Goal: Task Accomplishment & Management: Manage account settings

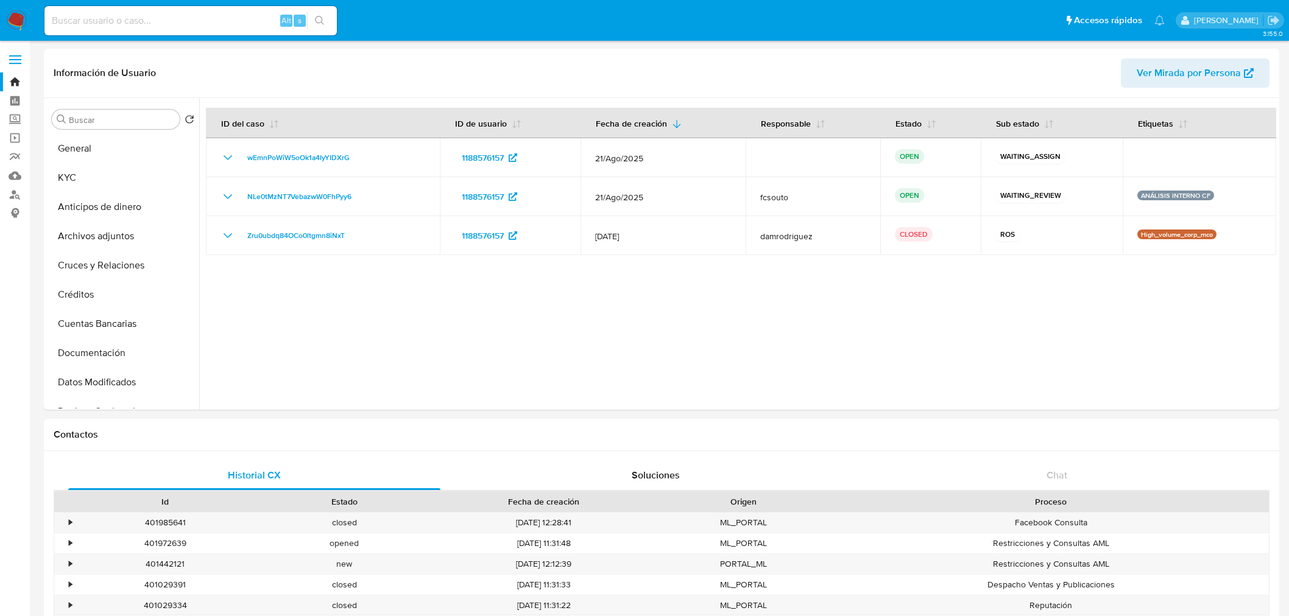
select select "10"
click at [106, 181] on button "KYC" at bounding box center [118, 177] width 142 height 29
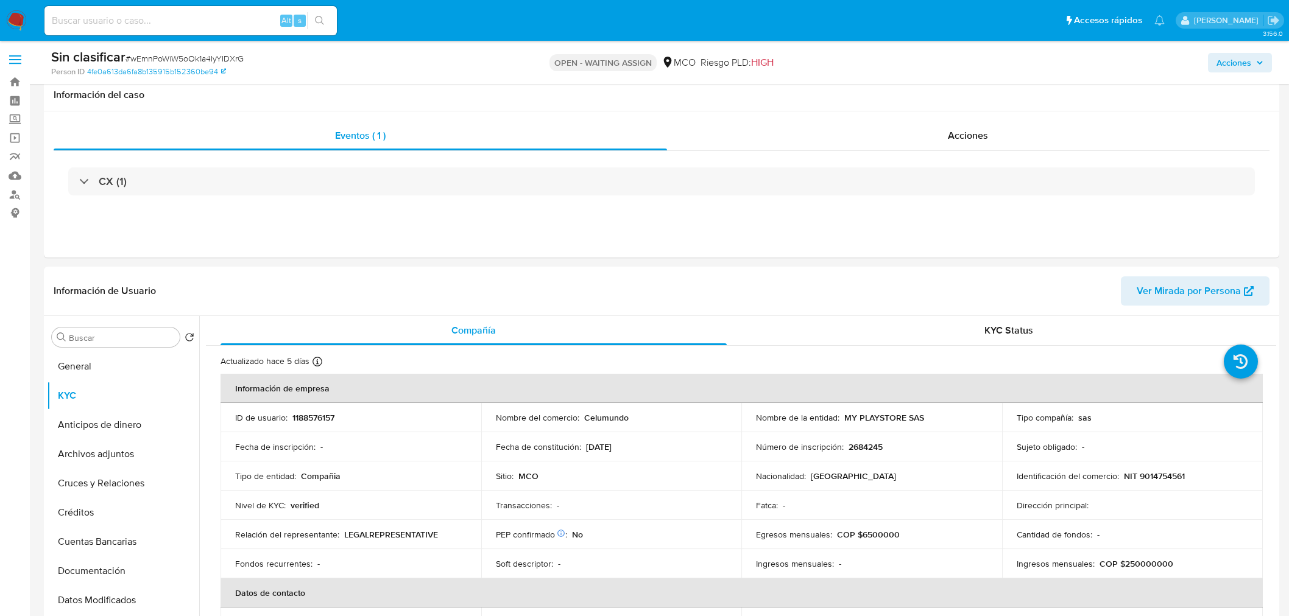
select select "10"
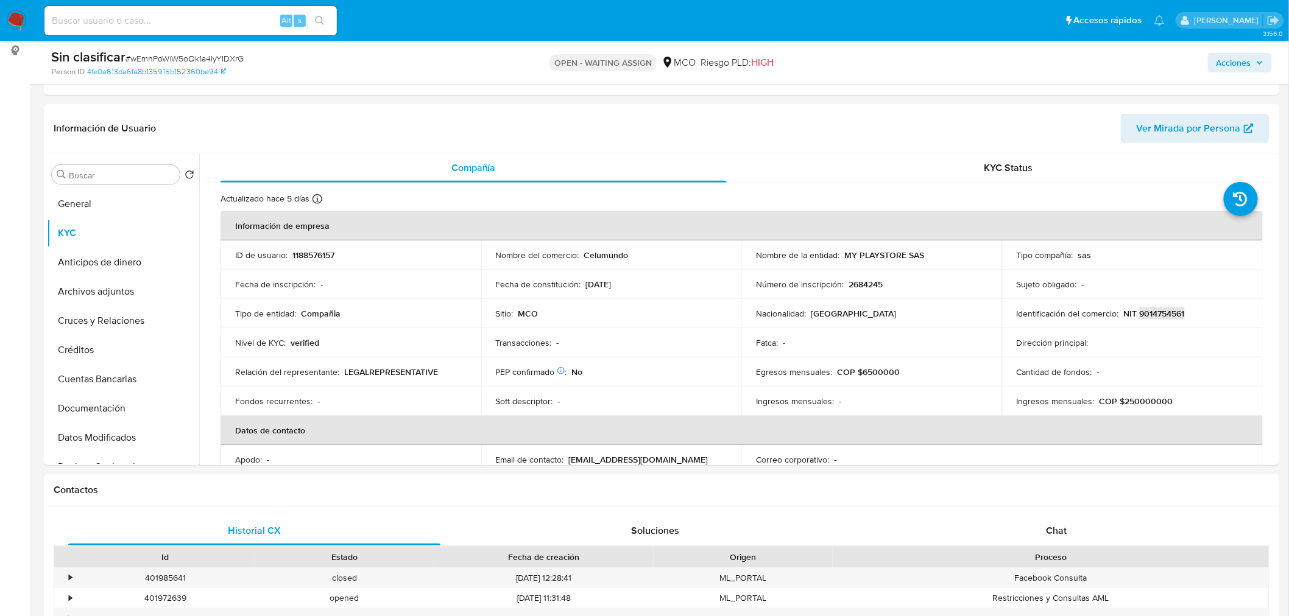
scroll to position [230, 0]
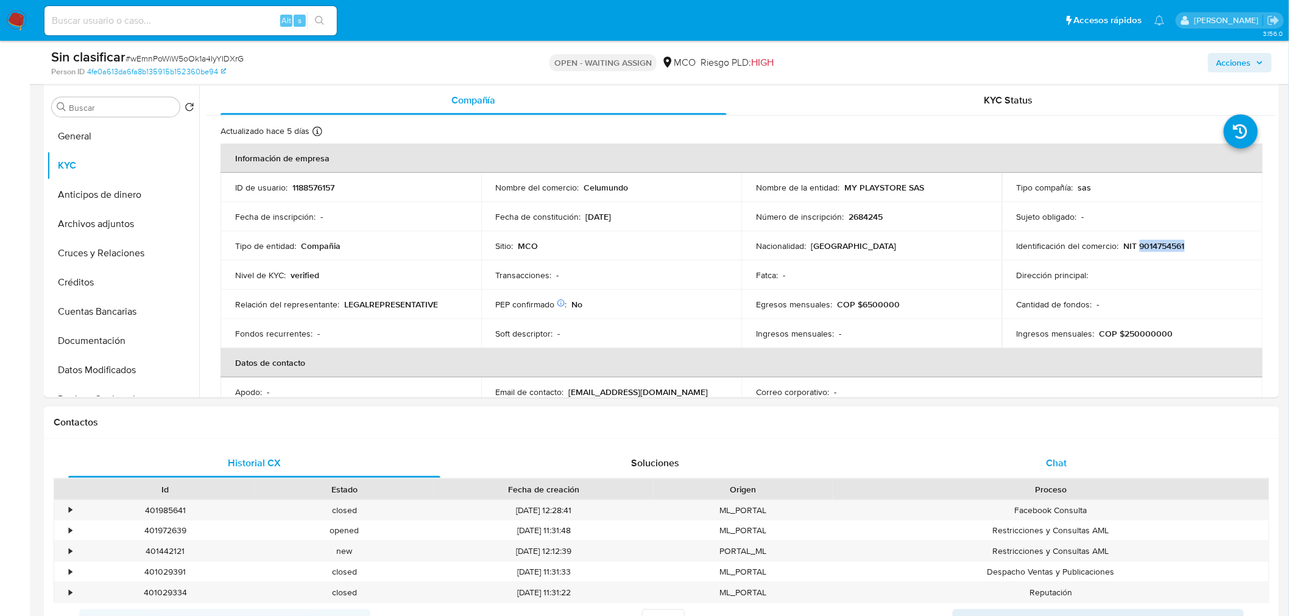
click at [1050, 459] on span "Chat" at bounding box center [1056, 463] width 21 height 14
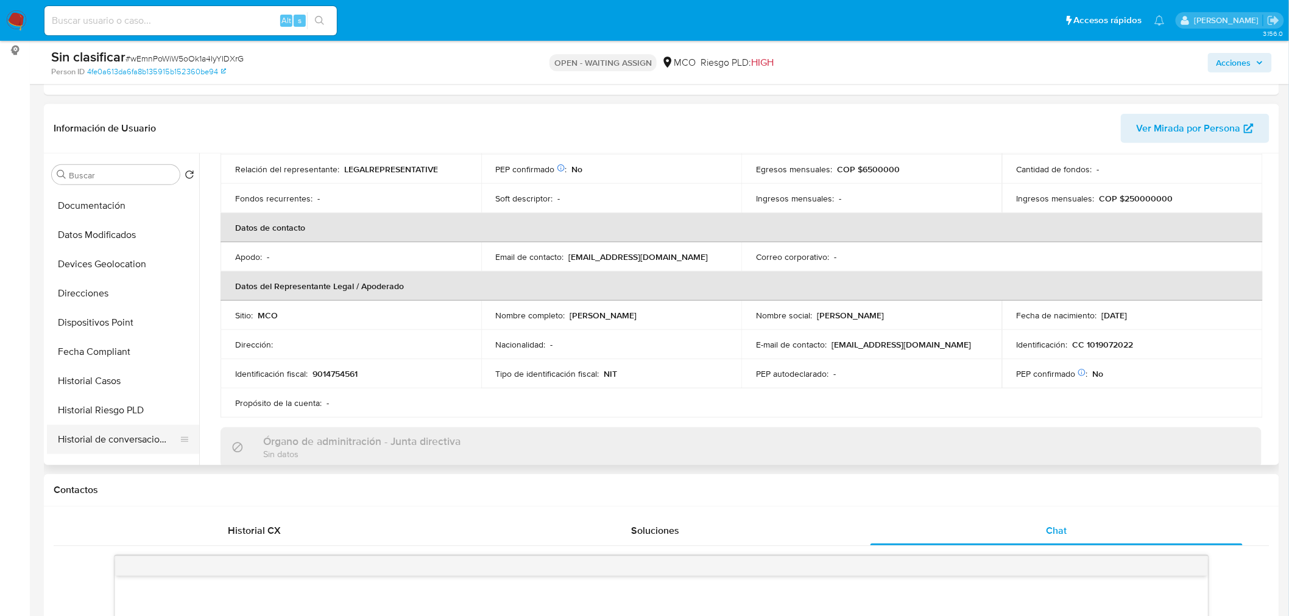
scroll to position [270, 0]
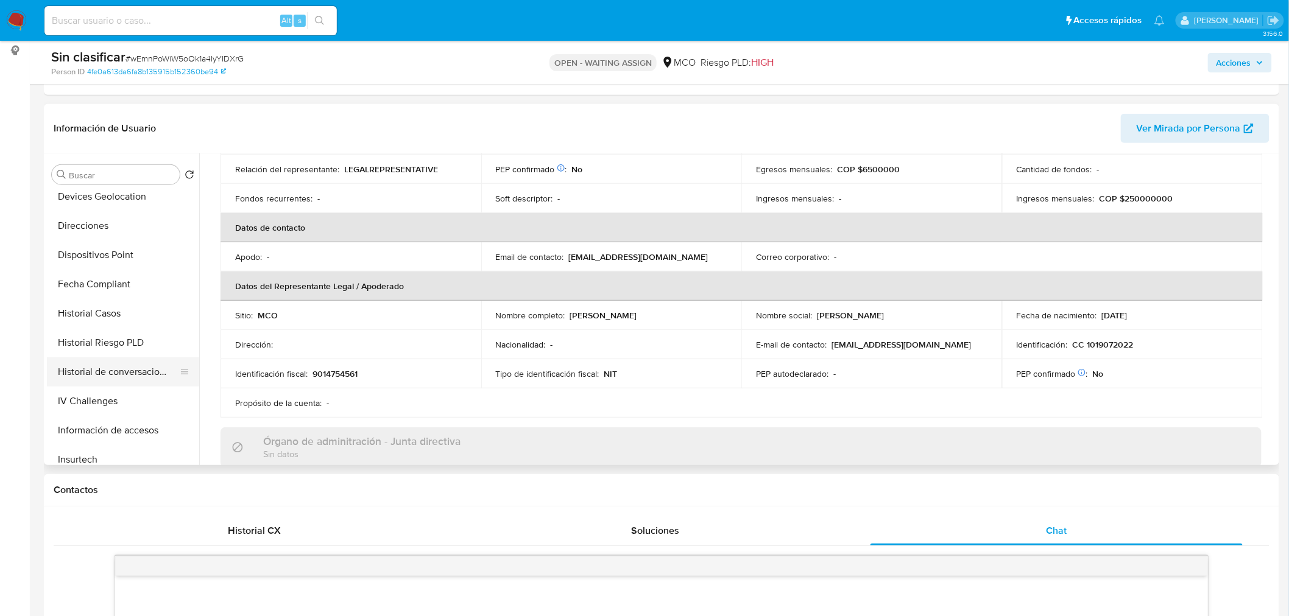
click at [119, 370] on button "Historial de conversaciones" at bounding box center [118, 371] width 142 height 29
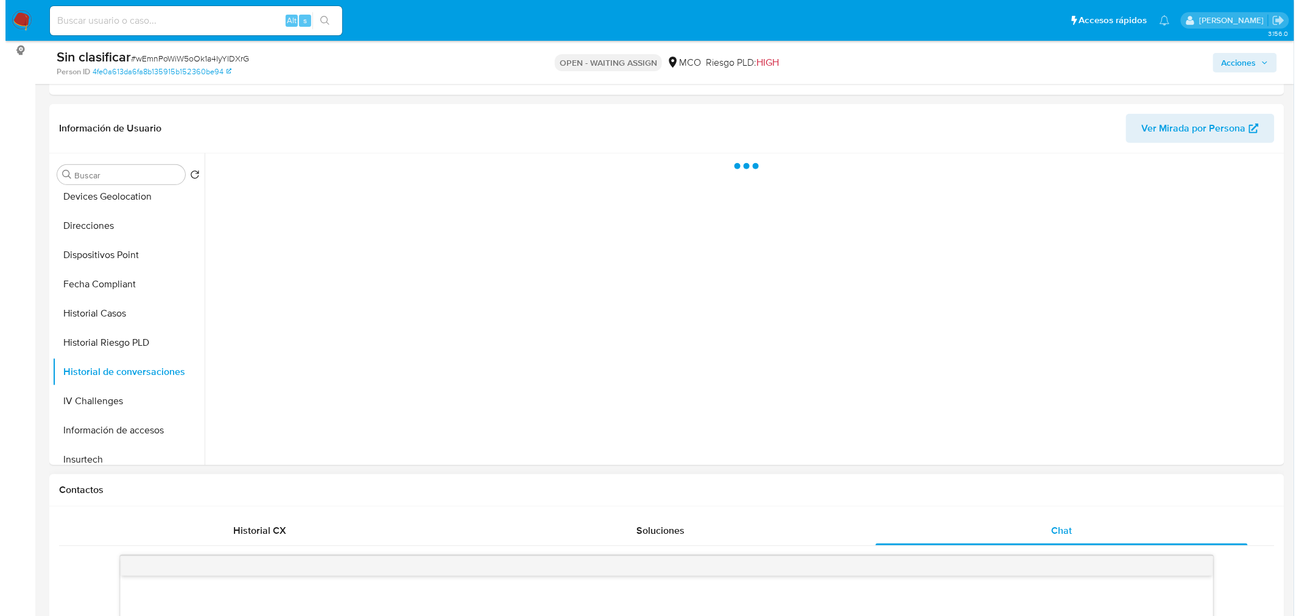
scroll to position [0, 0]
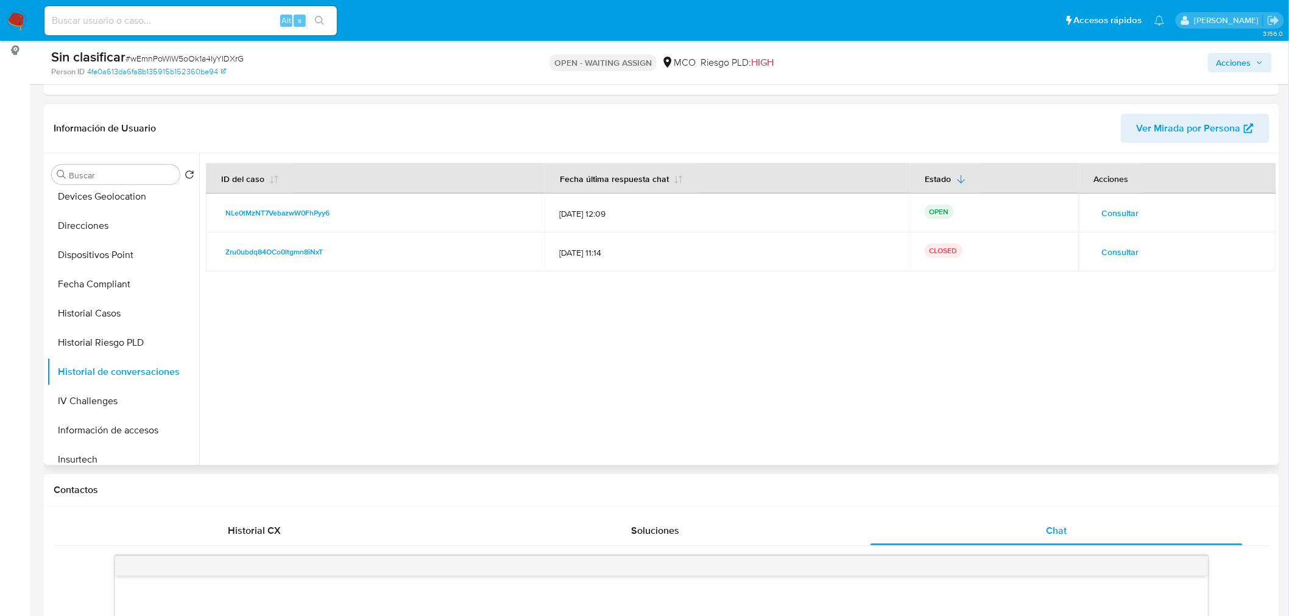
click at [1122, 215] on span "Consultar" at bounding box center [1120, 213] width 37 height 17
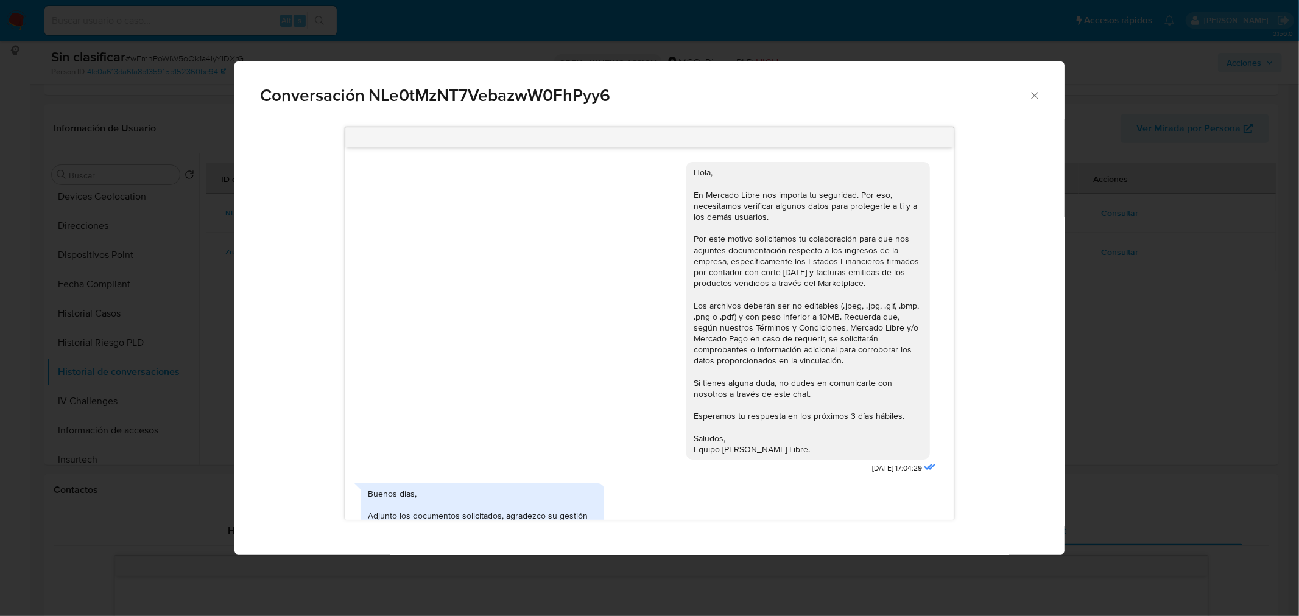
click at [750, 339] on div "Hola, En Mercado Libre nos importa tu seguridad. Por eso, necesitamos verificar…" at bounding box center [808, 311] width 229 height 288
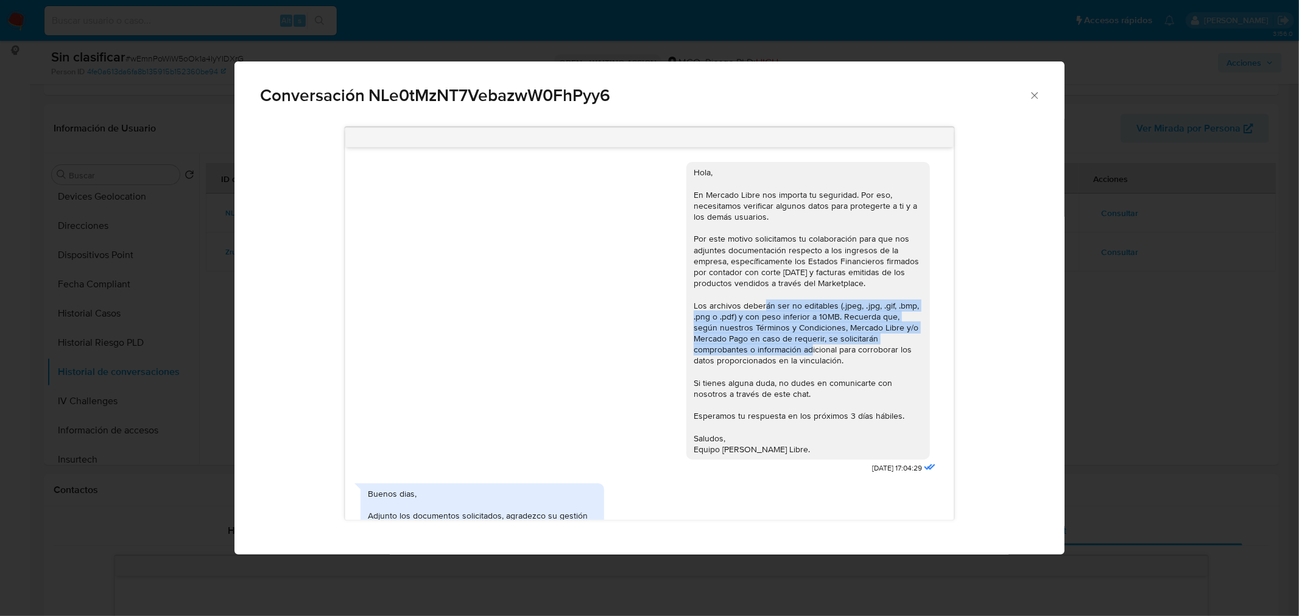
drag, startPoint x: 745, startPoint y: 317, endPoint x: 784, endPoint y: 354, distance: 53.8
click at [784, 354] on div "Hola, En Mercado Libre nos importa tu seguridad. Por eso, necesitamos verificar…" at bounding box center [808, 311] width 229 height 288
click at [782, 351] on div "Hola, En Mercado Libre nos importa tu seguridad. Por eso, necesitamos verificar…" at bounding box center [808, 311] width 229 height 288
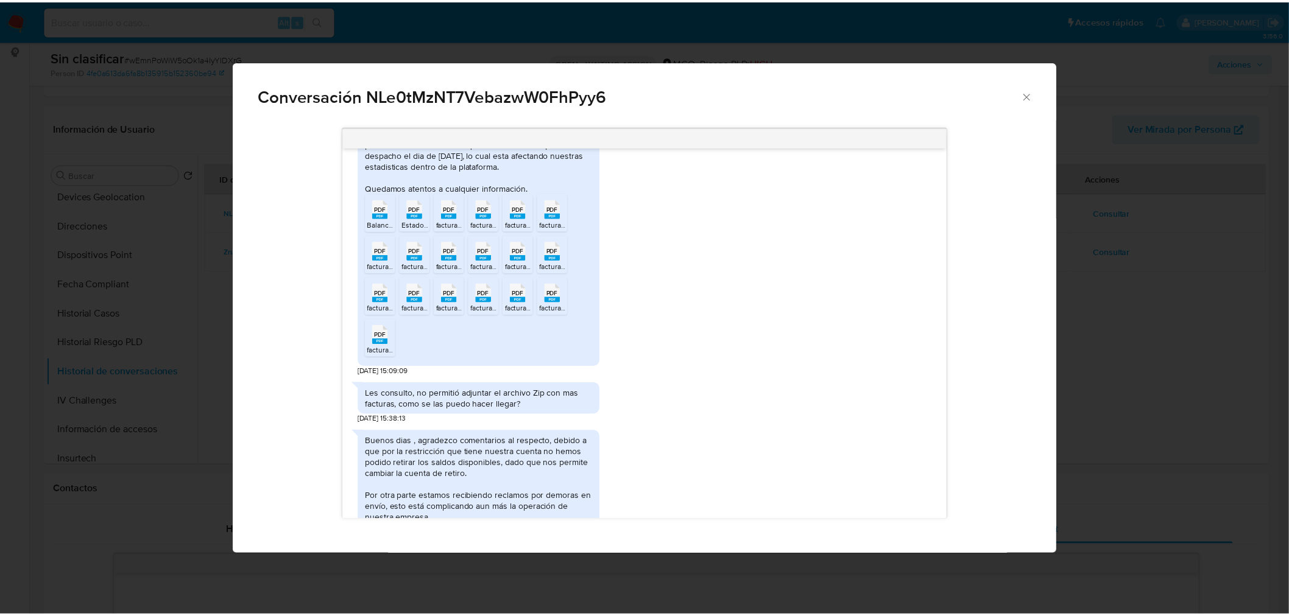
scroll to position [430, 0]
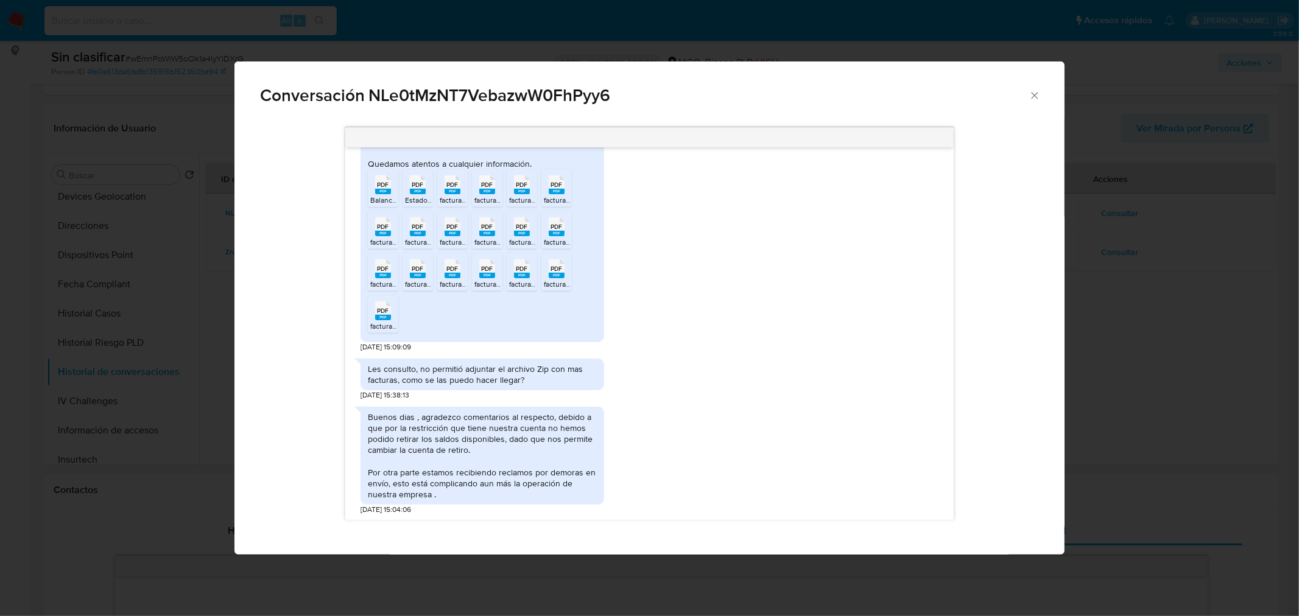
click at [1033, 100] on icon "Cerrar" at bounding box center [1035, 96] width 12 height 12
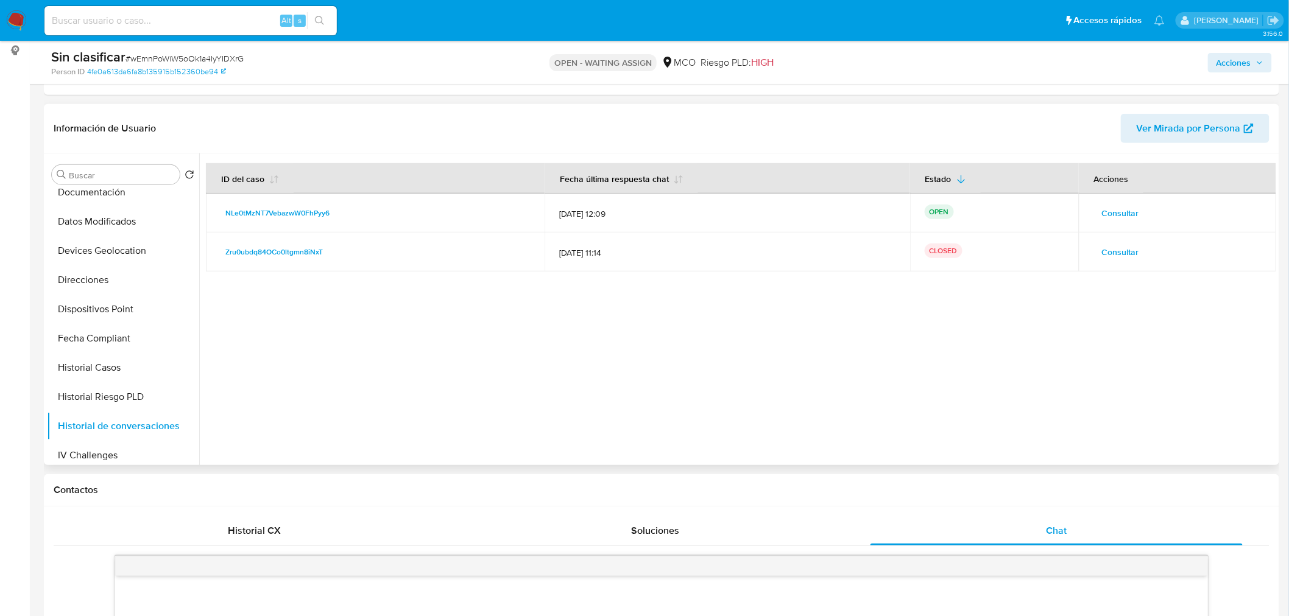
scroll to position [270, 0]
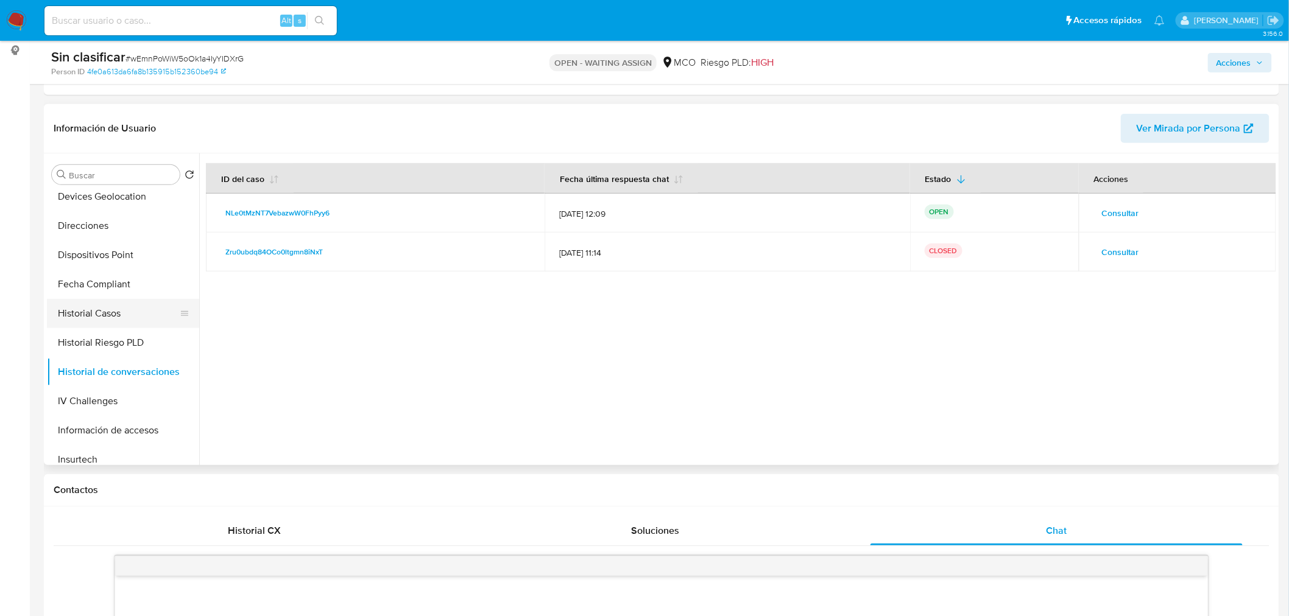
click at [116, 306] on button "Historial Casos" at bounding box center [118, 313] width 142 height 29
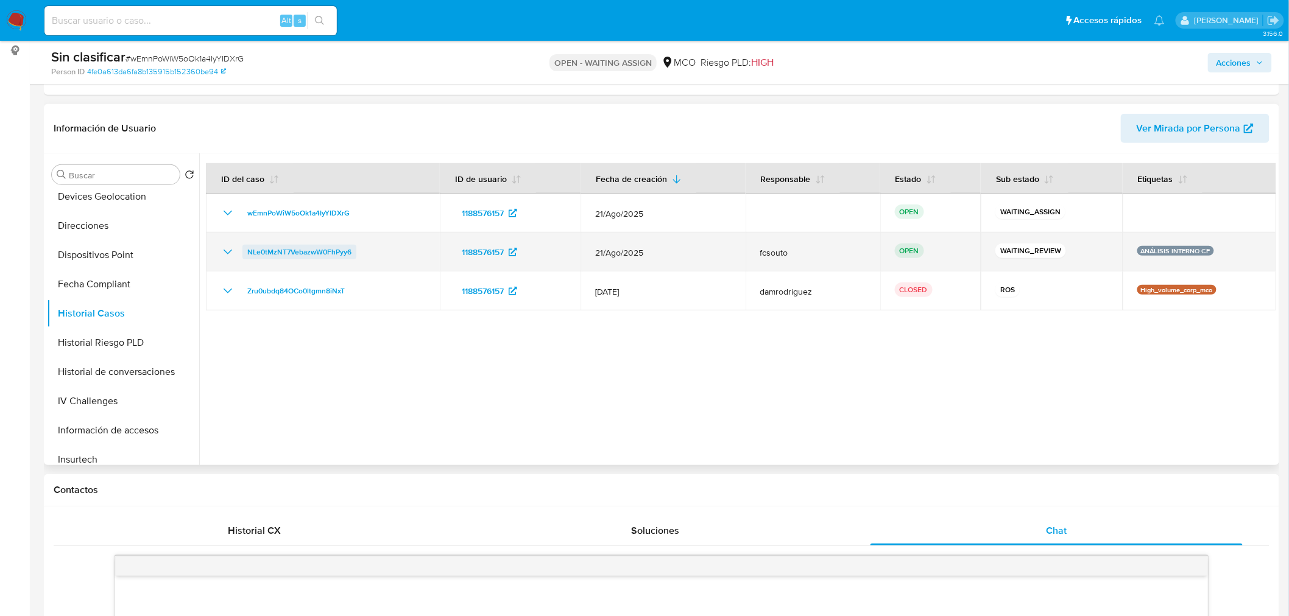
drag, startPoint x: 364, startPoint y: 256, endPoint x: 242, endPoint y: 252, distance: 121.8
click at [242, 252] on div "NLe0tMzNT7VebazwW0FhPyy6" at bounding box center [322, 252] width 205 height 15
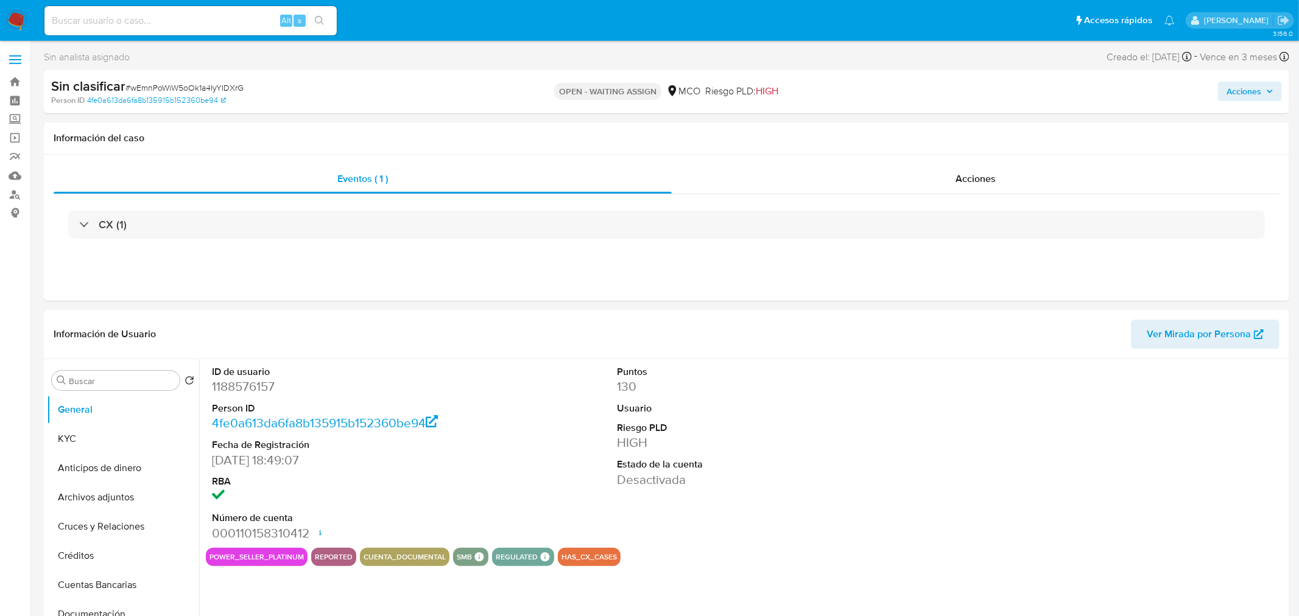
select select "10"
click at [16, 15] on img at bounding box center [16, 20] width 21 height 21
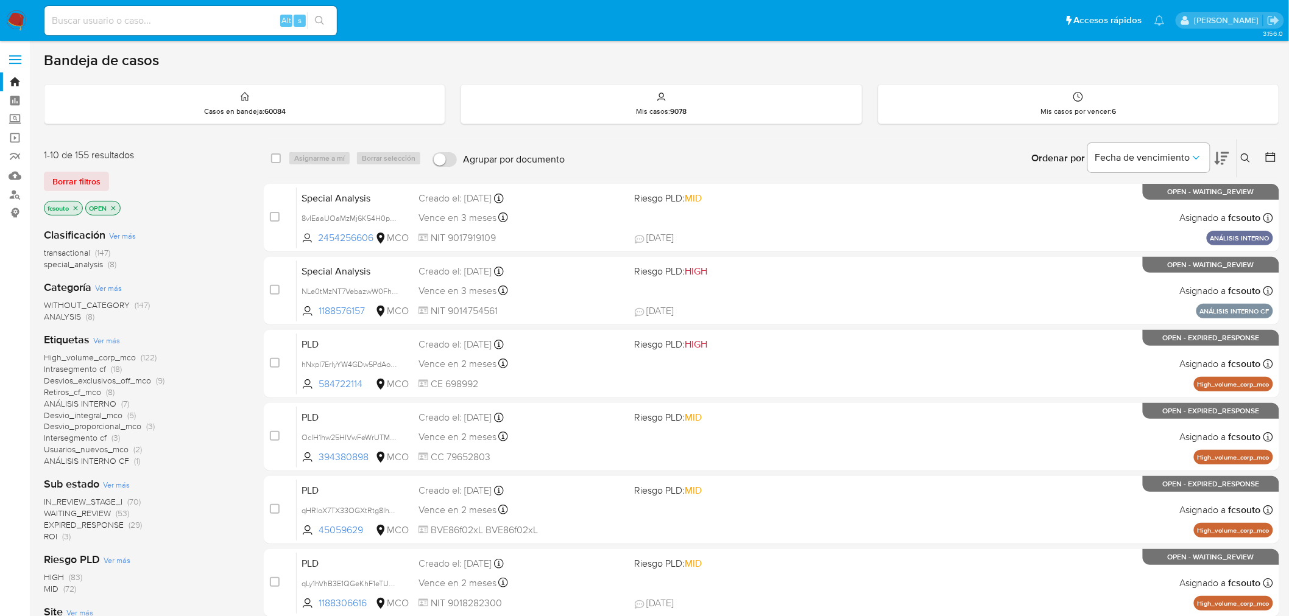
click at [47, 538] on span "ROI" at bounding box center [50, 536] width 13 height 12
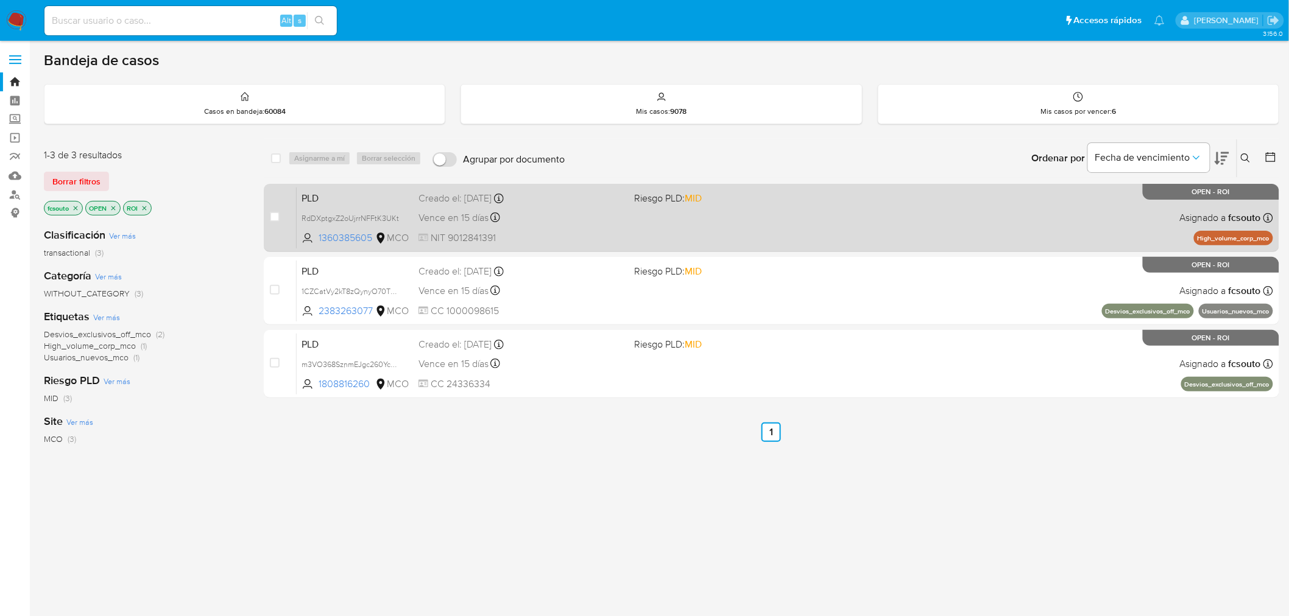
click at [597, 216] on div "Vence en 15 días Vence el 10/09/2025 07:07:14" at bounding box center [521, 217] width 206 height 16
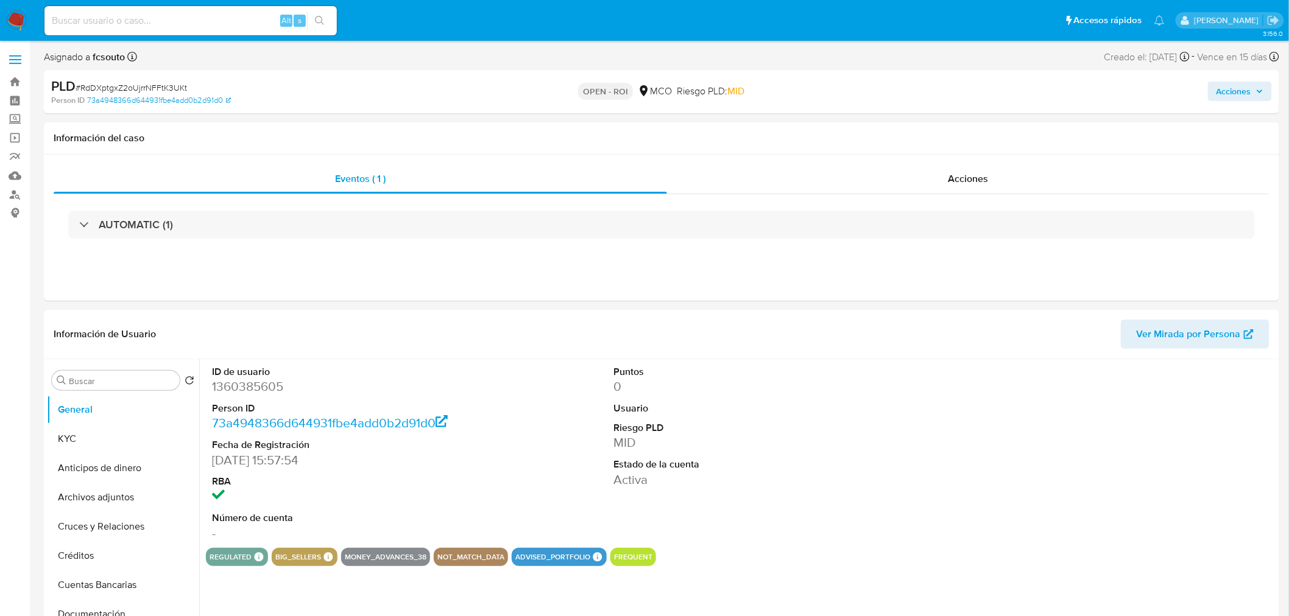
select select "10"
click at [968, 164] on div "Acciones" at bounding box center [968, 178] width 603 height 29
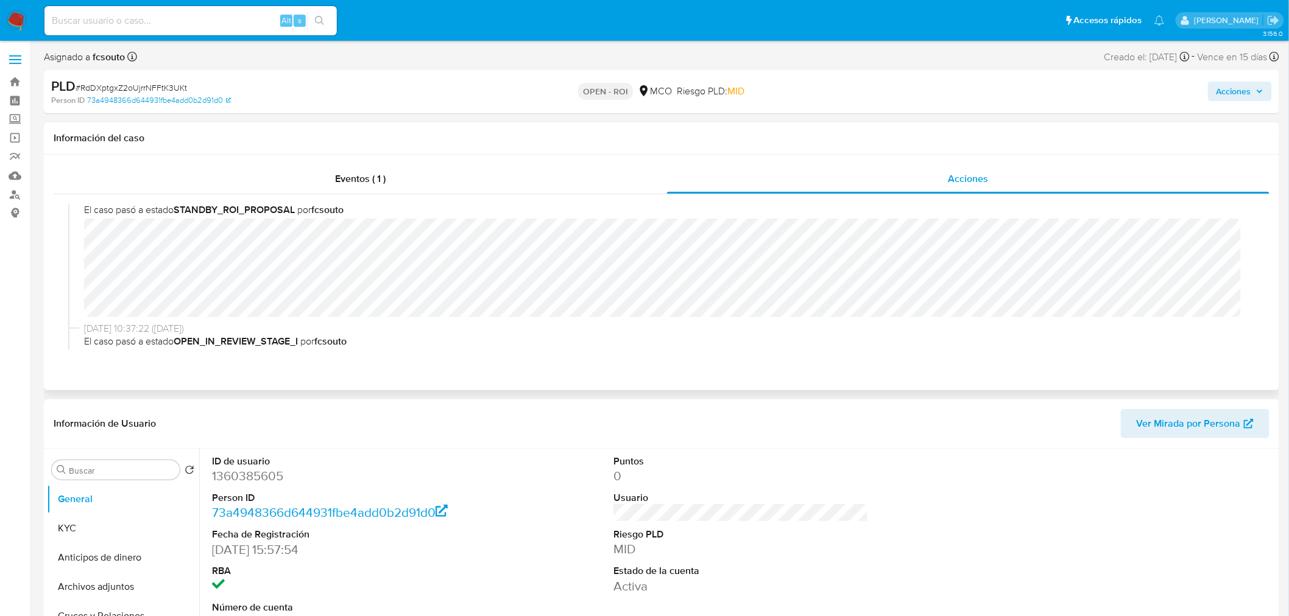
scroll to position [203, 0]
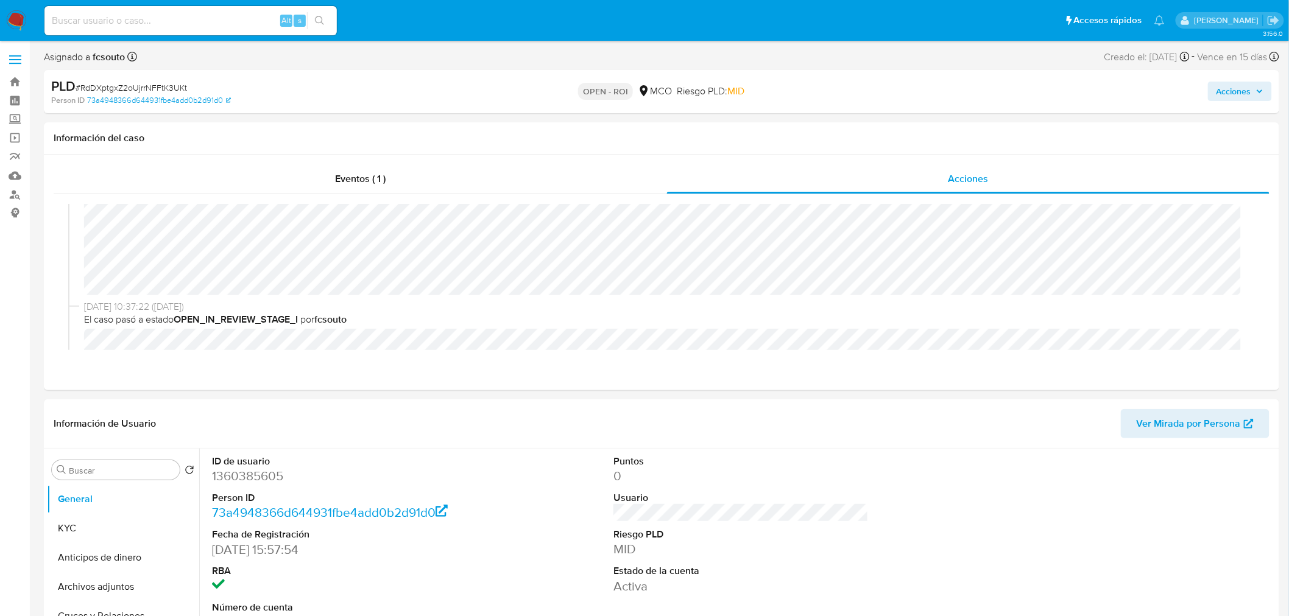
click at [1237, 96] on span "Acciones" at bounding box center [1233, 91] width 35 height 19
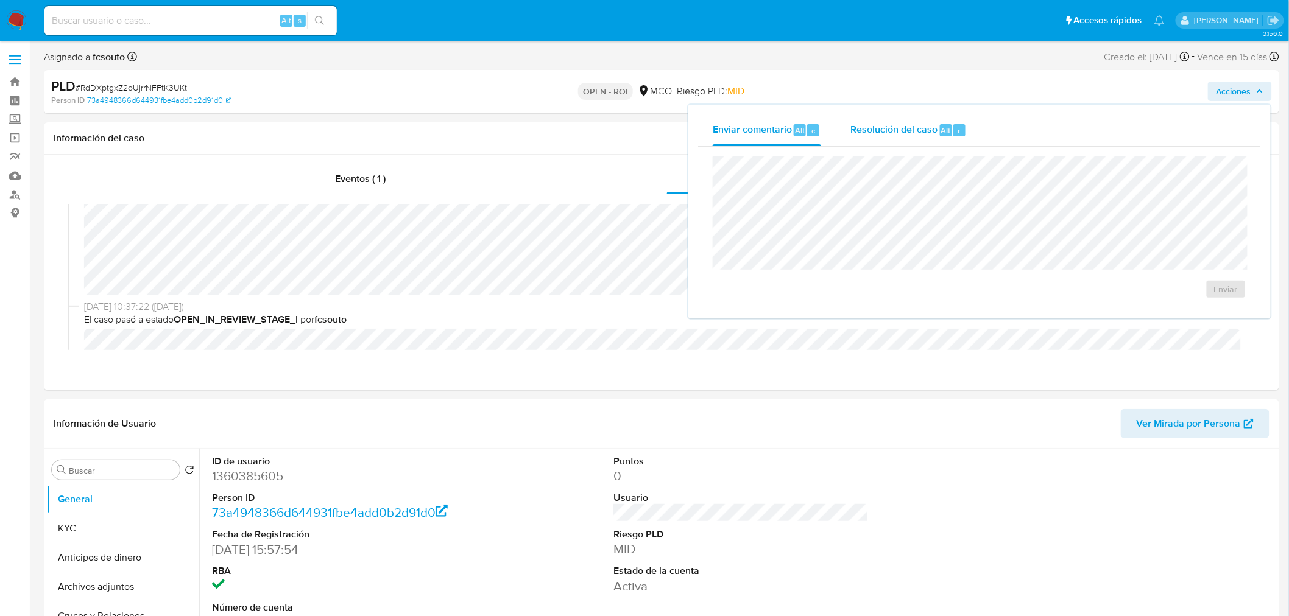
click at [915, 128] on span "Resolución del caso" at bounding box center [893, 130] width 87 height 14
click at [1187, 305] on span "ROI" at bounding box center [1191, 301] width 60 height 27
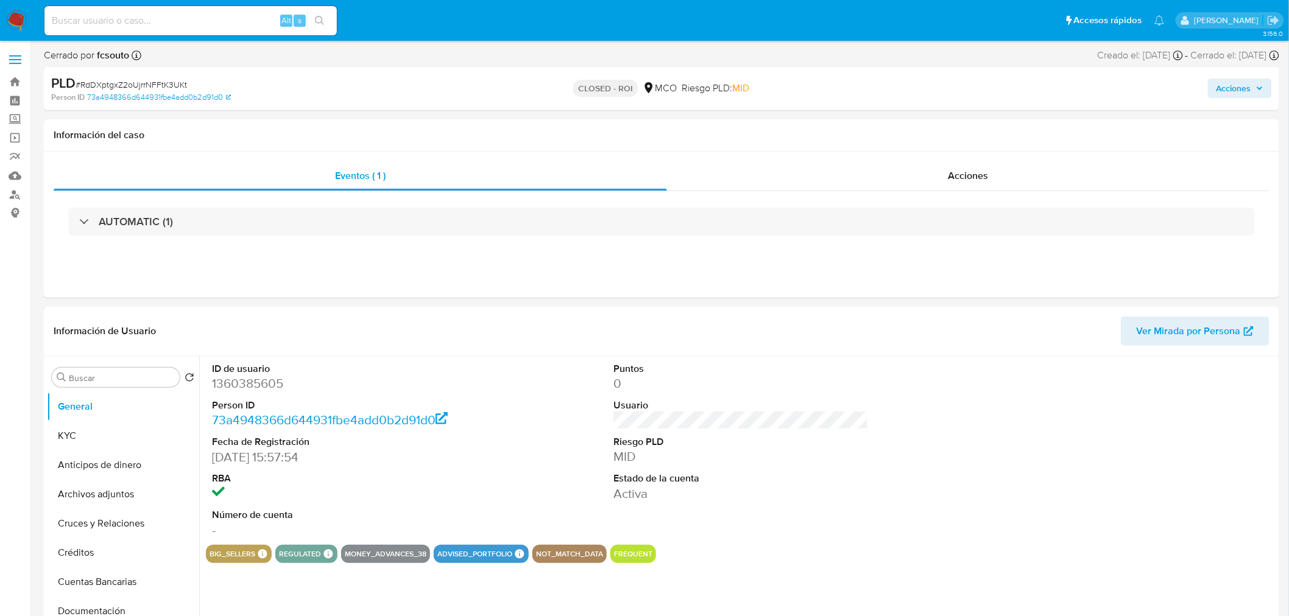
select select "10"
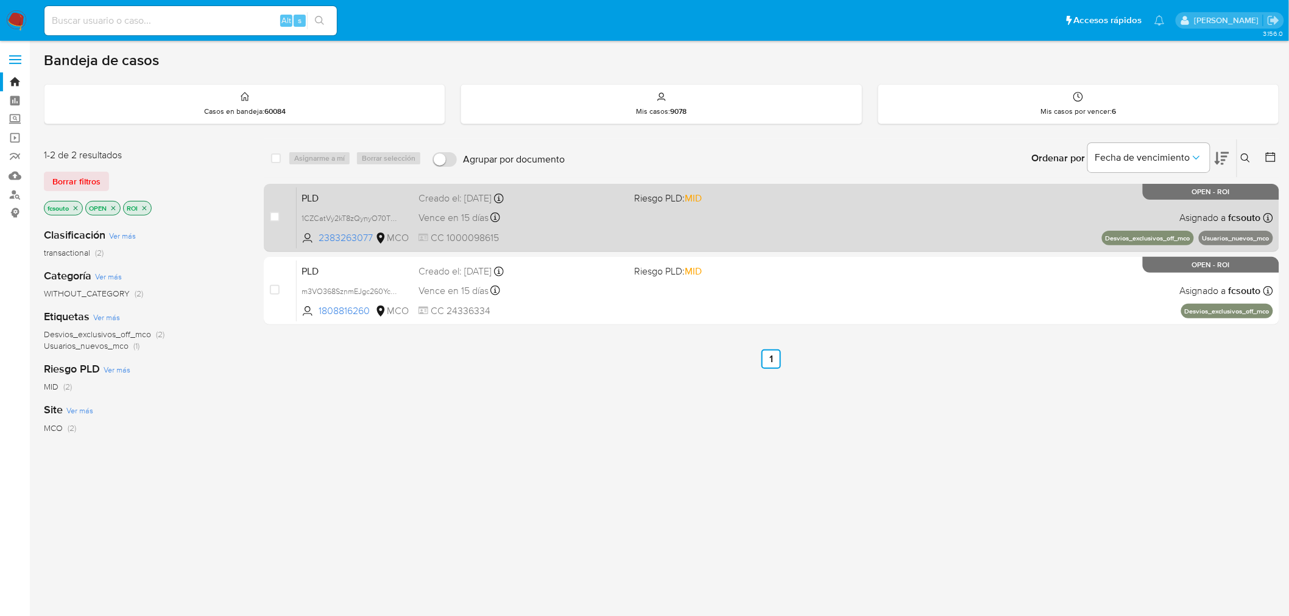
click at [579, 223] on div "Vence en 15 días Vence el 10/09/2025 07:04:35" at bounding box center [521, 217] width 206 height 16
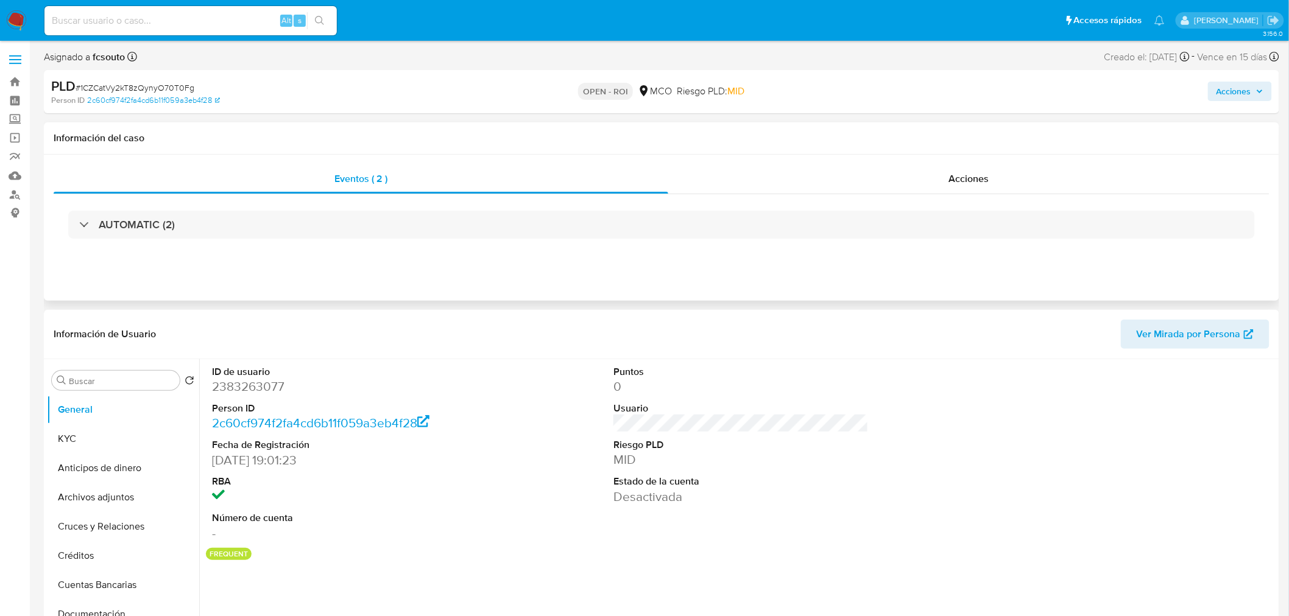
select select "10"
click at [932, 164] on div "Acciones" at bounding box center [969, 178] width 602 height 29
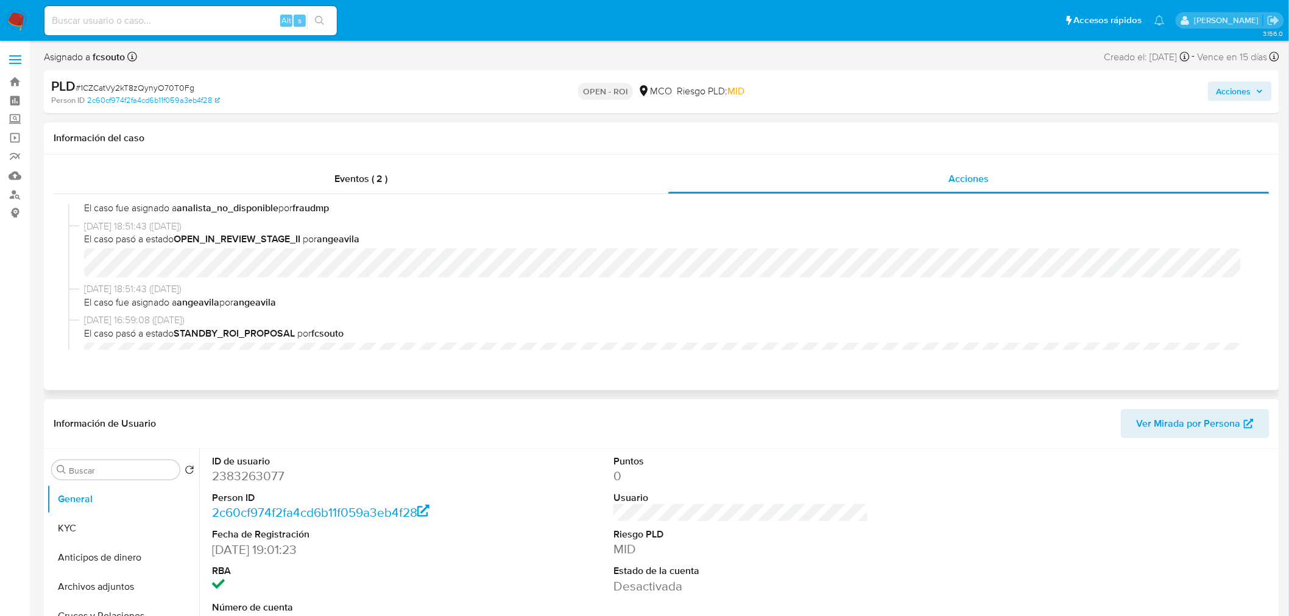
scroll to position [338, 0]
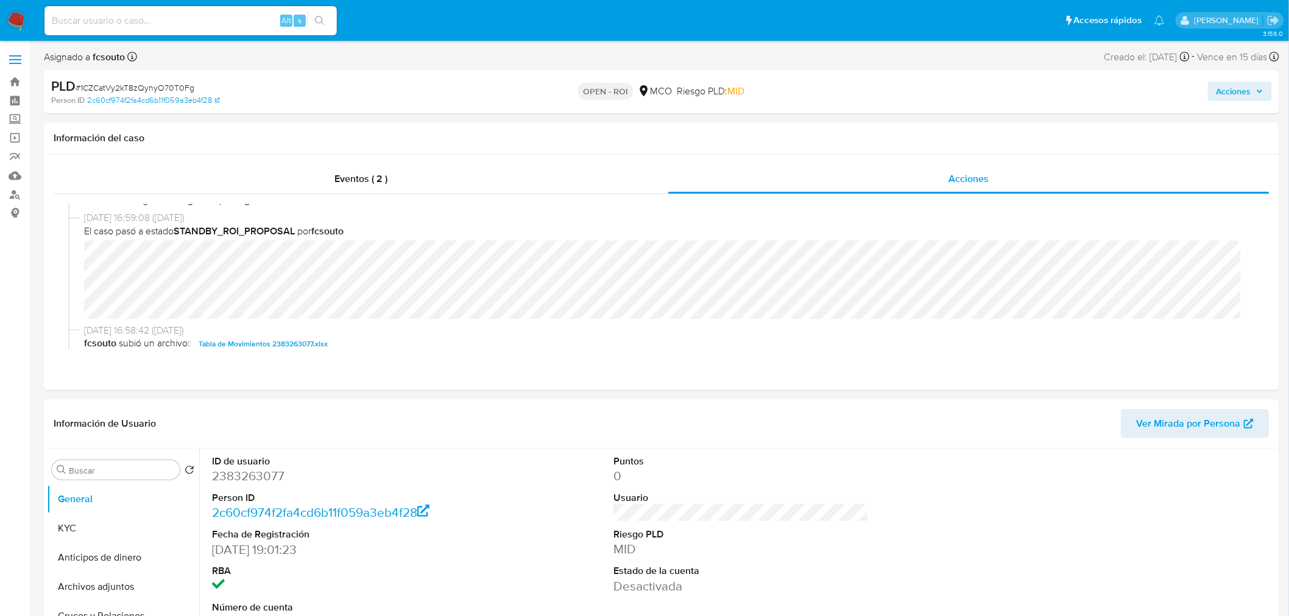
click at [1248, 89] on span "Acciones" at bounding box center [1233, 91] width 35 height 19
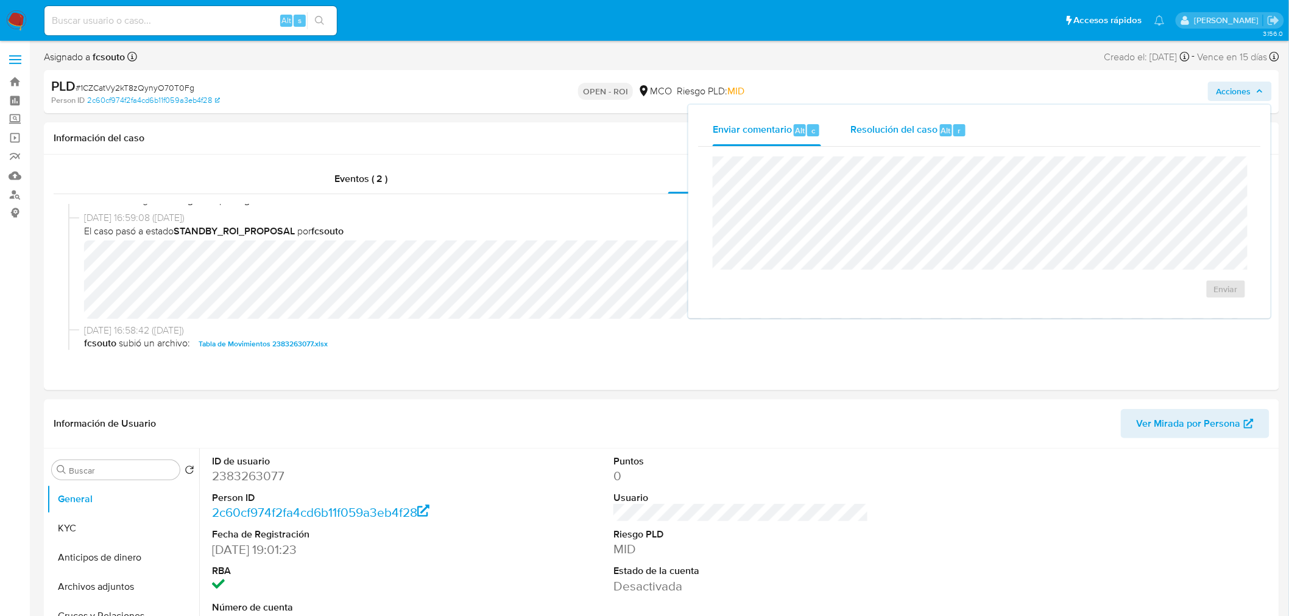
click at [908, 137] on div "Resolución del caso Alt r" at bounding box center [908, 130] width 116 height 32
click at [1183, 295] on span "ROI" at bounding box center [1191, 301] width 60 height 27
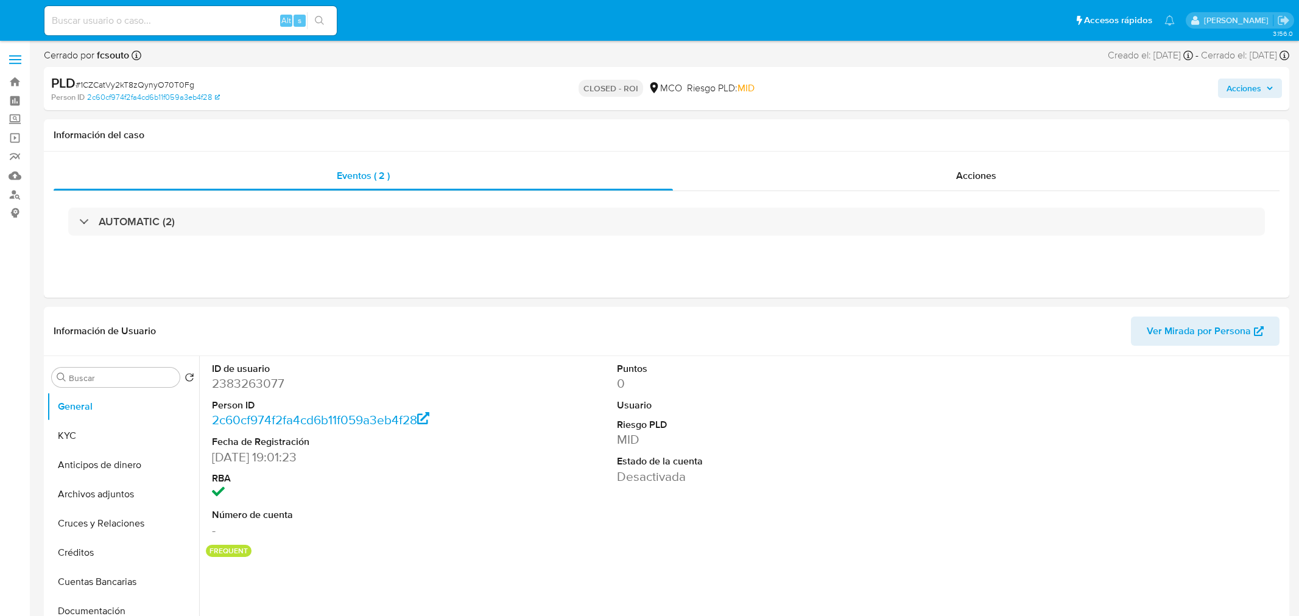
select select "10"
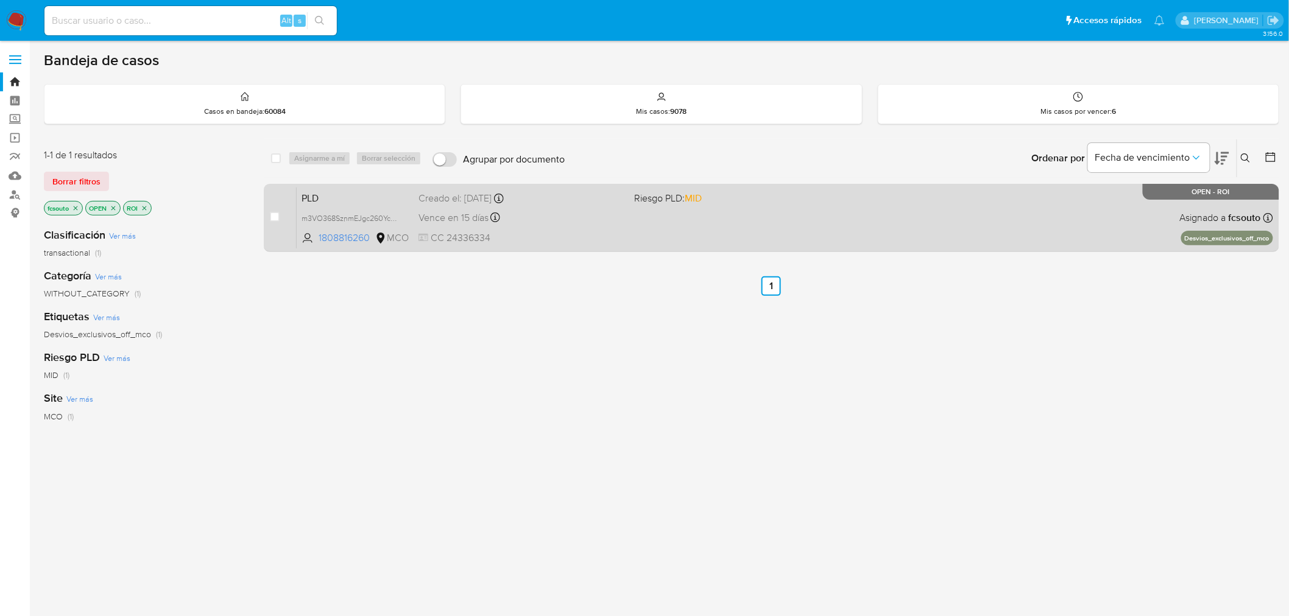
click at [709, 217] on div "PLD m3VO368SznmEJgc260Yc8RVk 1808816260 MCO Riesgo PLD: MID Creado el: 12/06/20…" at bounding box center [785, 218] width 976 height 62
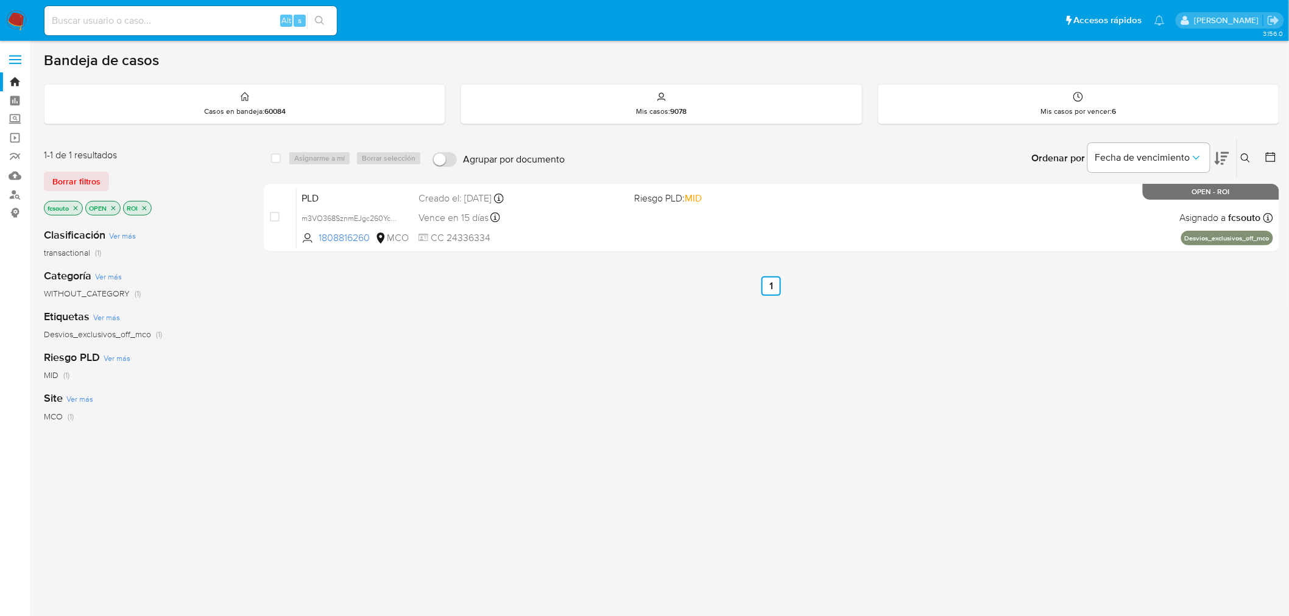
click at [19, 21] on img at bounding box center [16, 20] width 21 height 21
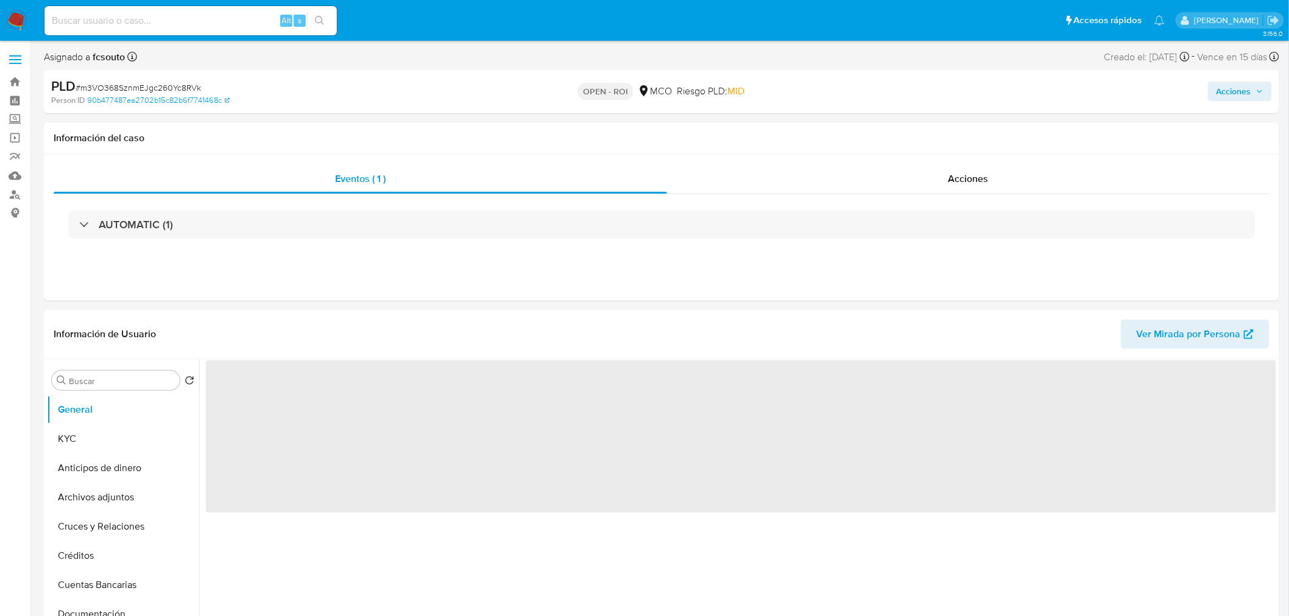
select select "10"
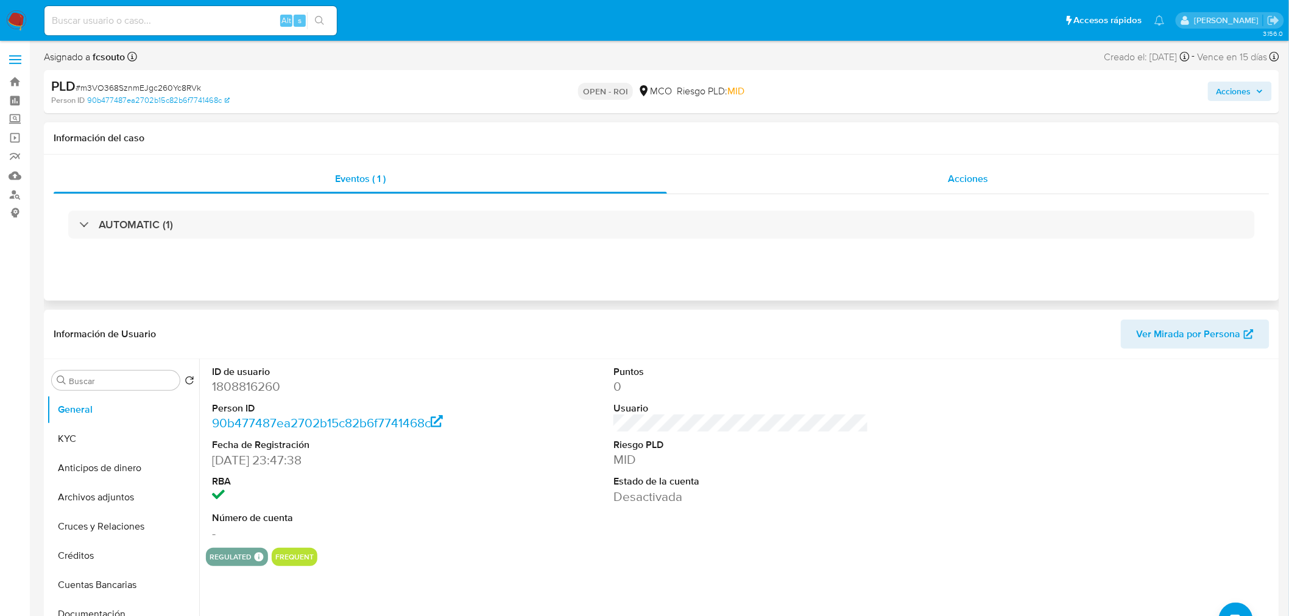
click at [997, 167] on div "Acciones" at bounding box center [968, 178] width 603 height 29
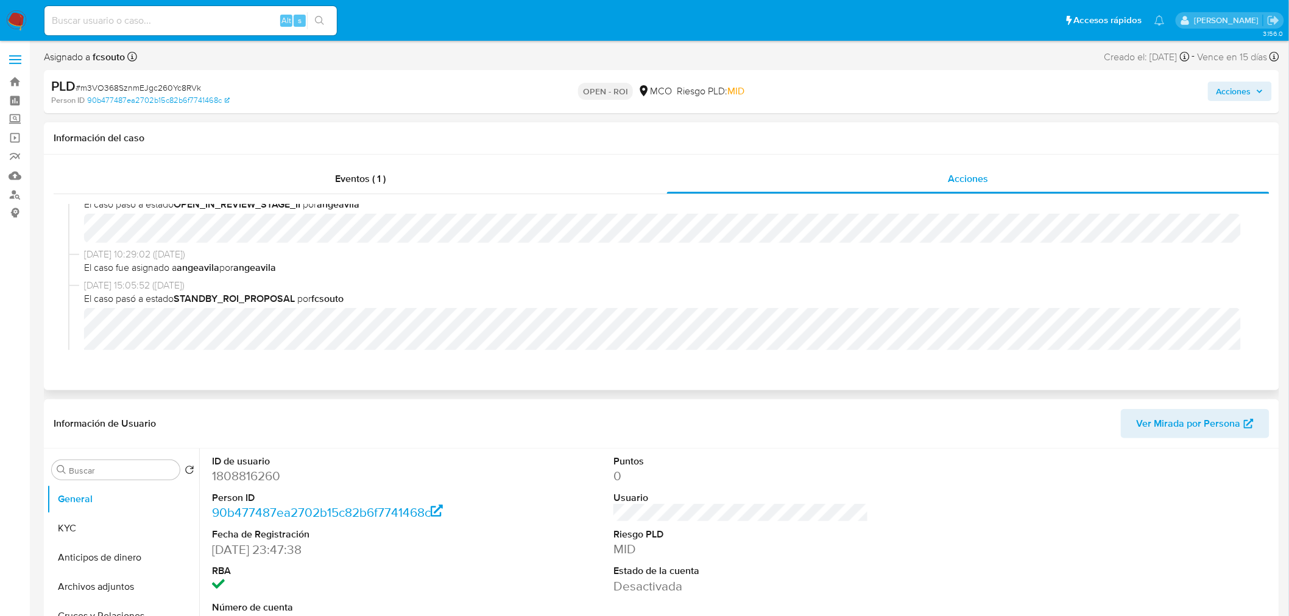
scroll to position [338, 0]
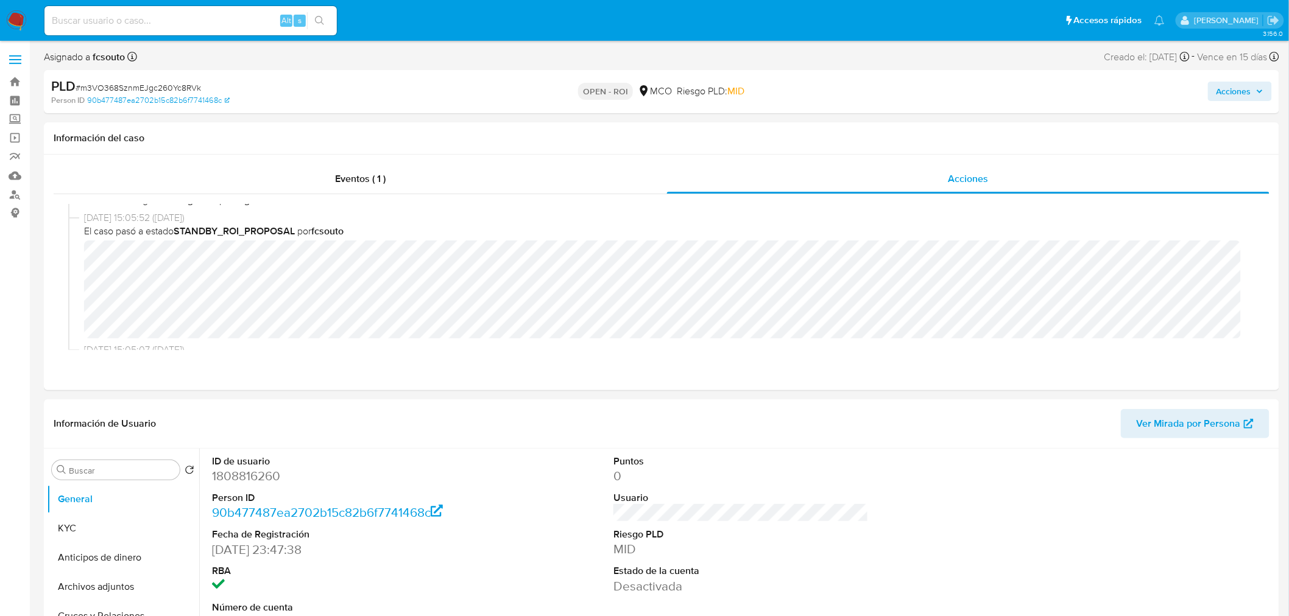
click at [1242, 88] on span "Acciones" at bounding box center [1233, 91] width 35 height 19
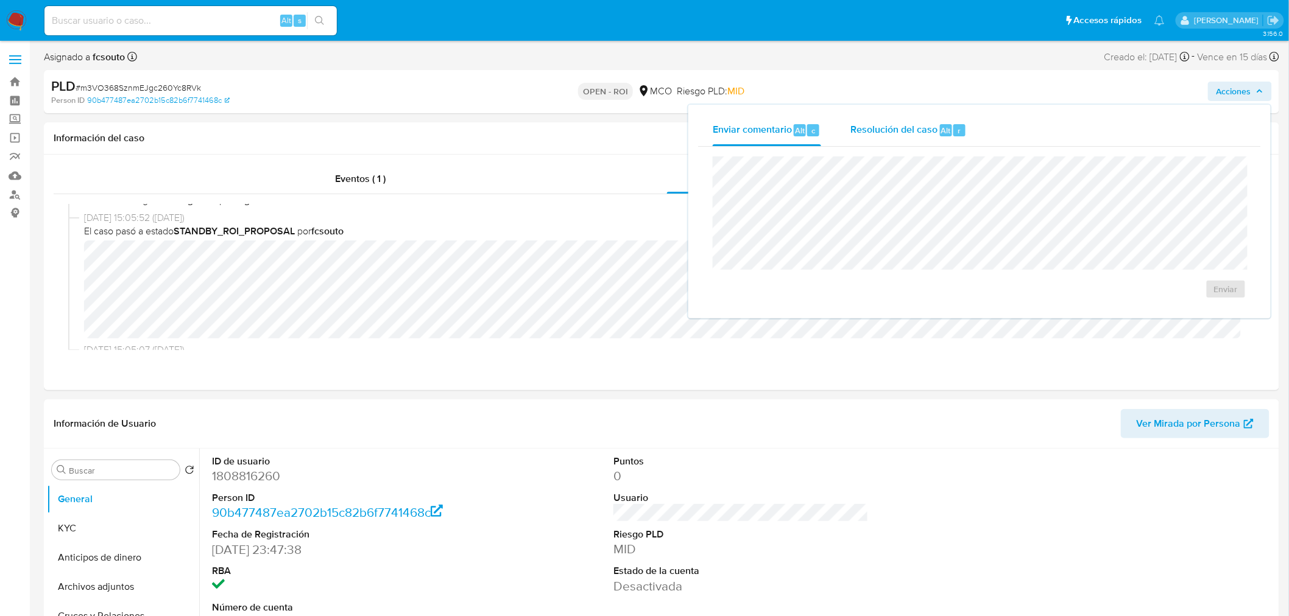
click at [922, 141] on div "Resolución del caso Alt r" at bounding box center [908, 130] width 116 height 32
click at [1184, 295] on span "ROI" at bounding box center [1191, 301] width 60 height 27
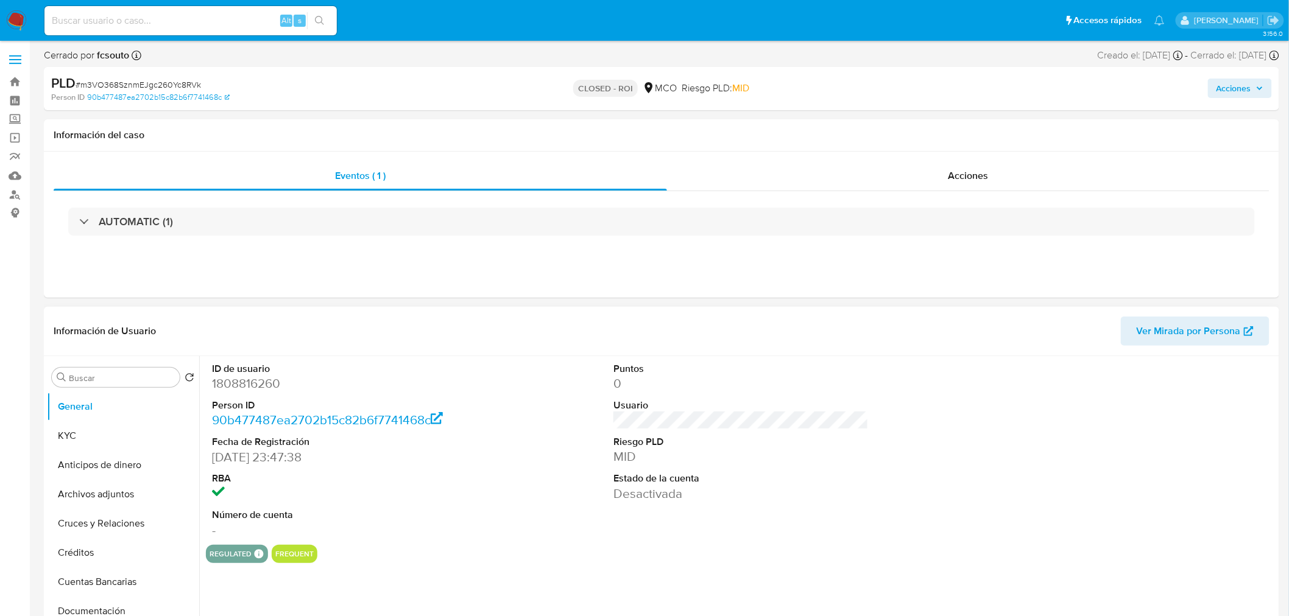
select select "10"
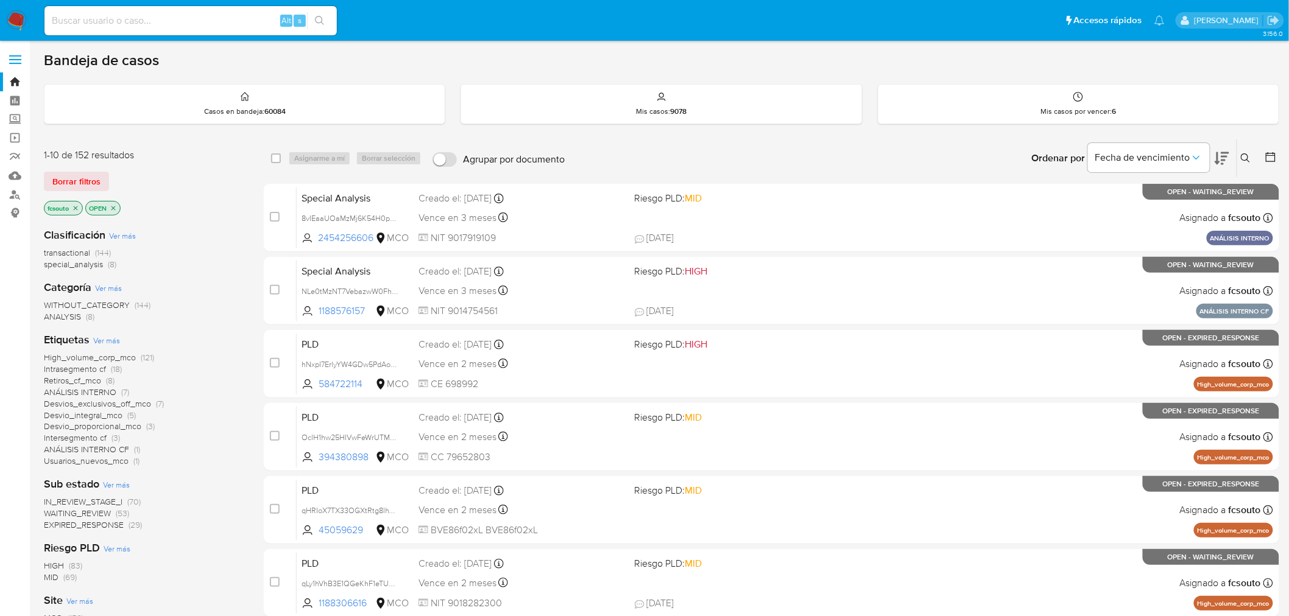
click at [1271, 157] on icon at bounding box center [1270, 157] width 12 height 12
click at [1220, 161] on icon at bounding box center [1221, 158] width 15 height 15
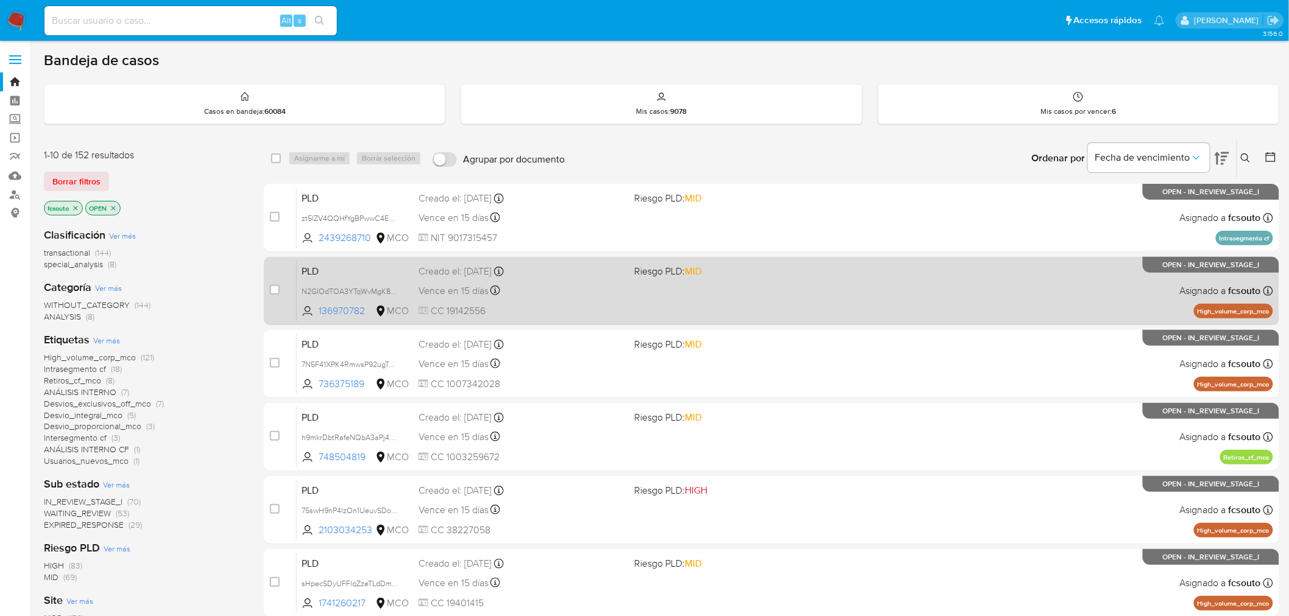
click at [686, 306] on div "PLD N2GIOdTOA3YTqWvMgK82kOES 136970782 MCO Riesgo PLD: MID Creado el: 12/06/202…" at bounding box center [785, 291] width 976 height 62
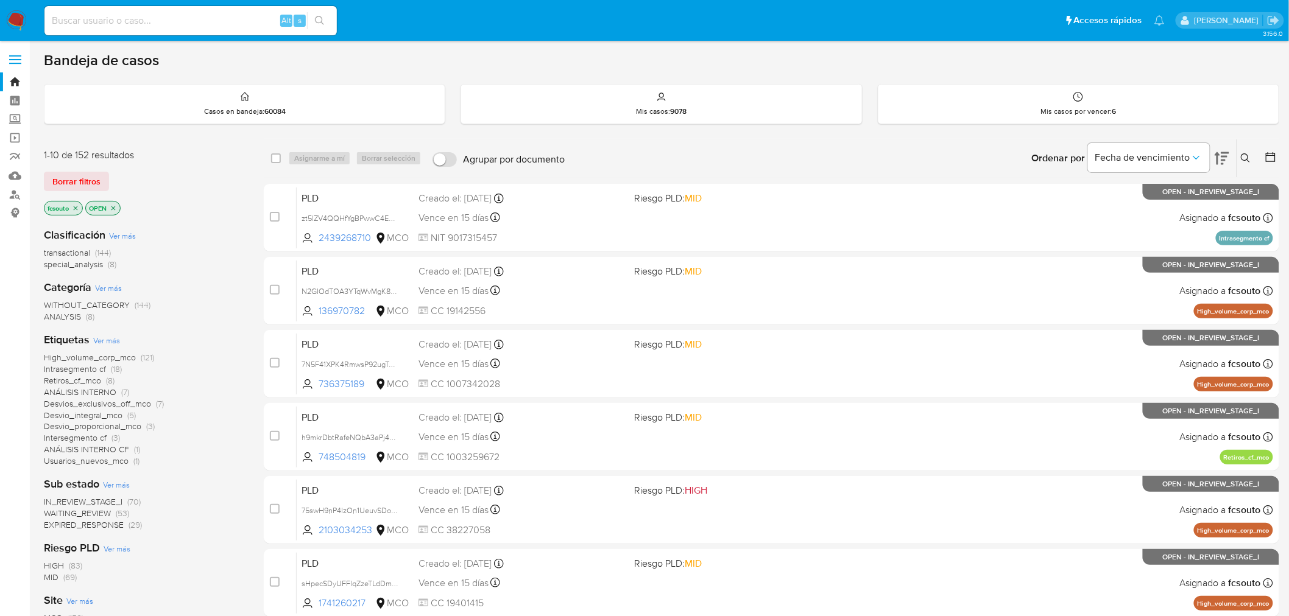
click at [99, 515] on span "WAITING_REVIEW" at bounding box center [77, 513] width 67 height 12
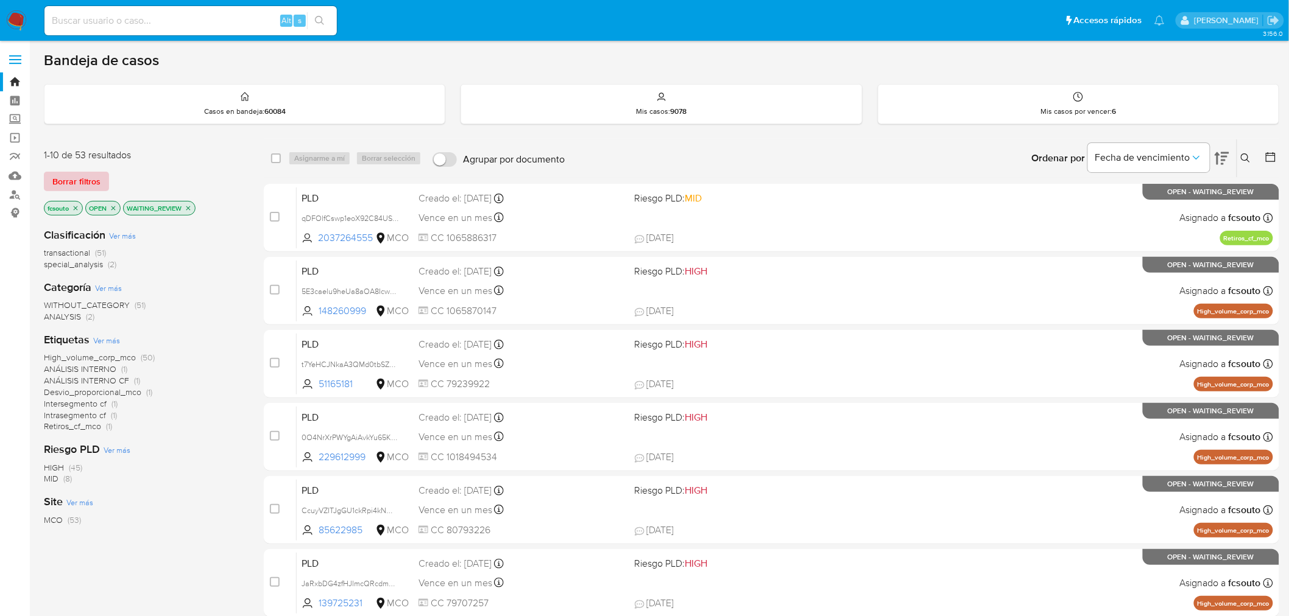
click at [93, 185] on span "Borrar filtros" at bounding box center [76, 181] width 48 height 17
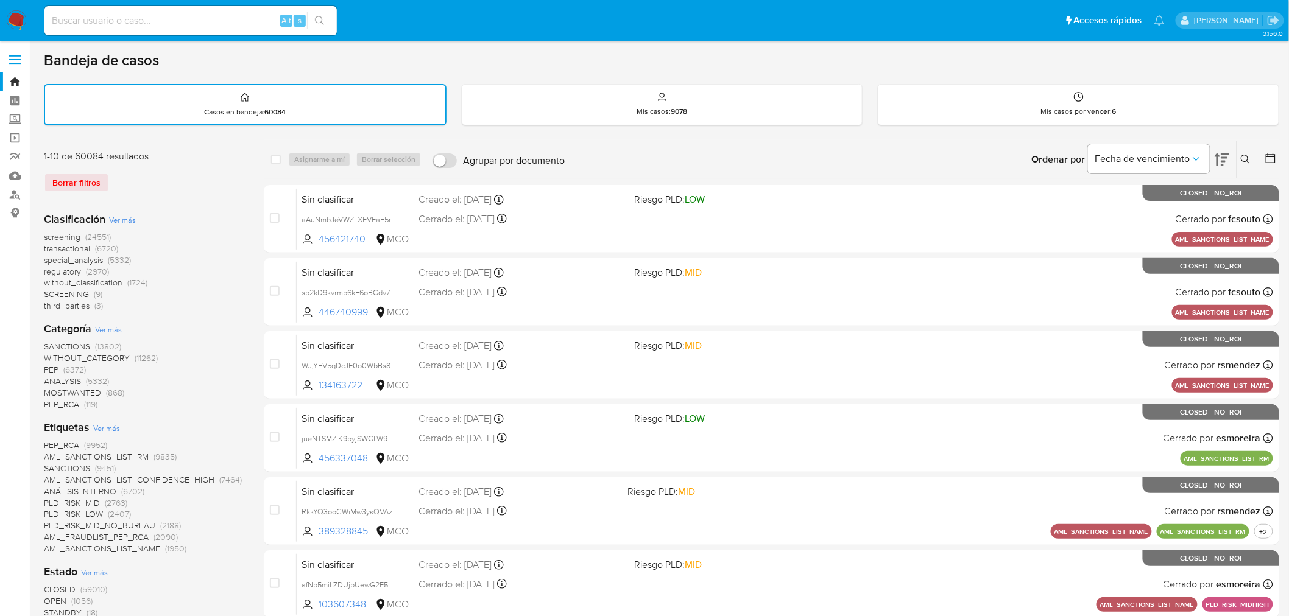
click at [1244, 156] on icon at bounding box center [1245, 160] width 10 height 10
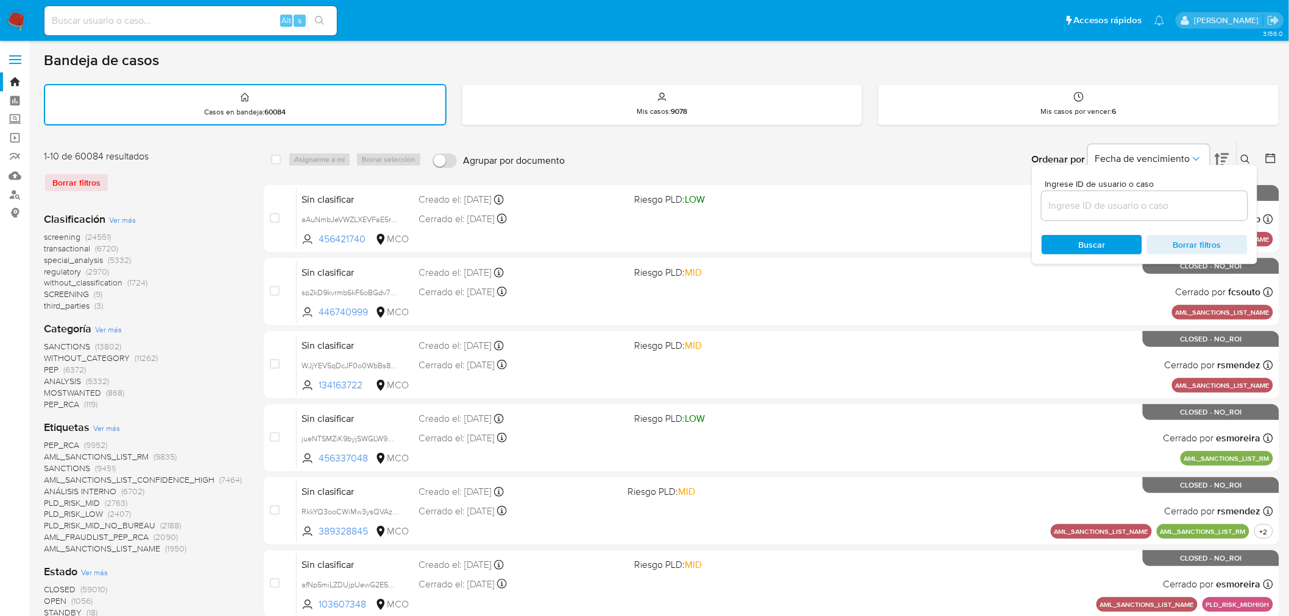
click at [1130, 206] on input at bounding box center [1144, 206] width 206 height 16
type input "NLe0tMzNT7VebazwW0FhPyy6"
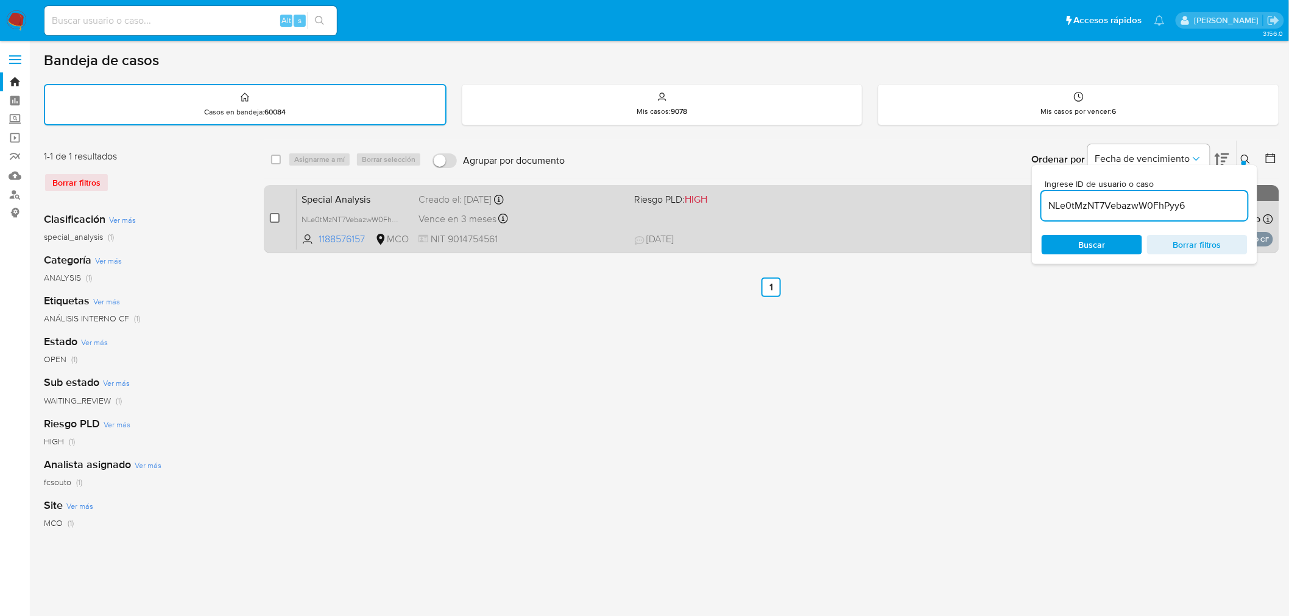
click at [277, 217] on input "checkbox" at bounding box center [275, 218] width 10 height 10
checkbox input "true"
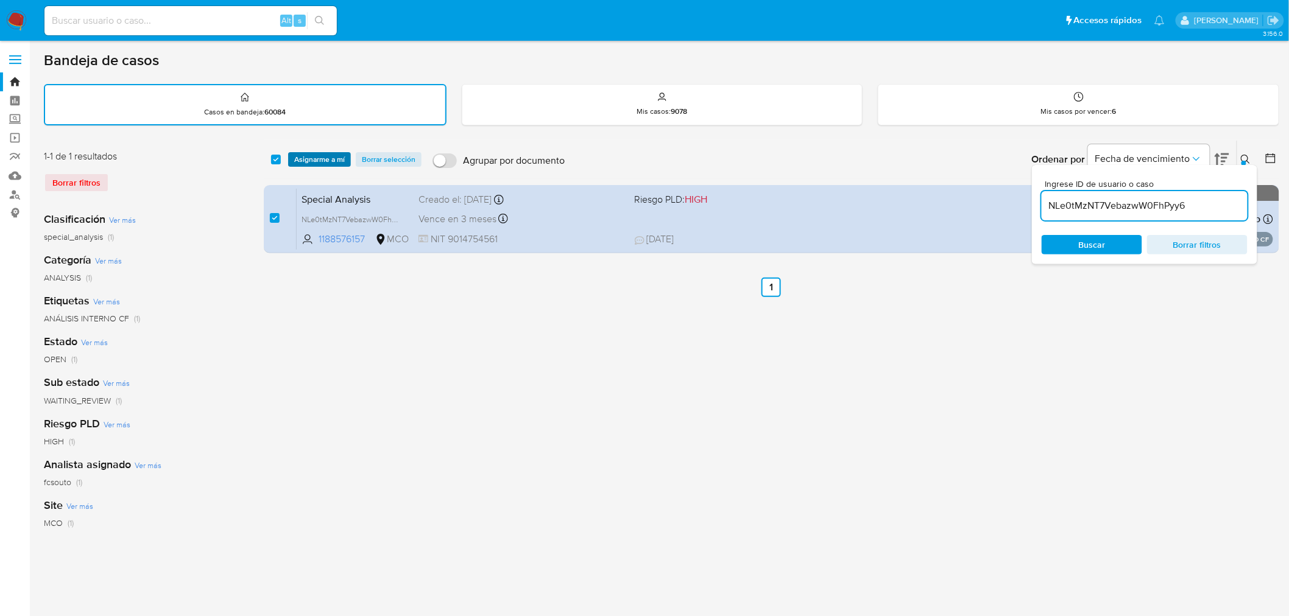
click at [332, 156] on span "Asignarme a mí" at bounding box center [319, 159] width 51 height 12
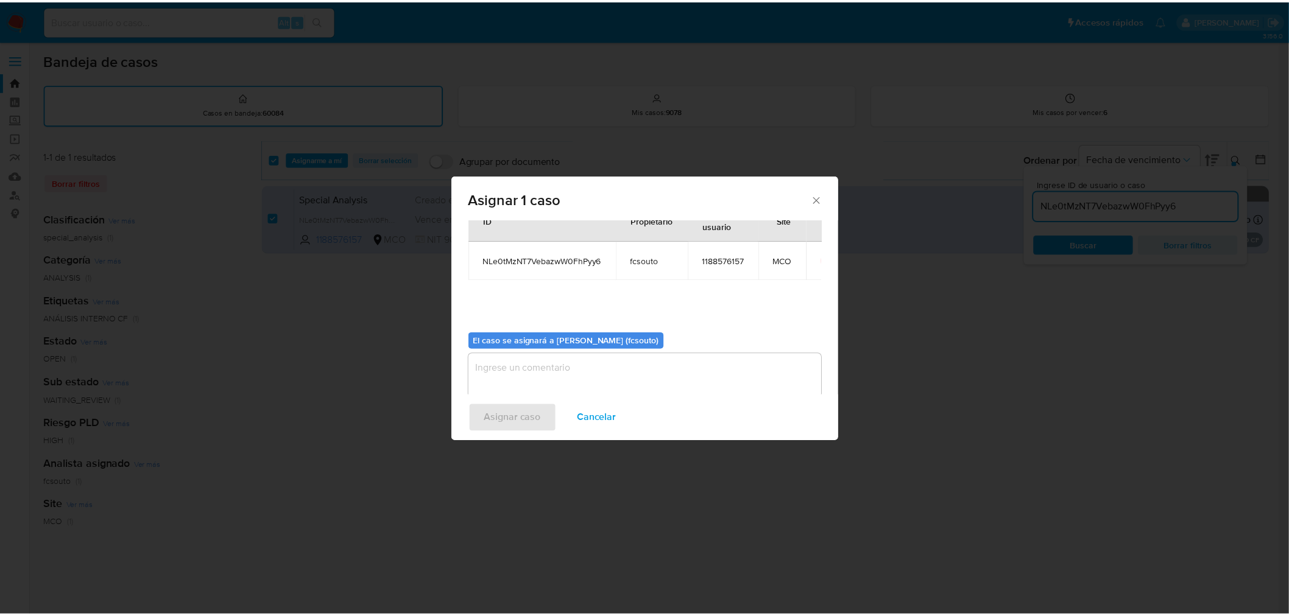
scroll to position [63, 0]
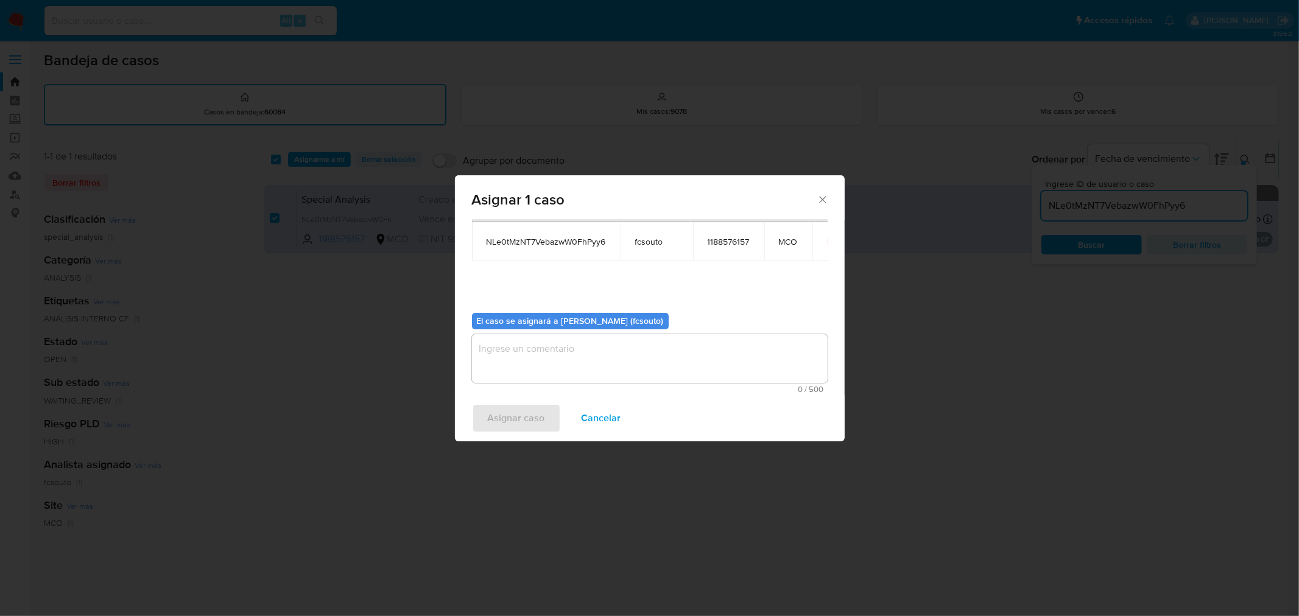
click at [613, 360] on textarea "assign-modal" at bounding box center [650, 358] width 356 height 49
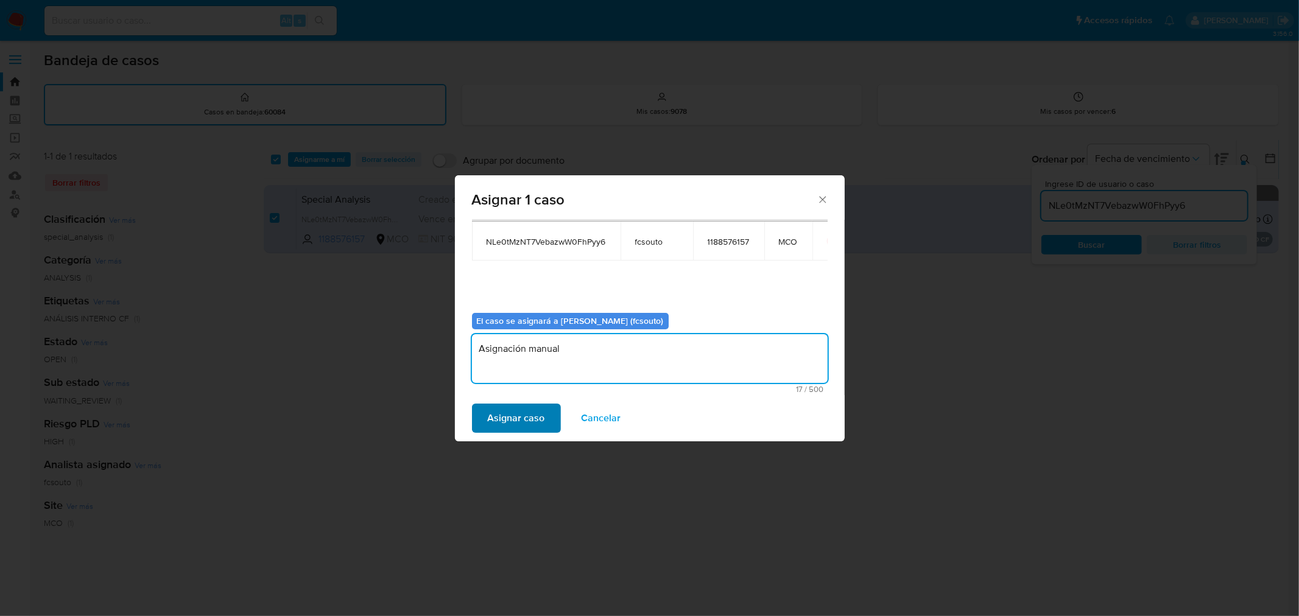
type textarea "Asignación manual"
click at [539, 421] on span "Asignar caso" at bounding box center [516, 418] width 57 height 27
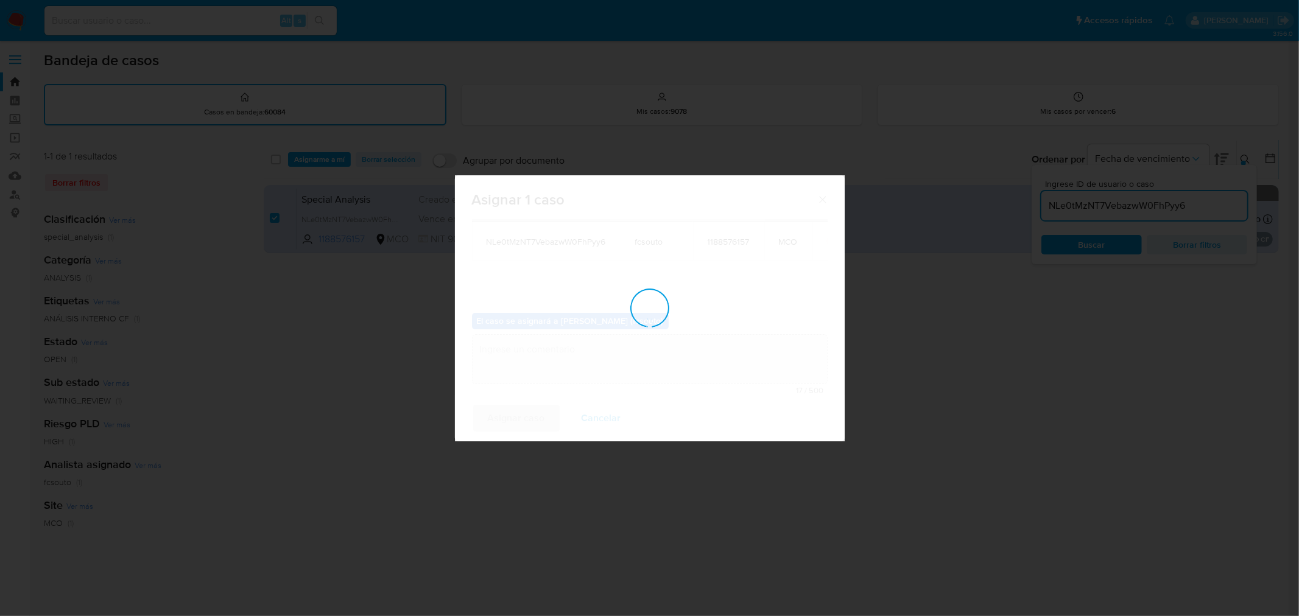
checkbox input "false"
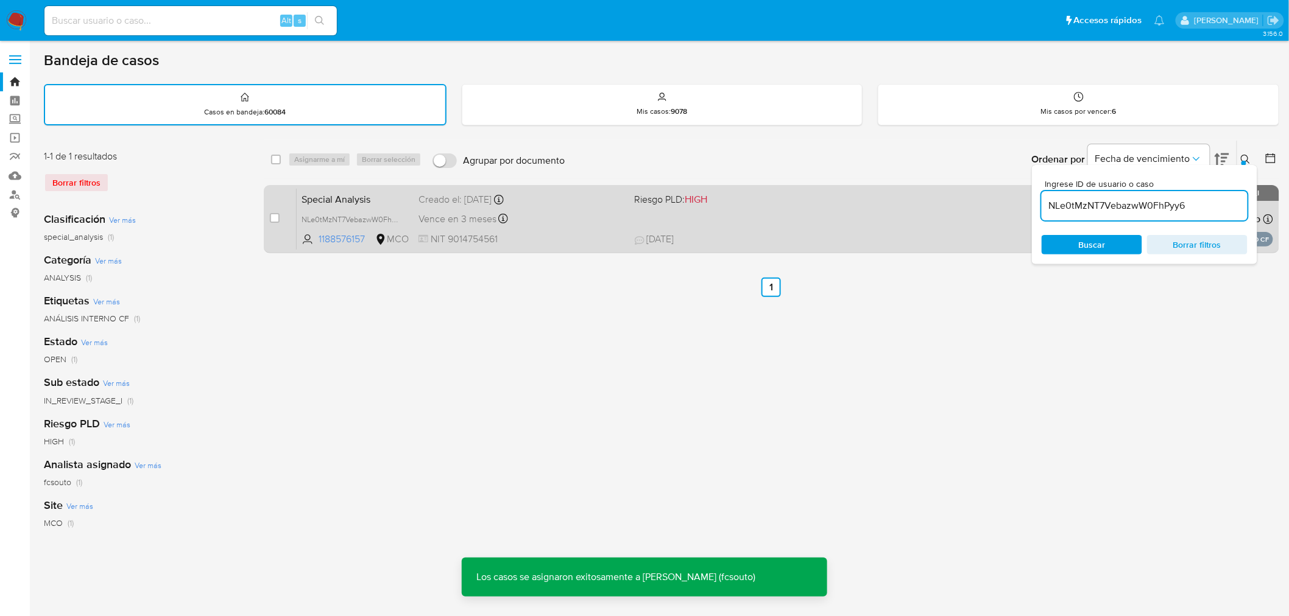
click at [737, 197] on span "Riesgo PLD: HIGH" at bounding box center [738, 199] width 206 height 16
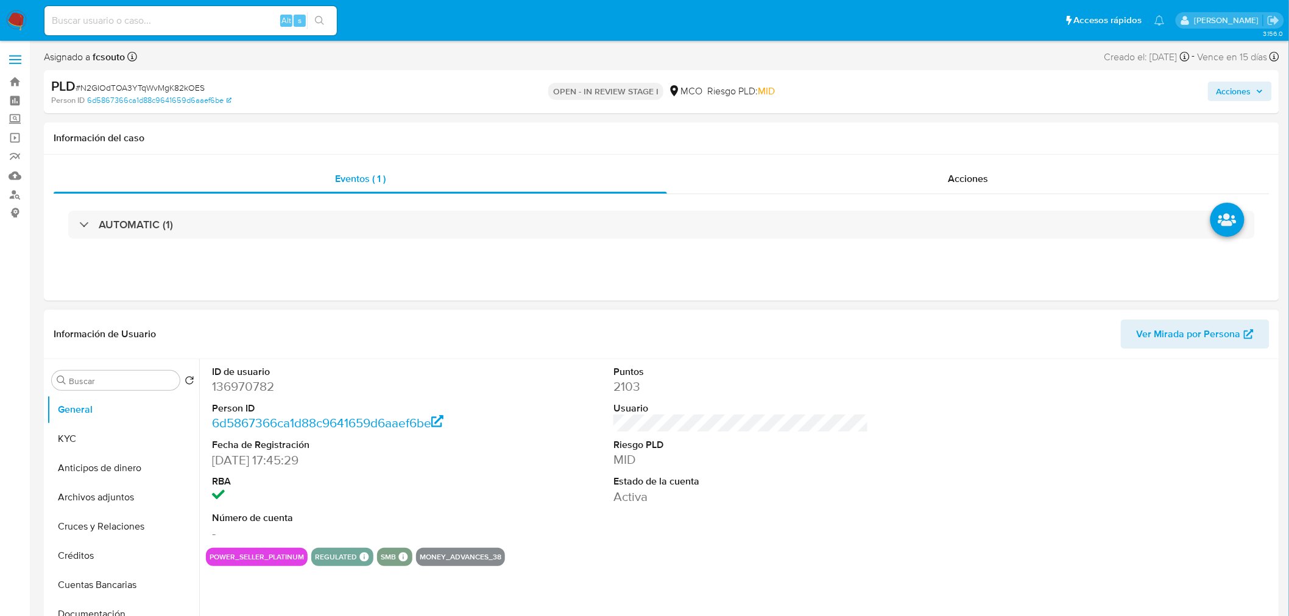
click at [236, 387] on dd "136970782" at bounding box center [339, 386] width 255 height 17
copy dd "136970782"
select select "10"
click at [294, 365] on dt "ID de usuario" at bounding box center [339, 371] width 255 height 13
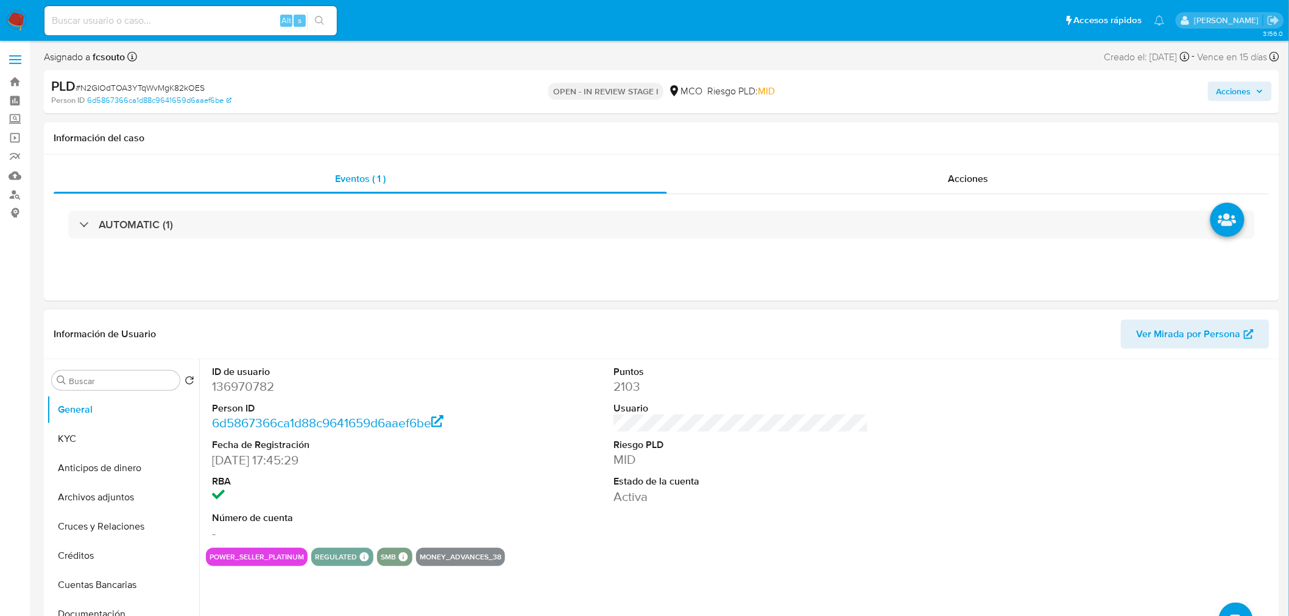
click at [240, 387] on dd "136970782" at bounding box center [339, 386] width 255 height 17
copy dd "136970782"
click at [62, 436] on button "KYC" at bounding box center [118, 438] width 142 height 29
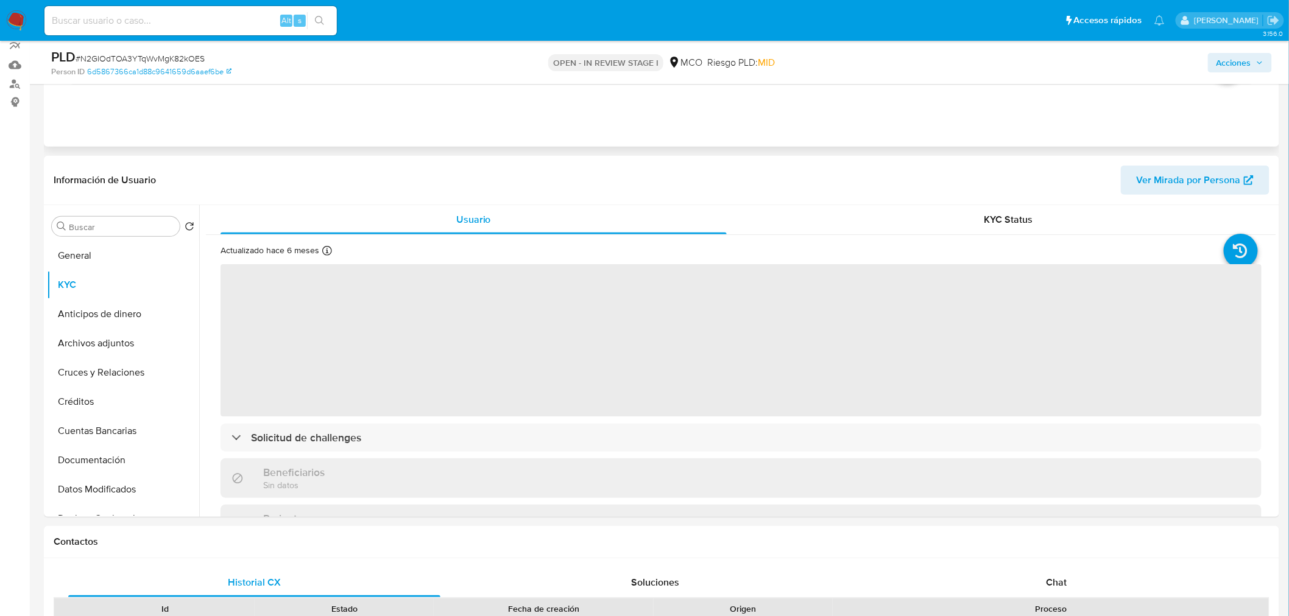
scroll to position [135, 0]
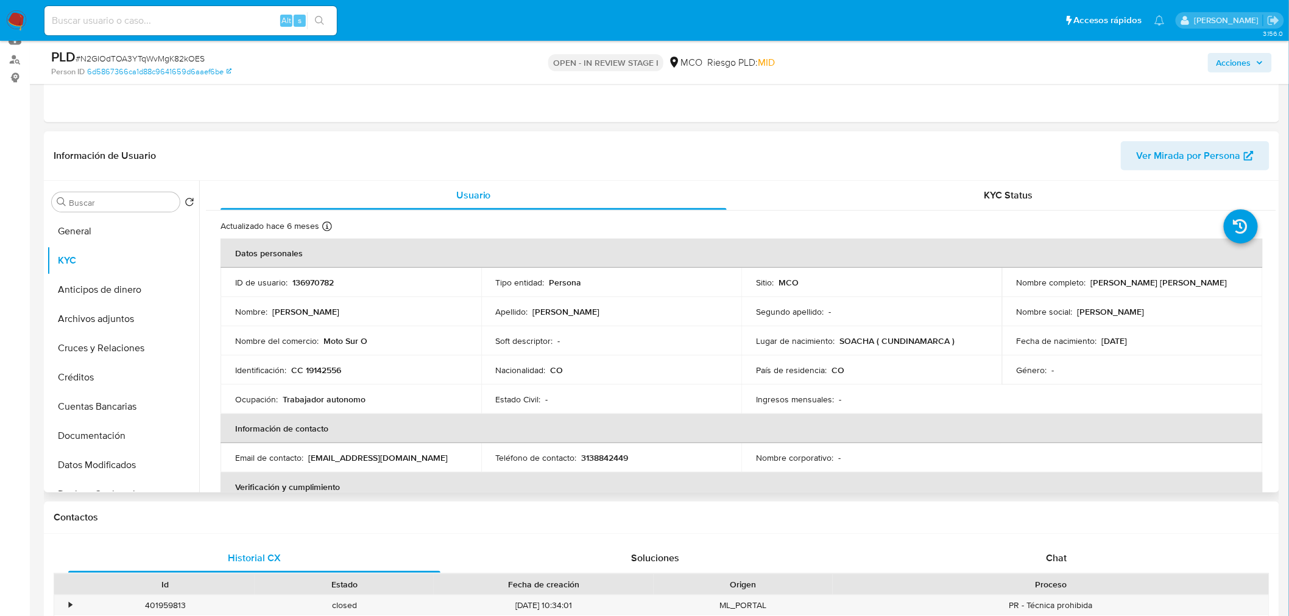
drag, startPoint x: 1088, startPoint y: 280, endPoint x: 1222, endPoint y: 283, distance: 134.6
click at [1222, 283] on div "Nombre completo : Rafael Antonio Orjuela Baracaldo" at bounding box center [1131, 282] width 231 height 11
copy p "Rafael Antonio Orjuela Baracaldo"
click at [332, 366] on p "CC 19142556" at bounding box center [316, 370] width 50 height 11
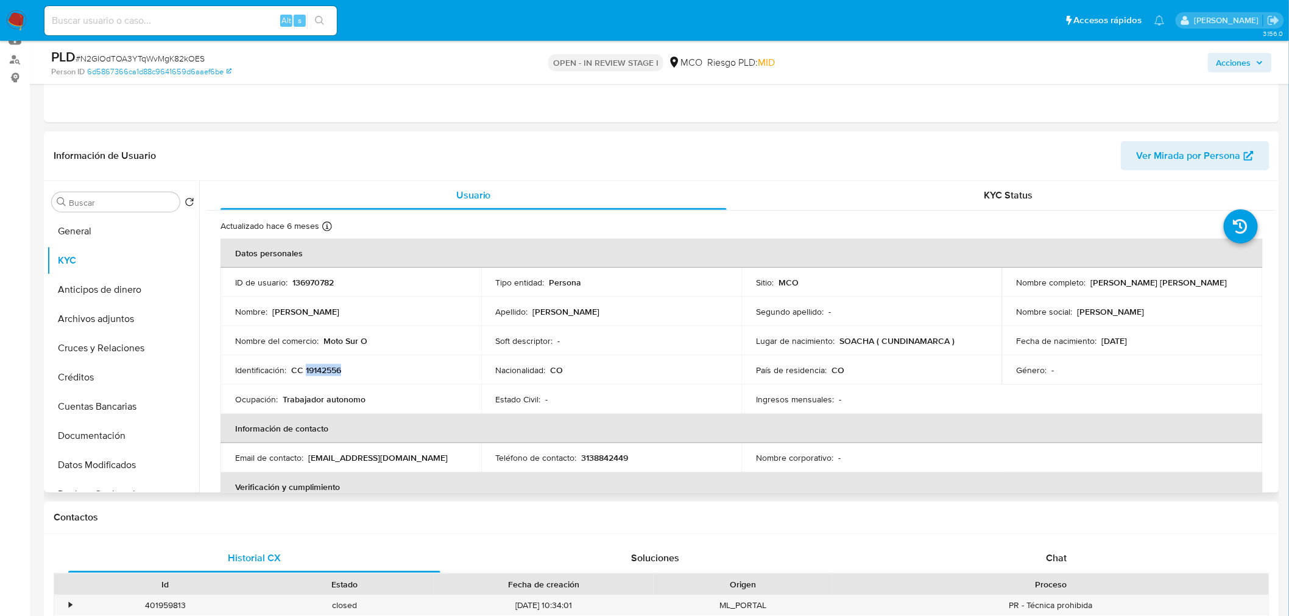
copy p "19142556"
drag, startPoint x: 392, startPoint y: 460, endPoint x: 308, endPoint y: 461, distance: 84.6
click at [308, 461] on div "Email de contacto : sorjuelat@gmail.com" at bounding box center [350, 457] width 231 height 11
copy p "sorjuelat@gmail.com"
drag, startPoint x: 1145, startPoint y: 342, endPoint x: 1099, endPoint y: 343, distance: 45.7
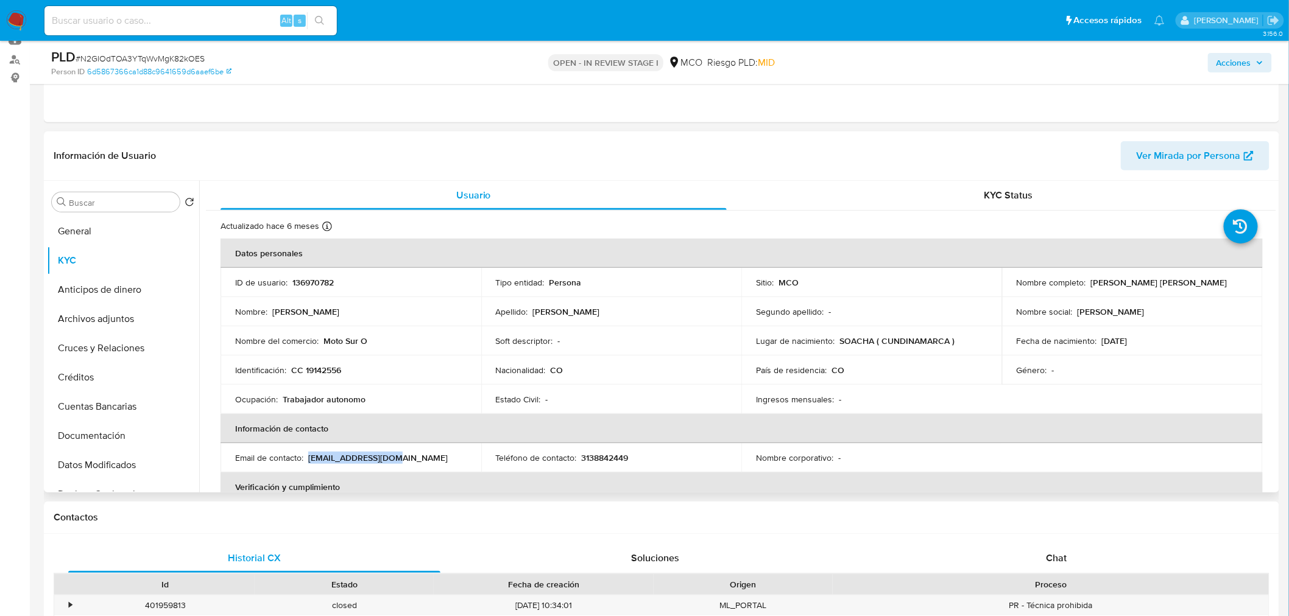
click at [1099, 343] on div "Fecha de nacimiento : 05/01/1952" at bounding box center [1131, 341] width 231 height 11
copy p "05/01/1952"
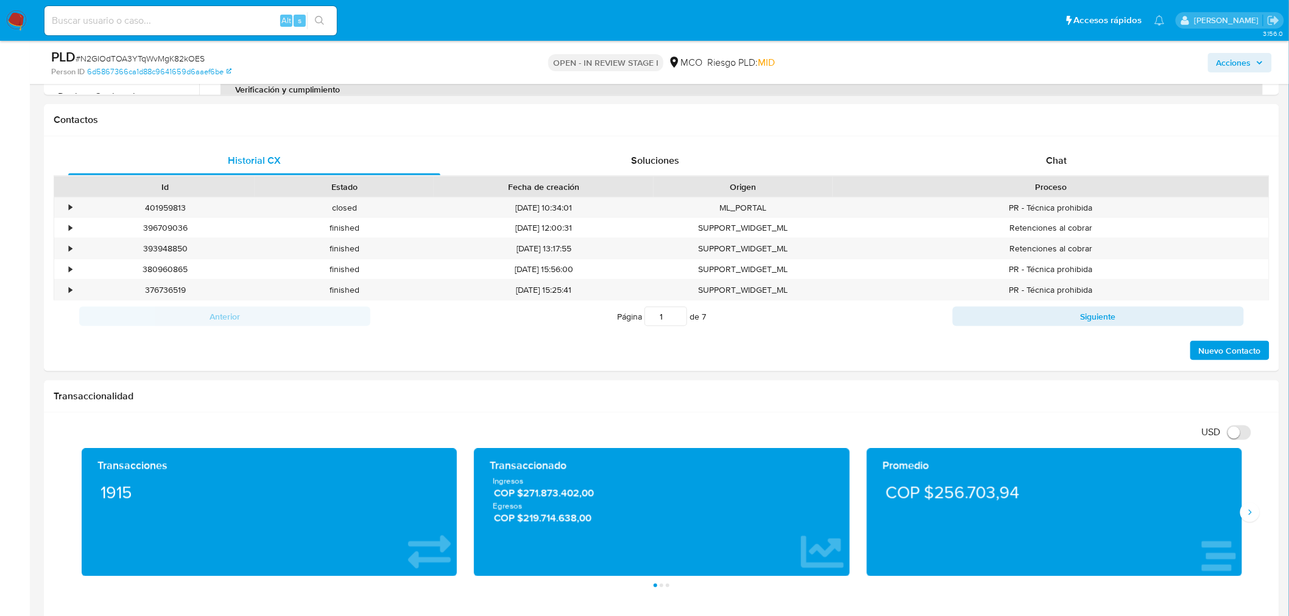
scroll to position [609, 0]
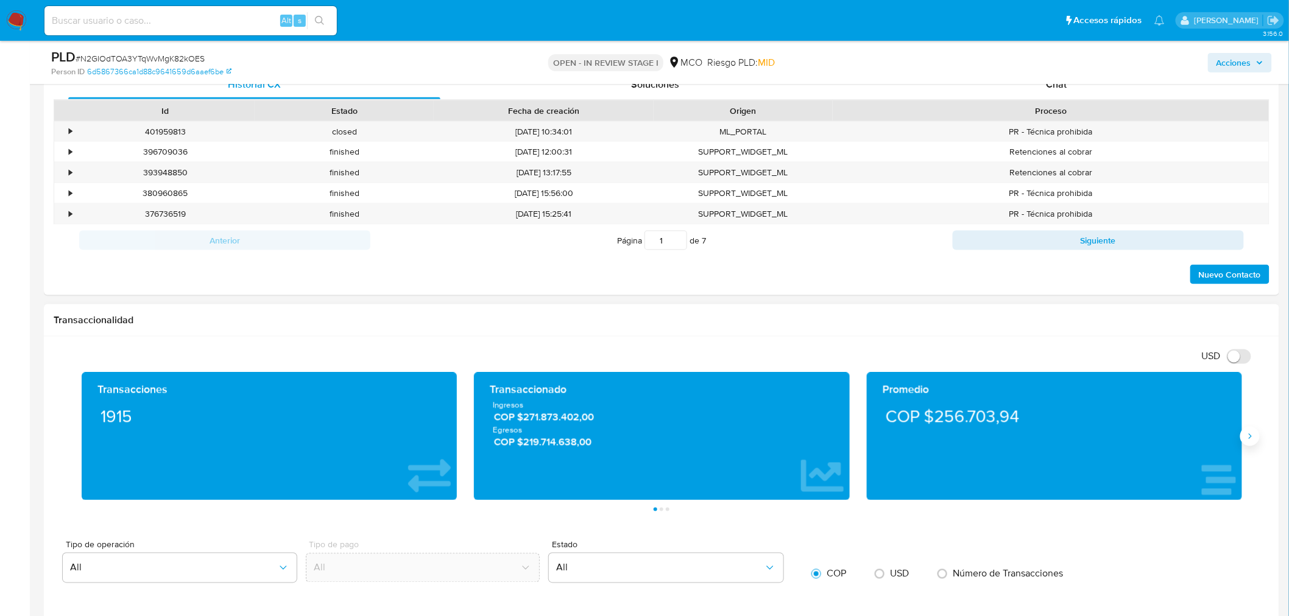
click at [1252, 441] on icon "Siguiente" at bounding box center [1250, 437] width 10 height 10
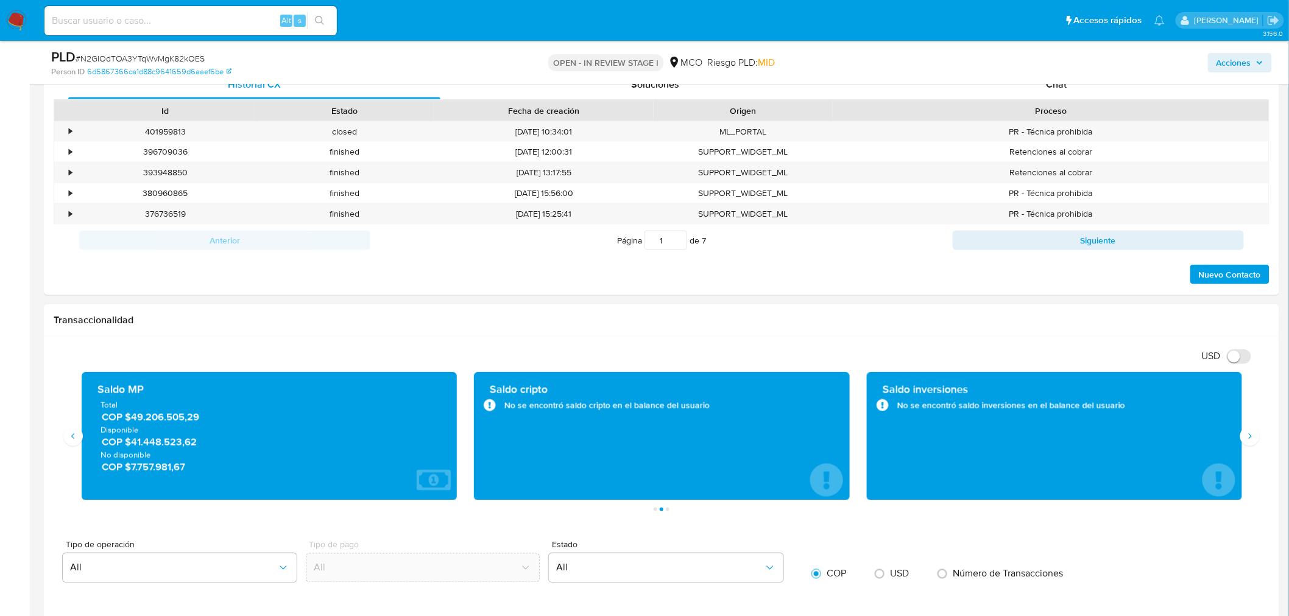
drag, startPoint x: 209, startPoint y: 438, endPoint x: 131, endPoint y: 445, distance: 78.8
click at [131, 445] on span "COP $41.448.523,62" at bounding box center [270, 442] width 337 height 14
drag, startPoint x: 195, startPoint y: 472, endPoint x: 132, endPoint y: 475, distance: 64.0
click at [132, 474] on span "COP $7.757.981,67" at bounding box center [270, 467] width 337 height 14
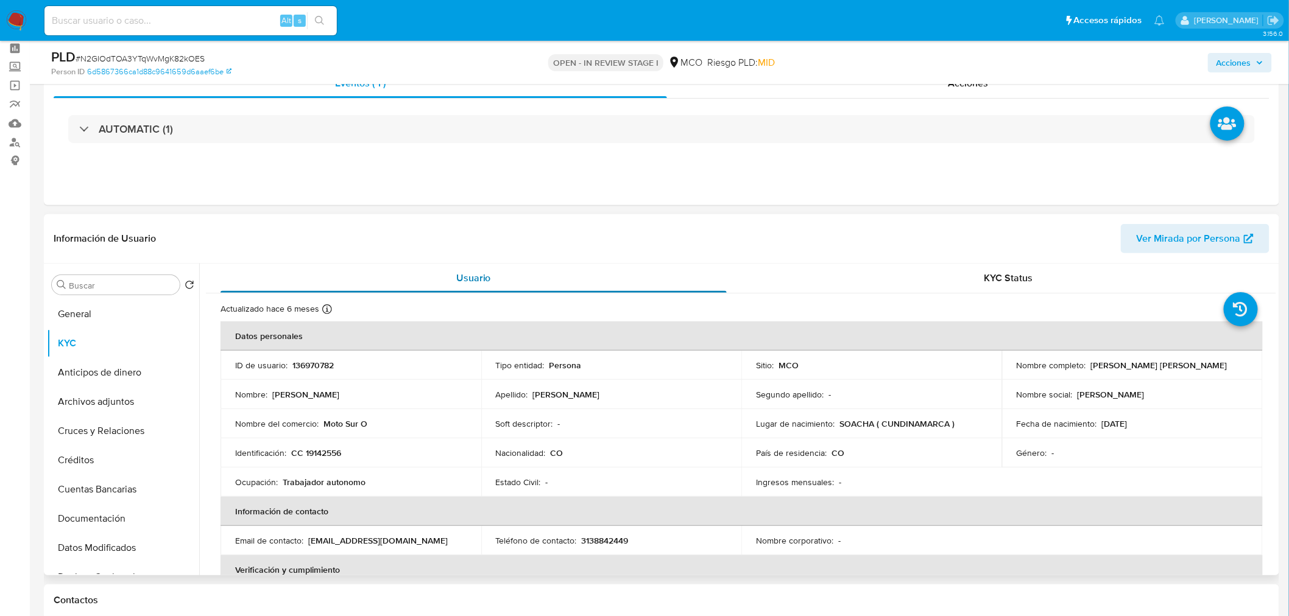
scroll to position [135, 0]
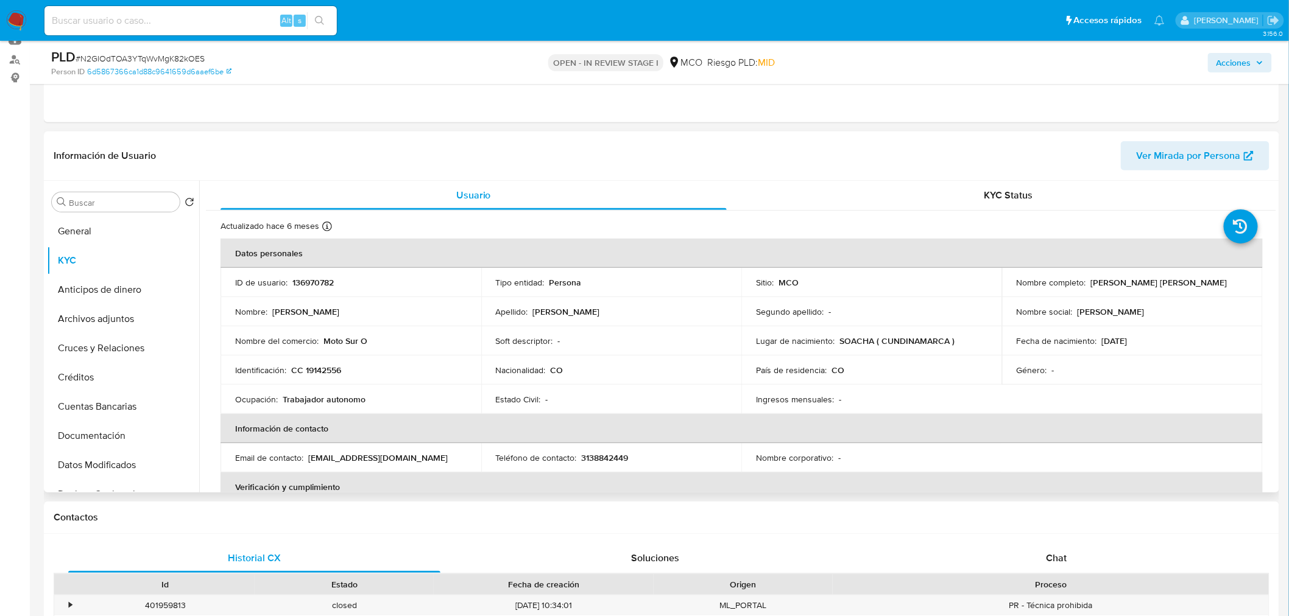
drag, startPoint x: 1087, startPoint y: 284, endPoint x: 1214, endPoint y: 278, distance: 127.4
click at [1214, 278] on div "Nombre completo : Rafael Antonio Orjuela Baracaldo" at bounding box center [1131, 282] width 231 height 11
copy p "Rafael Antonio Orjuela Baracaldo"
drag, startPoint x: 376, startPoint y: 342, endPoint x: 325, endPoint y: 340, distance: 51.8
click at [325, 340] on div "Nombre del comercio : Moto Sur O" at bounding box center [350, 341] width 231 height 11
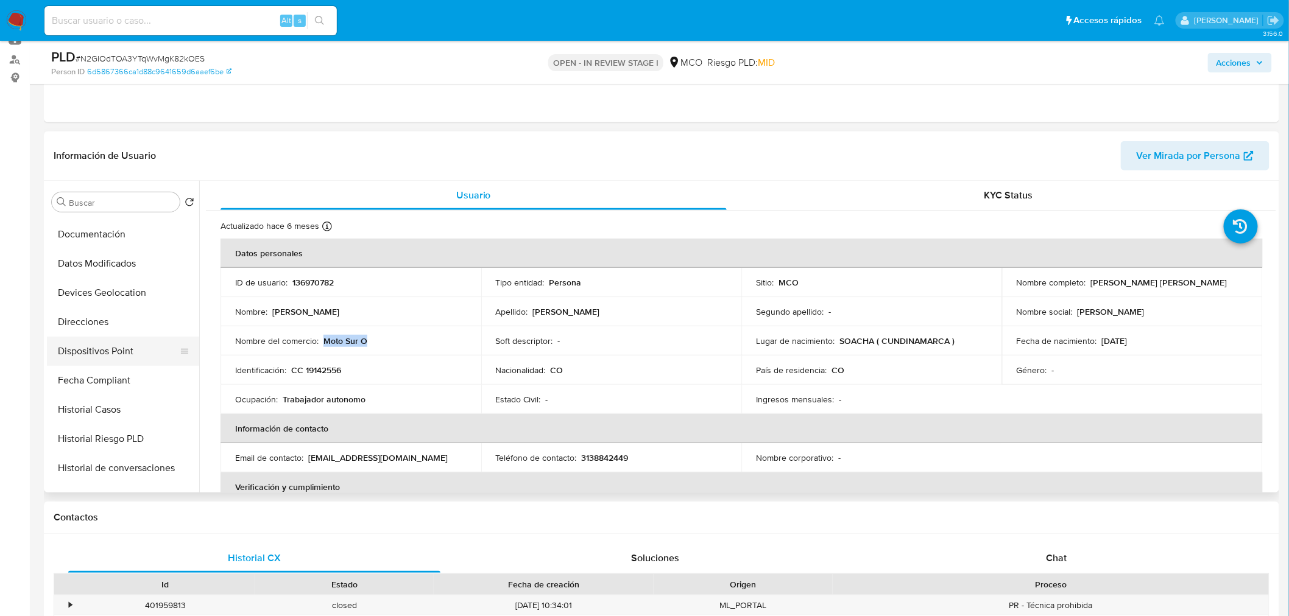
scroll to position [203, 0]
click at [130, 399] on button "Historial Casos" at bounding box center [118, 408] width 142 height 29
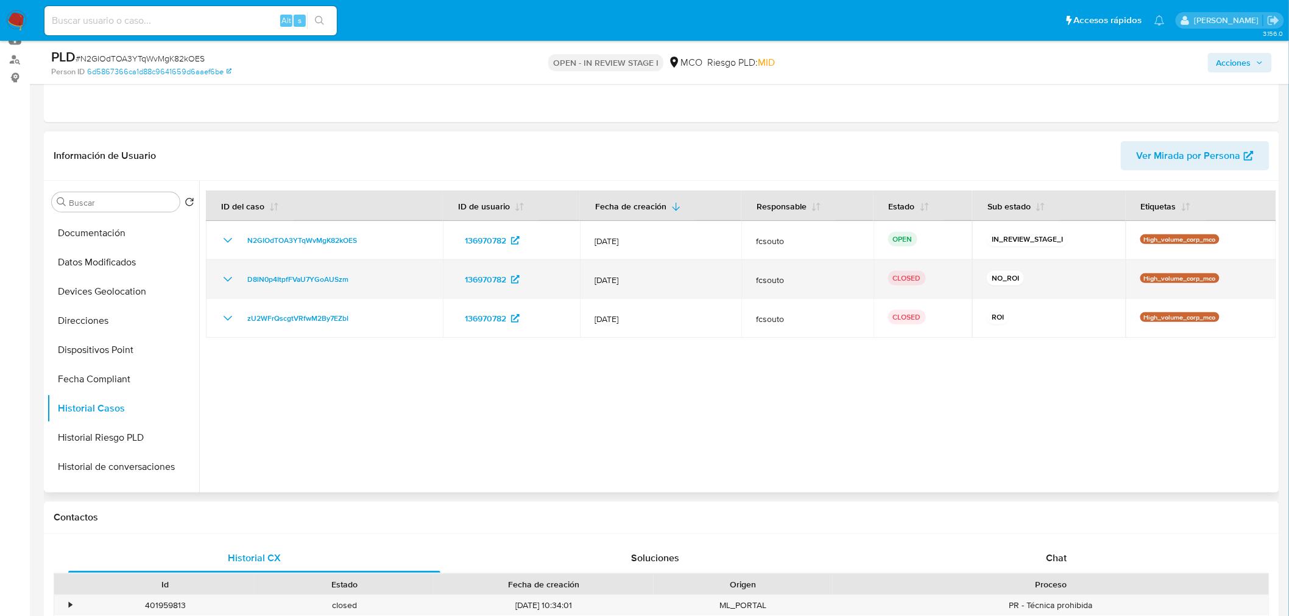
click at [223, 279] on icon "Mostrar/Ocultar" at bounding box center [227, 279] width 15 height 15
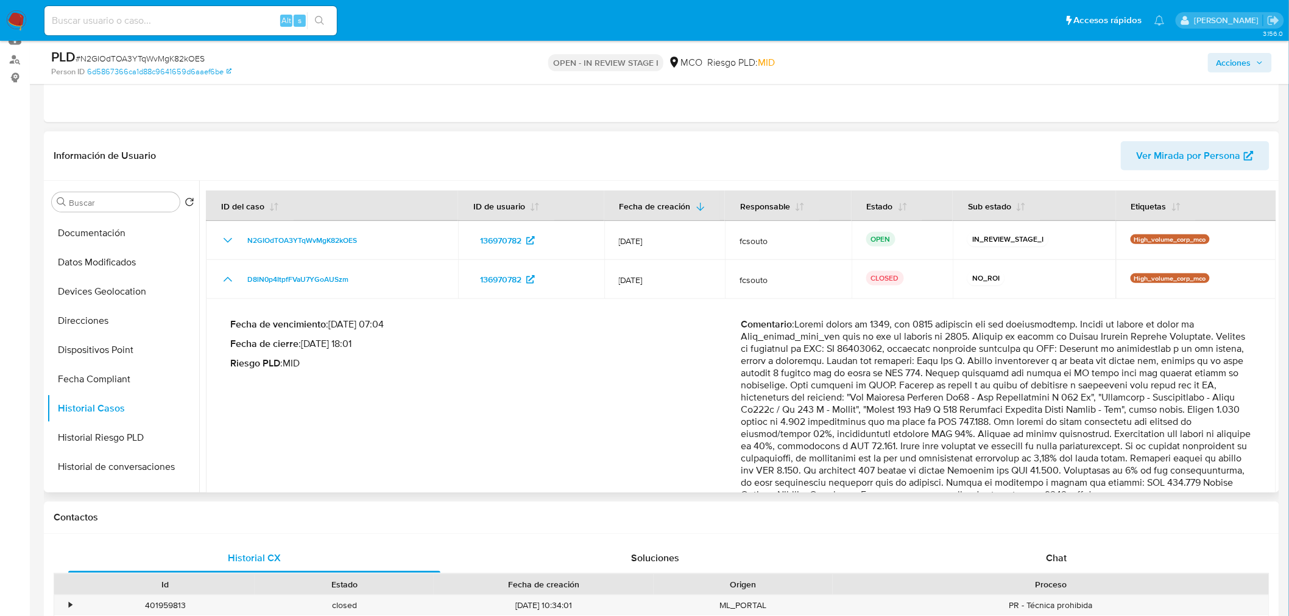
scroll to position [166, 0]
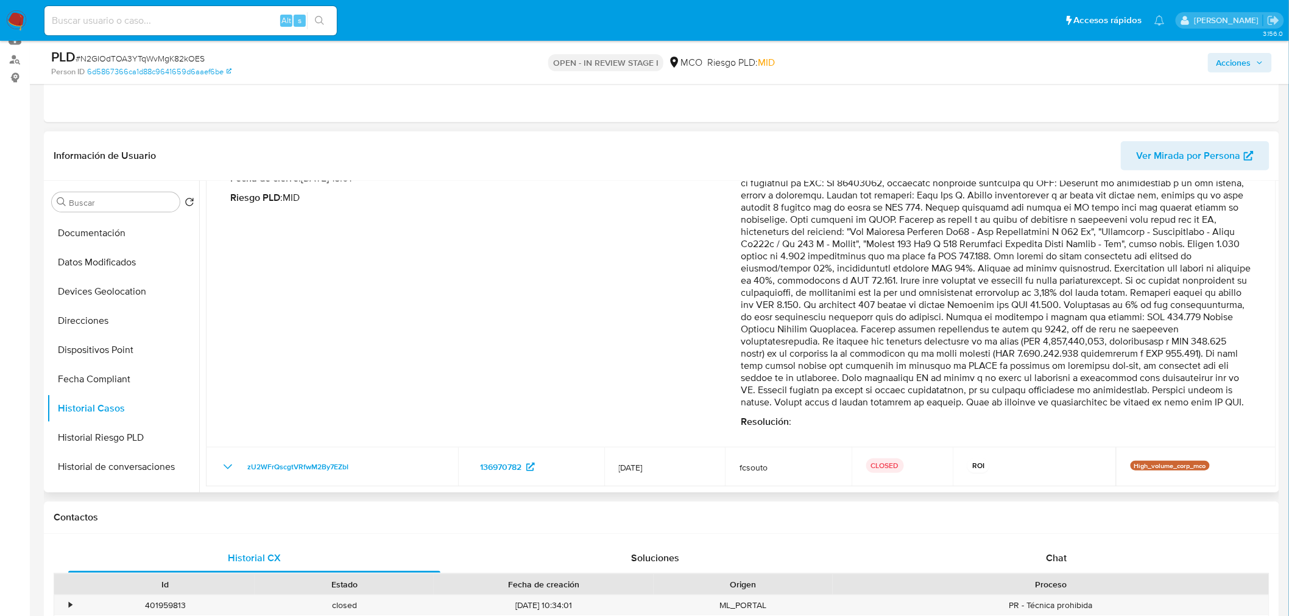
drag, startPoint x: 796, startPoint y: 321, endPoint x: 1244, endPoint y: 404, distance: 455.8
click at [1244, 404] on p "Comentario :" at bounding box center [996, 281] width 511 height 256
click at [1245, 71] on span "Acciones" at bounding box center [1233, 62] width 35 height 19
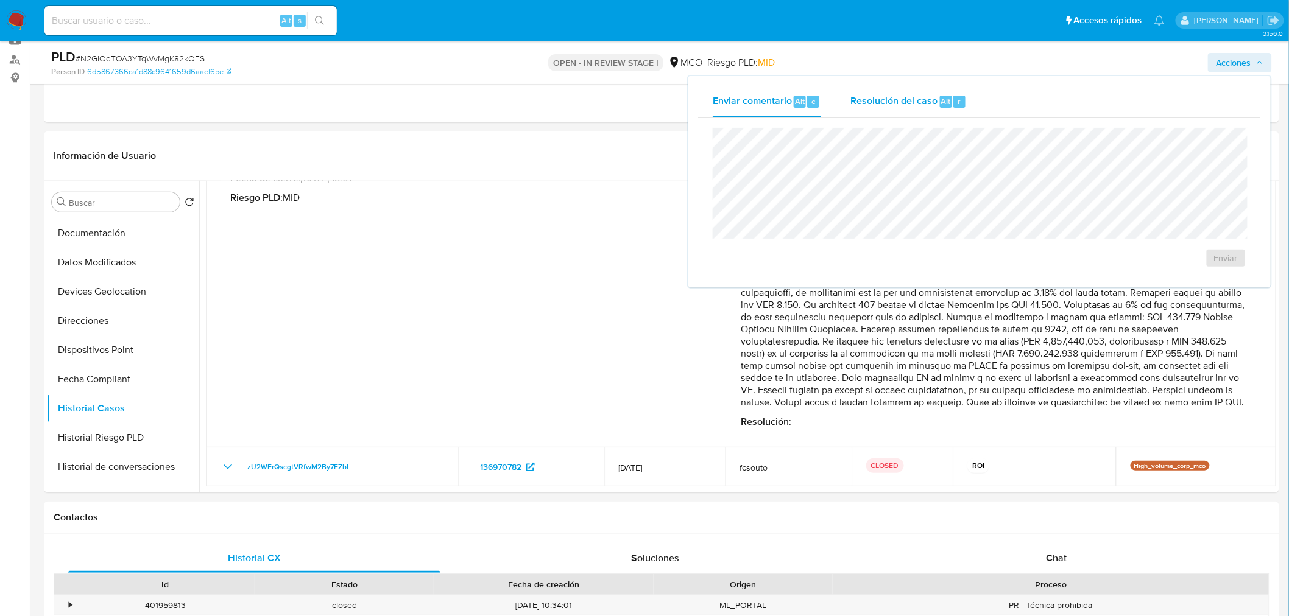
click at [849, 106] on button "Resolución del caso Alt r" at bounding box center [908, 102] width 146 height 32
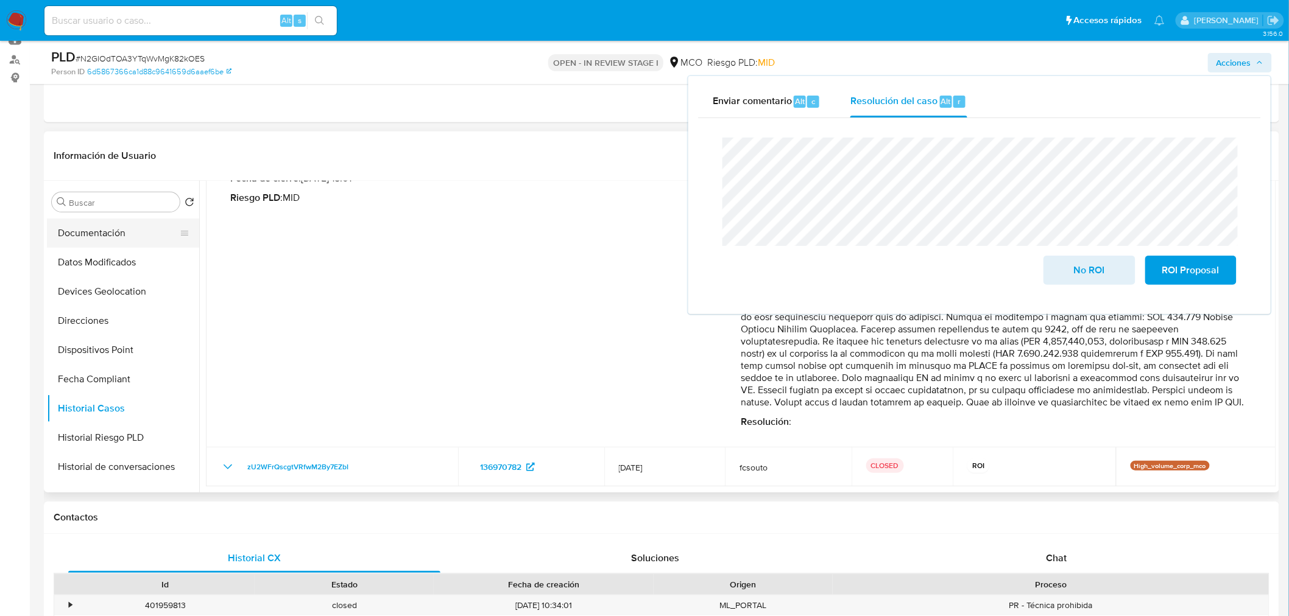
scroll to position [0, 0]
click at [102, 227] on button "General" at bounding box center [118, 231] width 142 height 29
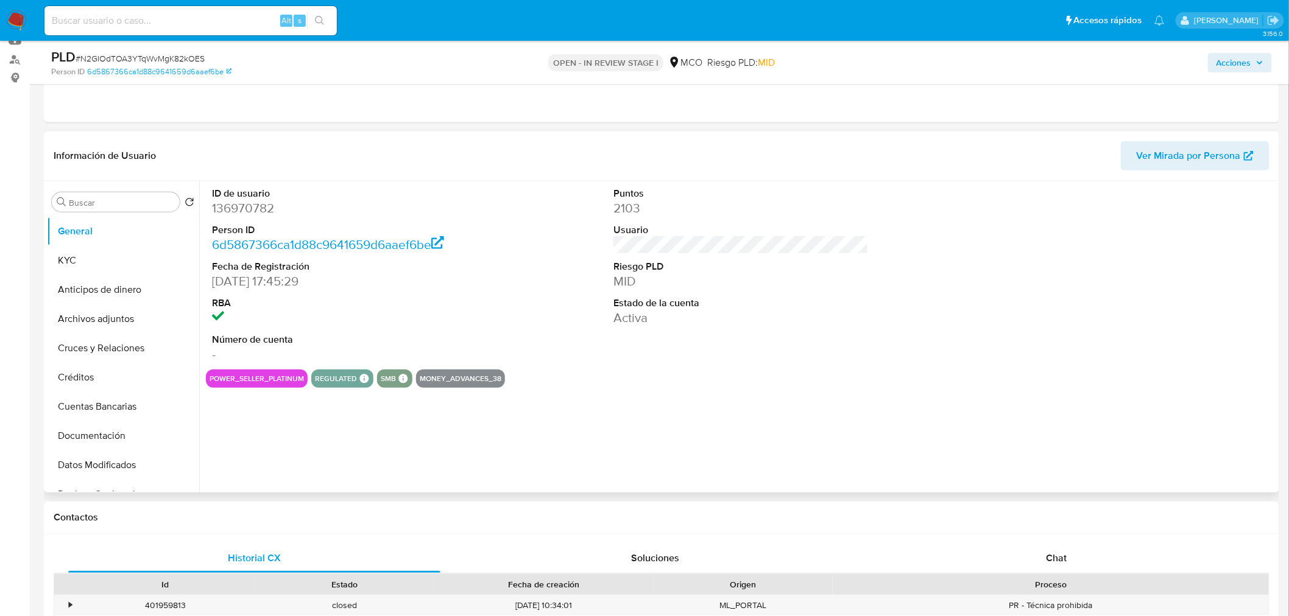
click at [1246, 62] on span "Acciones" at bounding box center [1233, 62] width 35 height 19
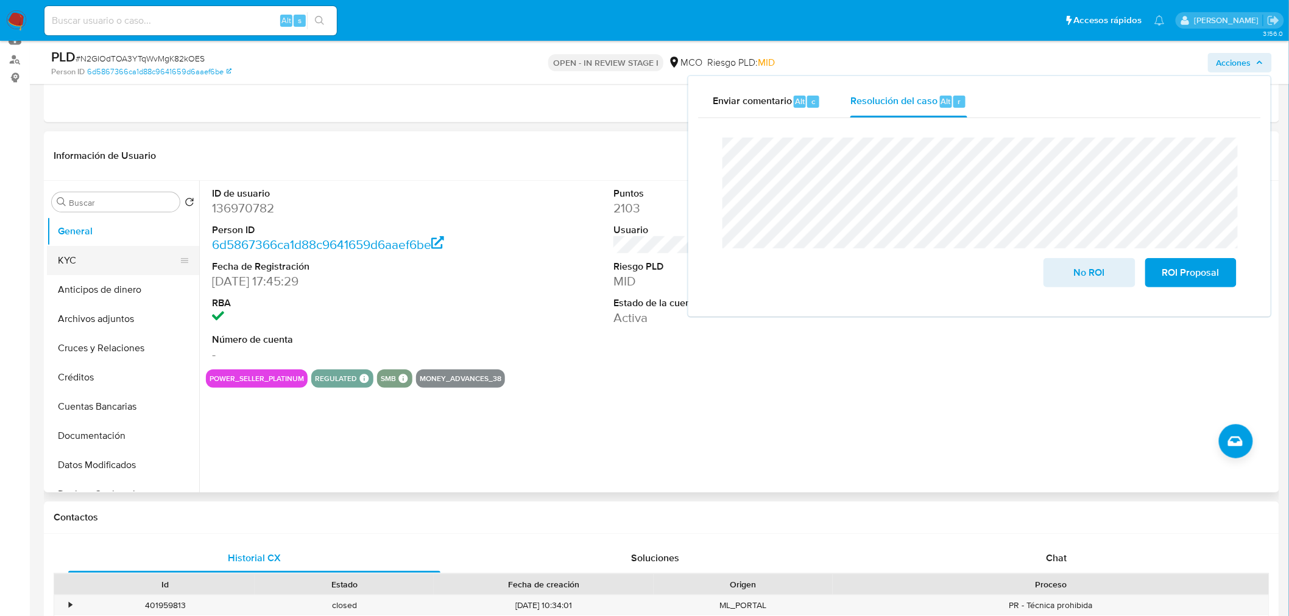
click at [120, 264] on button "KYC" at bounding box center [118, 260] width 142 height 29
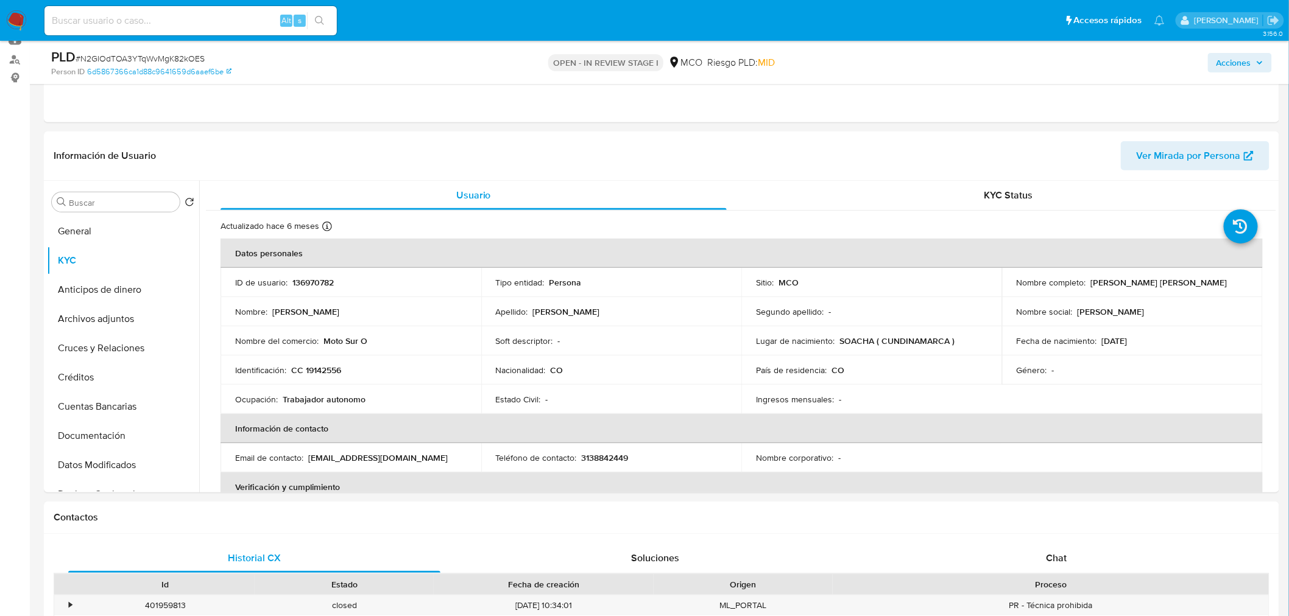
click at [1256, 55] on span "Acciones" at bounding box center [1239, 62] width 47 height 17
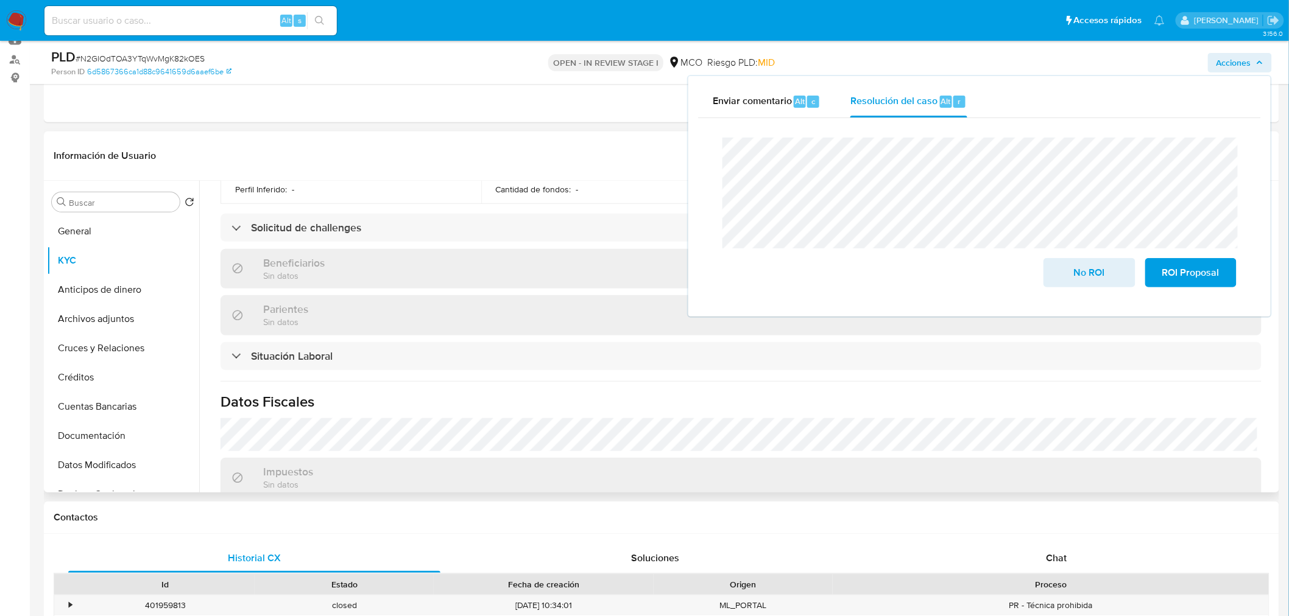
scroll to position [609, 0]
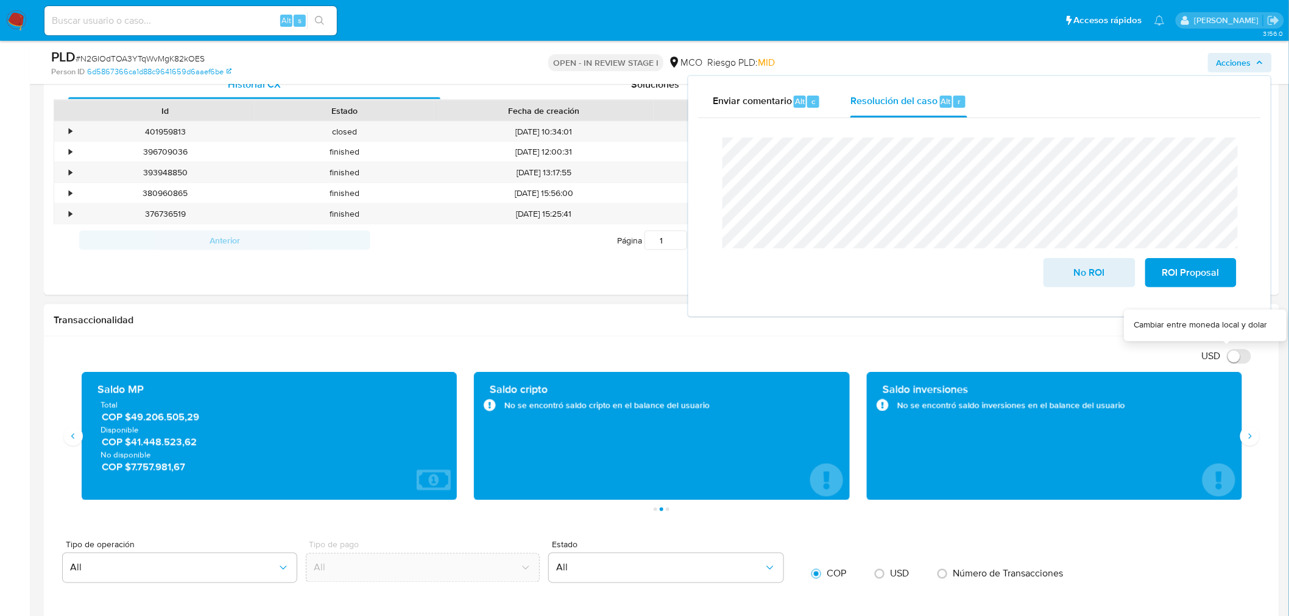
click at [1237, 361] on input "USD" at bounding box center [1238, 357] width 24 height 15
checkbox input "true"
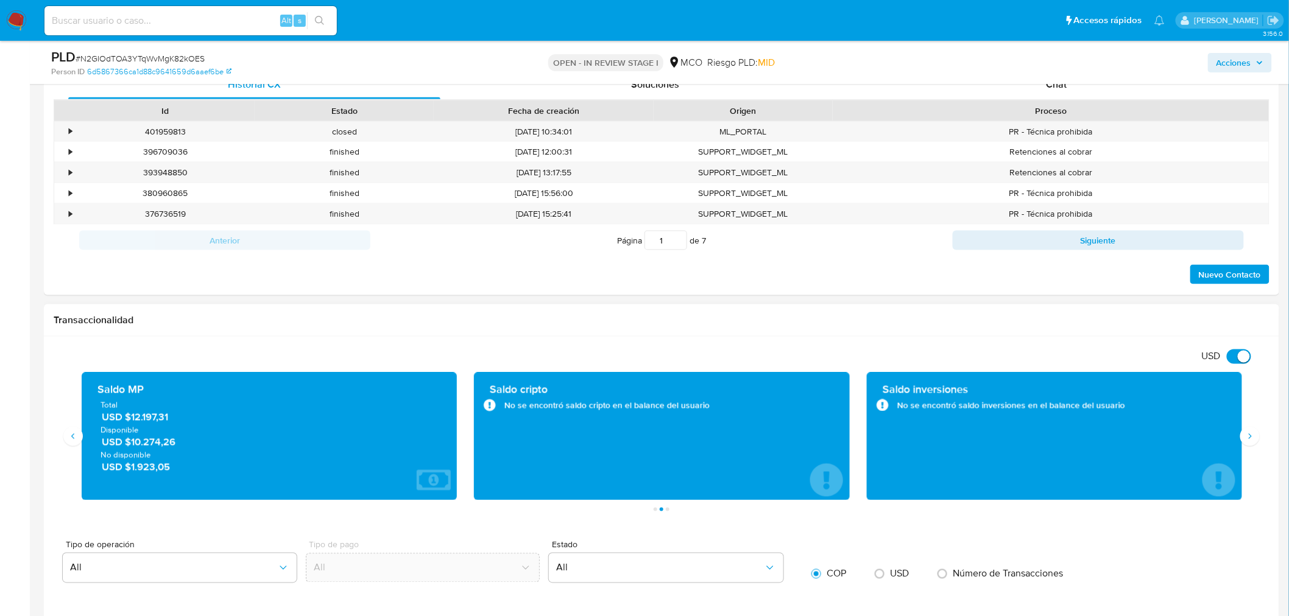
scroll to position [541, 0]
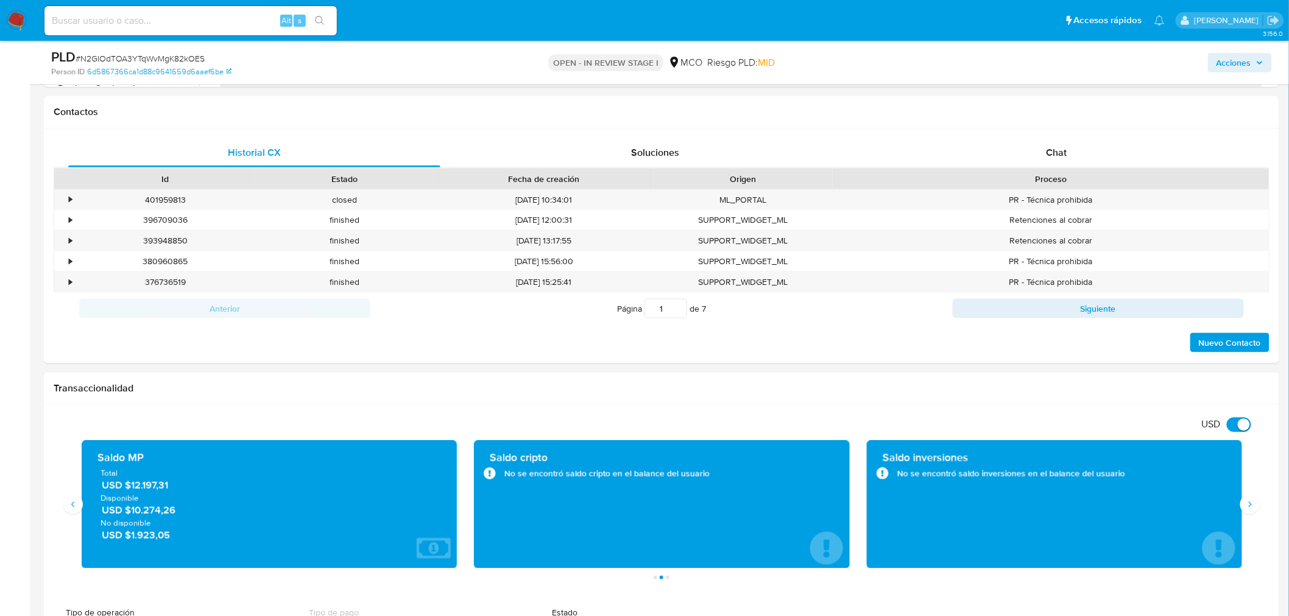
click at [1231, 58] on span "Acciones" at bounding box center [1233, 62] width 35 height 19
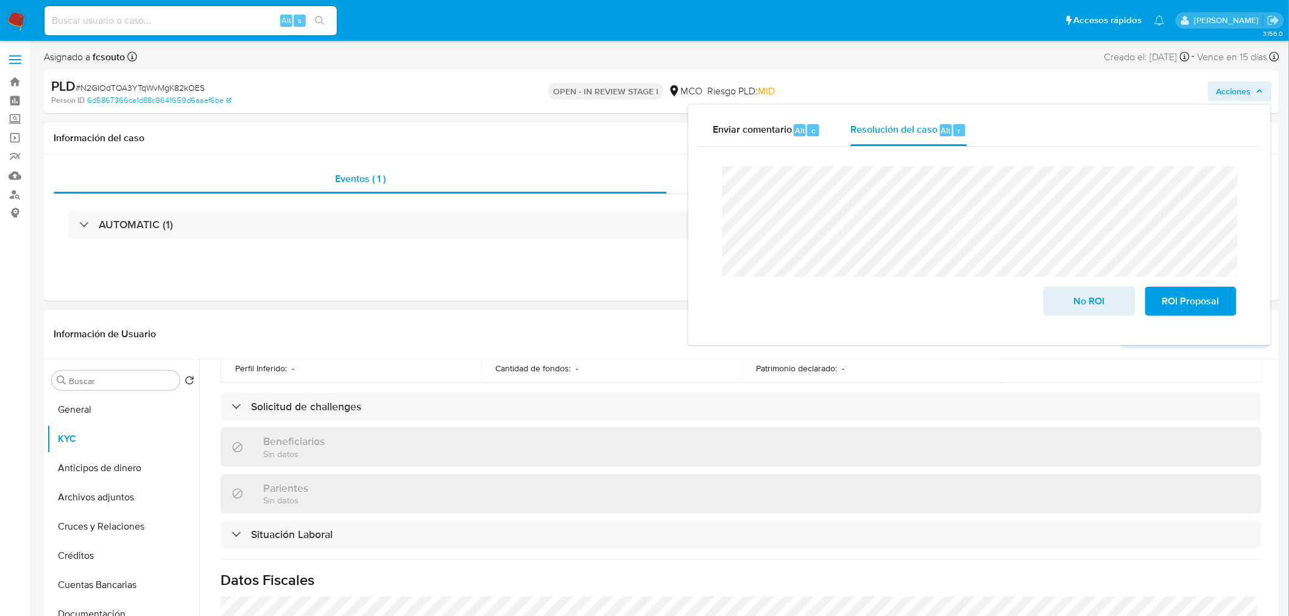
scroll to position [0, 0]
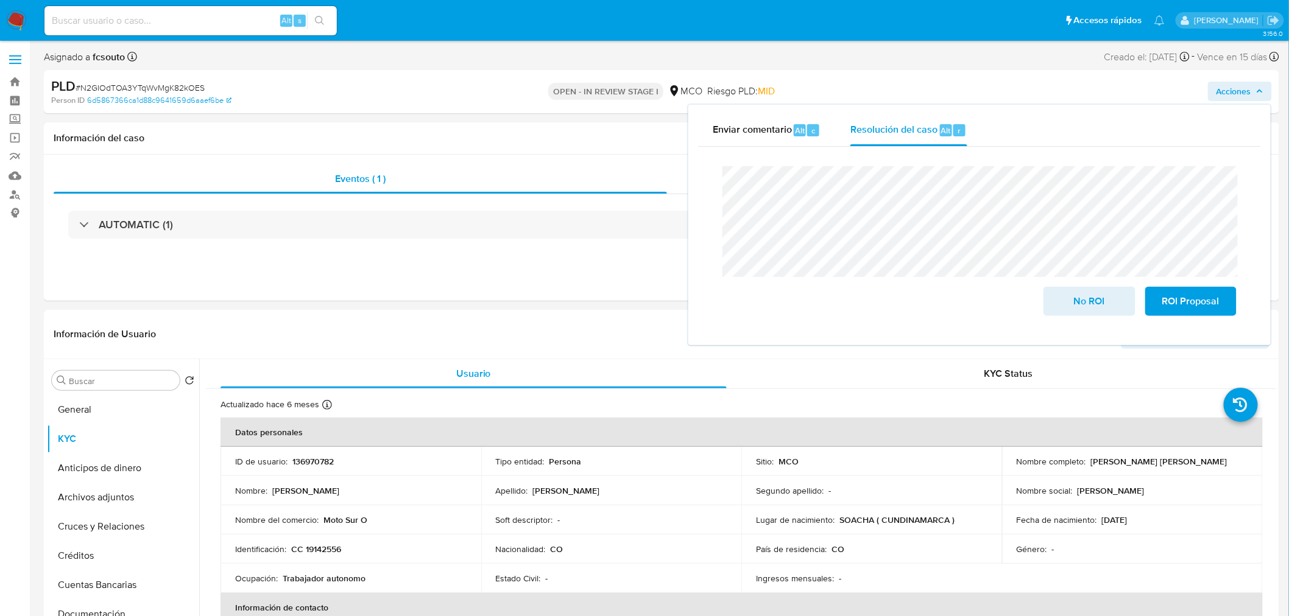
click at [311, 460] on p "136970782" at bounding box center [312, 461] width 41 height 11
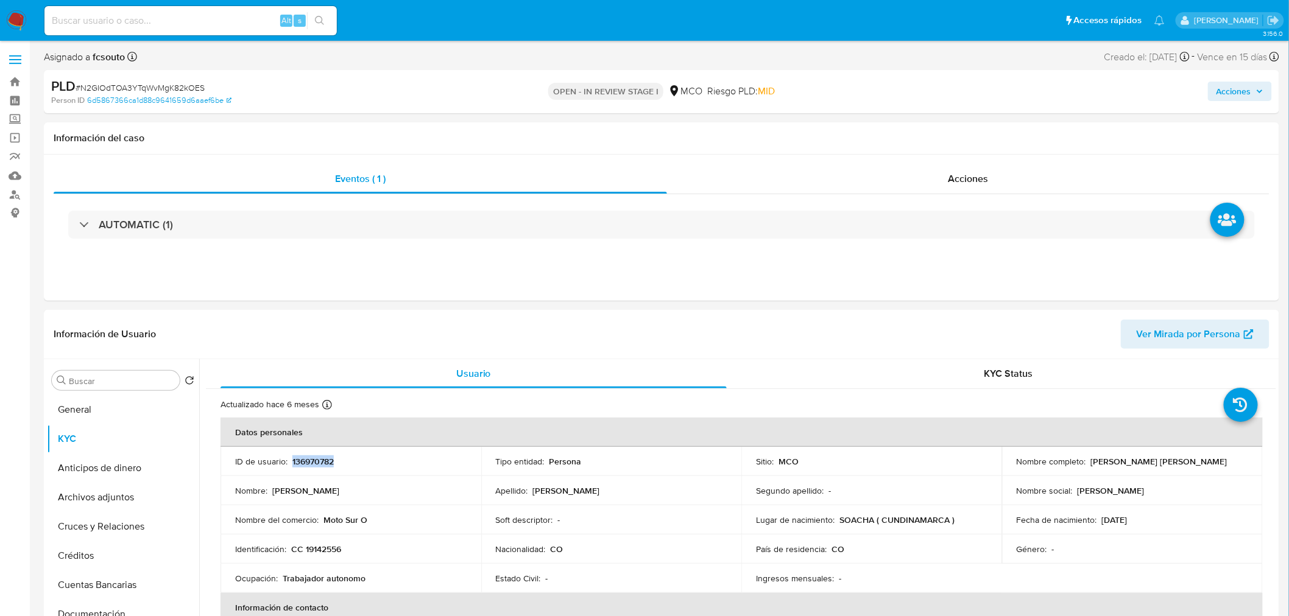
click at [311, 460] on p "136970782" at bounding box center [312, 461] width 41 height 11
copy p "136970782"
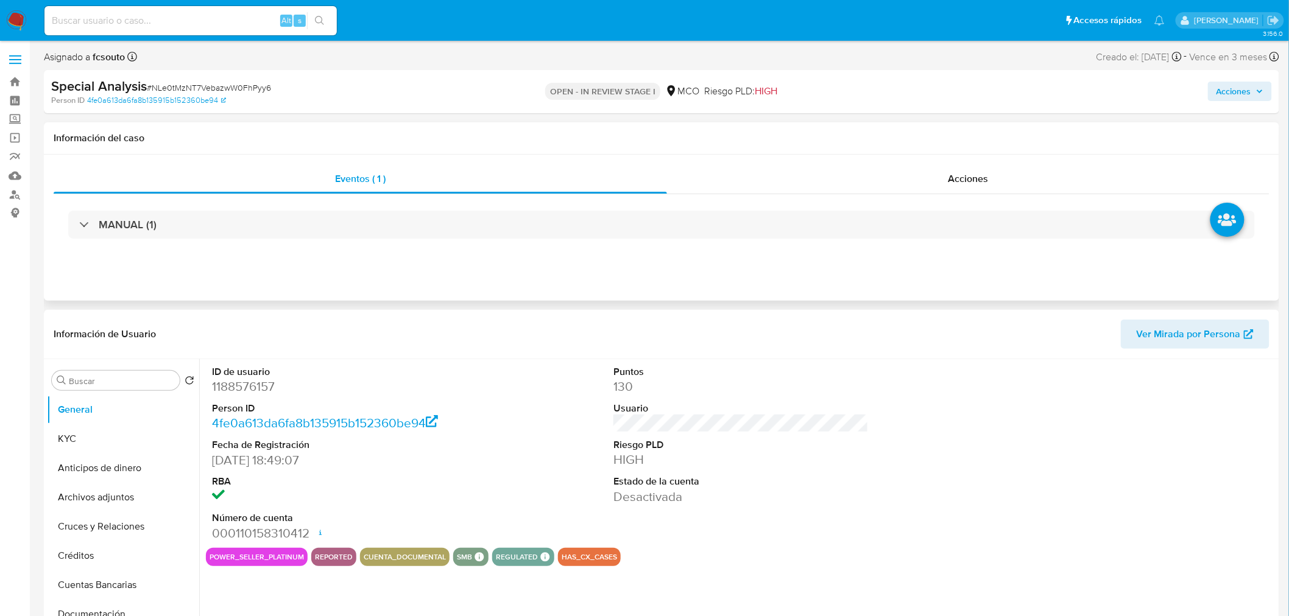
select select "10"
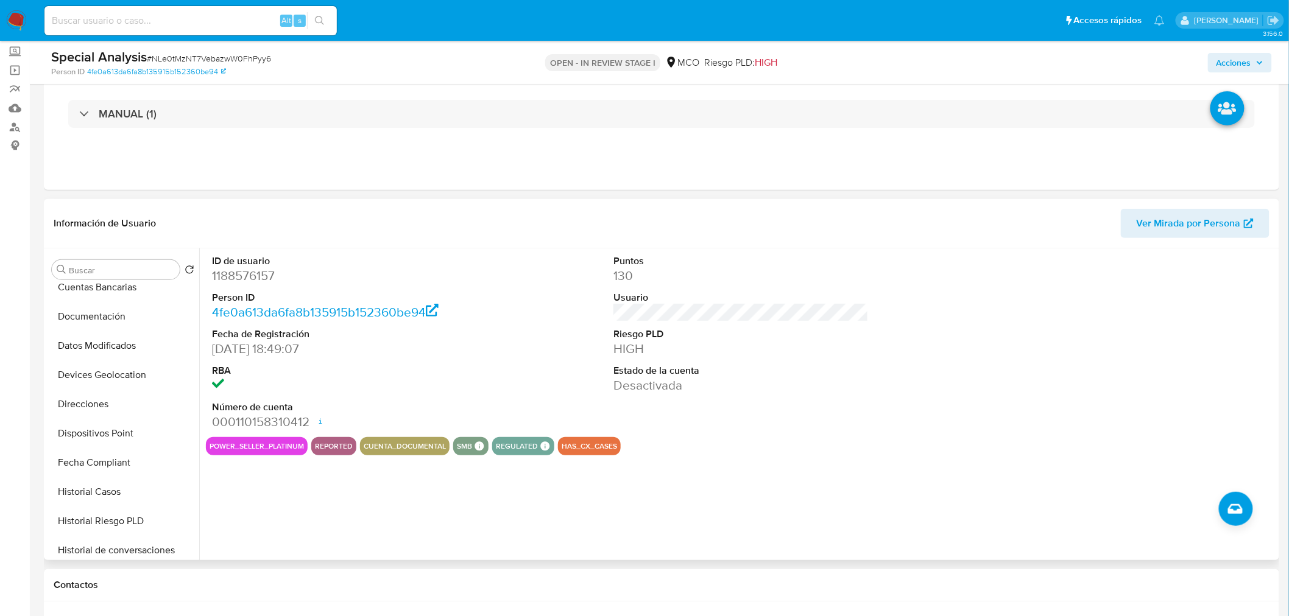
scroll to position [514, 0]
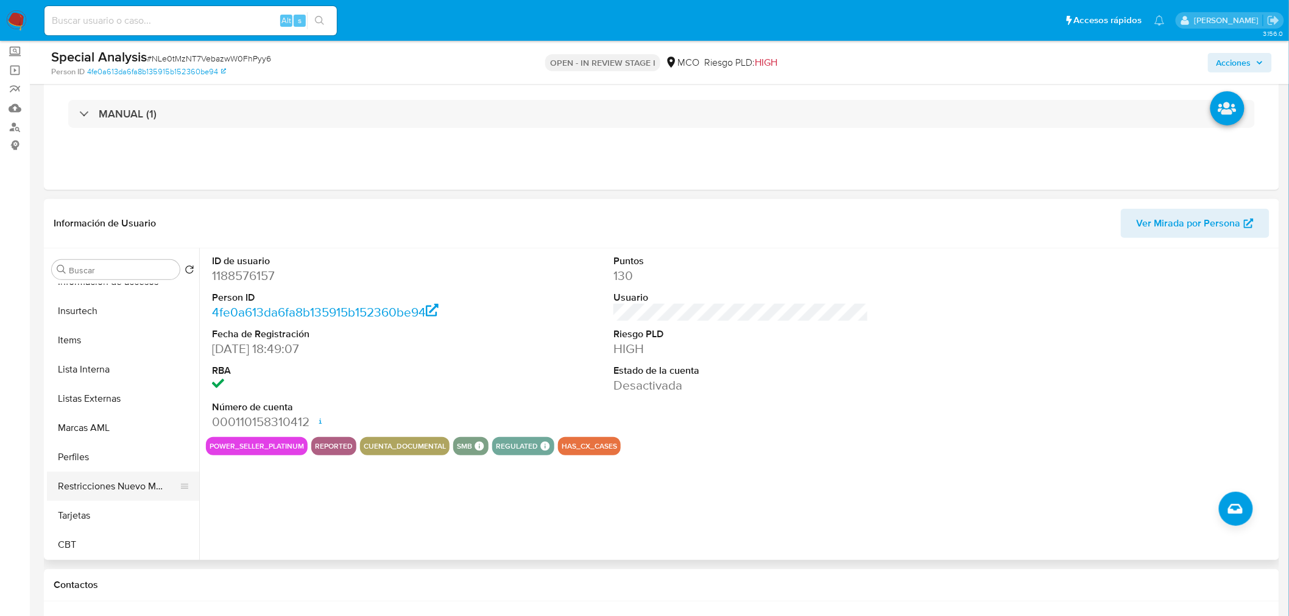
click at [125, 486] on button "Restricciones Nuevo Mundo" at bounding box center [118, 486] width 142 height 29
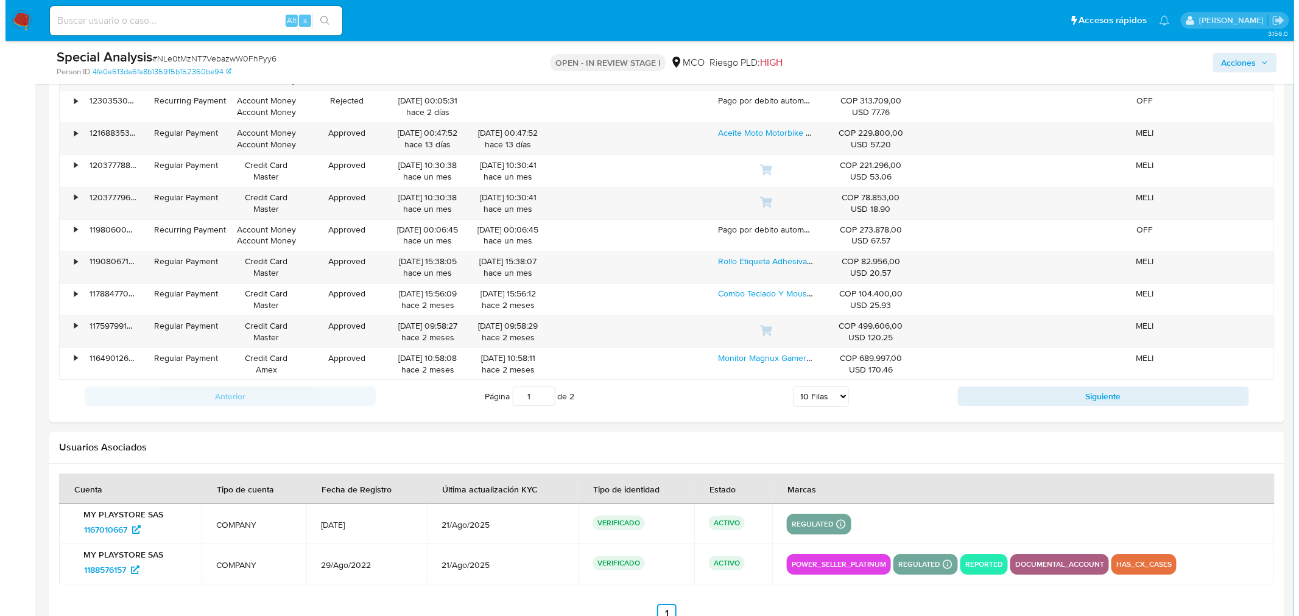
scroll to position [1846, 0]
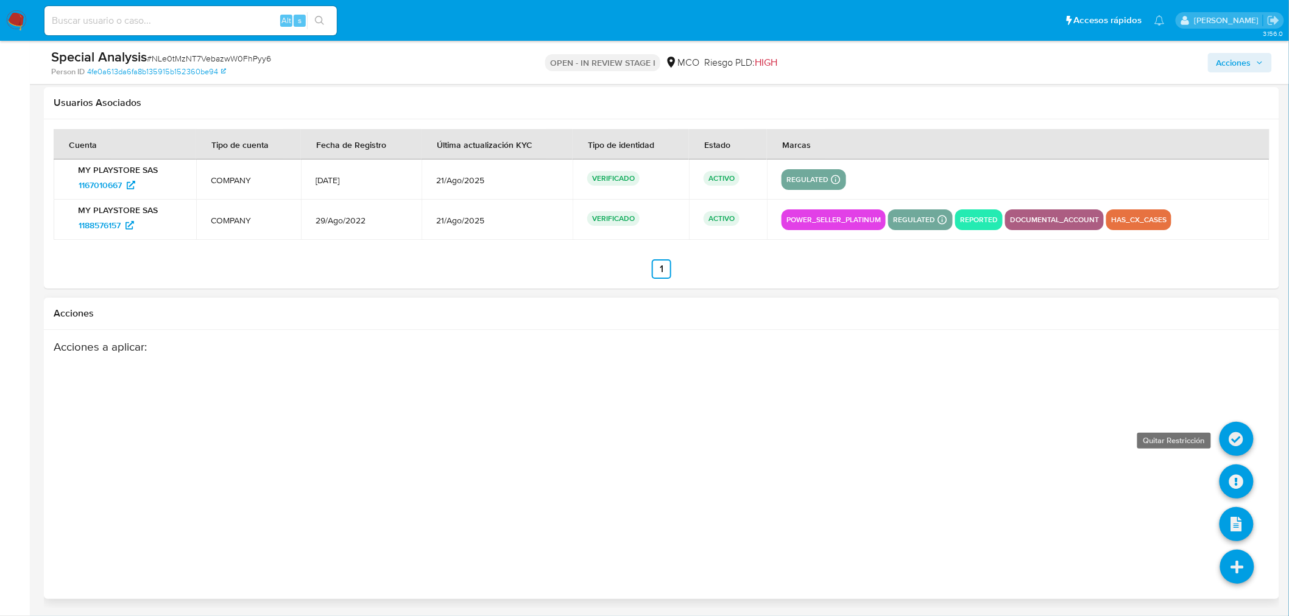
click at [1231, 435] on icon at bounding box center [1236, 439] width 34 height 34
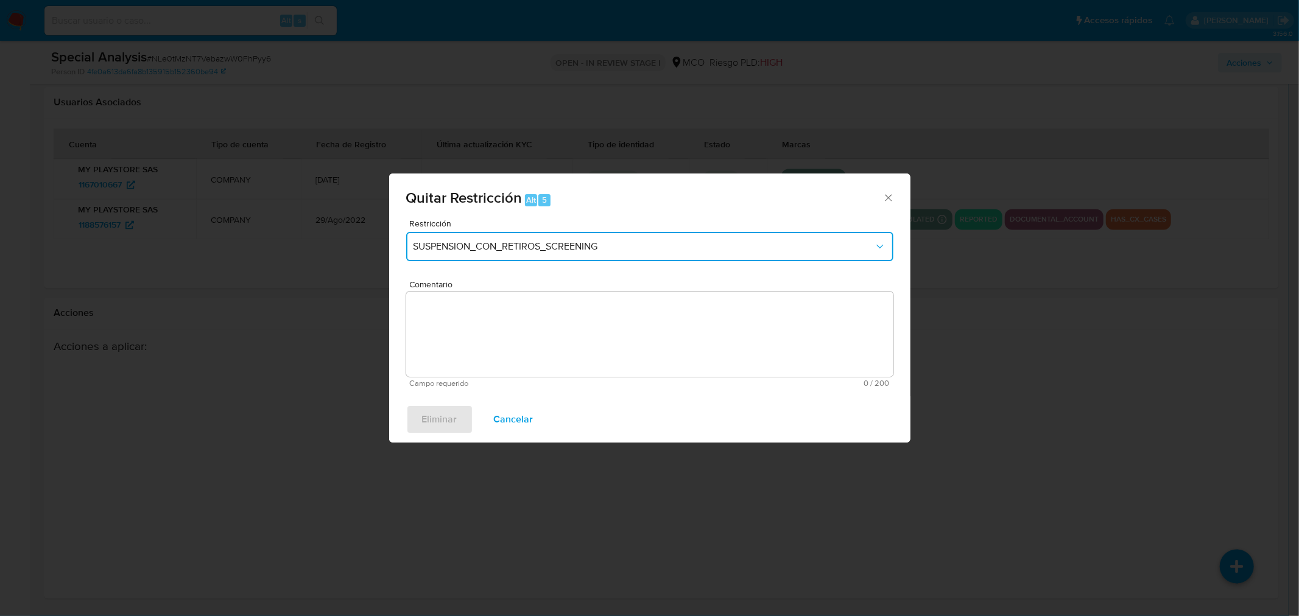
click at [544, 254] on button "SUSPENSION_CON_RETIROS_SCREENING" at bounding box center [649, 246] width 487 height 29
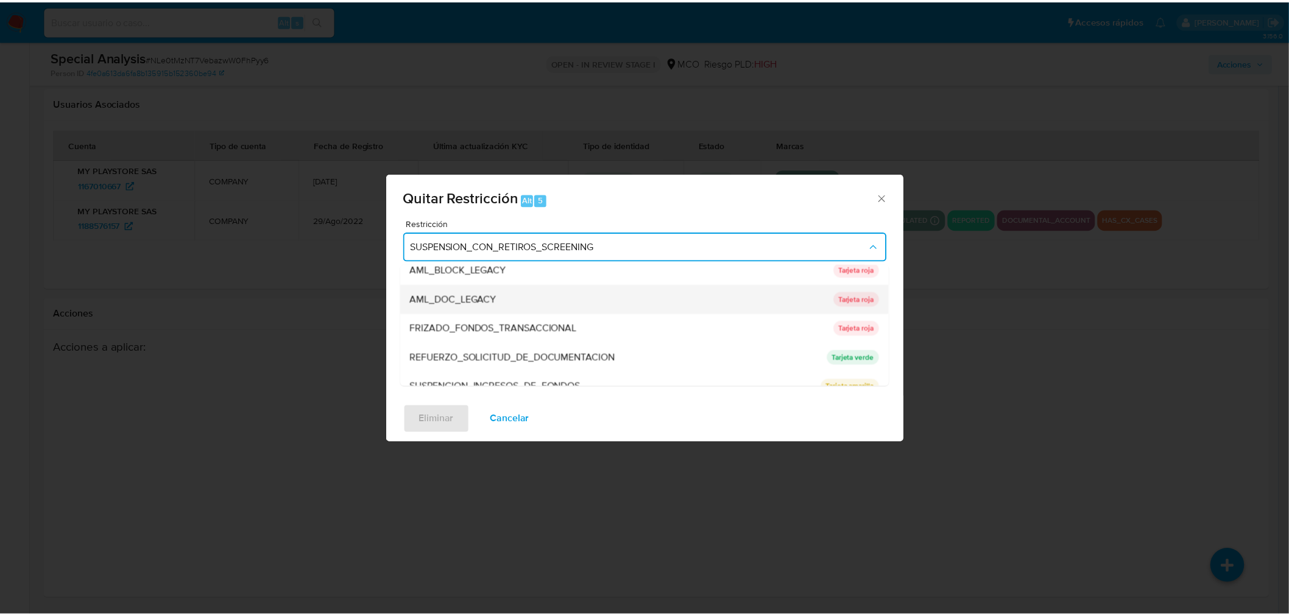
scroll to position [111, 0]
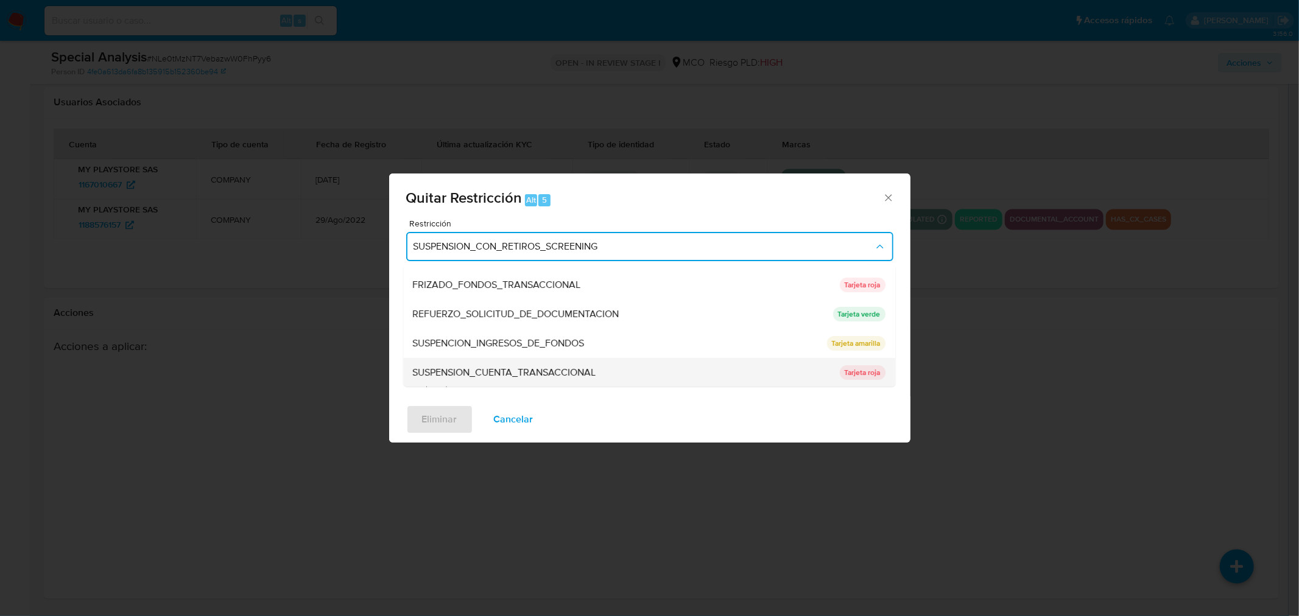
click at [536, 375] on span "SUSPENSION_CUENTA_TRANSACCIONAL" at bounding box center [504, 373] width 183 height 12
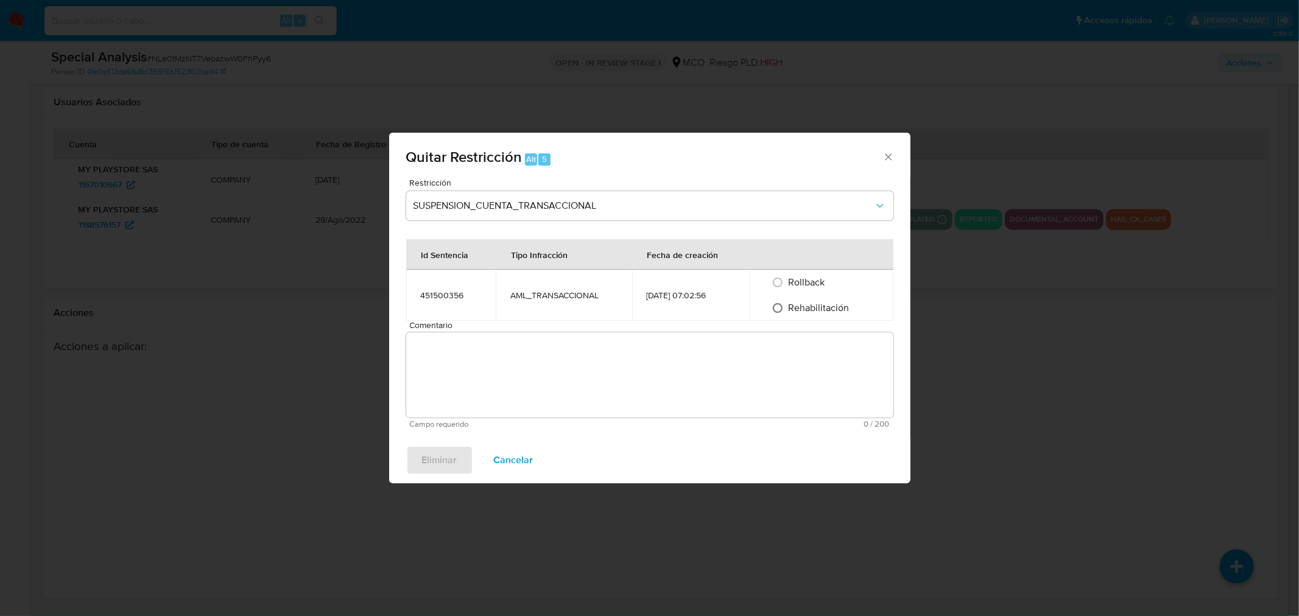
click at [786, 311] on input "Rehabilitación" at bounding box center [777, 307] width 19 height 19
radio input "true"
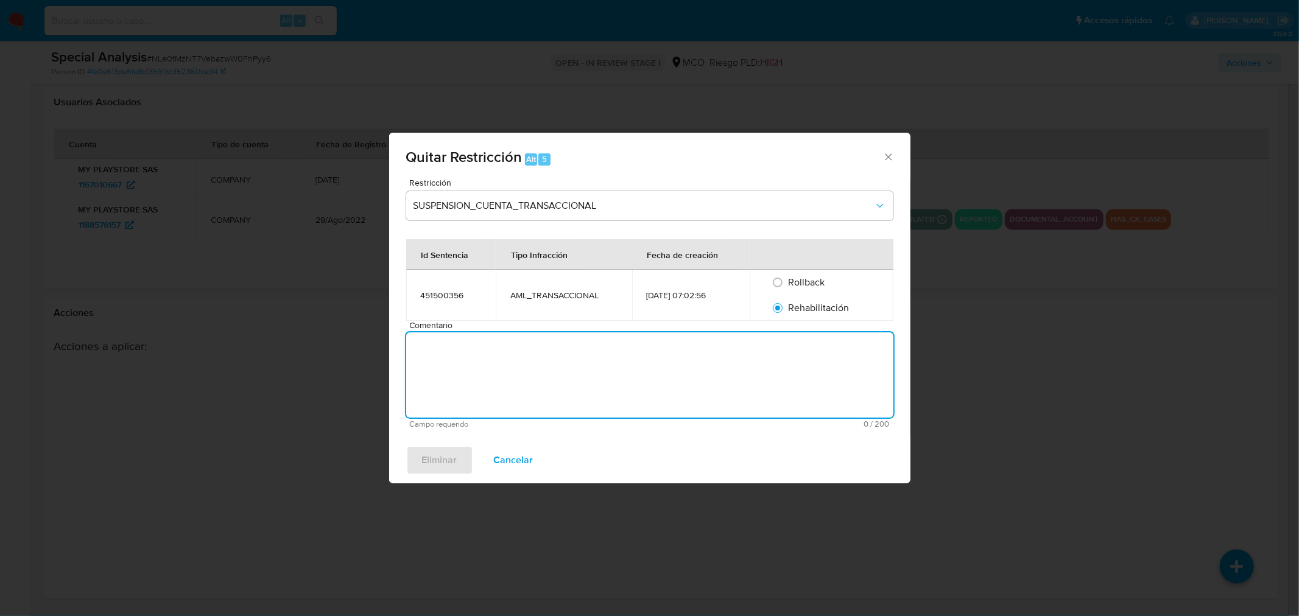
click at [723, 376] on textarea "Comentario" at bounding box center [649, 374] width 487 height 85
type textarea "Se cambia restriccion por tarjeta amarilla"
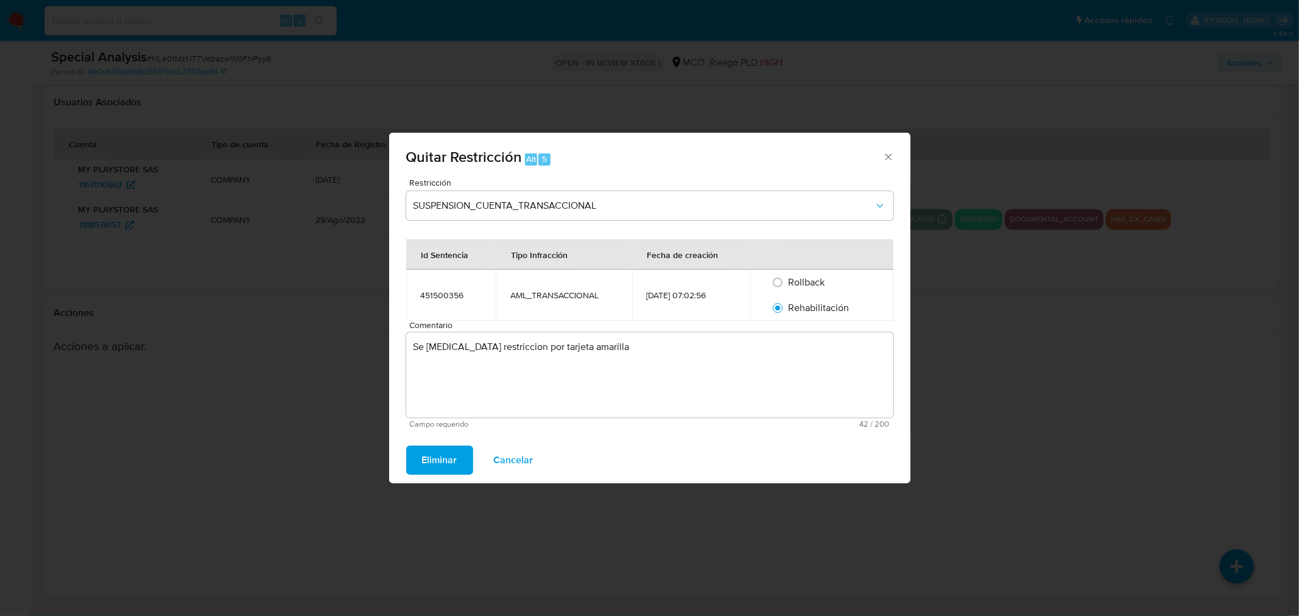
click at [425, 461] on span "Eliminar" at bounding box center [439, 460] width 35 height 27
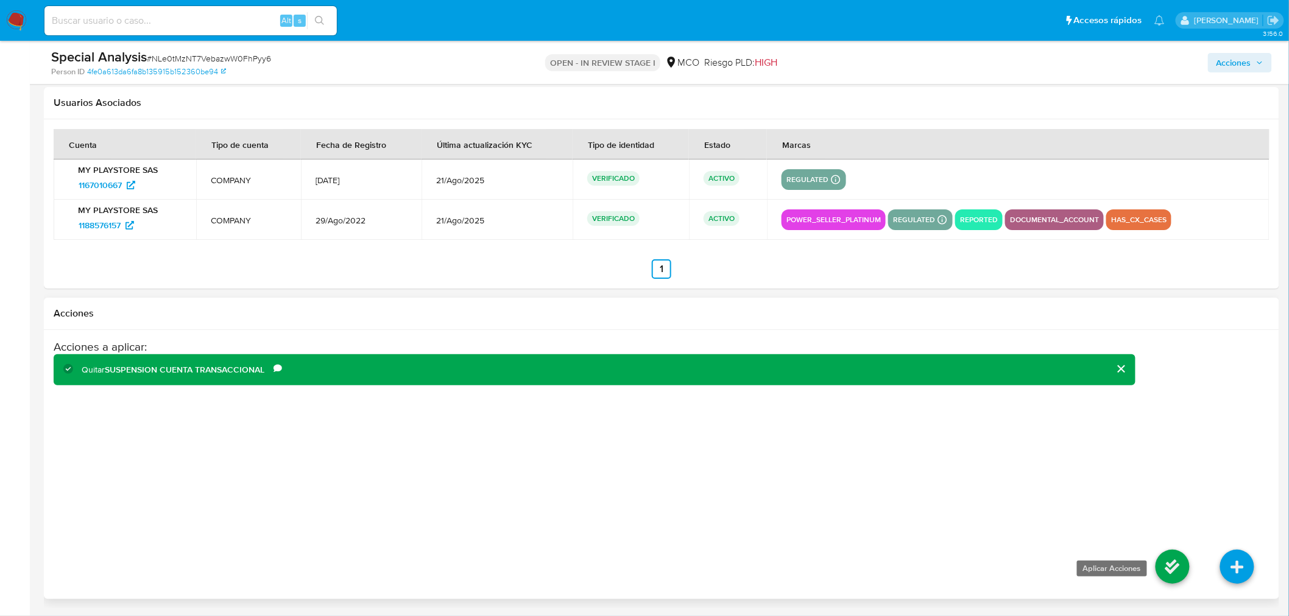
click at [1169, 563] on icon at bounding box center [1172, 567] width 34 height 34
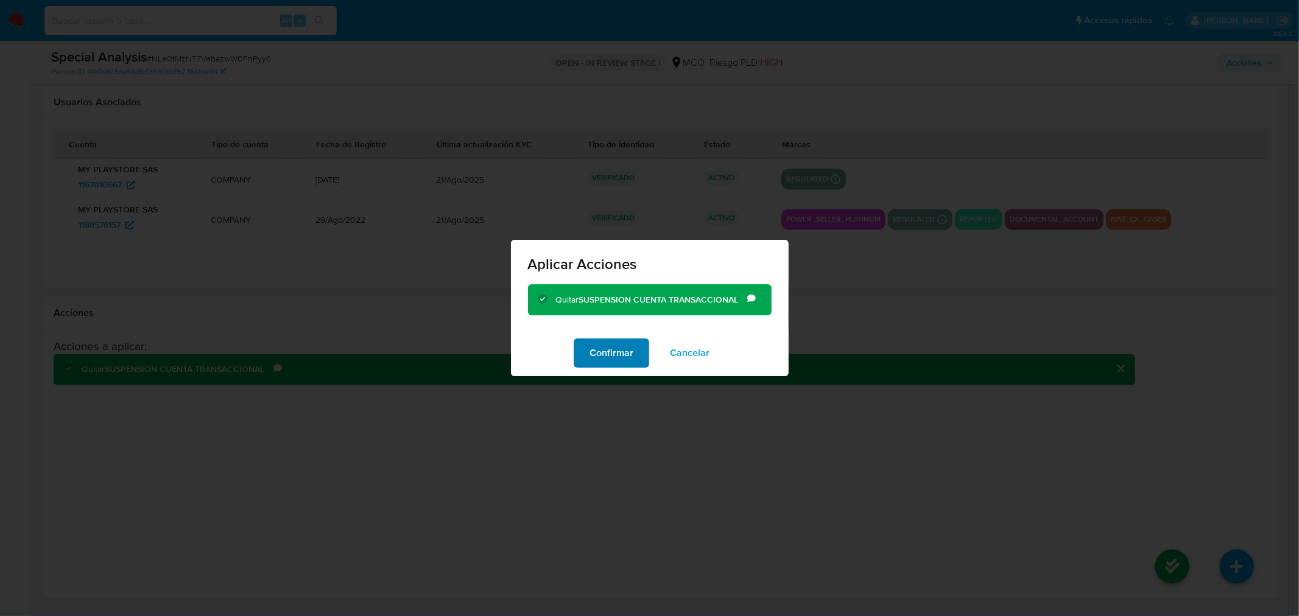
click at [616, 344] on span "Confirmar" at bounding box center [611, 353] width 44 height 27
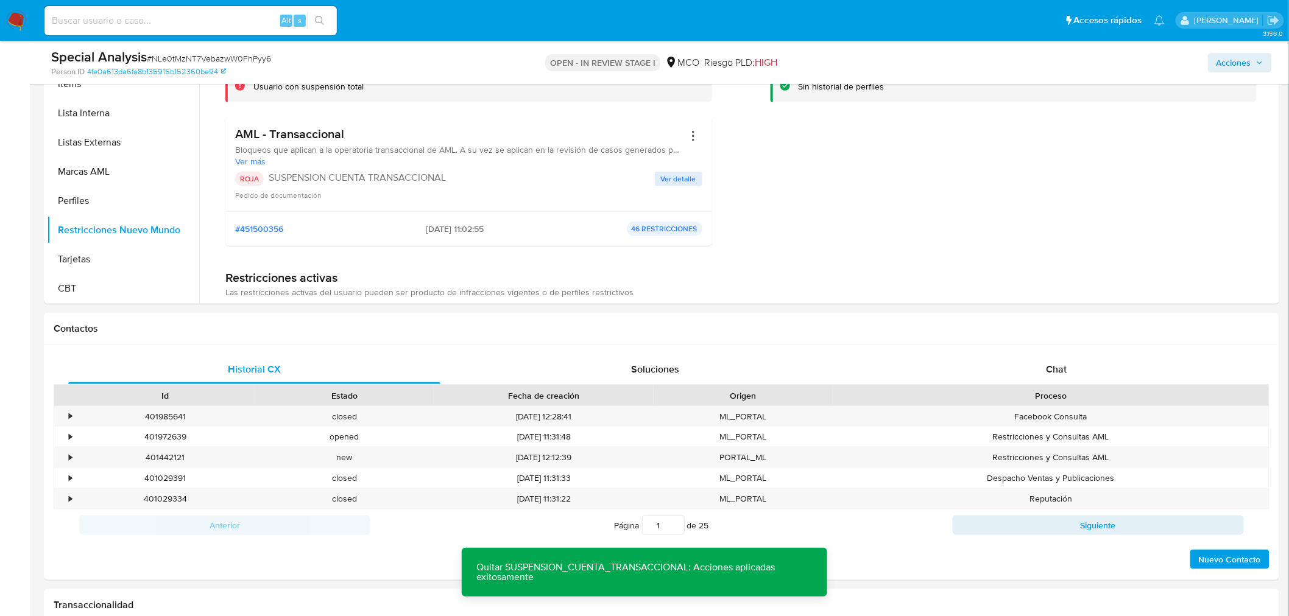
scroll to position [290, 0]
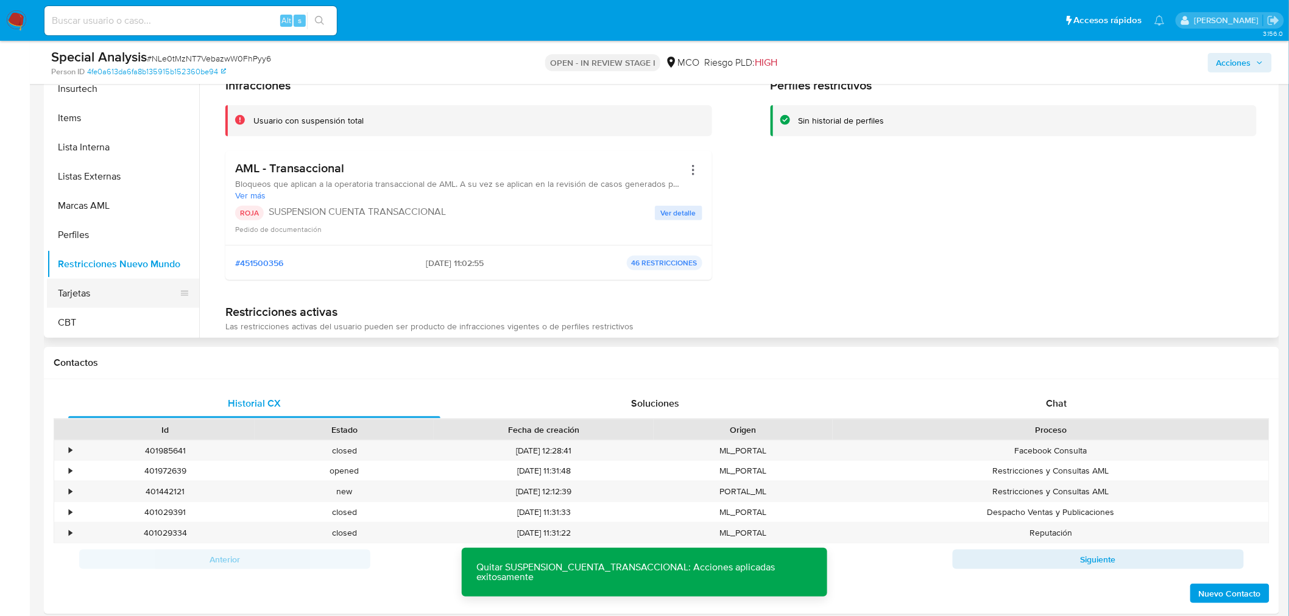
click at [111, 283] on button "Tarjetas" at bounding box center [118, 293] width 142 height 29
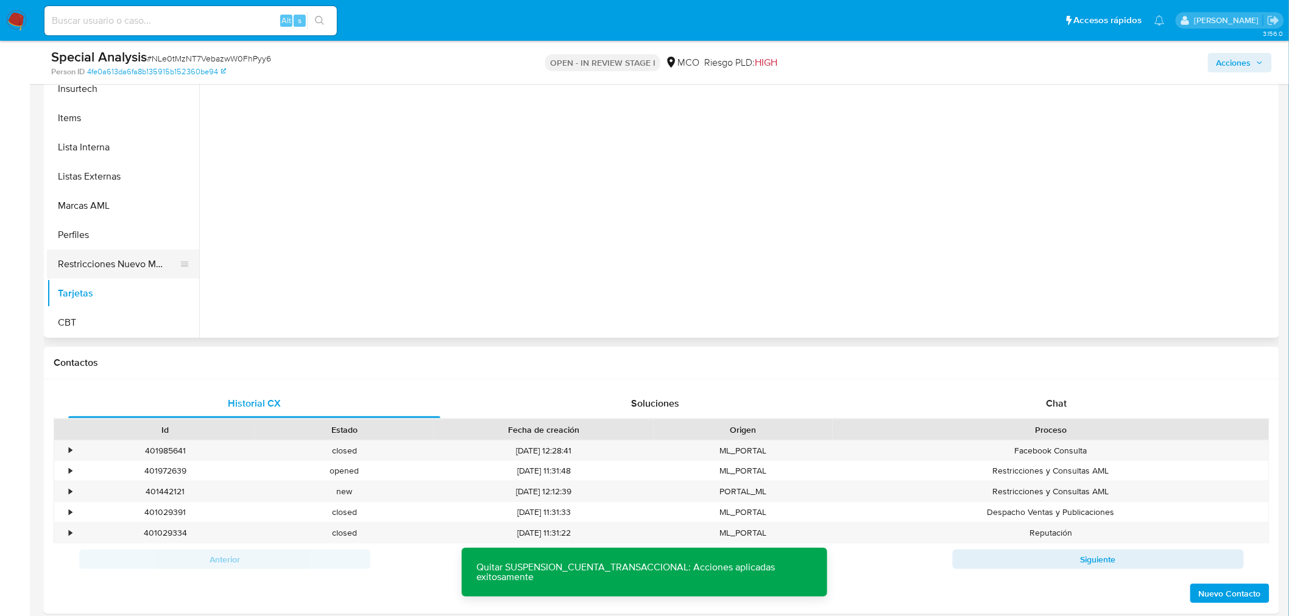
click at [122, 266] on button "Restricciones Nuevo Mundo" at bounding box center [118, 264] width 142 height 29
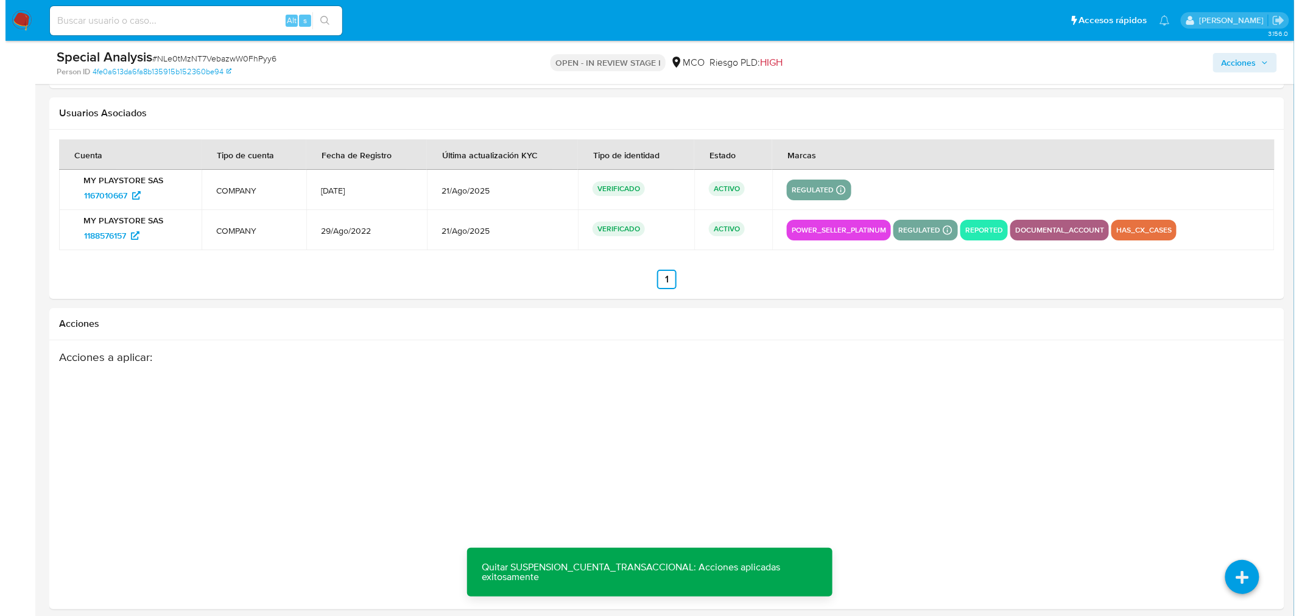
scroll to position [1846, 0]
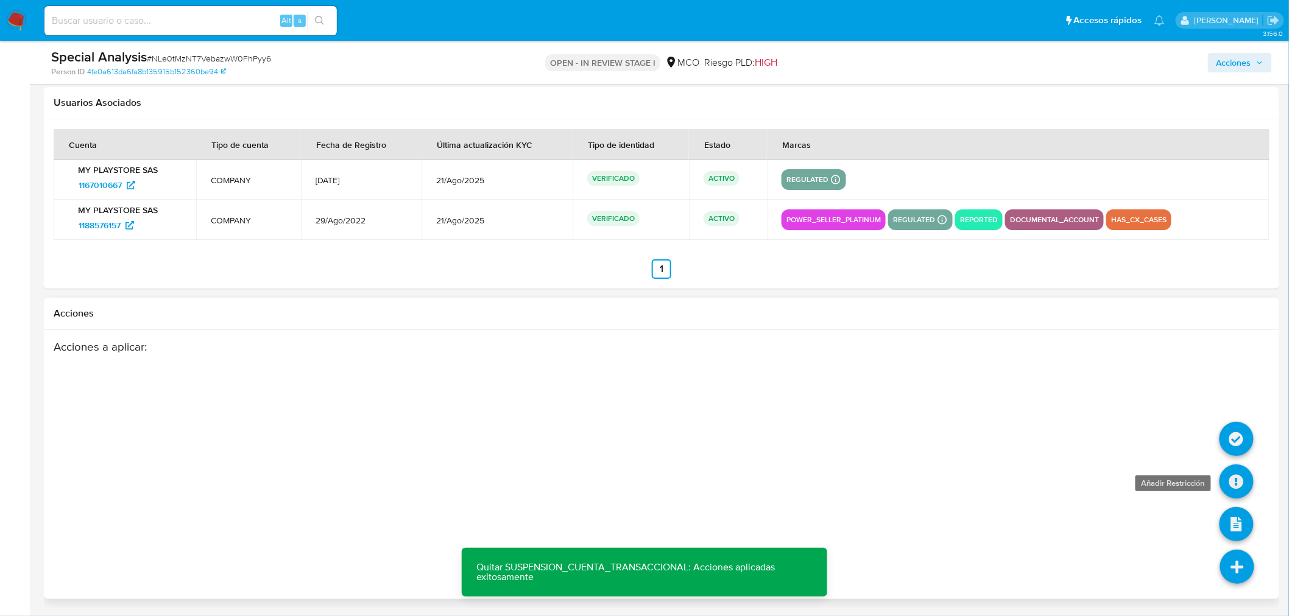
click at [1240, 487] on icon at bounding box center [1236, 482] width 34 height 34
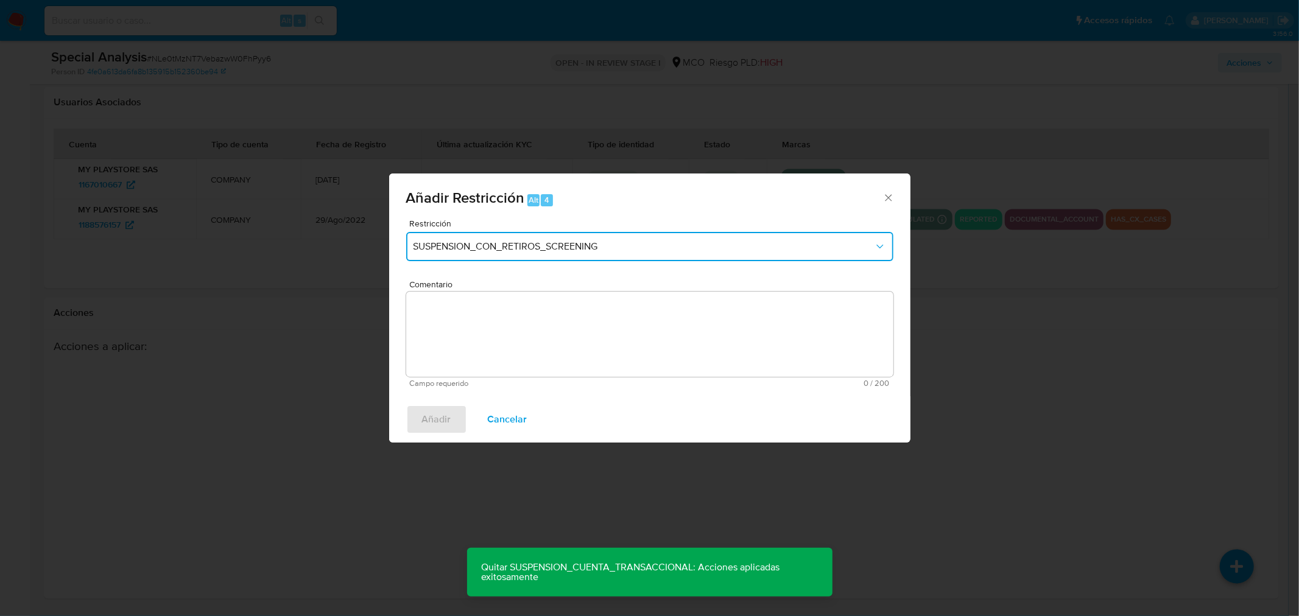
click at [558, 242] on span "SUSPENSION_CON_RETIROS_SCREENING" at bounding box center [643, 247] width 460 height 12
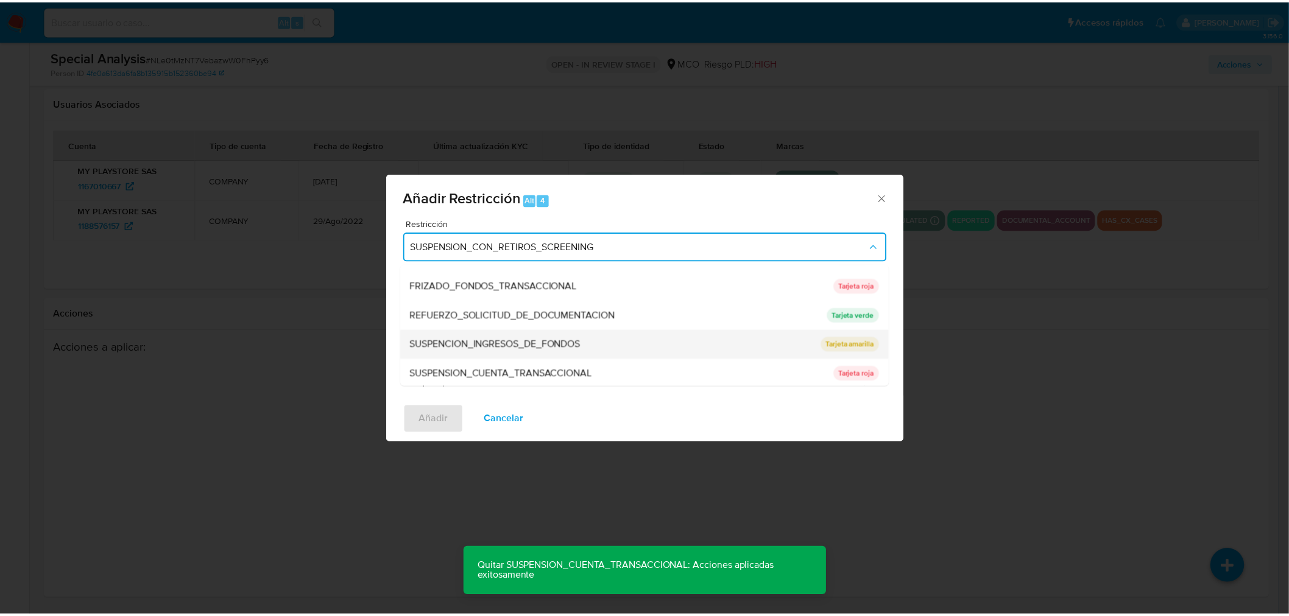
scroll to position [111, 0]
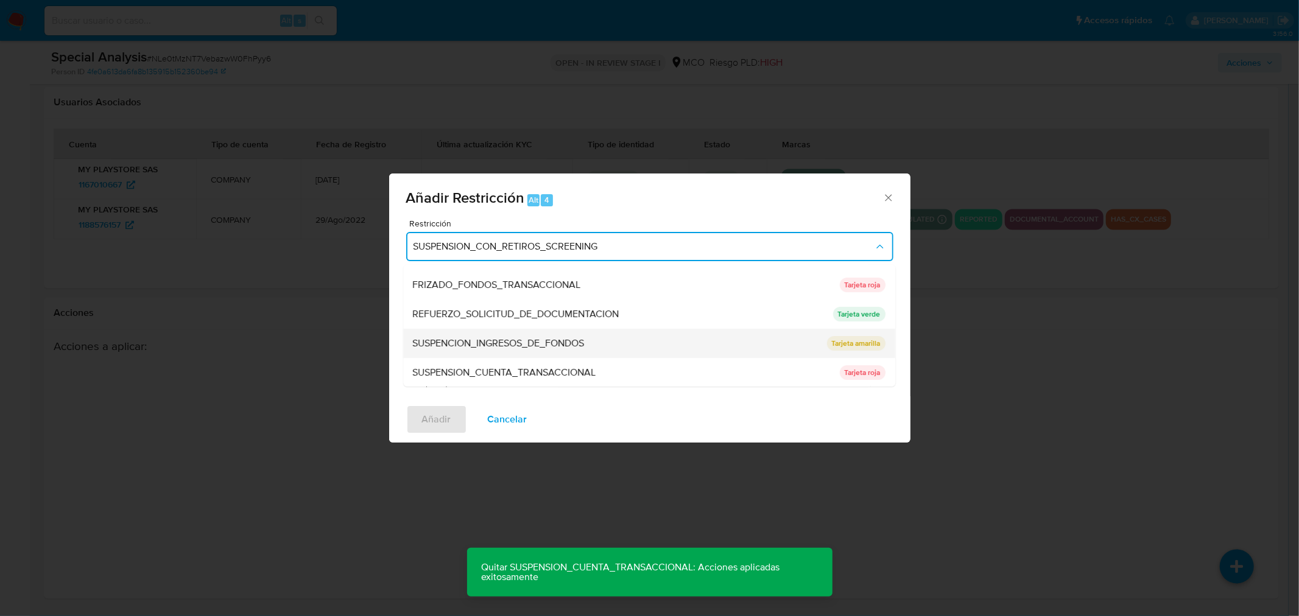
click at [557, 348] on span "SUSPENCION_INGRESOS_DE_FONDOS" at bounding box center [499, 343] width 172 height 12
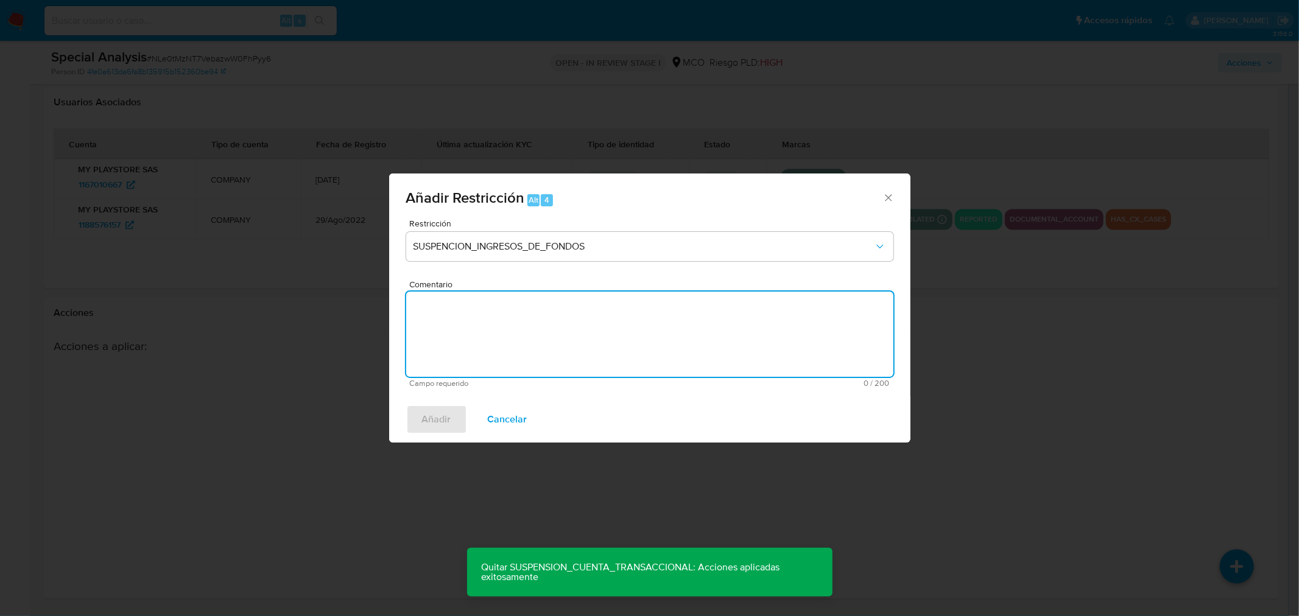
click at [560, 333] on textarea "Comentario" at bounding box center [649, 334] width 487 height 85
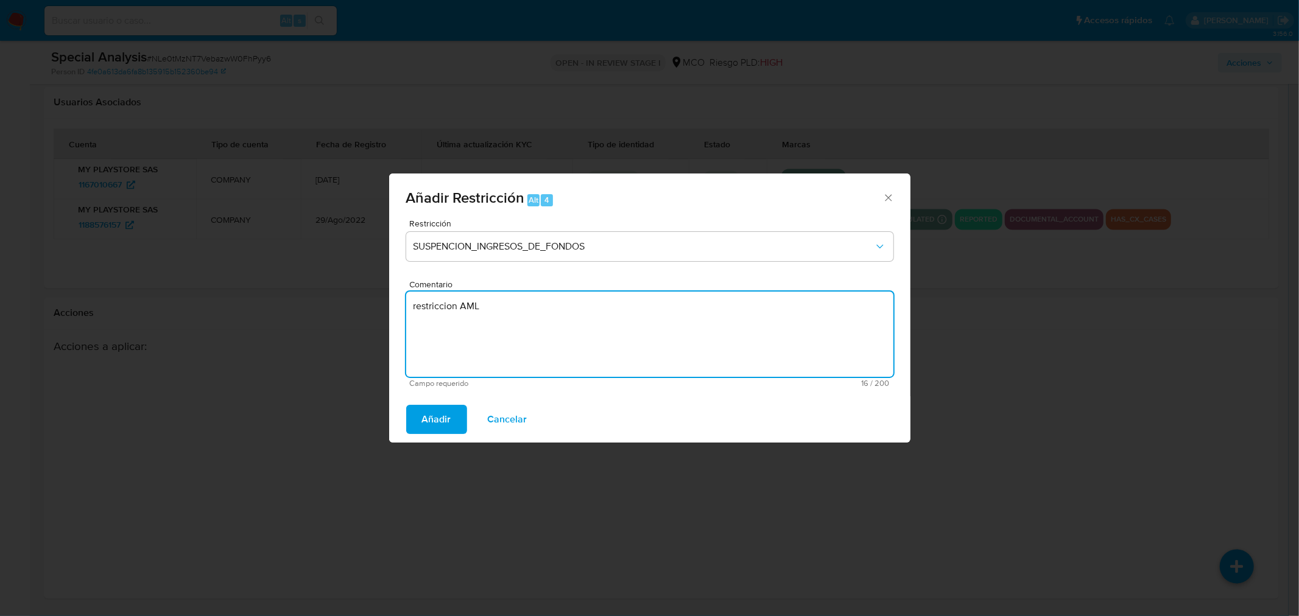
click at [415, 302] on textarea "restriccion AML" at bounding box center [649, 334] width 487 height 85
type textarea "Restriccion AML"
click at [420, 421] on button "Añadir" at bounding box center [436, 419] width 61 height 29
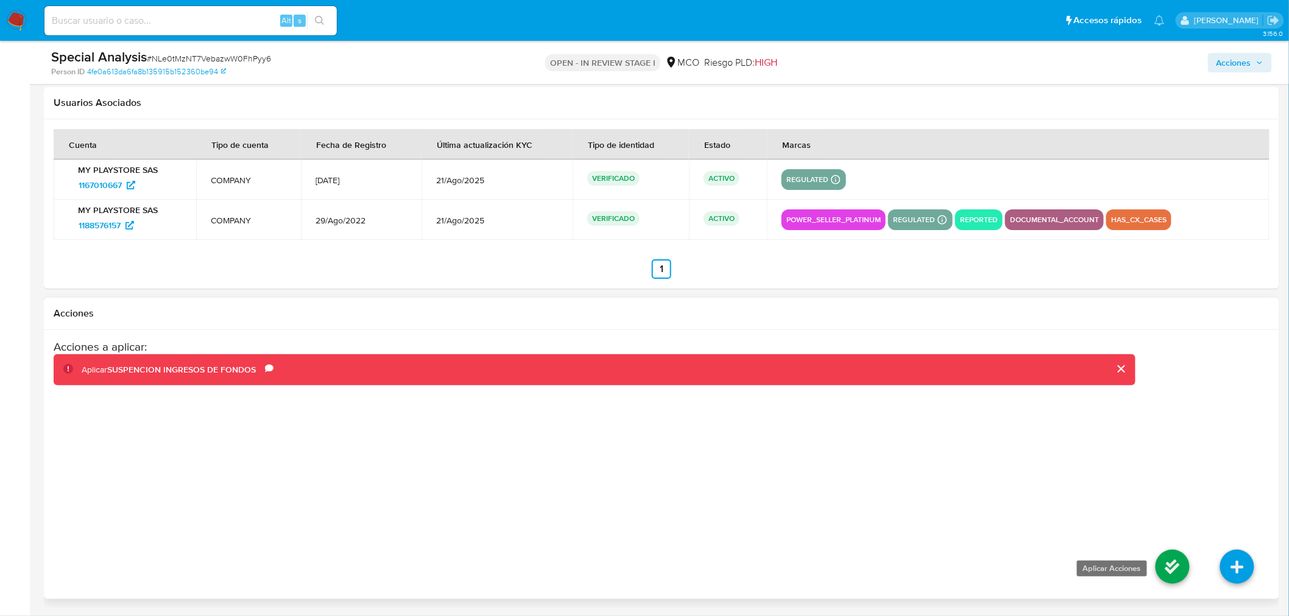
click at [1167, 567] on icon at bounding box center [1172, 567] width 34 height 34
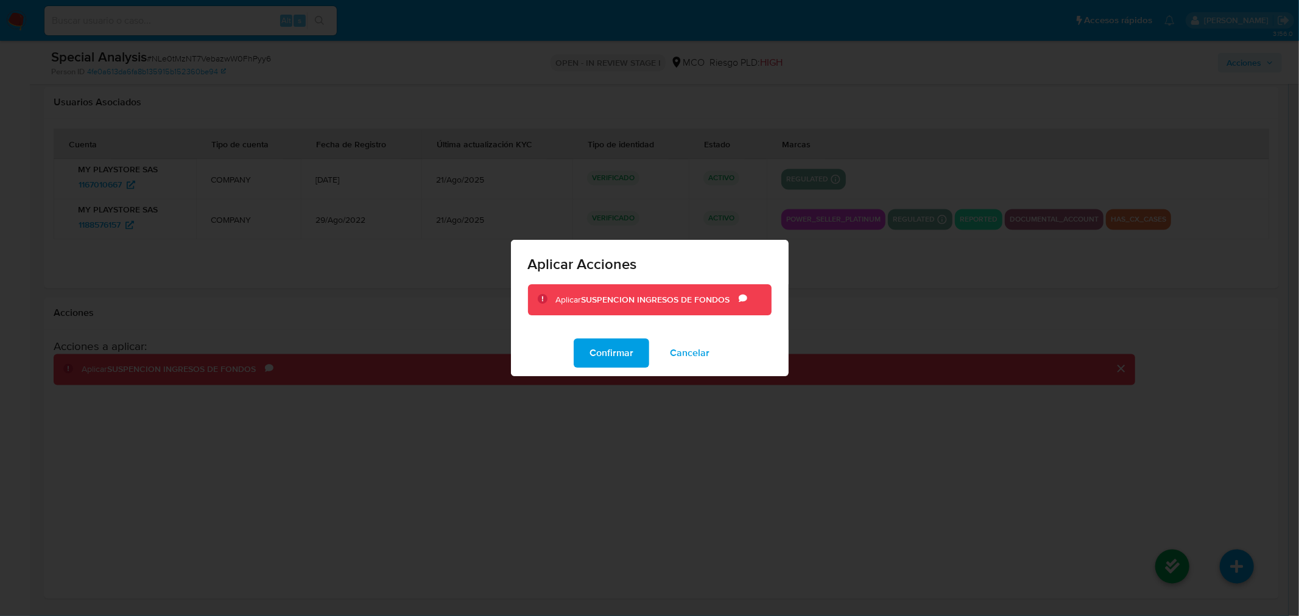
click at [611, 369] on div "Confirmar Cancelar" at bounding box center [650, 353] width 278 height 46
click at [613, 356] on span "Confirmar" at bounding box center [611, 353] width 44 height 27
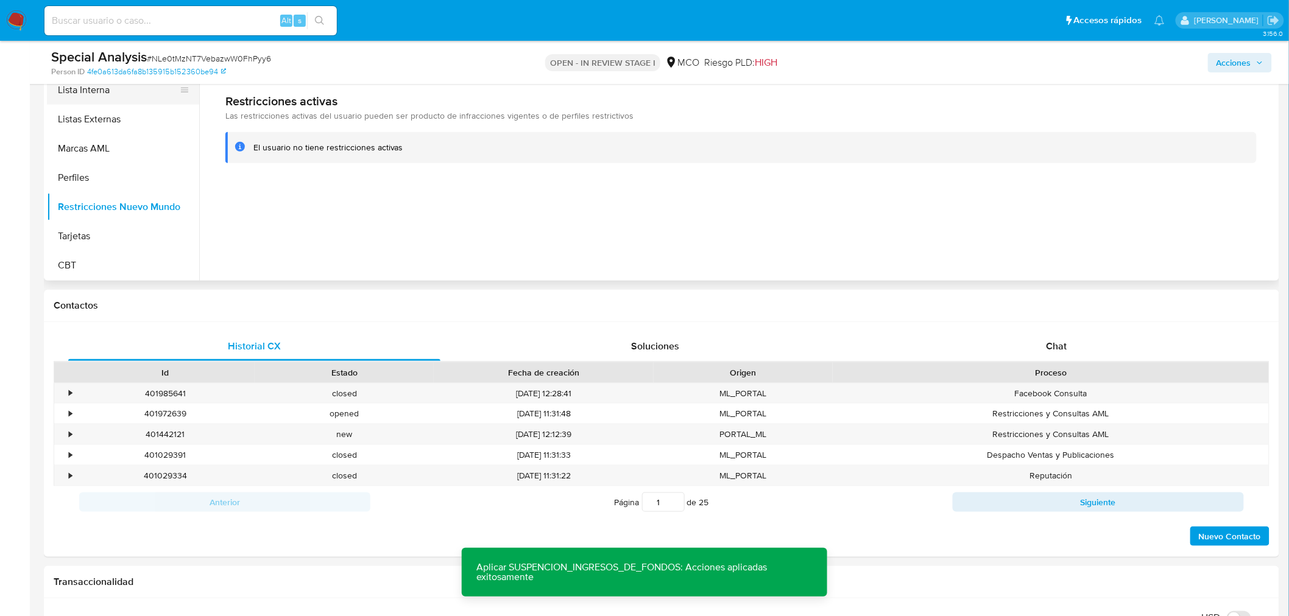
scroll to position [155, 0]
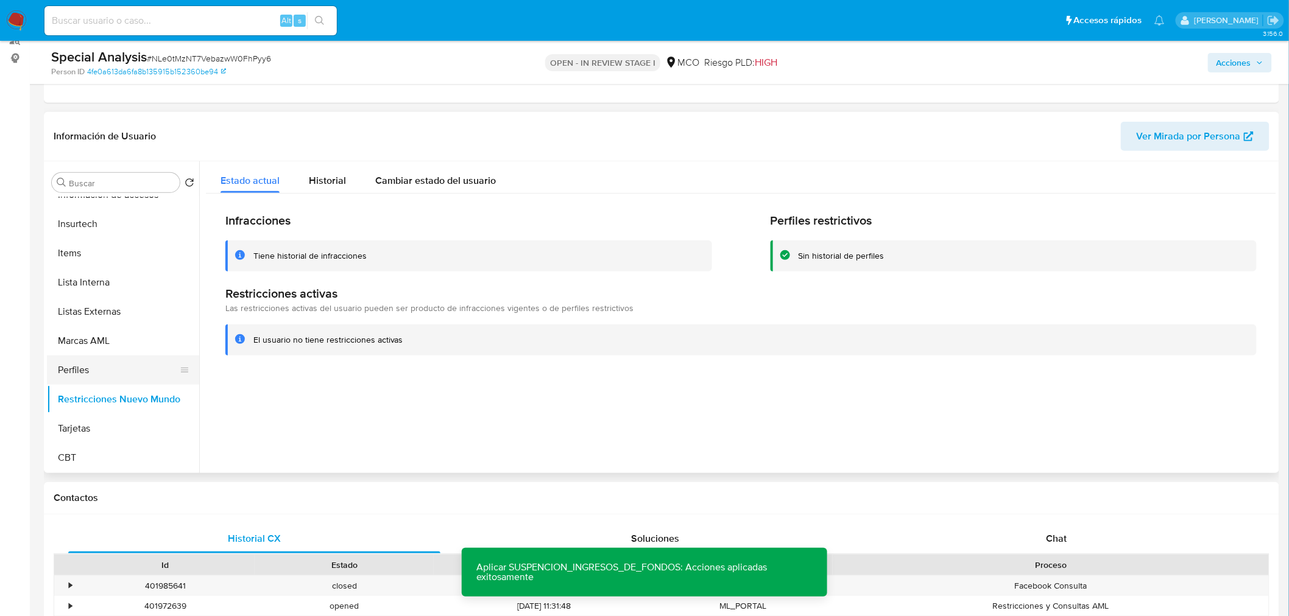
click at [111, 380] on button "Perfiles" at bounding box center [118, 370] width 142 height 29
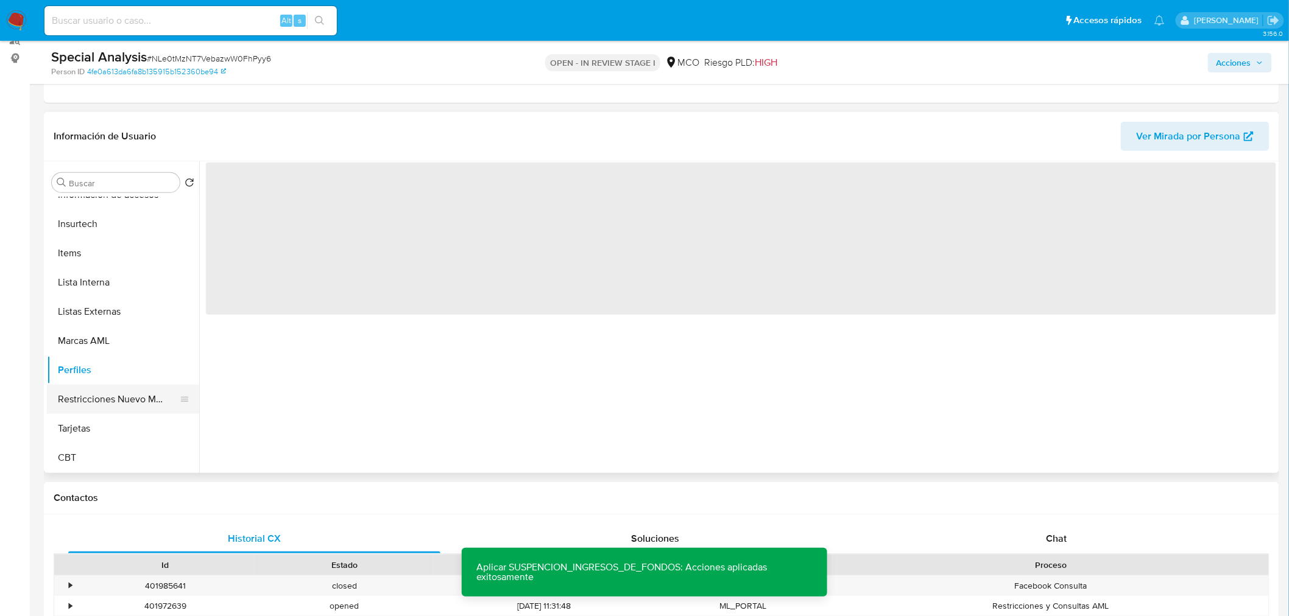
click at [114, 398] on button "Restricciones Nuevo Mundo" at bounding box center [118, 399] width 142 height 29
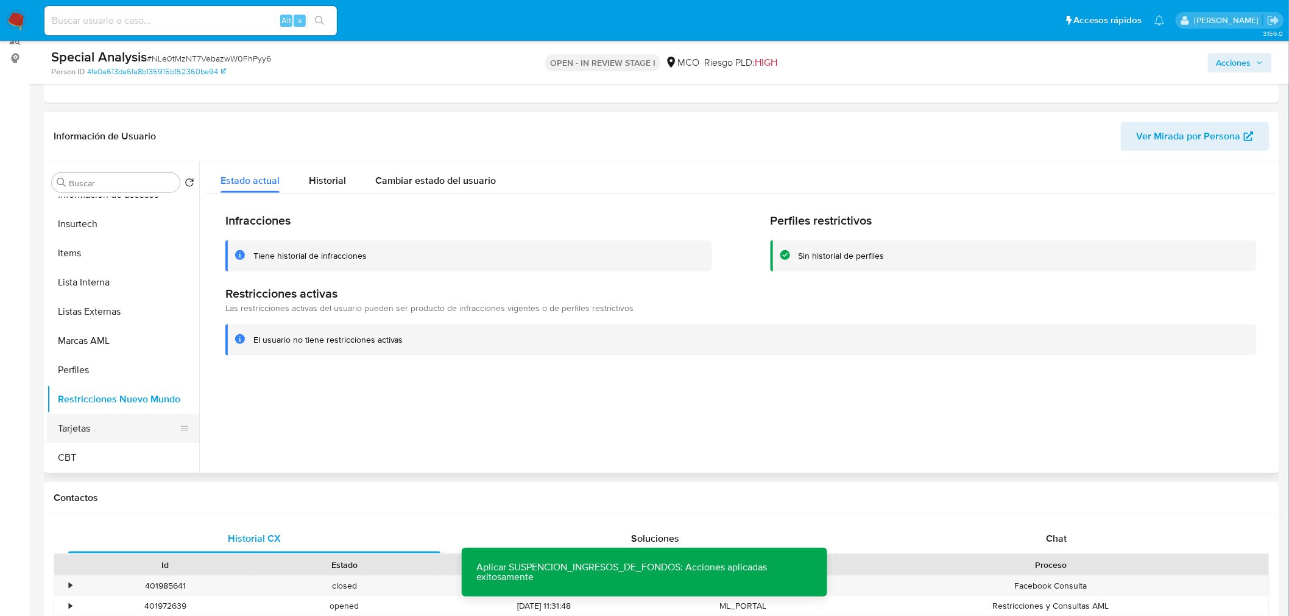
click at [98, 427] on button "Tarjetas" at bounding box center [118, 428] width 142 height 29
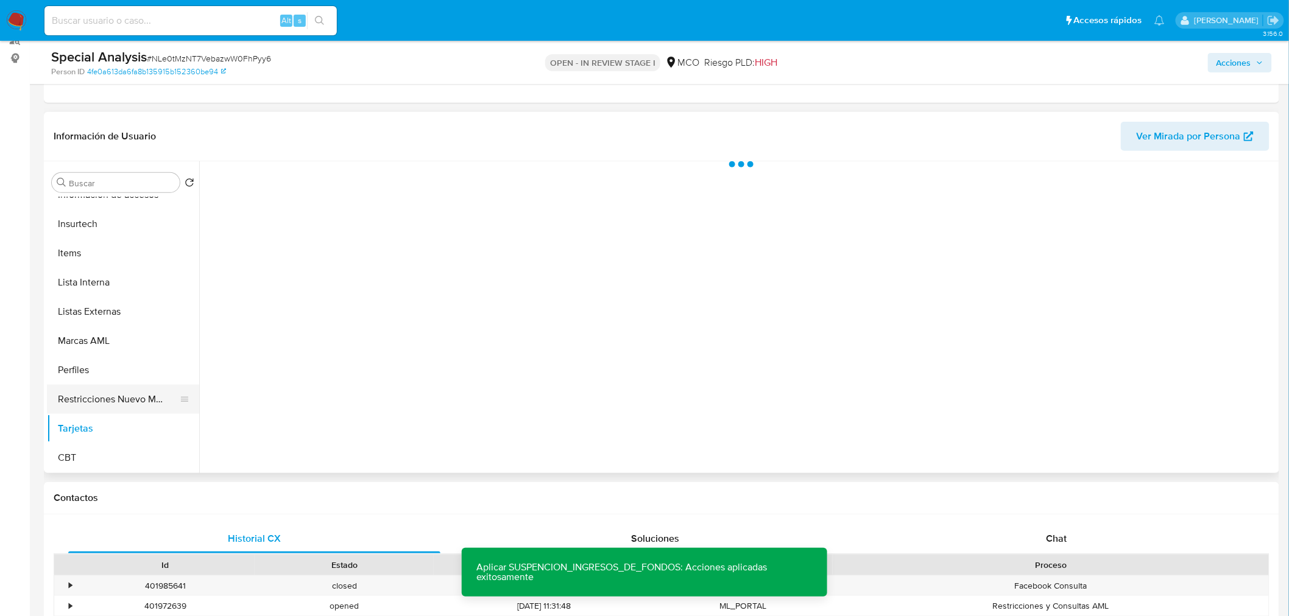
click at [107, 407] on button "Restricciones Nuevo Mundo" at bounding box center [118, 399] width 142 height 29
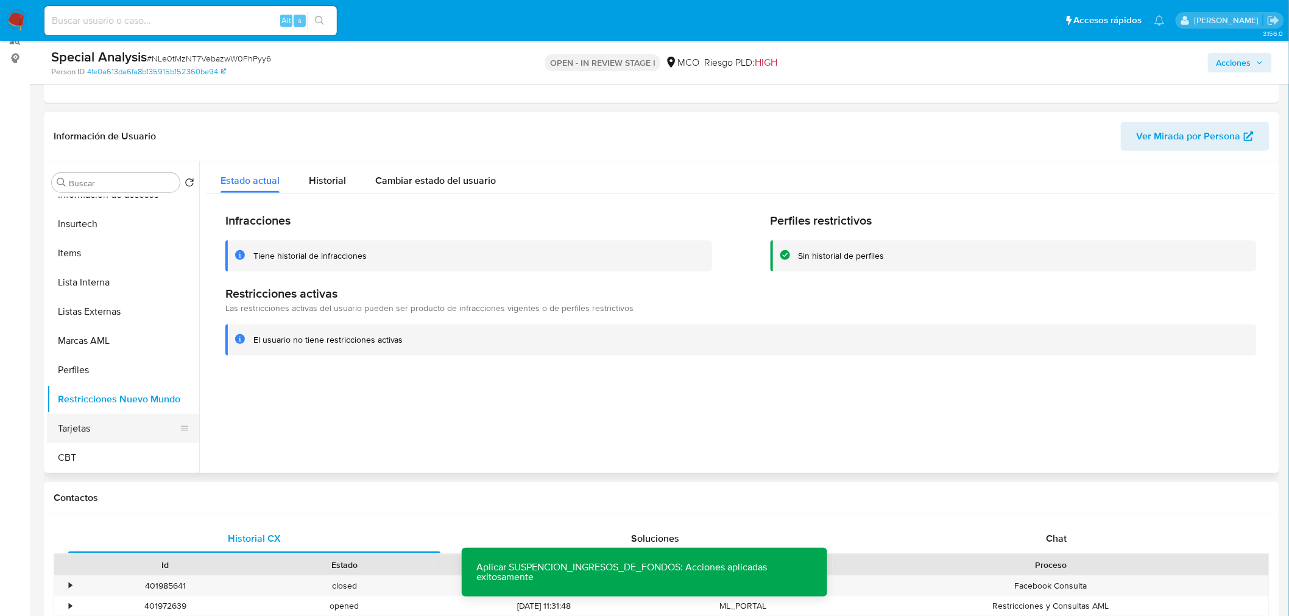
drag, startPoint x: 111, startPoint y: 441, endPoint x: 111, endPoint y: 424, distance: 17.1
click at [111, 440] on button "Tarjetas" at bounding box center [118, 428] width 142 height 29
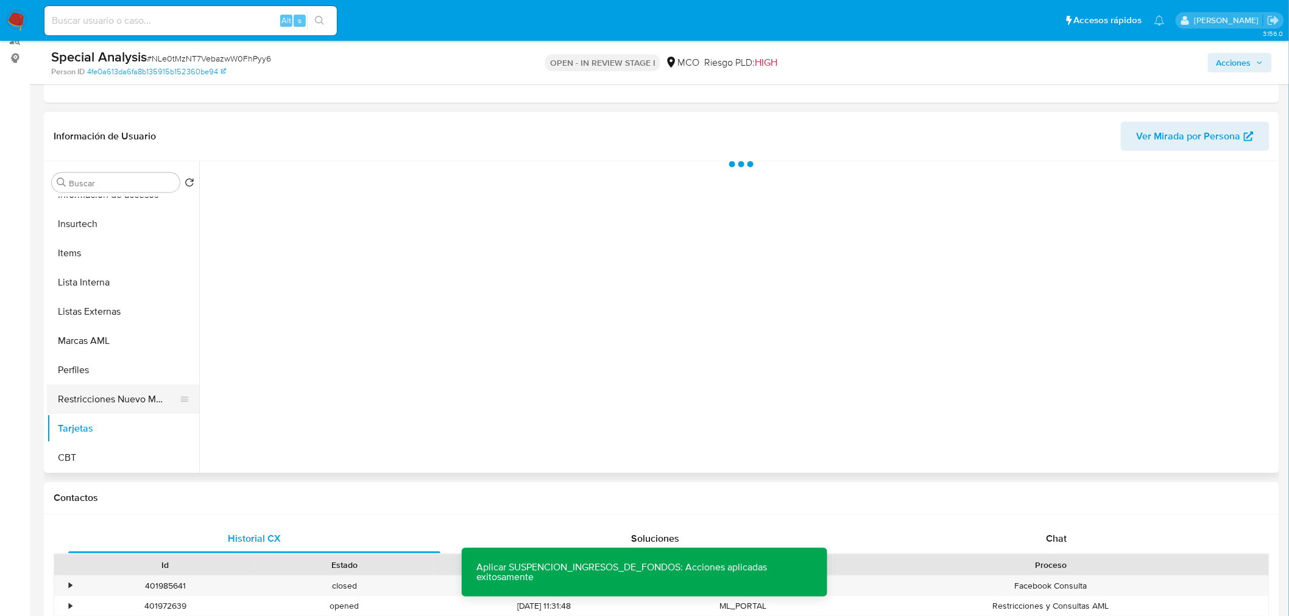
click at [116, 396] on button "Restricciones Nuevo Mundo" at bounding box center [118, 399] width 142 height 29
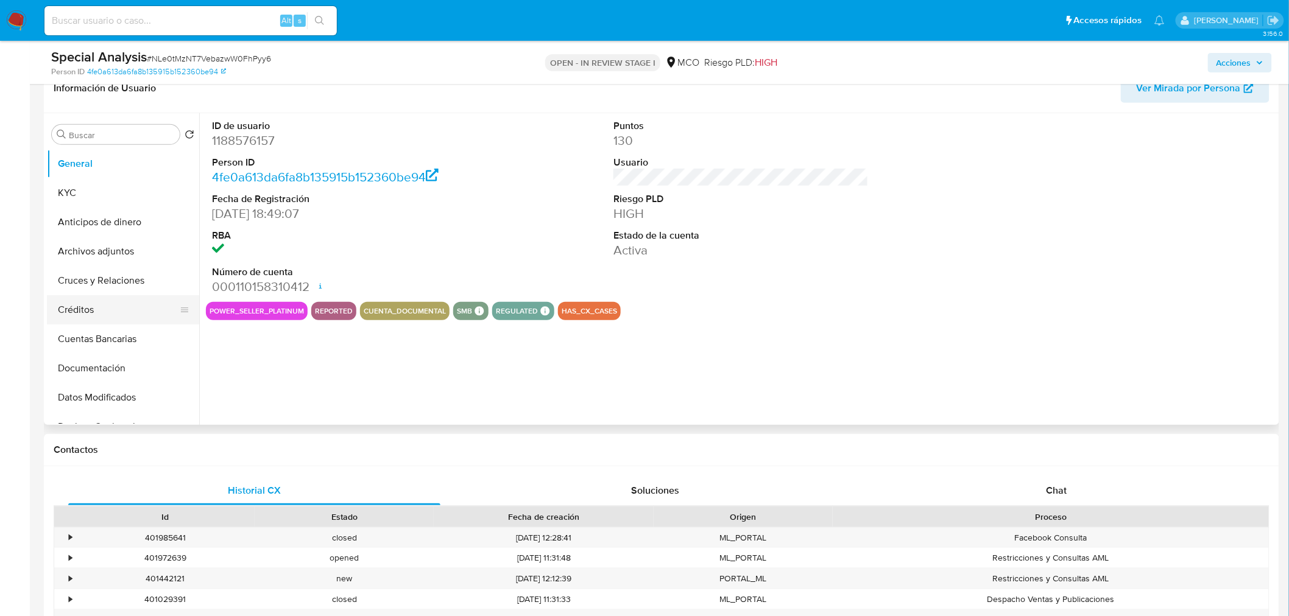
select select "10"
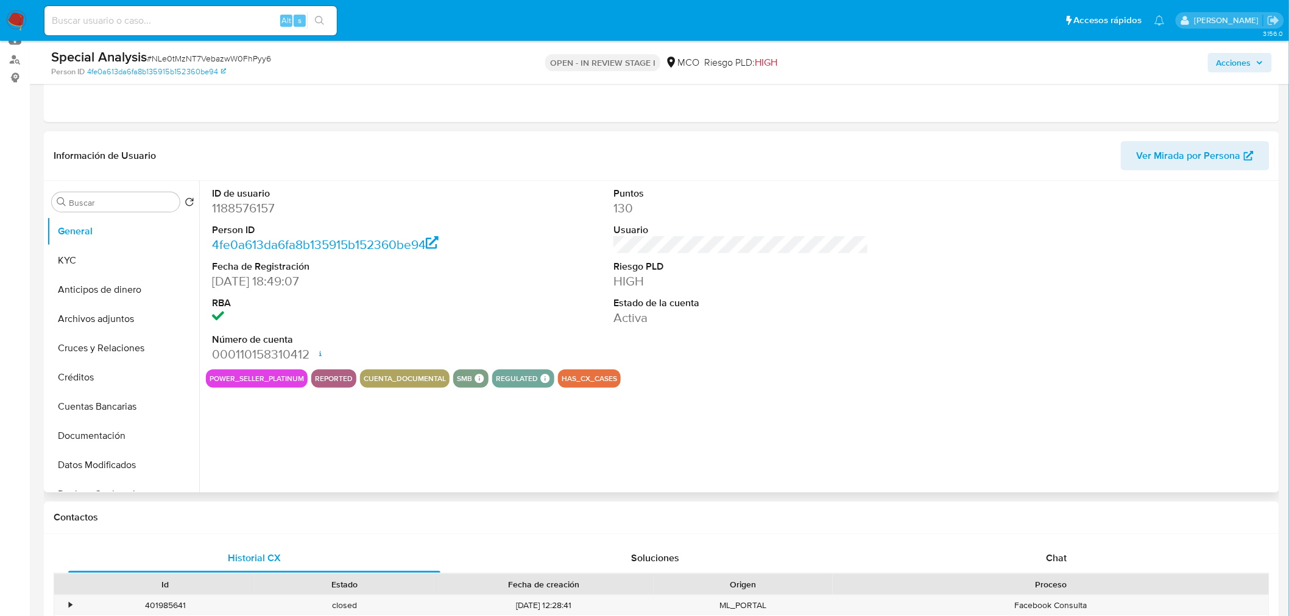
scroll to position [514, 0]
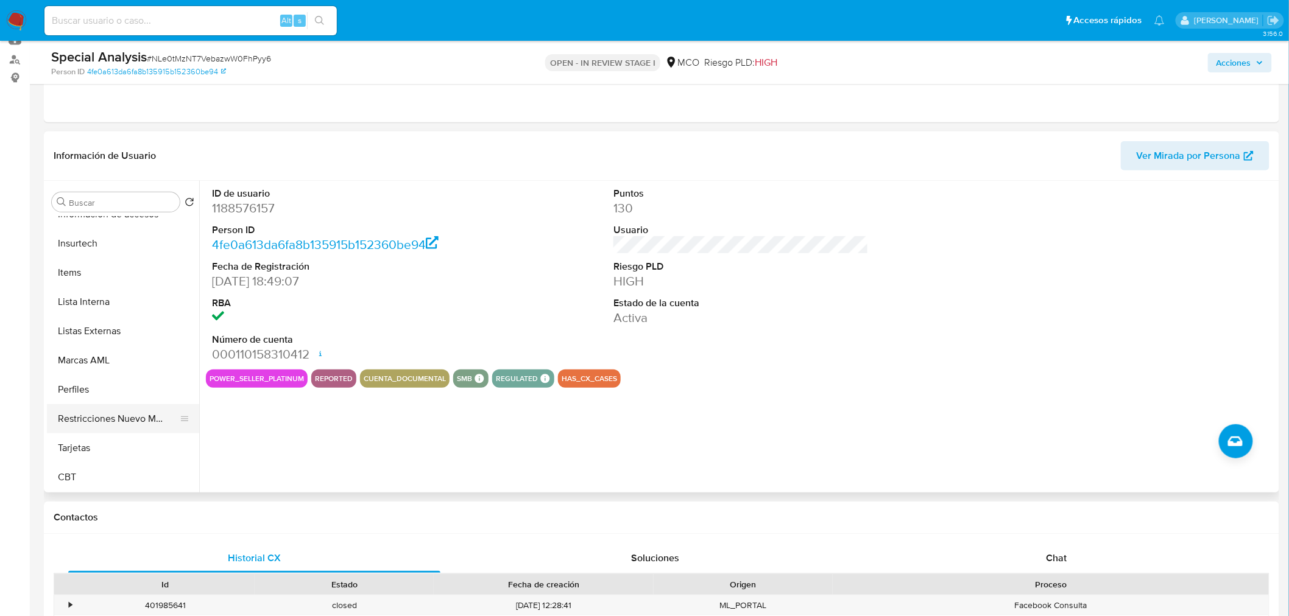
click at [128, 412] on button "Restricciones Nuevo Mundo" at bounding box center [118, 418] width 142 height 29
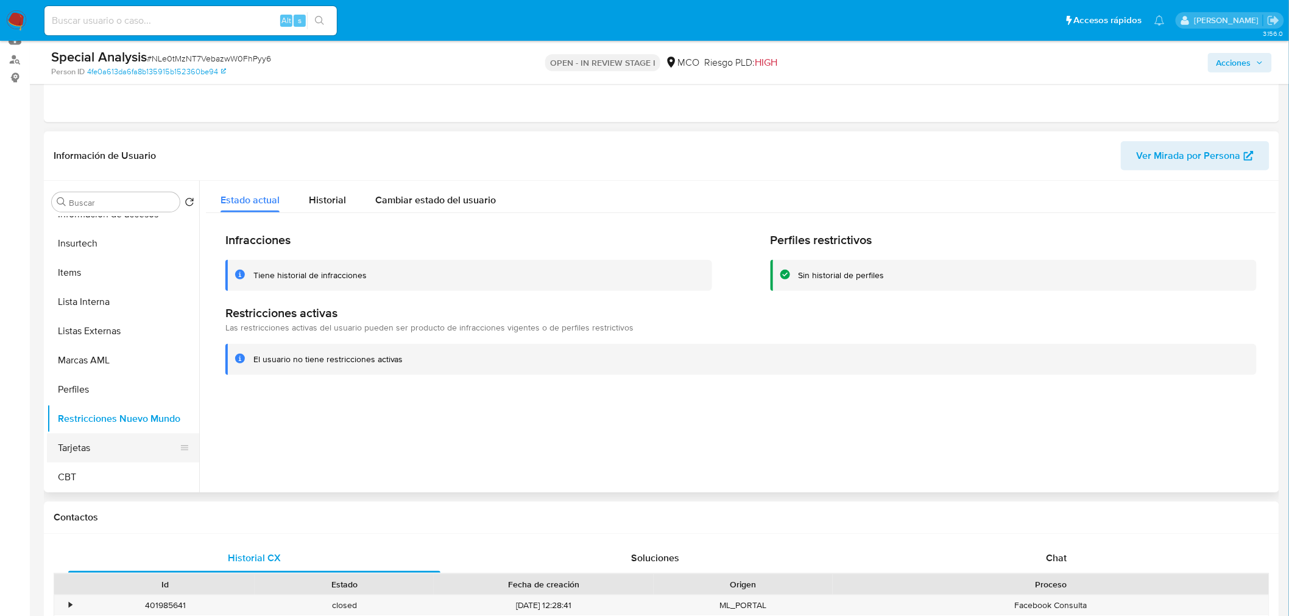
click at [117, 446] on button "Tarjetas" at bounding box center [118, 448] width 142 height 29
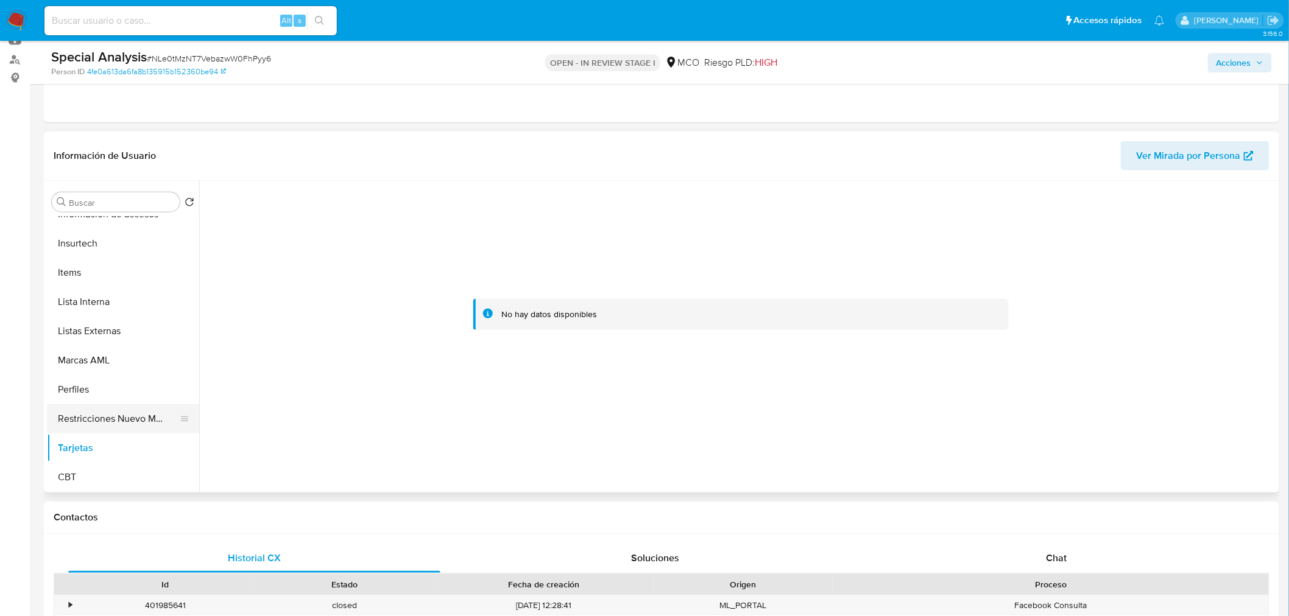
click at [124, 423] on button "Restricciones Nuevo Mundo" at bounding box center [118, 418] width 142 height 29
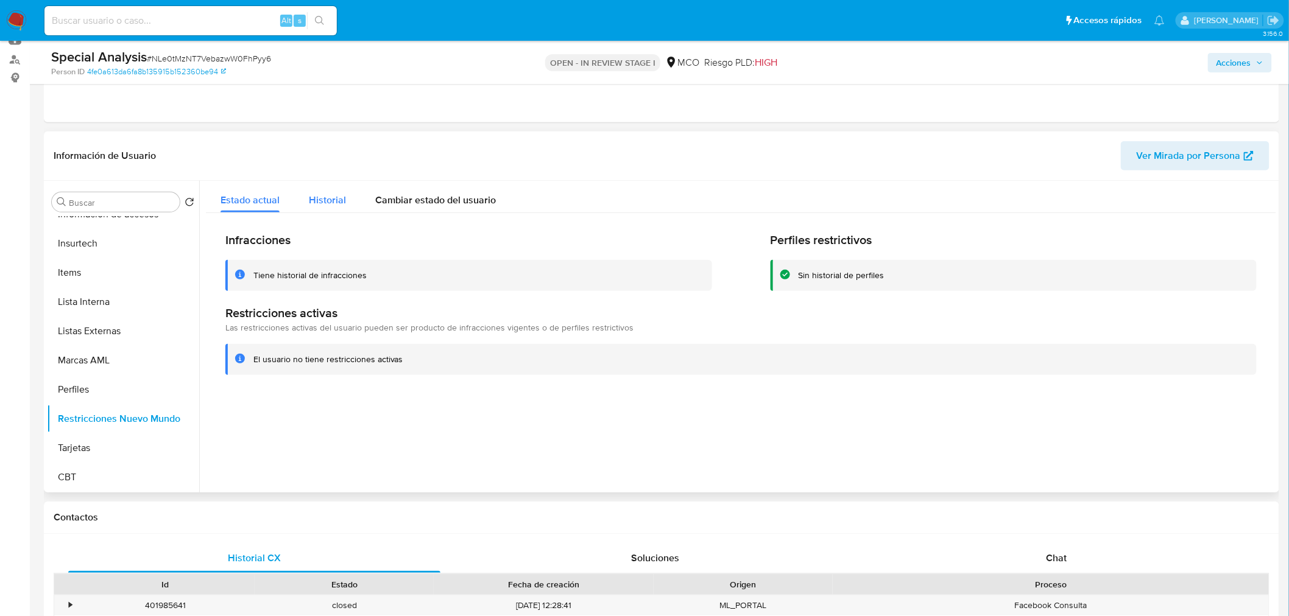
click at [326, 195] on span "Historial" at bounding box center [327, 200] width 37 height 14
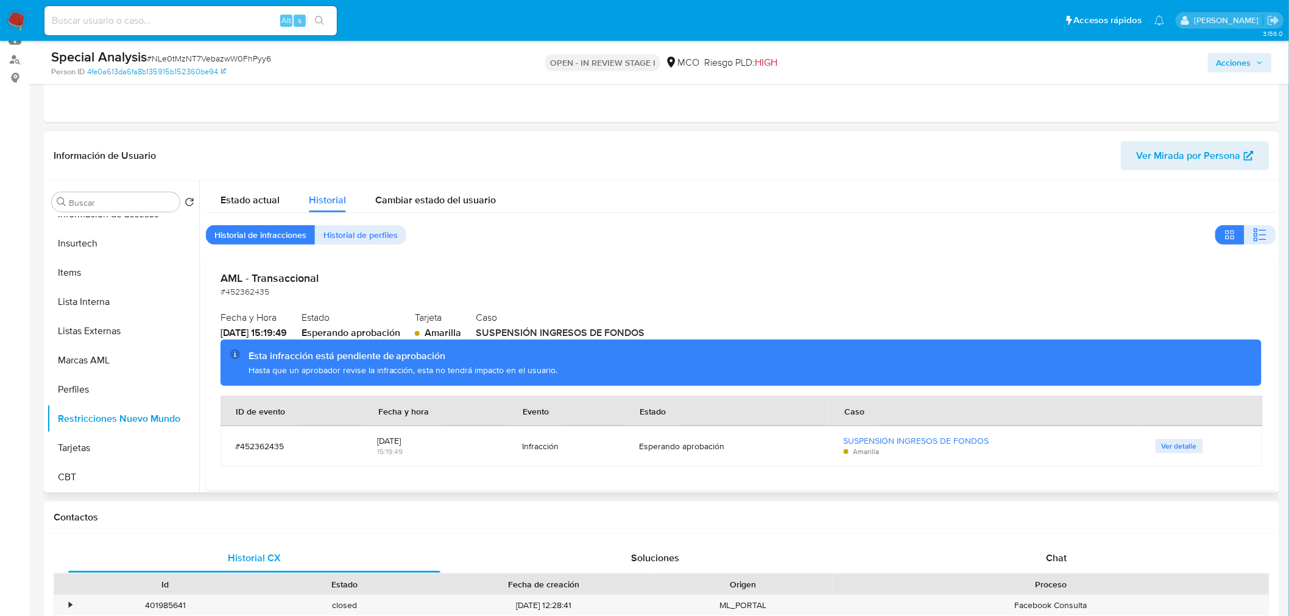
scroll to position [68, 0]
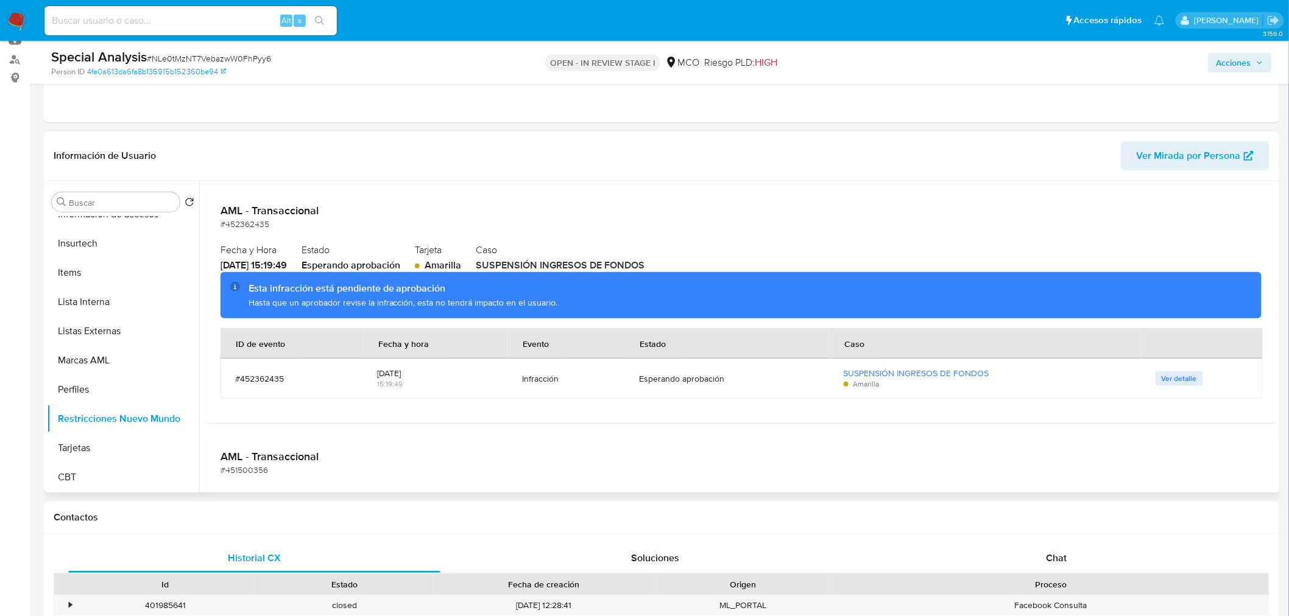
drag, startPoint x: 281, startPoint y: 288, endPoint x: 430, endPoint y: 297, distance: 149.5
click at [430, 297] on div "Esta infracción está pendiente de aprobación Hasta que un aprobador revise la i…" at bounding box center [749, 295] width 1003 height 27
click at [434, 301] on div "Hasta que un aprobador revise la infracción, esta no tendrá impacto en el usuar…" at bounding box center [749, 303] width 1003 height 12
drag, startPoint x: 301, startPoint y: 301, endPoint x: 510, endPoint y: 305, distance: 208.9
click at [510, 305] on div "Hasta que un aprobador revise la infracción, esta no tendrá impacto en el usuar…" at bounding box center [749, 303] width 1003 height 12
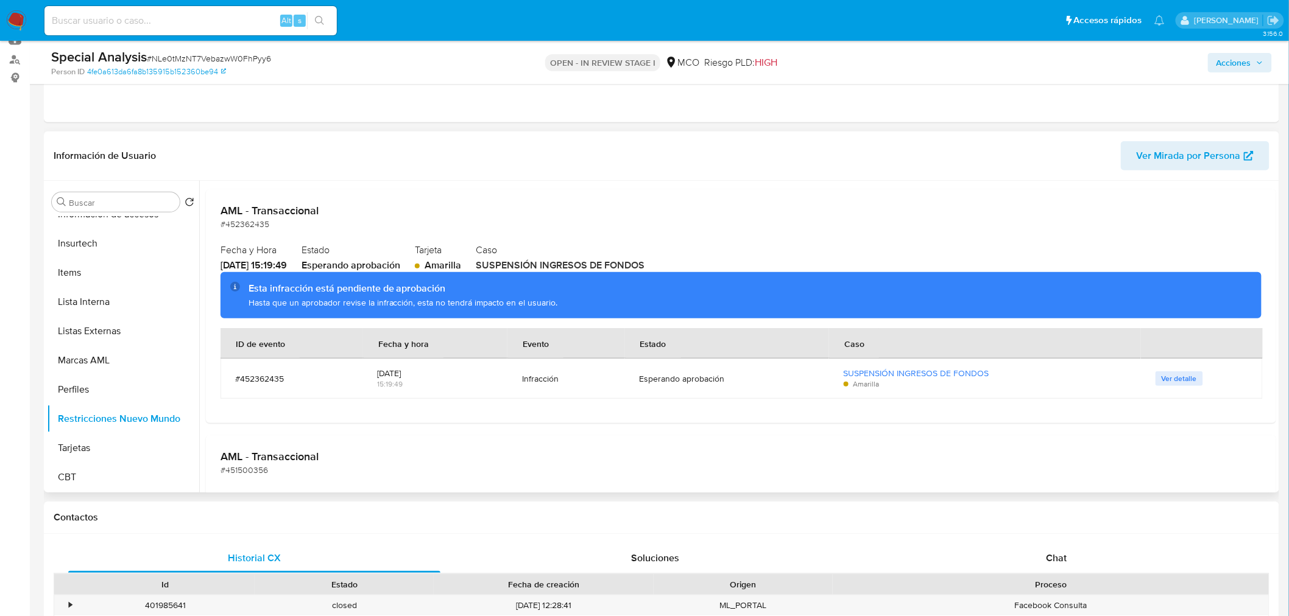
click at [510, 305] on div "Hasta que un aprobador revise la infracción, esta no tendrá impacto en el usuar…" at bounding box center [749, 303] width 1003 height 12
click at [232, 284] on icon at bounding box center [235, 287] width 10 height 10
drag, startPoint x: 1186, startPoint y: 379, endPoint x: 1127, endPoint y: 392, distance: 61.2
click at [1186, 378] on span "Ver detalle" at bounding box center [1178, 379] width 35 height 12
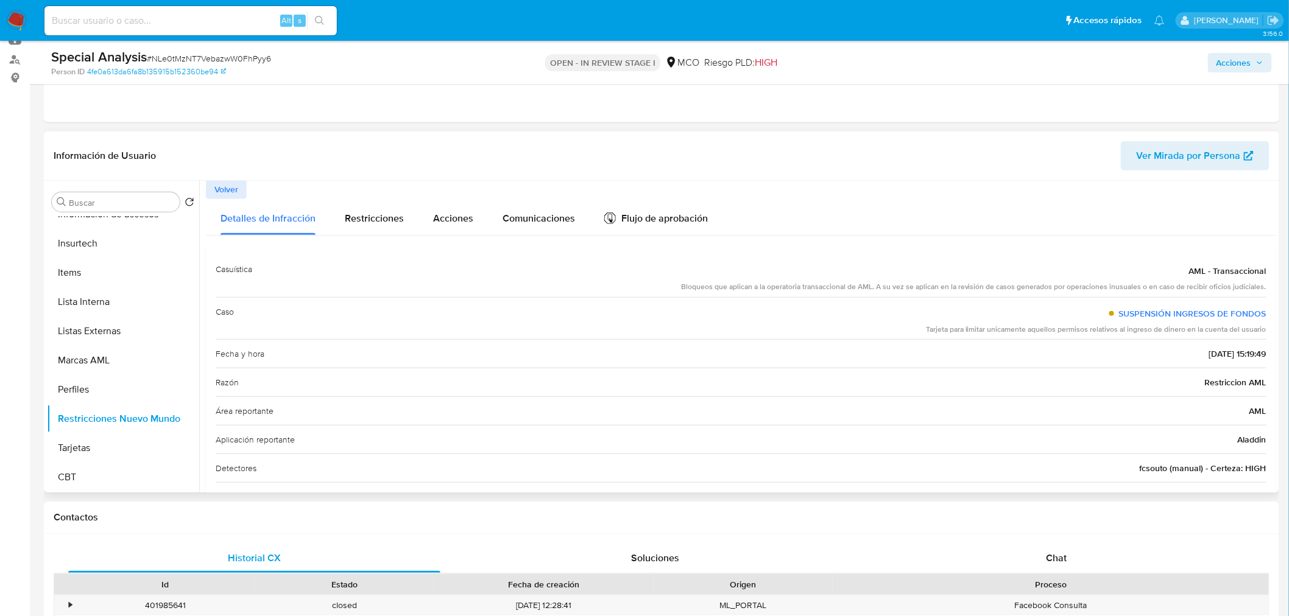
scroll to position [0, 0]
click at [649, 215] on div "Flujo de aprobación" at bounding box center [656, 221] width 104 height 13
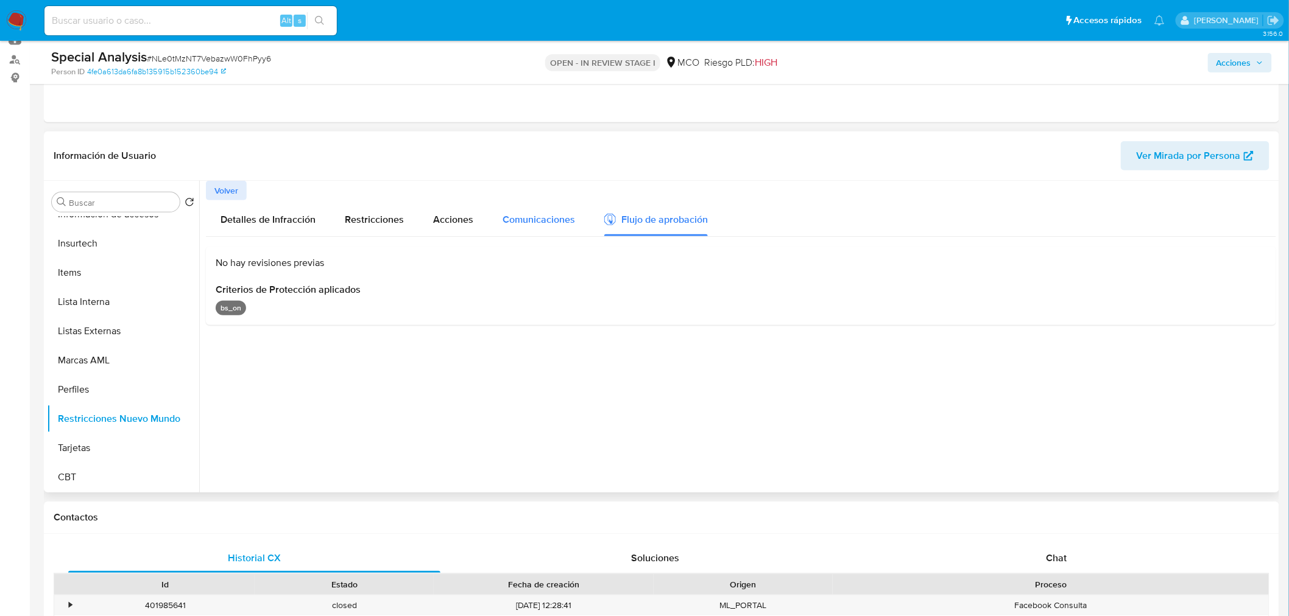
click at [545, 213] on span "Comunicaciones" at bounding box center [538, 220] width 72 height 14
click at [446, 209] on div "Acciones" at bounding box center [453, 218] width 40 height 36
click at [370, 226] on span "Restricciones" at bounding box center [374, 220] width 59 height 14
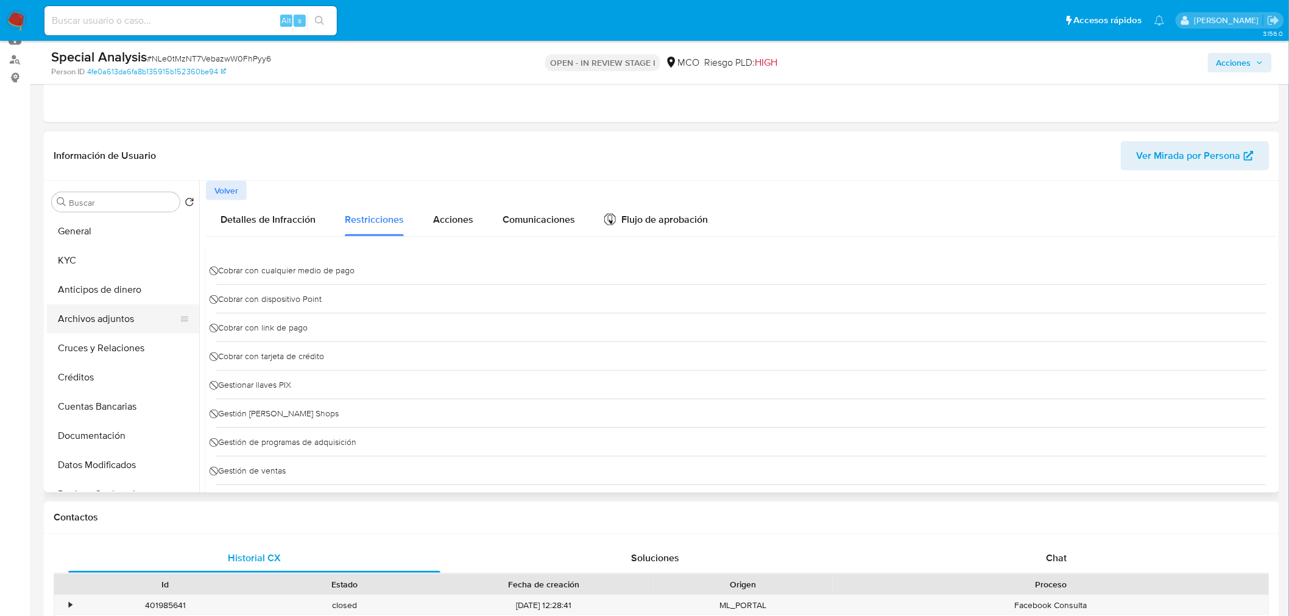
click at [94, 324] on button "Archivos adjuntos" at bounding box center [118, 318] width 142 height 29
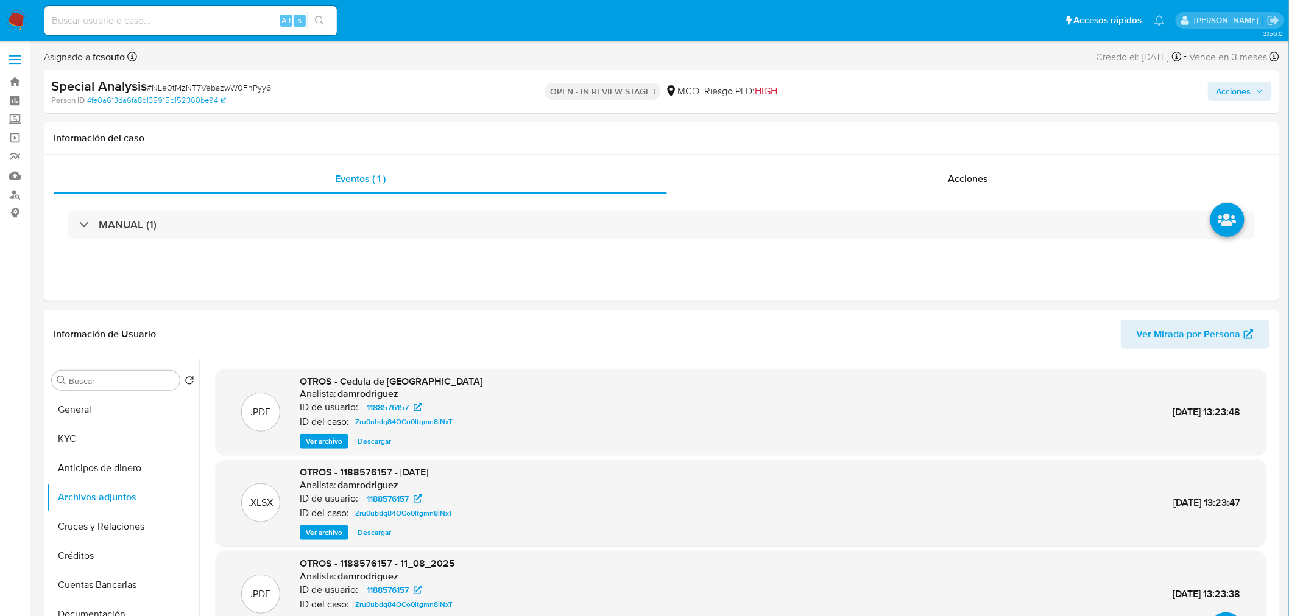
click at [1229, 86] on span "Acciones" at bounding box center [1233, 91] width 35 height 19
click at [888, 132] on span "Resolución del caso" at bounding box center [893, 130] width 87 height 14
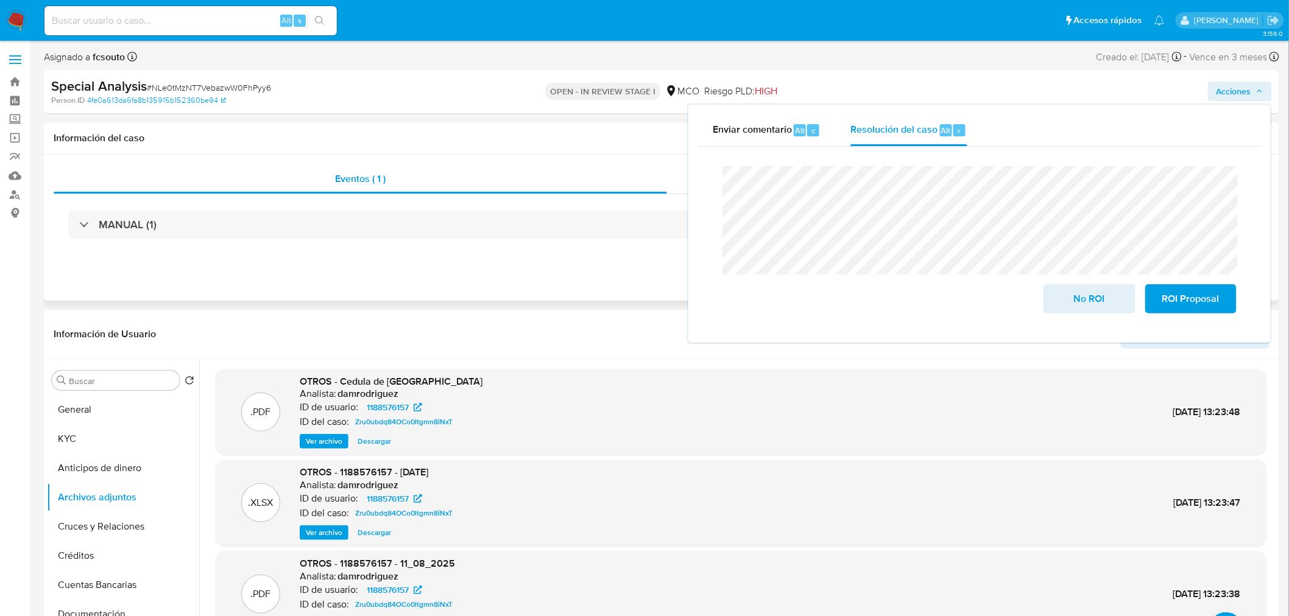
click at [647, 275] on div "Eventos ( 1 ) Acciones MANUAL (1)" at bounding box center [661, 228] width 1235 height 146
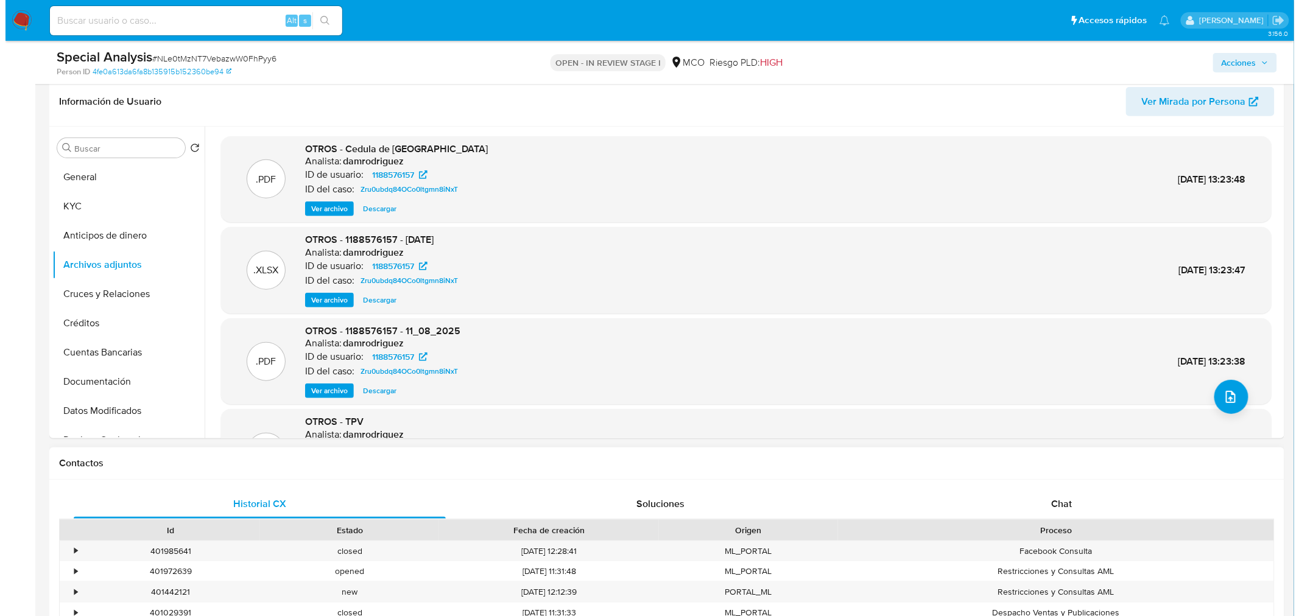
scroll to position [203, 0]
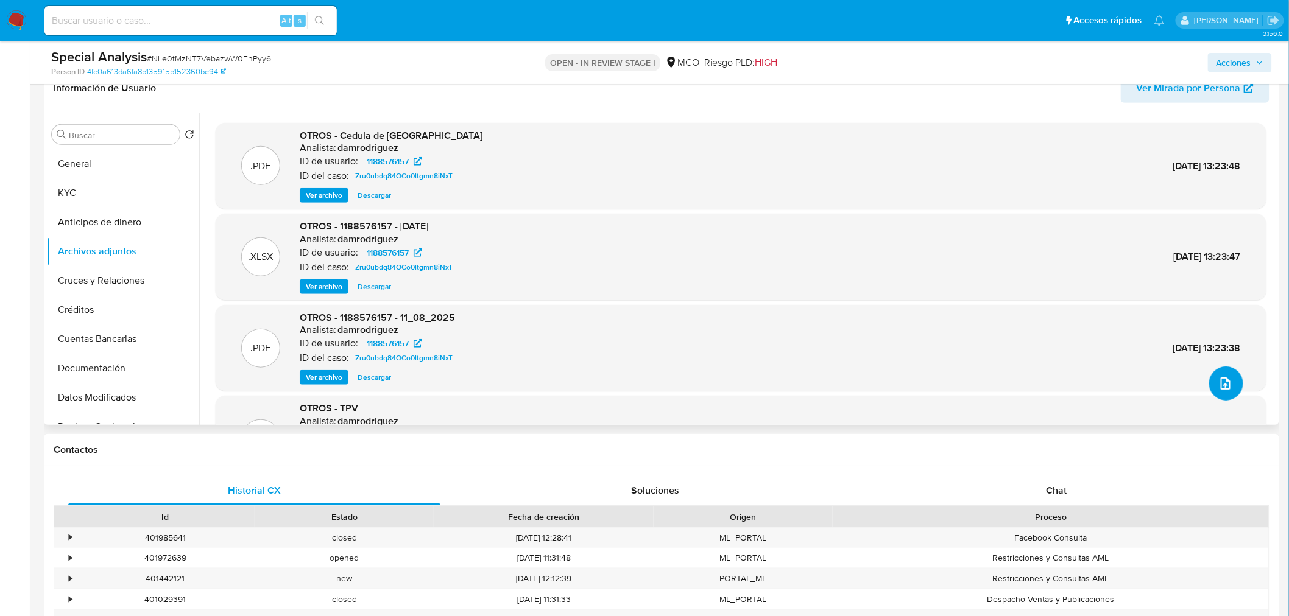
click at [1220, 387] on icon "upload-file" at bounding box center [1225, 384] width 10 height 12
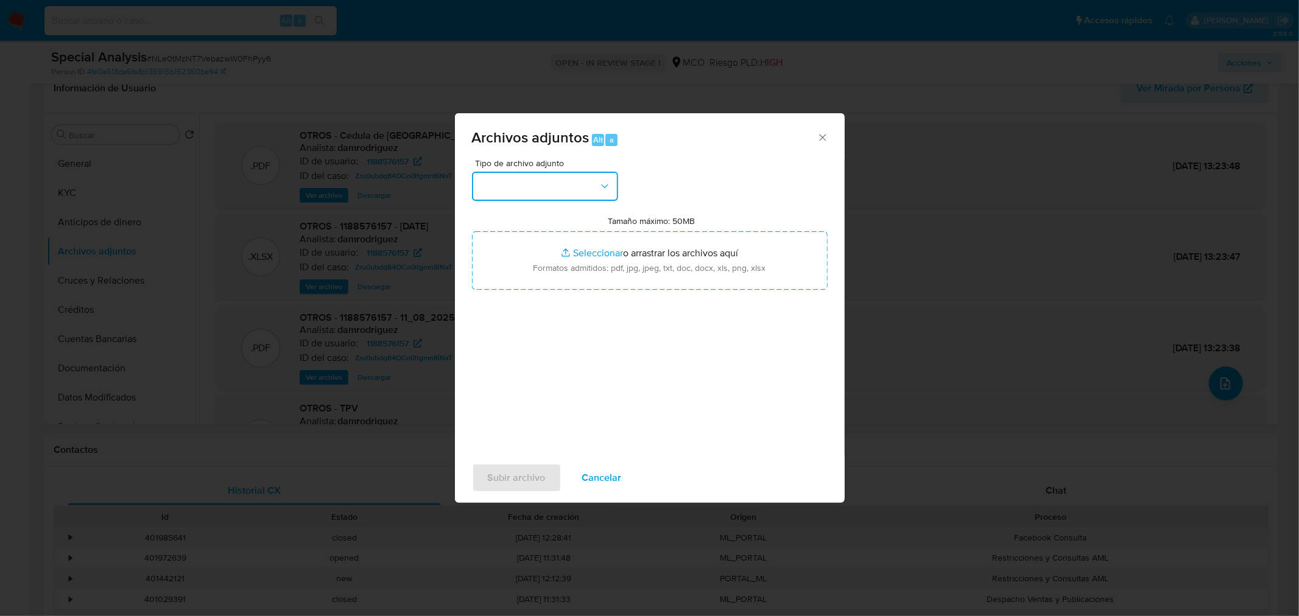
click at [530, 187] on button "button" at bounding box center [545, 186] width 146 height 29
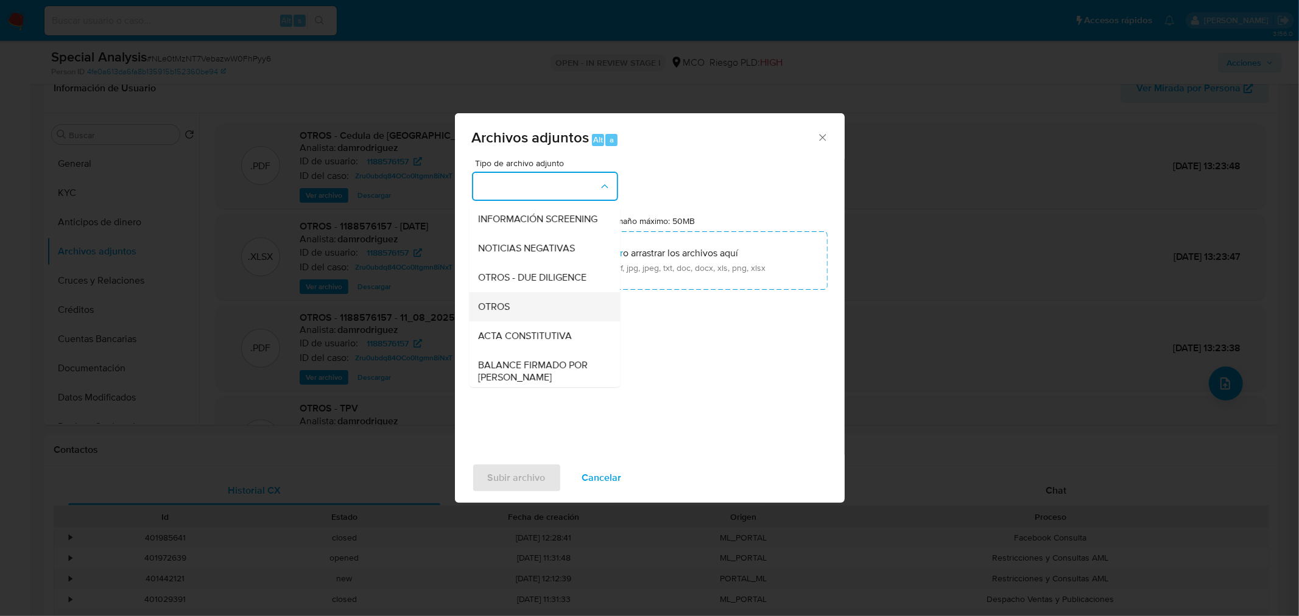
scroll to position [135, 0]
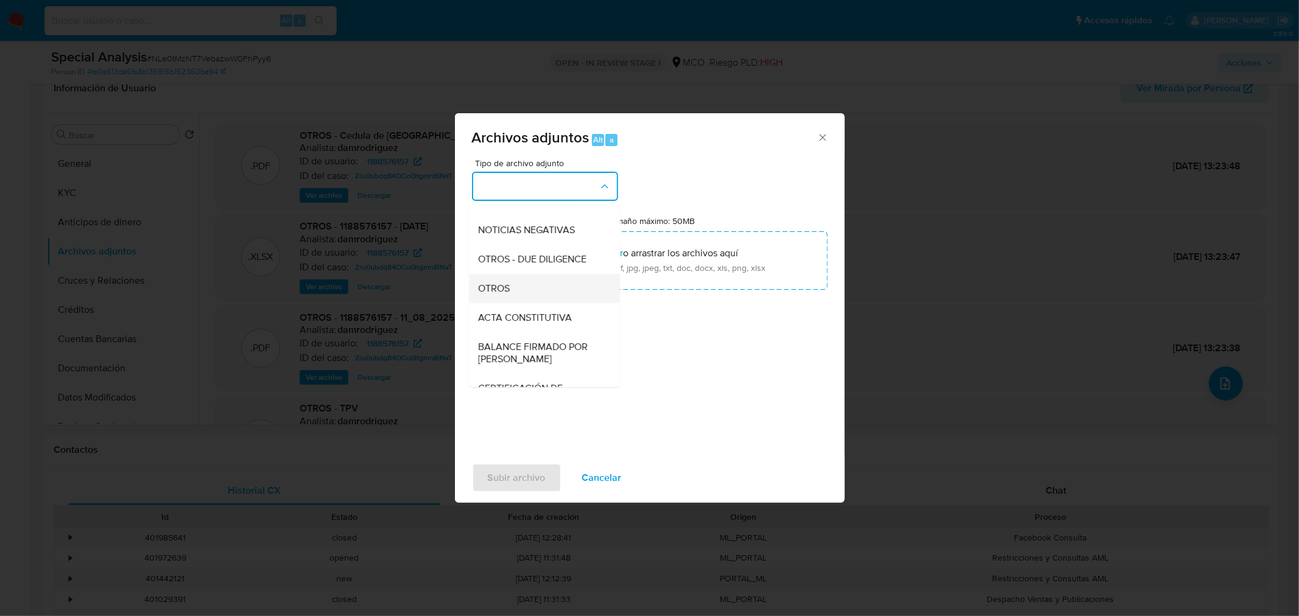
click at [534, 292] on div "OTROS" at bounding box center [541, 287] width 124 height 29
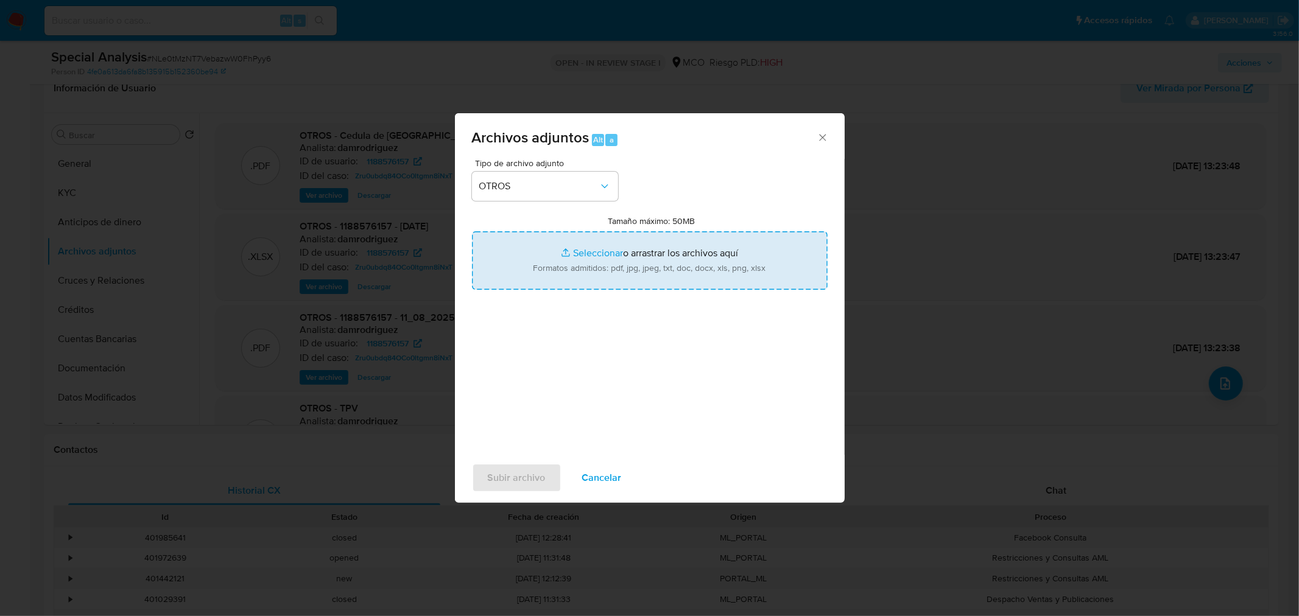
click at [680, 247] on input "Tamaño máximo: 50MB Seleccionar archivos" at bounding box center [650, 260] width 356 height 58
type input "C:\fakepath\1188576157_1f37508e-56f0-42f4-a505-9b2c62d89618.pdf"
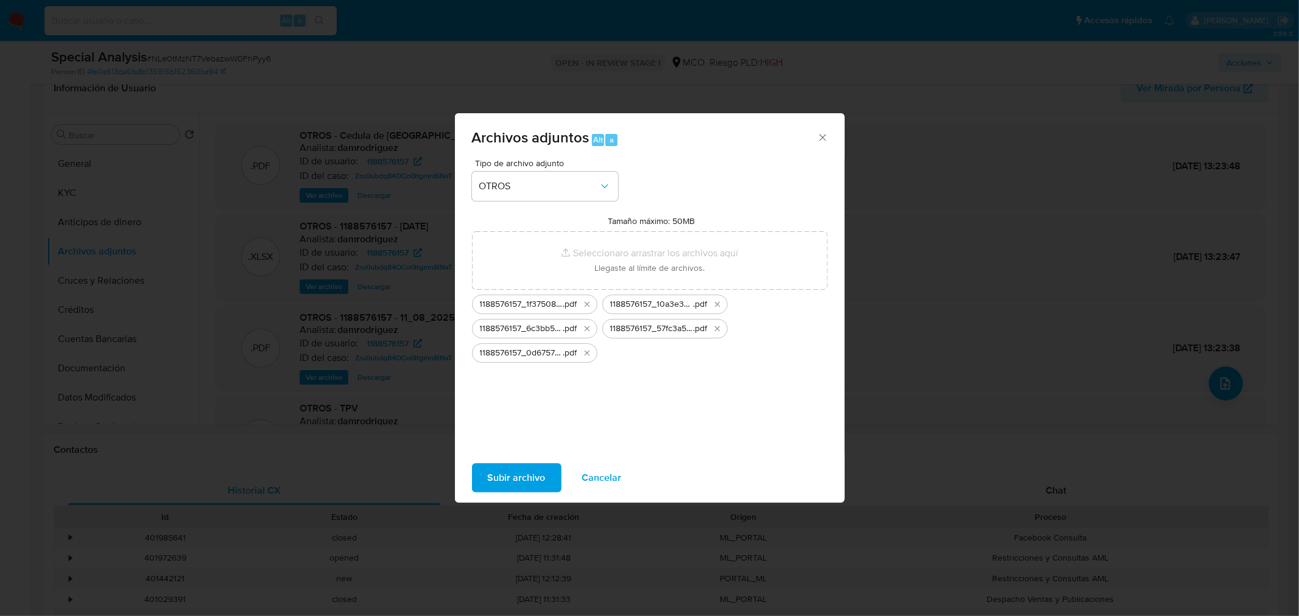
drag, startPoint x: 680, startPoint y: 246, endPoint x: 515, endPoint y: 479, distance: 285.6
click at [515, 479] on span "Subir archivo" at bounding box center [517, 478] width 58 height 27
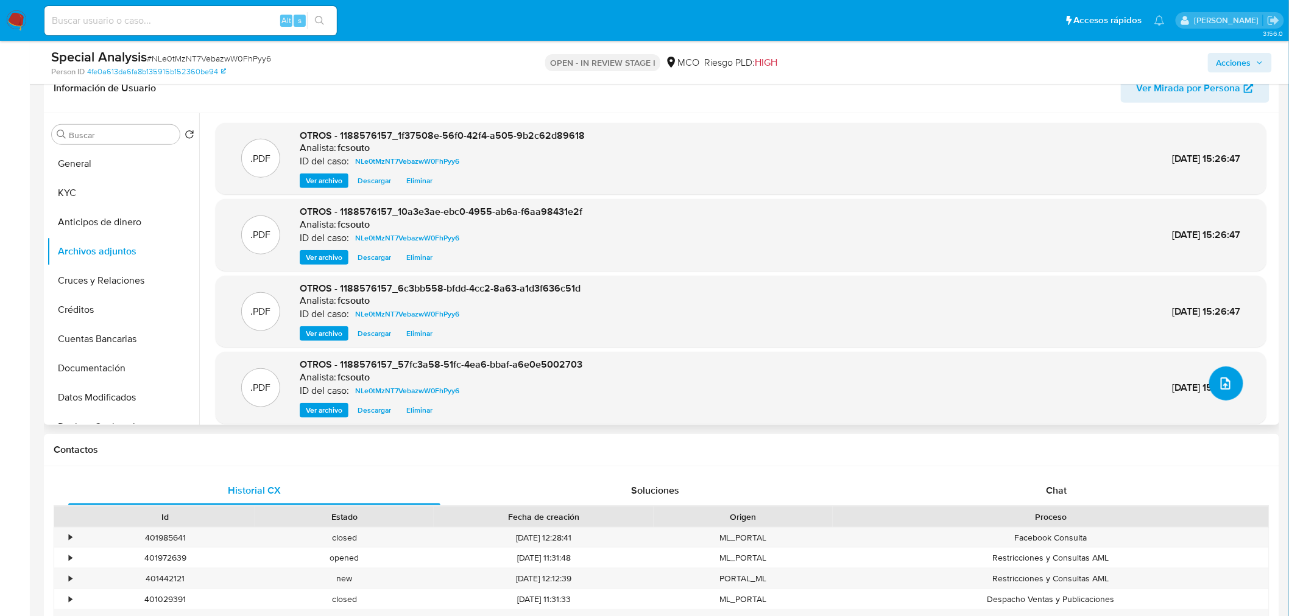
click at [1224, 385] on icon "upload-file" at bounding box center [1225, 383] width 15 height 15
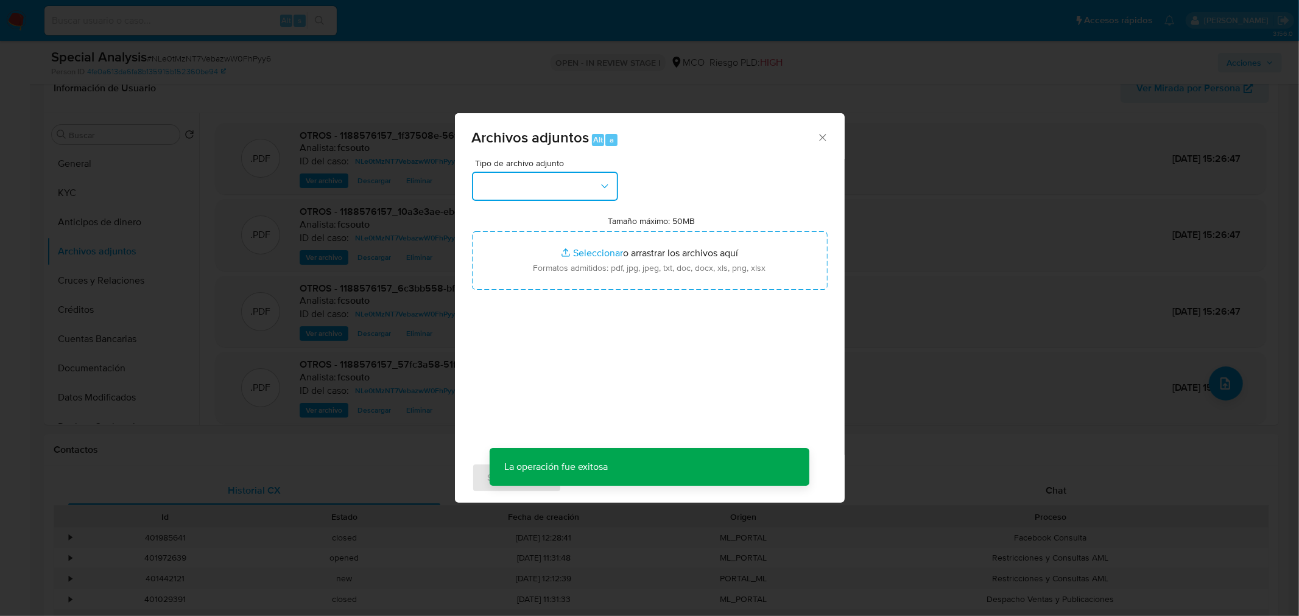
click at [537, 184] on button "button" at bounding box center [545, 186] width 146 height 29
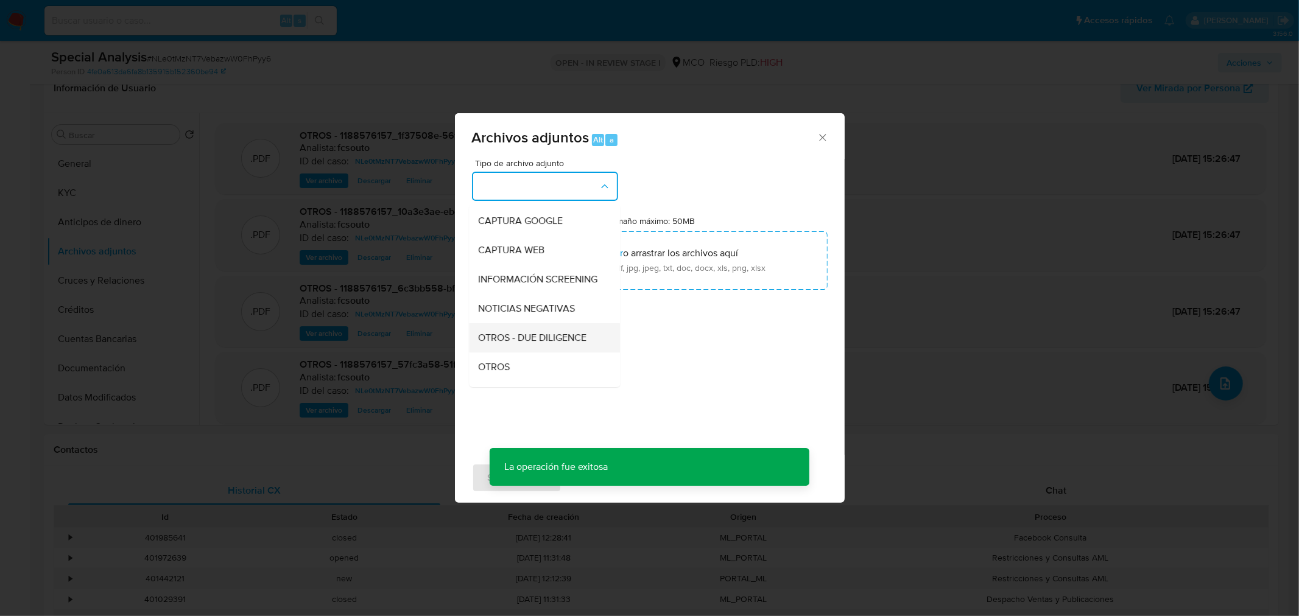
scroll to position [68, 0]
click at [522, 370] on div "OTROS" at bounding box center [541, 355] width 124 height 29
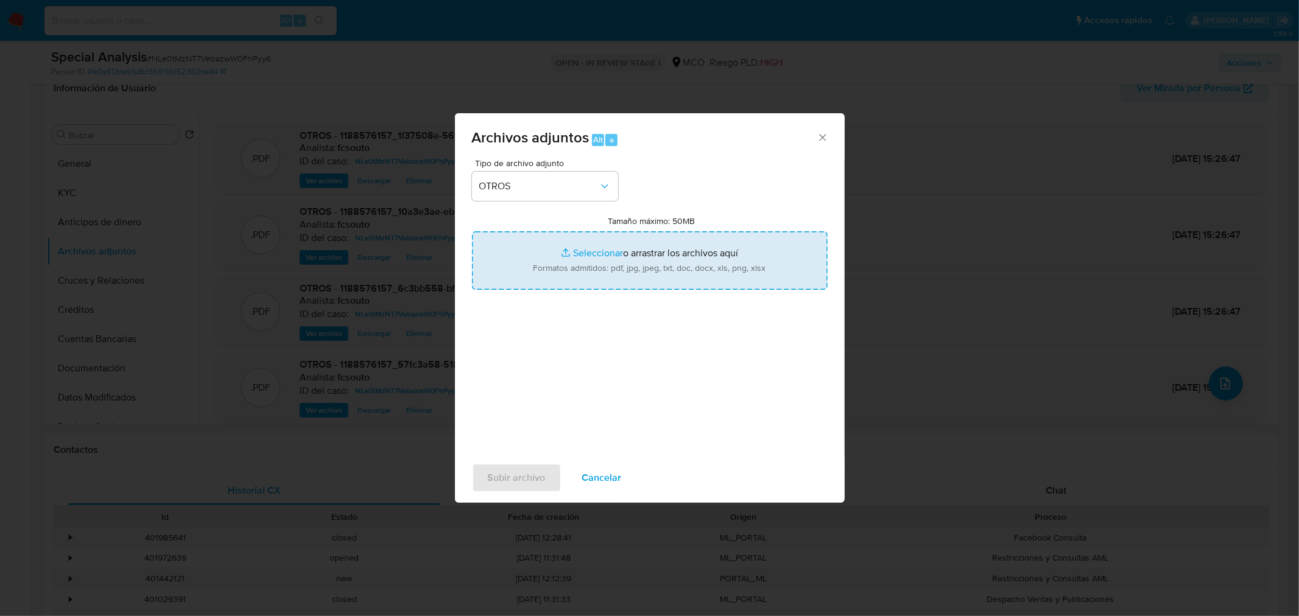
click at [585, 241] on input "Tamaño máximo: 50MB Seleccionar archivos" at bounding box center [650, 260] width 356 height 58
type input "C:\fakepath\1188576157_f7e4c2eb-b509-481b-9d7a-3f2eebac6eec.pdf"
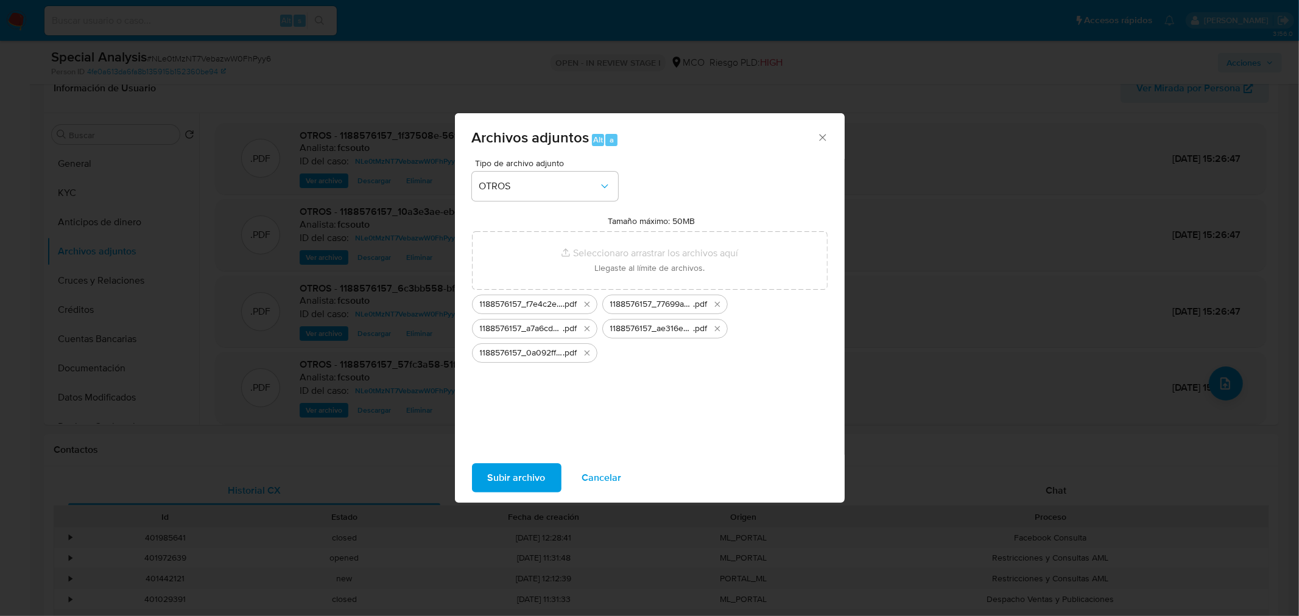
click at [524, 477] on span "Subir archivo" at bounding box center [517, 478] width 58 height 27
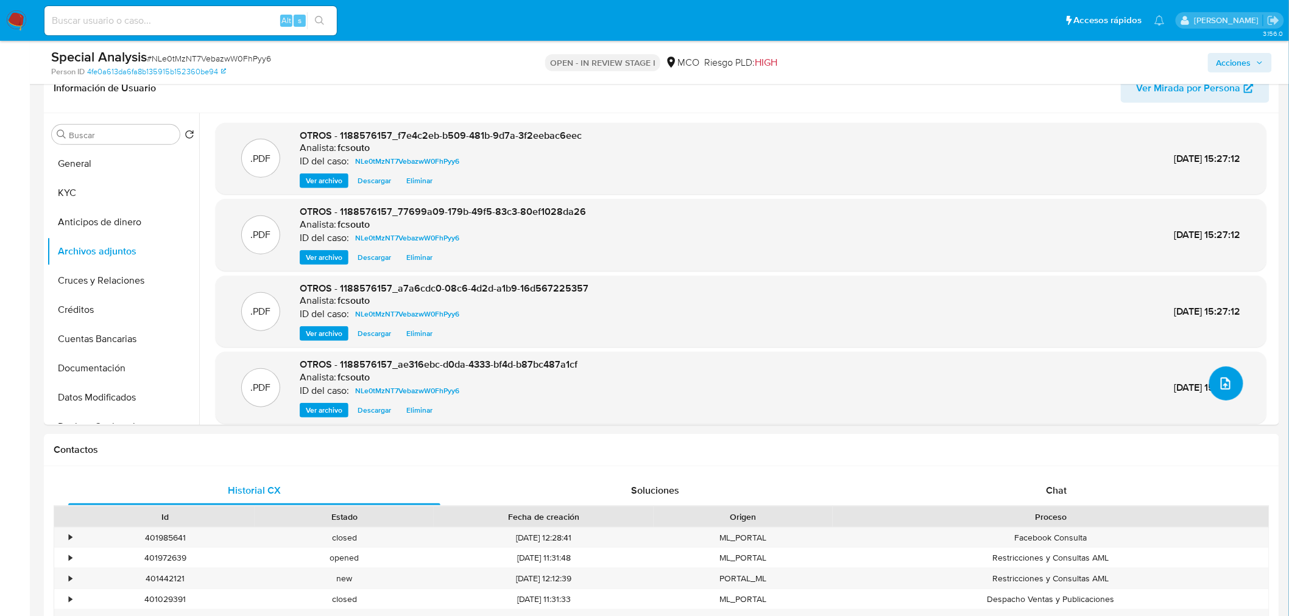
click at [1220, 384] on icon "upload-file" at bounding box center [1225, 384] width 10 height 12
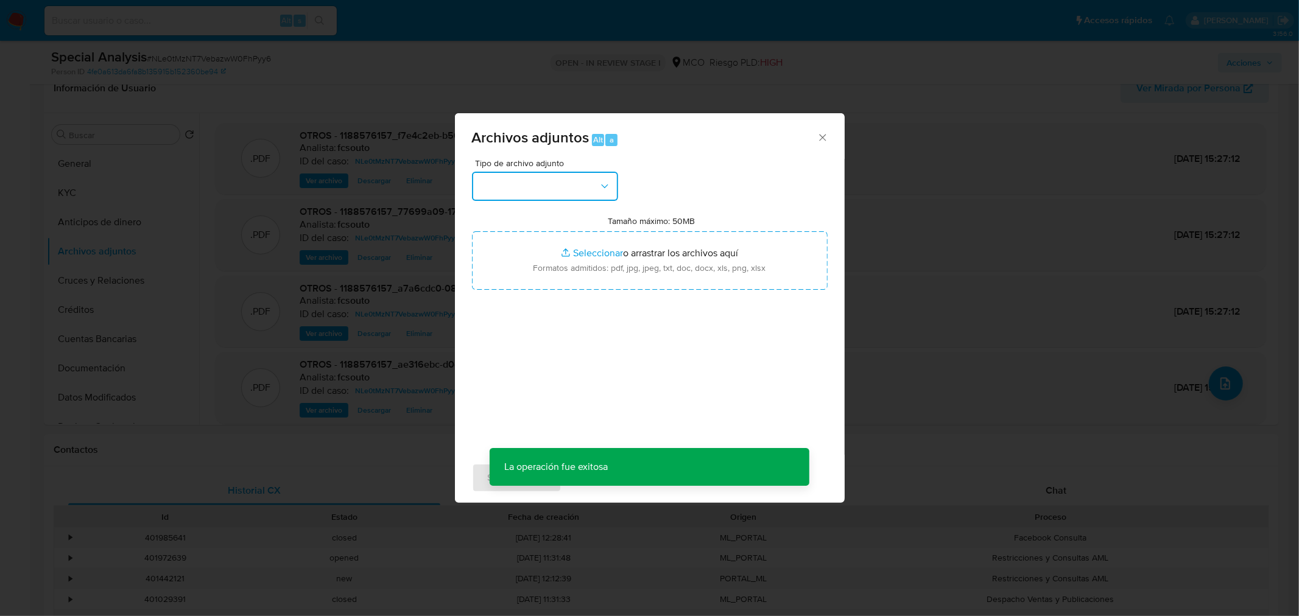
click at [530, 185] on button "button" at bounding box center [545, 186] width 146 height 29
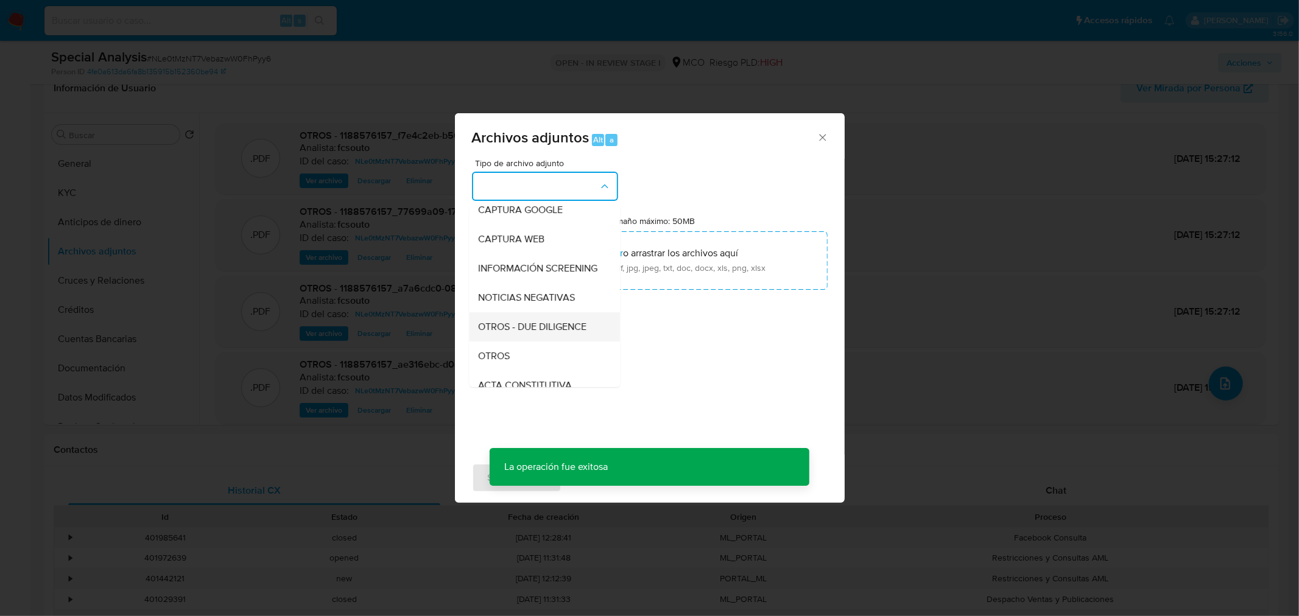
scroll to position [135, 0]
click at [532, 290] on div "OTROS" at bounding box center [541, 287] width 124 height 29
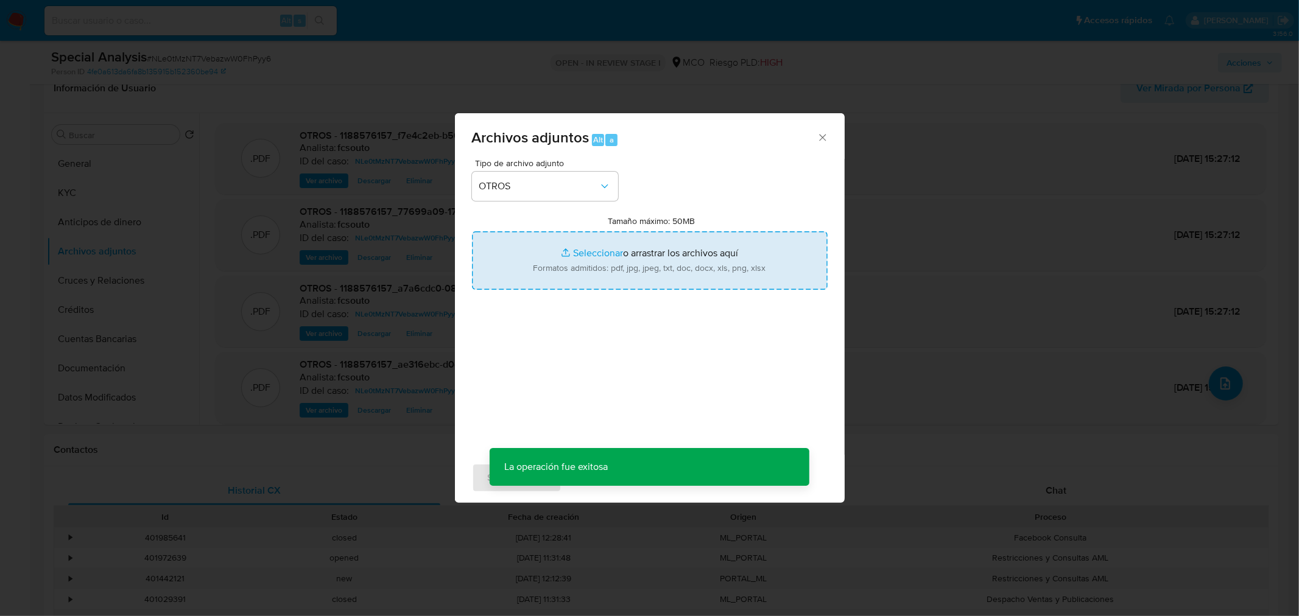
click at [628, 272] on input "Tamaño máximo: 50MB Seleccionar archivos" at bounding box center [650, 260] width 356 height 58
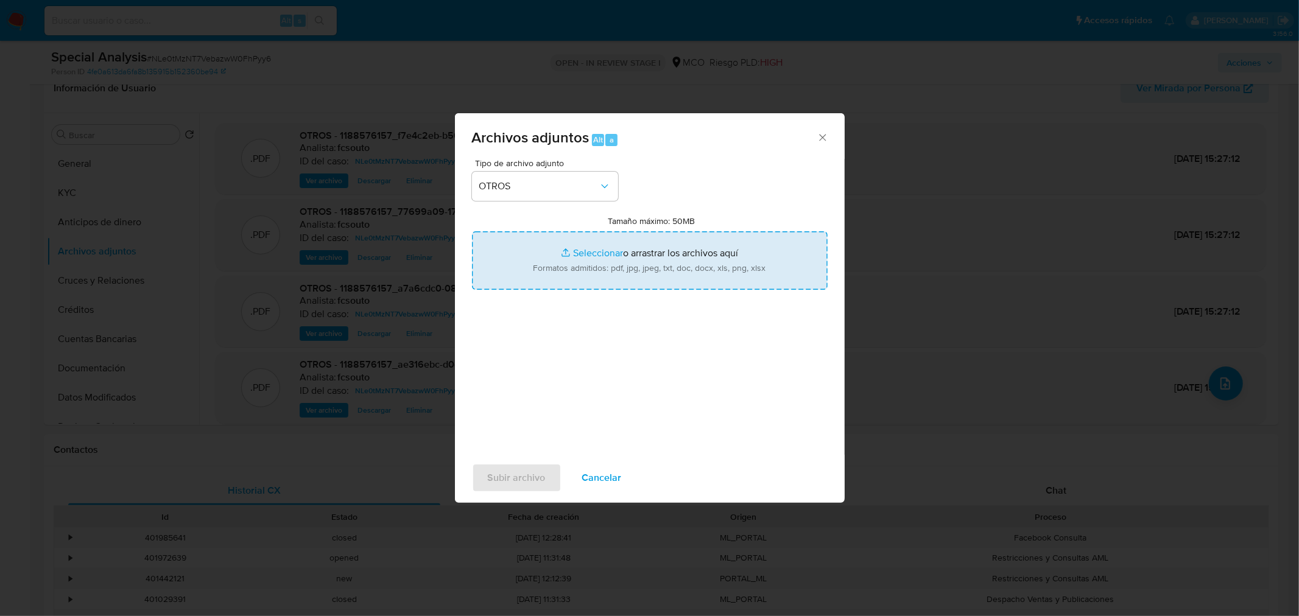
type input "C:\fakepath\1188576157_c53dd2b8-0b95-42af-b140-41a0ce4af649.pdf"
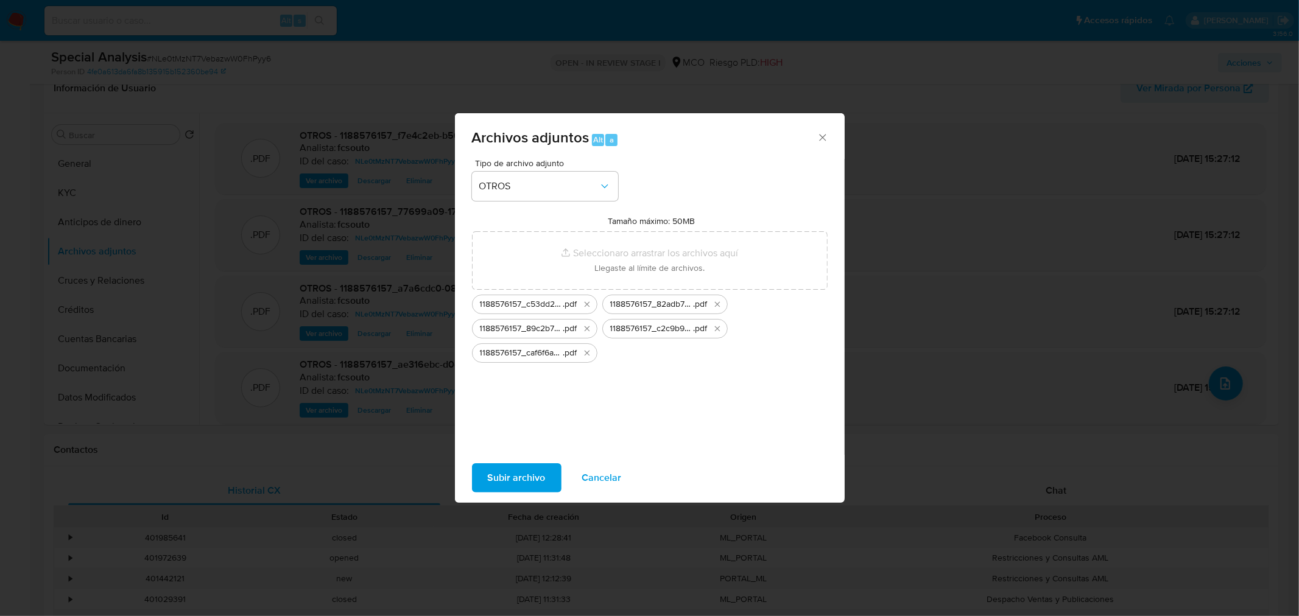
drag, startPoint x: 628, startPoint y: 272, endPoint x: 495, endPoint y: 478, distance: 244.9
click at [495, 478] on span "Subir archivo" at bounding box center [517, 478] width 58 height 27
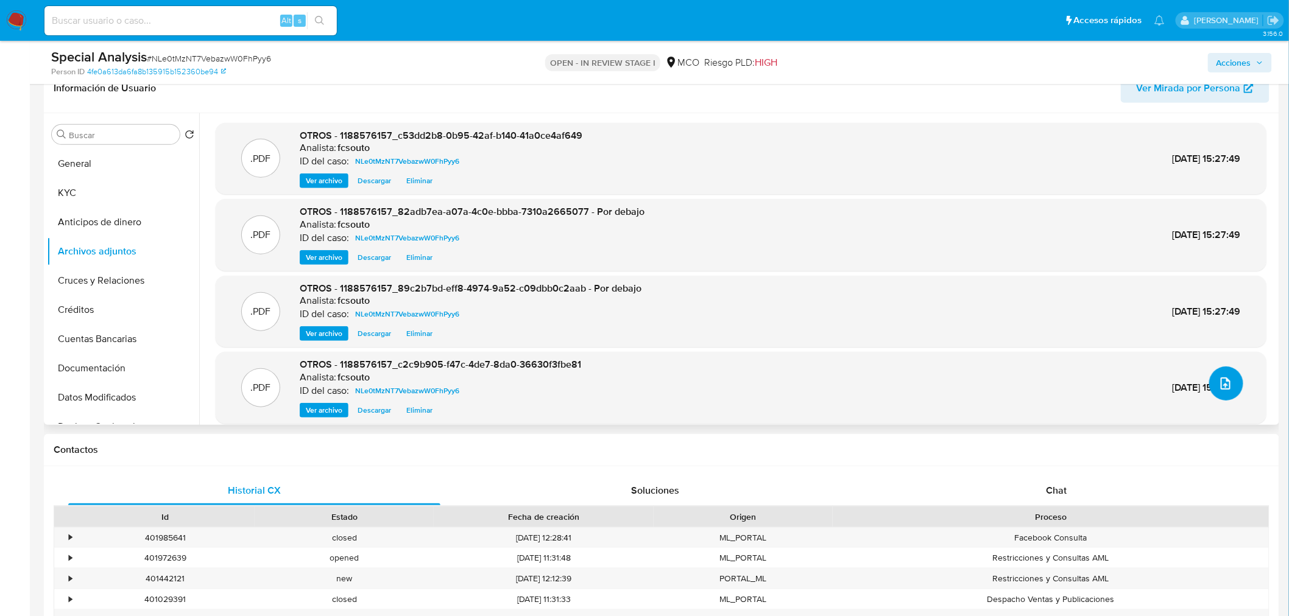
click at [1218, 386] on icon "upload-file" at bounding box center [1225, 383] width 15 height 15
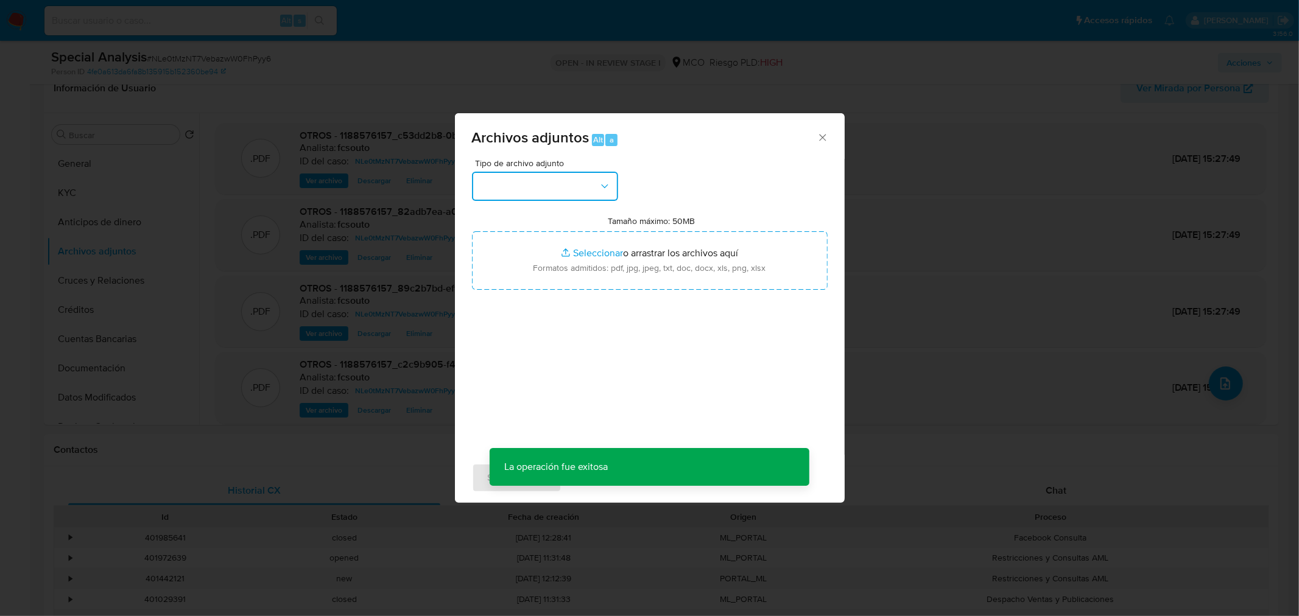
click at [570, 190] on button "button" at bounding box center [545, 186] width 146 height 29
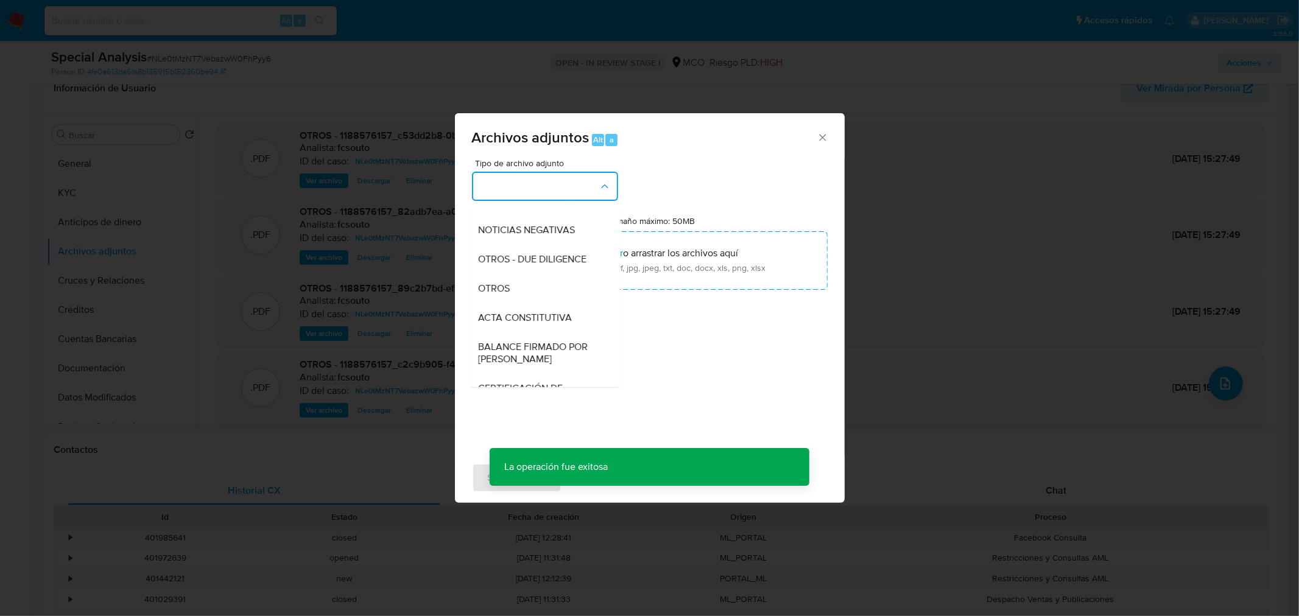
click at [537, 295] on div "OTROS" at bounding box center [541, 287] width 124 height 29
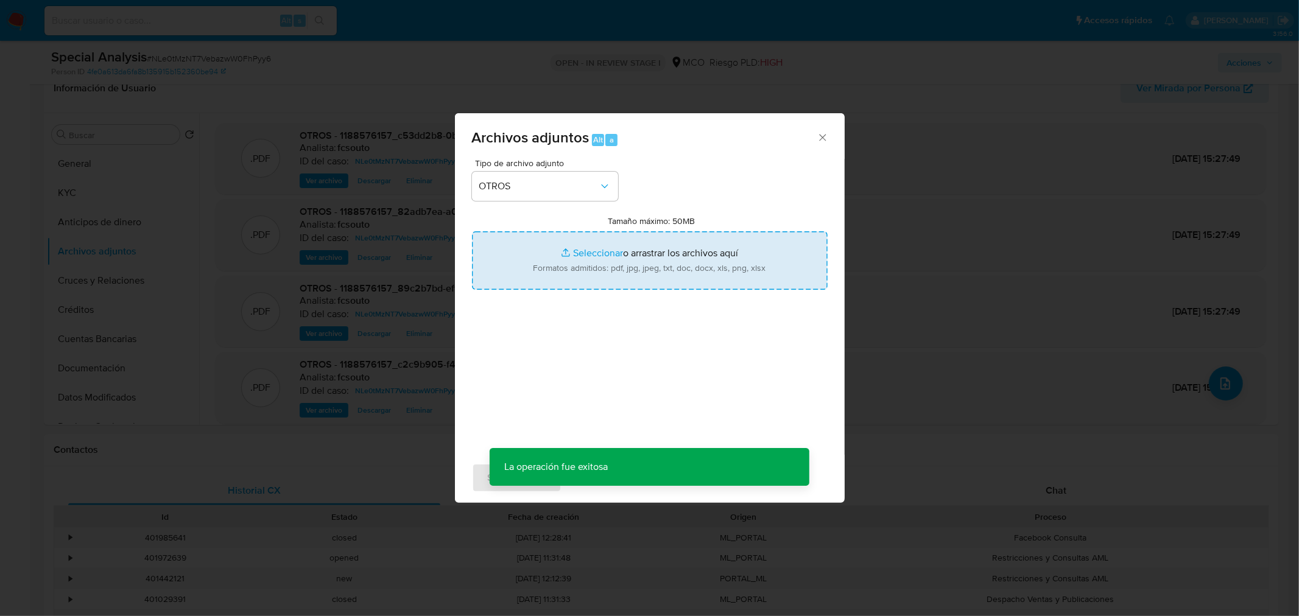
click at [648, 270] on input "Tamaño máximo: 50MB Seleccionar archivos" at bounding box center [650, 260] width 356 height 58
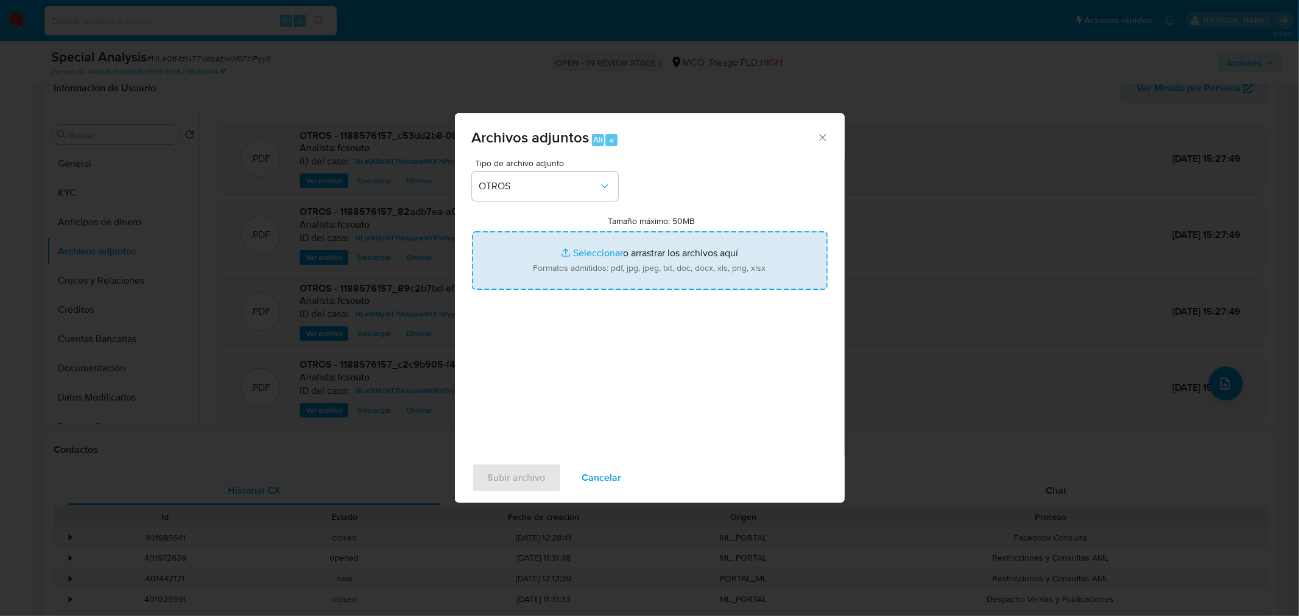
type input "C:\fakepath\1188576157_86315d71-0578-4f08-9a6f-b4325a9c6e87.pdf"
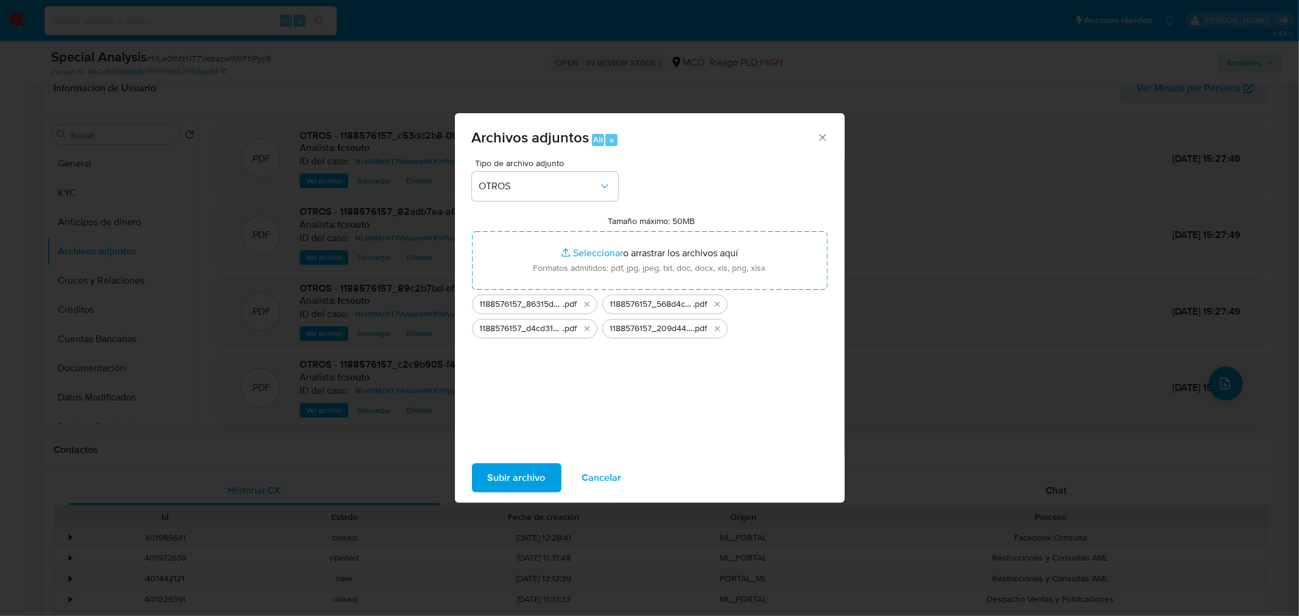
drag, startPoint x: 648, startPoint y: 270, endPoint x: 519, endPoint y: 478, distance: 244.2
click at [519, 478] on span "Subir archivo" at bounding box center [517, 478] width 58 height 27
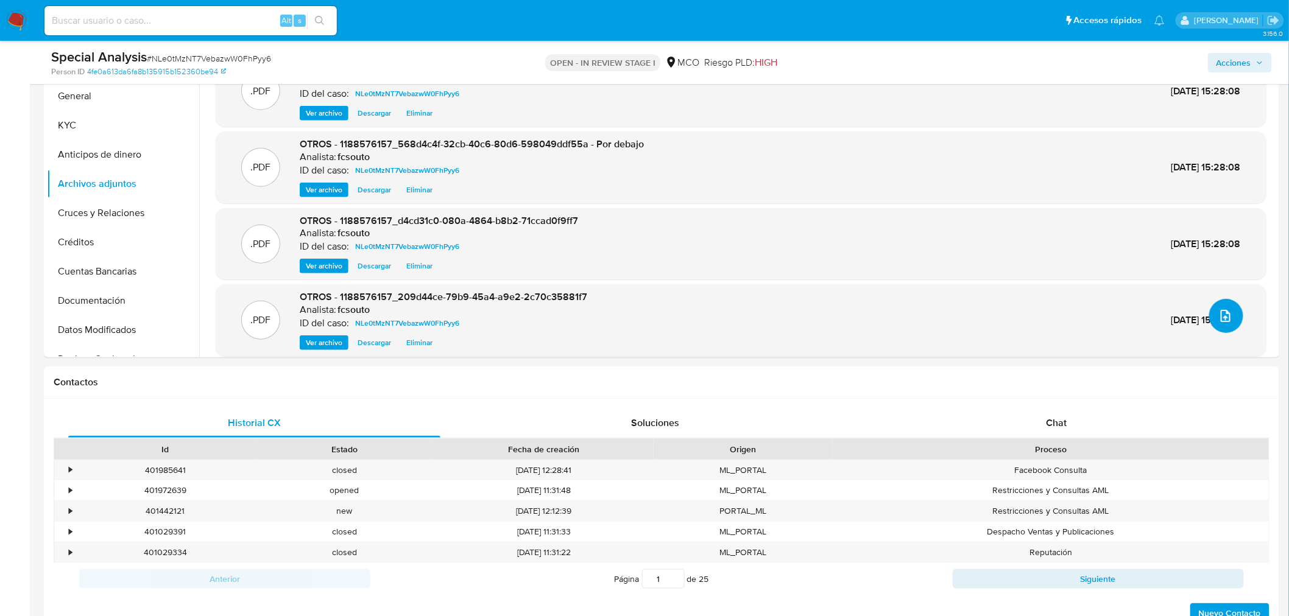
scroll to position [338, 0]
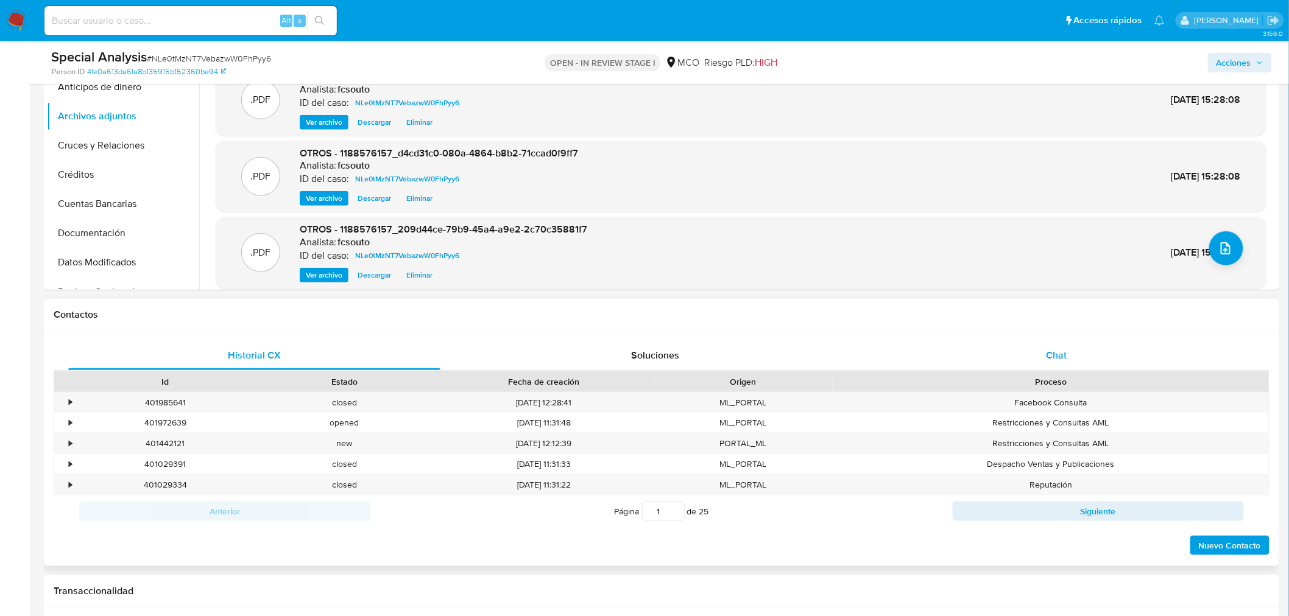
click at [1045, 354] on div "Chat" at bounding box center [1056, 355] width 372 height 29
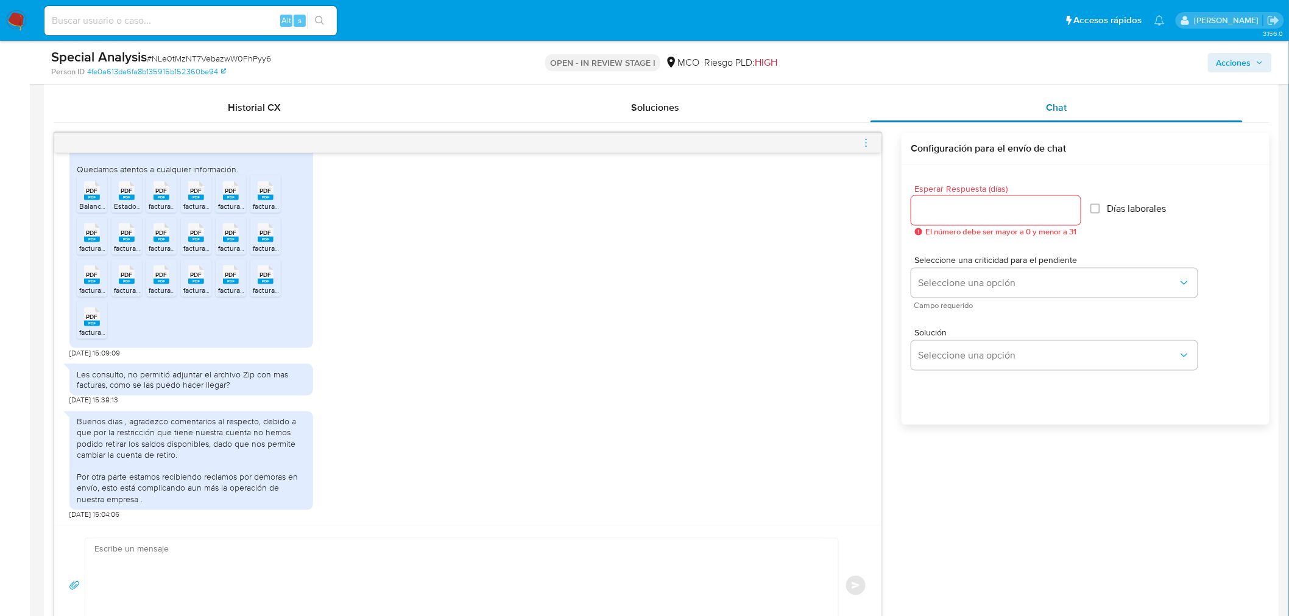
scroll to position [609, 0]
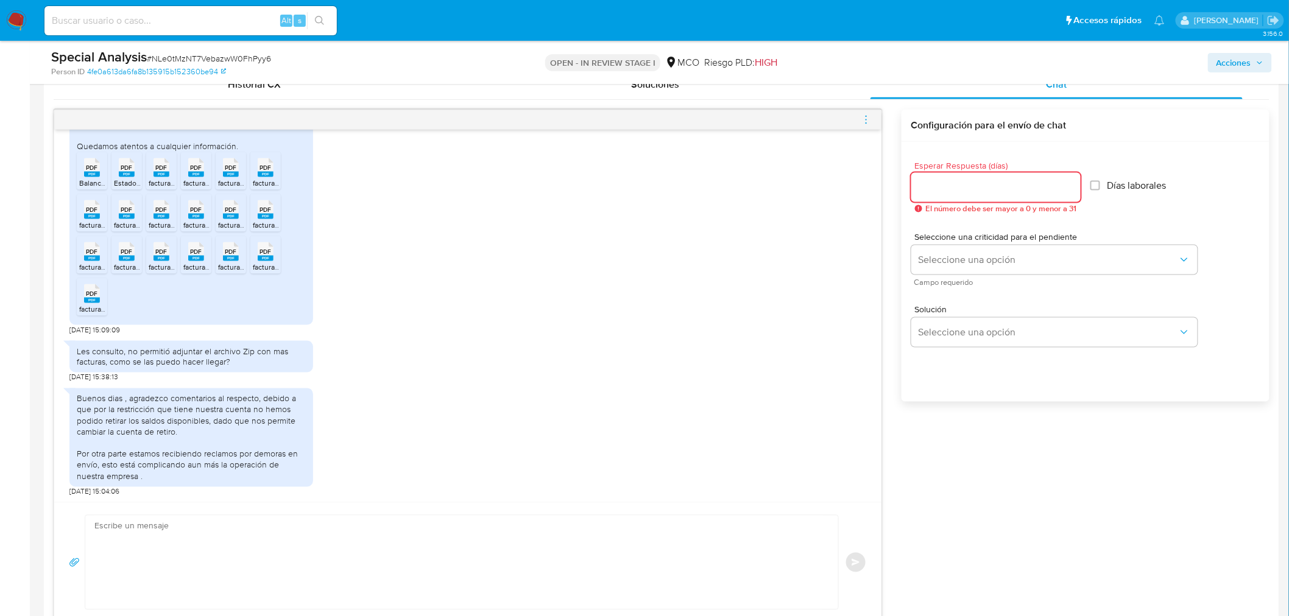
click at [960, 185] on input "Esperar Respuesta (días)" at bounding box center [995, 188] width 169 height 16
type input "3"
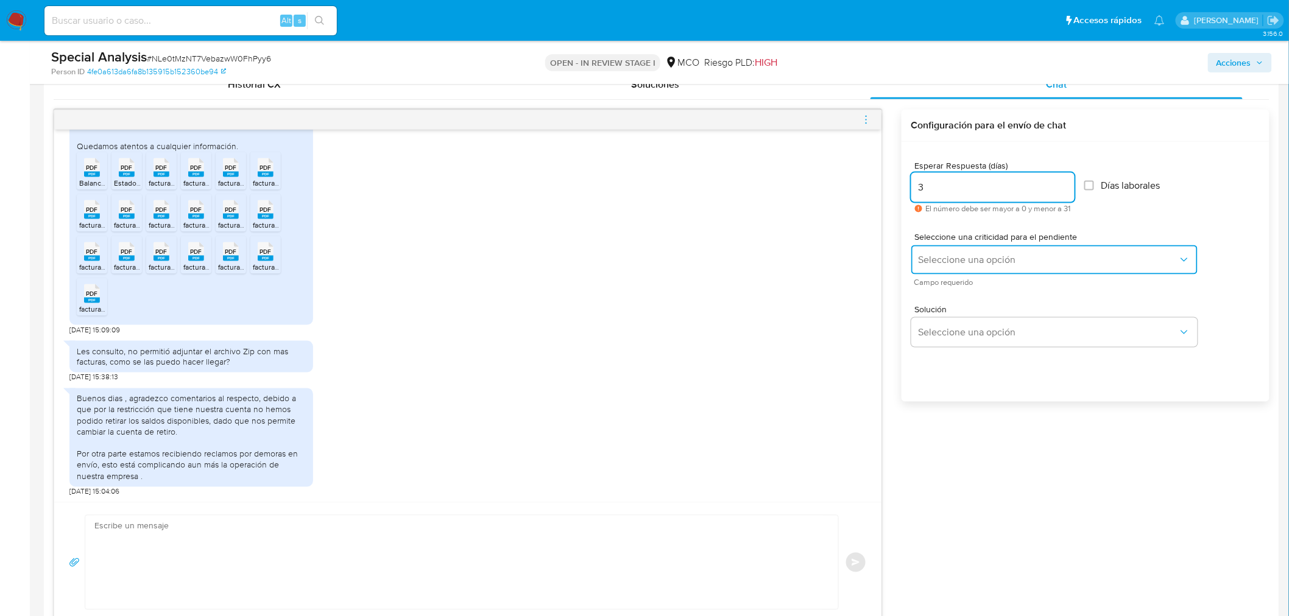
click at [952, 258] on span "Seleccione una opción" at bounding box center [1047, 260] width 259 height 12
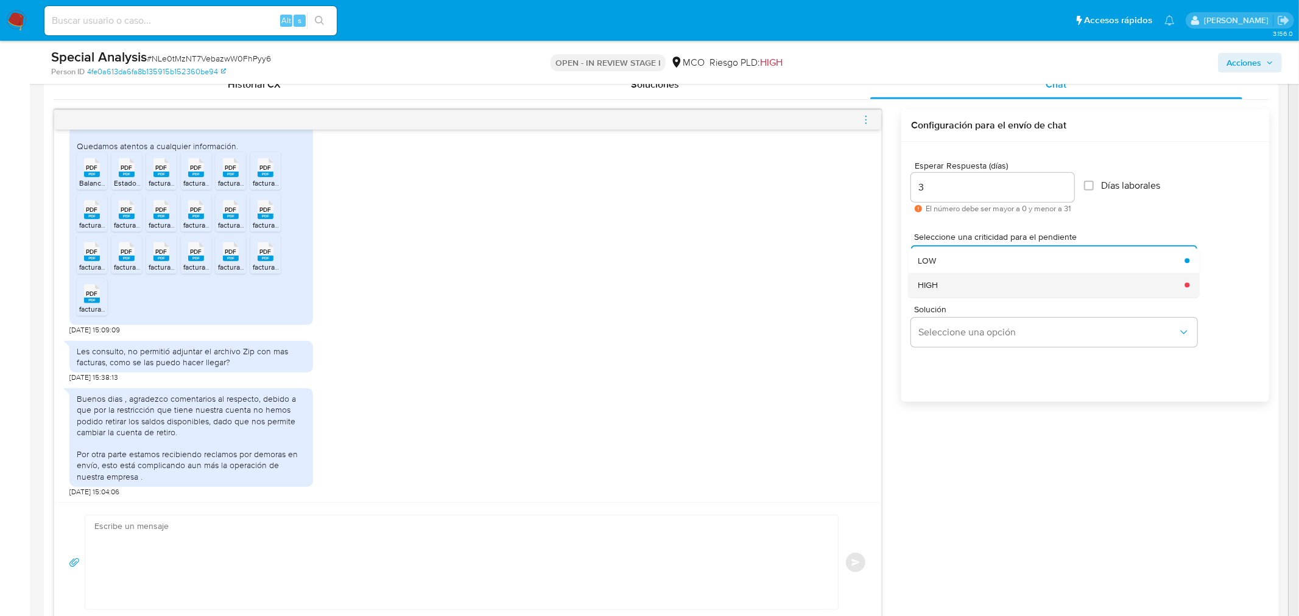
click at [946, 282] on div "HIGH" at bounding box center [1047, 285] width 259 height 24
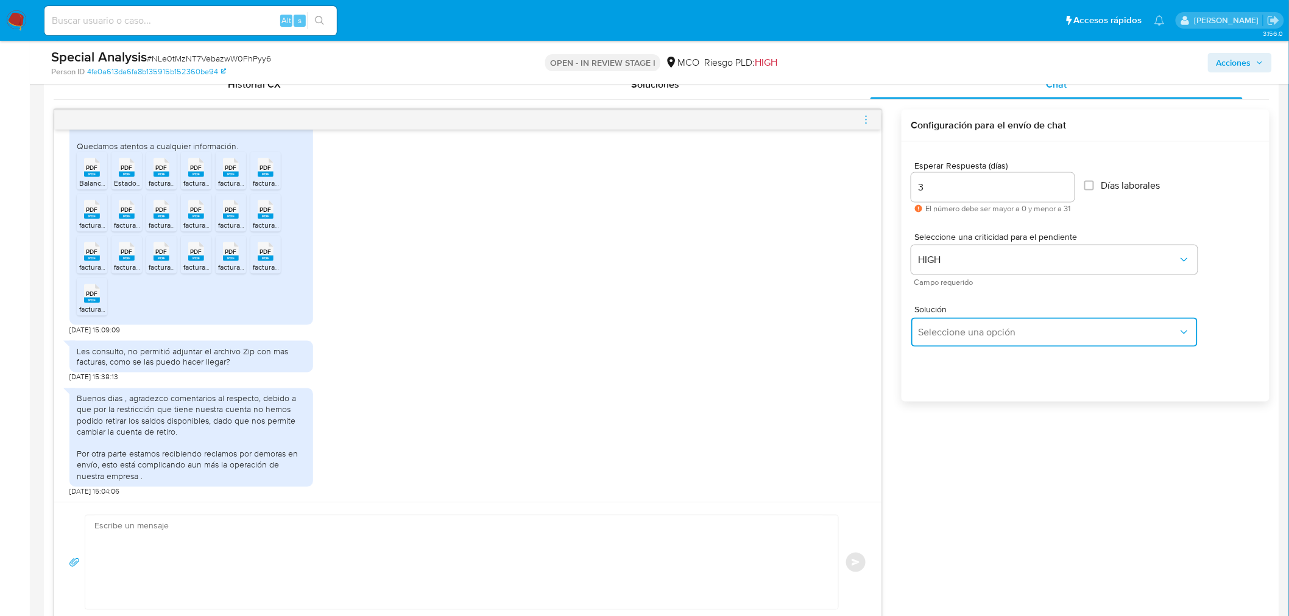
click at [958, 331] on span "Seleccione una opción" at bounding box center [1047, 332] width 259 height 12
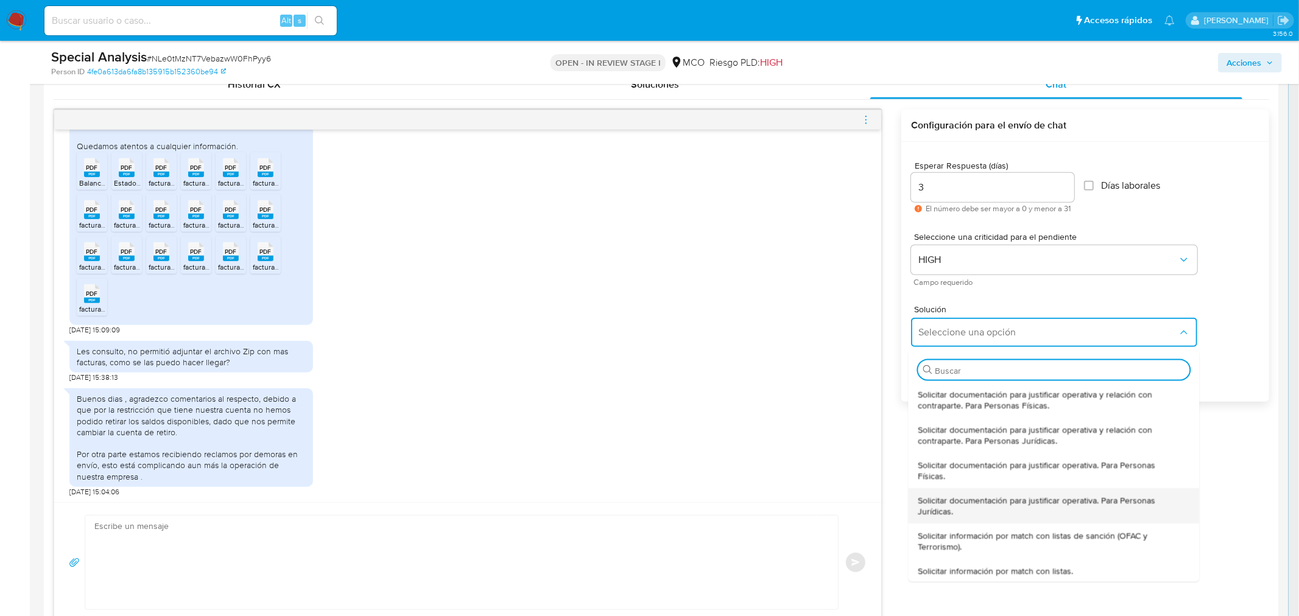
click at [1035, 504] on span "Solicitar documentación para justificar operativa. Para Personas Jurídicas." at bounding box center [1050, 505] width 264 height 22
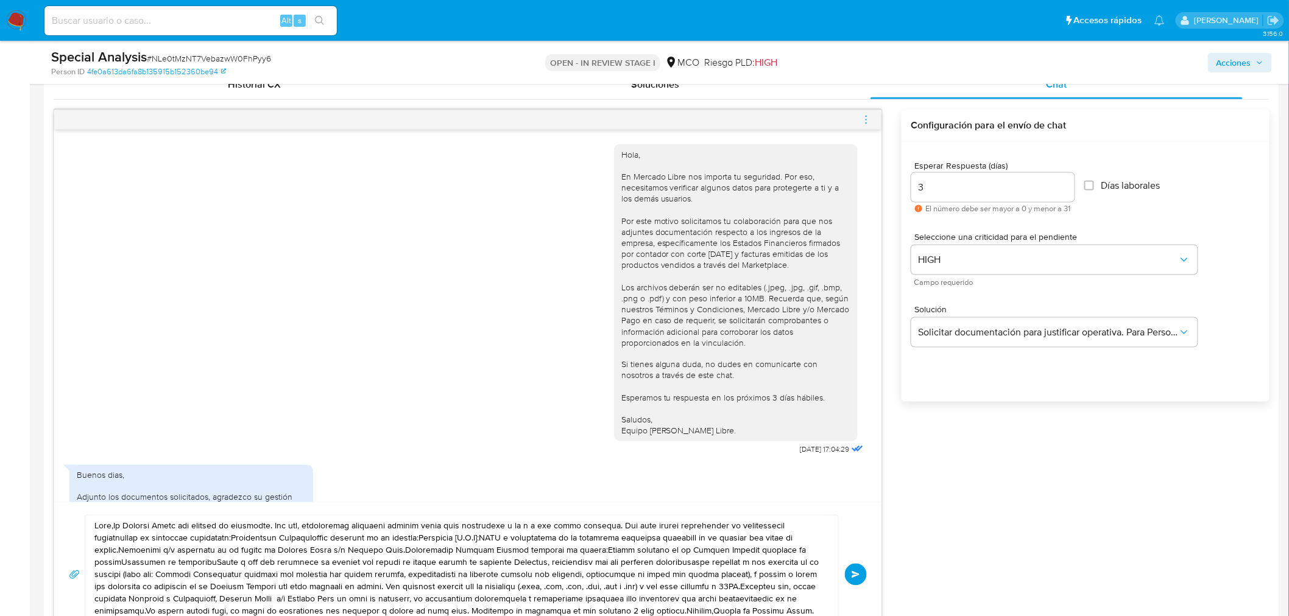
drag, startPoint x: 613, startPoint y: 153, endPoint x: 717, endPoint y: 429, distance: 294.3
click at [717, 429] on div "Hola, En Mercado Libre nos importa tu seguridad. Por eso, necesitamos verificar…" at bounding box center [735, 293] width 229 height 288
copy div "Hola, En Mercado Libre nos importa tu seguridad. Por eso, necesitamos verificar…"
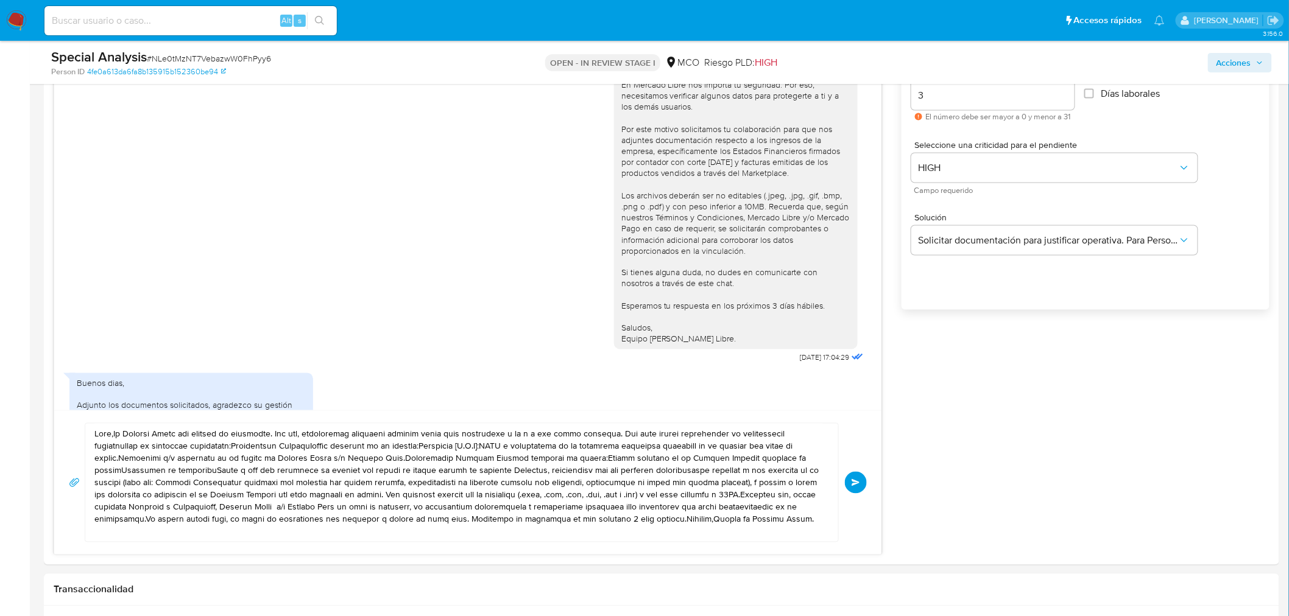
scroll to position [812, 0]
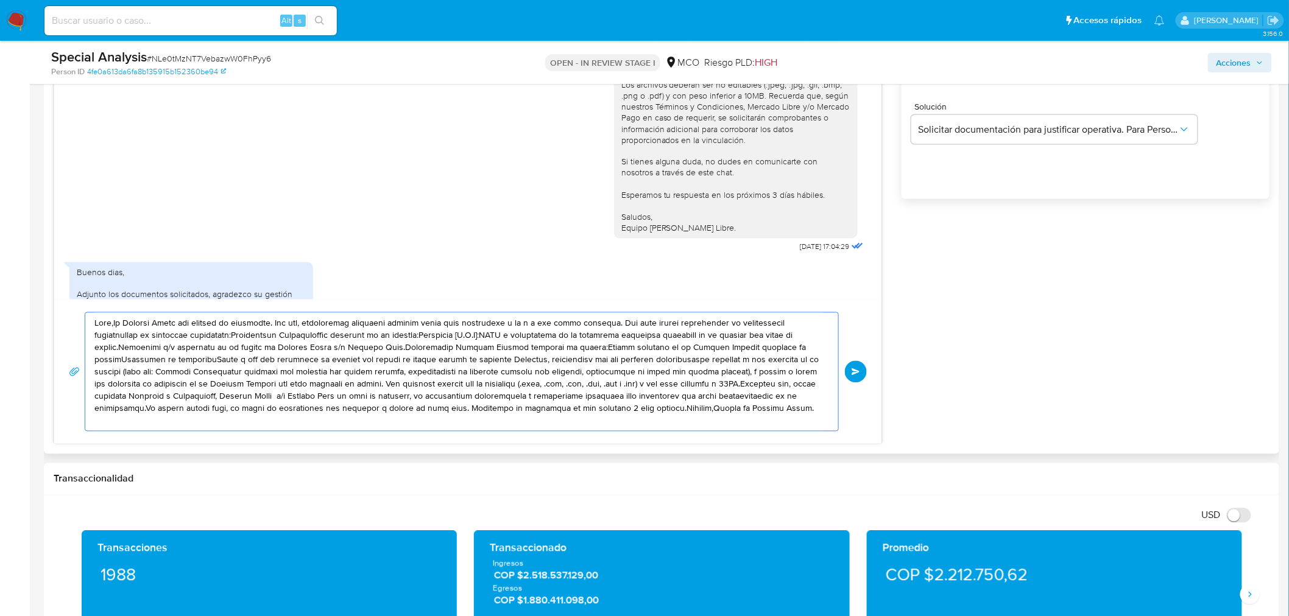
drag, startPoint x: 94, startPoint y: 323, endPoint x: 806, endPoint y: 414, distance: 718.2
click at [806, 416] on textarea at bounding box center [458, 372] width 728 height 118
paste textarea "En Mercado Libre nos importa tu seguridad. Por eso, necesitamos verificar algun…"
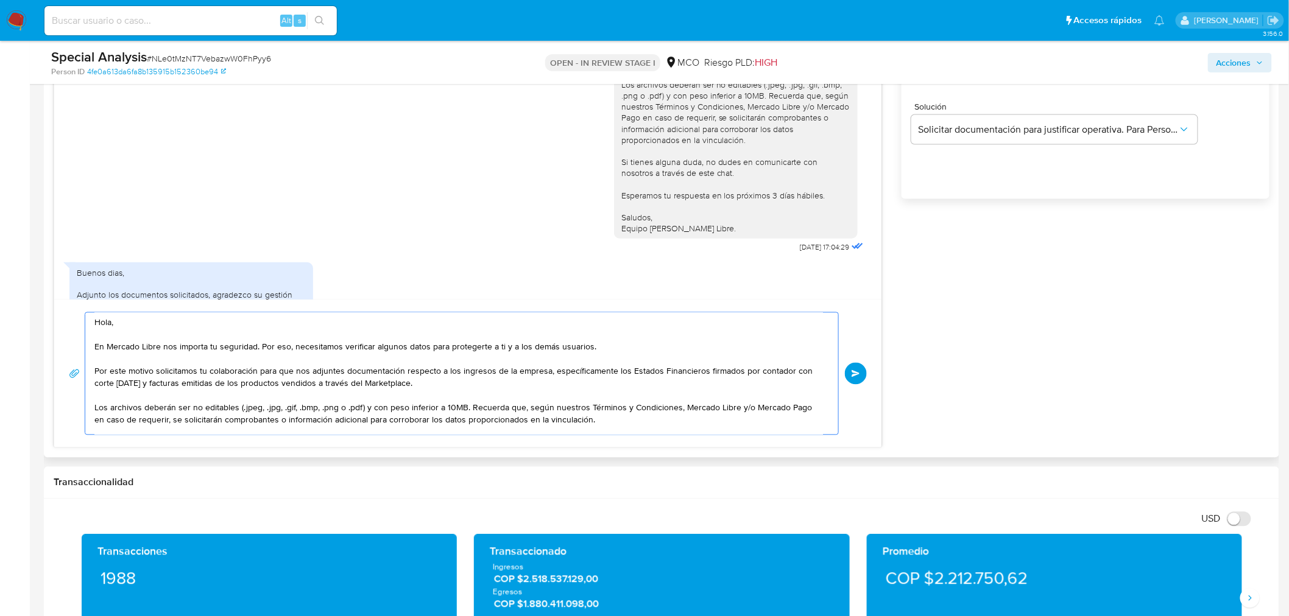
scroll to position [0, 0]
click at [187, 338] on textarea "Hola, En Mercado Libre nos importa tu seguridad. Por eso, necesitamos verificar…" at bounding box center [458, 374] width 728 height 122
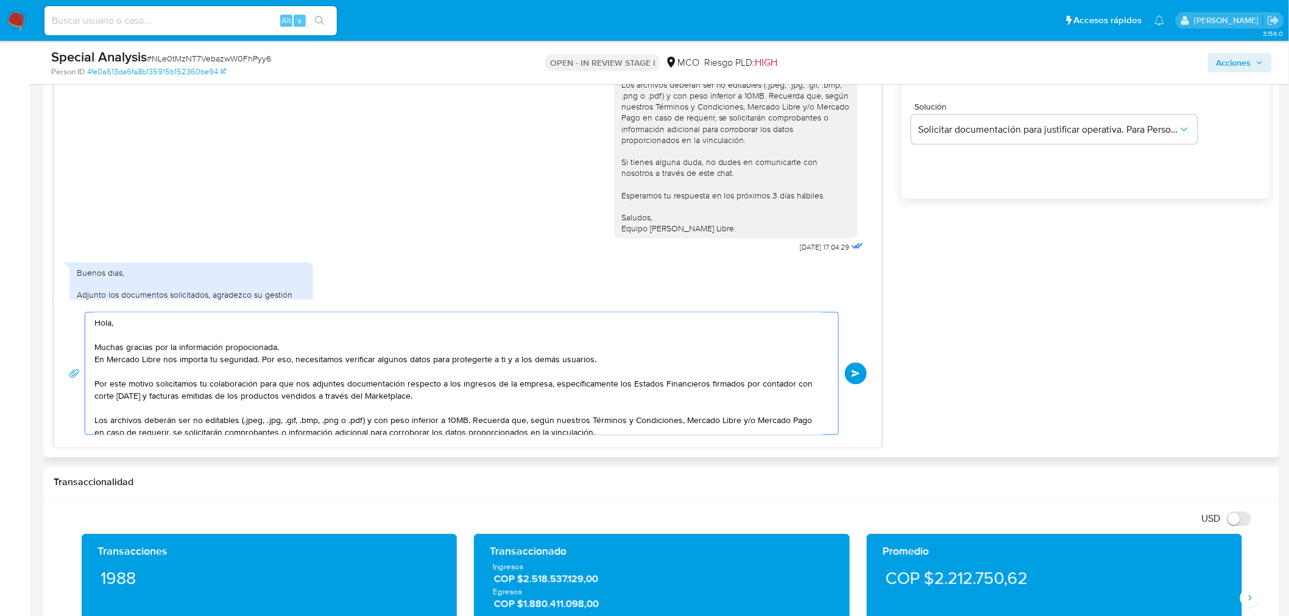
drag, startPoint x: 95, startPoint y: 381, endPoint x: 150, endPoint y: 378, distance: 55.5
click at [150, 378] on textarea "Hola, Muchas gracias por la información propocionada. En Mercado Libre nos impo…" at bounding box center [458, 374] width 728 height 122
drag, startPoint x: 364, startPoint y: 384, endPoint x: 181, endPoint y: 393, distance: 183.5
click at [181, 393] on textarea "Hola, Muchas gracias por la información propocionada. En Mercado Libre nos impo…" at bounding box center [458, 374] width 728 height 122
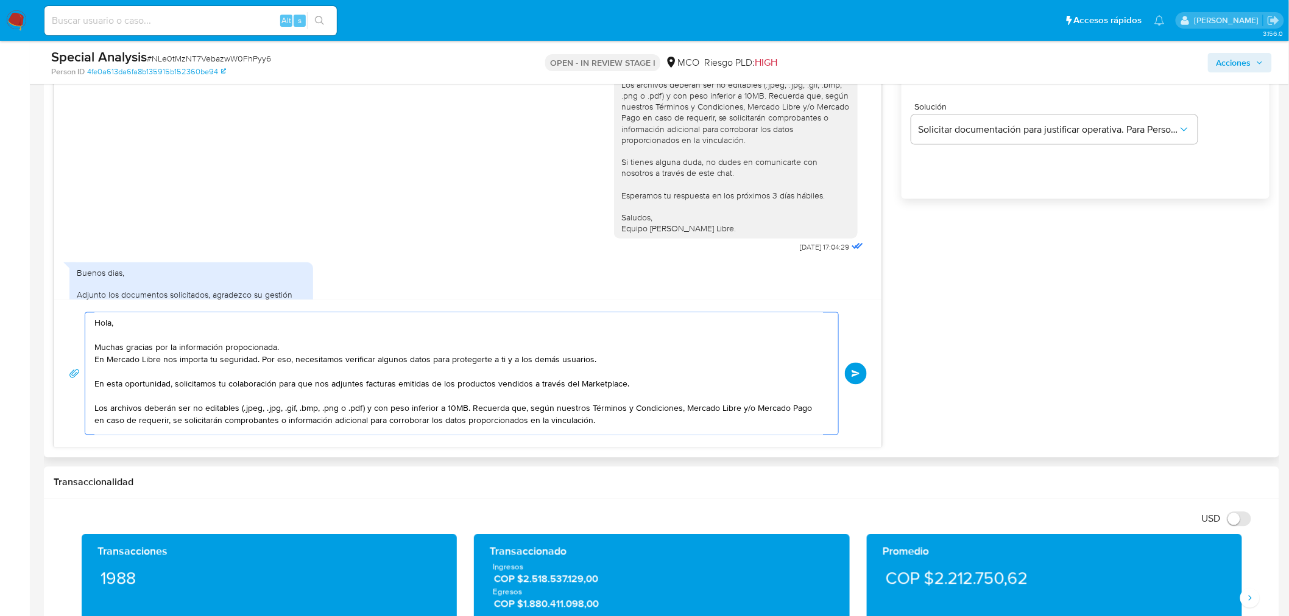
click at [407, 382] on textarea "Hola, Muchas gracias por la información propocionada. En Mercado Libre nos impo…" at bounding box center [458, 374] width 728 height 122
click at [443, 382] on textarea "Hola, Muchas gracias por la información propocionada. En Mercado Libre nos impo…" at bounding box center [458, 374] width 728 height 122
click at [505, 379] on textarea "Hola, Muchas gracias por la información propocionada. En Mercado Libre nos impo…" at bounding box center [458, 374] width 728 height 122
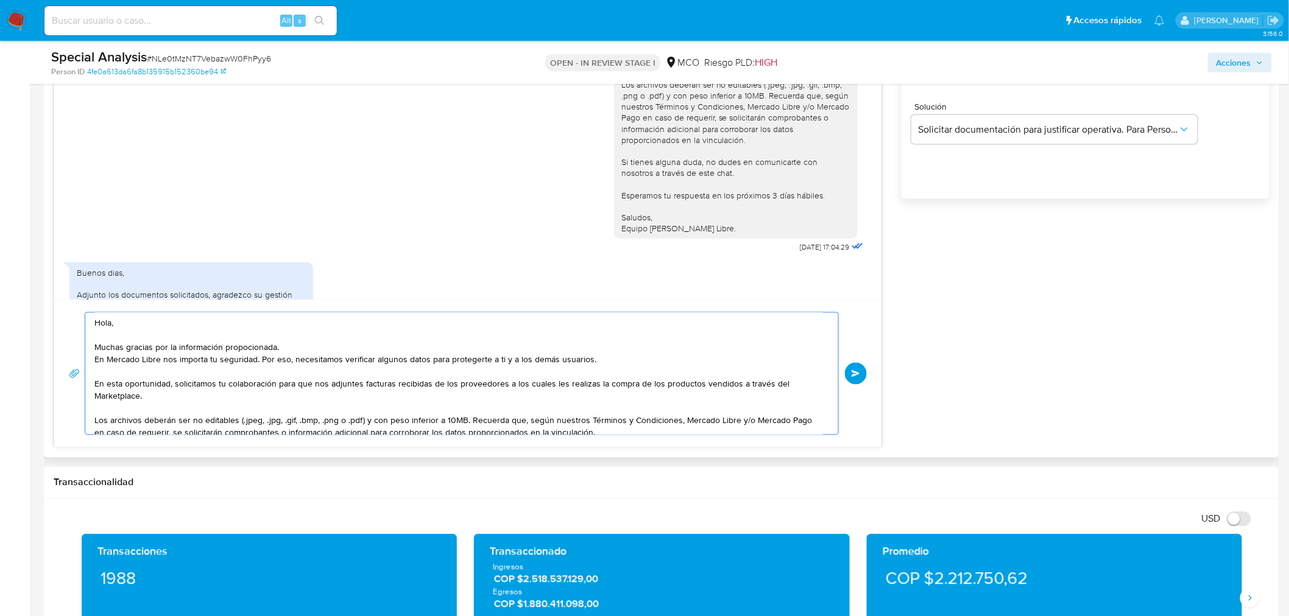
click at [717, 381] on textarea "Hola, Muchas gracias por la información propocionada. En Mercado Libre nos impo…" at bounding box center [458, 374] width 728 height 122
drag, startPoint x: 94, startPoint y: 362, endPoint x: 423, endPoint y: 359, distance: 328.8
click at [423, 359] on textarea "Hola, Muchas gracias por la información propocionada. En Mercado Libre nos impo…" at bounding box center [458, 374] width 728 height 122
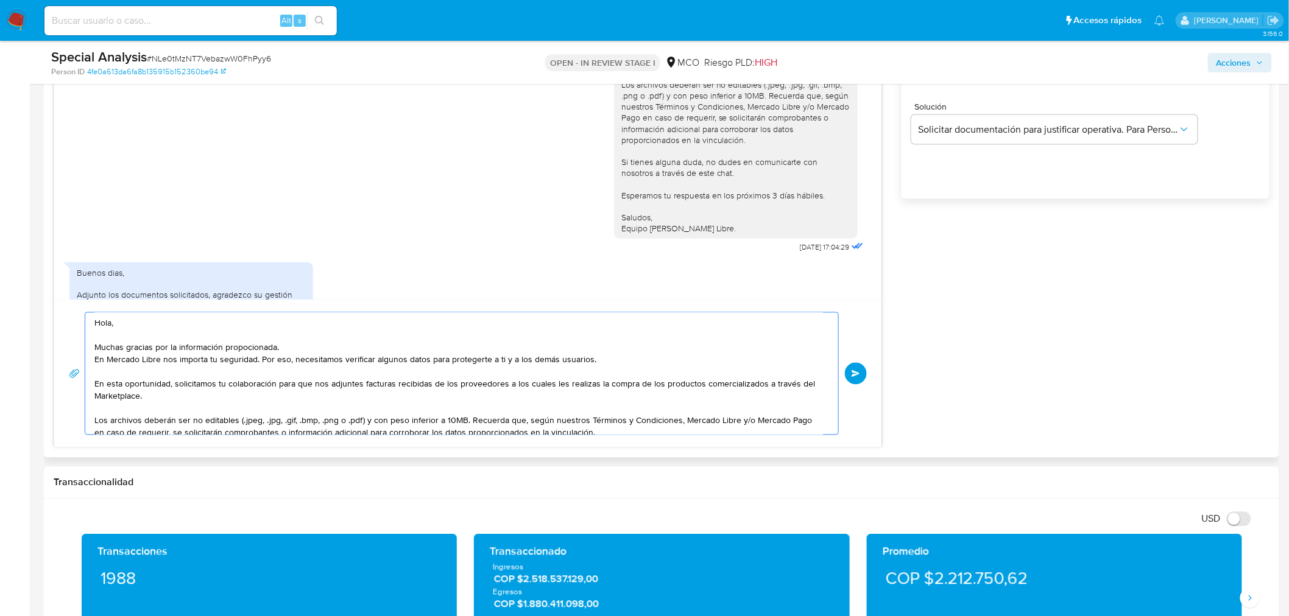
drag, startPoint x: 598, startPoint y: 358, endPoint x: 93, endPoint y: 360, distance: 504.8
click at [93, 360] on div "Hola, Muchas gracias por la información propocionada. En Mercado Libre nos impo…" at bounding box center [458, 374] width 747 height 122
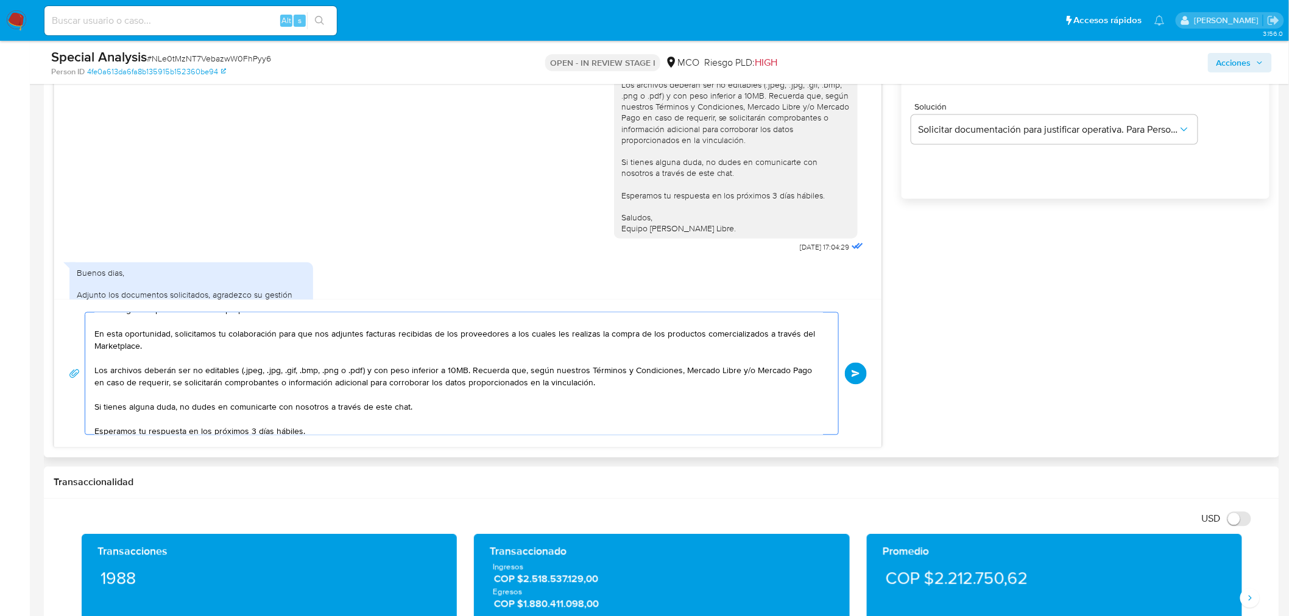
scroll to position [68, 0]
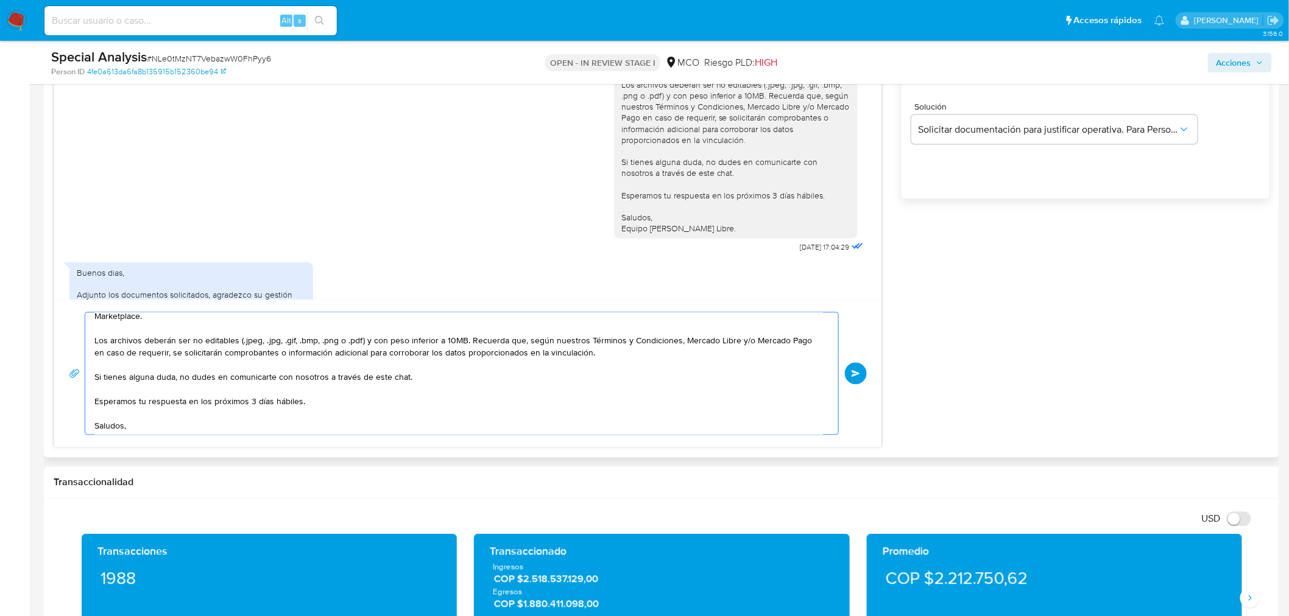
click at [620, 356] on textarea "Hola, Muchas gracias por la información propocionada. En esta oportunidad, soli…" at bounding box center [458, 374] width 728 height 122
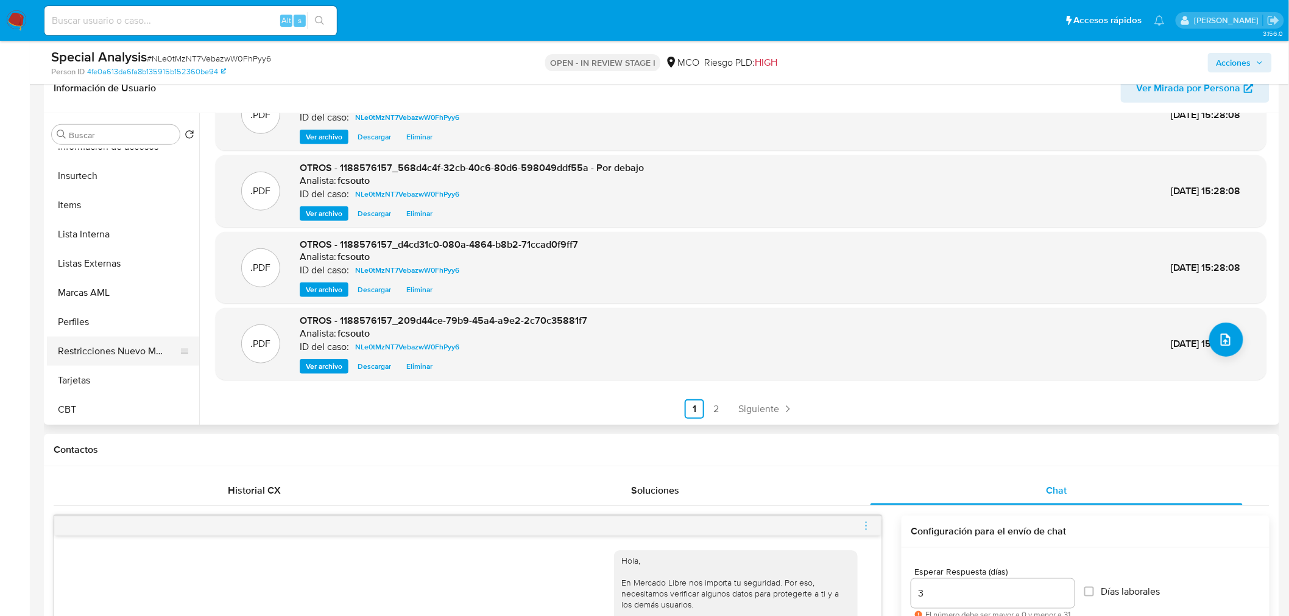
scroll to position [515, 0]
click at [125, 348] on button "Restricciones Nuevo Mundo" at bounding box center [118, 350] width 142 height 29
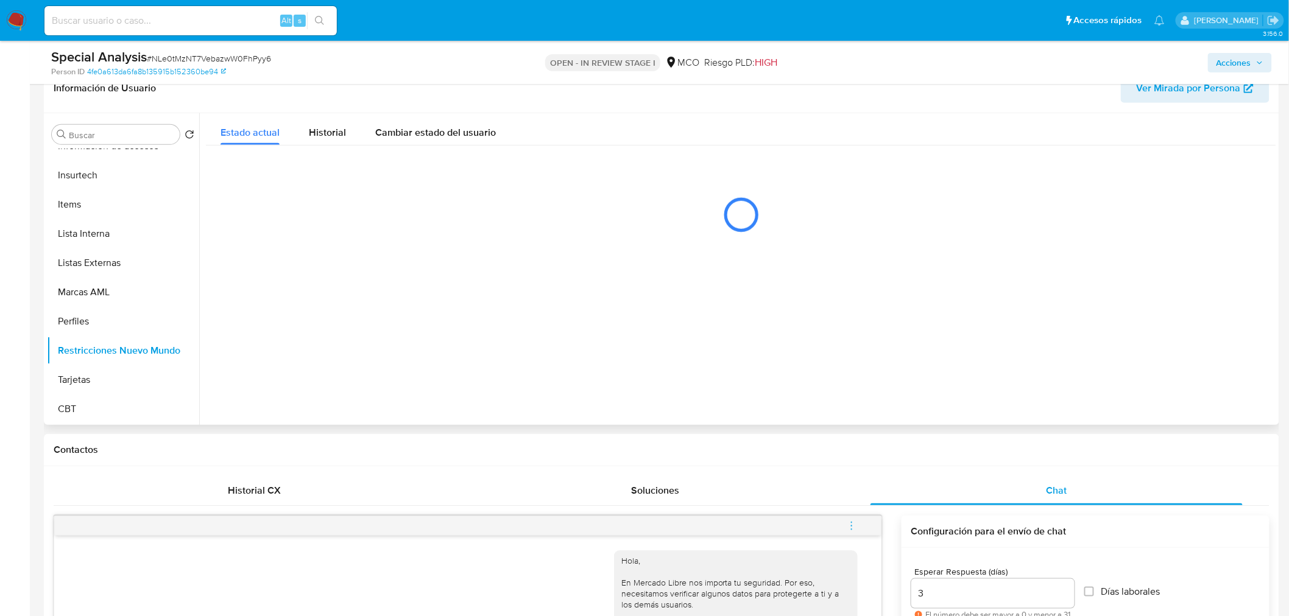
scroll to position [514, 0]
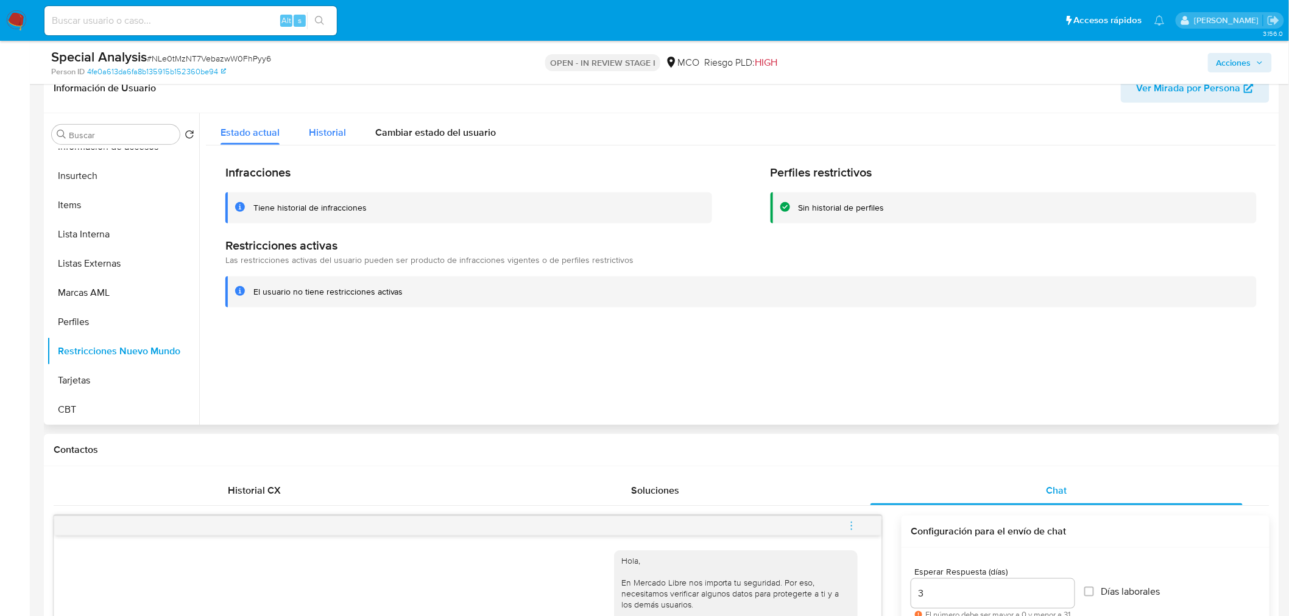
click at [323, 129] on span "Historial" at bounding box center [327, 132] width 37 height 14
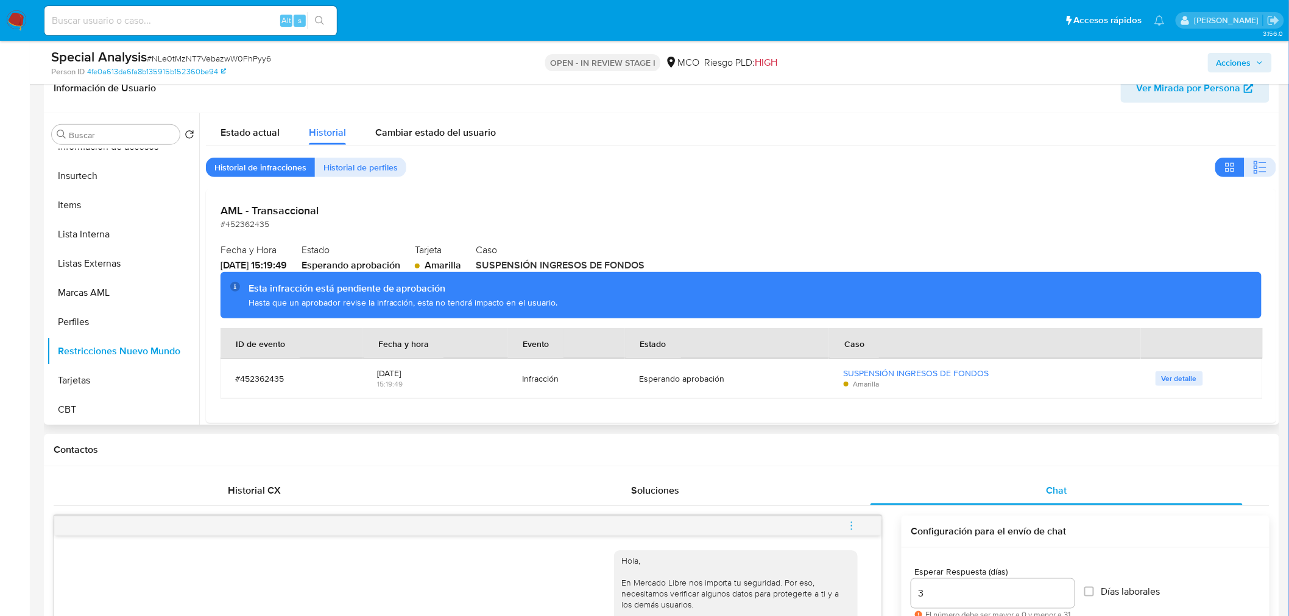
scroll to position [68, 0]
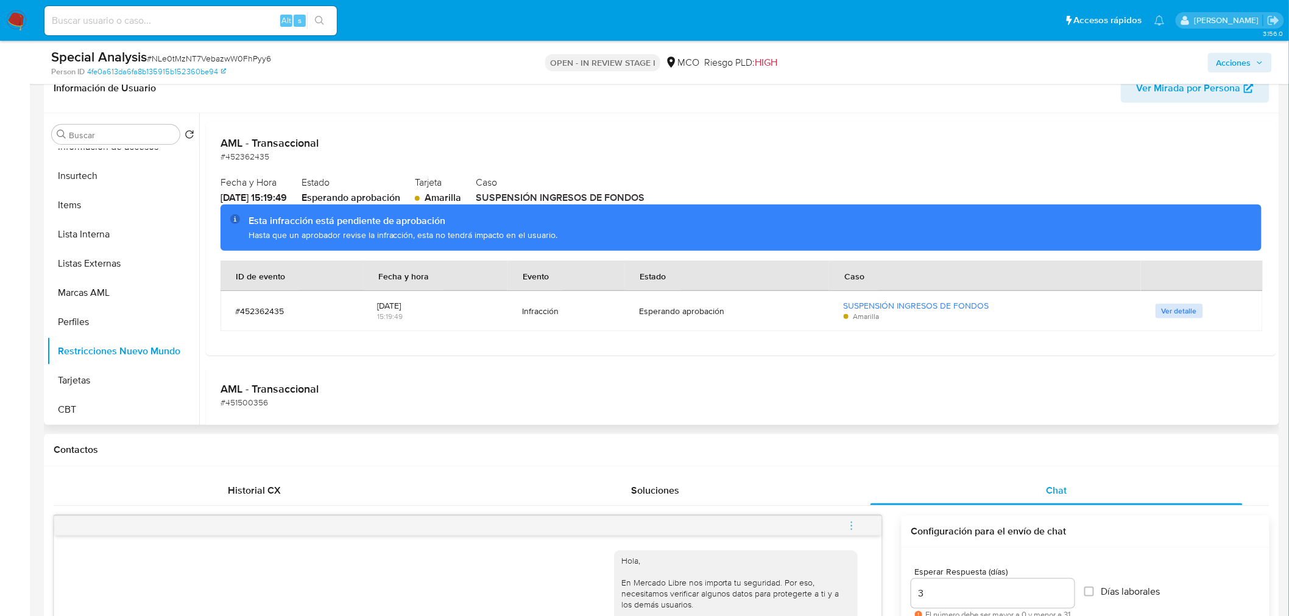
click at [1173, 314] on span "Ver detalle" at bounding box center [1178, 311] width 35 height 12
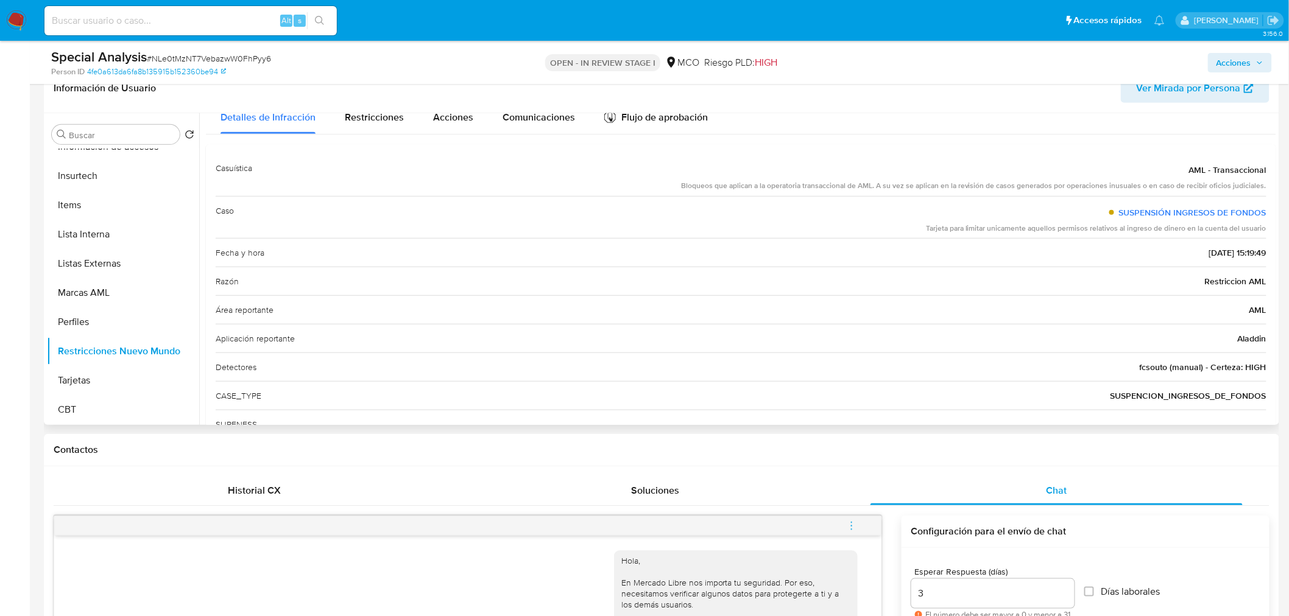
scroll to position [0, 0]
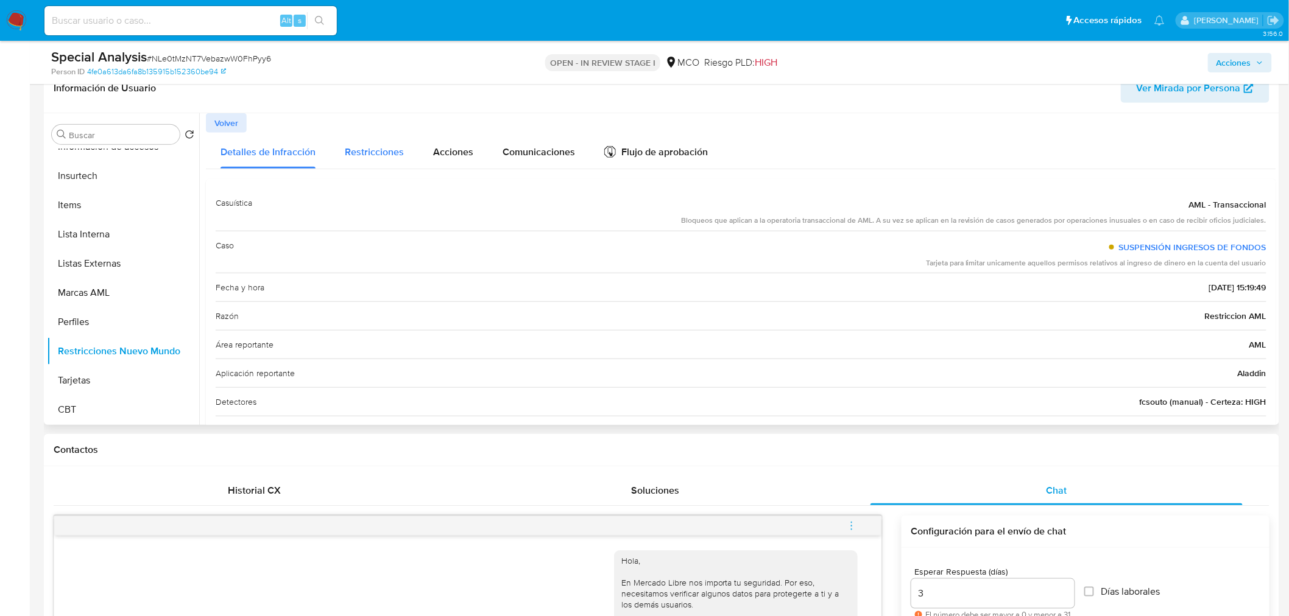
click at [382, 155] on span "Restricciones" at bounding box center [374, 152] width 59 height 14
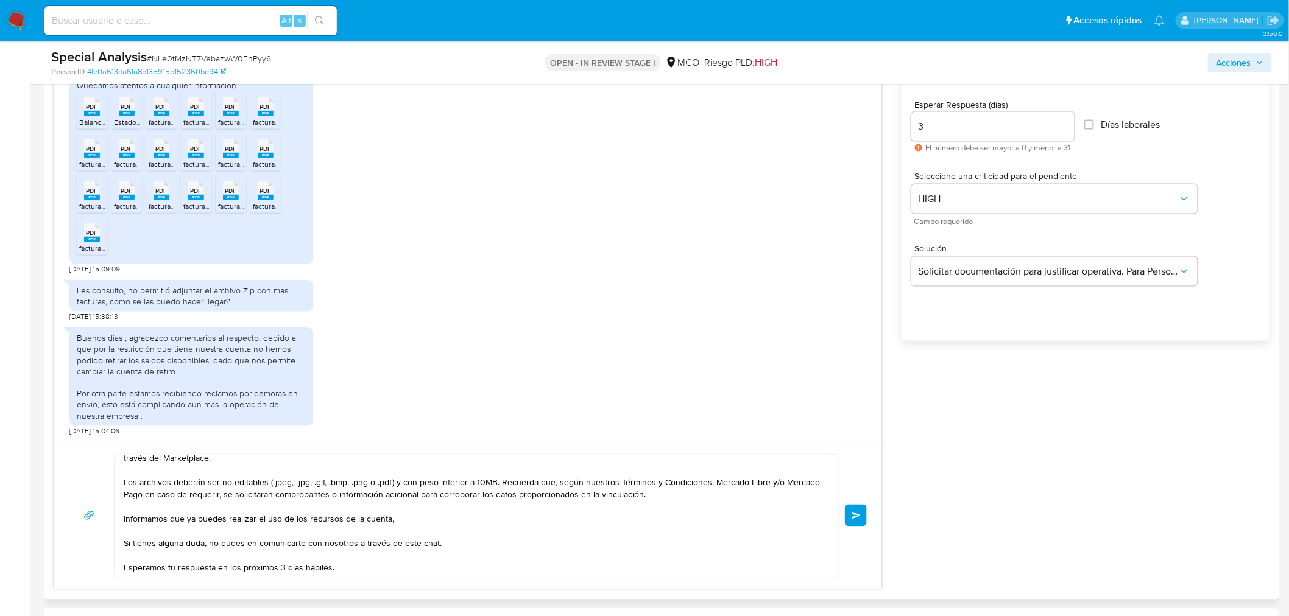
scroll to position [744, 0]
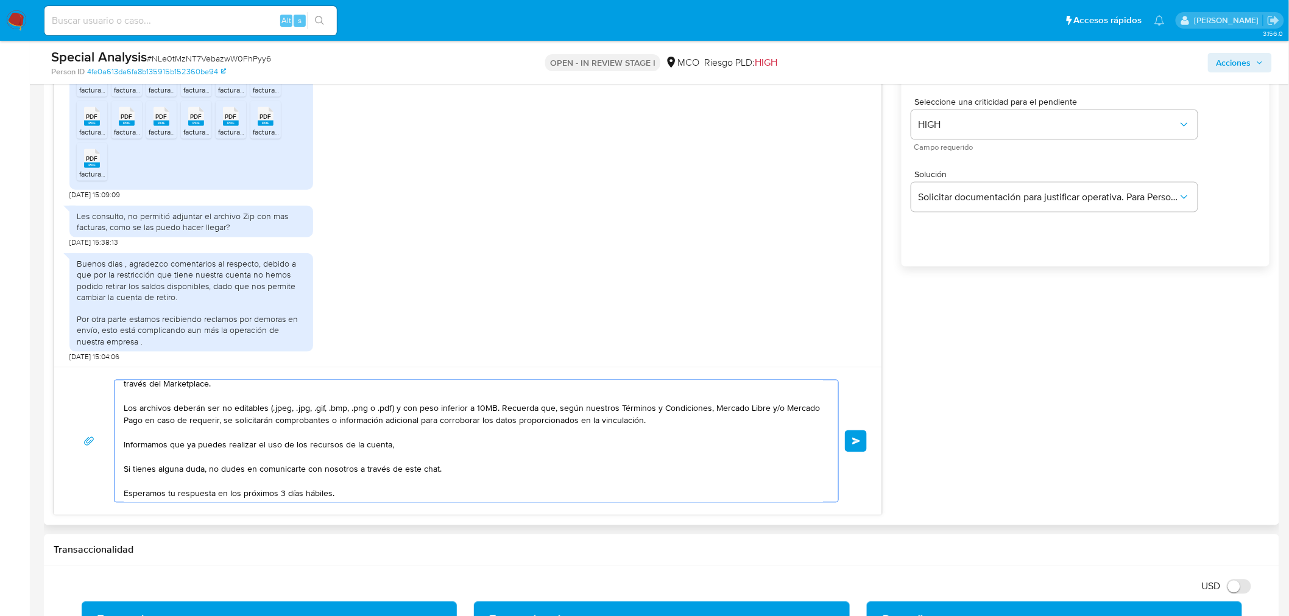
click at [428, 448] on textarea "Hola, Muchas gracias por la información propocionada. En esta oportunidad, soli…" at bounding box center [473, 442] width 699 height 122
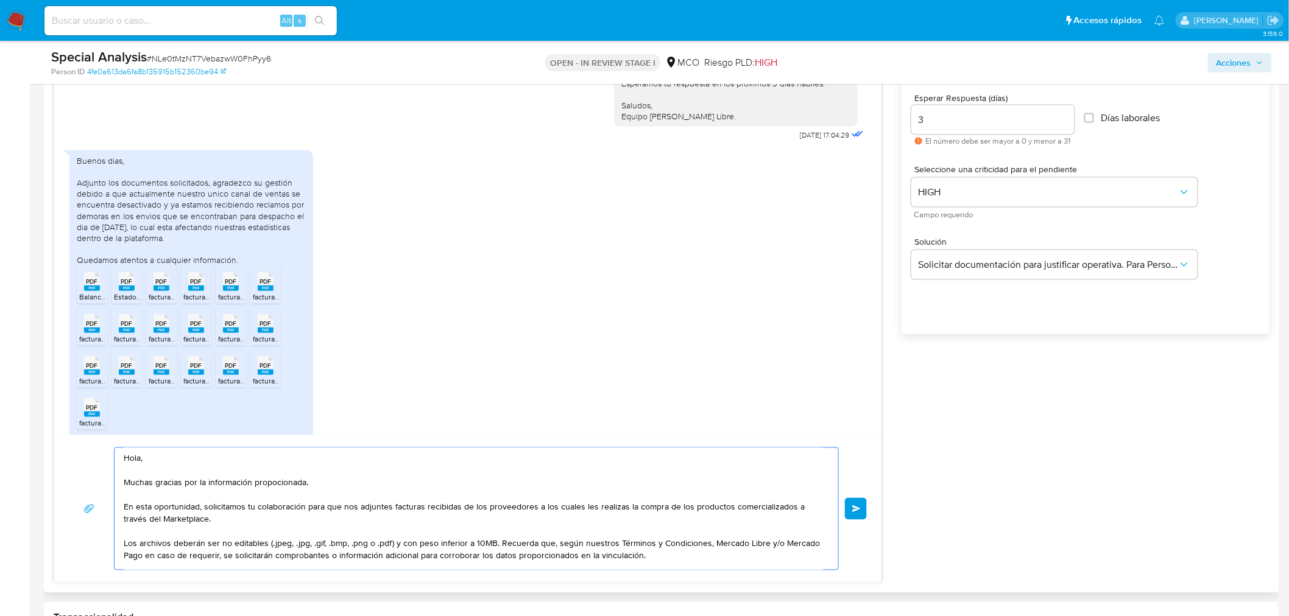
scroll to position [226, 0]
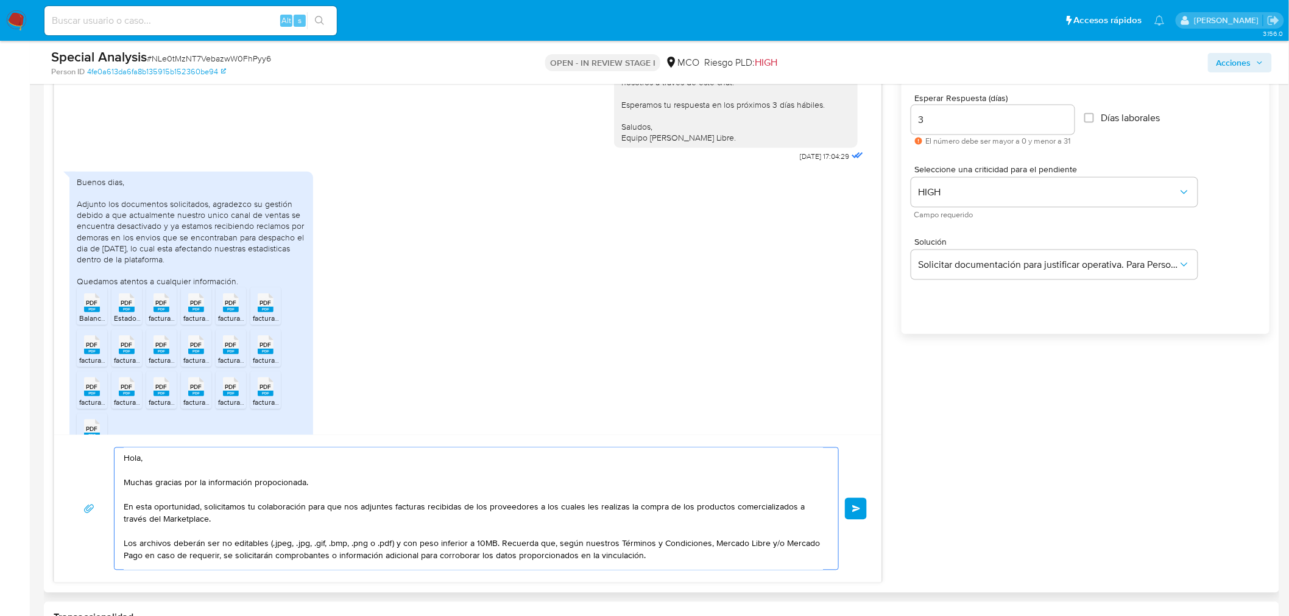
click at [372, 486] on textarea "Hola, Muchas gracias por la información propocionada. En esta oportunidad, soli…" at bounding box center [473, 509] width 699 height 122
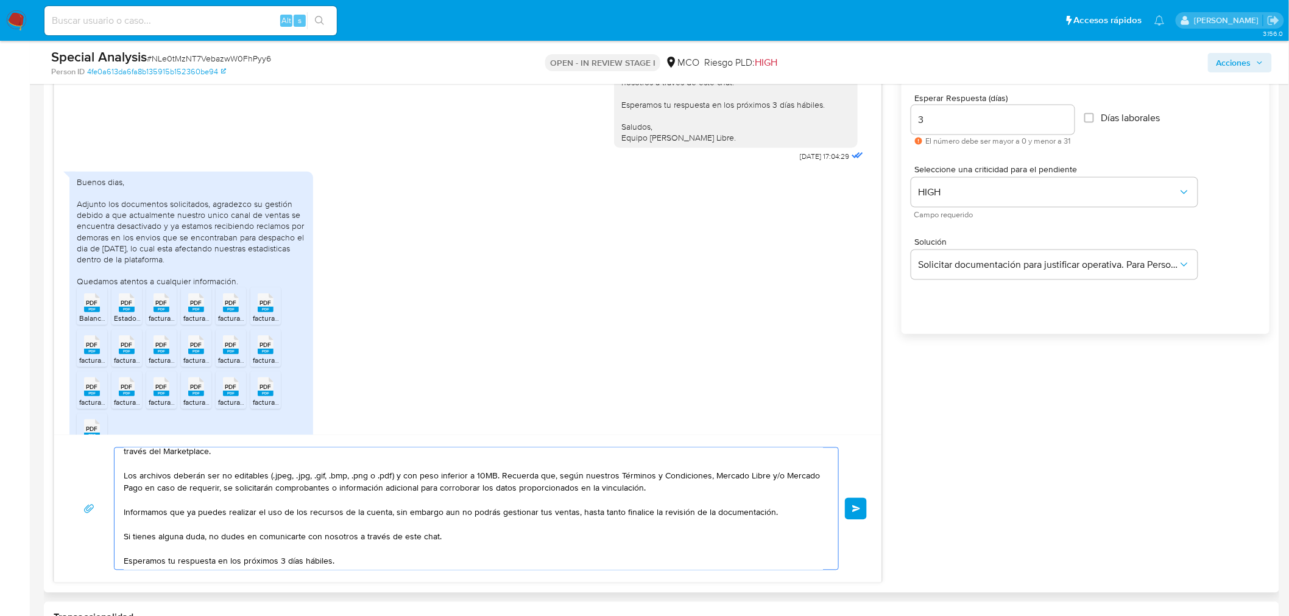
click at [677, 488] on textarea "Hola, Muchas gracias por la información propocionada. En esta oportunidad, soli…" at bounding box center [473, 509] width 699 height 122
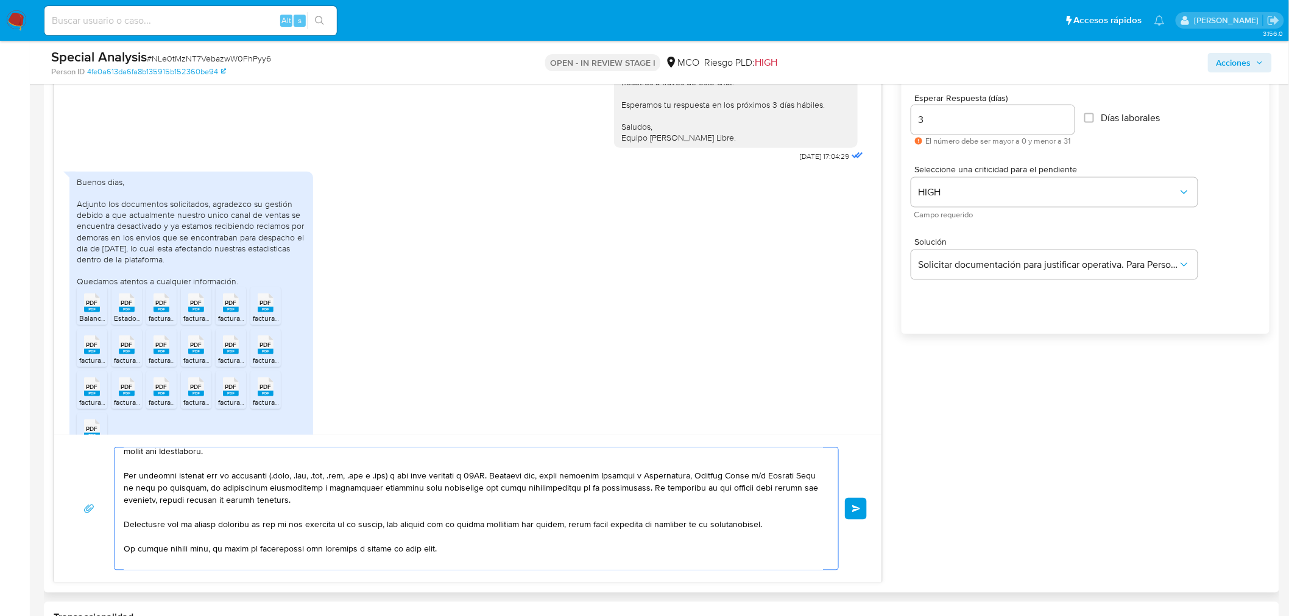
click at [706, 491] on textarea at bounding box center [473, 509] width 699 height 122
click at [155, 498] on textarea at bounding box center [473, 509] width 699 height 122
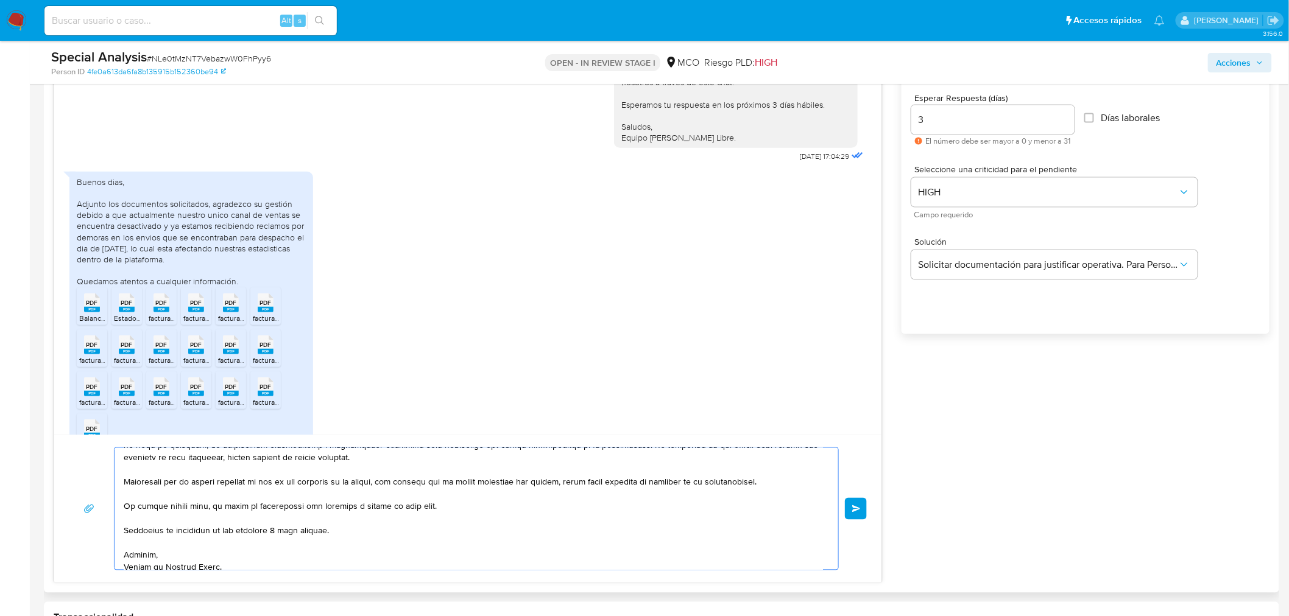
scroll to position [118, 0]
type textarea "Hola, Muchas gracias por la información propocionada. En esta oportunidad, soli…"
click at [857, 508] on span "Enviar" at bounding box center [856, 508] width 9 height 7
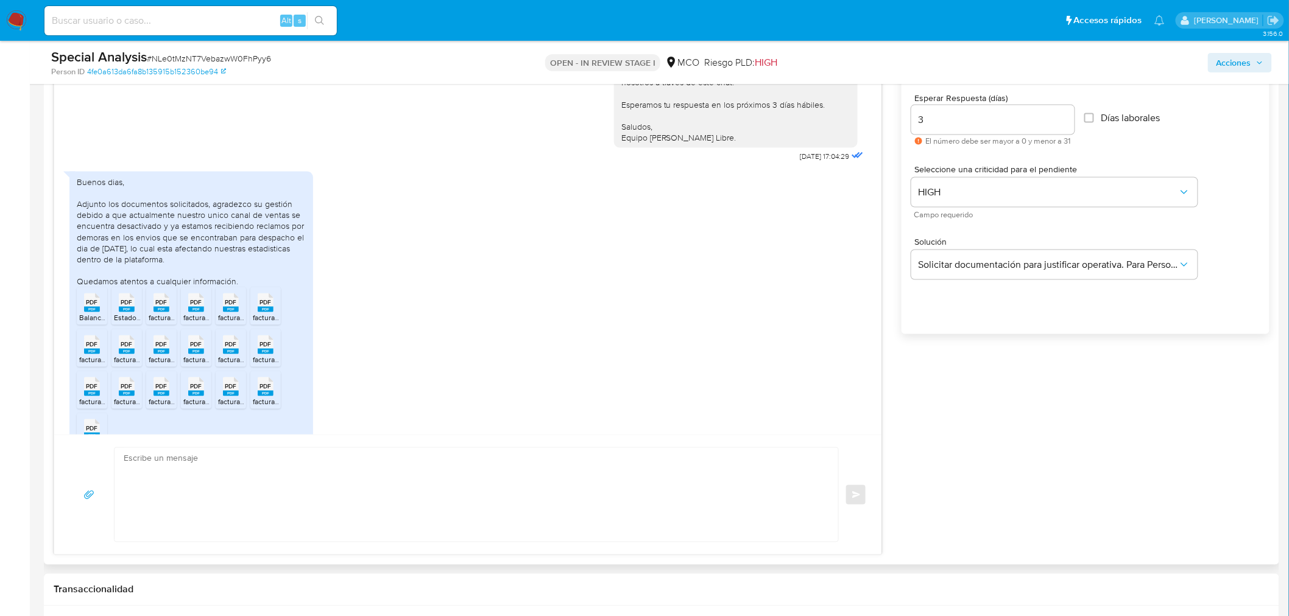
scroll to position [784, 0]
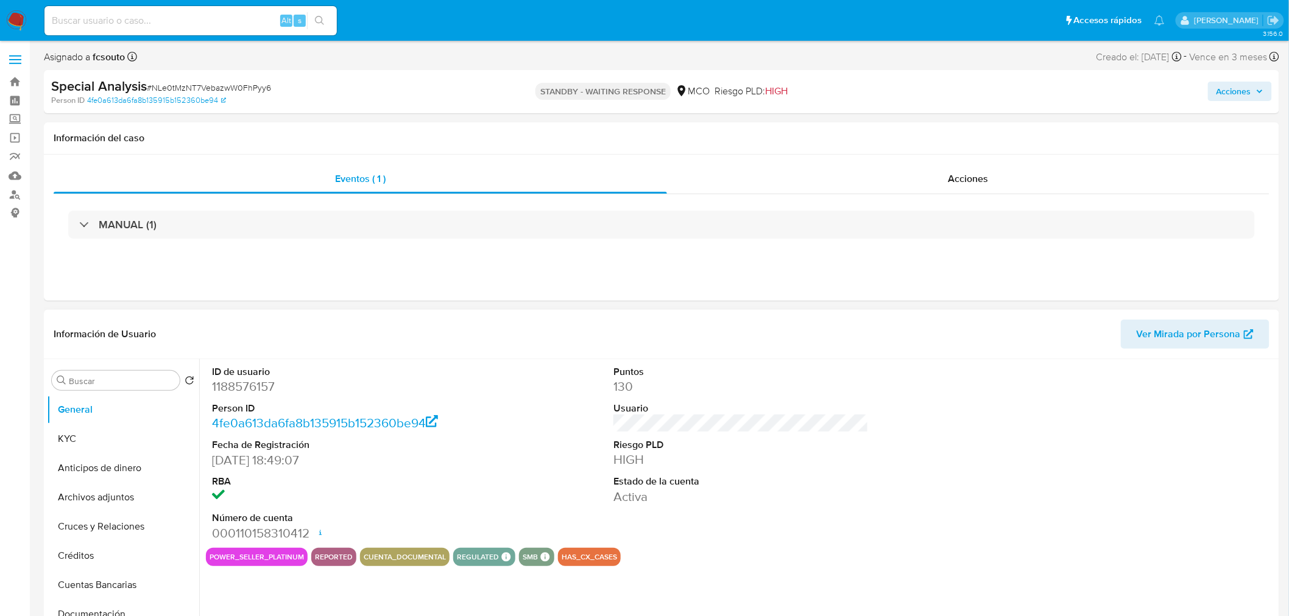
select select "10"
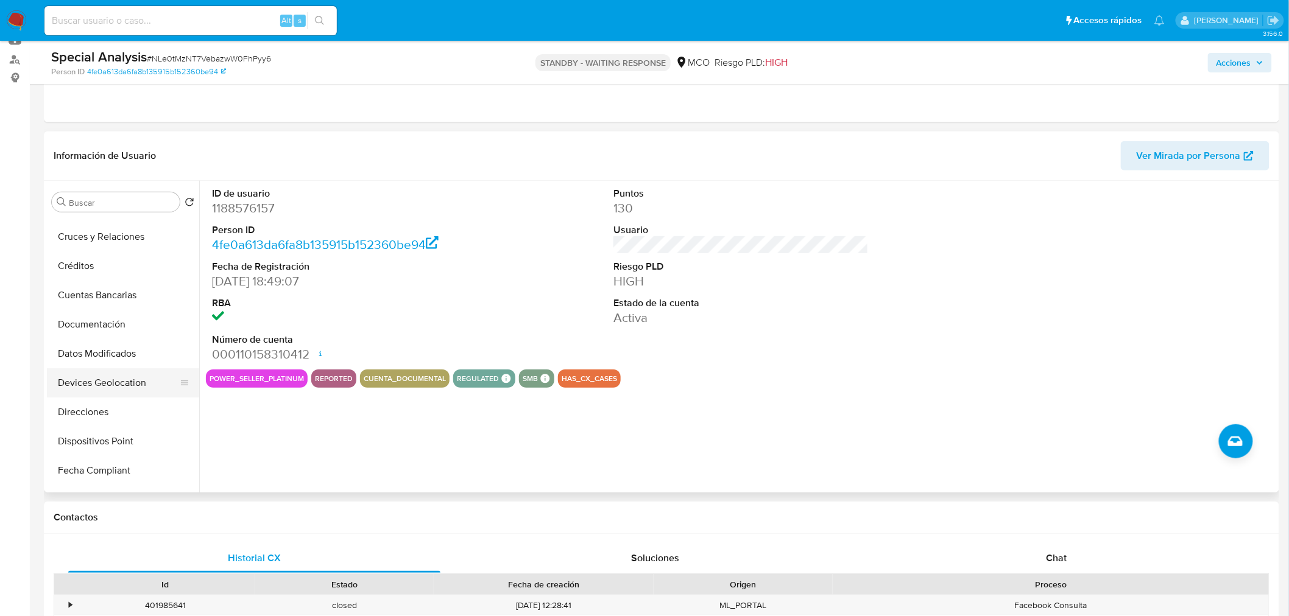
scroll to position [135, 0]
click at [124, 471] on button "Historial Casos" at bounding box center [118, 476] width 142 height 29
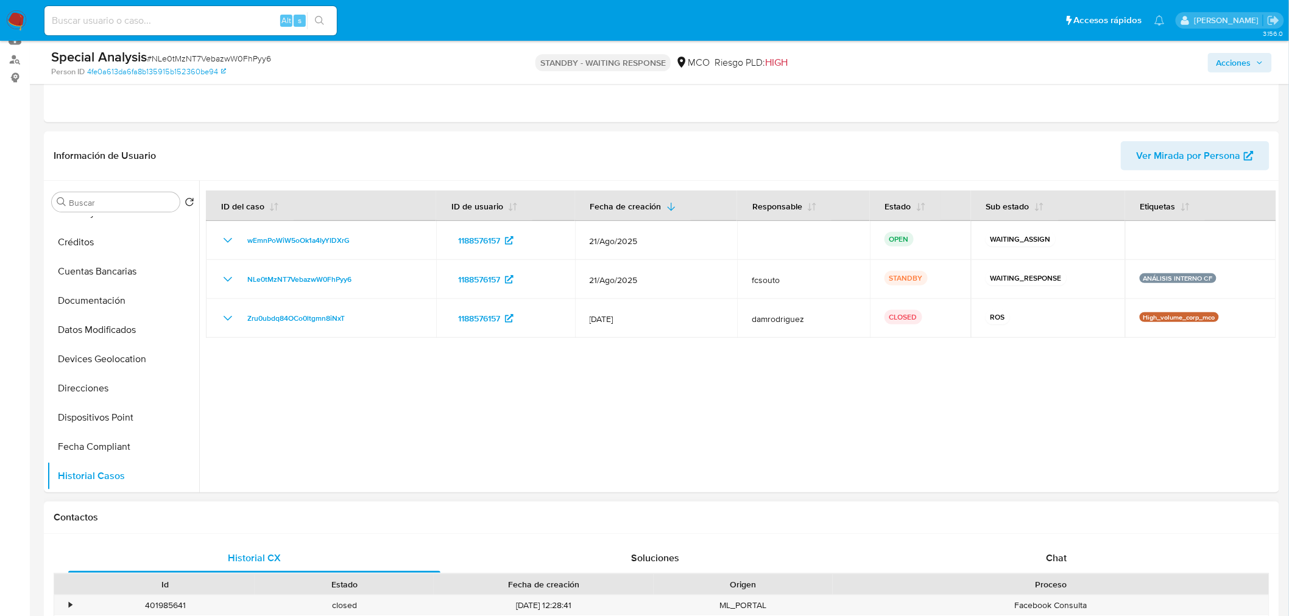
scroll to position [270, 0]
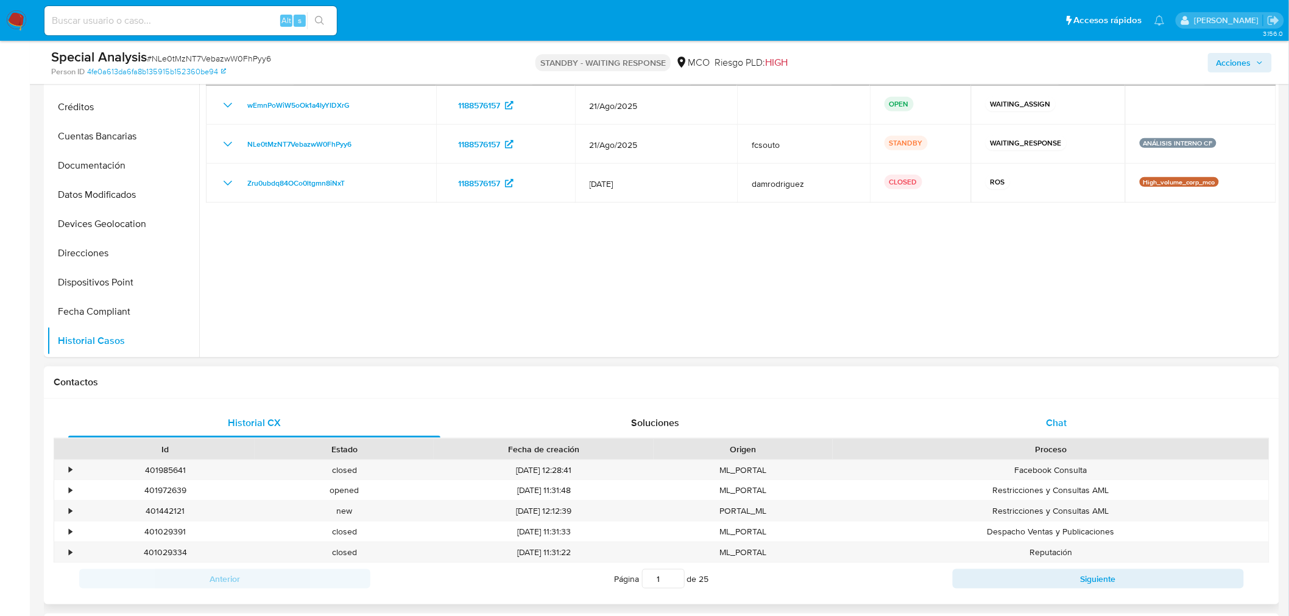
click at [1050, 416] on span "Chat" at bounding box center [1056, 423] width 21 height 14
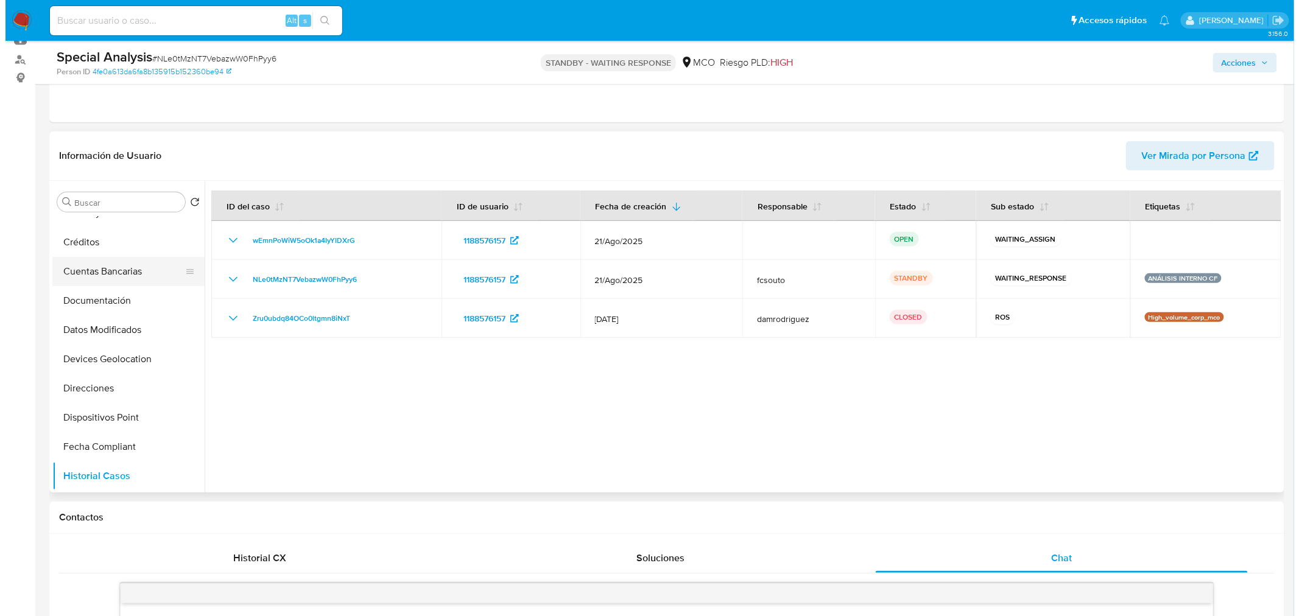
scroll to position [0, 0]
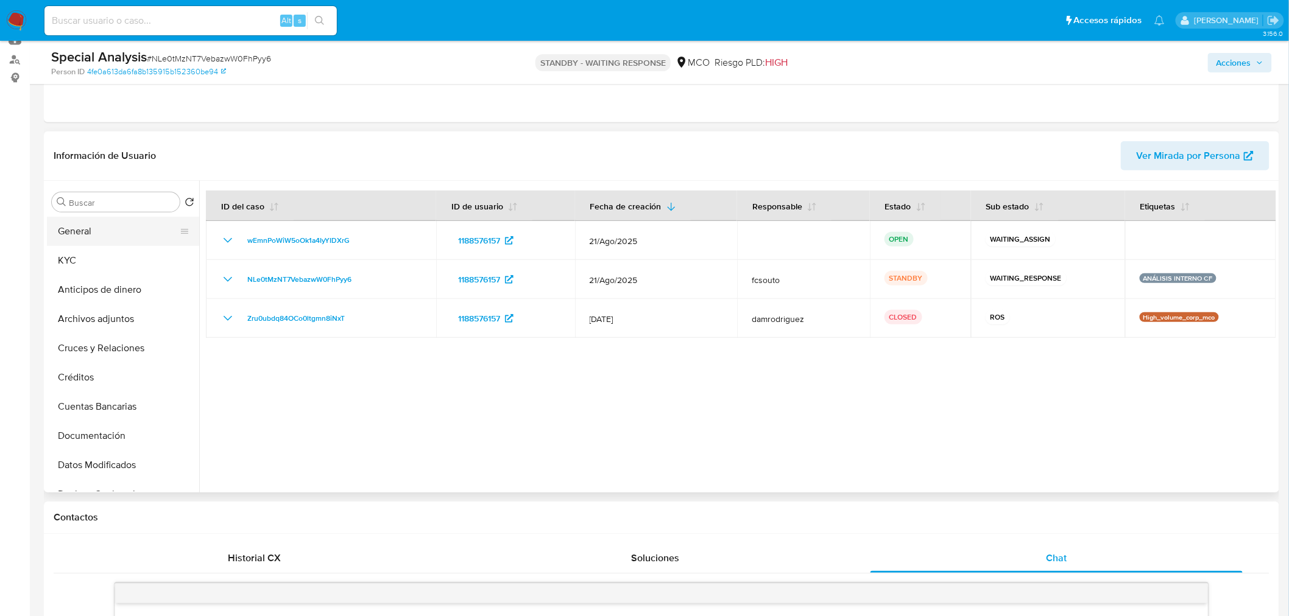
click at [113, 240] on button "General" at bounding box center [118, 231] width 142 height 29
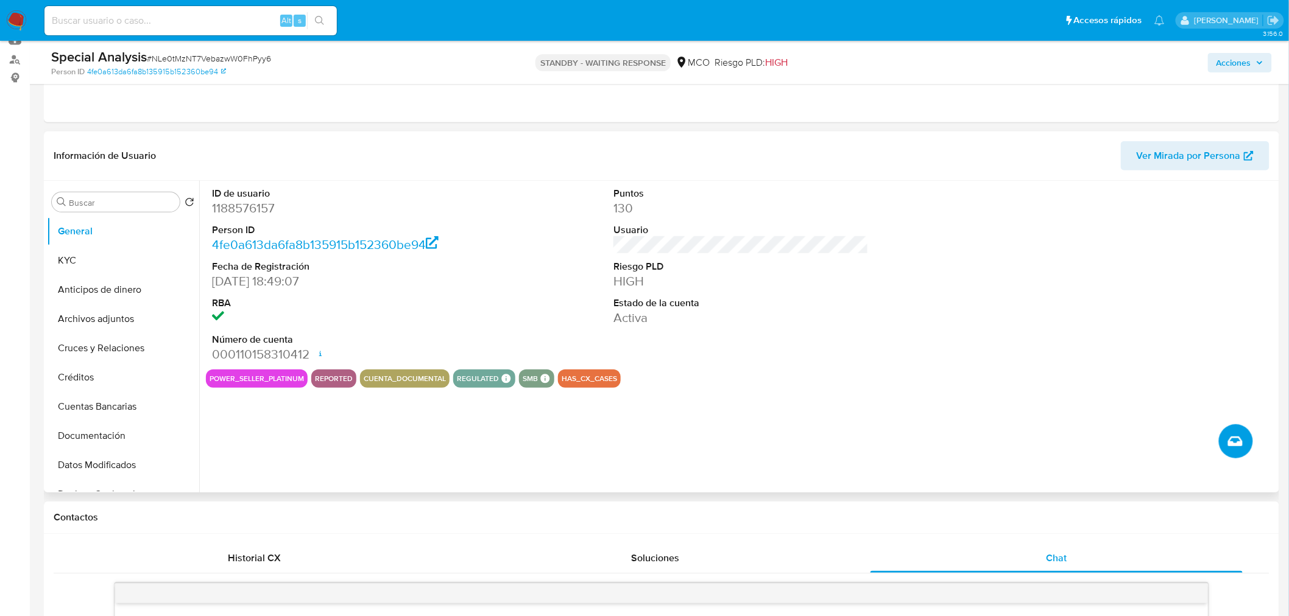
click at [1242, 445] on icon "Crear caso manual" at bounding box center [1235, 441] width 15 height 15
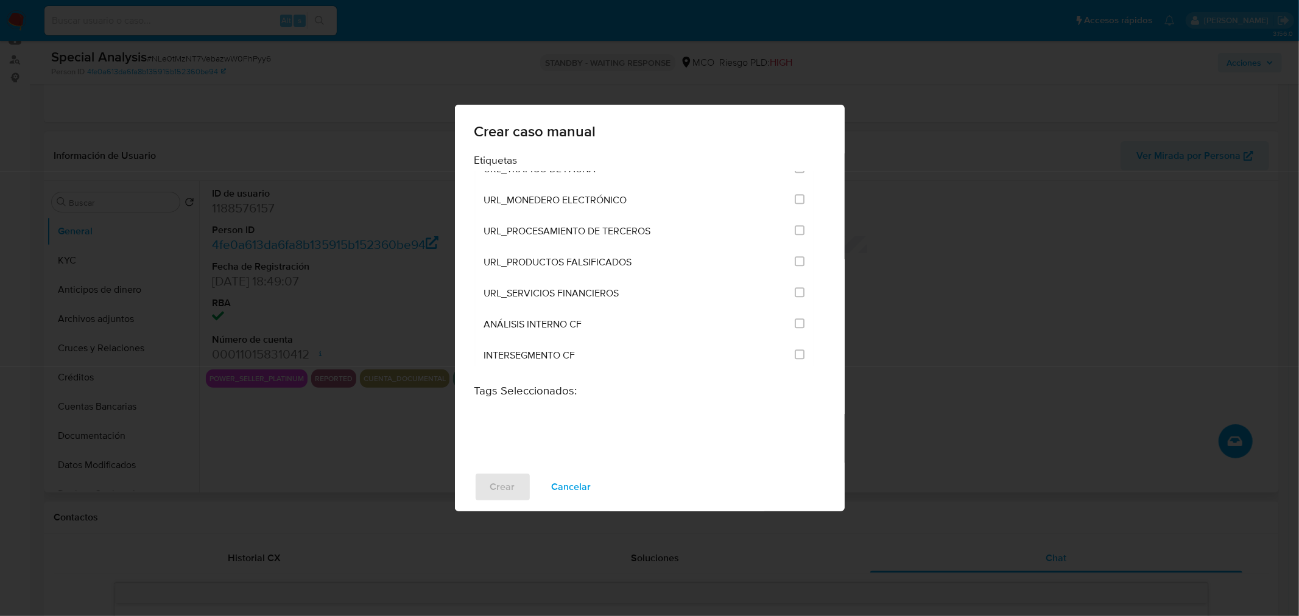
scroll to position [2506, 0]
click at [799, 315] on input "3262" at bounding box center [800, 320] width 10 height 10
checkbox input "true"
click at [496, 489] on span "Crear" at bounding box center [502, 487] width 25 height 27
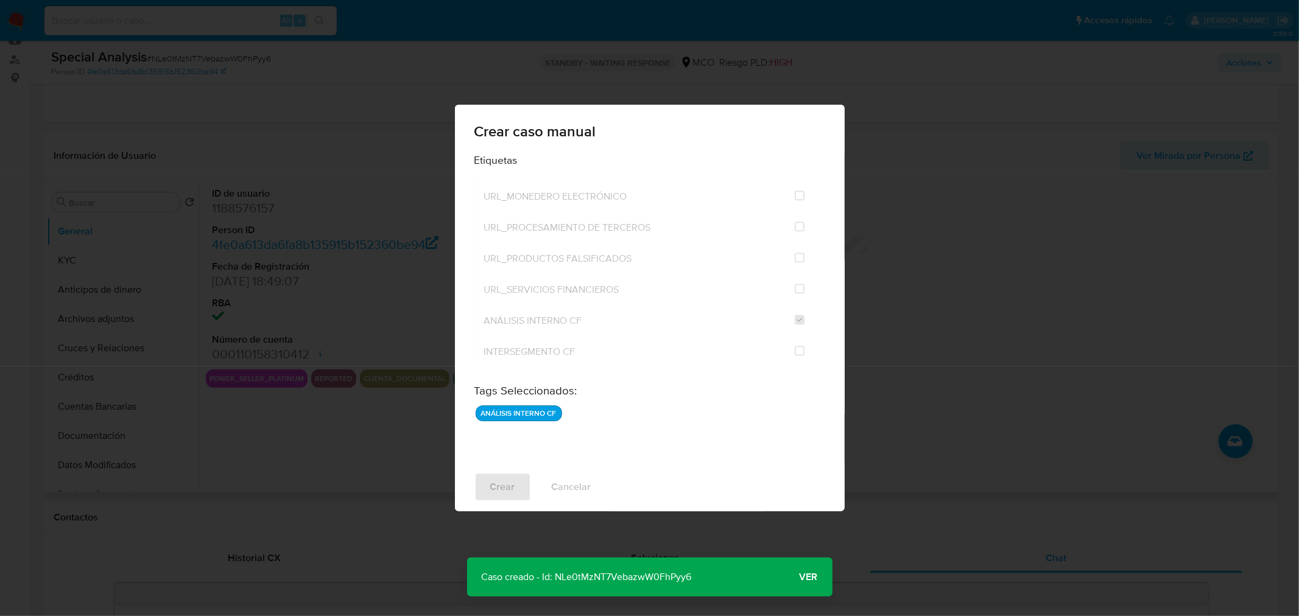
click at [811, 577] on span "Ver" at bounding box center [809, 577] width 18 height 0
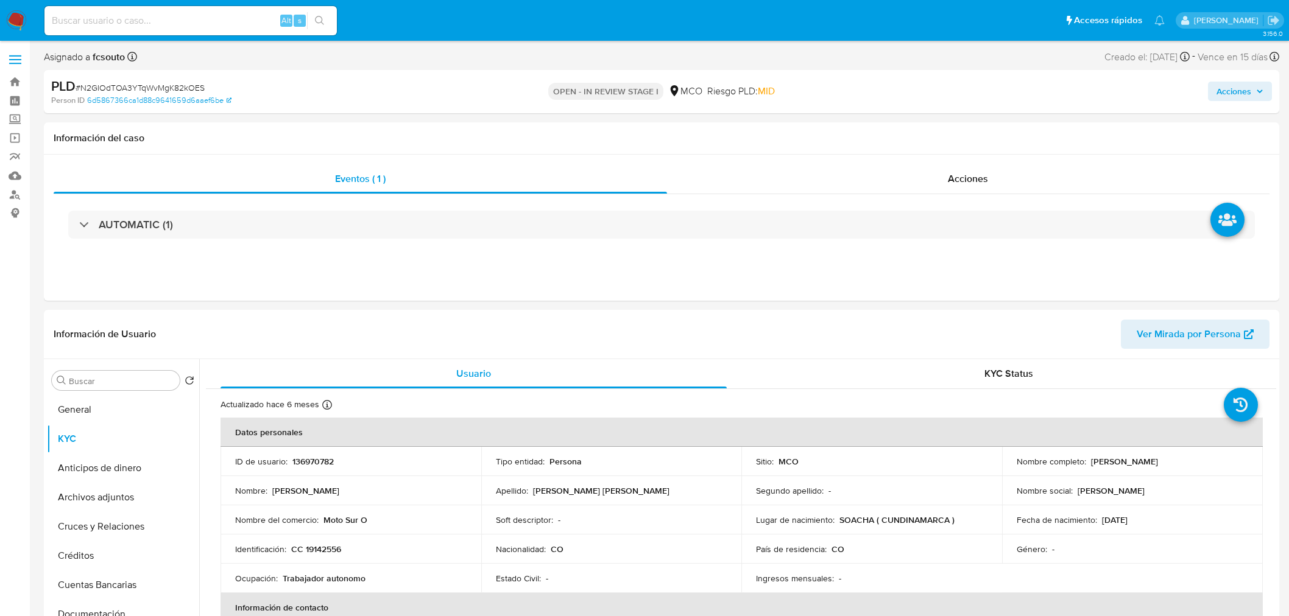
select select "10"
click at [1256, 94] on span "Acciones" at bounding box center [1239, 91] width 47 height 17
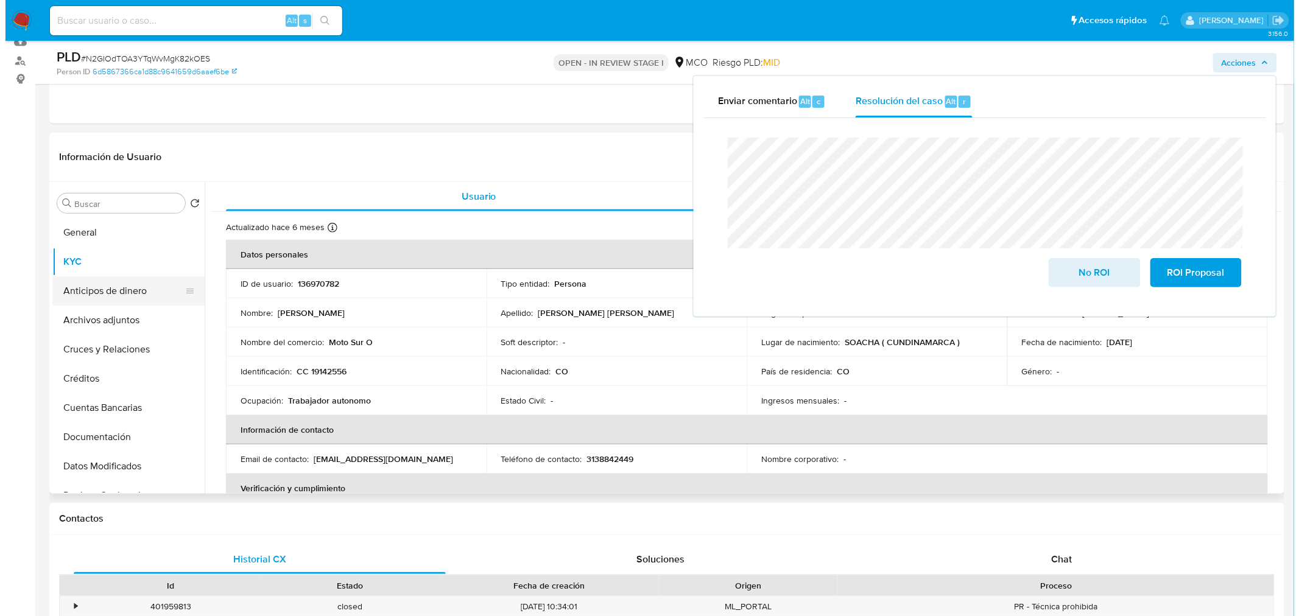
scroll to position [135, 0]
drag, startPoint x: 113, startPoint y: 323, endPoint x: 120, endPoint y: 329, distance: 9.5
click at [113, 322] on button "Archivos adjuntos" at bounding box center [118, 318] width 142 height 29
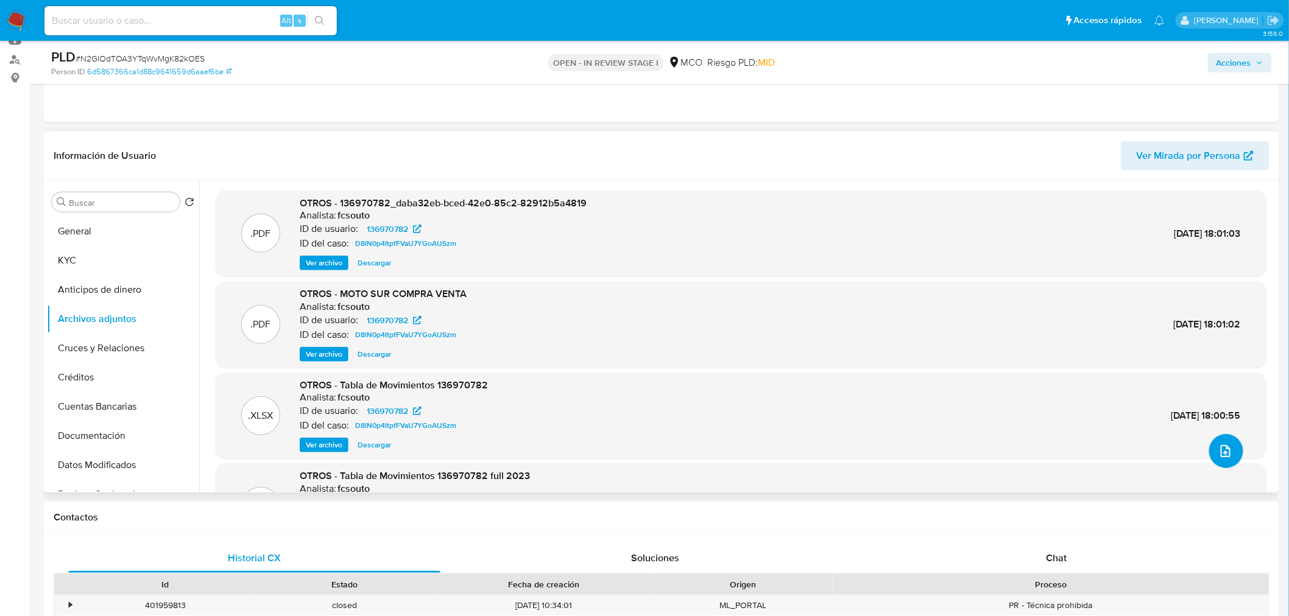
click at [1225, 451] on icon "upload-file" at bounding box center [1225, 451] width 15 height 15
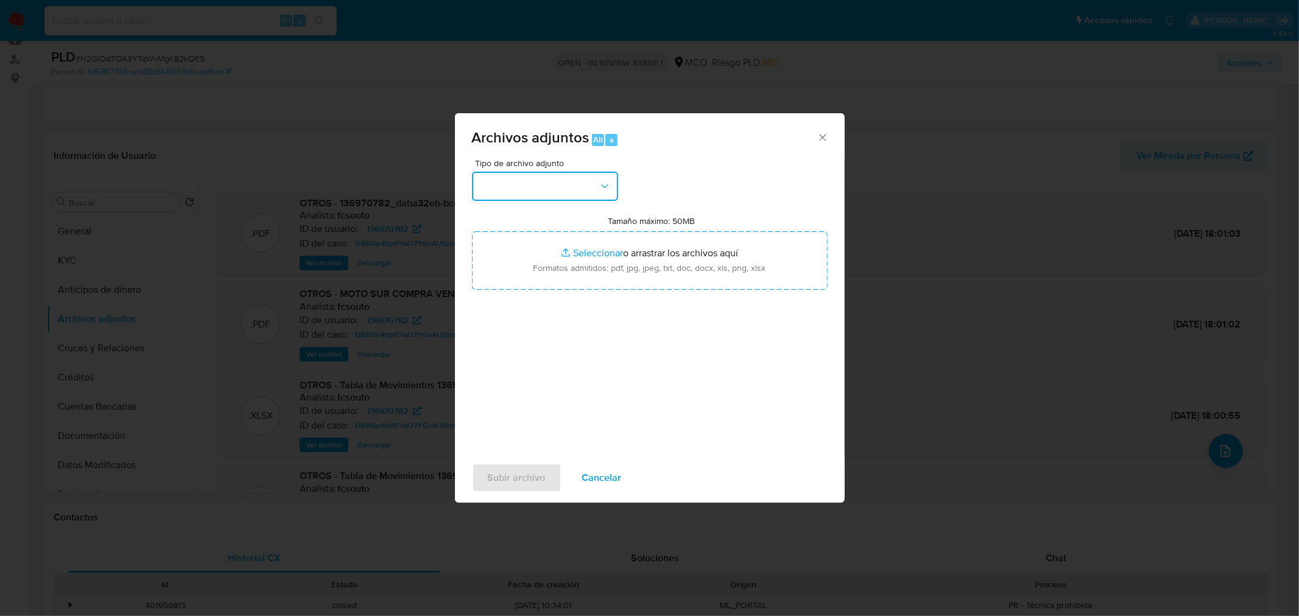
click at [581, 184] on button "button" at bounding box center [545, 186] width 146 height 29
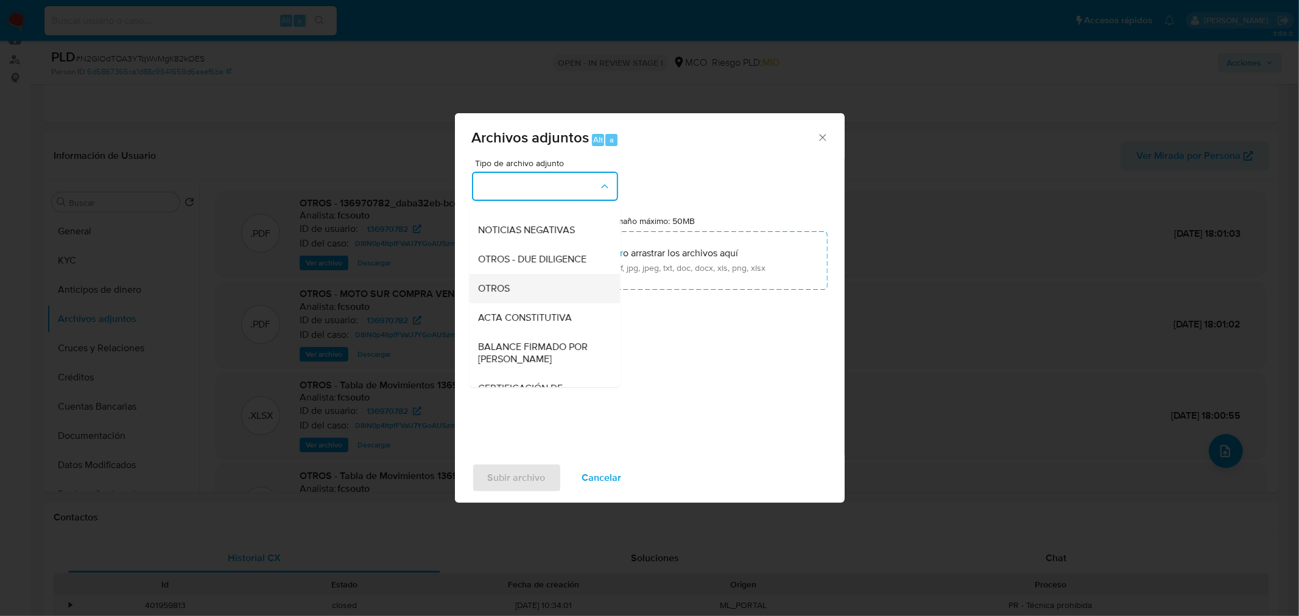
click at [528, 290] on div "OTROS" at bounding box center [541, 287] width 124 height 29
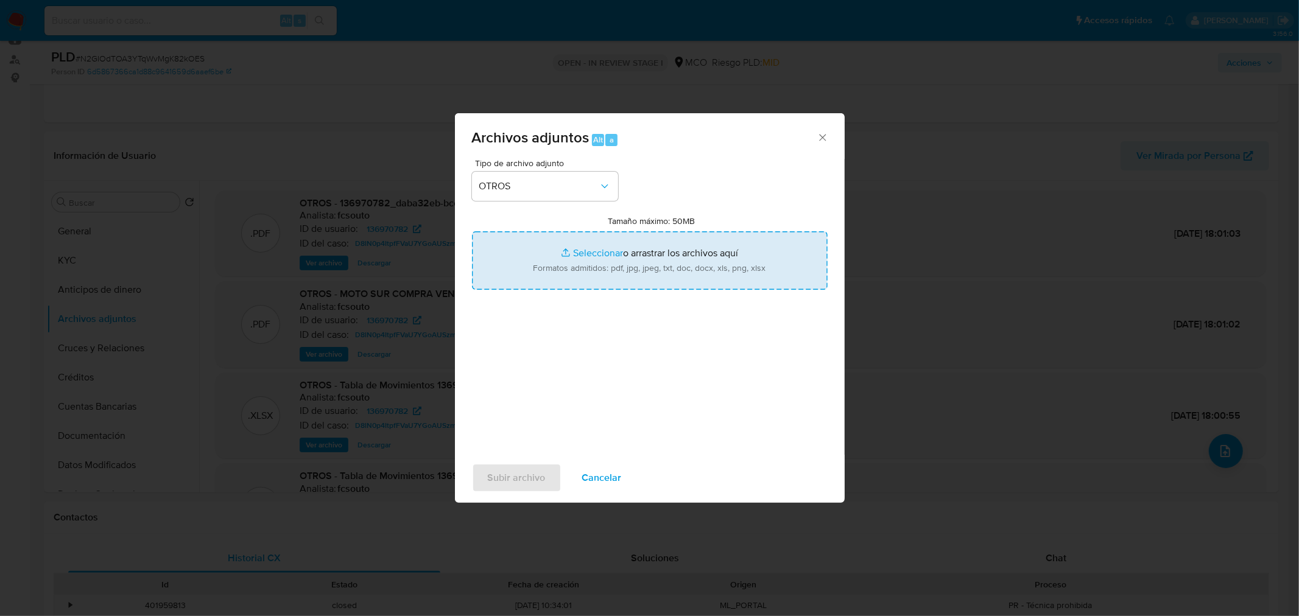
click at [636, 272] on input "Tamaño máximo: 50MB Seleccionar archivos" at bounding box center [650, 260] width 356 height 58
type input "C:\fakepath\136970782 - 26_8_2025.pdf"
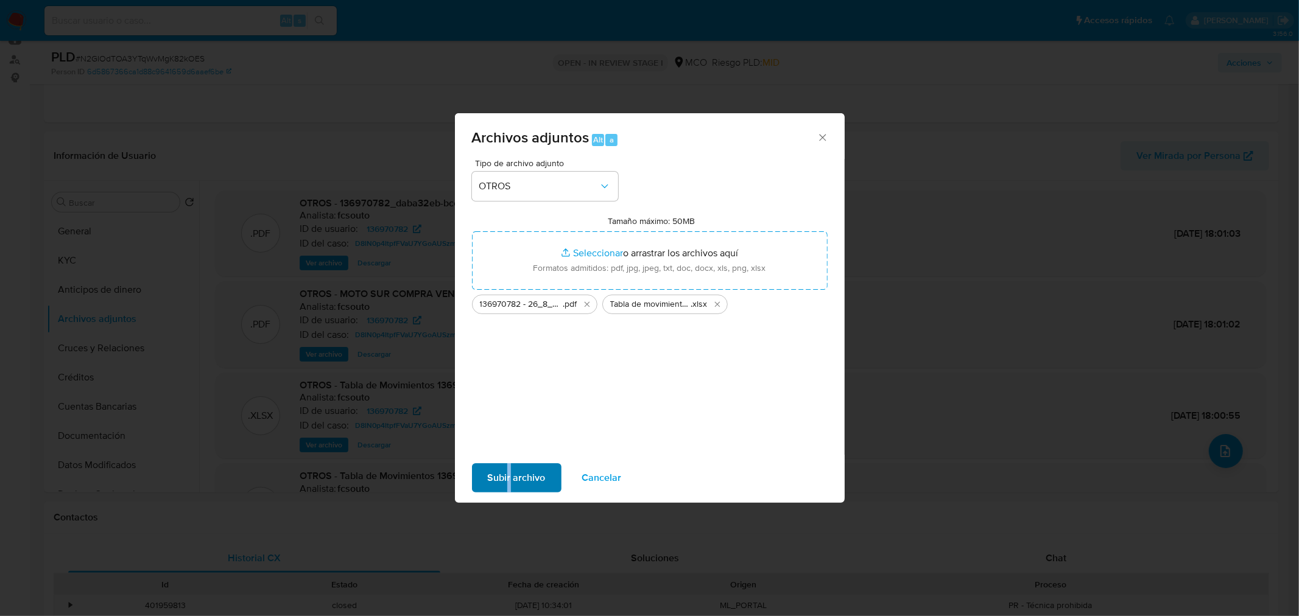
drag, startPoint x: 507, startPoint y: 459, endPoint x: 512, endPoint y: 465, distance: 7.4
click at [509, 460] on div "Subir archivo Cancelar" at bounding box center [650, 478] width 390 height 46
click at [512, 466] on span "Subir archivo" at bounding box center [517, 478] width 58 height 27
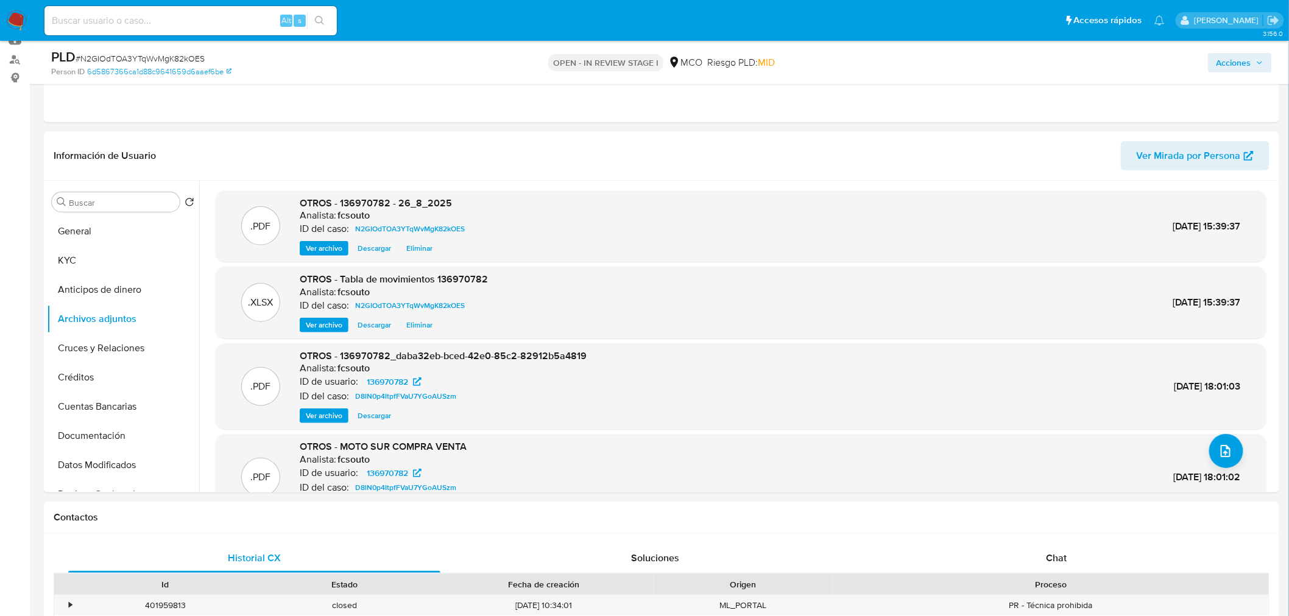
click at [1256, 69] on span "Acciones" at bounding box center [1239, 62] width 47 height 17
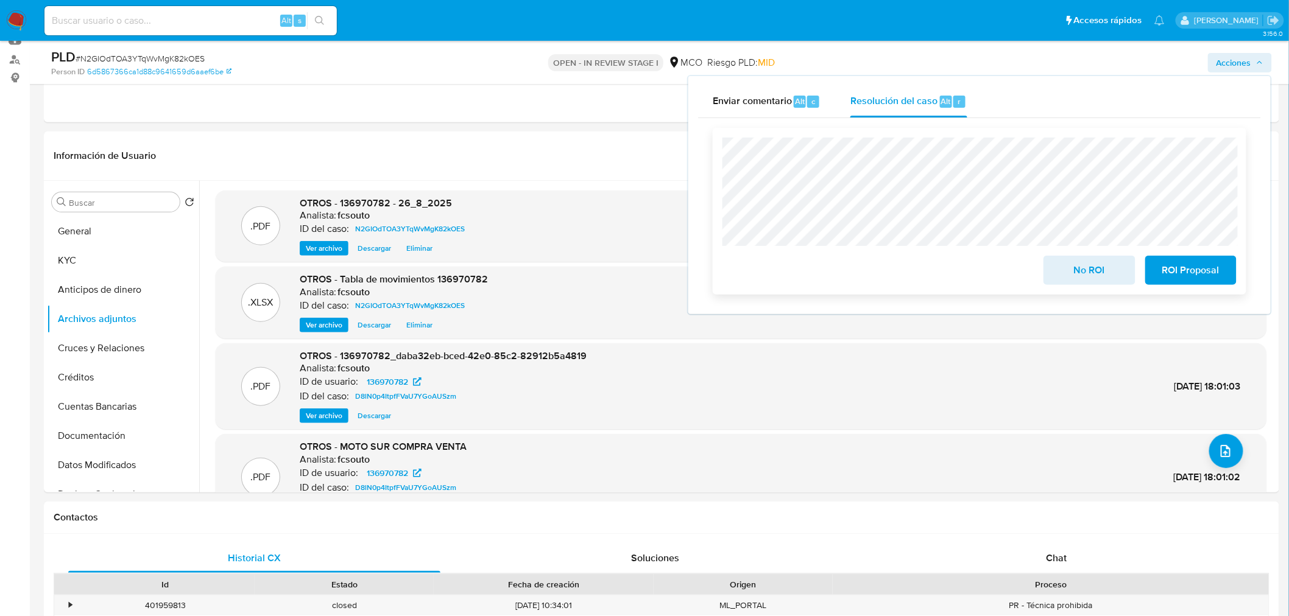
click at [1084, 276] on span "No ROI" at bounding box center [1089, 270] width 60 height 27
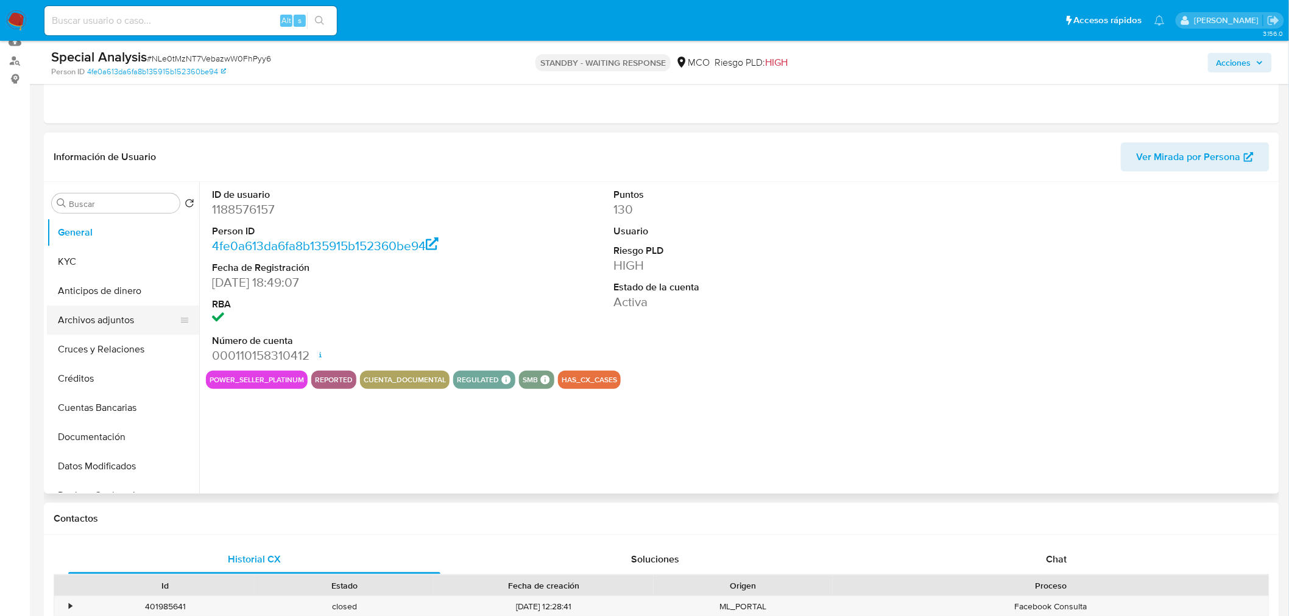
scroll to position [135, 0]
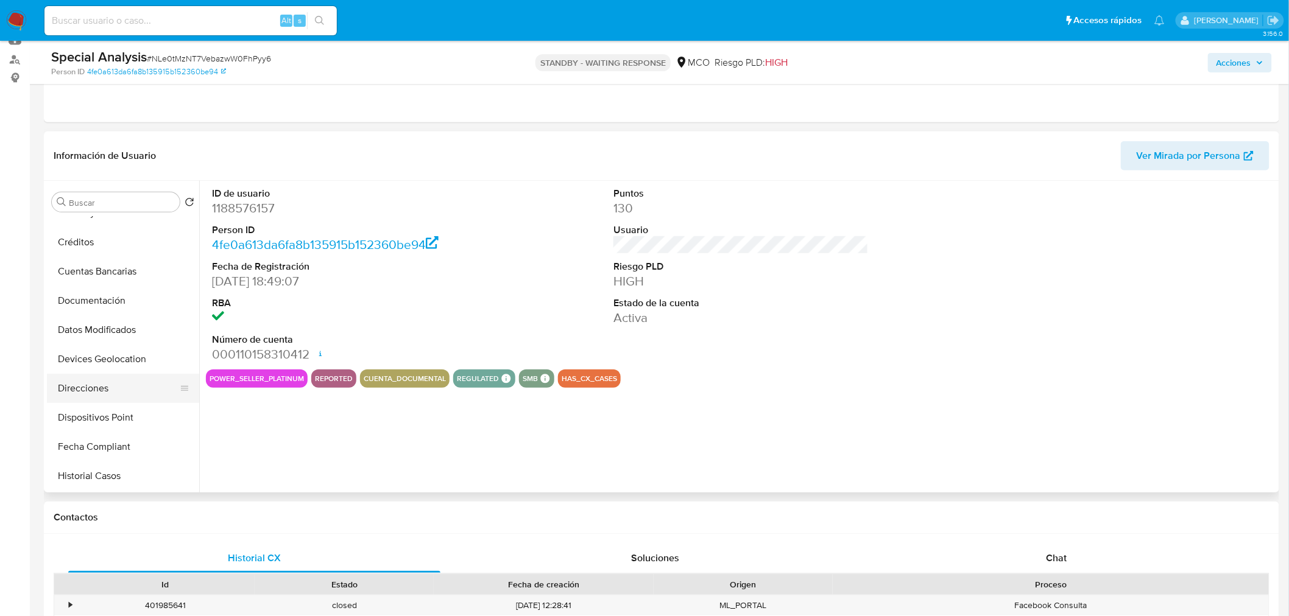
select select "10"
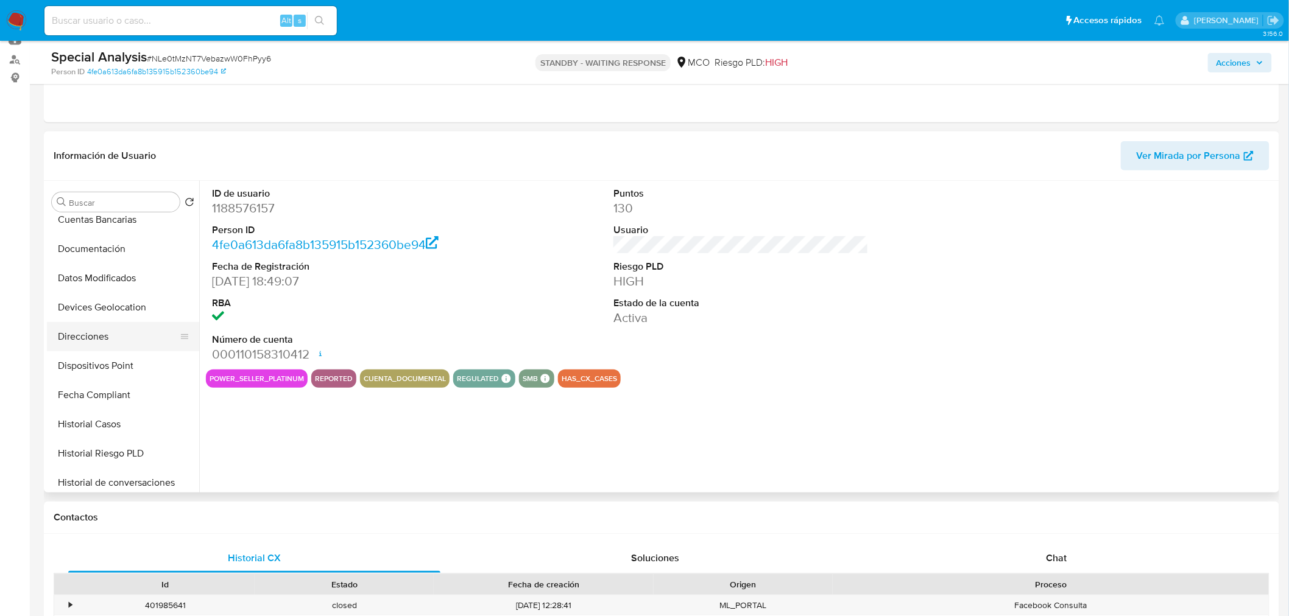
scroll to position [203, 0]
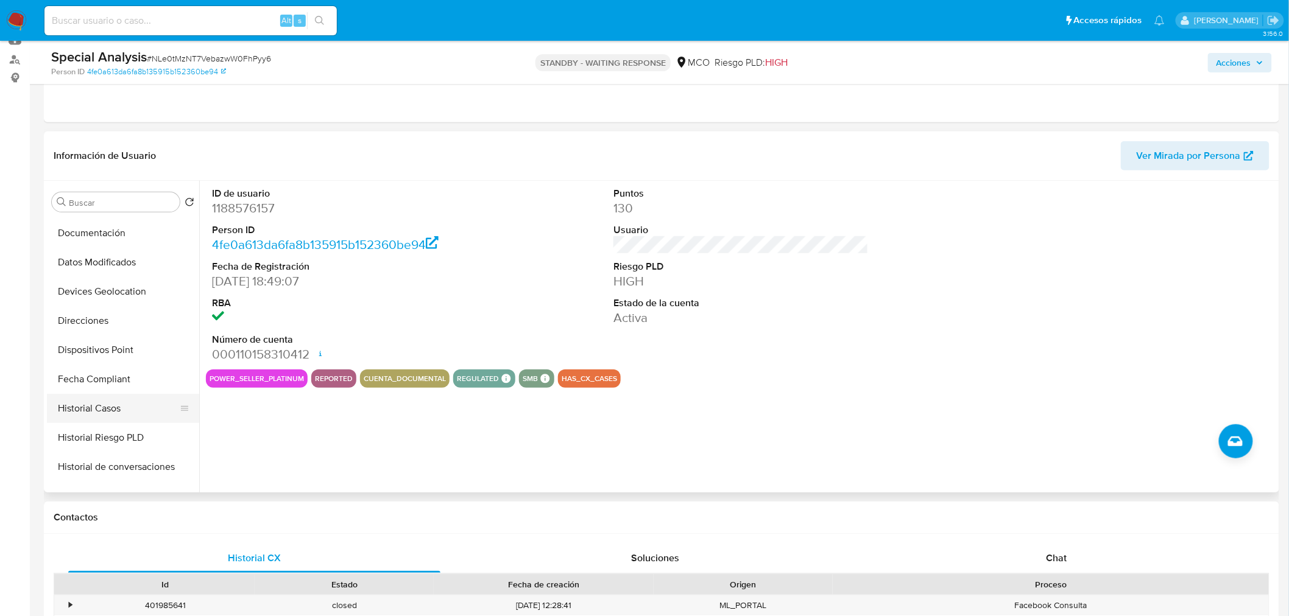
click at [120, 408] on button "Historial Casos" at bounding box center [118, 408] width 142 height 29
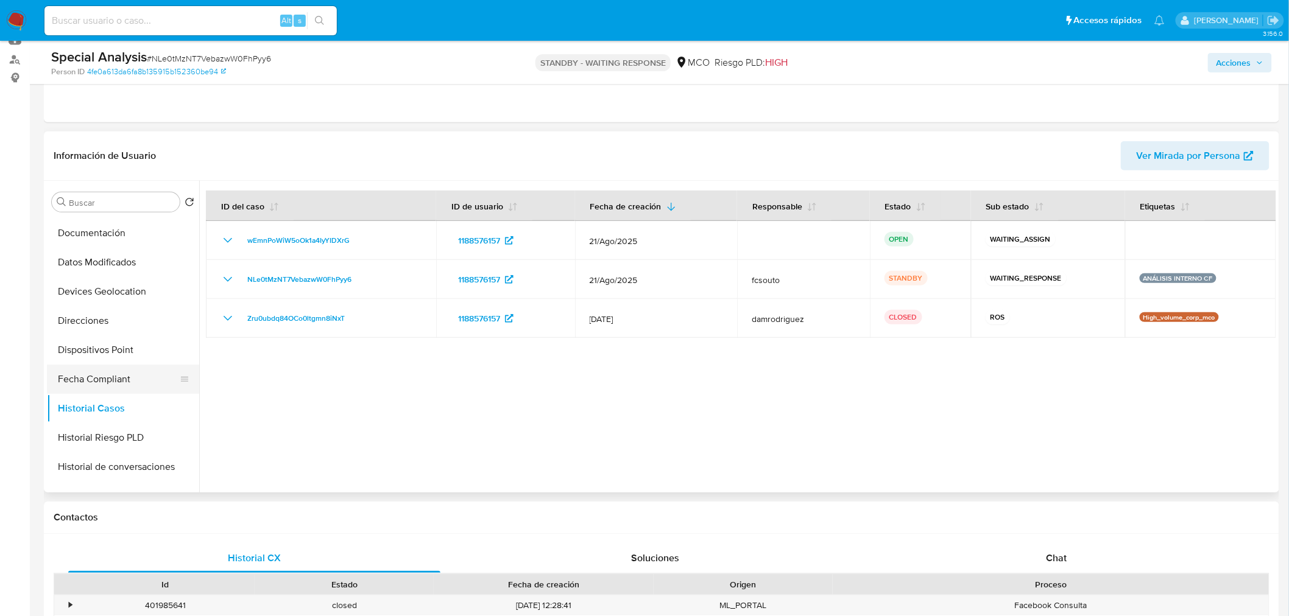
click at [128, 373] on button "Fecha Compliant" at bounding box center [118, 379] width 142 height 29
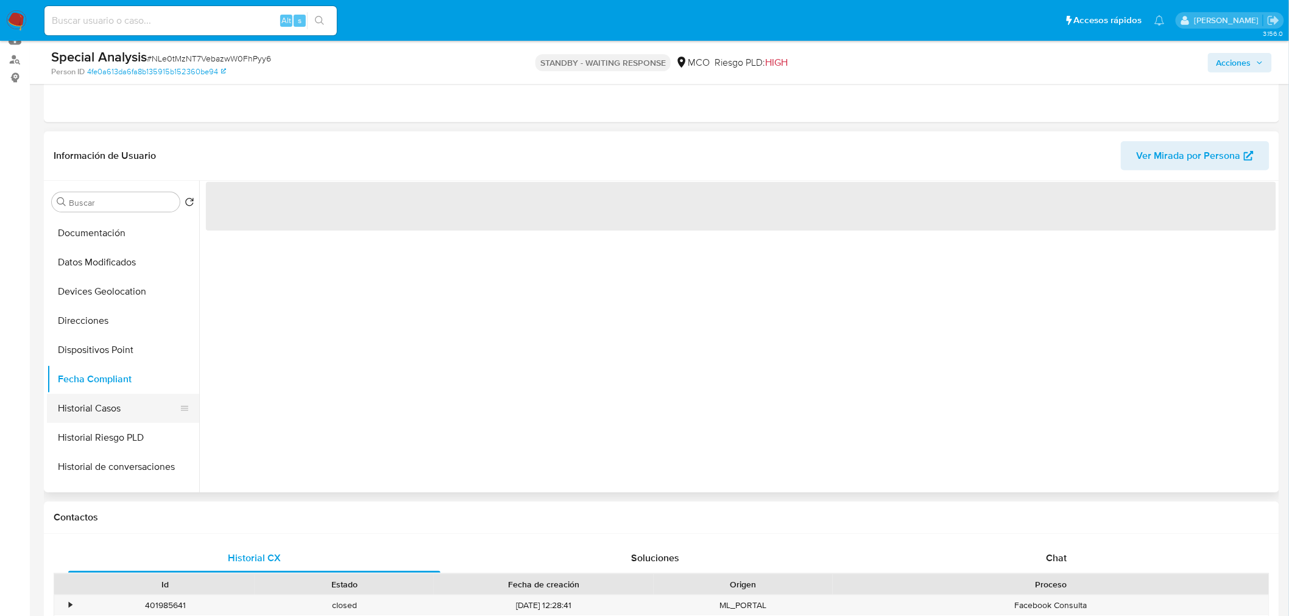
click at [128, 406] on button "Historial Casos" at bounding box center [118, 408] width 142 height 29
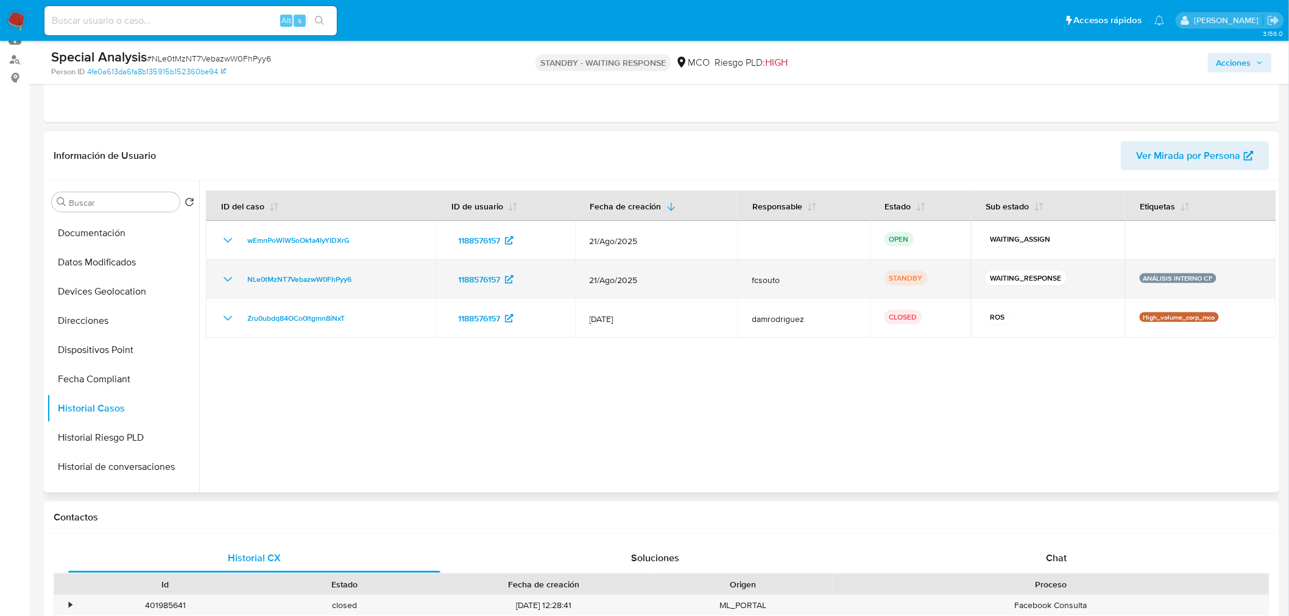
click at [223, 275] on icon "Mostrar/Ocultar" at bounding box center [227, 279] width 15 height 15
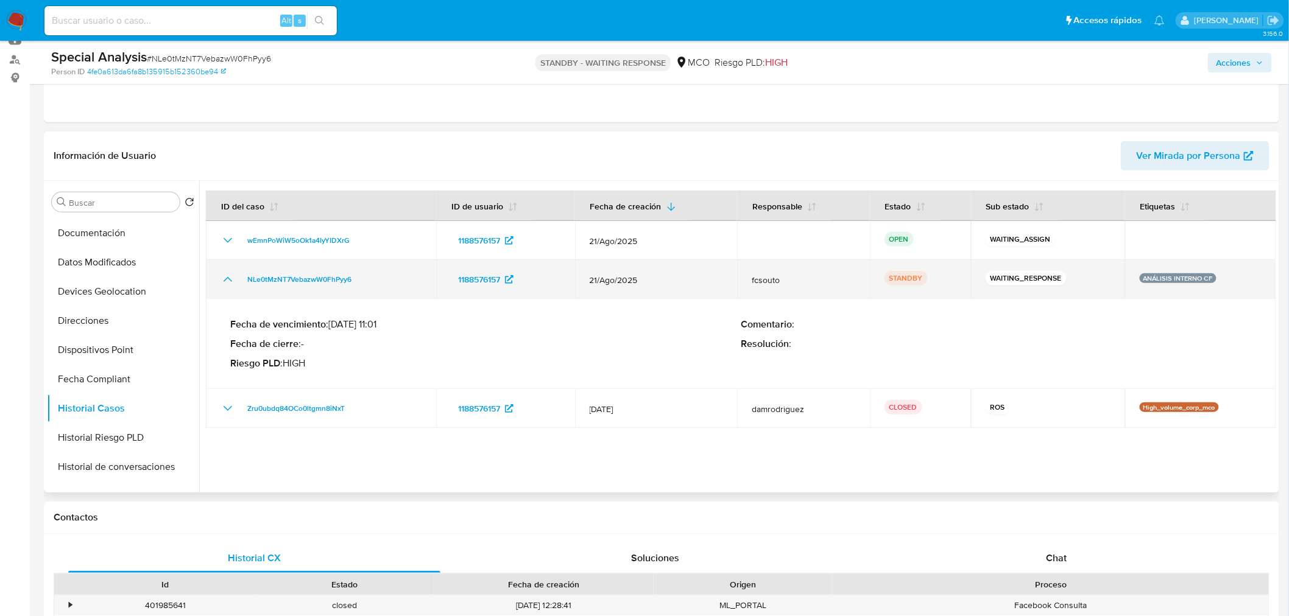
click at [223, 275] on icon "Mostrar/Ocultar" at bounding box center [227, 279] width 15 height 15
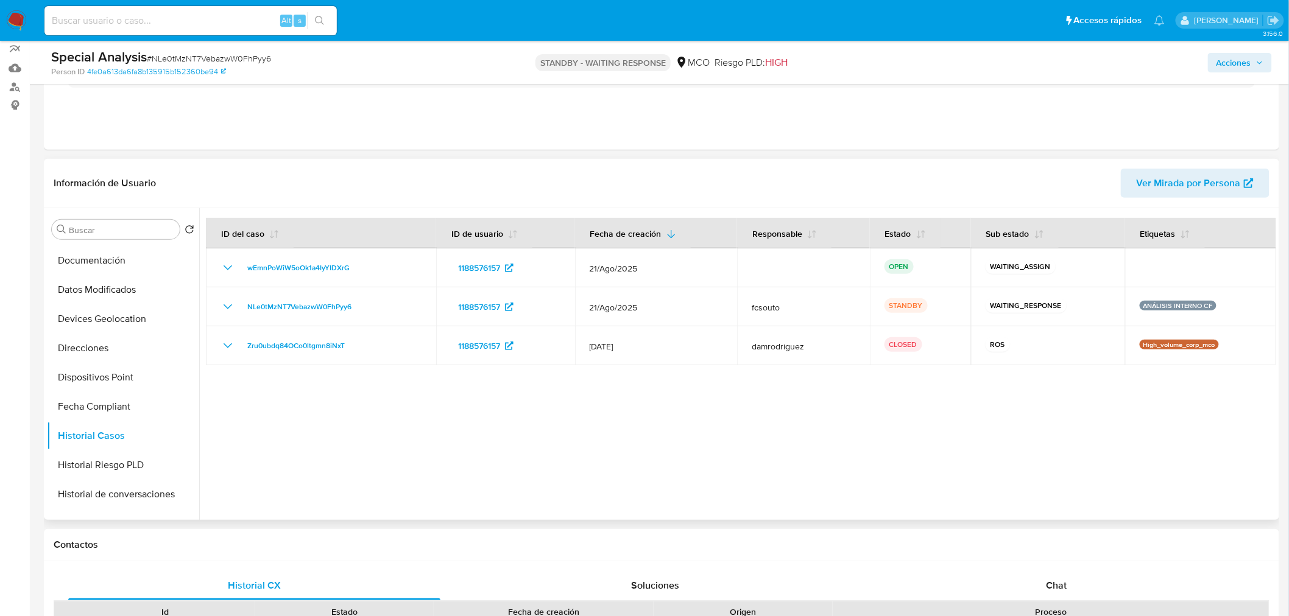
scroll to position [0, 0]
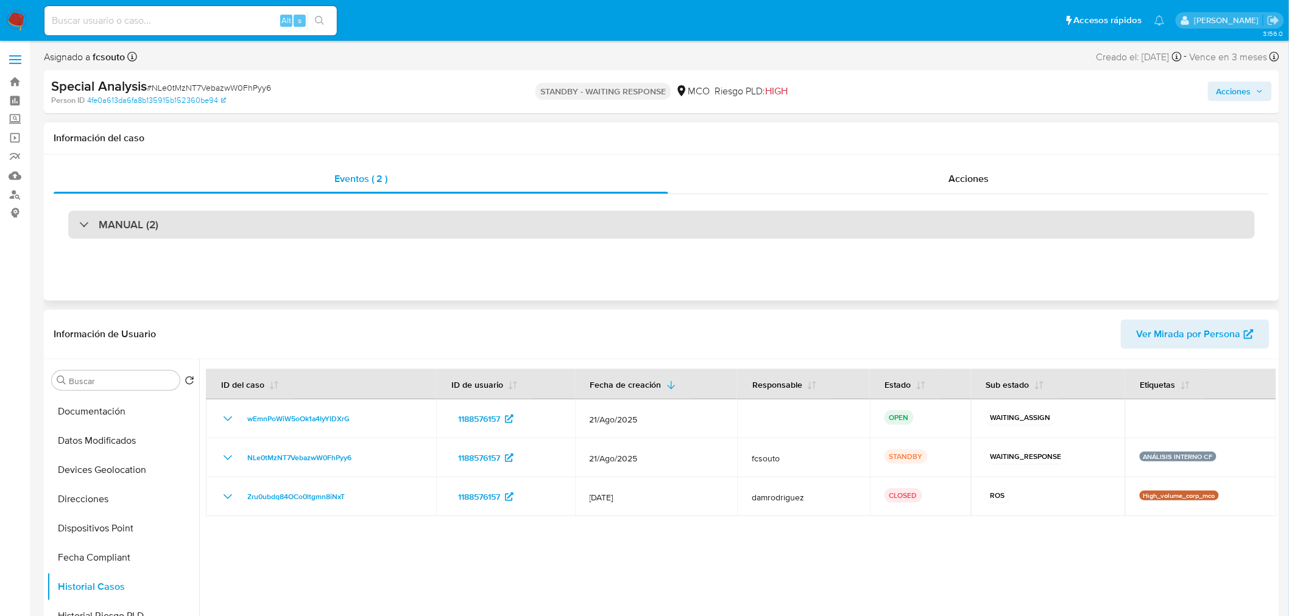
click at [245, 222] on div "MANUAL (2)" at bounding box center [661, 225] width 1186 height 28
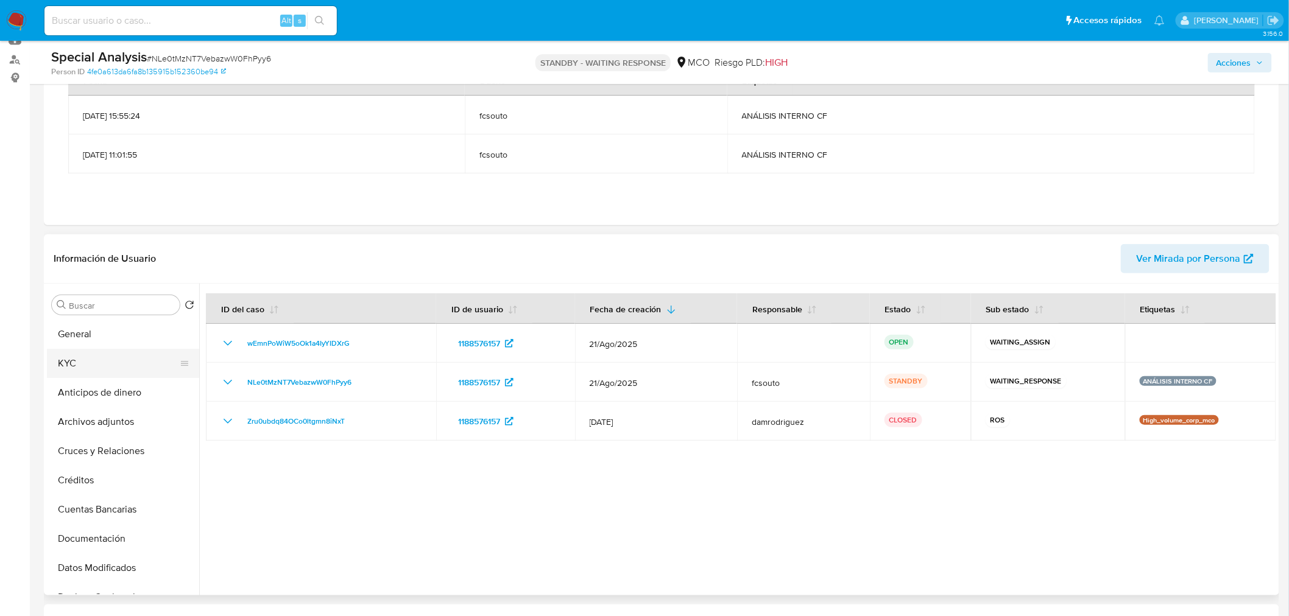
click at [118, 365] on button "KYC" at bounding box center [118, 363] width 142 height 29
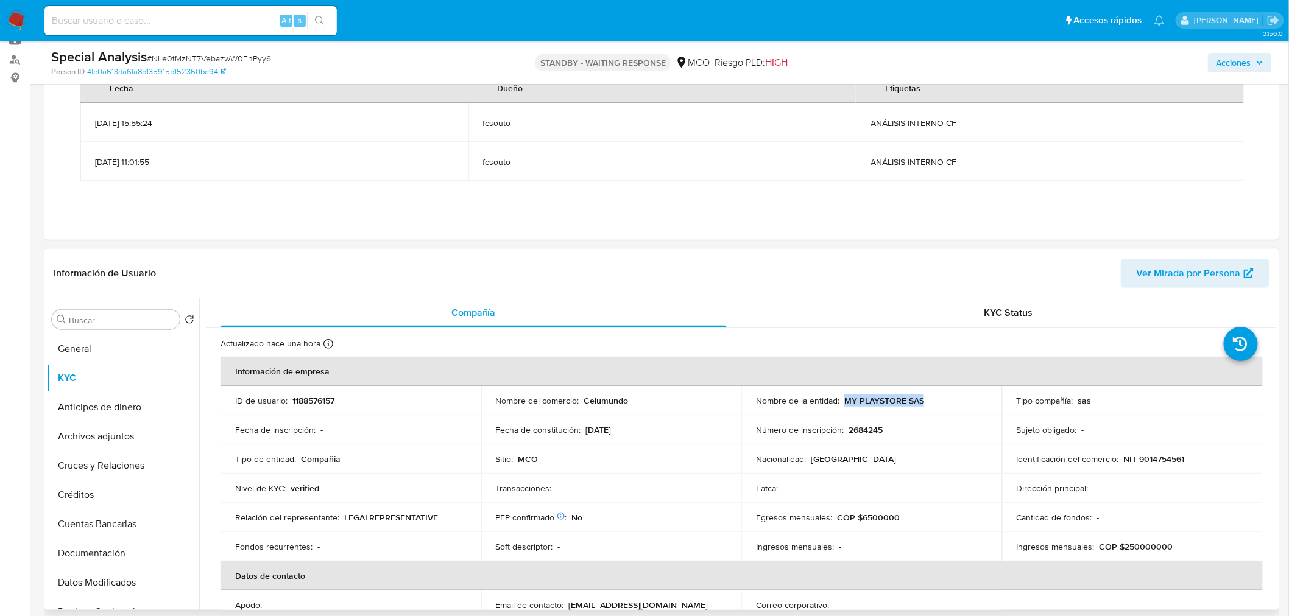
drag, startPoint x: 842, startPoint y: 401, endPoint x: 927, endPoint y: 405, distance: 85.4
click at [927, 405] on div "Nombre de la entidad : MY PLAYSTORE SAS" at bounding box center [871, 400] width 231 height 11
copy p "MY PLAYSTORE SAS"
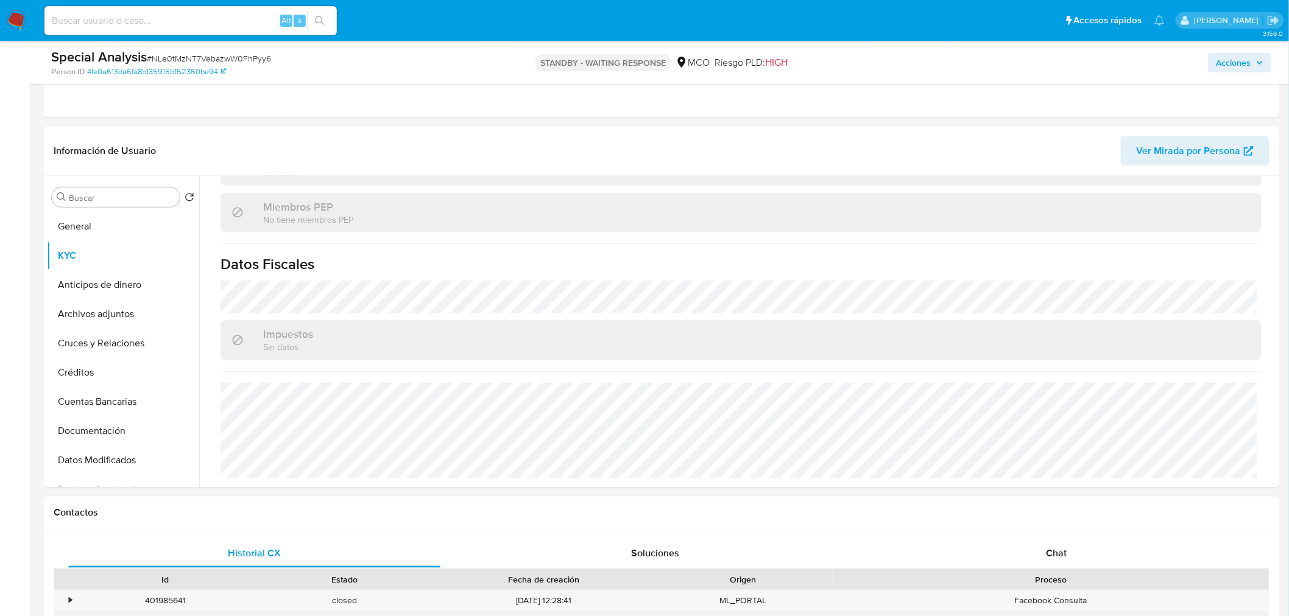
scroll to position [473, 0]
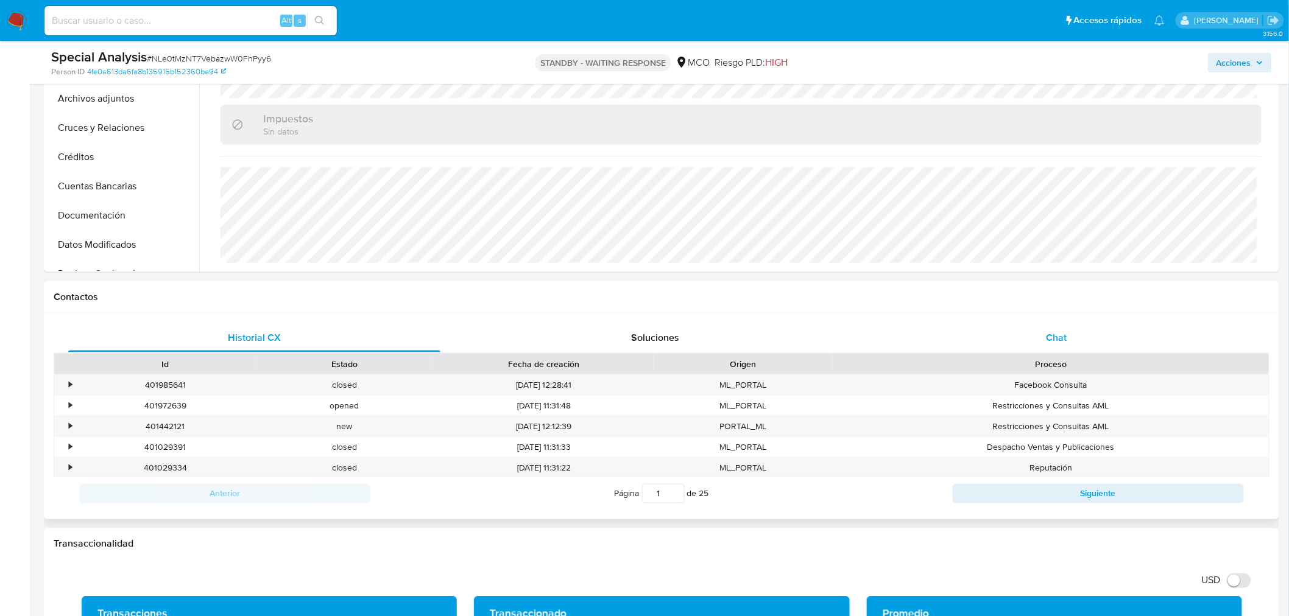
click at [1043, 332] on div "Chat" at bounding box center [1056, 337] width 372 height 29
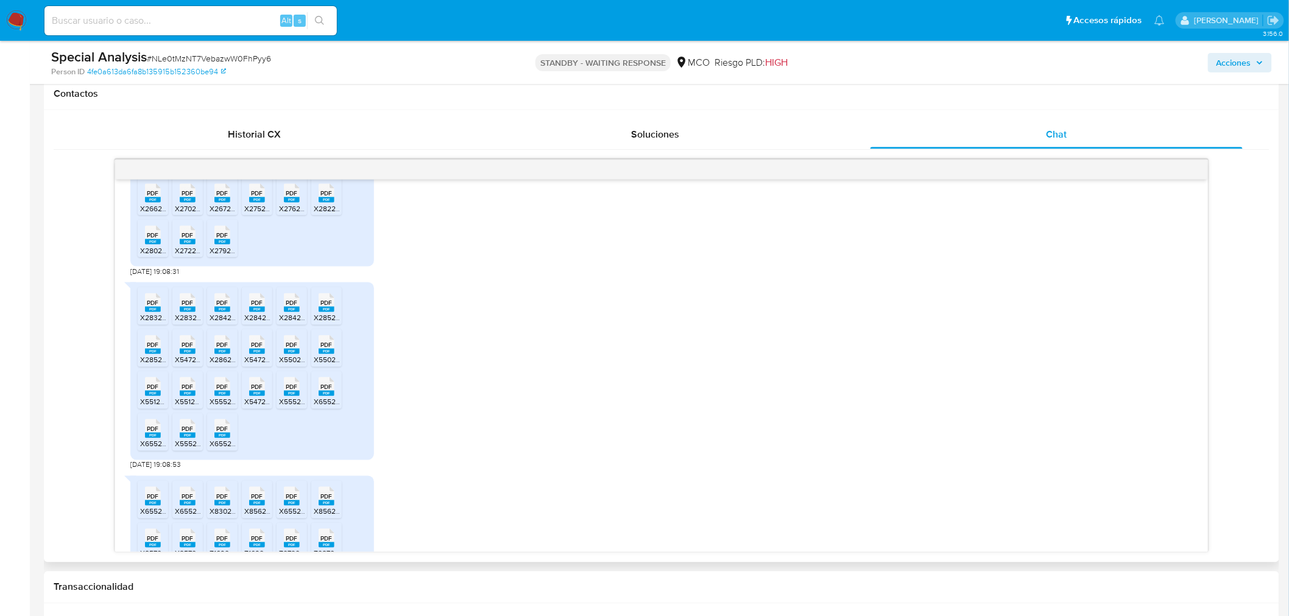
scroll to position [1576, 0]
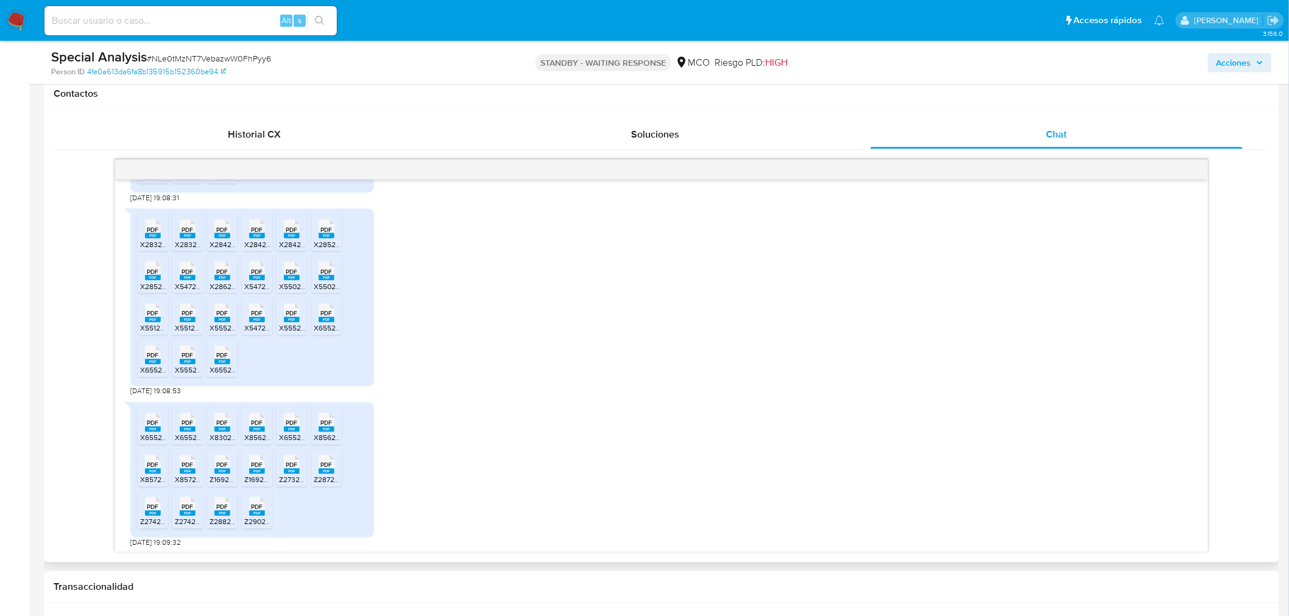
click at [122, 203] on div "Hola, En Mercado Libre nos importa tu seguridad. Por eso, necesitamos verificar…" at bounding box center [661, 366] width 1092 height 373
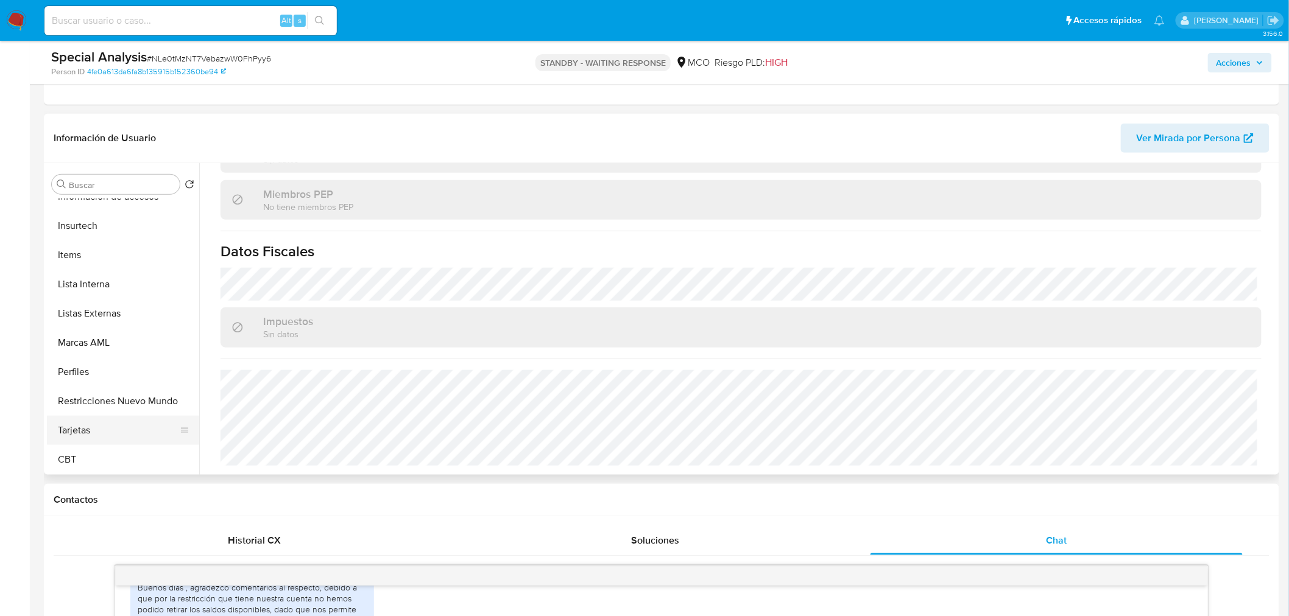
scroll to position [515, 0]
click at [144, 390] on button "Restricciones Nuevo Mundo" at bounding box center [118, 400] width 142 height 29
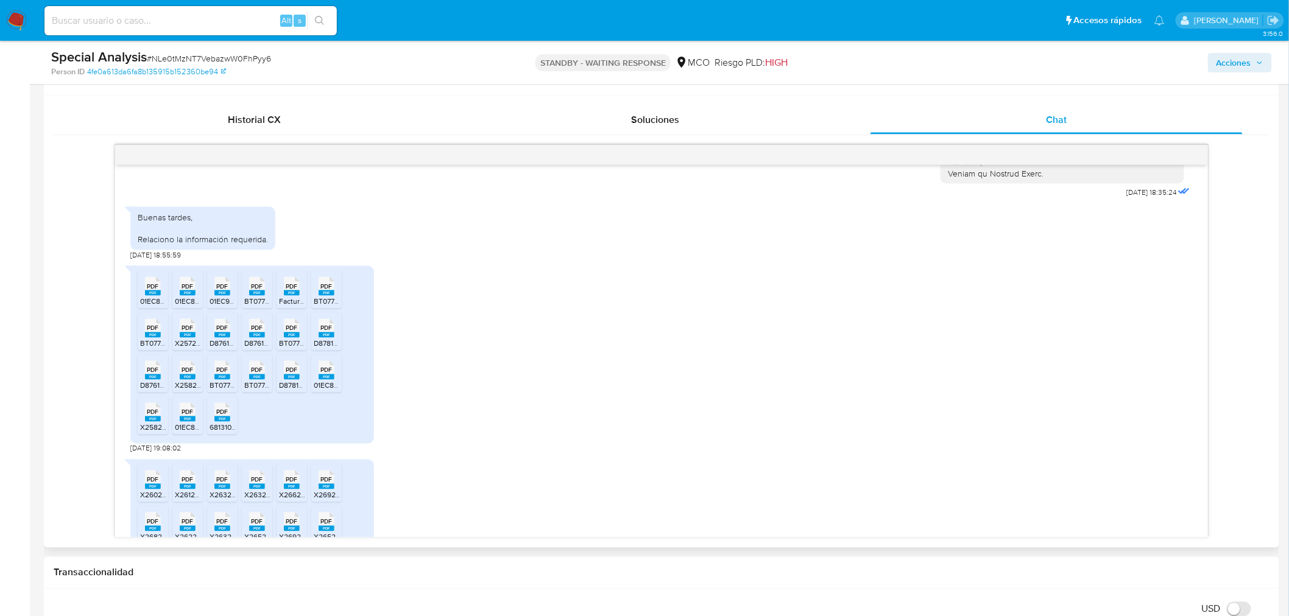
scroll to position [1103, 0]
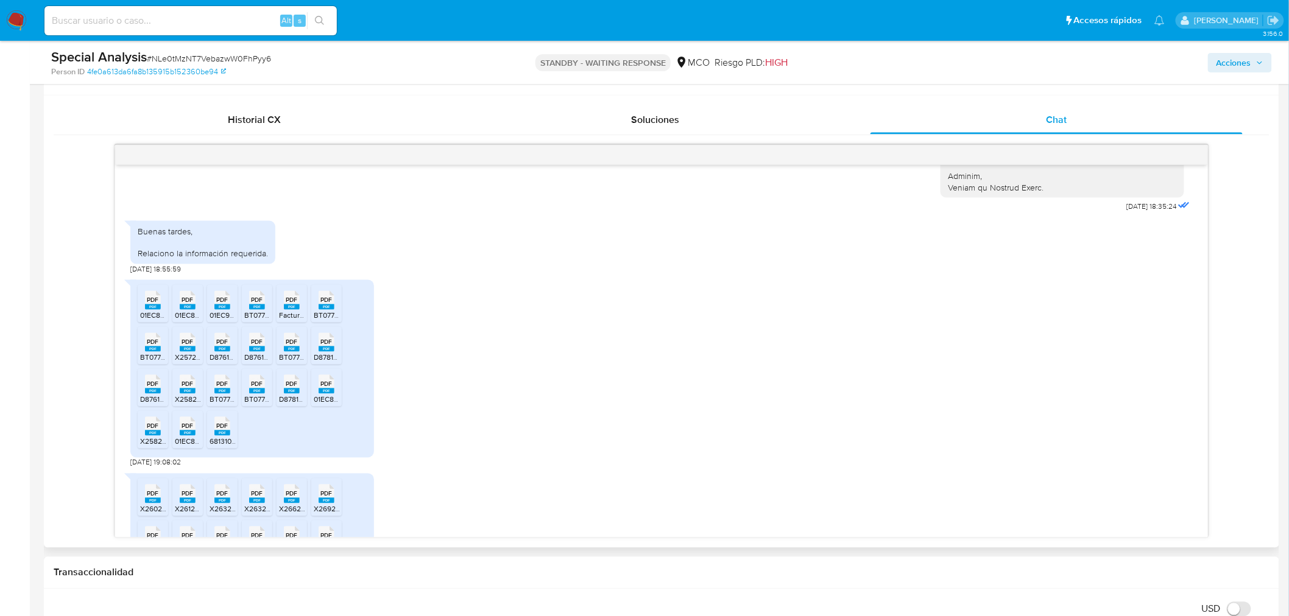
click at [145, 305] on icon "PDF" at bounding box center [153, 300] width 16 height 21
click at [185, 311] on span "01EC899135.pdf" at bounding box center [201, 316] width 52 height 10
click at [216, 304] on rect at bounding box center [222, 306] width 16 height 5
click at [255, 308] on rect at bounding box center [257, 306] width 16 height 5
click at [294, 304] on rect at bounding box center [292, 306] width 16 height 5
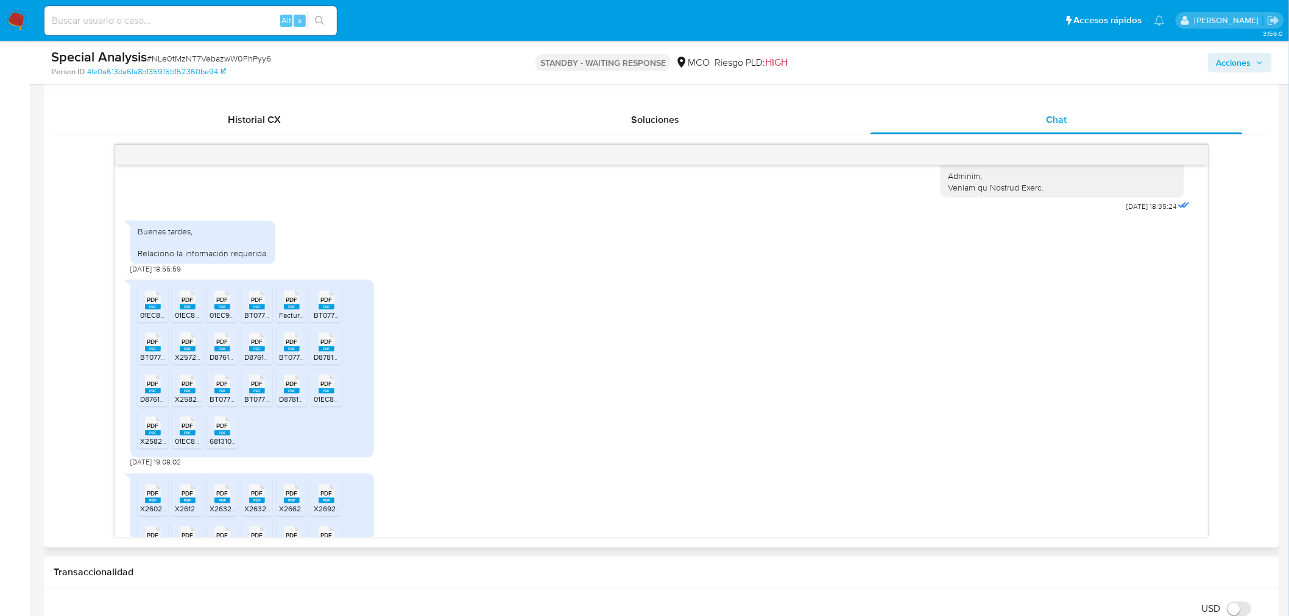
click at [329, 306] on rect at bounding box center [326, 306] width 16 height 5
click at [145, 348] on icon "PDF" at bounding box center [153, 342] width 16 height 21
click at [184, 340] on span "PDF" at bounding box center [187, 343] width 12 height 8
click at [222, 346] on rect at bounding box center [222, 348] width 16 height 5
click at [262, 348] on rect at bounding box center [257, 348] width 16 height 5
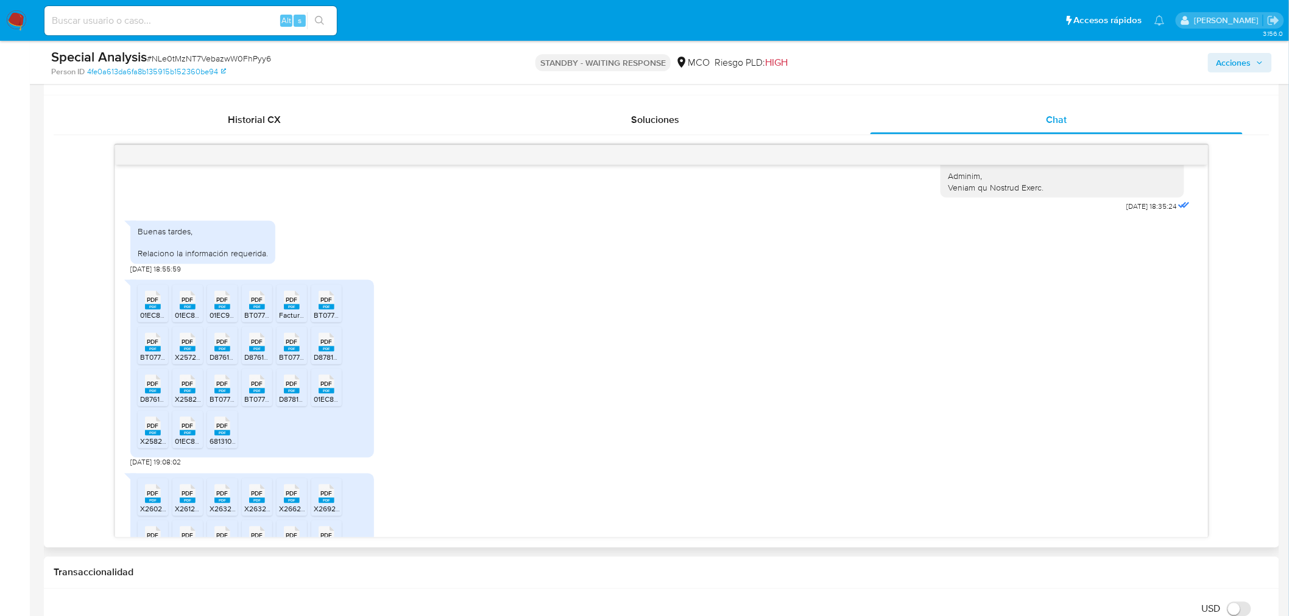
click at [290, 345] on span "PDF" at bounding box center [292, 343] width 12 height 8
click at [331, 345] on span "PDF" at bounding box center [326, 343] width 12 height 8
click at [154, 392] on rect at bounding box center [153, 391] width 16 height 5
click at [193, 382] on icon at bounding box center [188, 384] width 16 height 19
click at [220, 384] on span "PDF" at bounding box center [222, 385] width 12 height 8
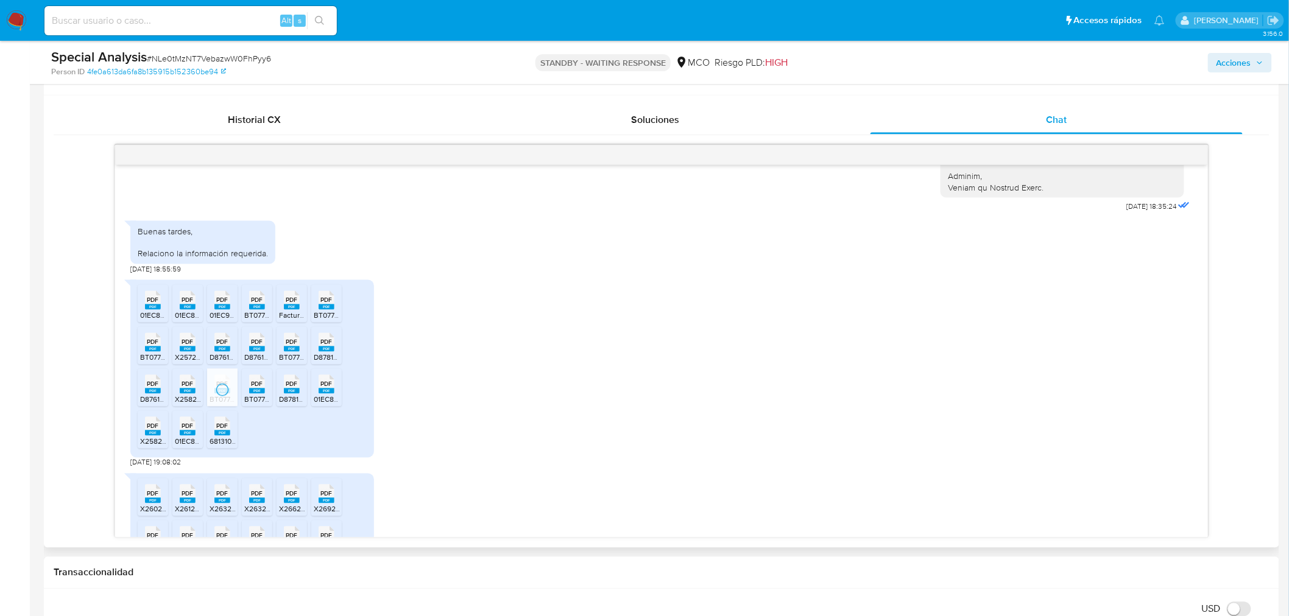
click at [258, 393] on icon "PDF" at bounding box center [257, 384] width 16 height 21
click at [291, 390] on rect at bounding box center [292, 391] width 16 height 5
click at [323, 390] on rect at bounding box center [326, 391] width 16 height 5
click at [149, 433] on rect at bounding box center [153, 433] width 16 height 5
click at [188, 424] on span "PDF" at bounding box center [187, 427] width 12 height 8
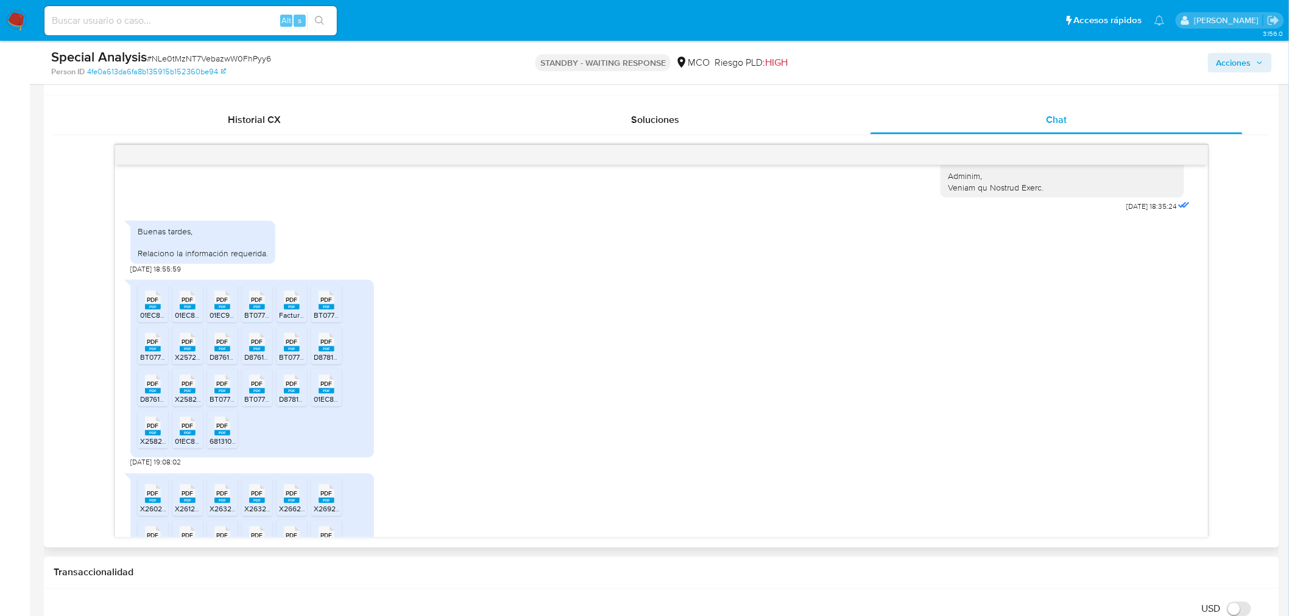
click at [209, 427] on div "PDF PDF" at bounding box center [222, 425] width 26 height 24
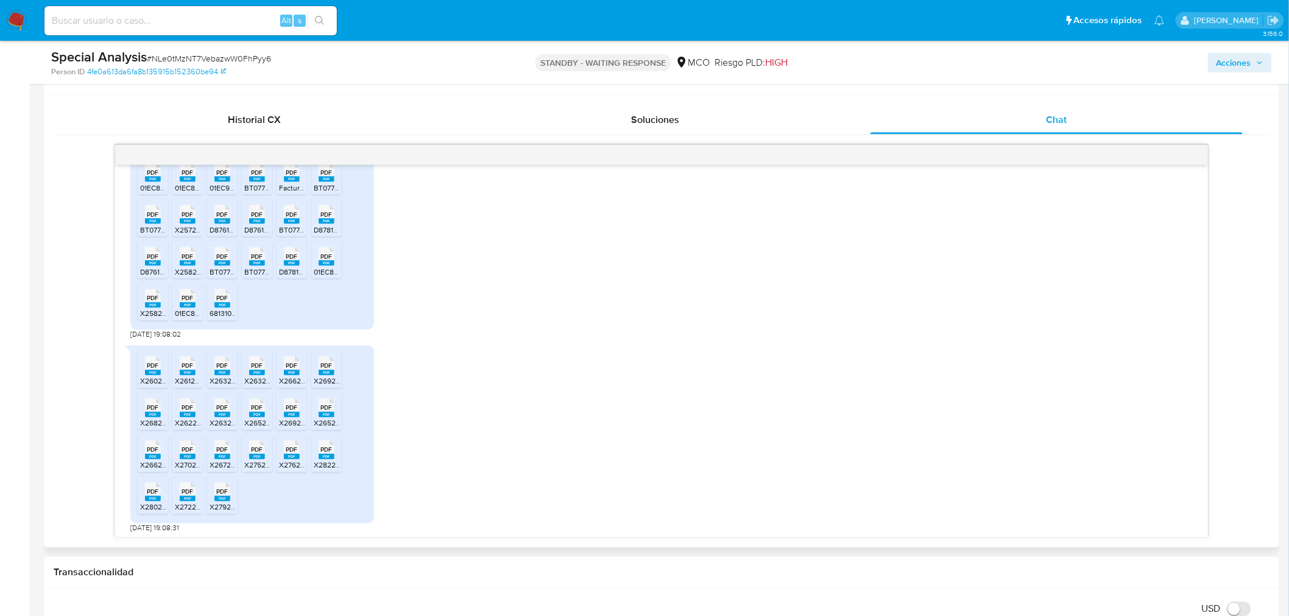
scroll to position [1306, 0]
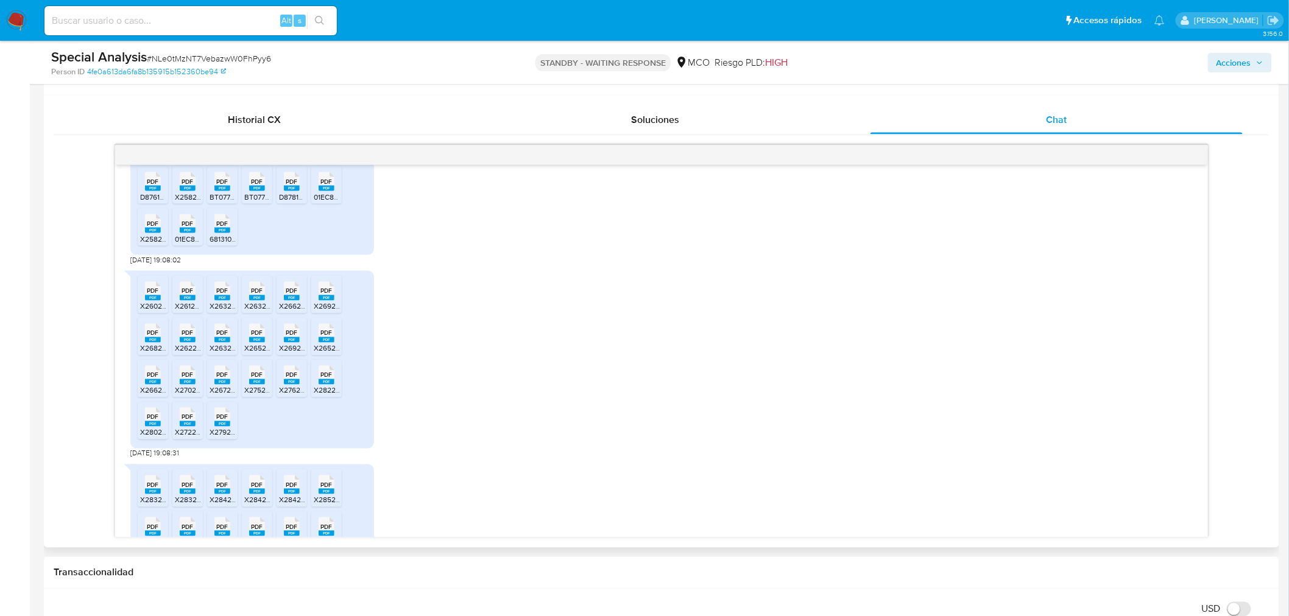
click at [148, 300] on icon "PDF" at bounding box center [153, 291] width 16 height 21
click at [189, 301] on span "X2612527342.pdf" at bounding box center [203, 306] width 57 height 10
click at [220, 295] on rect at bounding box center [222, 297] width 16 height 5
click at [259, 297] on rect at bounding box center [257, 297] width 16 height 5
click at [284, 295] on rect at bounding box center [292, 297] width 16 height 5
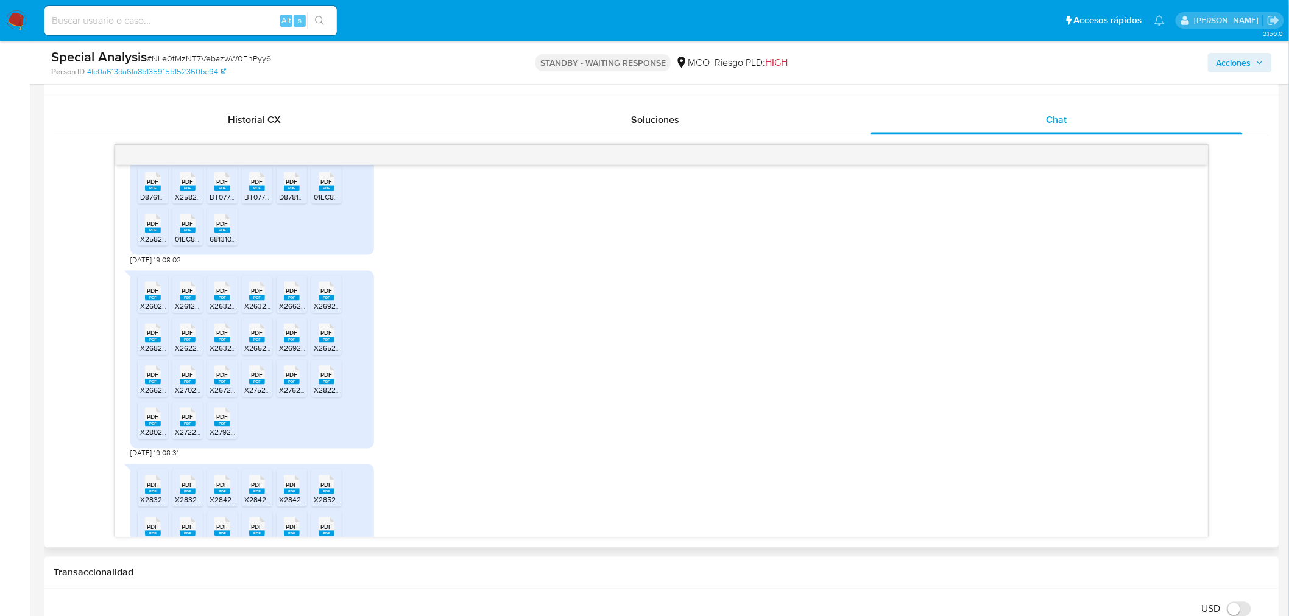
click at [320, 298] on rect at bounding box center [326, 297] width 16 height 5
click at [140, 332] on div "PDF PDF" at bounding box center [153, 332] width 26 height 24
click at [192, 334] on span "PDF" at bounding box center [187, 333] width 12 height 8
click at [218, 336] on span "PDF" at bounding box center [222, 333] width 12 height 8
click at [264, 334] on icon at bounding box center [257, 333] width 16 height 19
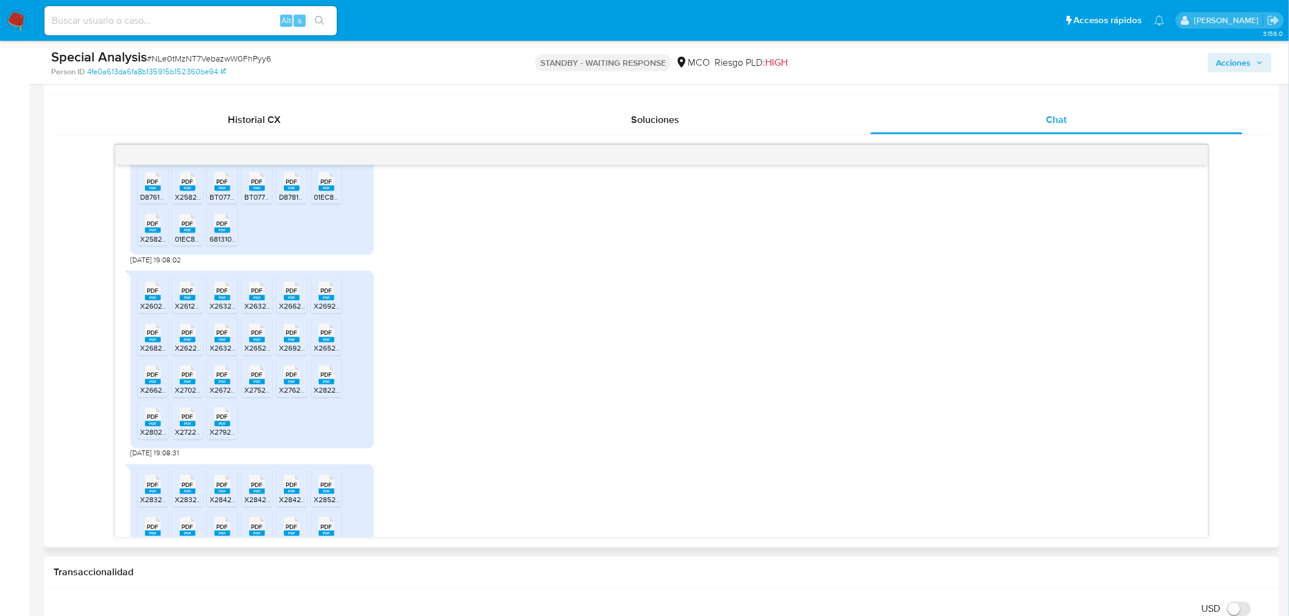
click at [293, 333] on span "PDF" at bounding box center [292, 333] width 12 height 8
click at [320, 337] on rect at bounding box center [326, 339] width 16 height 5
click at [147, 380] on rect at bounding box center [153, 381] width 16 height 5
click at [190, 375] on span "PDF" at bounding box center [187, 375] width 12 height 8
click at [221, 378] on span "PDF" at bounding box center [222, 375] width 12 height 8
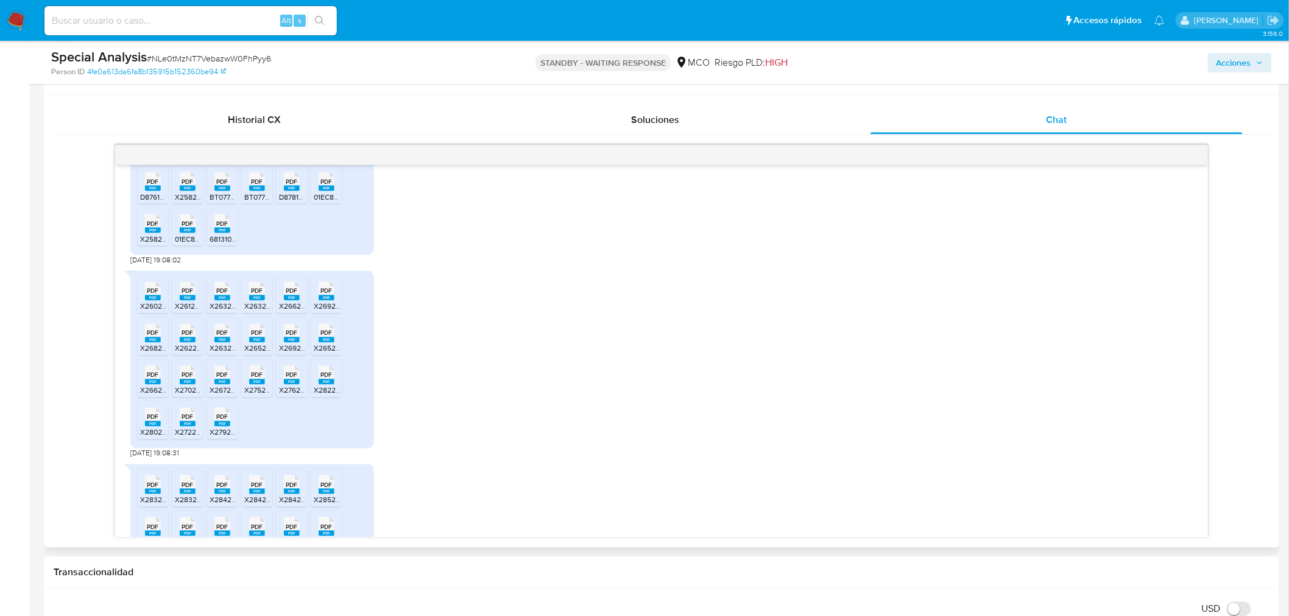
click at [253, 382] on rect at bounding box center [257, 381] width 16 height 5
click at [293, 381] on rect at bounding box center [292, 381] width 16 height 5
drag, startPoint x: 325, startPoint y: 376, endPoint x: 300, endPoint y: 384, distance: 27.0
click at [325, 376] on span "PDF" at bounding box center [326, 375] width 12 height 8
click at [148, 415] on span "PDF" at bounding box center [153, 417] width 12 height 8
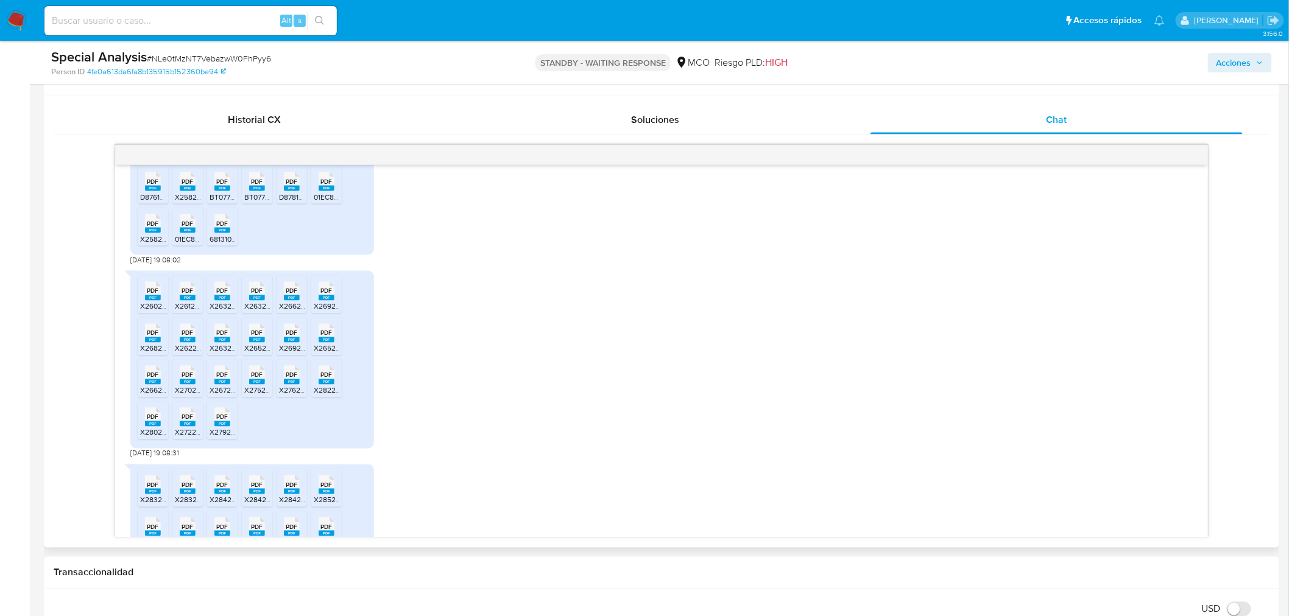
click at [192, 418] on span "PDF" at bounding box center [187, 417] width 12 height 8
click at [229, 417] on icon at bounding box center [222, 417] width 16 height 19
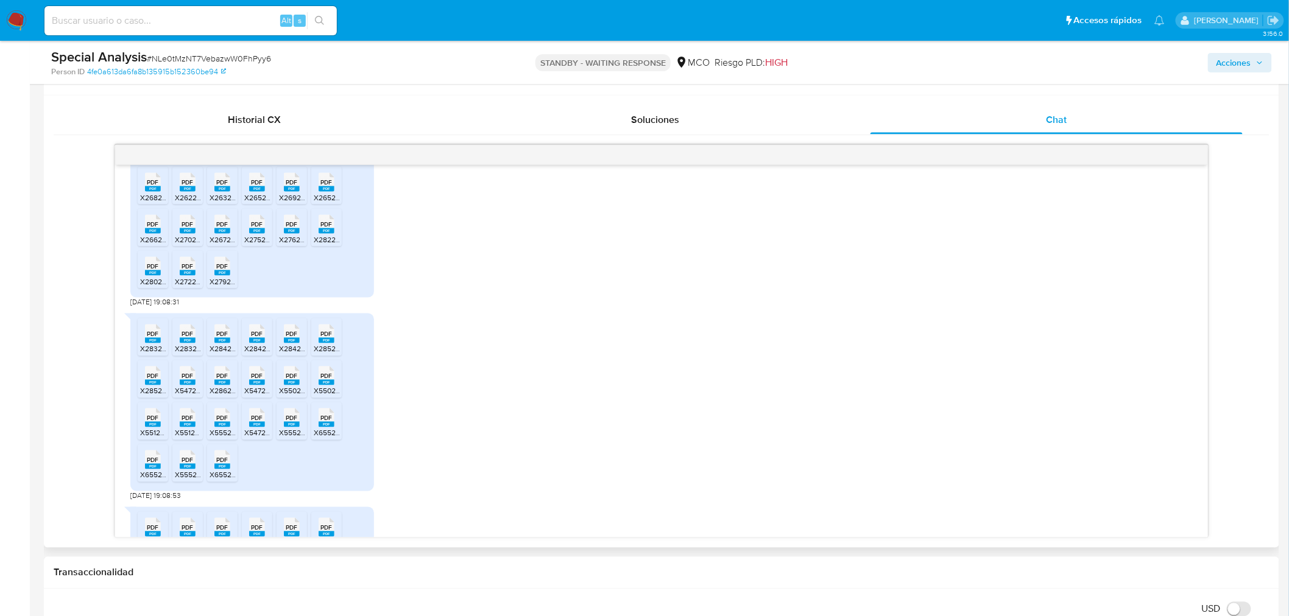
scroll to position [1508, 0]
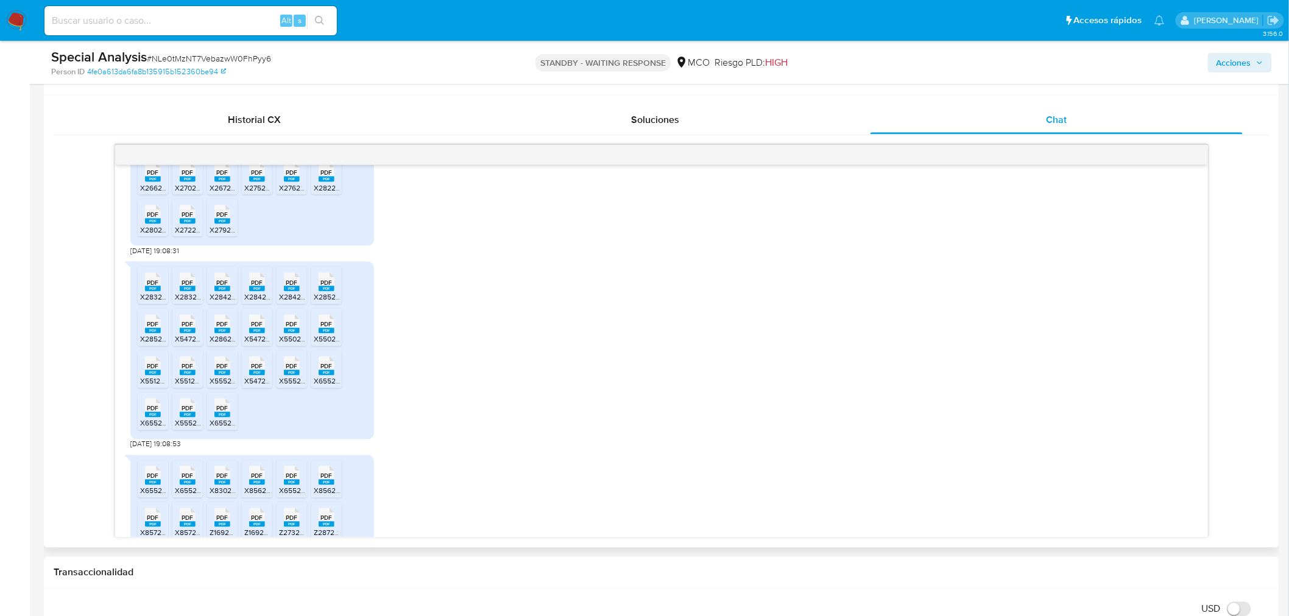
click at [149, 284] on span "PDF" at bounding box center [153, 283] width 12 height 8
click at [183, 287] on rect at bounding box center [188, 288] width 16 height 5
click at [219, 290] on rect at bounding box center [222, 288] width 16 height 5
click at [256, 294] on span "X2842525738.pdf" at bounding box center [273, 297] width 59 height 10
click at [287, 293] on span "X2842528215.pdf" at bounding box center [308, 297] width 58 height 10
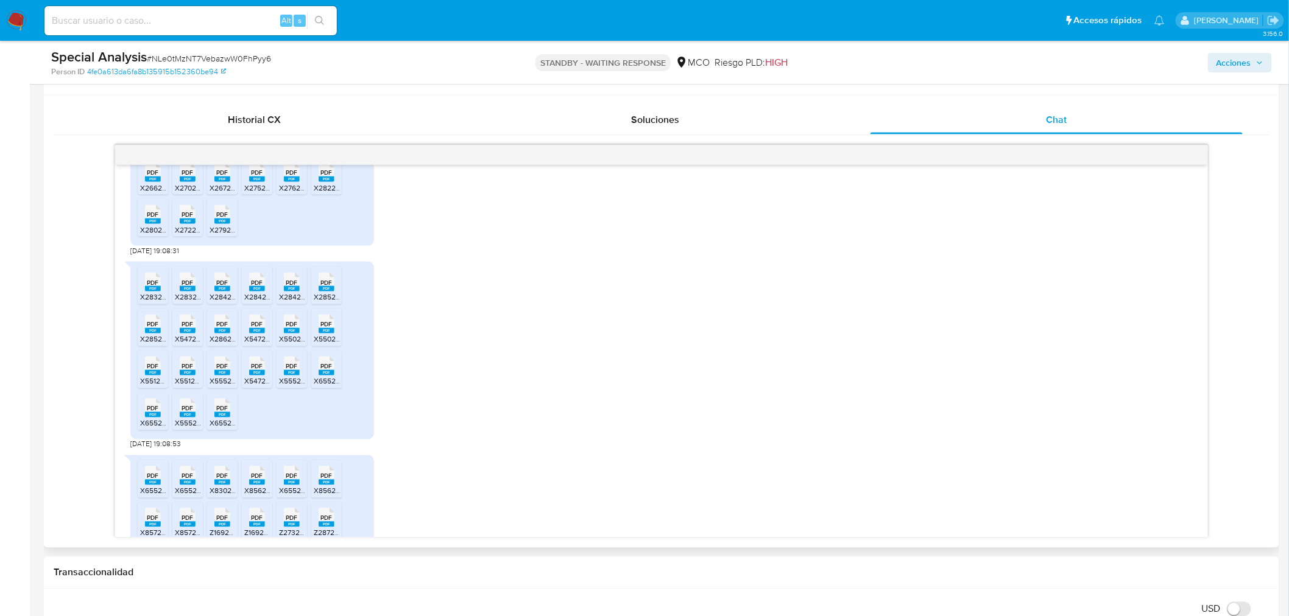
click at [322, 287] on rect at bounding box center [326, 288] width 16 height 5
click at [147, 328] on rect at bounding box center [153, 330] width 16 height 5
click at [187, 329] on rect at bounding box center [188, 330] width 16 height 5
click at [225, 331] on rect at bounding box center [222, 330] width 16 height 5
click at [257, 330] on rect at bounding box center [257, 330] width 16 height 5
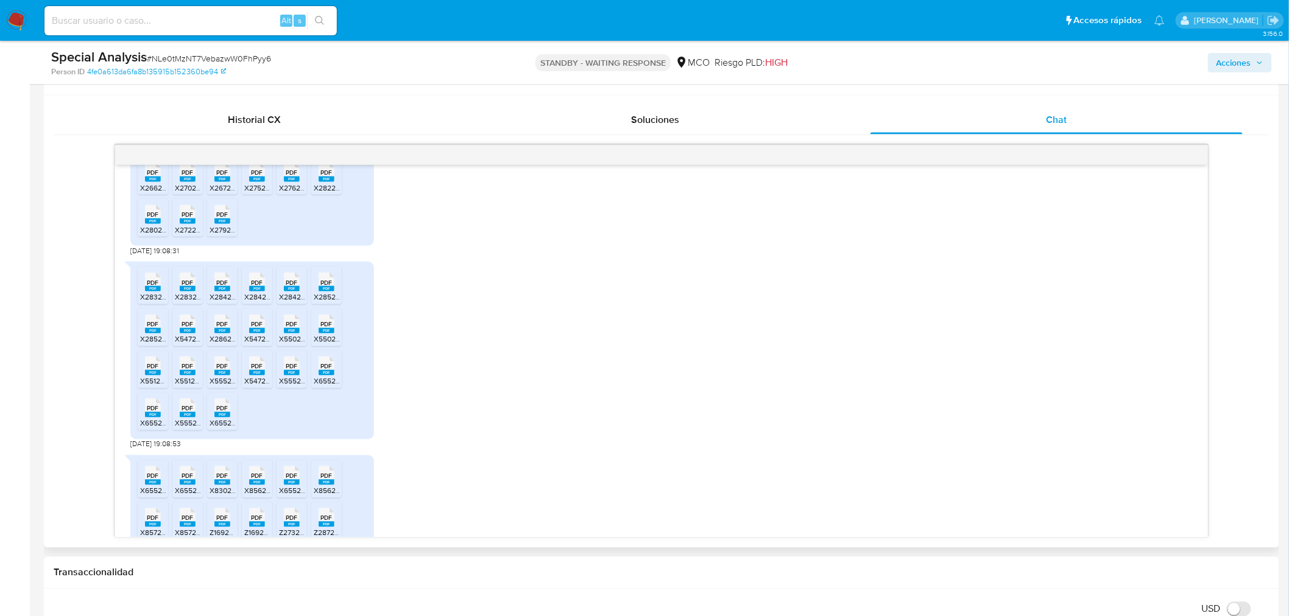
click at [297, 332] on rect at bounding box center [292, 330] width 16 height 5
click at [328, 332] on rect at bounding box center [326, 330] width 16 height 5
click at [145, 359] on icon "PDF" at bounding box center [153, 366] width 16 height 21
click at [178, 360] on div "PDF PDF" at bounding box center [188, 365] width 26 height 24
click at [230, 364] on icon at bounding box center [222, 366] width 16 height 19
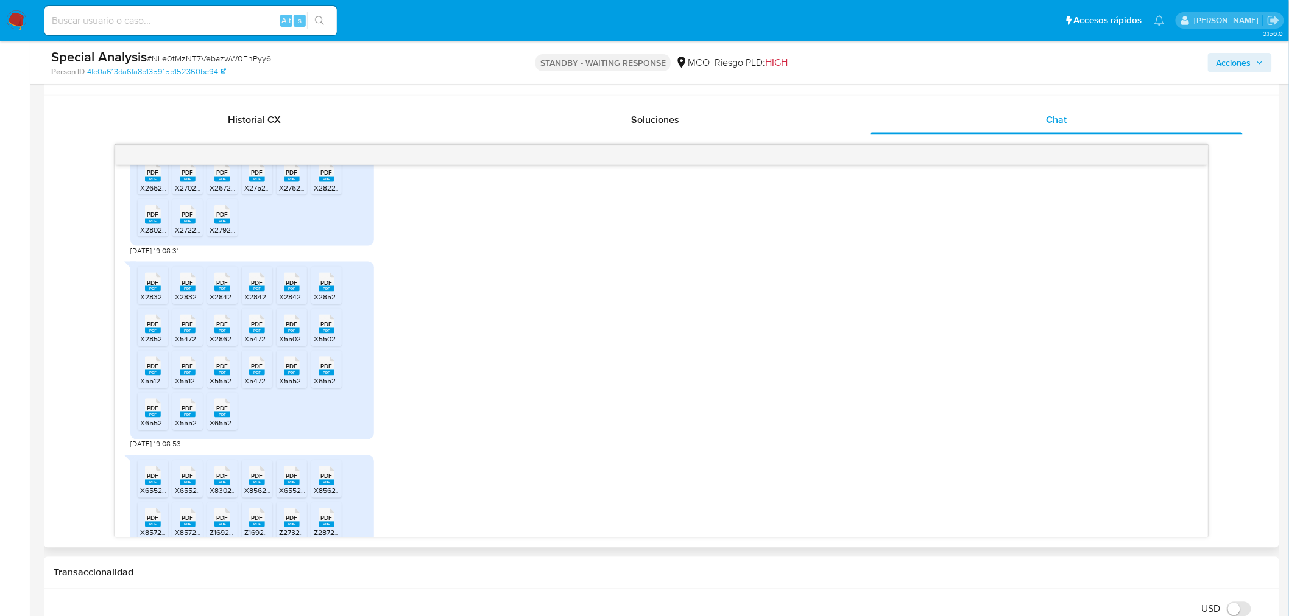
click at [260, 365] on span "PDF" at bounding box center [257, 367] width 12 height 8
click at [295, 367] on span "PDF" at bounding box center [292, 367] width 12 height 8
click at [320, 367] on span "PDF" at bounding box center [326, 367] width 12 height 8
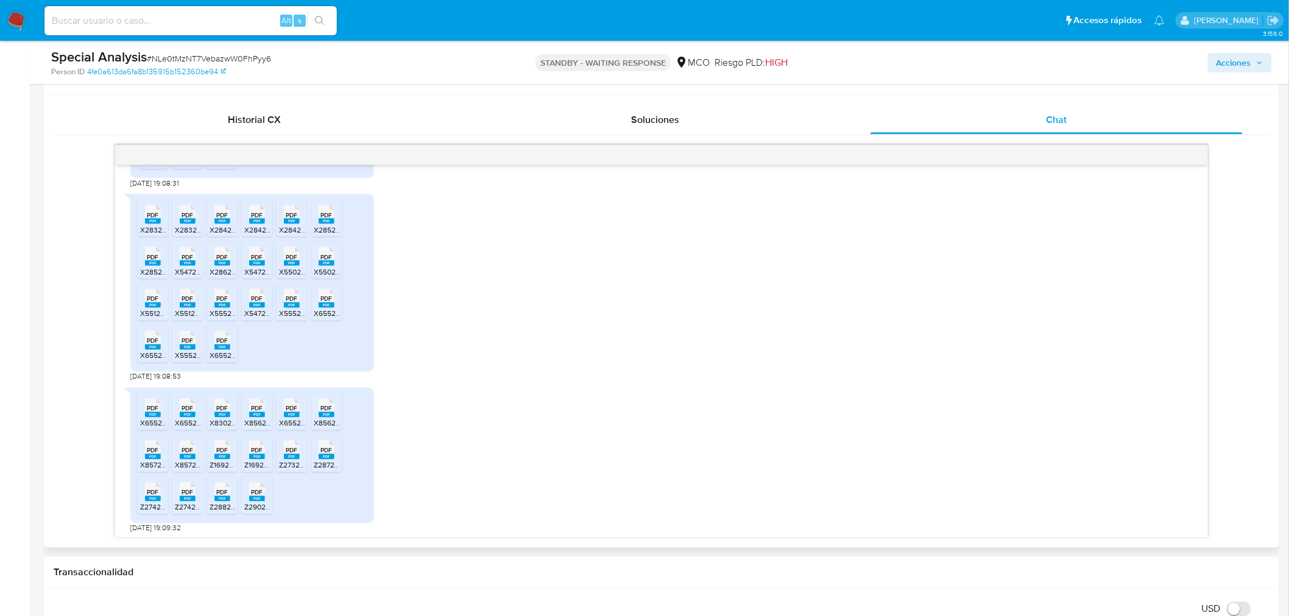
click at [150, 347] on rect at bounding box center [153, 347] width 16 height 5
click at [177, 348] on div "PDF PDF" at bounding box center [188, 340] width 26 height 24
click at [215, 345] on rect at bounding box center [222, 347] width 16 height 5
click at [153, 409] on span "PDF" at bounding box center [153, 409] width 12 height 8
click at [181, 404] on div "PDF PDF" at bounding box center [188, 407] width 26 height 24
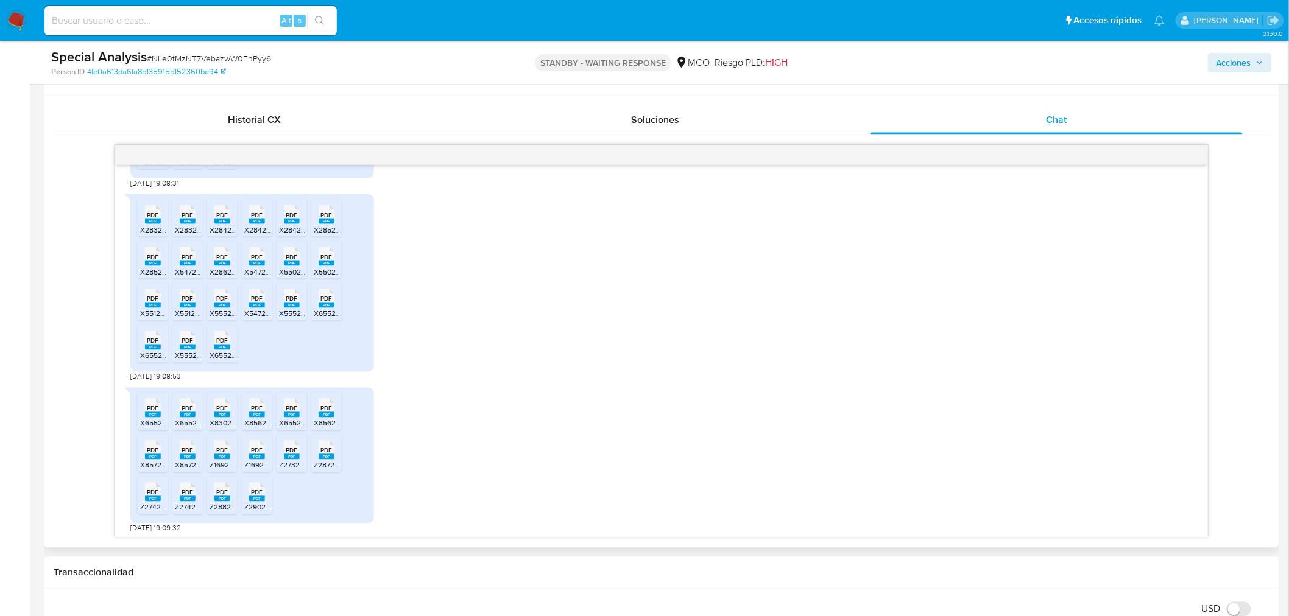
click at [217, 405] on span "PDF" at bounding box center [222, 409] width 12 height 8
click at [255, 408] on span "PDF" at bounding box center [257, 409] width 12 height 8
click at [290, 409] on span "PDF" at bounding box center [292, 409] width 12 height 8
click at [320, 411] on div "PDF PDF" at bounding box center [327, 407] width 26 height 24
click at [147, 449] on span "PDF" at bounding box center [153, 451] width 12 height 8
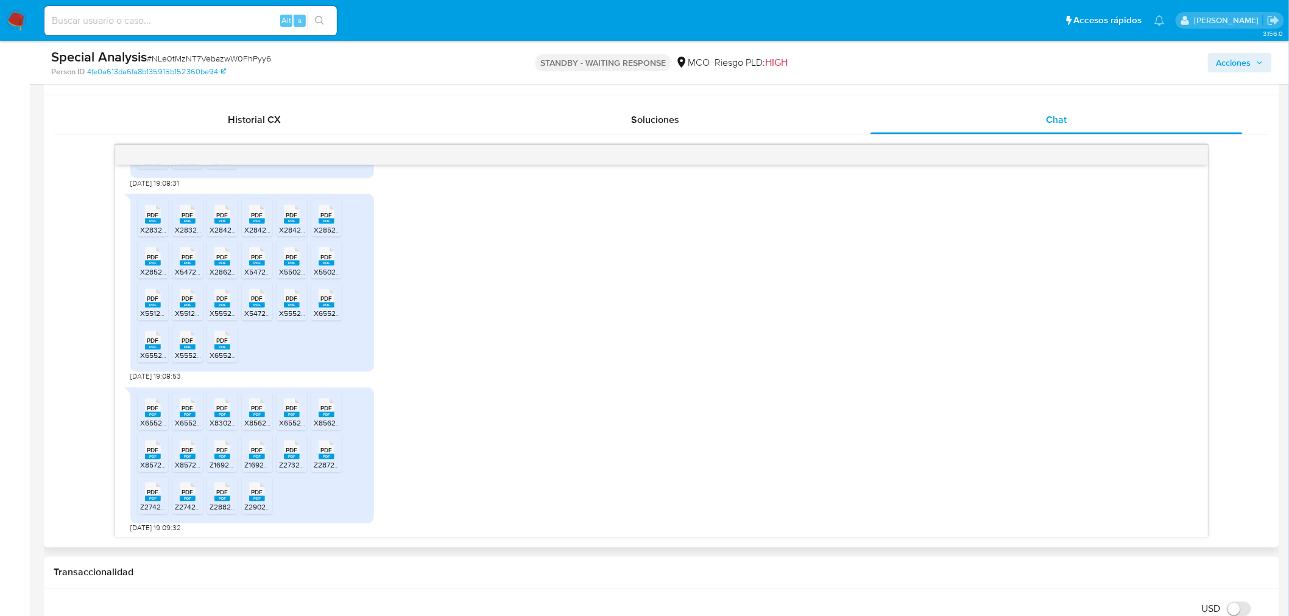
click at [181, 454] on rect at bounding box center [188, 456] width 16 height 5
click at [223, 451] on span "PDF" at bounding box center [222, 451] width 12 height 8
click at [256, 454] on rect at bounding box center [257, 456] width 16 height 5
click at [295, 451] on span "PDF" at bounding box center [292, 451] width 12 height 8
click at [334, 452] on div "PDF PDF" at bounding box center [327, 449] width 26 height 24
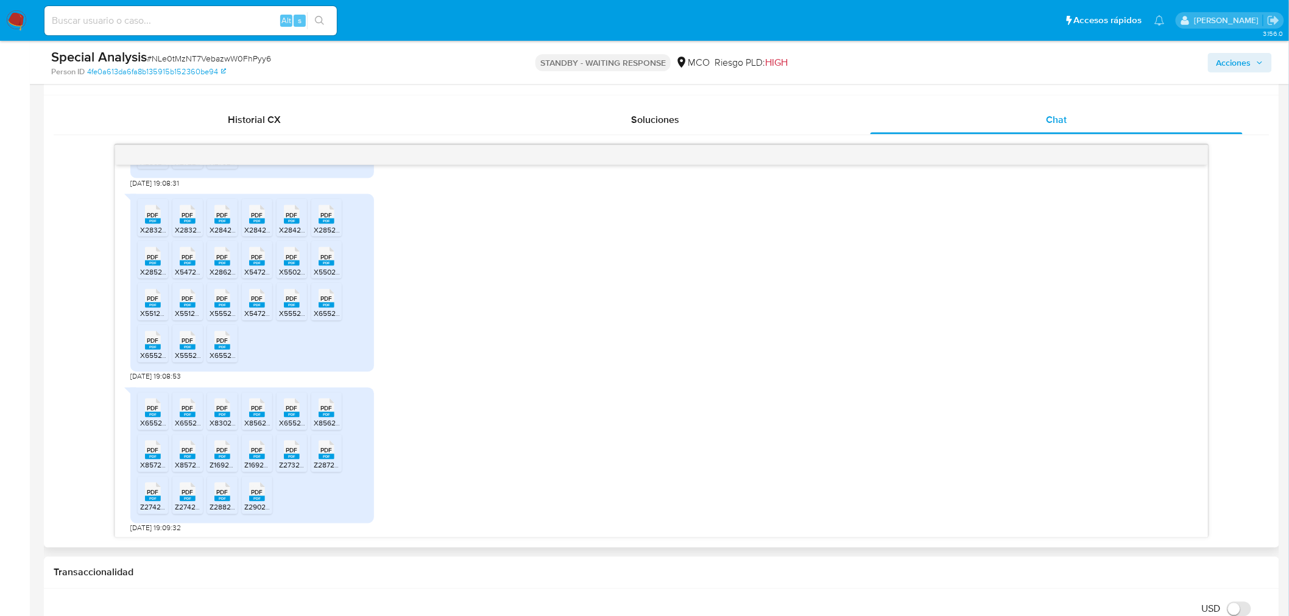
click at [152, 496] on rect at bounding box center [153, 498] width 16 height 5
click at [177, 493] on div "PDF PDF" at bounding box center [188, 491] width 26 height 24
click at [216, 493] on span "PDF" at bounding box center [222, 493] width 12 height 8
click at [259, 498] on rect at bounding box center [257, 498] width 16 height 5
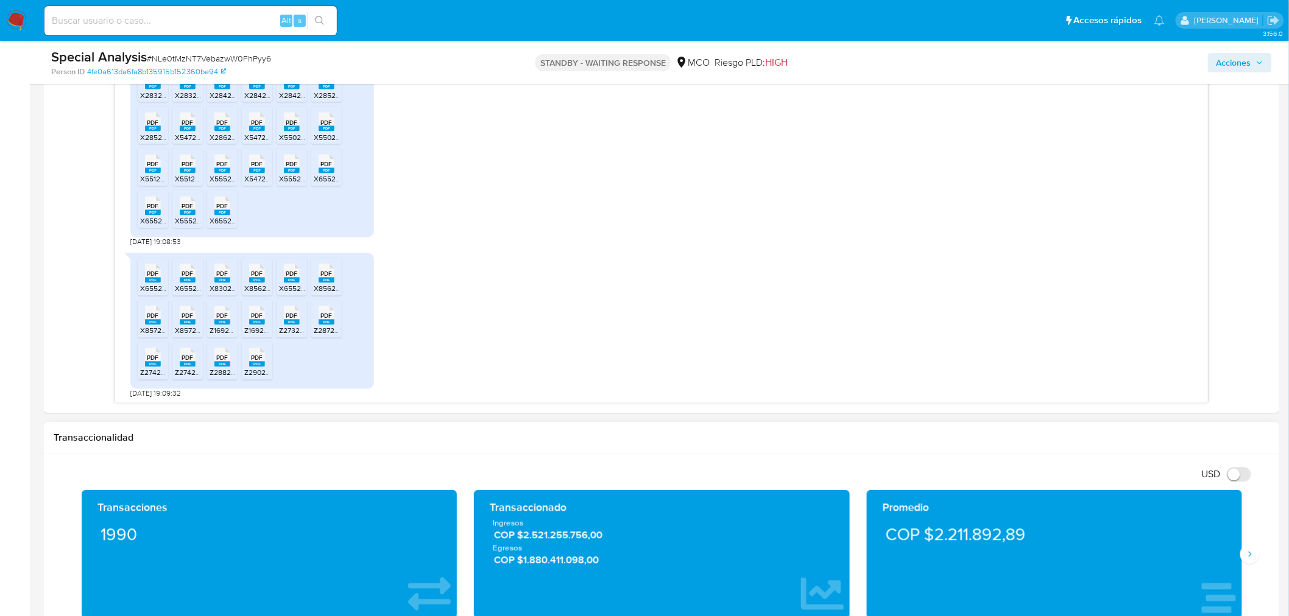
scroll to position [812, 0]
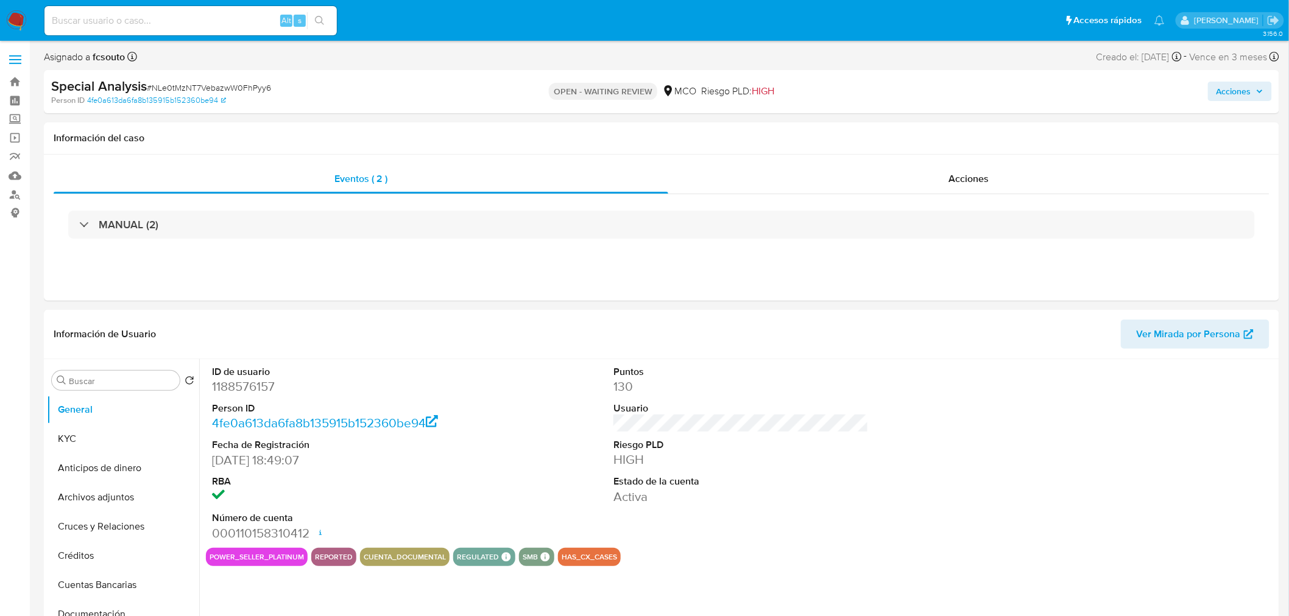
select select "10"
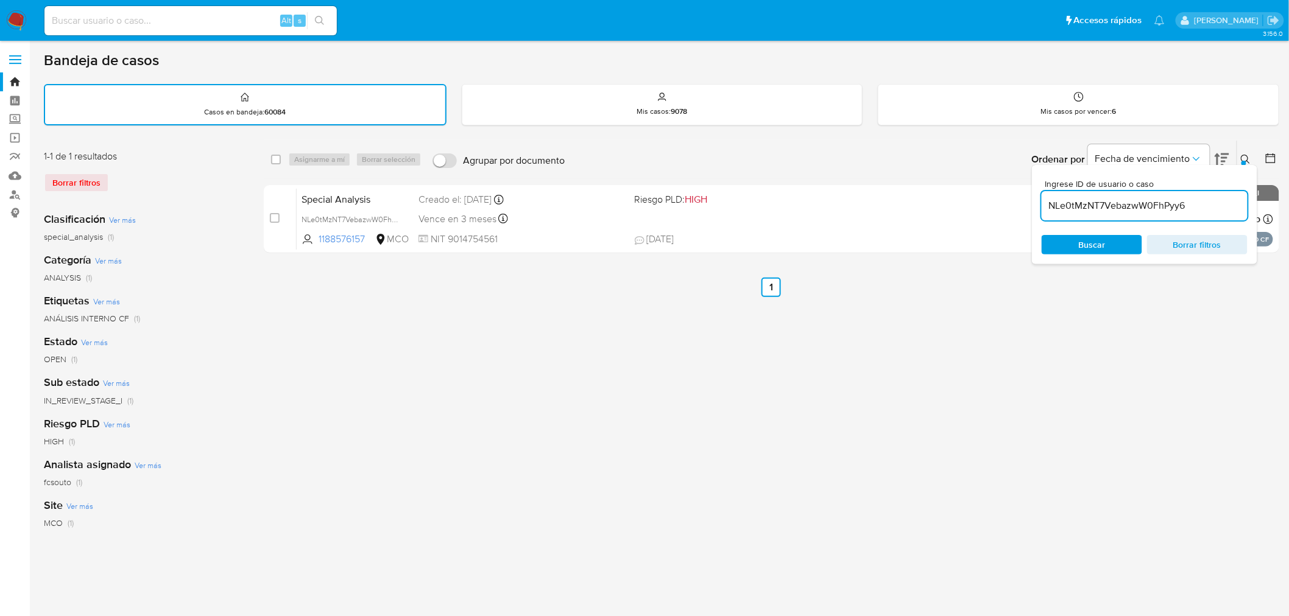
click at [19, 20] on img at bounding box center [16, 20] width 21 height 21
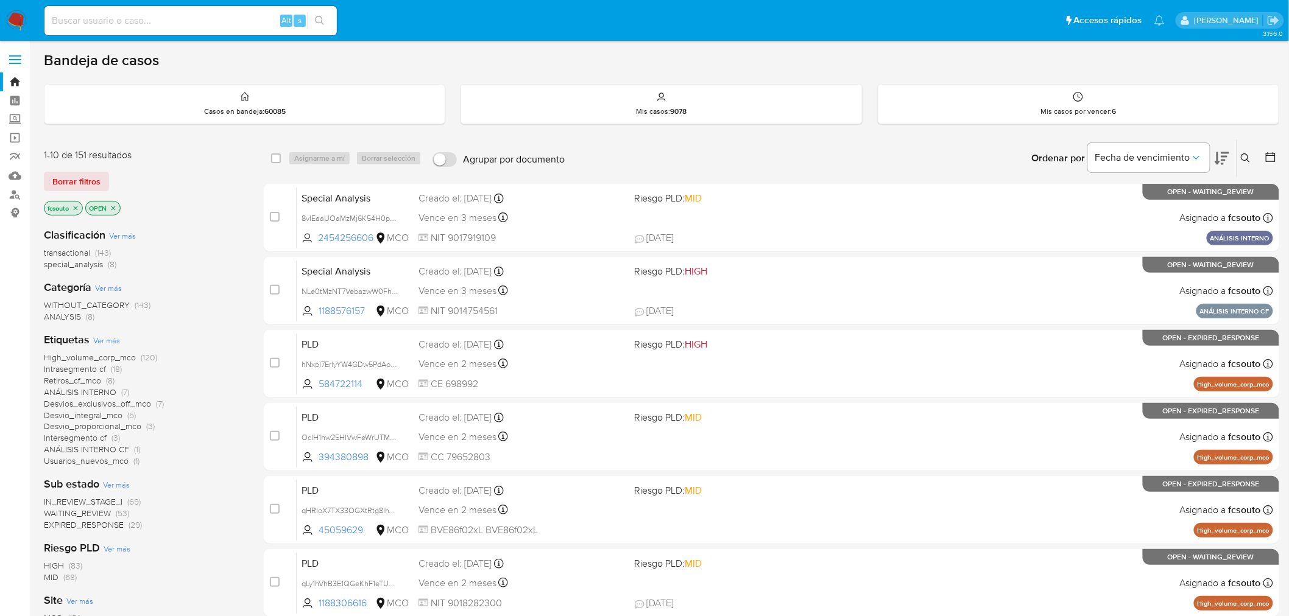
click at [1222, 158] on icon at bounding box center [1221, 158] width 15 height 15
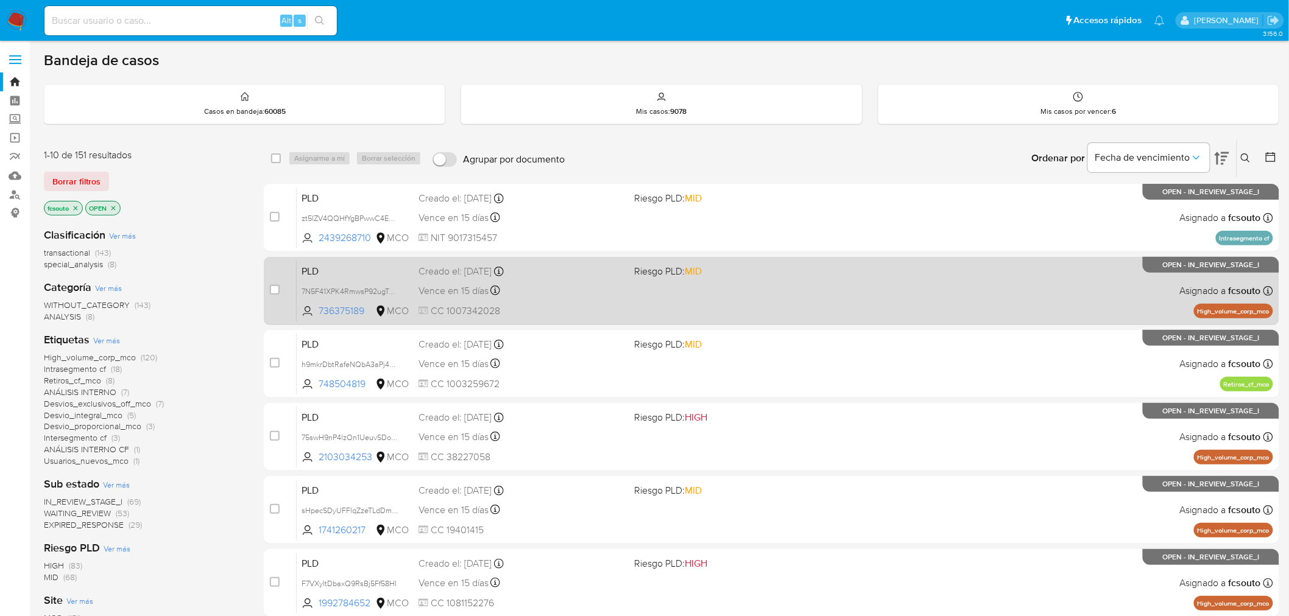
click at [627, 300] on div "PLD 7N5F41XPK4RmwsP92ugTp1AH 736375189 MCO Riesgo PLD: MID Creado el: [DATE] Cr…" at bounding box center [785, 291] width 976 height 62
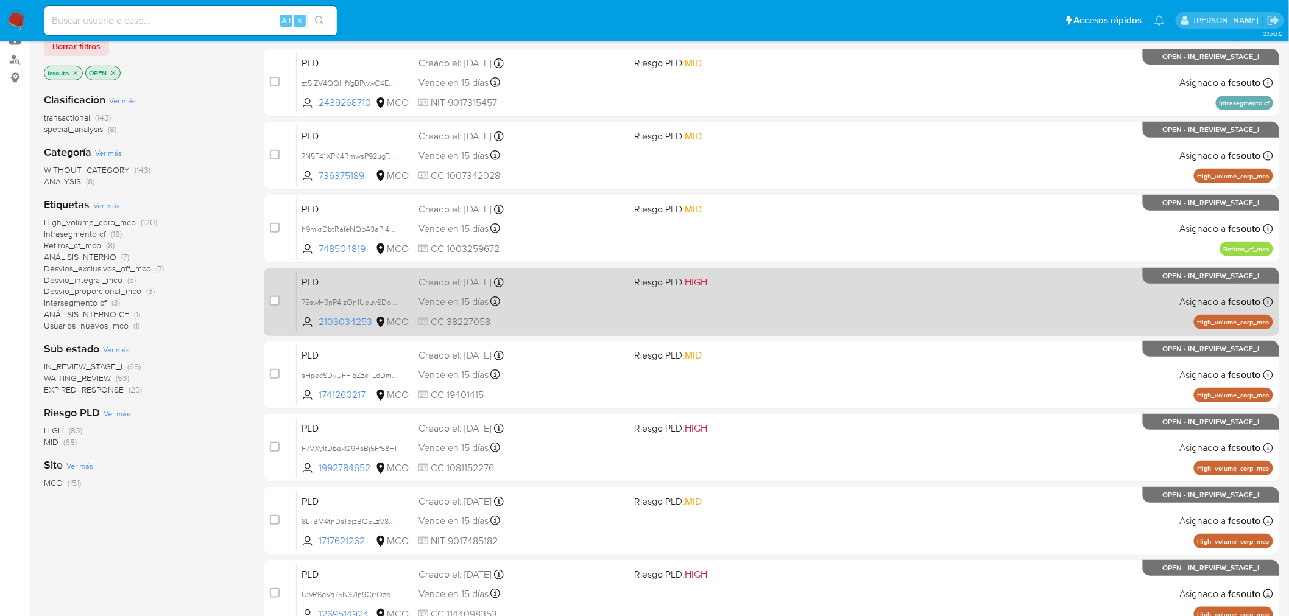
scroll to position [203, 0]
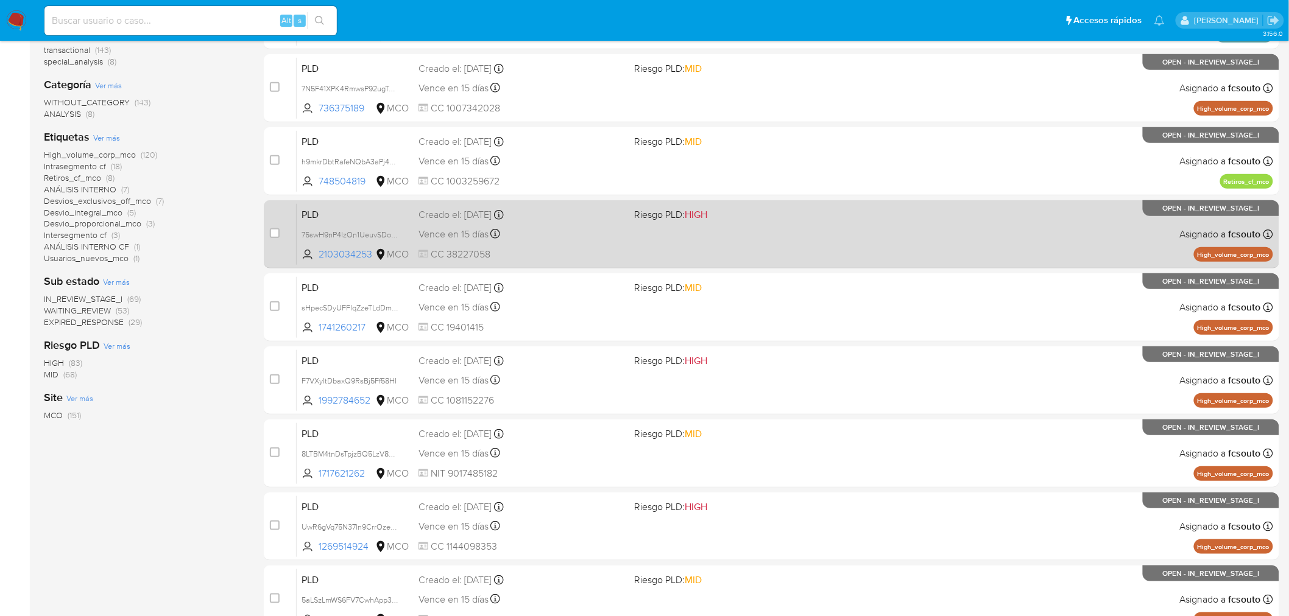
click at [740, 242] on div "PLD 75swH9nP4lzOn1UeuvSDoGbP 2103034253 MCO Riesgo PLD: HIGH Creado el: [DATE] …" at bounding box center [785, 234] width 976 height 62
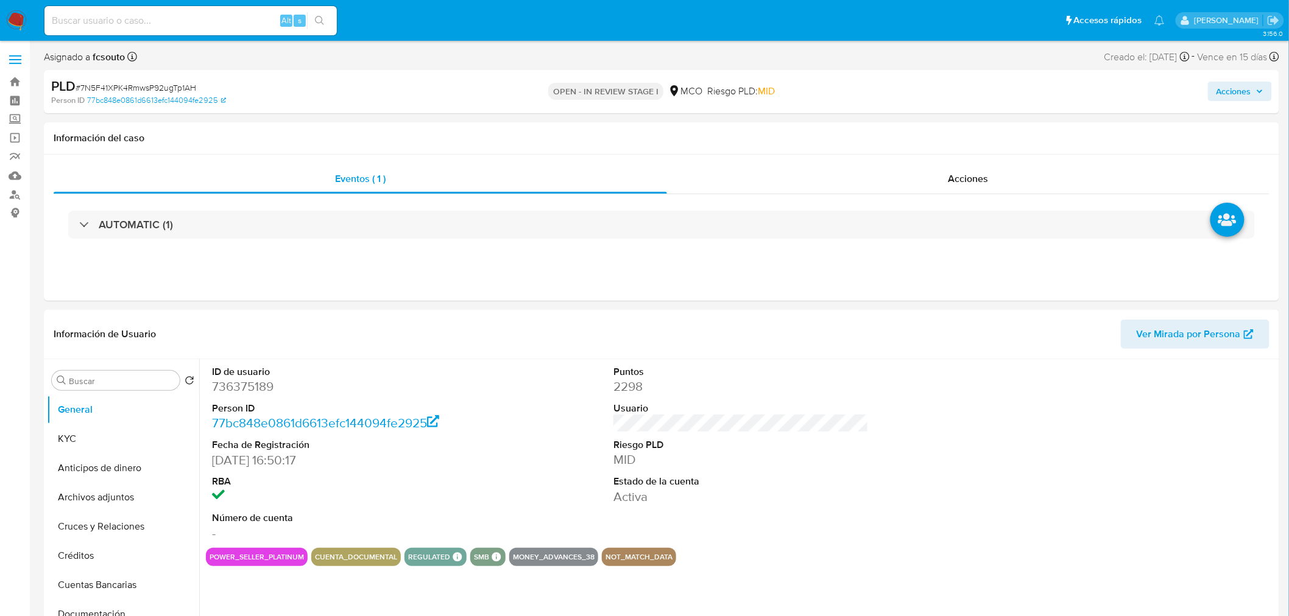
select select "10"
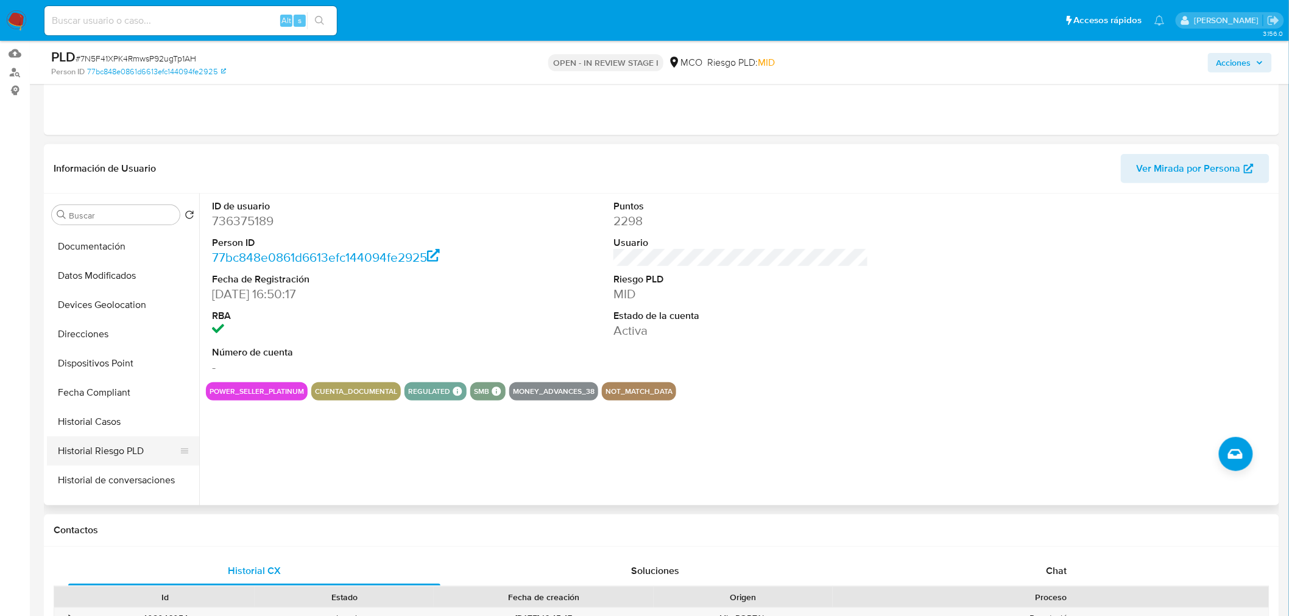
scroll to position [135, 0]
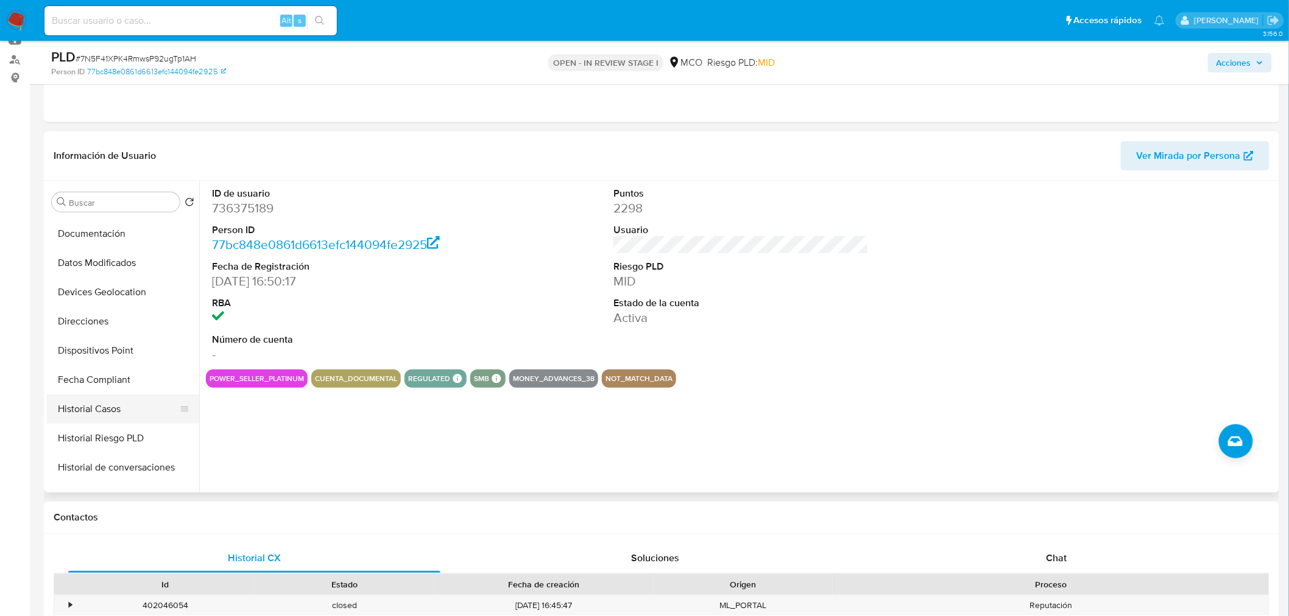
click at [108, 408] on button "Historial Casos" at bounding box center [118, 409] width 142 height 29
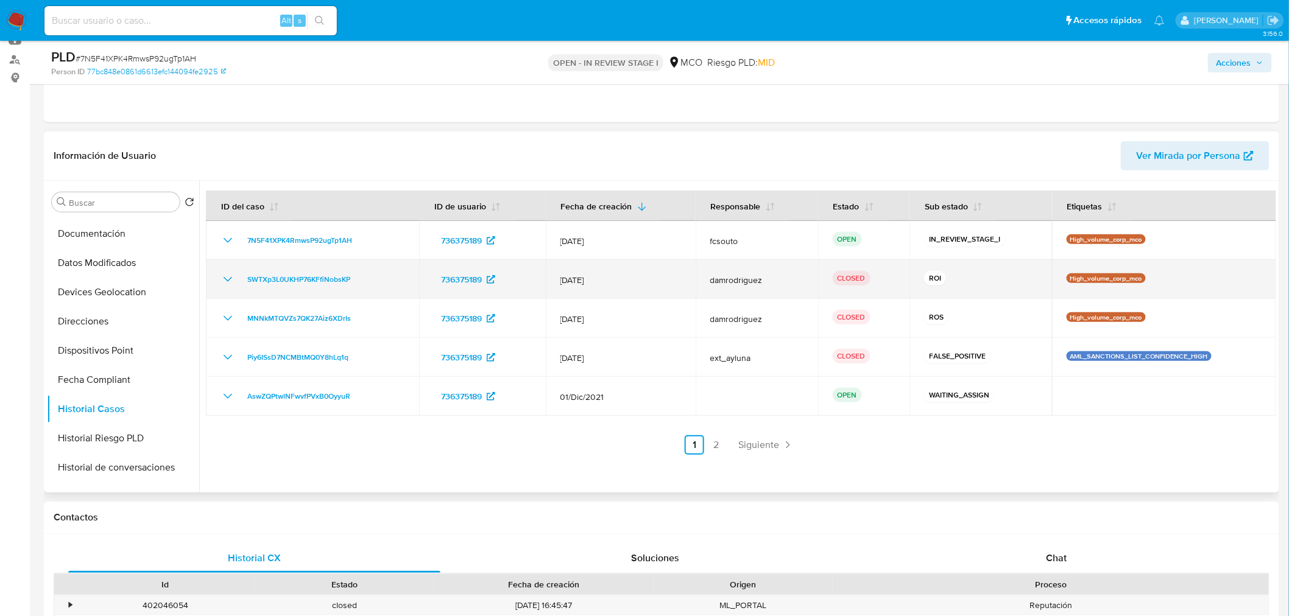
click at [226, 279] on icon "Mostrar/Ocultar" at bounding box center [227, 279] width 9 height 5
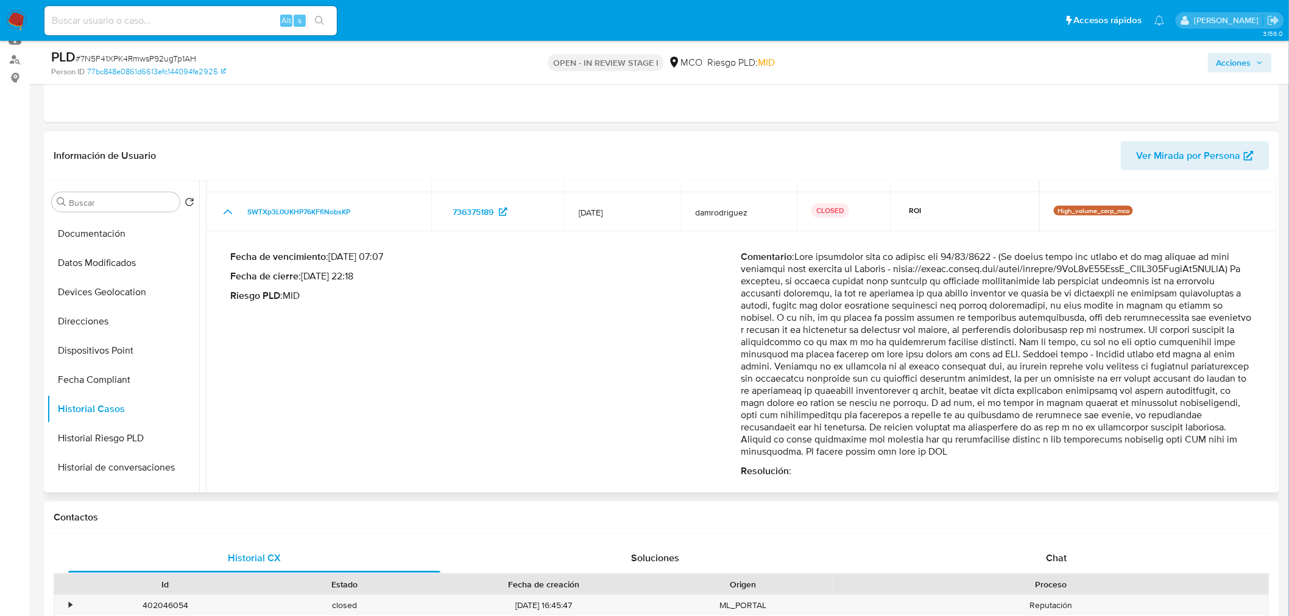
scroll to position [0, 0]
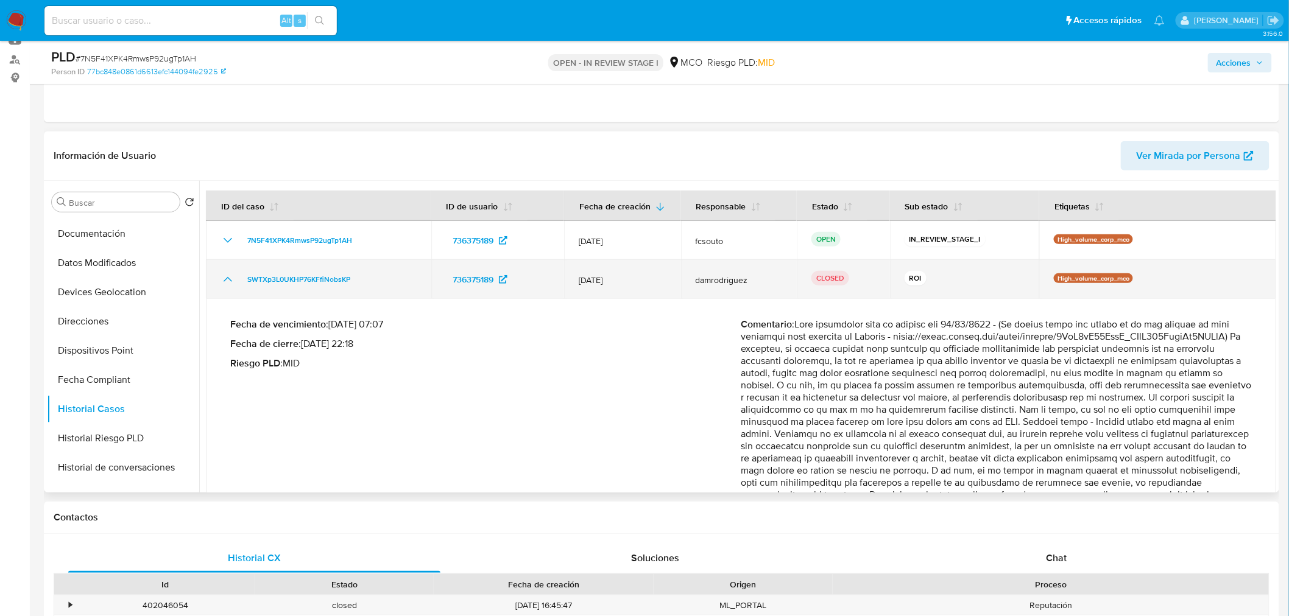
click at [227, 276] on icon "Mostrar/Ocultar" at bounding box center [227, 279] width 15 height 15
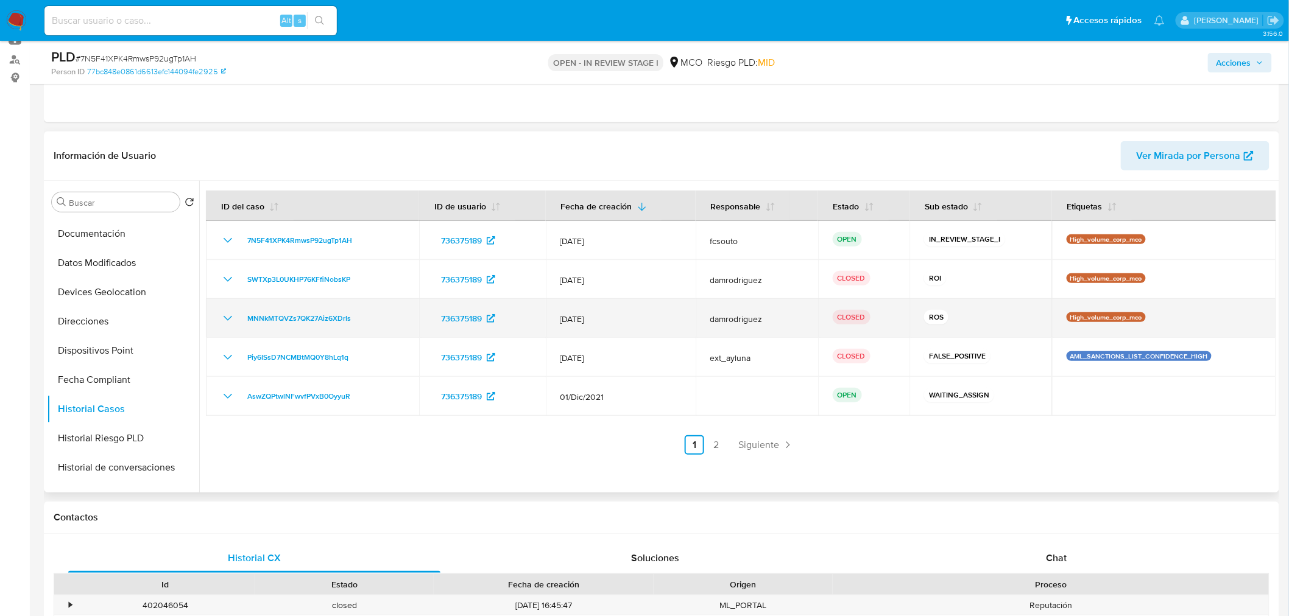
click at [226, 320] on icon "Mostrar/Ocultar" at bounding box center [227, 318] width 15 height 15
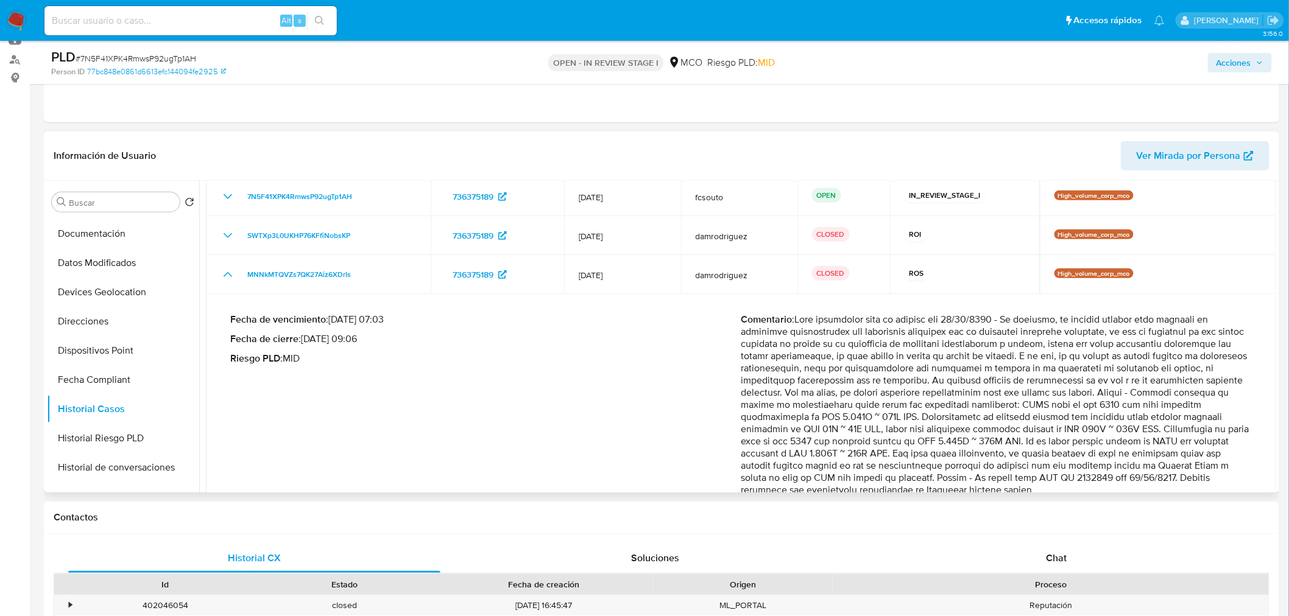
scroll to position [68, 0]
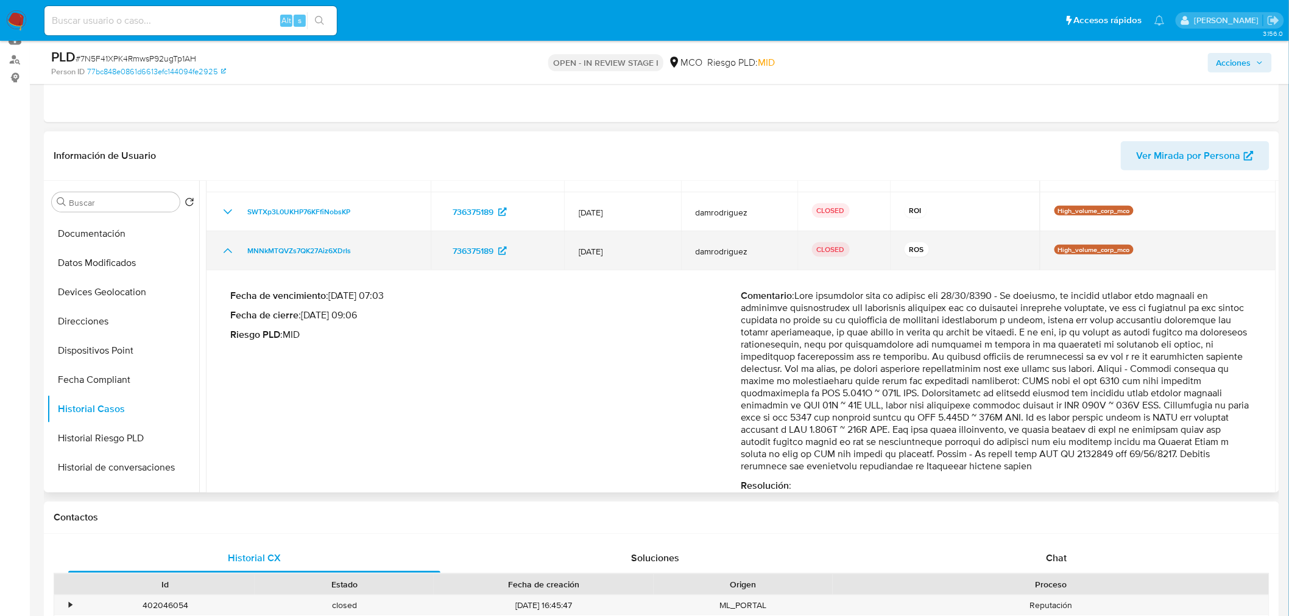
click at [224, 253] on icon "Mostrar/Ocultar" at bounding box center [227, 251] width 15 height 15
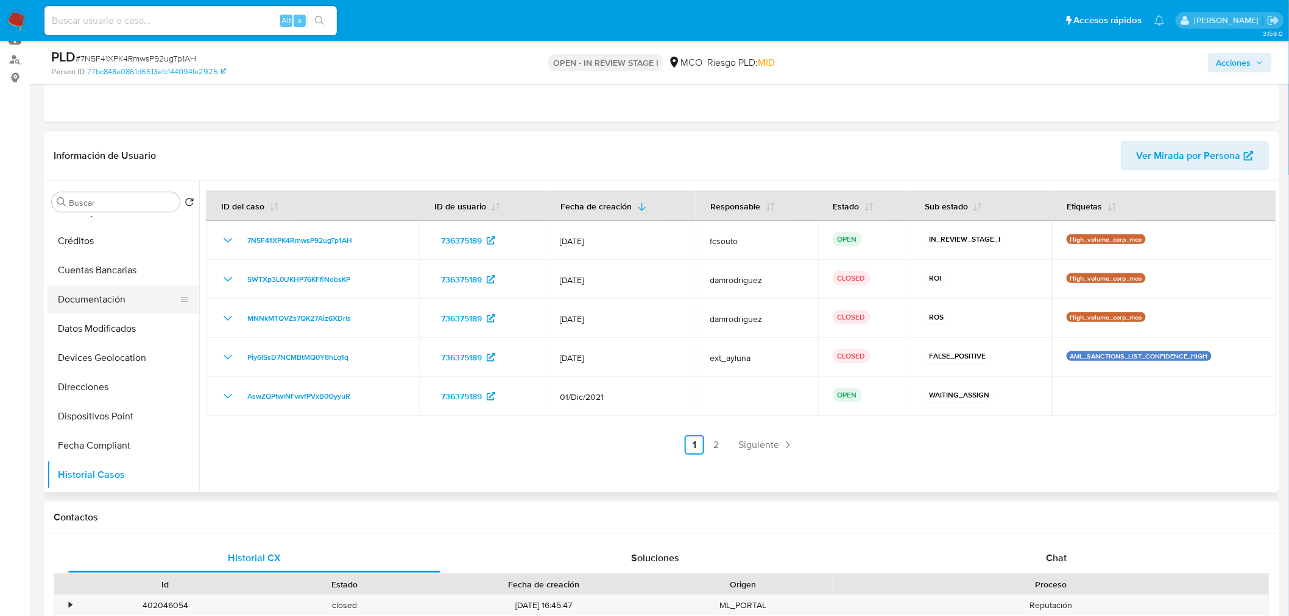
scroll to position [0, 0]
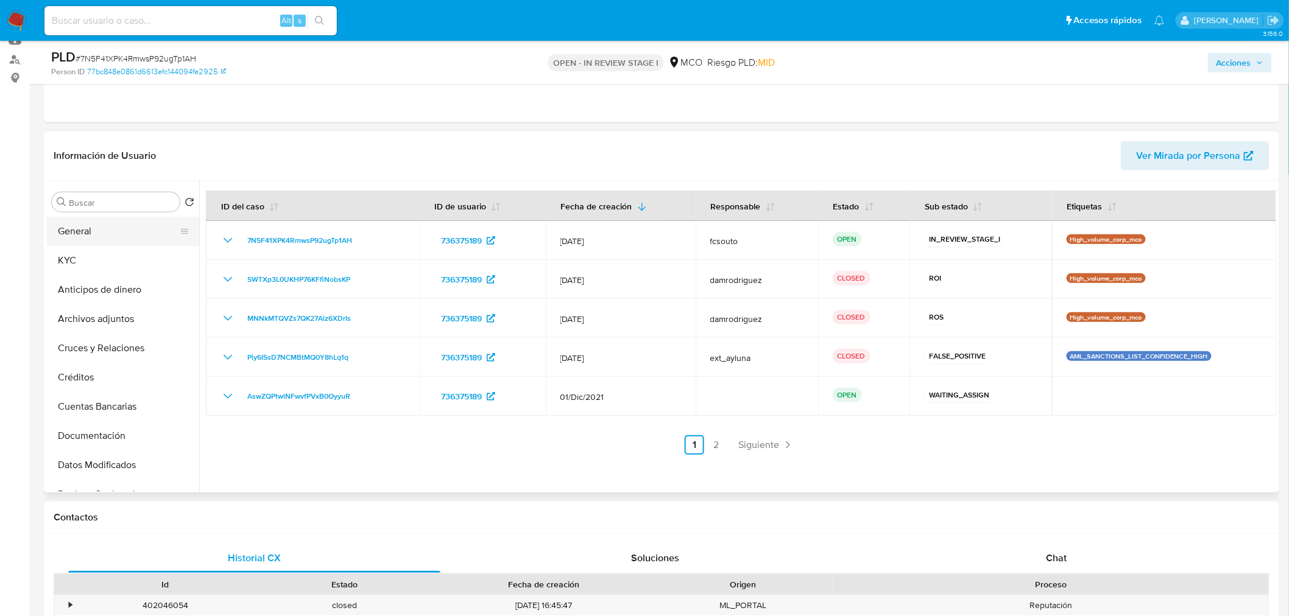
click at [111, 231] on button "General" at bounding box center [118, 231] width 142 height 29
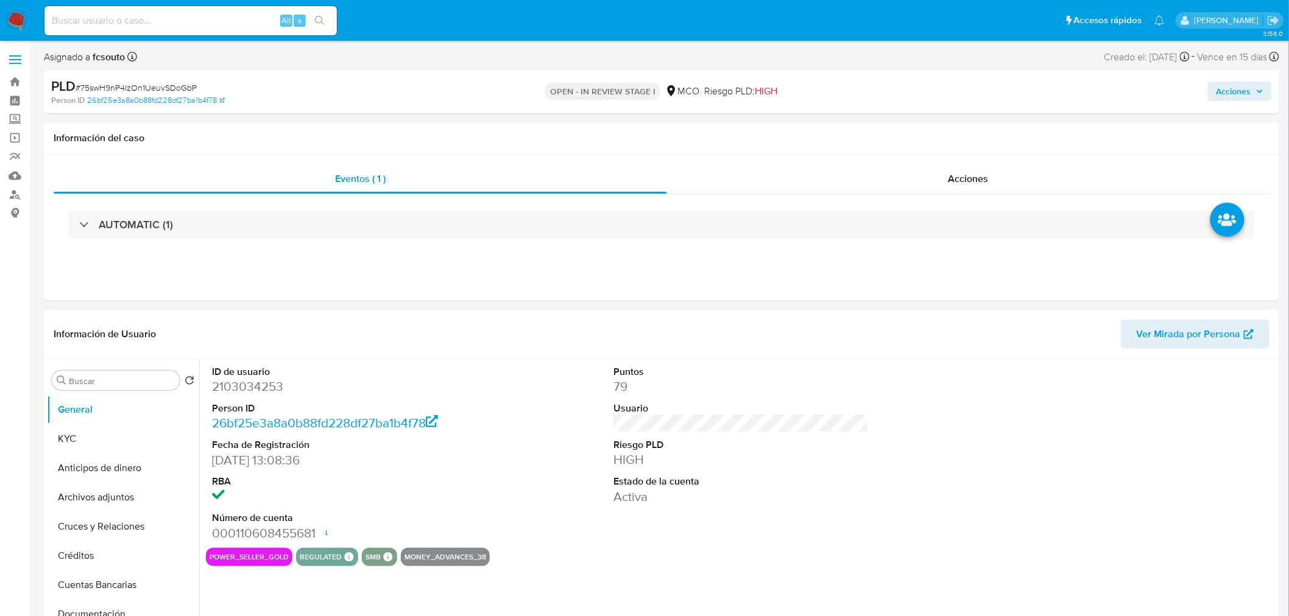
select select "10"
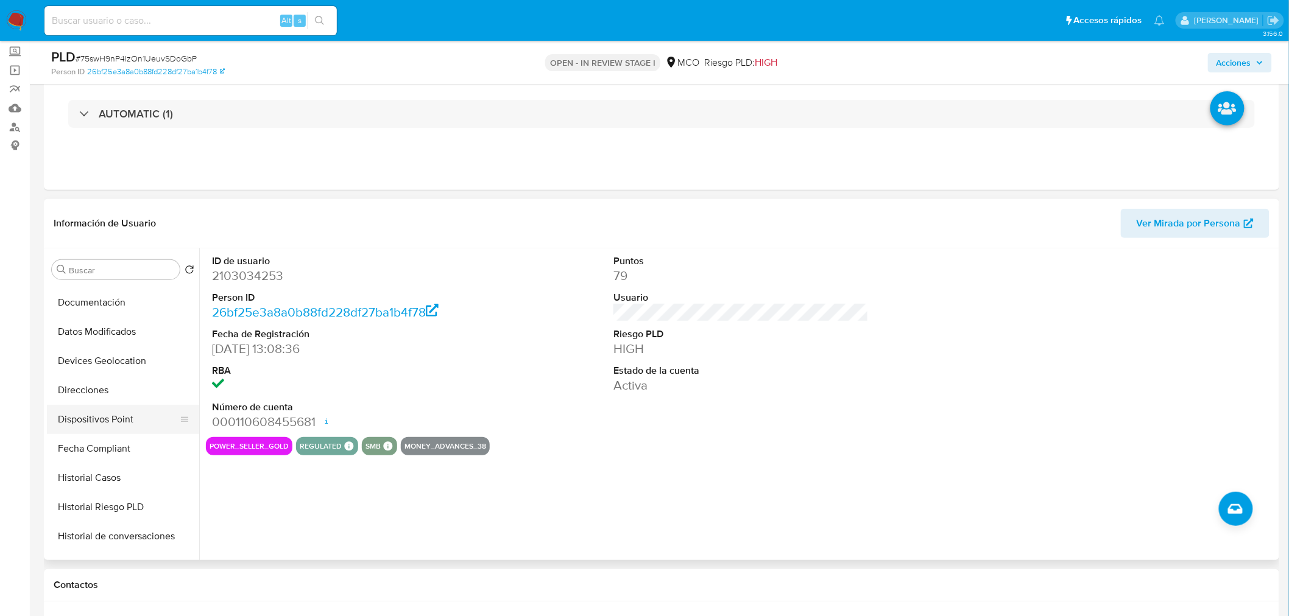
scroll to position [202, 0]
click at [134, 484] on button "Historial Casos" at bounding box center [118, 476] width 142 height 29
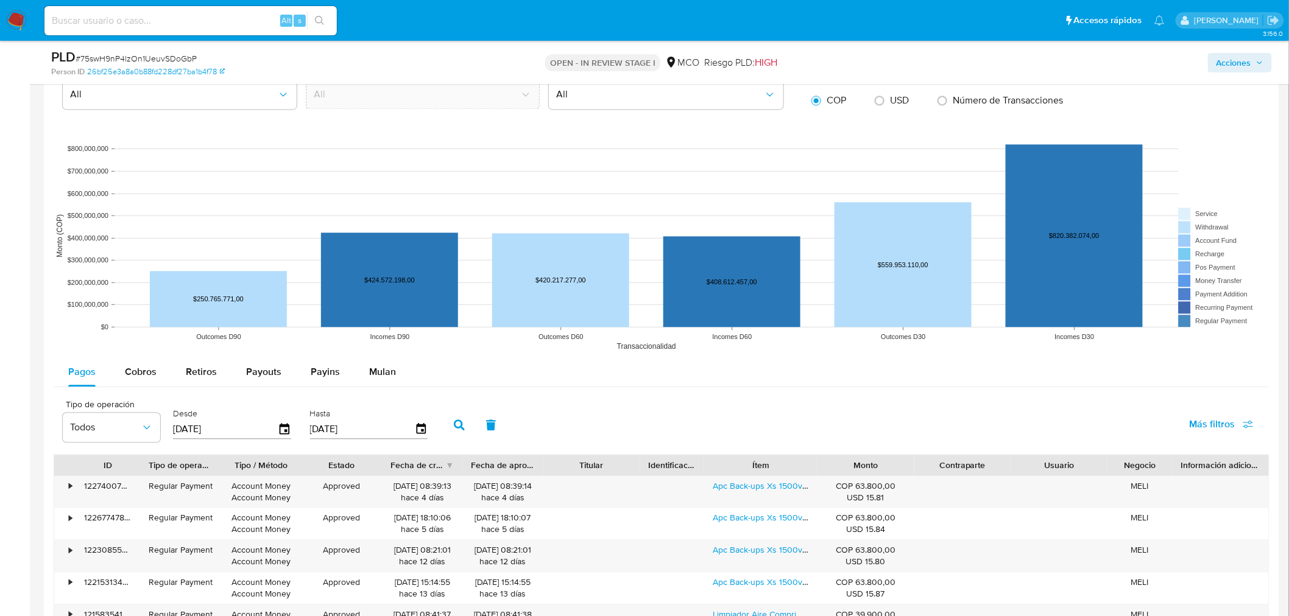
scroll to position [1218, 0]
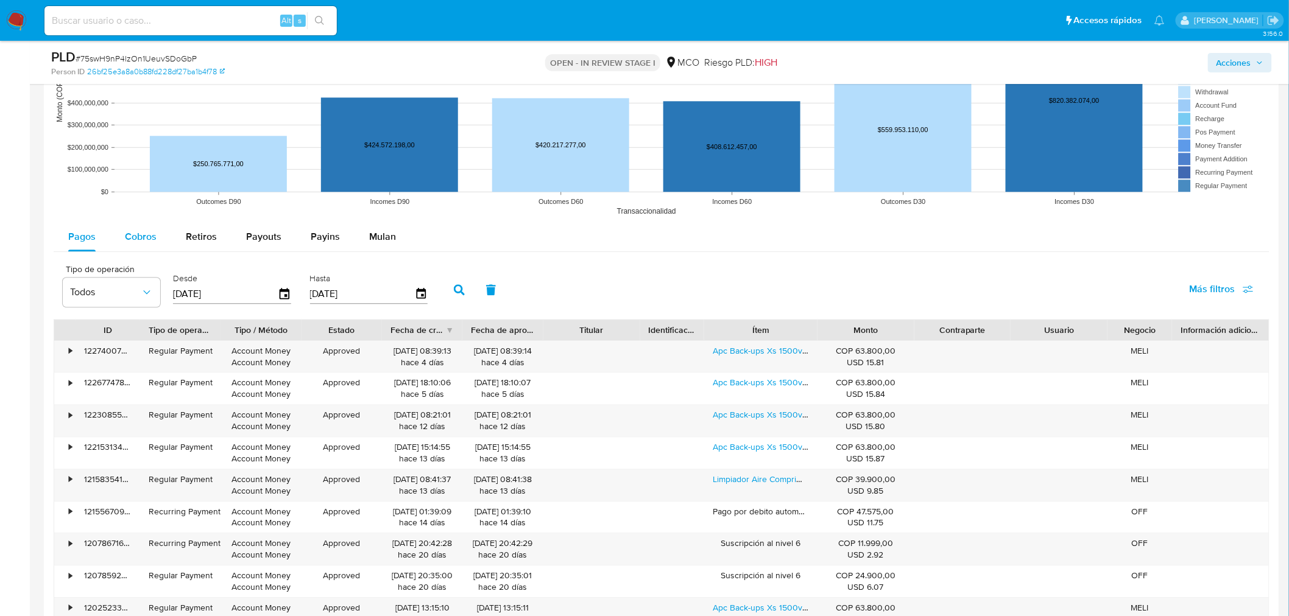
click at [136, 232] on div "Cobros" at bounding box center [141, 236] width 32 height 29
select select "10"
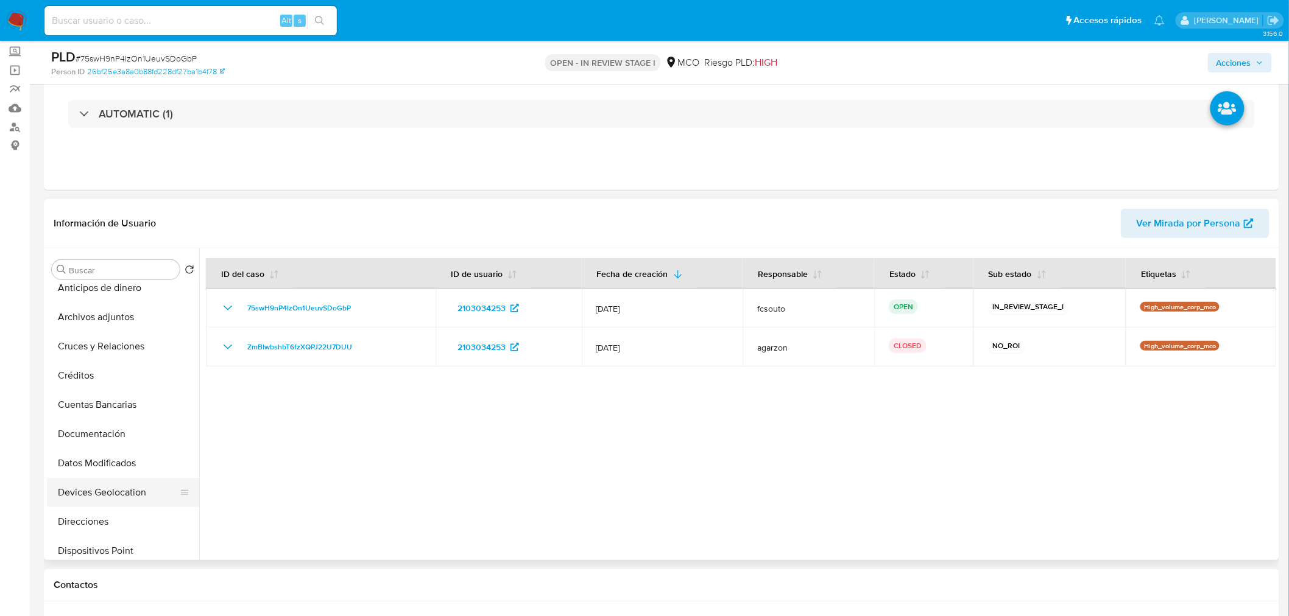
scroll to position [0, 0]
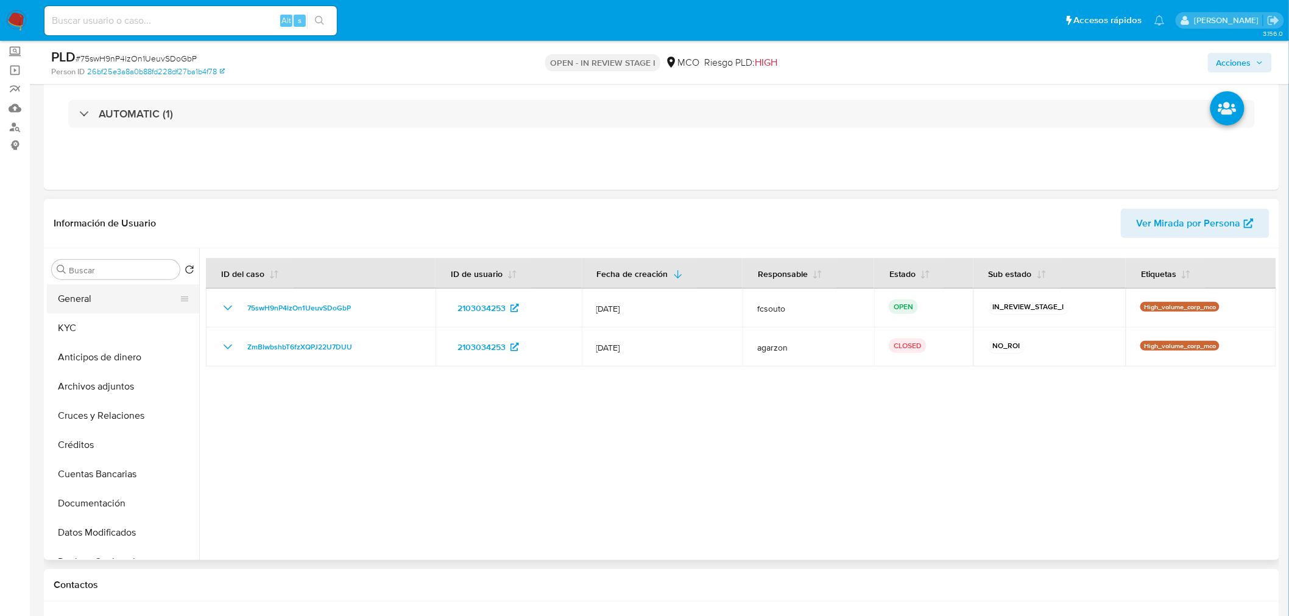
click at [80, 291] on button "General" at bounding box center [118, 298] width 142 height 29
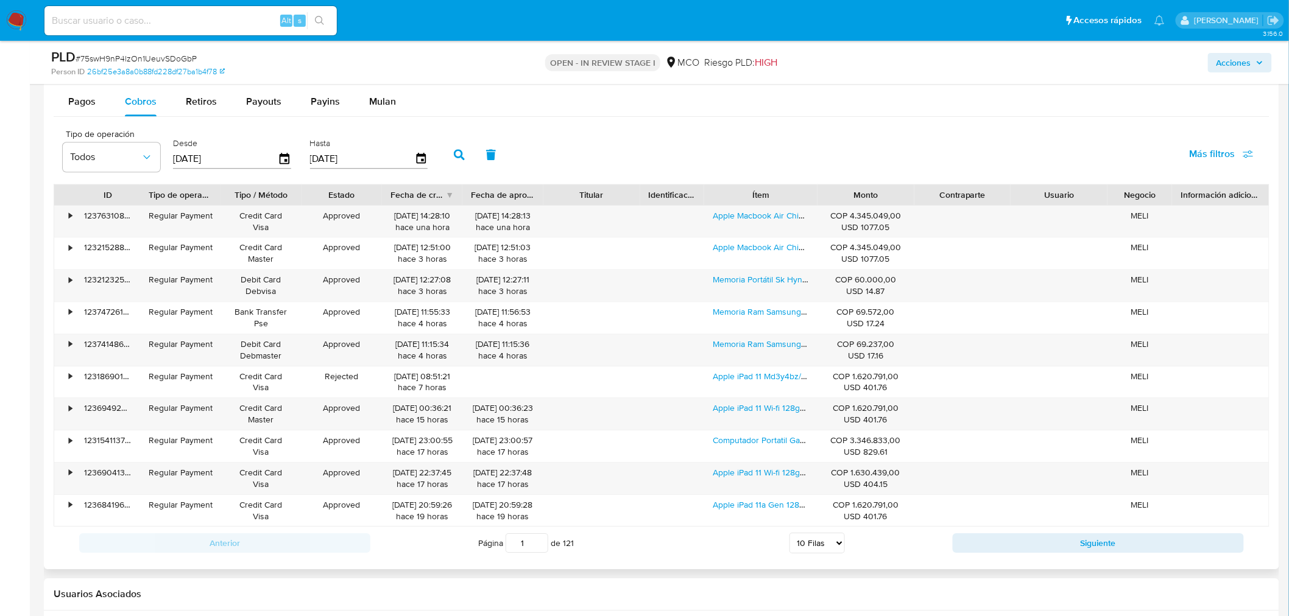
scroll to position [1218, 0]
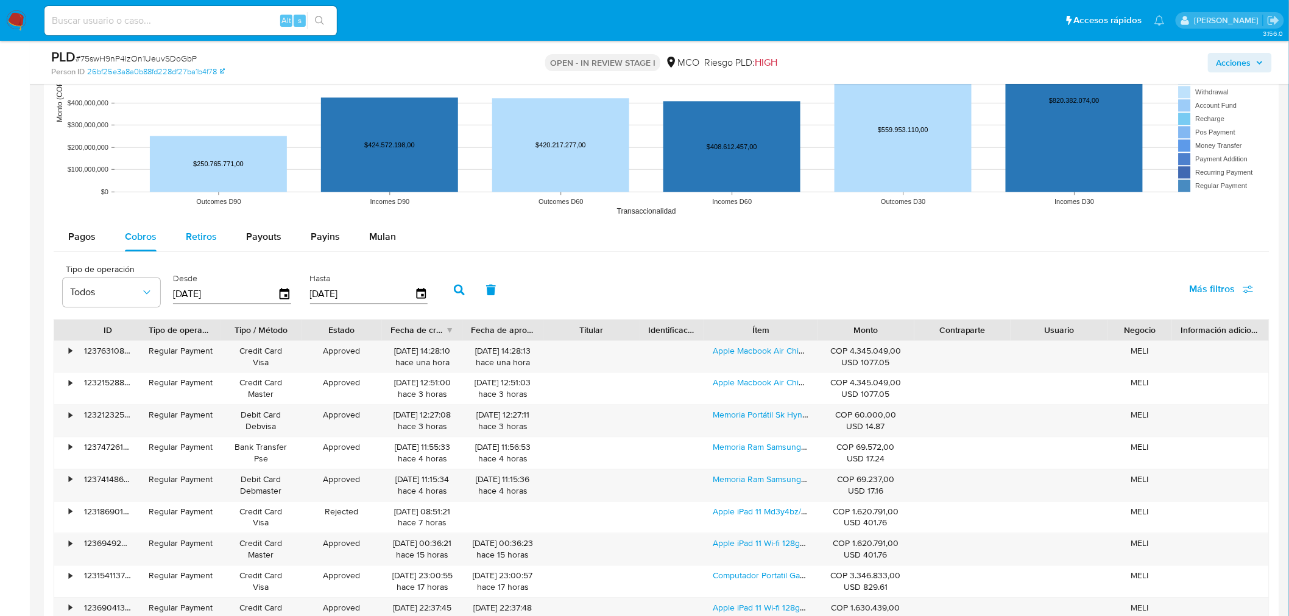
click at [212, 237] on span "Retiros" at bounding box center [201, 237] width 31 height 14
select select "10"
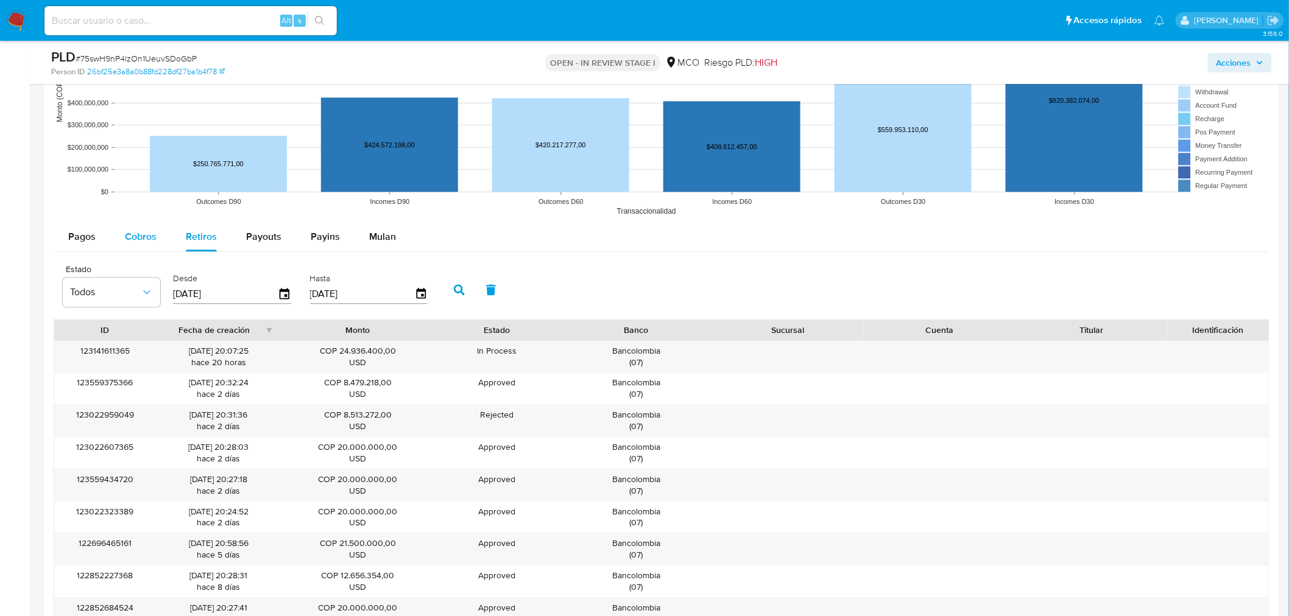
click at [137, 230] on span "Cobros" at bounding box center [141, 237] width 32 height 14
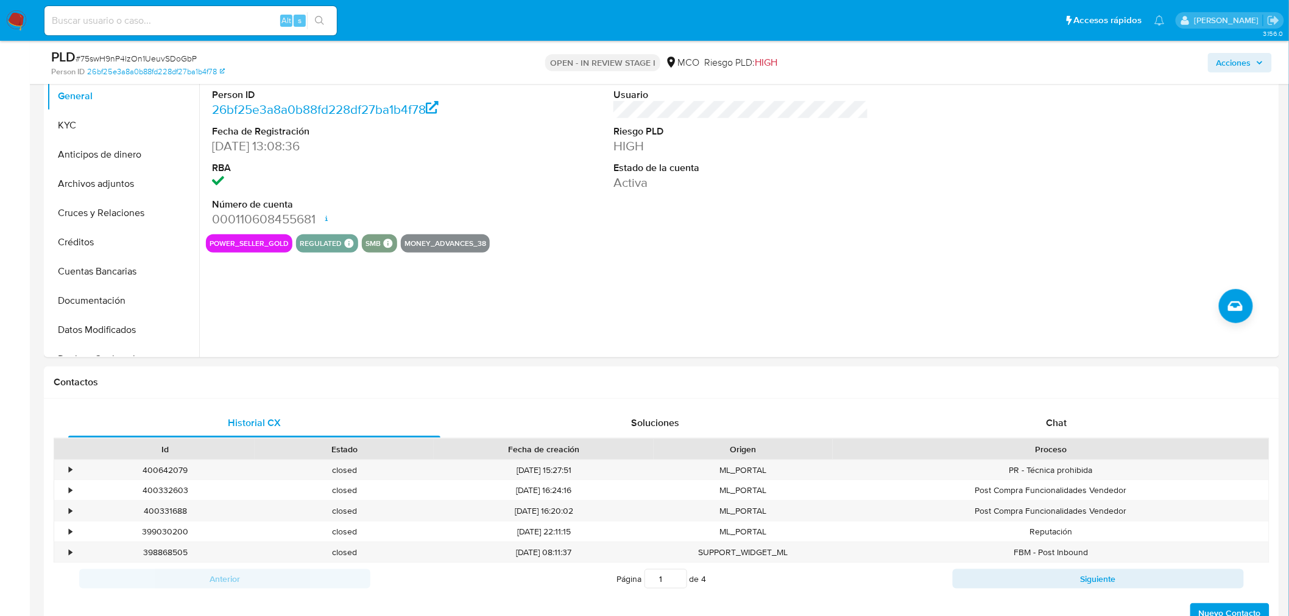
scroll to position [0, 0]
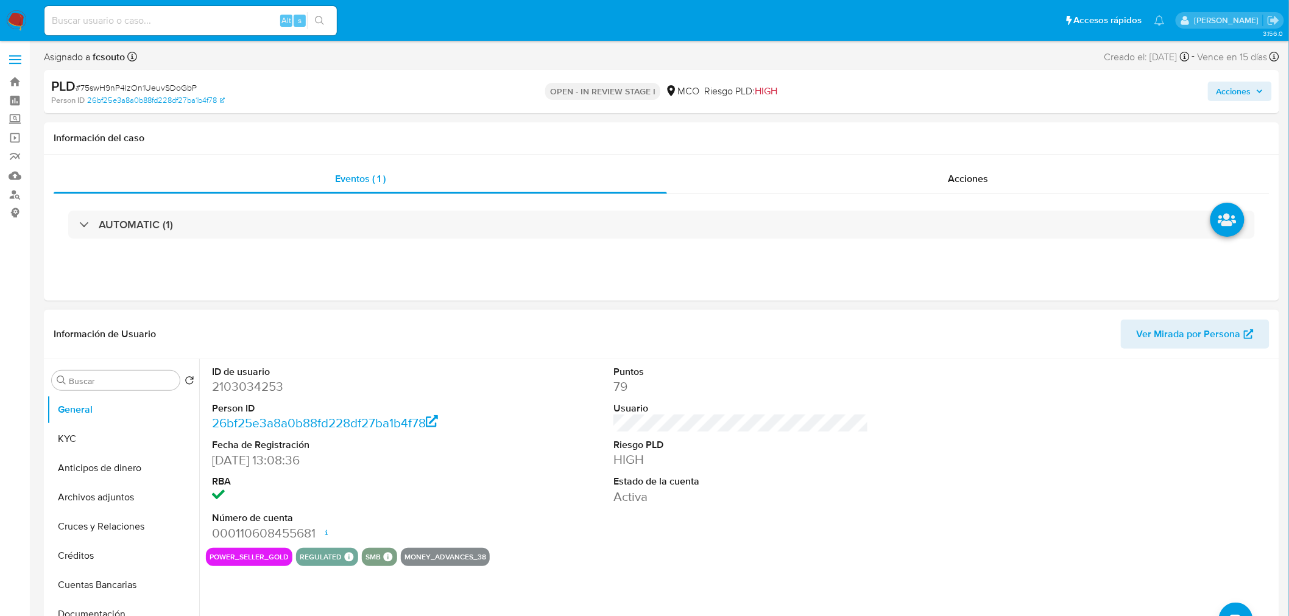
click at [264, 385] on dd "2103034253" at bounding box center [339, 386] width 255 height 17
copy dd "2103034253"
click at [258, 389] on dd "2103034253" at bounding box center [339, 386] width 255 height 17
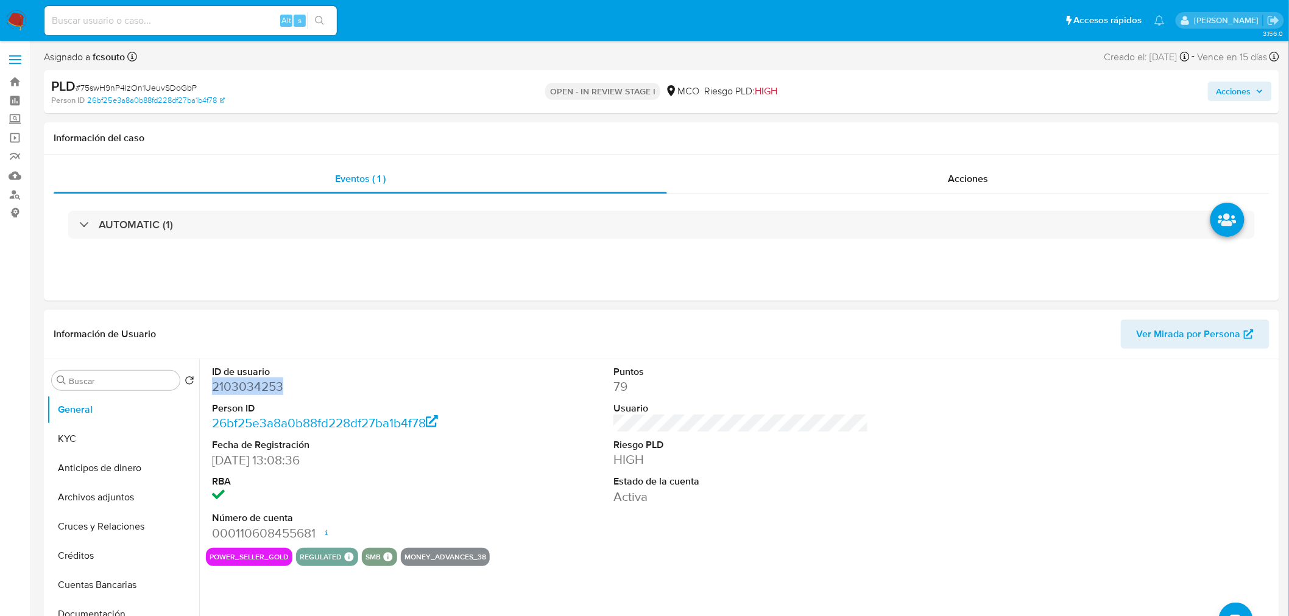
click at [235, 384] on dd "2103034253" at bounding box center [339, 386] width 255 height 17
click at [71, 439] on button "KYC" at bounding box center [118, 438] width 142 height 29
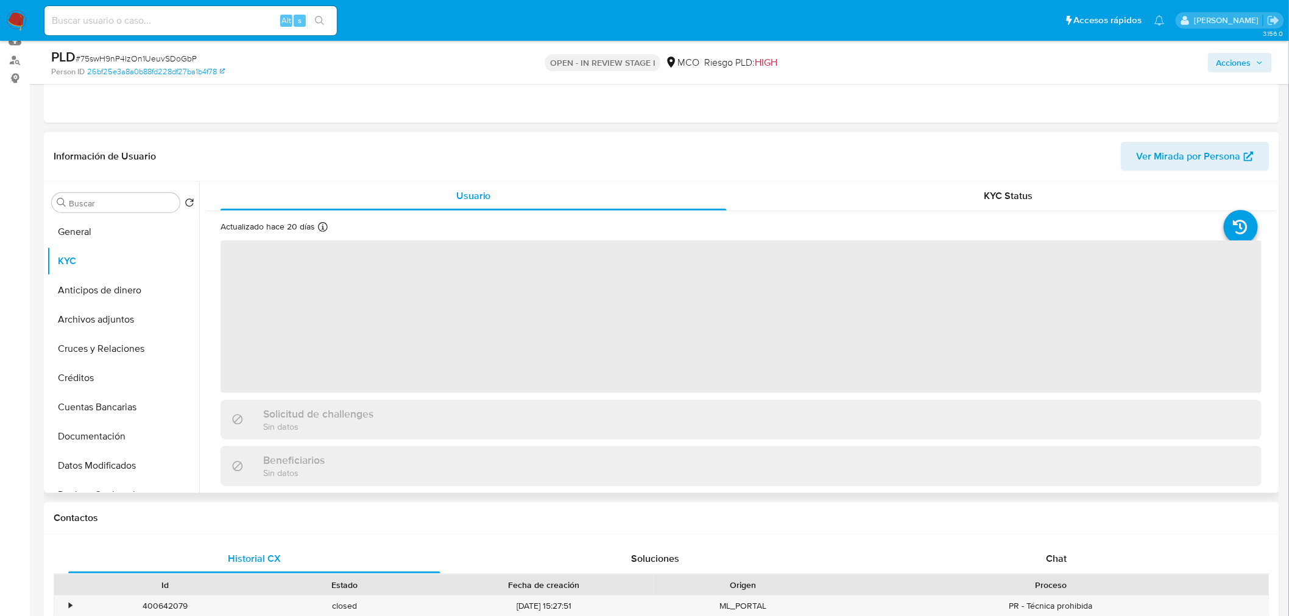
scroll to position [135, 0]
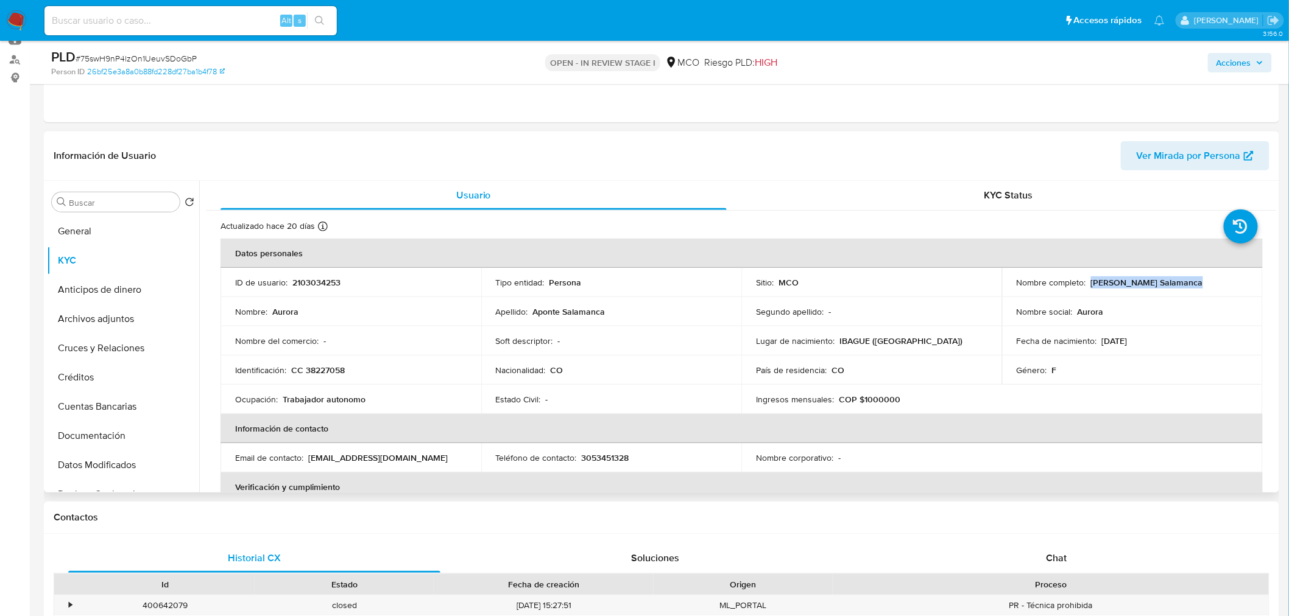
drag, startPoint x: 1088, startPoint y: 281, endPoint x: 1188, endPoint y: 281, distance: 100.5
click at [1188, 281] on div "Nombre completo : Aurora Aponte Salamanca" at bounding box center [1131, 282] width 231 height 11
copy p "Aurora Aponte Salamanca"
click at [311, 372] on p "CC 38227058" at bounding box center [318, 370] width 54 height 11
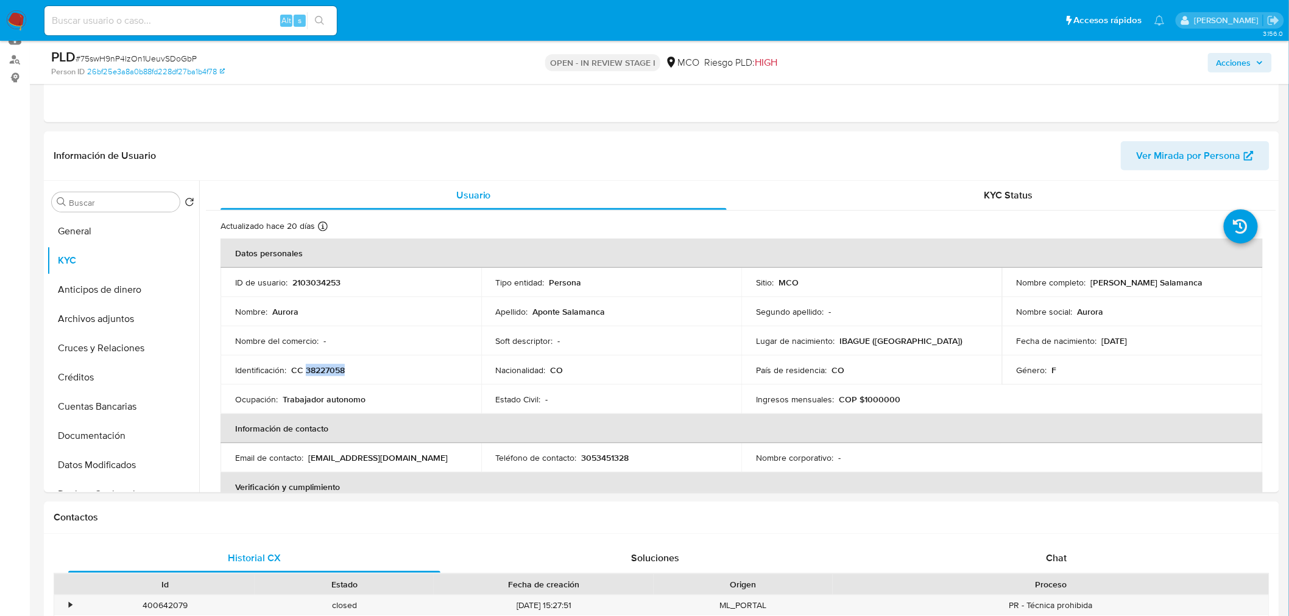
copy p "38227058"
click at [895, 384] on td "País de residencia : CO" at bounding box center [871, 370] width 261 height 29
drag, startPoint x: 1140, startPoint y: 346, endPoint x: 1098, endPoint y: 345, distance: 42.0
click at [1098, 345] on div "Fecha de nacimiento : 09/03/1952" at bounding box center [1131, 341] width 231 height 11
copy p "09/03/1952"
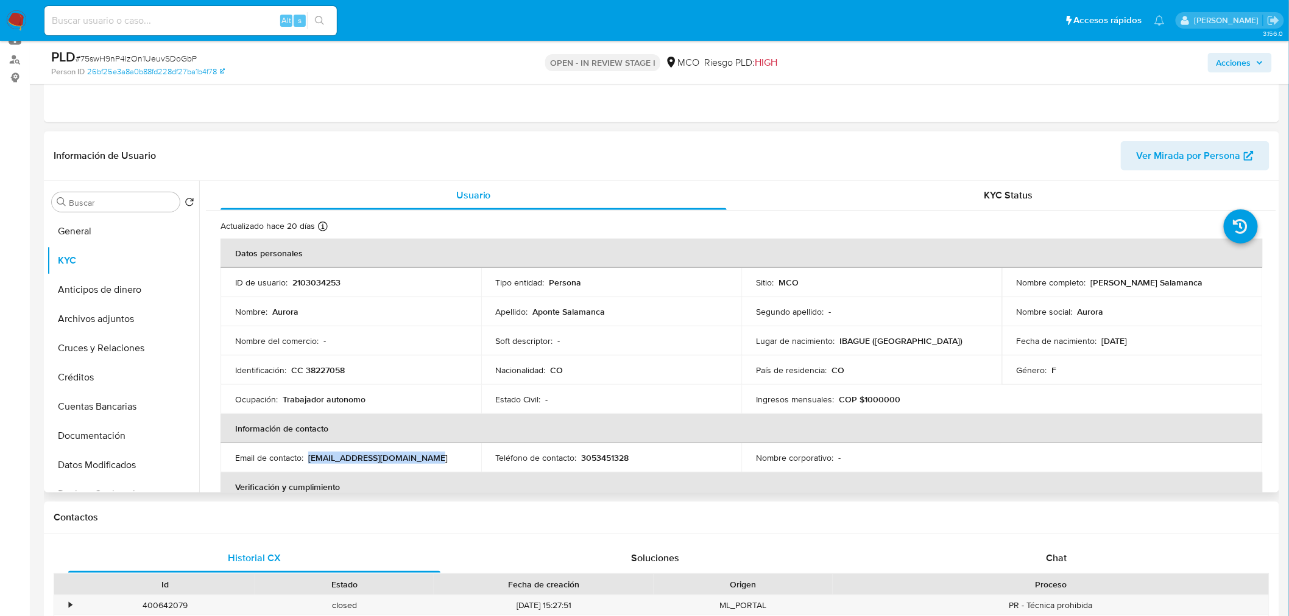
drag, startPoint x: 429, startPoint y: 461, endPoint x: 308, endPoint y: 459, distance: 121.2
click at [308, 459] on div "Email de contacto : sambastradeaurora@gmail.com" at bounding box center [350, 457] width 231 height 11
copy p "sambastradeaurora@gmail.com"
click at [574, 337] on div "Soft descriptor : -" at bounding box center [611, 341] width 231 height 11
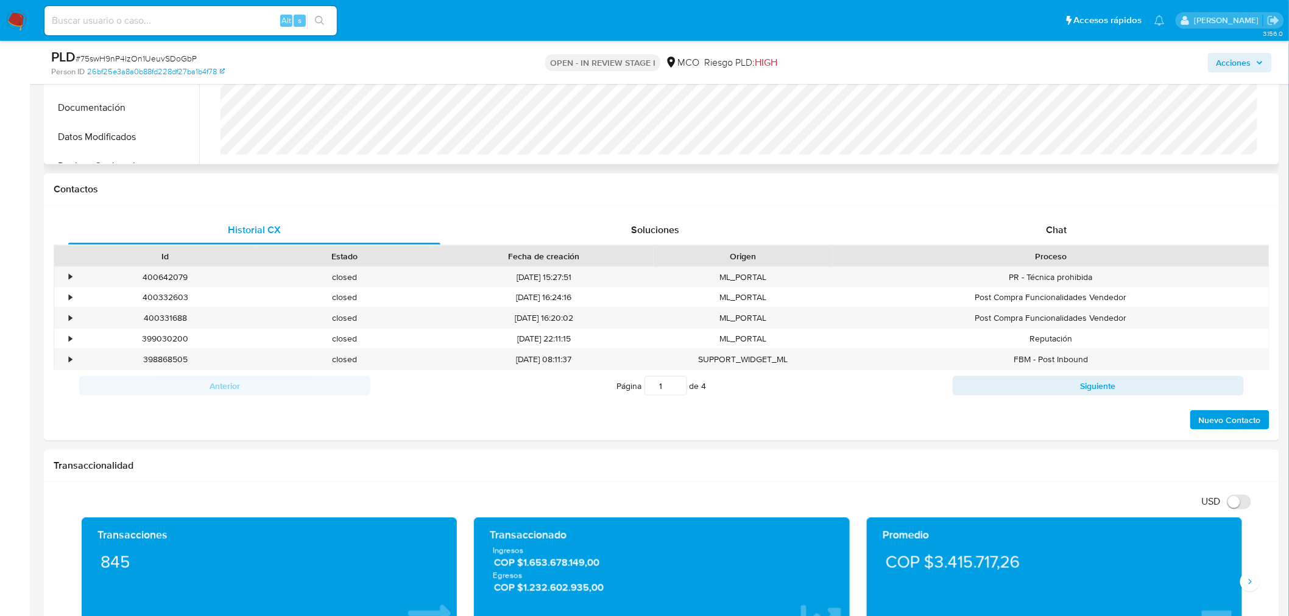
scroll to position [609, 0]
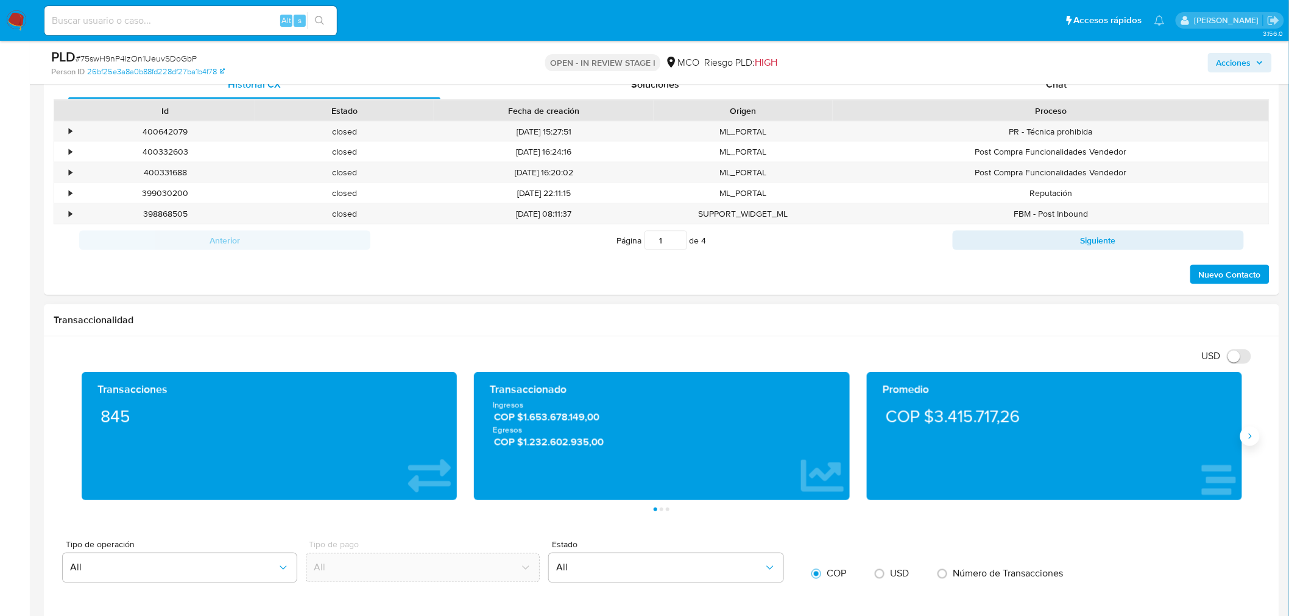
click at [1247, 437] on icon "Siguiente" at bounding box center [1250, 437] width 10 height 10
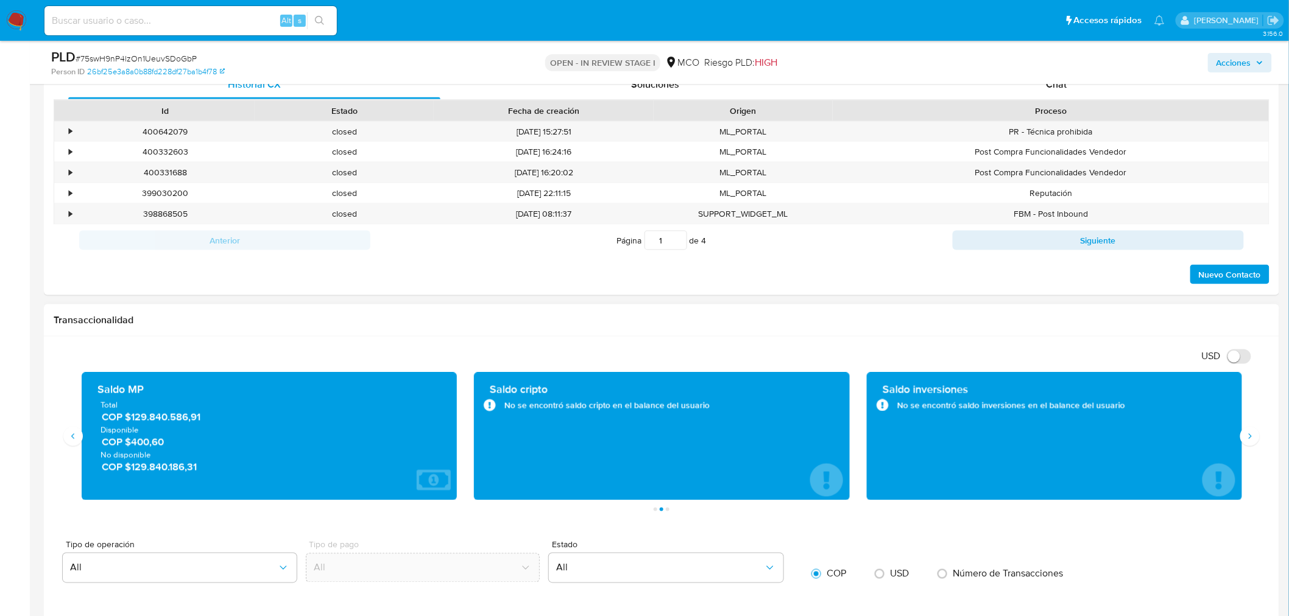
drag, startPoint x: 169, startPoint y: 448, endPoint x: 132, endPoint y: 442, distance: 37.5
click at [132, 442] on span "COP $400,60" at bounding box center [270, 442] width 337 height 14
drag, startPoint x: 211, startPoint y: 424, endPoint x: 133, endPoint y: 421, distance: 78.6
click at [133, 421] on span "COP $129.840.586,91" at bounding box center [270, 417] width 337 height 14
drag, startPoint x: 202, startPoint y: 470, endPoint x: 128, endPoint y: 471, distance: 73.1
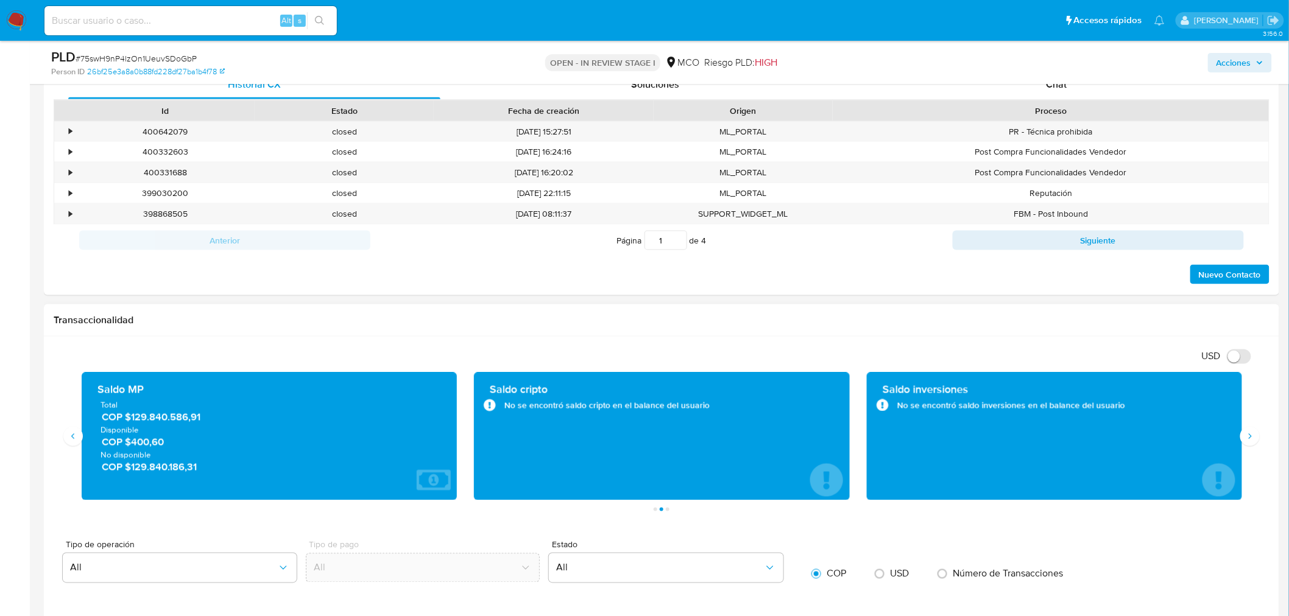
click at [128, 471] on span "COP $129.840.186,31" at bounding box center [270, 467] width 337 height 14
drag, startPoint x: 162, startPoint y: 448, endPoint x: 132, endPoint y: 443, distance: 30.2
click at [132, 443] on span "COP $400,60" at bounding box center [270, 442] width 337 height 14
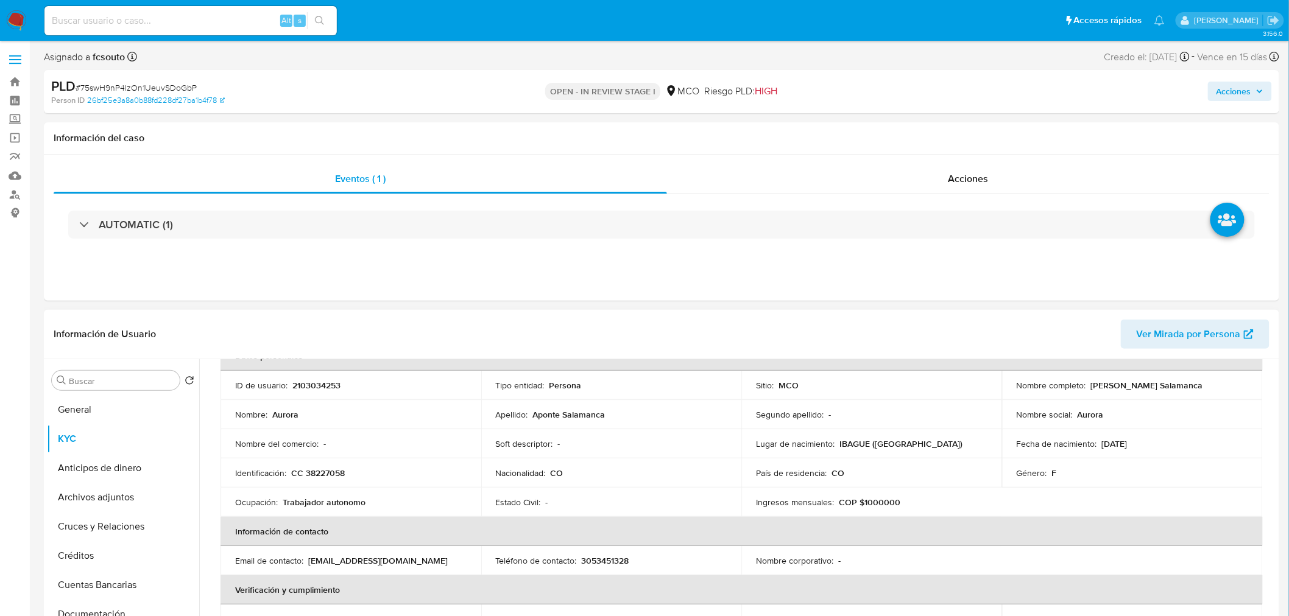
scroll to position [0, 0]
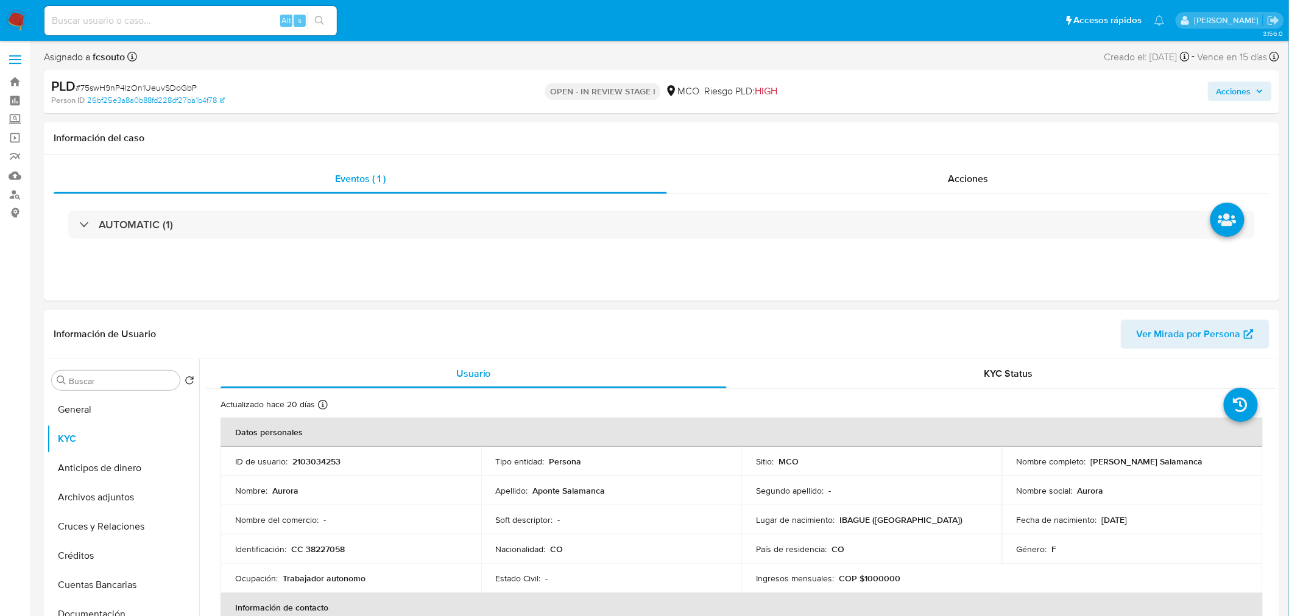
click at [314, 466] on p "2103034253" at bounding box center [316, 461] width 48 height 11
copy p "2103034253"
click at [314, 464] on p "2103034253" at bounding box center [316, 461] width 48 height 11
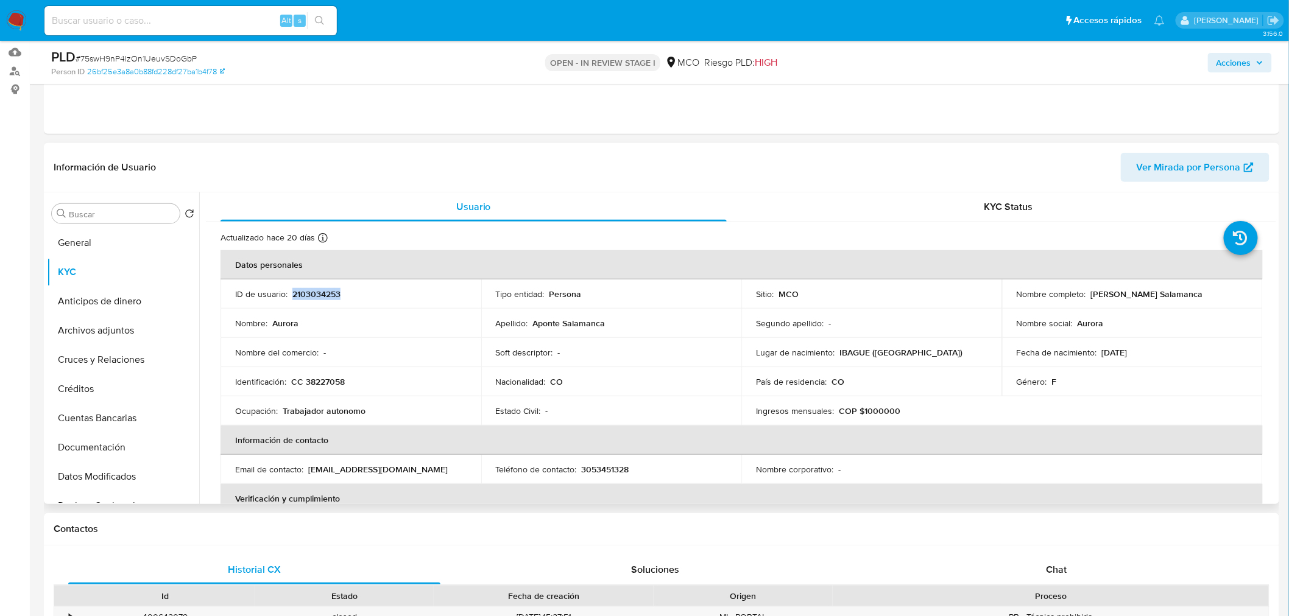
scroll to position [135, 0]
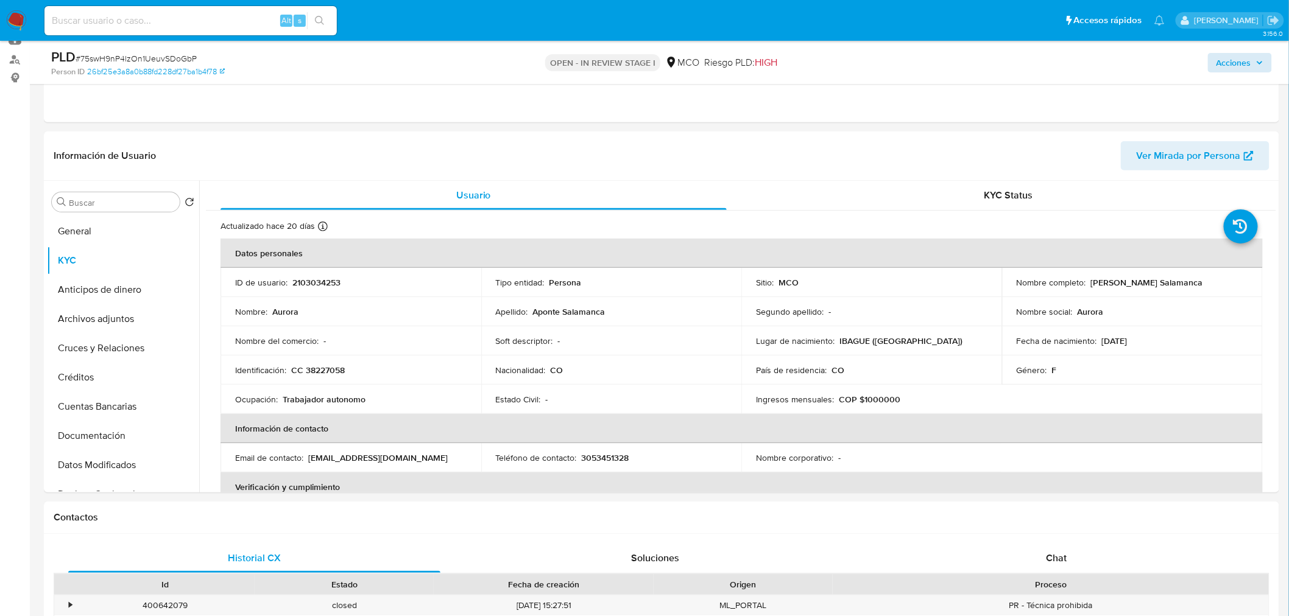
click at [1222, 51] on div "Acciones" at bounding box center [1070, 62] width 404 height 29
click at [1235, 74] on div "Acciones" at bounding box center [1070, 62] width 404 height 29
click at [1234, 61] on span "Acciones" at bounding box center [1233, 62] width 35 height 19
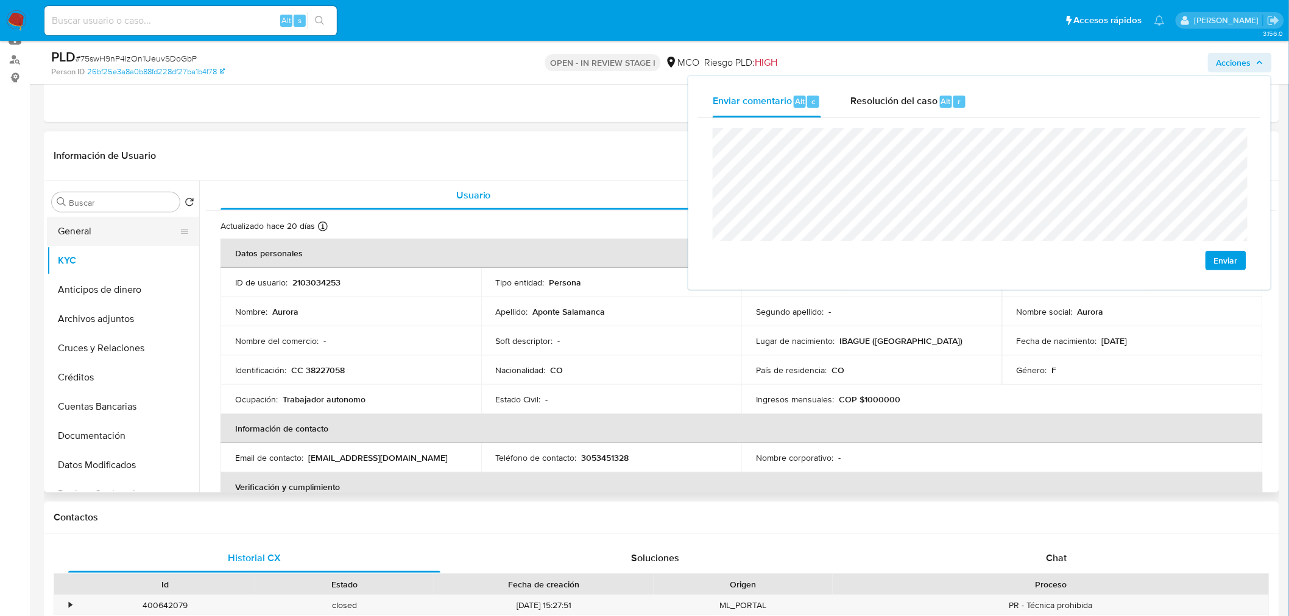
click at [120, 239] on button "General" at bounding box center [118, 231] width 142 height 29
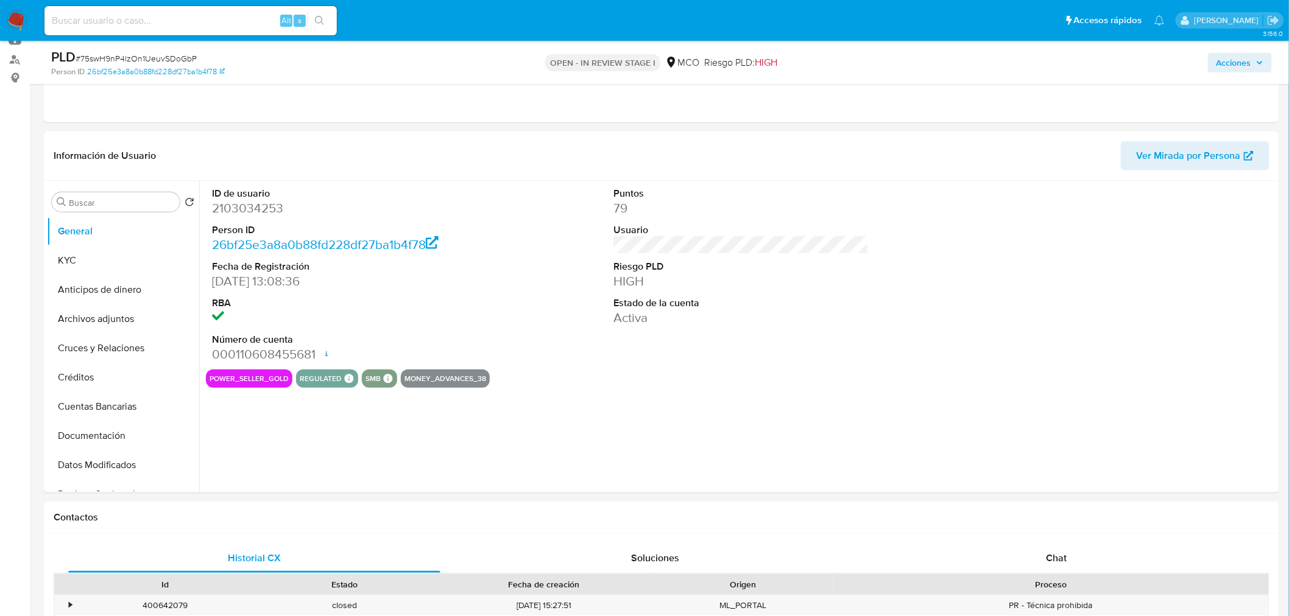
click at [1261, 61] on icon "button" at bounding box center [1259, 62] width 7 height 7
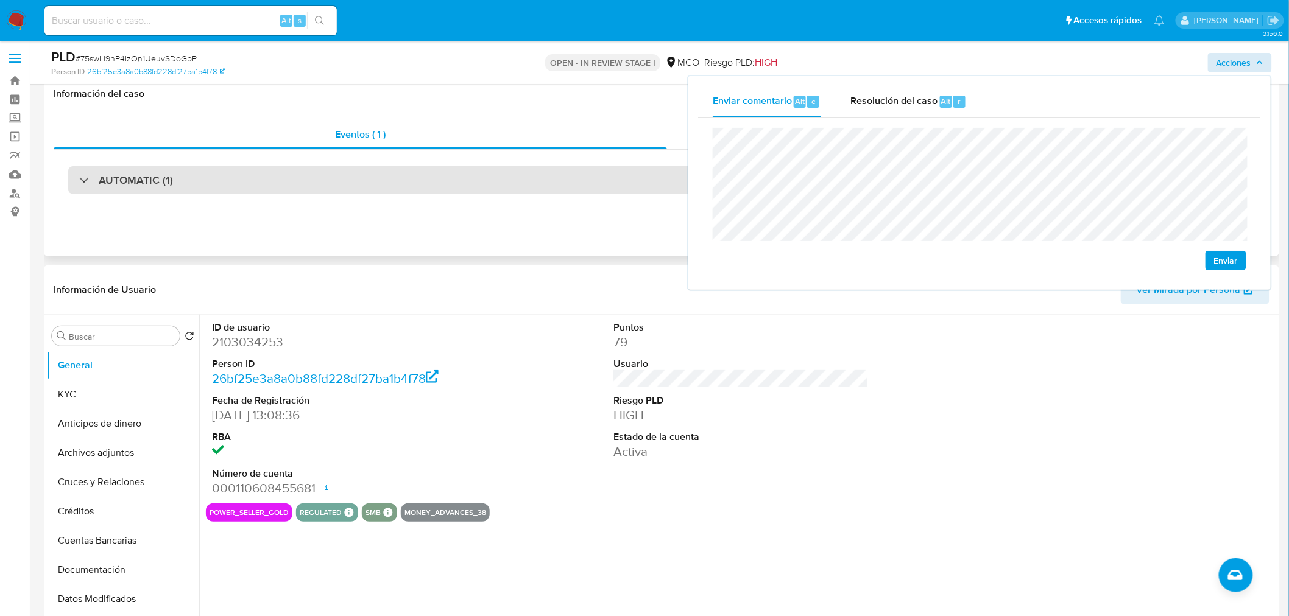
scroll to position [0, 0]
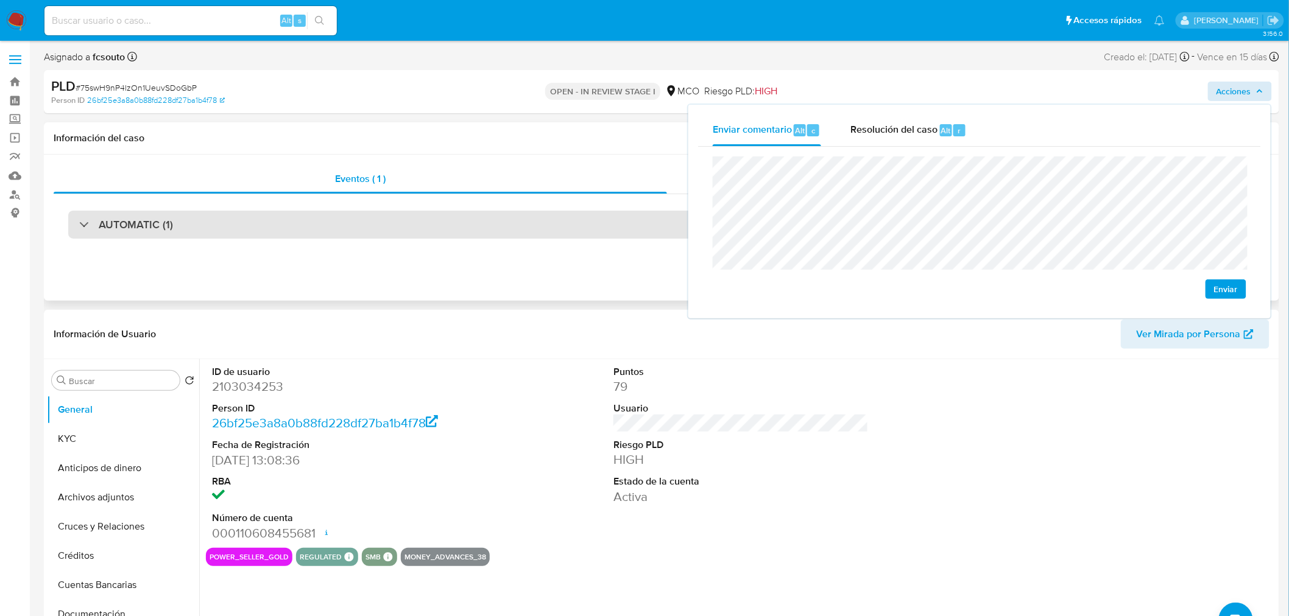
click at [344, 228] on div "AUTOMATIC (1)" at bounding box center [661, 225] width 1186 height 28
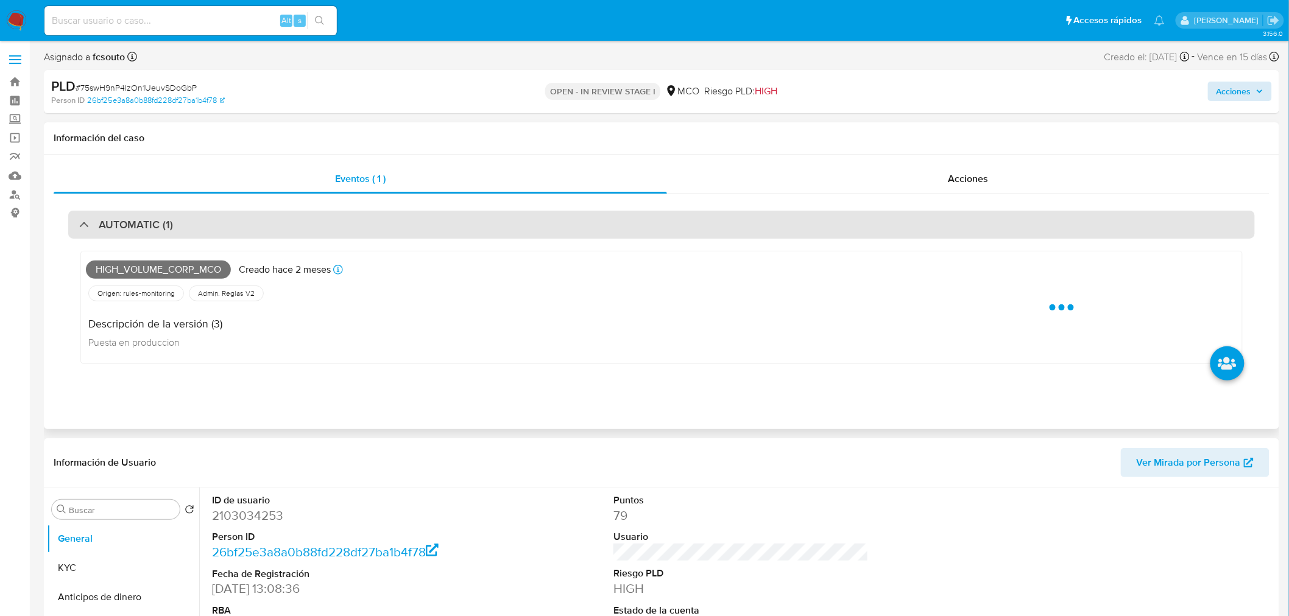
click at [631, 219] on div "AUTOMATIC (1)" at bounding box center [661, 225] width 1186 height 28
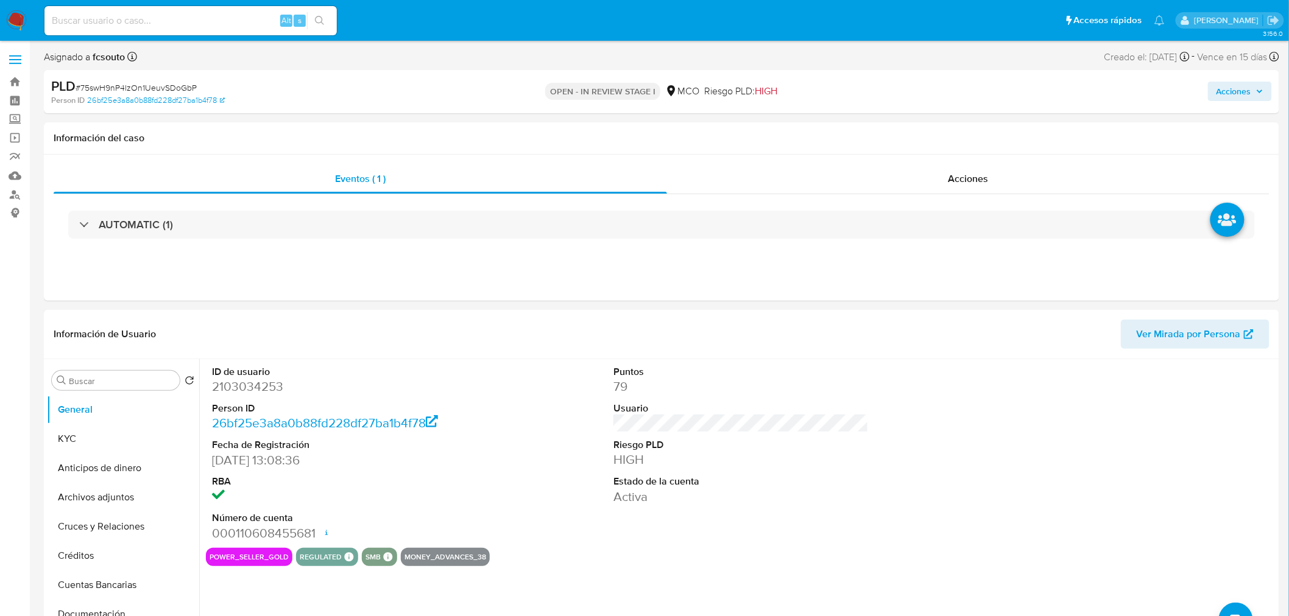
drag, startPoint x: 1261, startPoint y: 90, endPoint x: 1253, endPoint y: 94, distance: 8.7
click at [1259, 90] on icon "button" at bounding box center [1259, 91] width 7 height 7
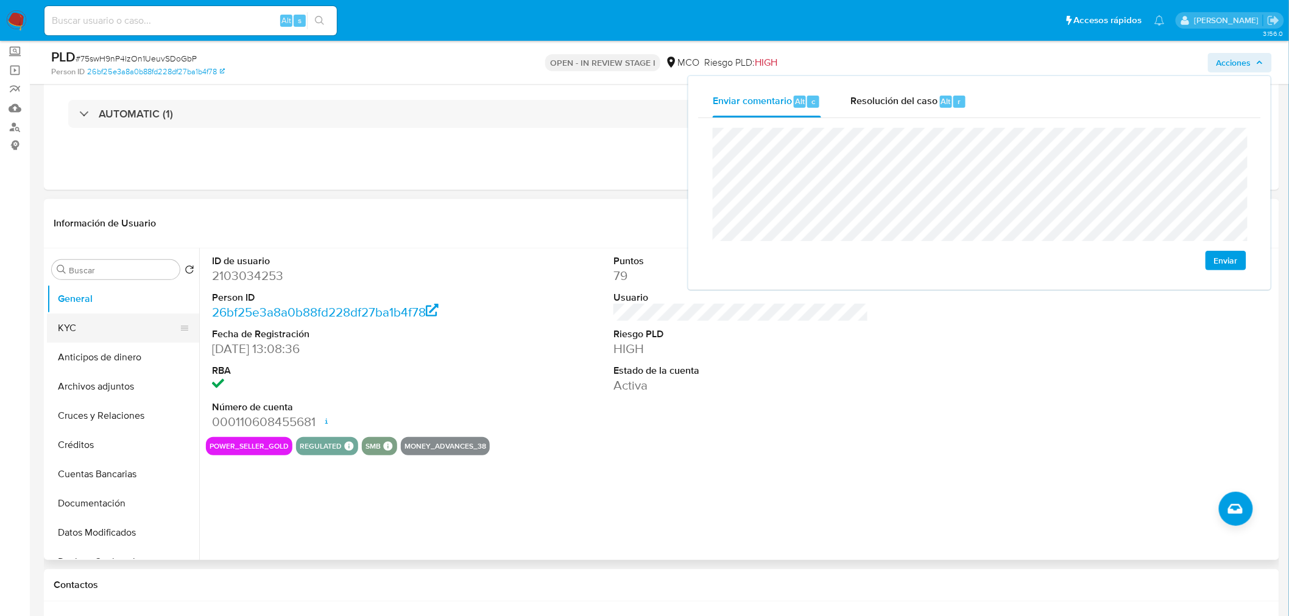
click at [62, 323] on button "KYC" at bounding box center [118, 328] width 142 height 29
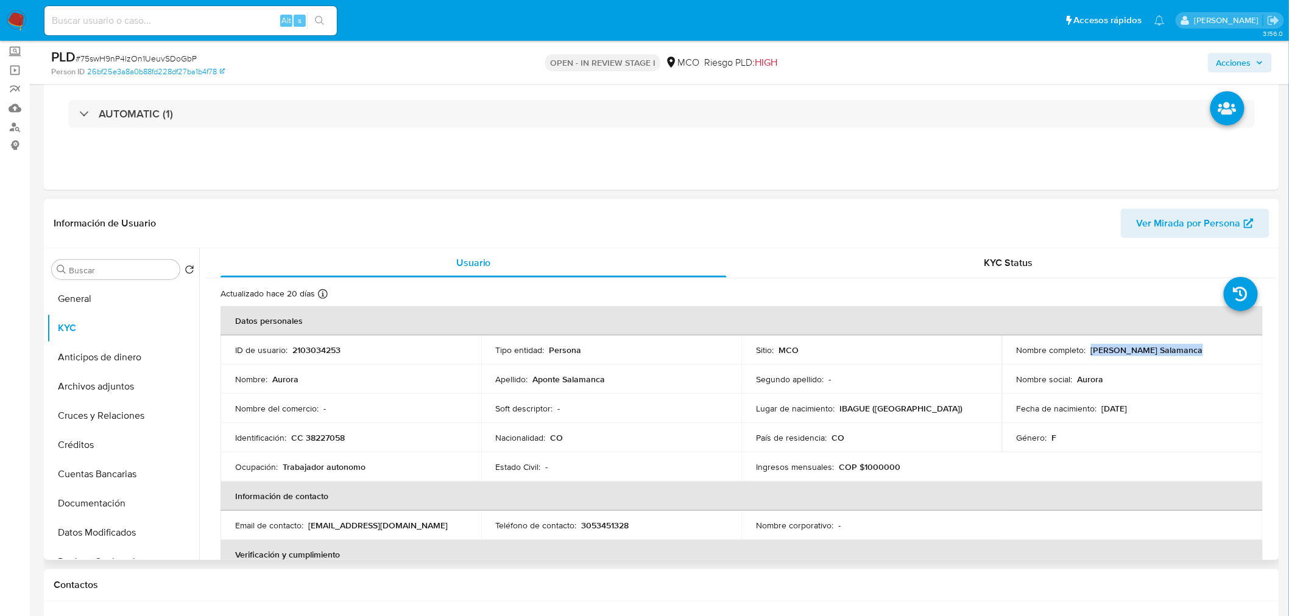
drag, startPoint x: 1088, startPoint y: 351, endPoint x: 1191, endPoint y: 354, distance: 103.0
click at [1191, 354] on div "Nombre completo : Aurora Aponte Salamanca" at bounding box center [1131, 350] width 231 height 11
copy p "Aurora Aponte Salamanca"
click at [1225, 59] on span "Acciones" at bounding box center [1233, 62] width 35 height 19
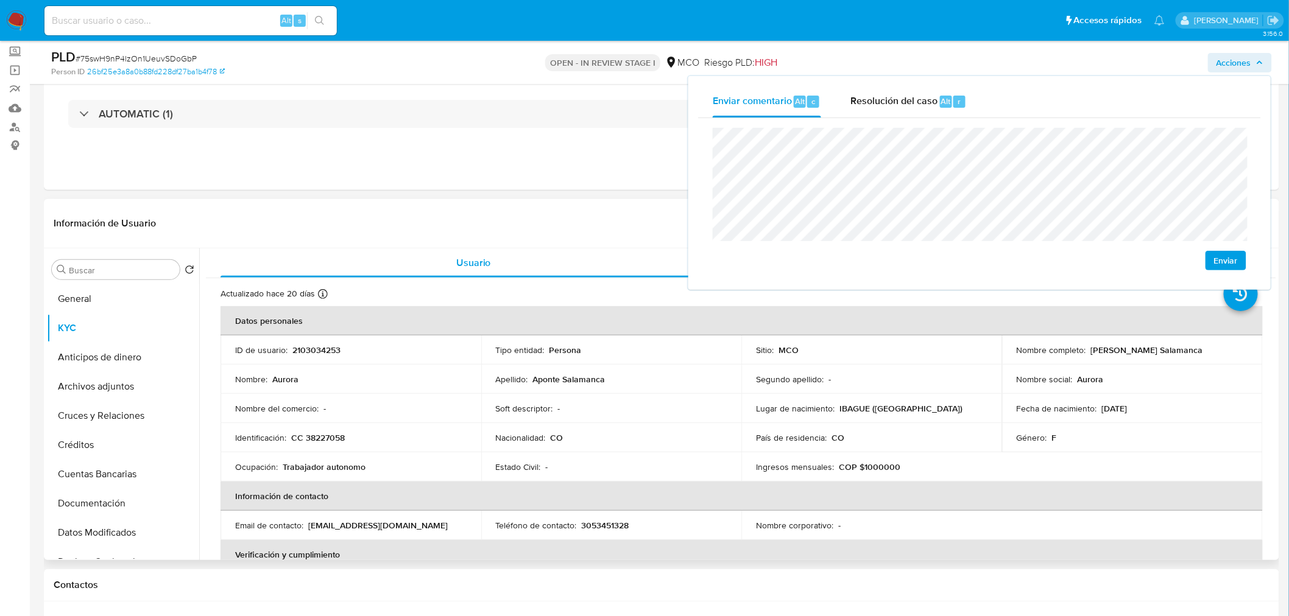
click at [318, 437] on p "CC 38227058" at bounding box center [318, 437] width 54 height 11
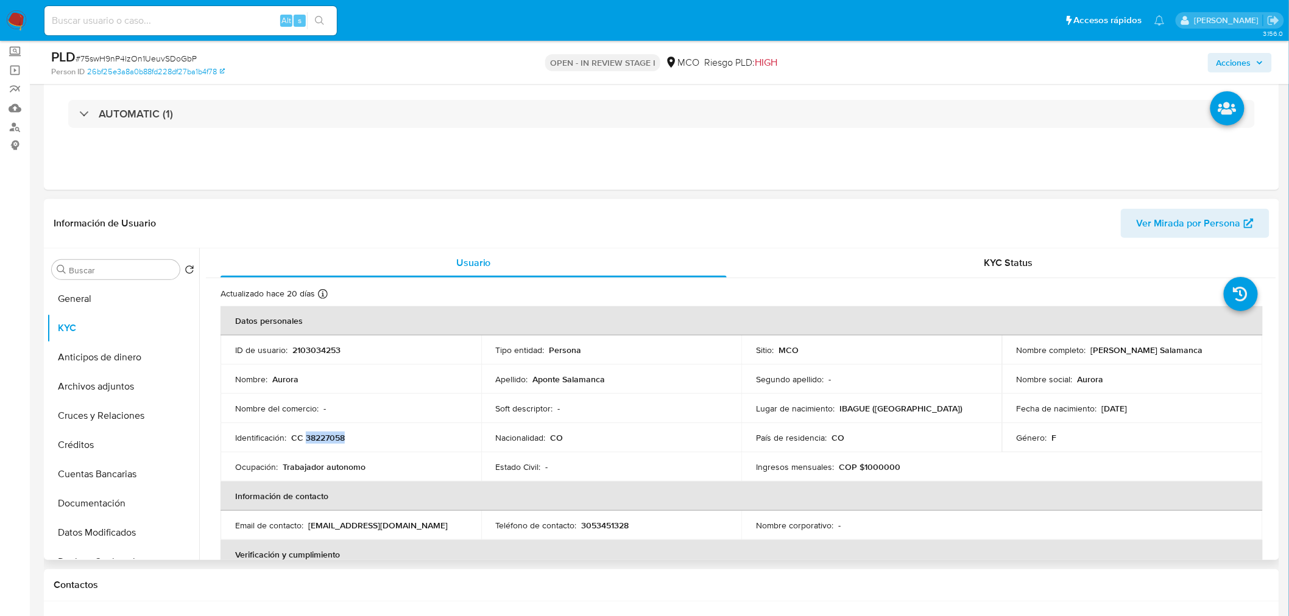
click at [318, 437] on p "CC 38227058" at bounding box center [318, 437] width 54 height 11
copy p "38227058"
drag, startPoint x: 1228, startPoint y: 60, endPoint x: 1222, endPoint y: 63, distance: 6.6
click at [1228, 61] on span "Acciones" at bounding box center [1233, 62] width 35 height 19
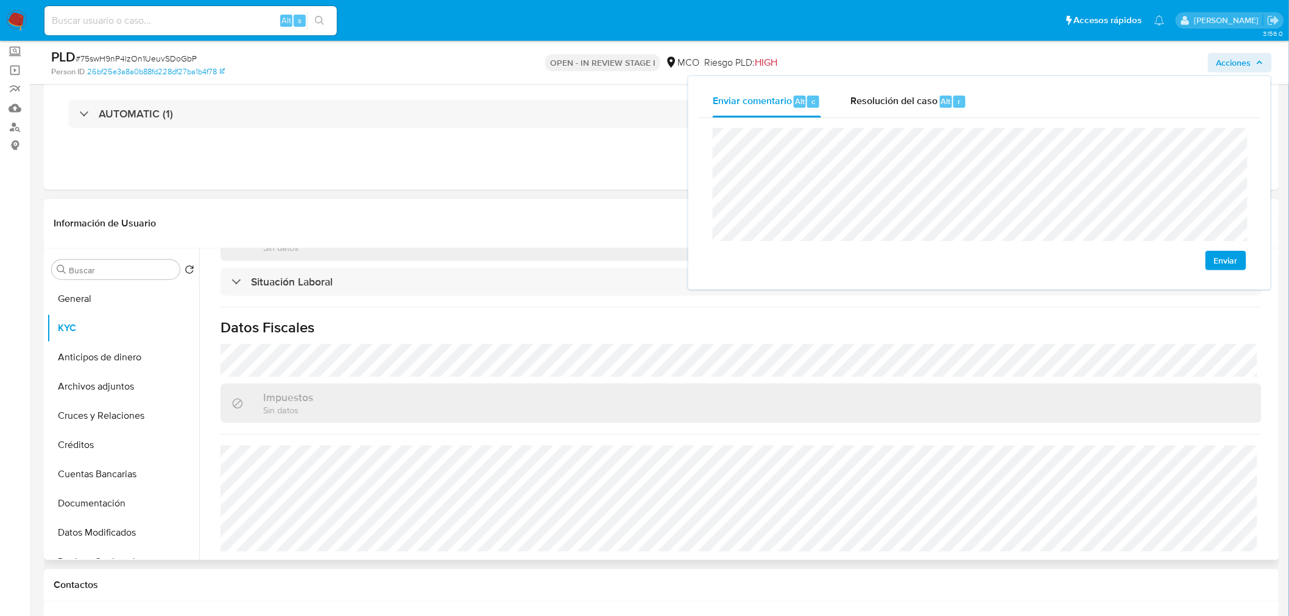
scroll to position [616, 0]
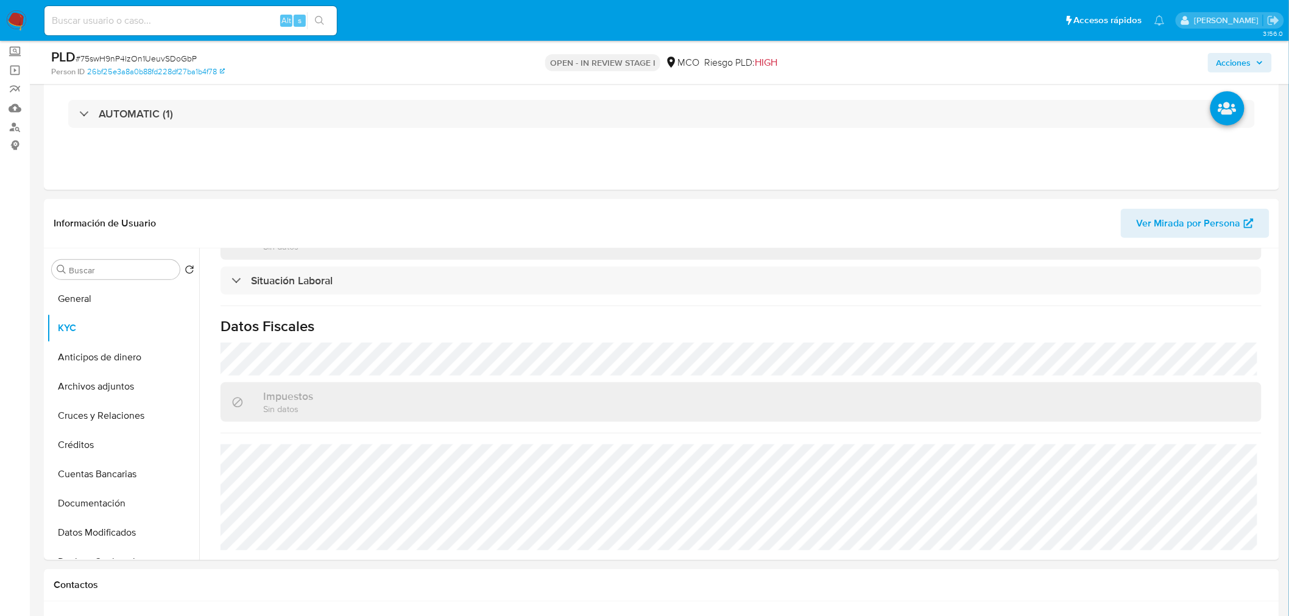
click at [1252, 69] on span "Acciones" at bounding box center [1239, 62] width 47 height 17
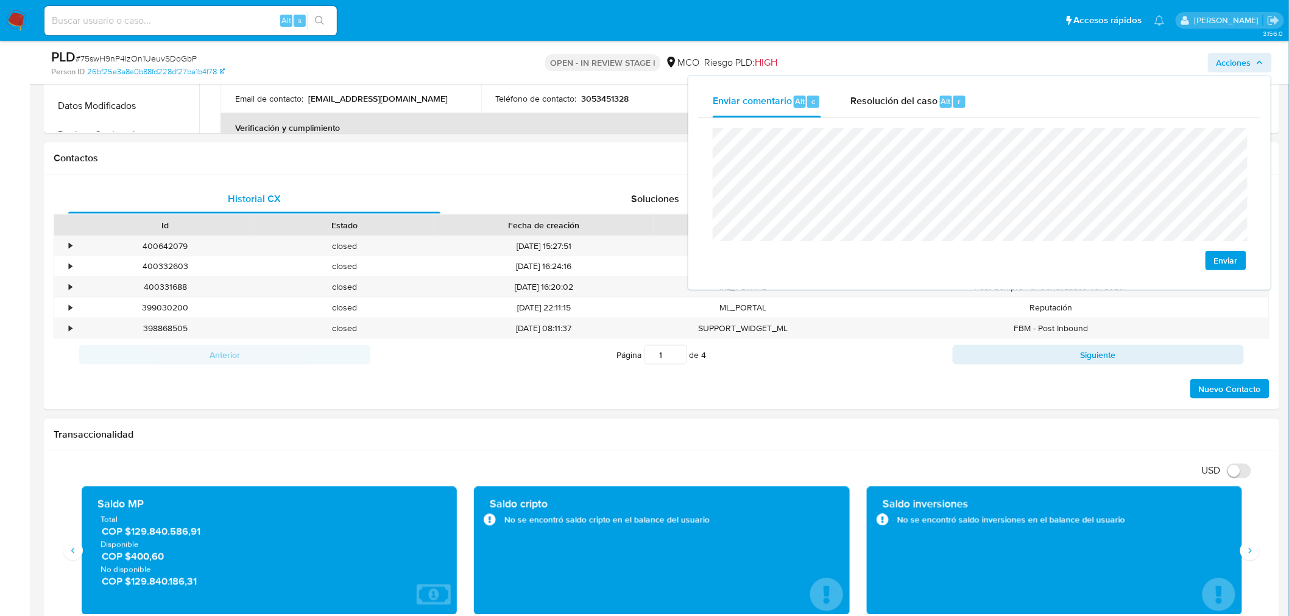
scroll to position [541, 0]
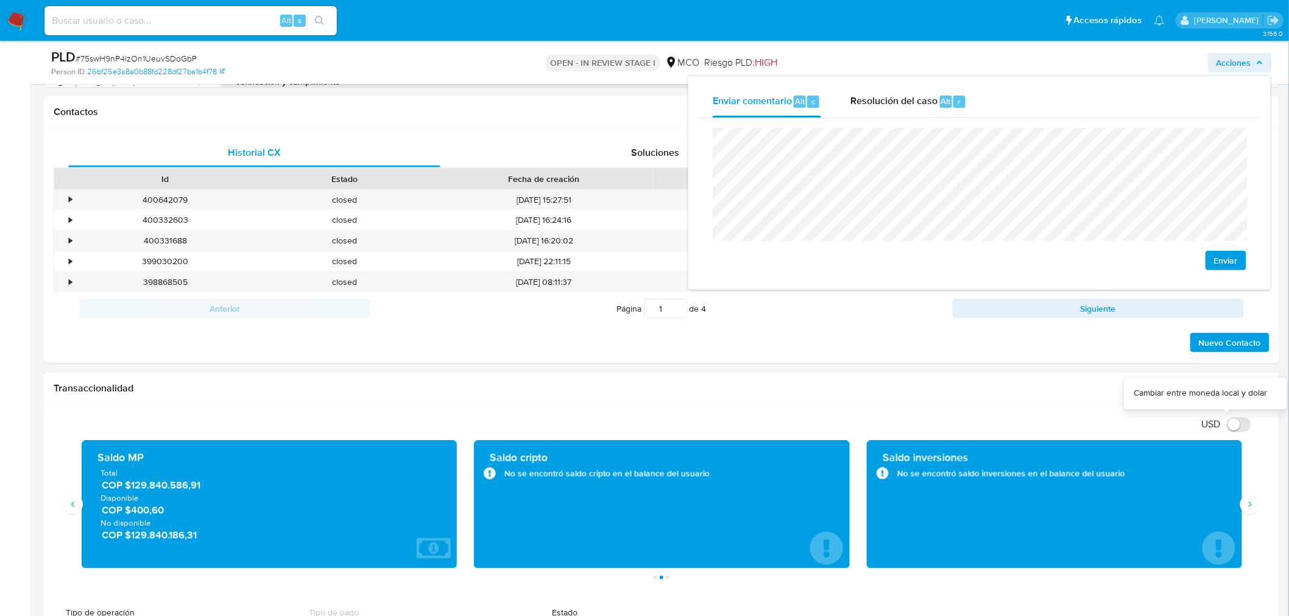
click at [1237, 421] on input "USD" at bounding box center [1238, 425] width 24 height 15
checkbox input "true"
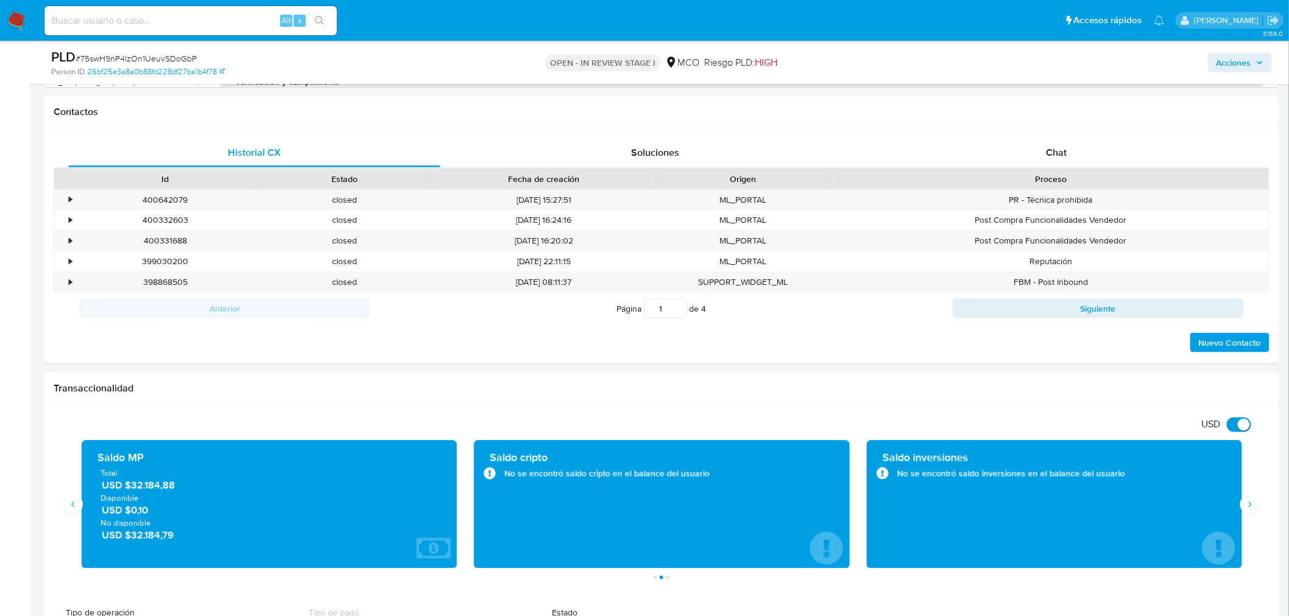
click at [1220, 66] on span "Acciones" at bounding box center [1233, 62] width 35 height 19
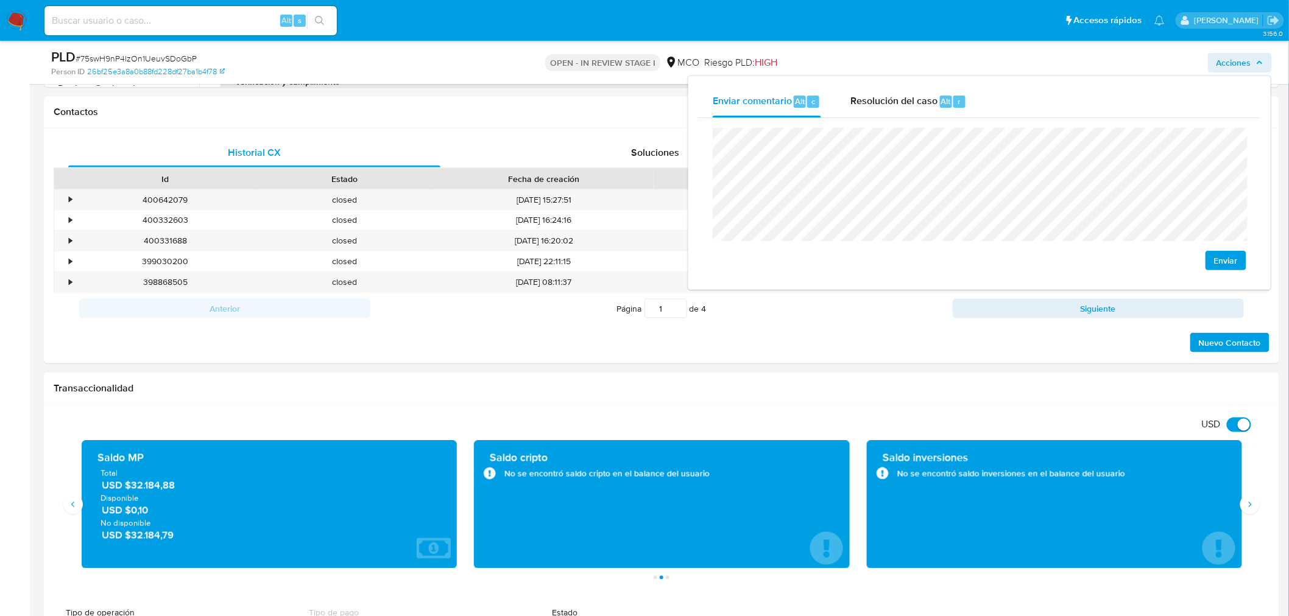
scroll to position [68, 0]
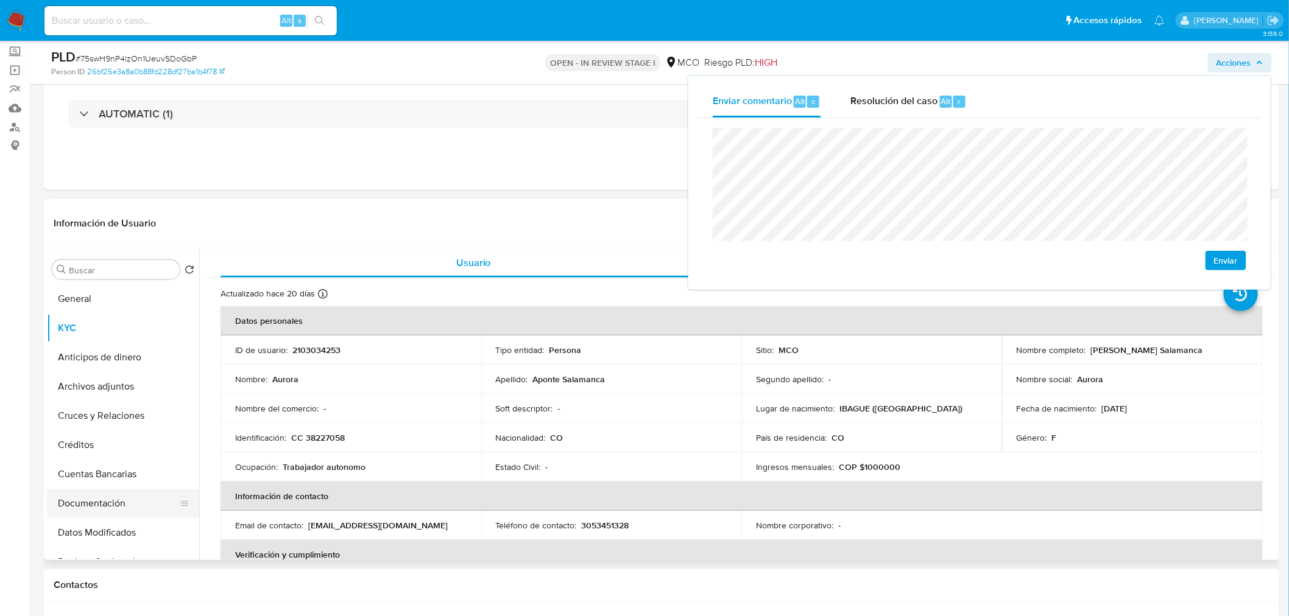
click at [114, 506] on button "Documentación" at bounding box center [118, 503] width 142 height 29
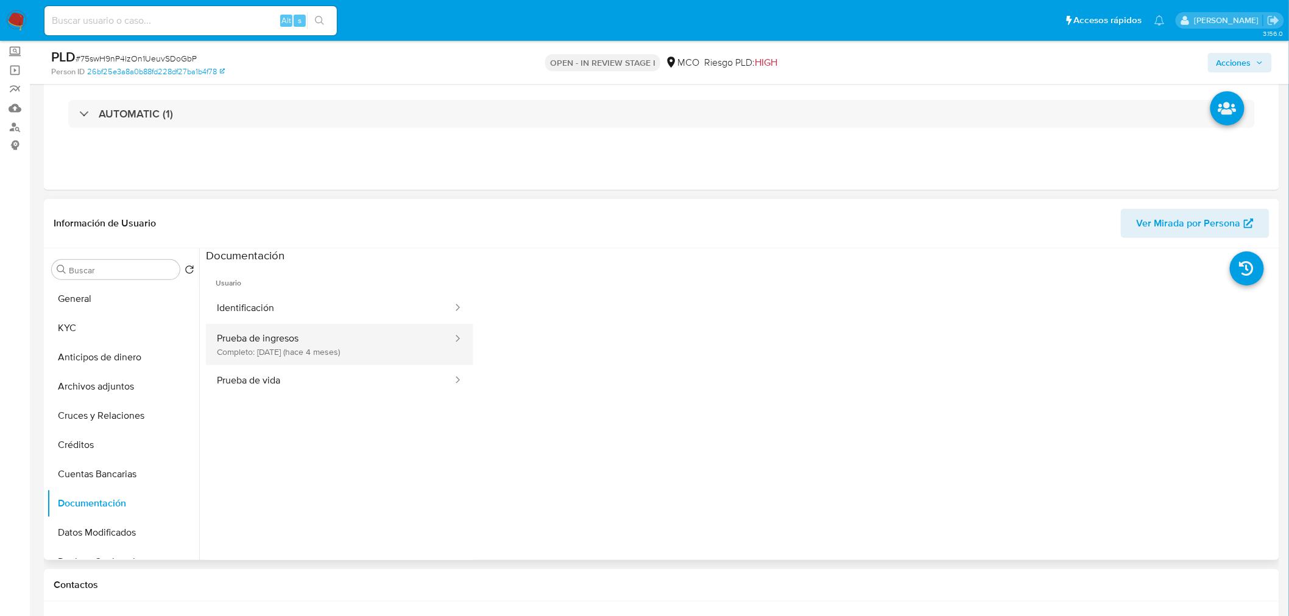
click at [412, 350] on button "Prueba de ingresos Completo: 09/05/2025 (hace 4 meses)" at bounding box center [330, 344] width 248 height 41
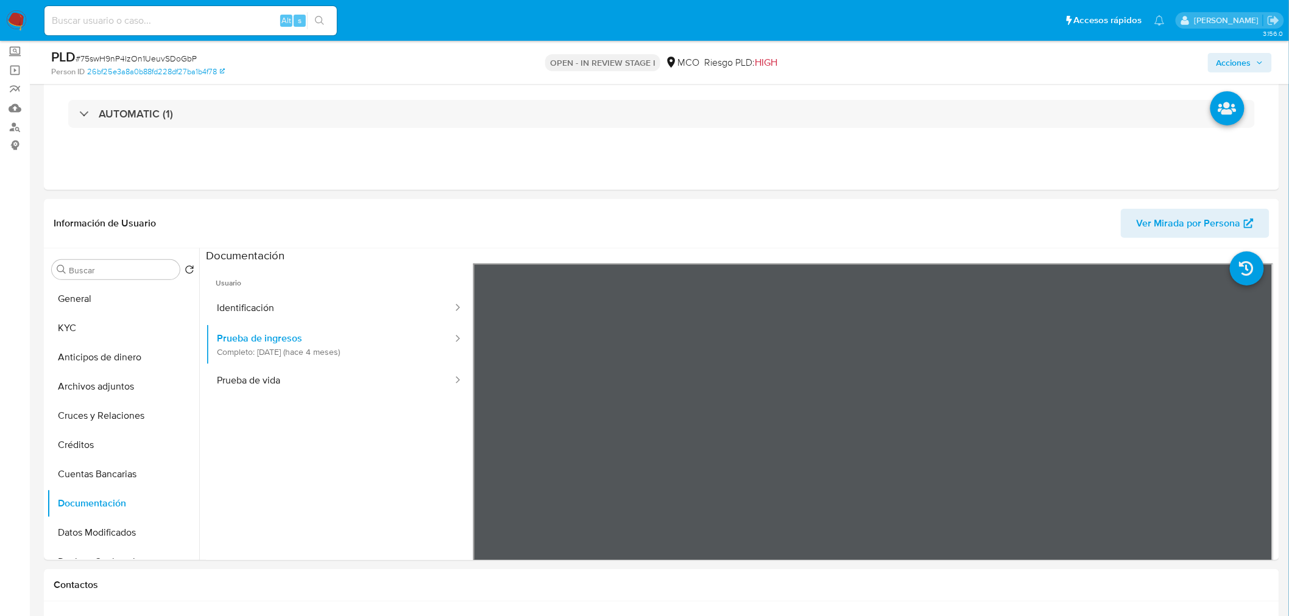
click at [1239, 61] on span "Acciones" at bounding box center [1233, 62] width 35 height 19
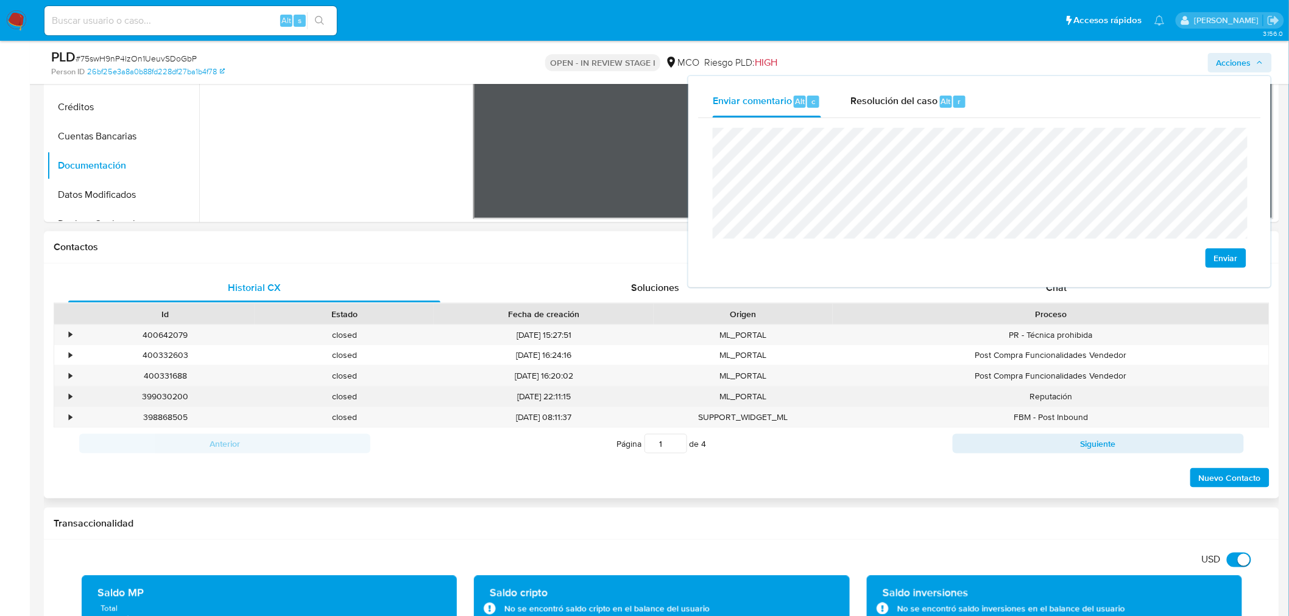
scroll to position [338, 0]
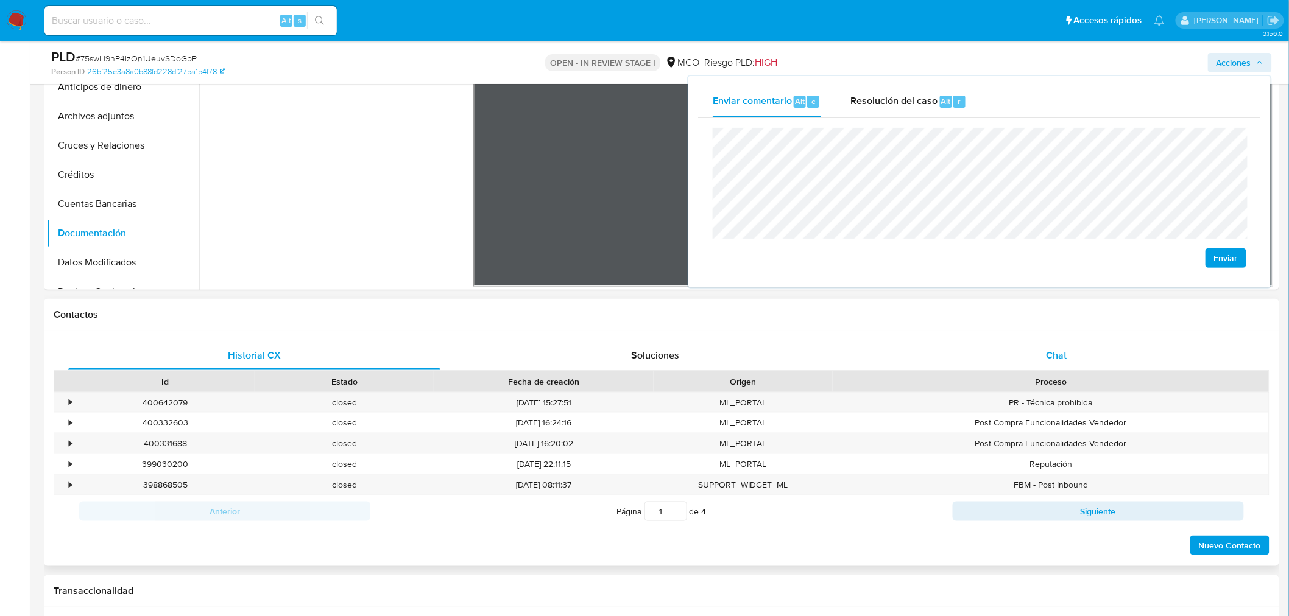
click at [1066, 355] on span "Chat" at bounding box center [1056, 355] width 21 height 14
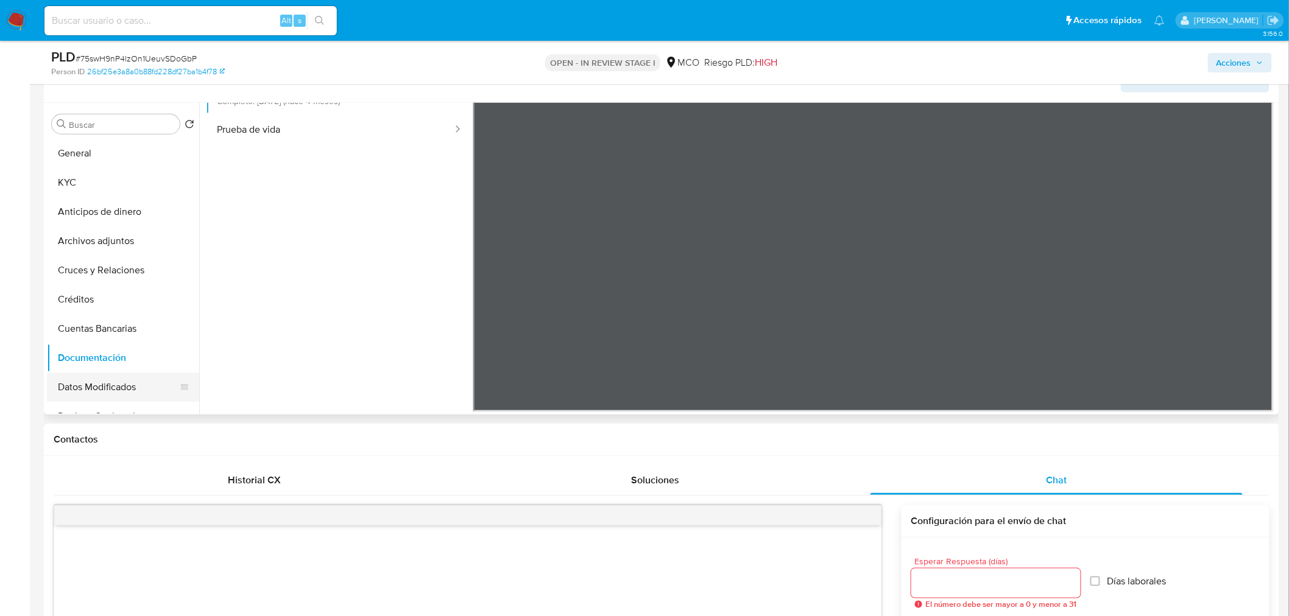
scroll to position [68, 0]
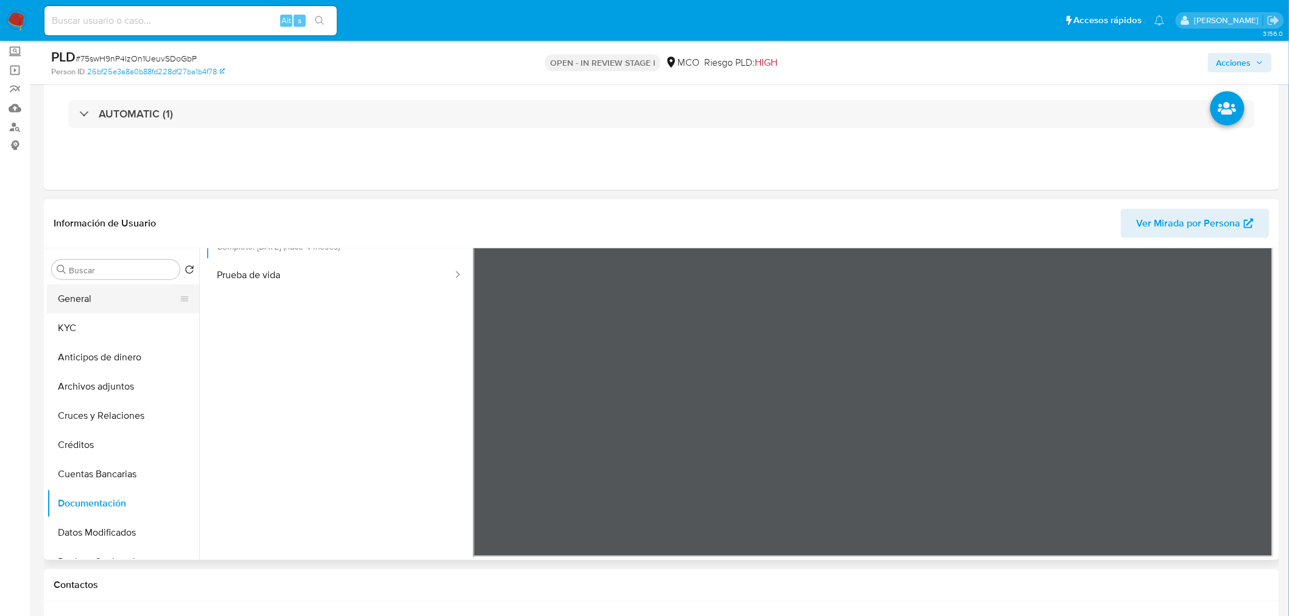
click at [71, 299] on button "General" at bounding box center [118, 298] width 142 height 29
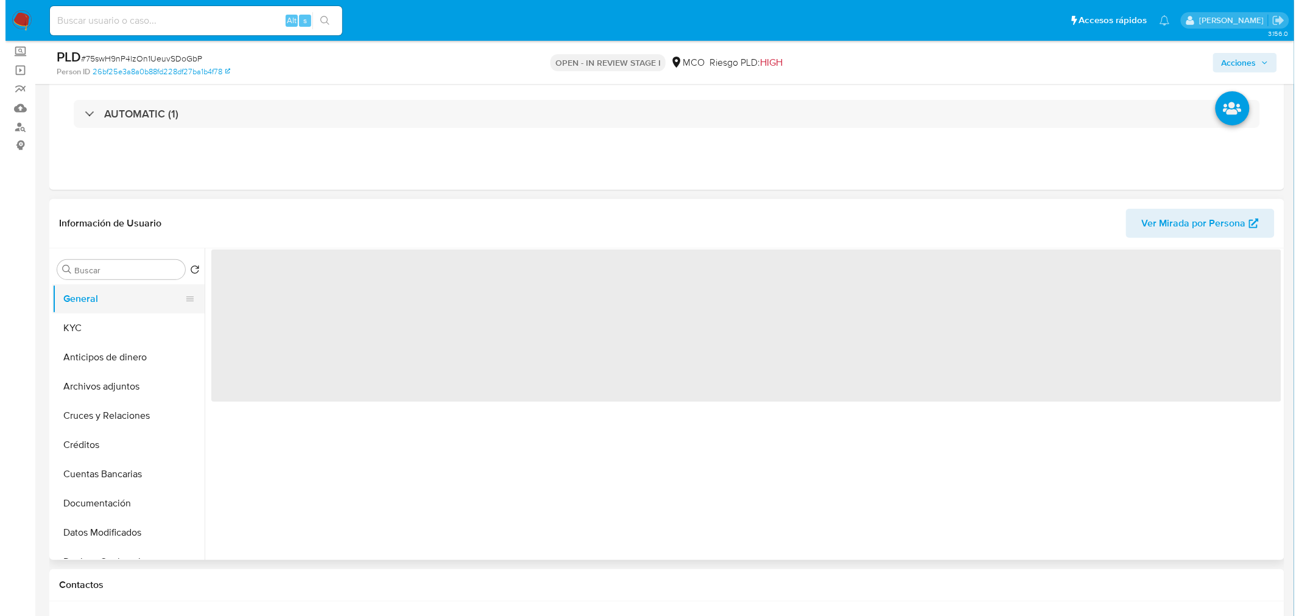
scroll to position [0, 0]
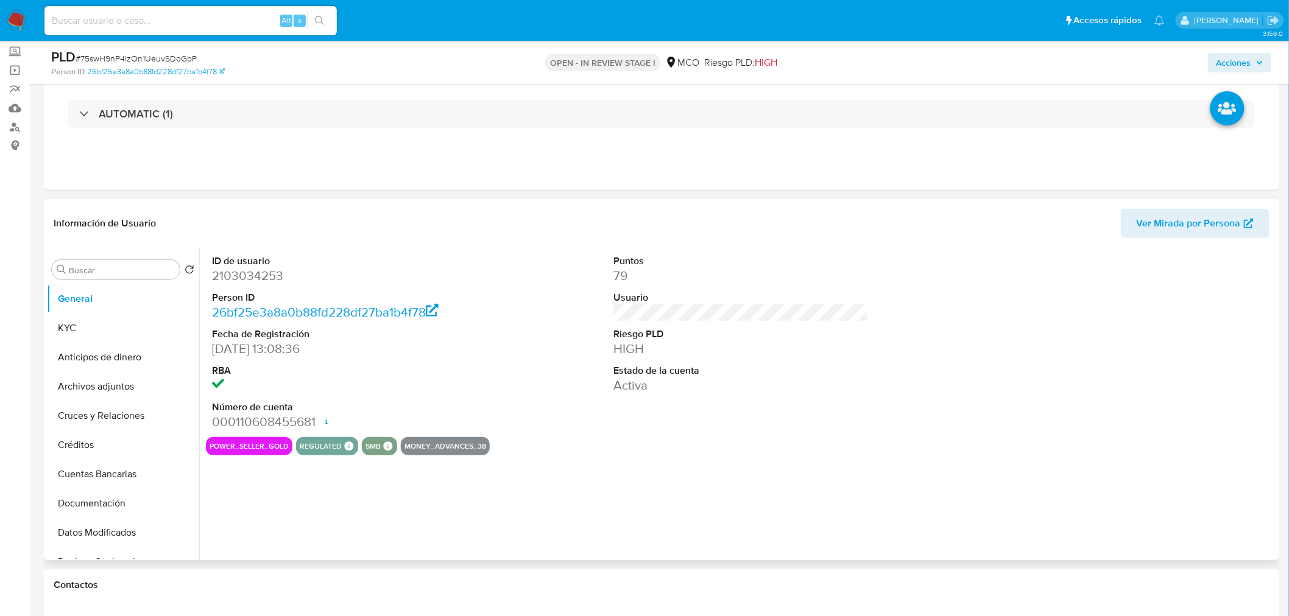
click at [262, 274] on dd "2103034253" at bounding box center [339, 275] width 255 height 17
click at [262, 273] on dd "2103034253" at bounding box center [339, 275] width 255 height 17
copy dd "2103034253"
click at [1247, 65] on span "Acciones" at bounding box center [1233, 62] width 35 height 19
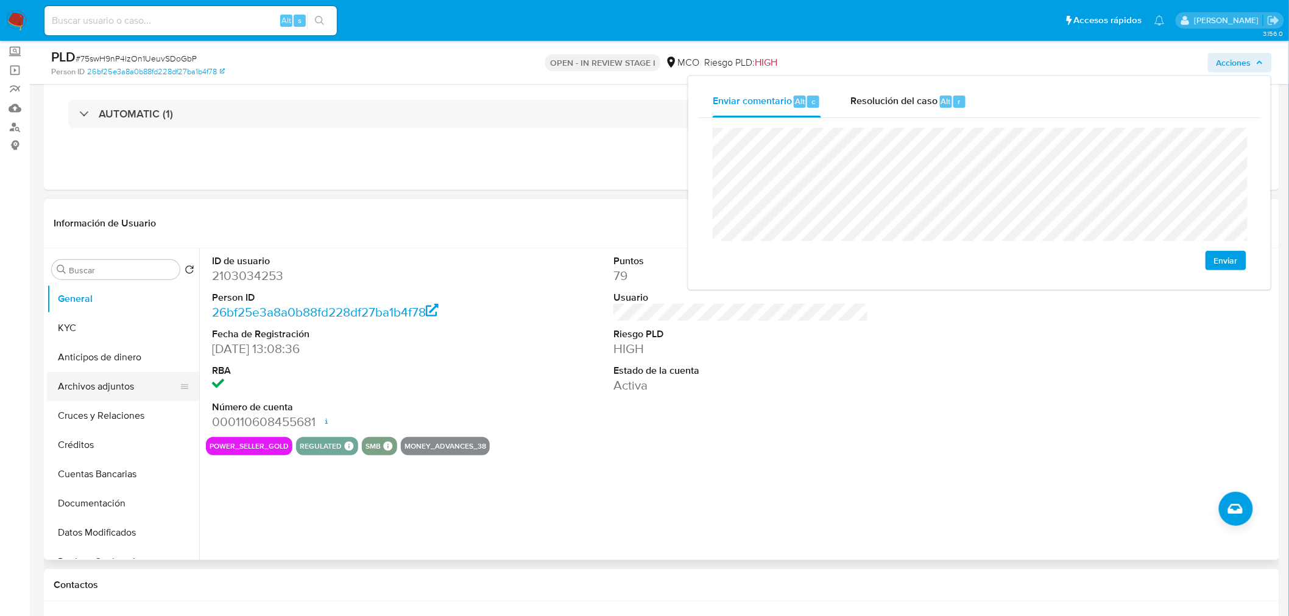
click at [142, 392] on button "Archivos adjuntos" at bounding box center [118, 386] width 142 height 29
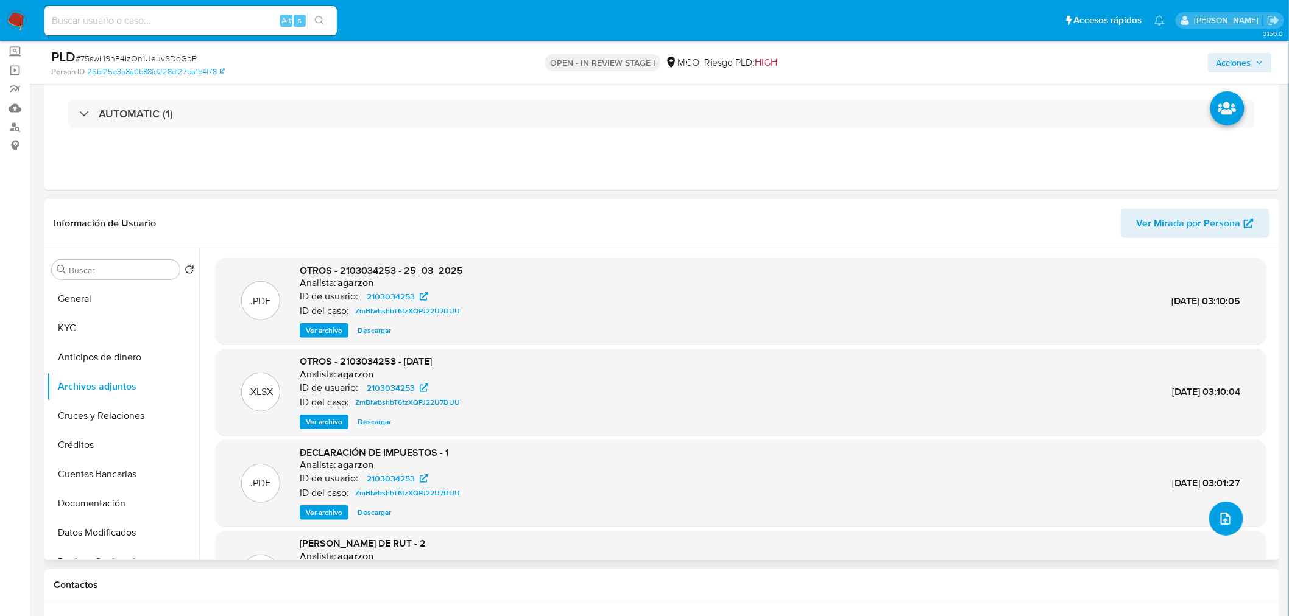
click at [1231, 519] on button "upload-file" at bounding box center [1226, 519] width 34 height 34
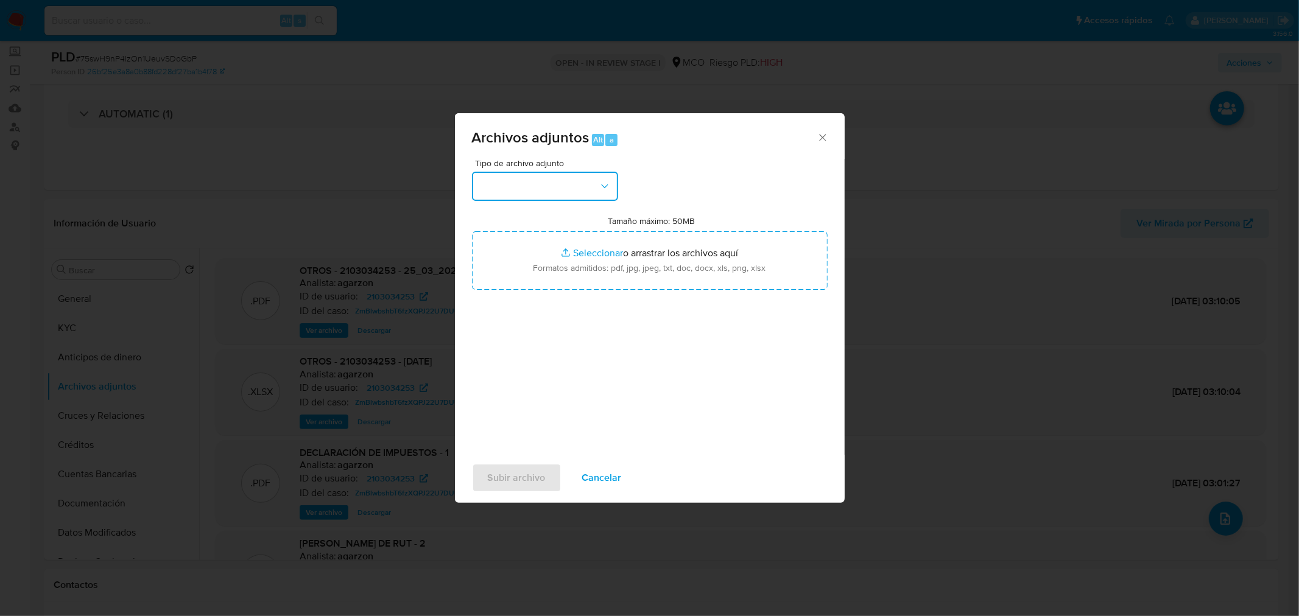
click at [538, 174] on button "button" at bounding box center [545, 186] width 146 height 29
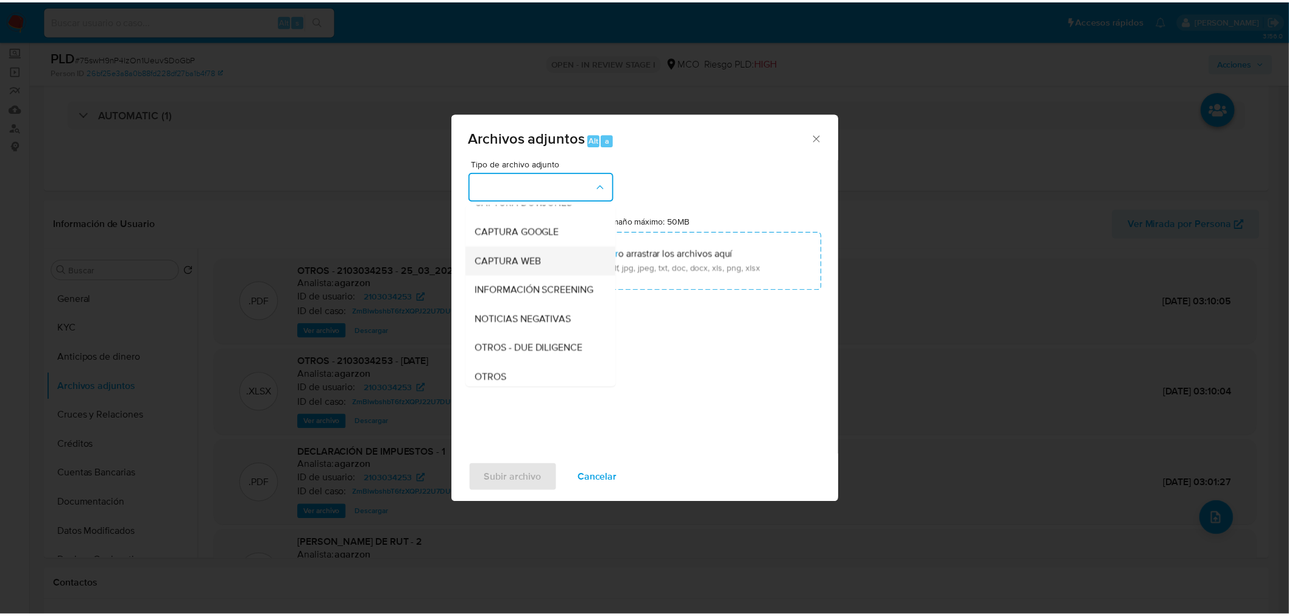
scroll to position [68, 0]
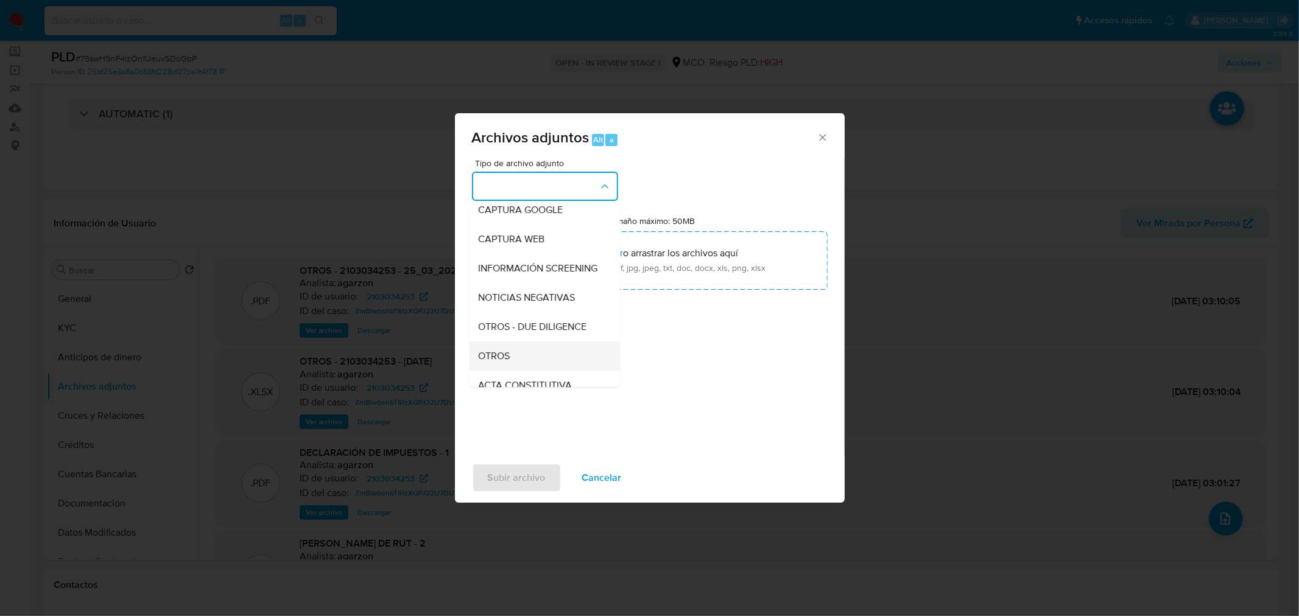
click at [553, 359] on div "OTROS" at bounding box center [541, 355] width 124 height 29
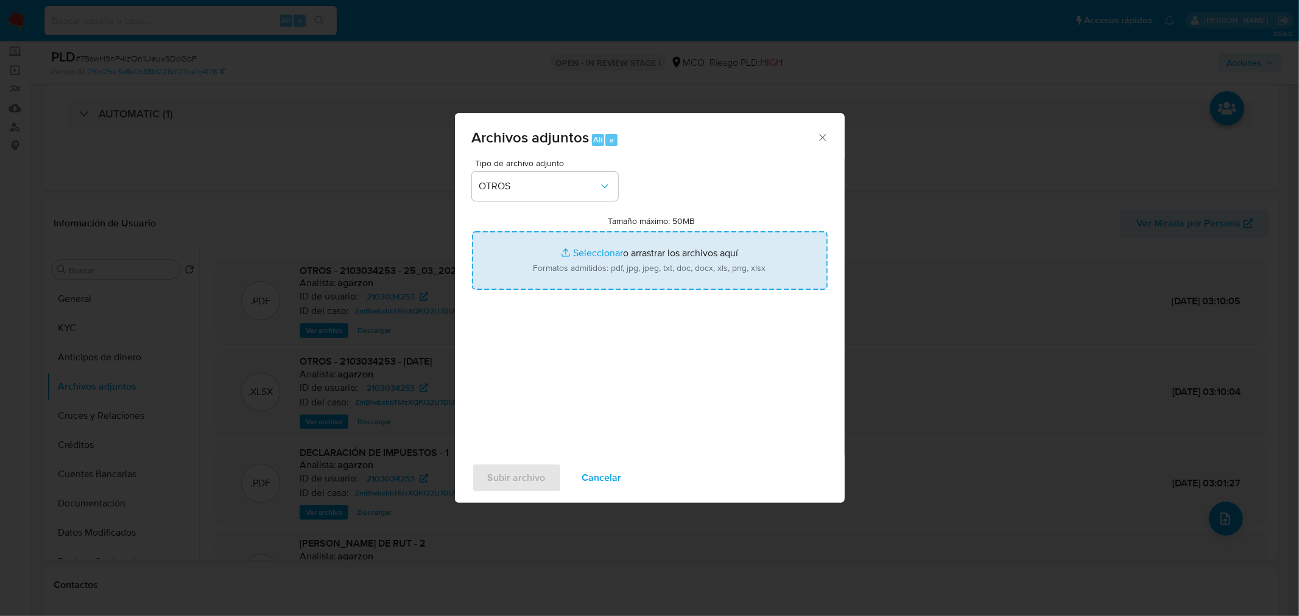
click at [638, 272] on input "Tamaño máximo: 50MB Seleccionar archivos" at bounding box center [650, 260] width 356 height 58
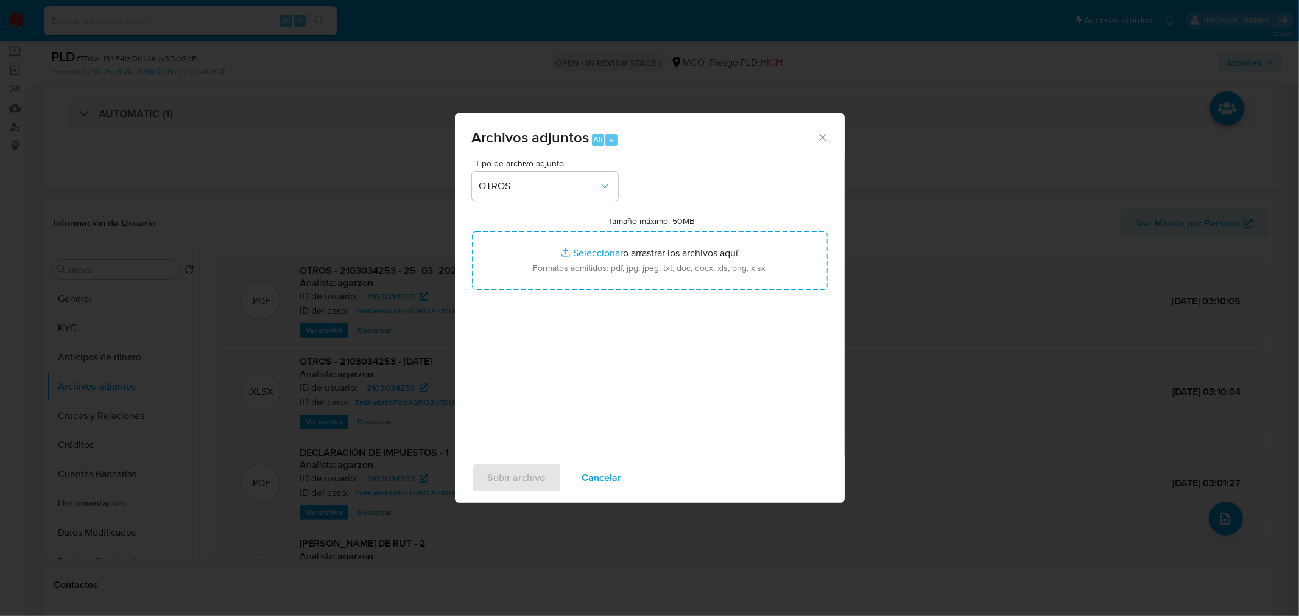
click at [589, 475] on span "Cancelar" at bounding box center [602, 478] width 40 height 27
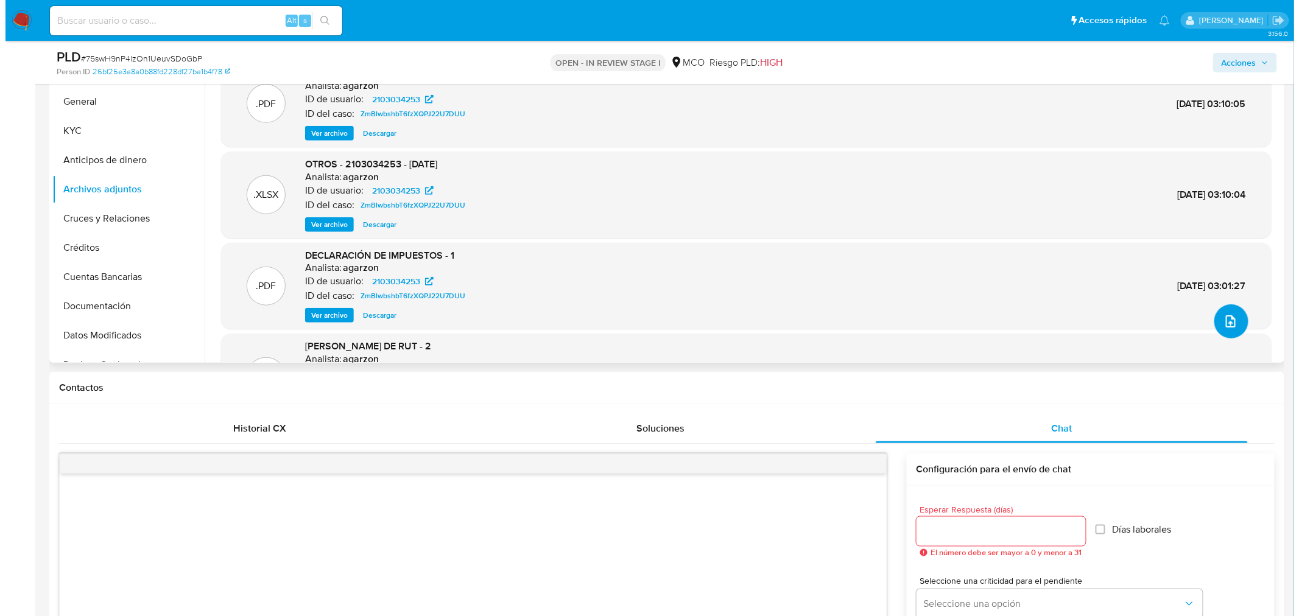
scroll to position [270, 0]
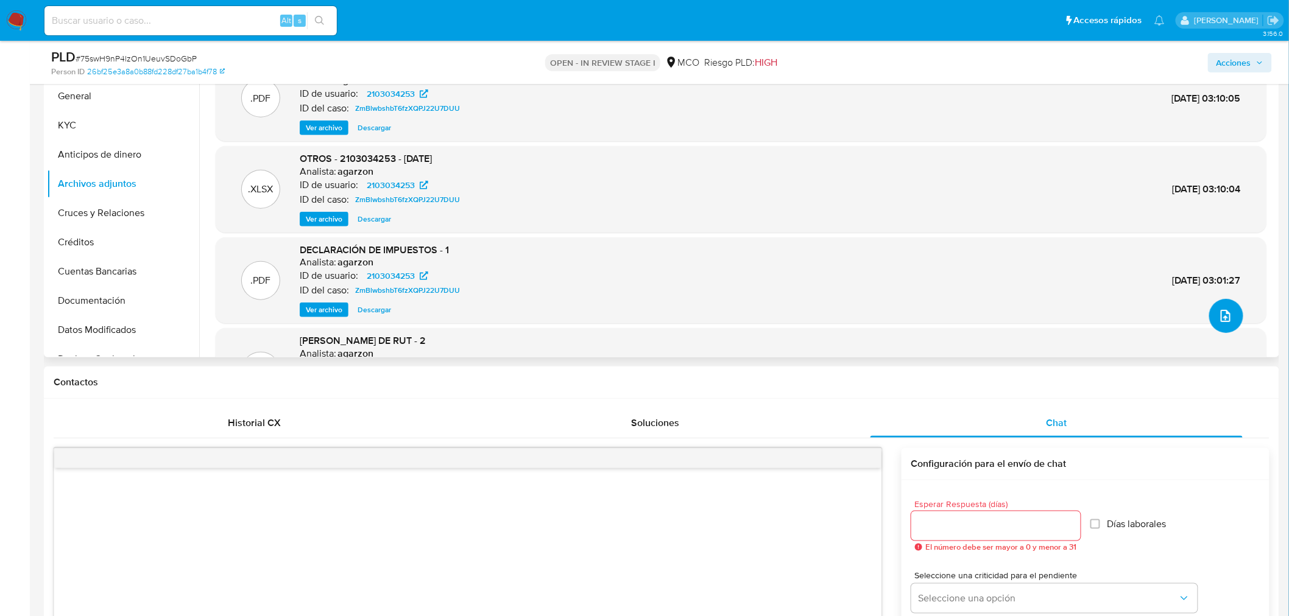
click at [1220, 317] on icon "upload-file" at bounding box center [1225, 316] width 15 height 15
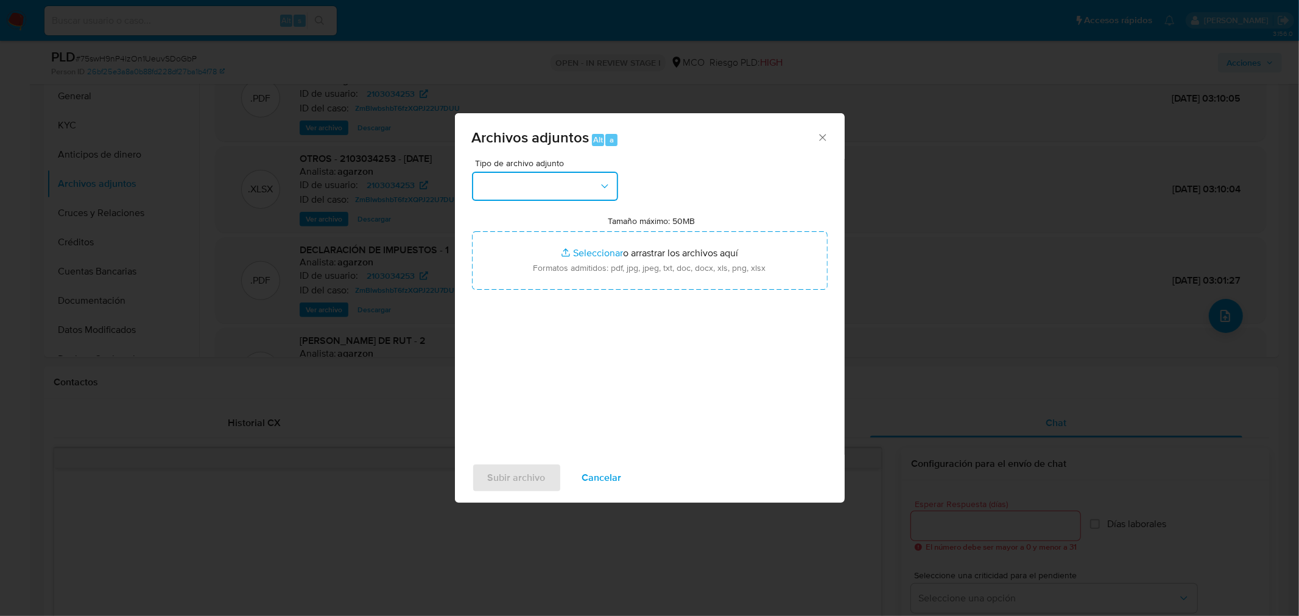
click at [565, 181] on button "button" at bounding box center [545, 186] width 146 height 29
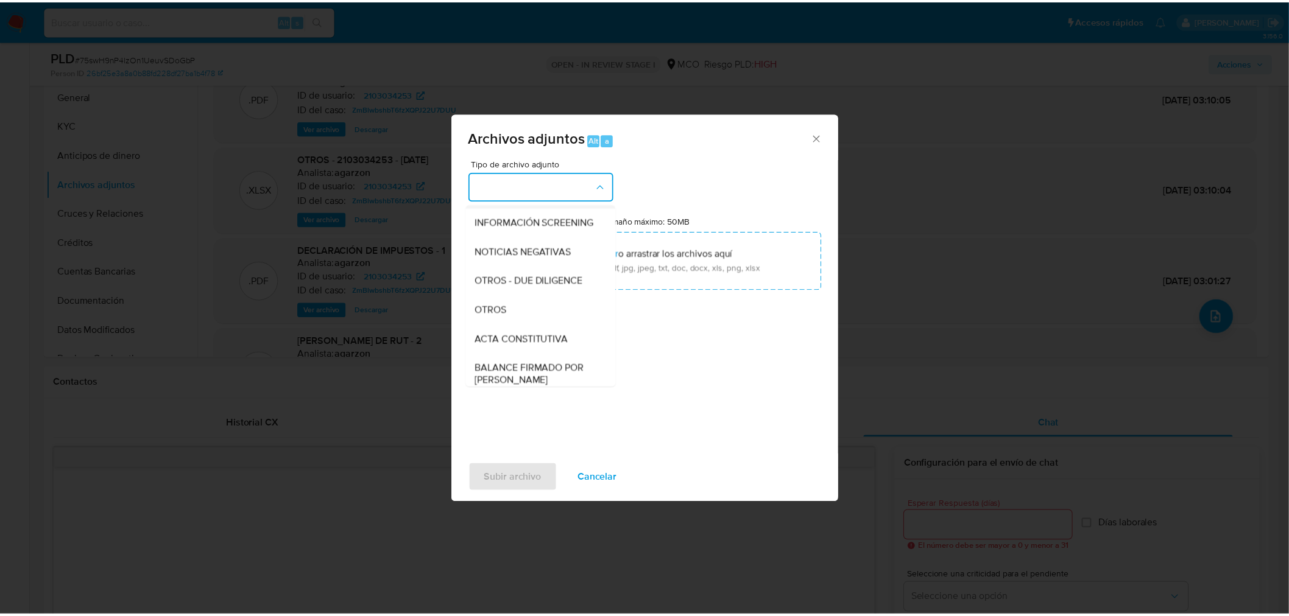
scroll to position [135, 0]
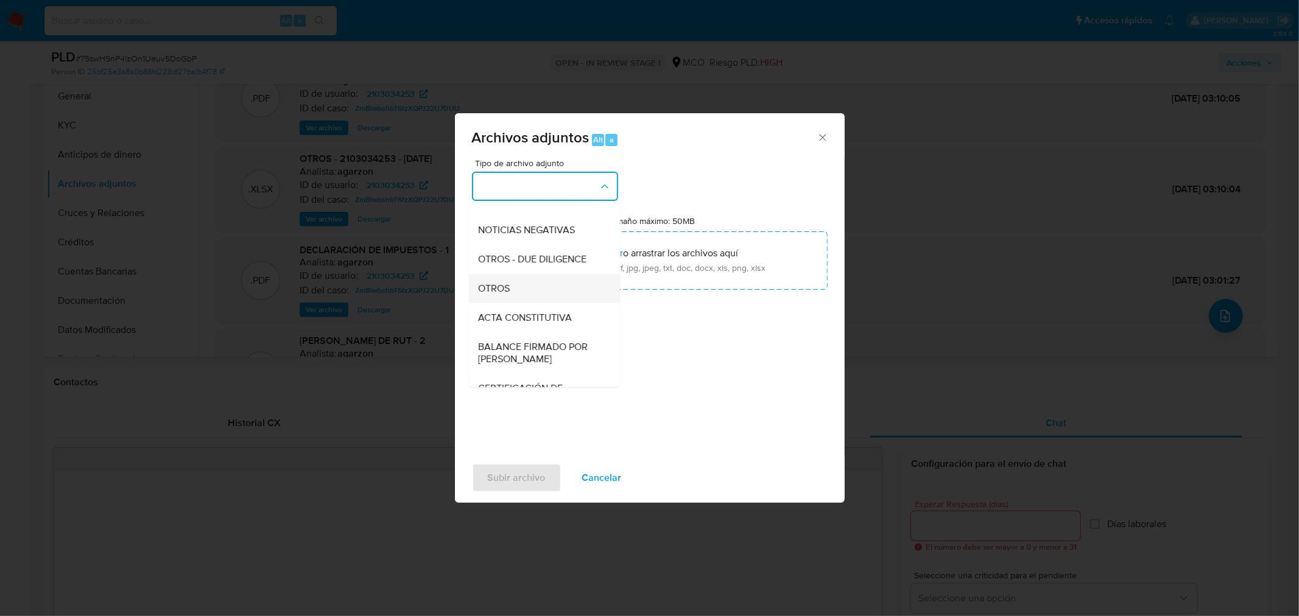
click at [536, 299] on div "OTROS" at bounding box center [541, 287] width 124 height 29
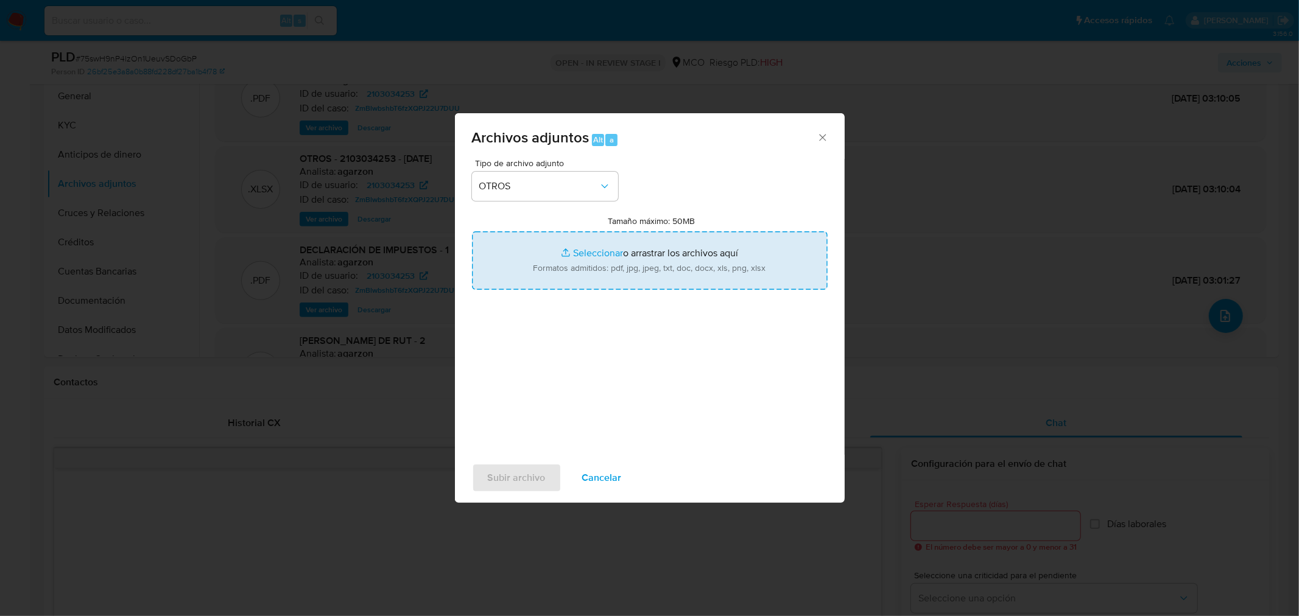
click at [697, 256] on input "Tamaño máximo: 50MB Seleccionar archivos" at bounding box center [650, 260] width 356 height 58
type input "C:\fakepath\2103034253 - 26_8_2025.pdf"
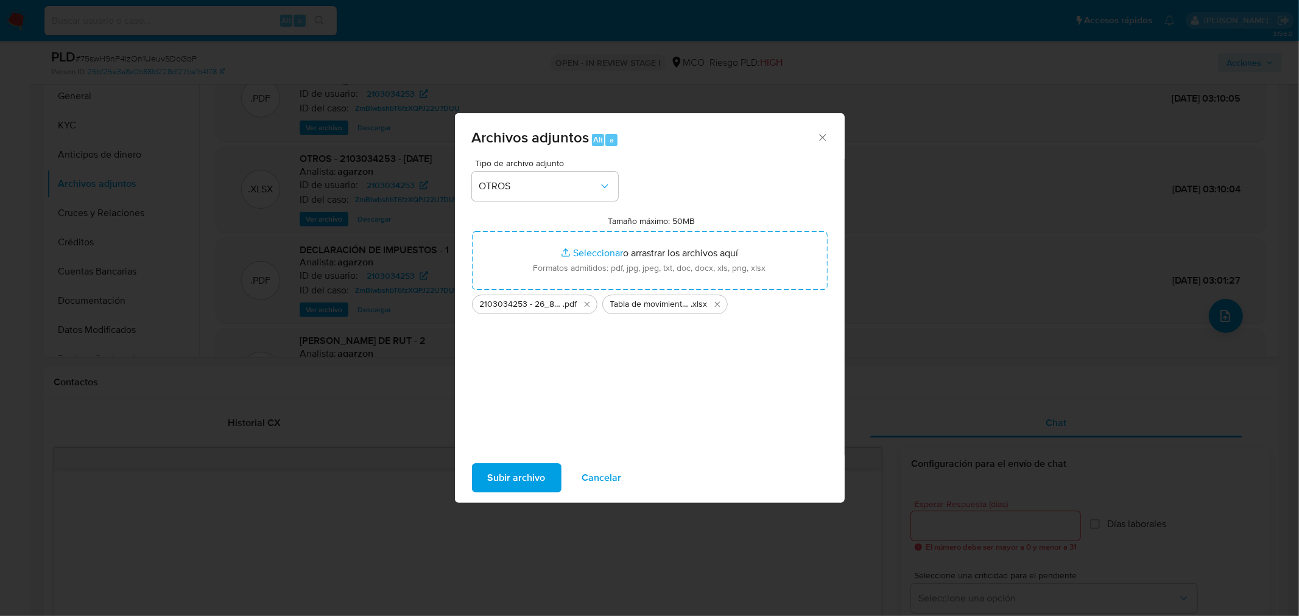
click at [518, 479] on span "Subir archivo" at bounding box center [517, 478] width 58 height 27
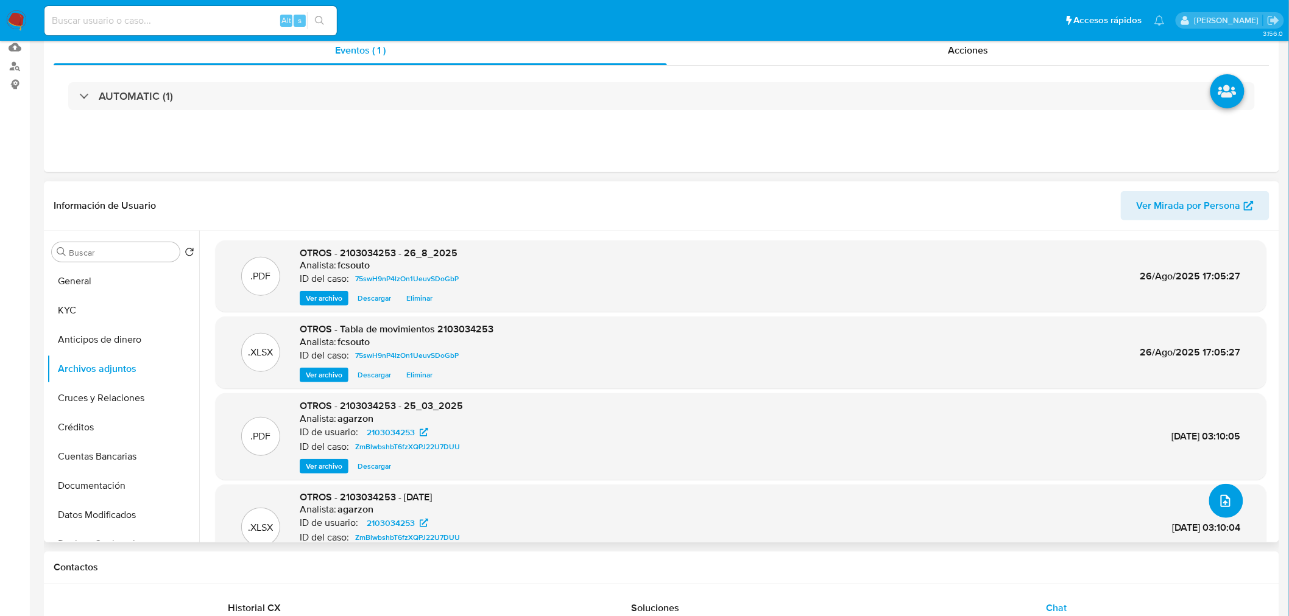
scroll to position [0, 0]
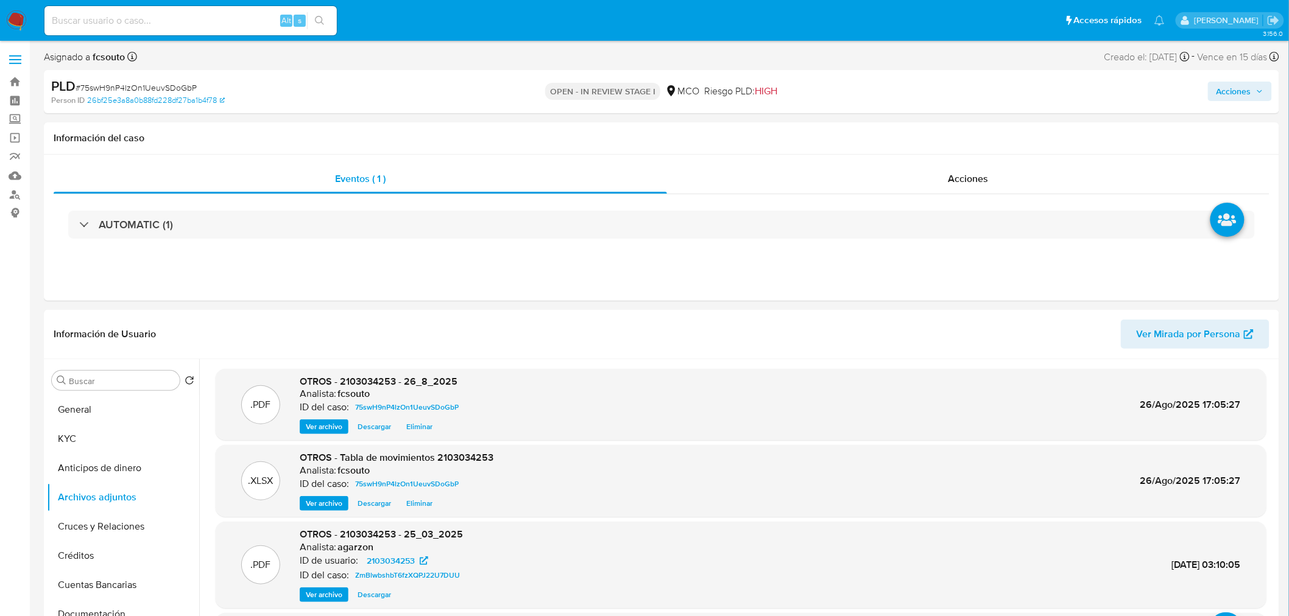
click at [1249, 85] on span "Acciones" at bounding box center [1233, 91] width 35 height 19
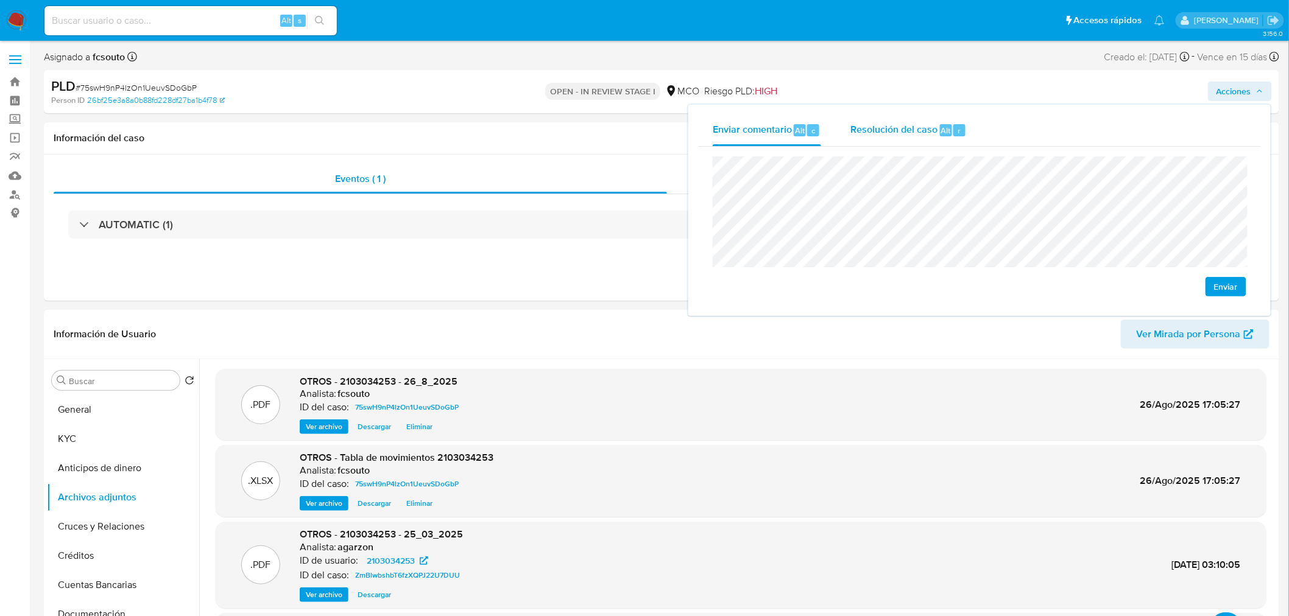
click at [879, 130] on span "Resolución del caso" at bounding box center [893, 130] width 87 height 14
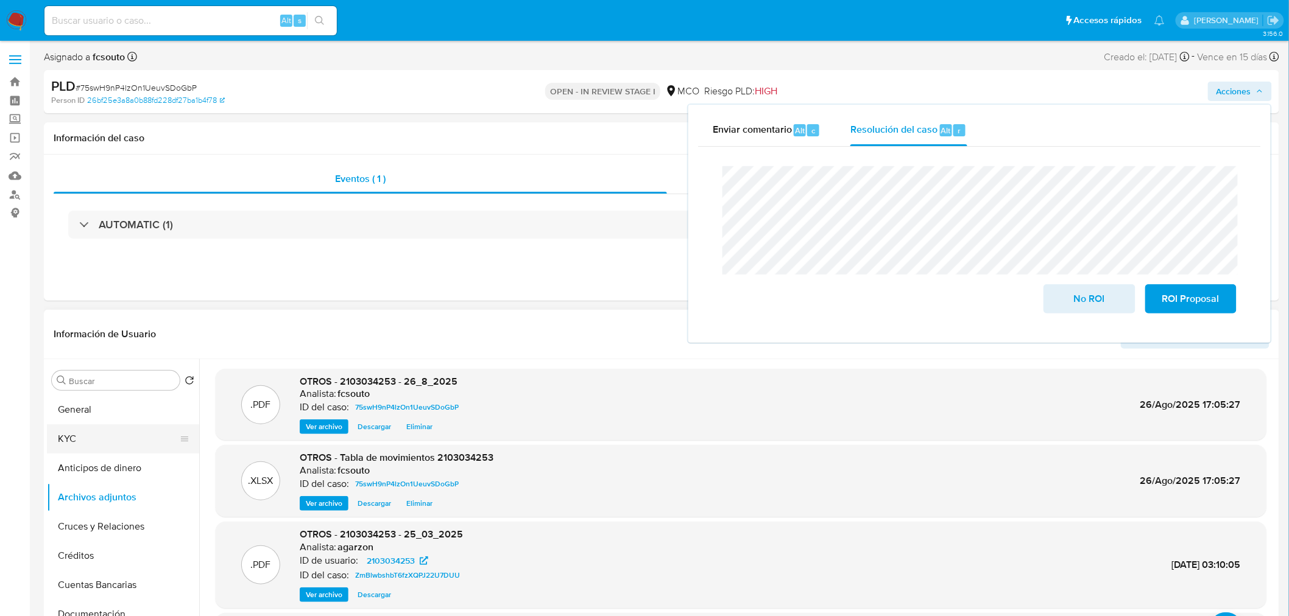
click at [76, 424] on button "KYC" at bounding box center [118, 438] width 142 height 29
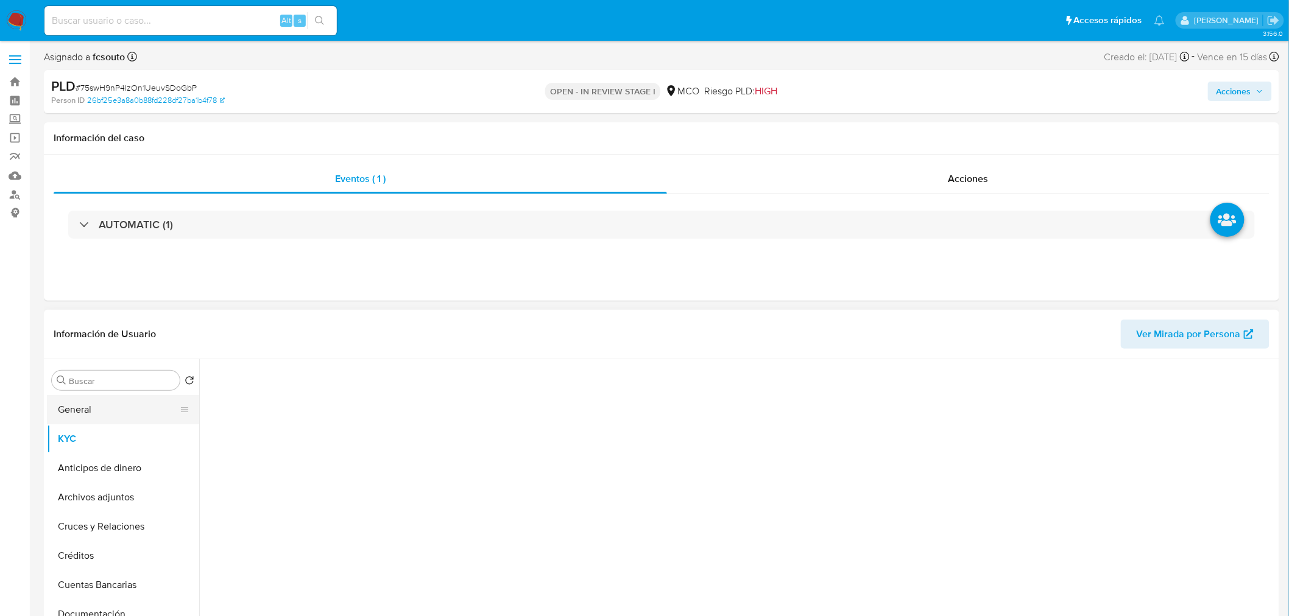
click at [86, 403] on button "General" at bounding box center [118, 409] width 142 height 29
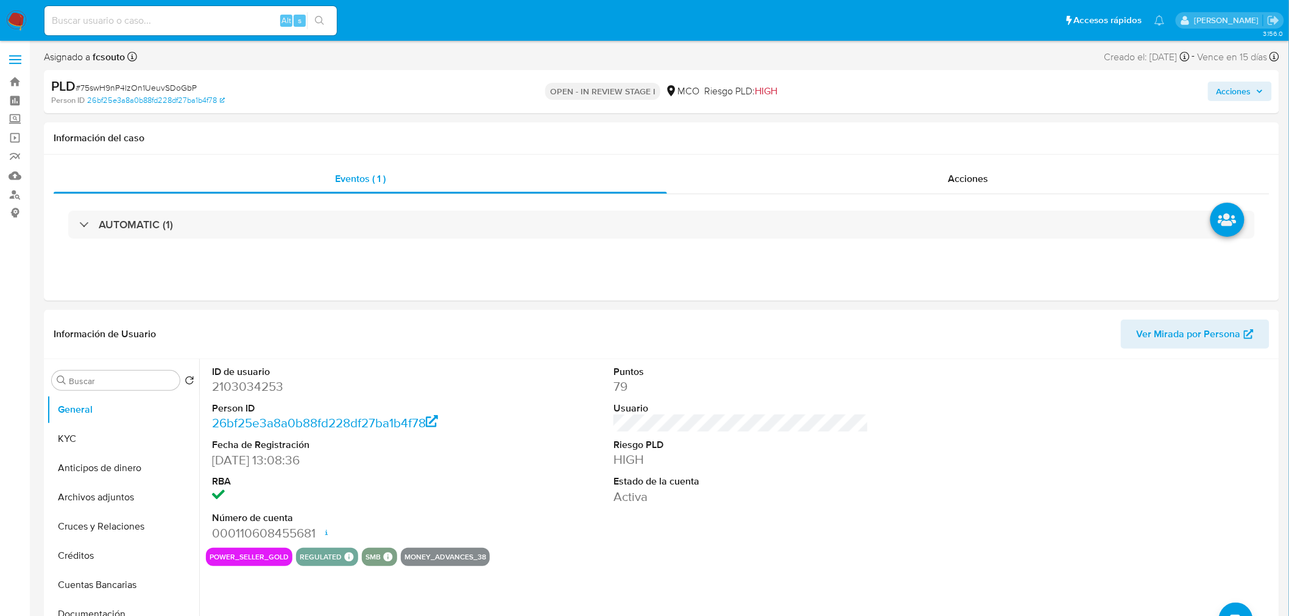
click at [1246, 86] on span "Acciones" at bounding box center [1233, 91] width 35 height 19
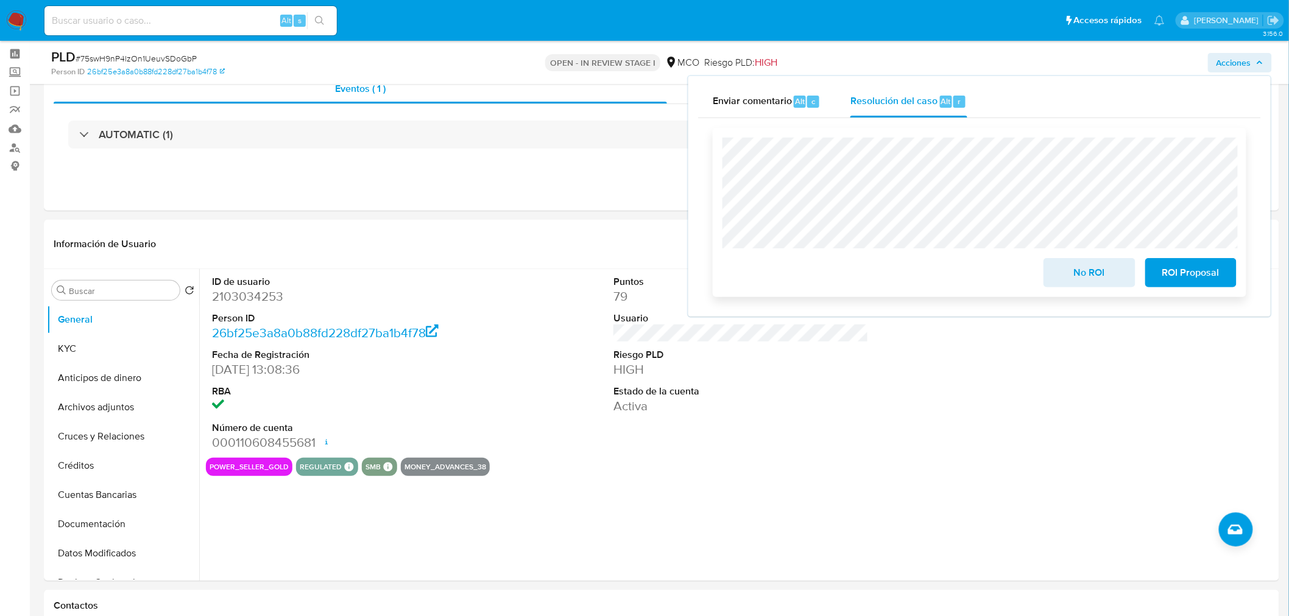
scroll to position [68, 0]
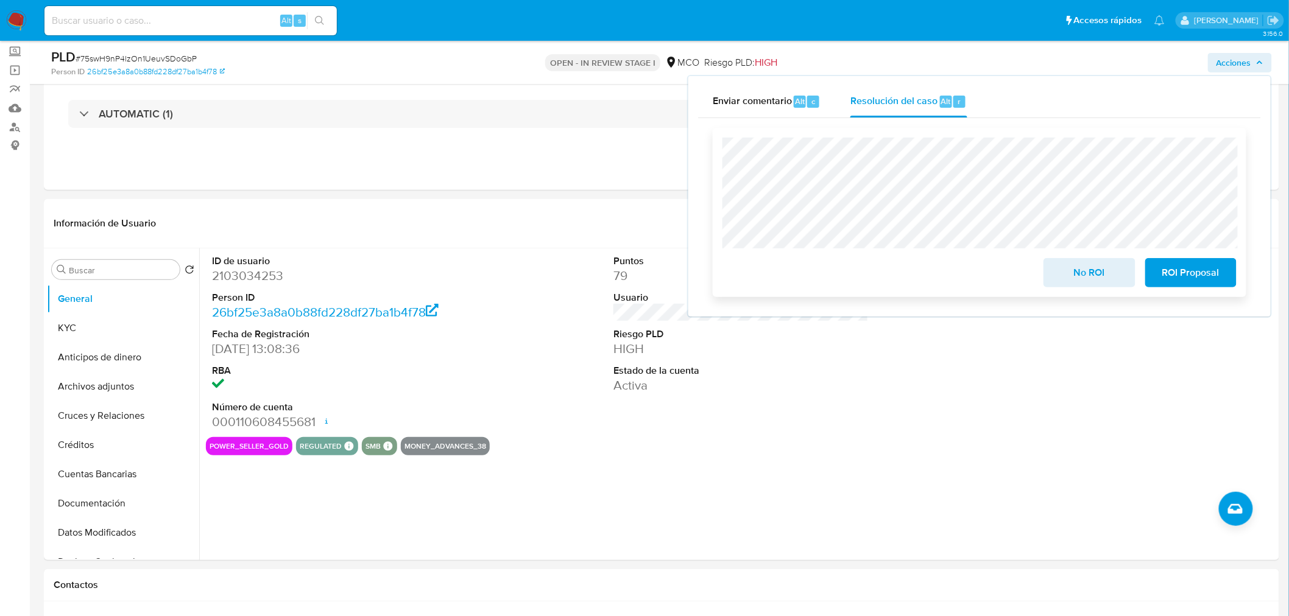
click at [1083, 285] on span "No ROI" at bounding box center [1089, 272] width 60 height 27
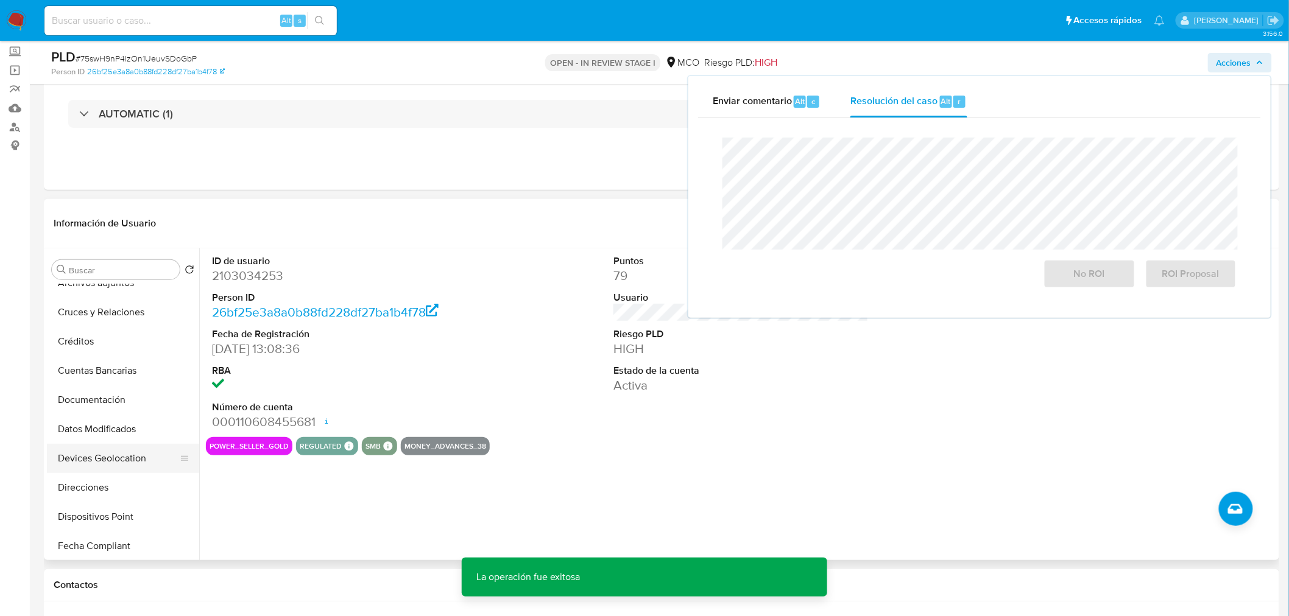
scroll to position [135, 0]
click at [135, 542] on button "Historial Casos" at bounding box center [118, 543] width 142 height 29
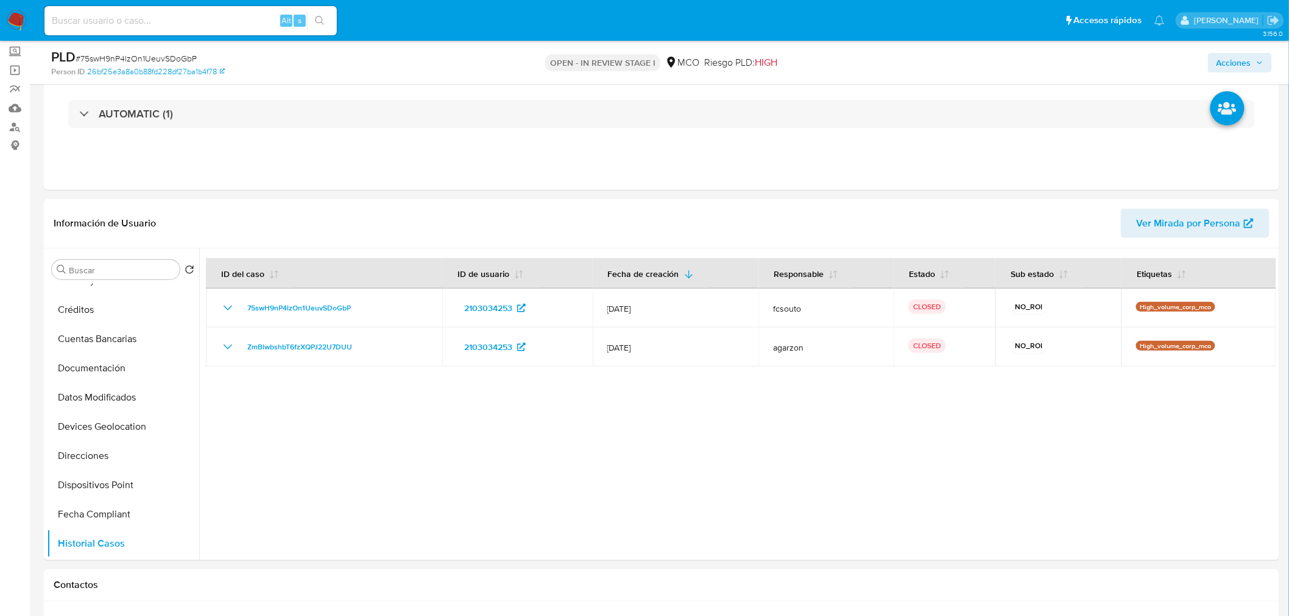
click at [1244, 58] on span "Acciones" at bounding box center [1233, 62] width 35 height 19
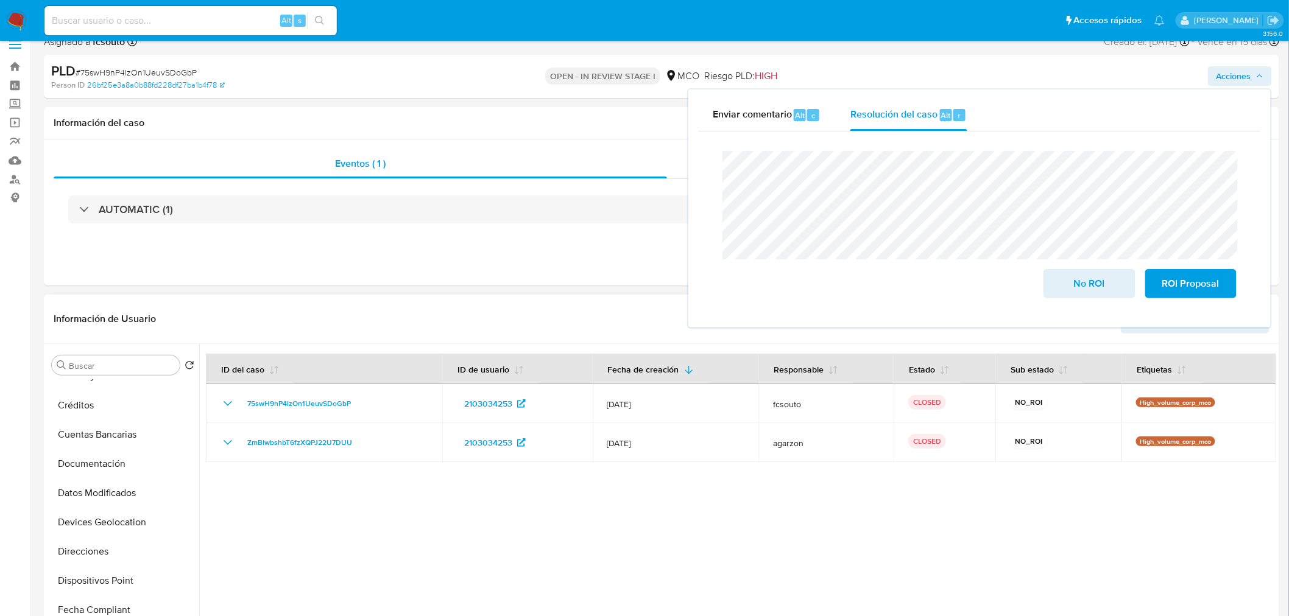
scroll to position [0, 0]
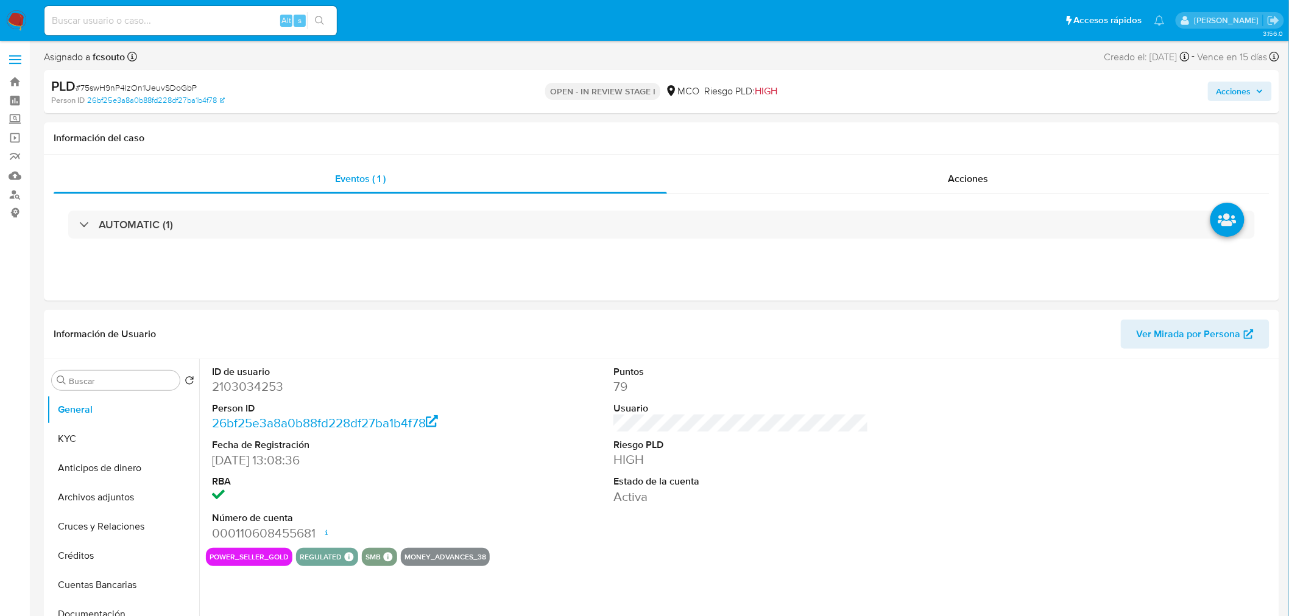
select select "10"
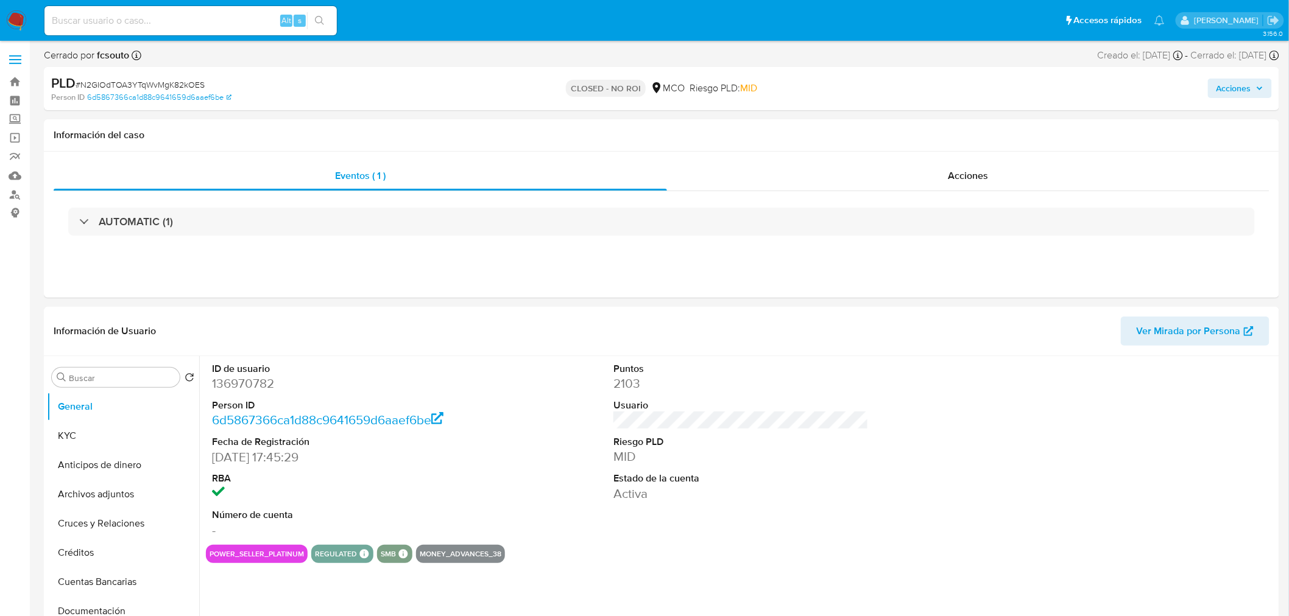
click at [1241, 93] on span "Acciones" at bounding box center [1233, 88] width 35 height 19
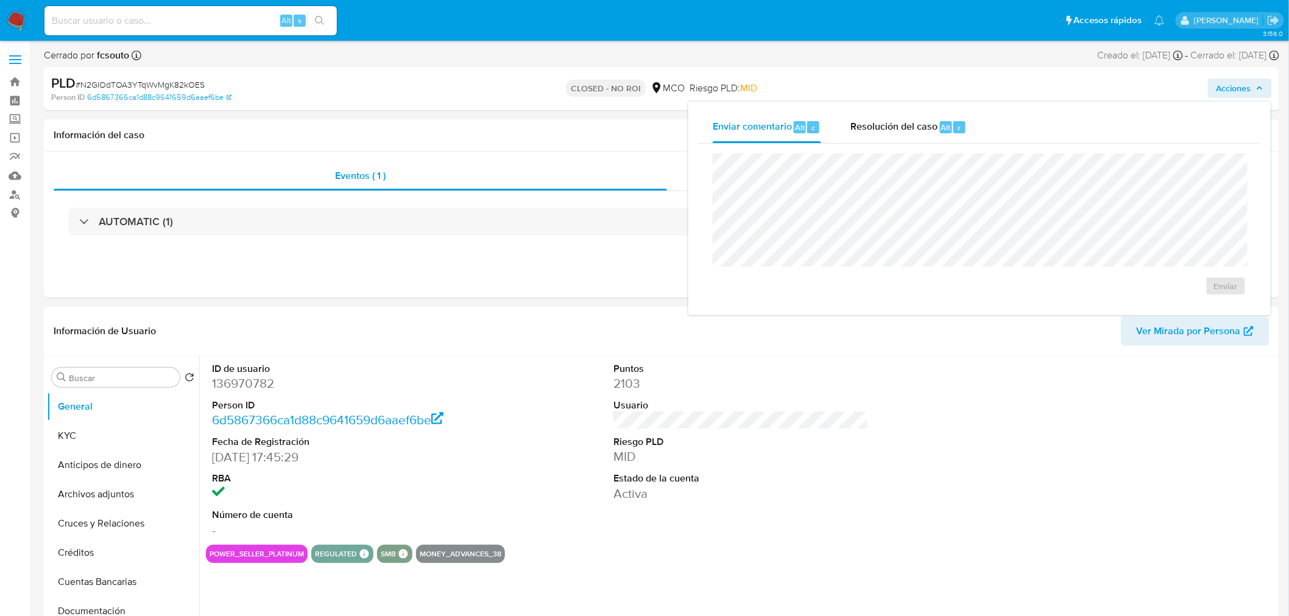
select select "10"
click at [926, 132] on span "Resolución del caso" at bounding box center [893, 127] width 87 height 14
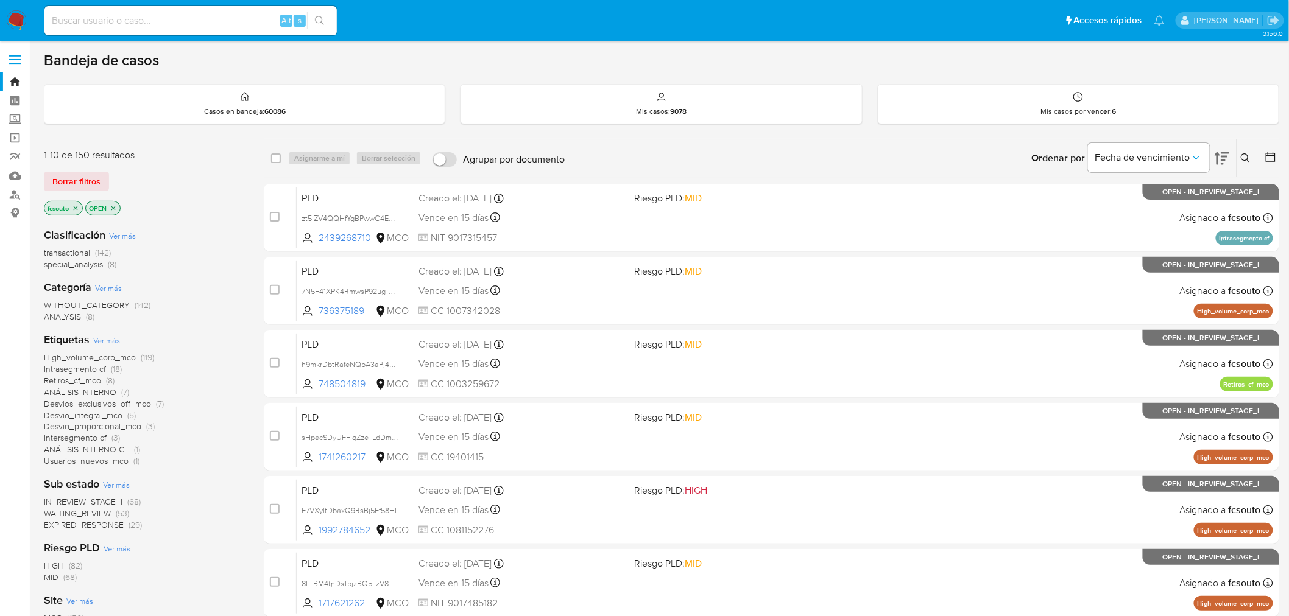
click at [119, 525] on span "EXPIRED_RESPONSE" at bounding box center [84, 525] width 80 height 12
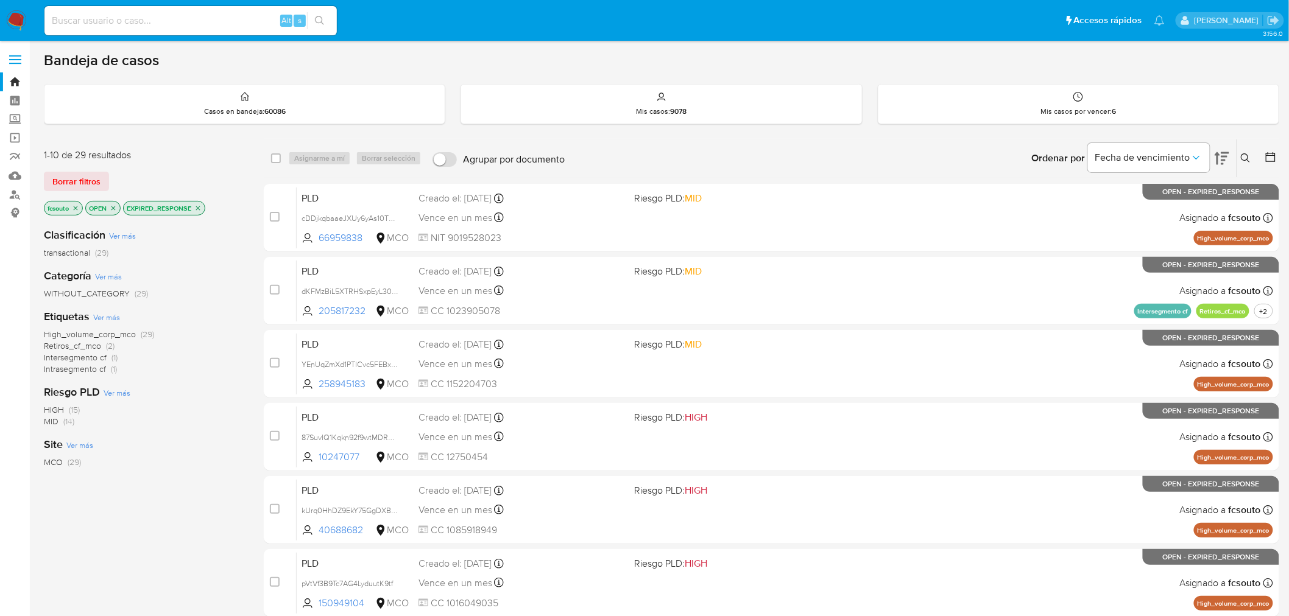
click at [1220, 153] on icon at bounding box center [1221, 158] width 15 height 15
click at [198, 205] on icon "close-filter" at bounding box center [197, 208] width 7 height 7
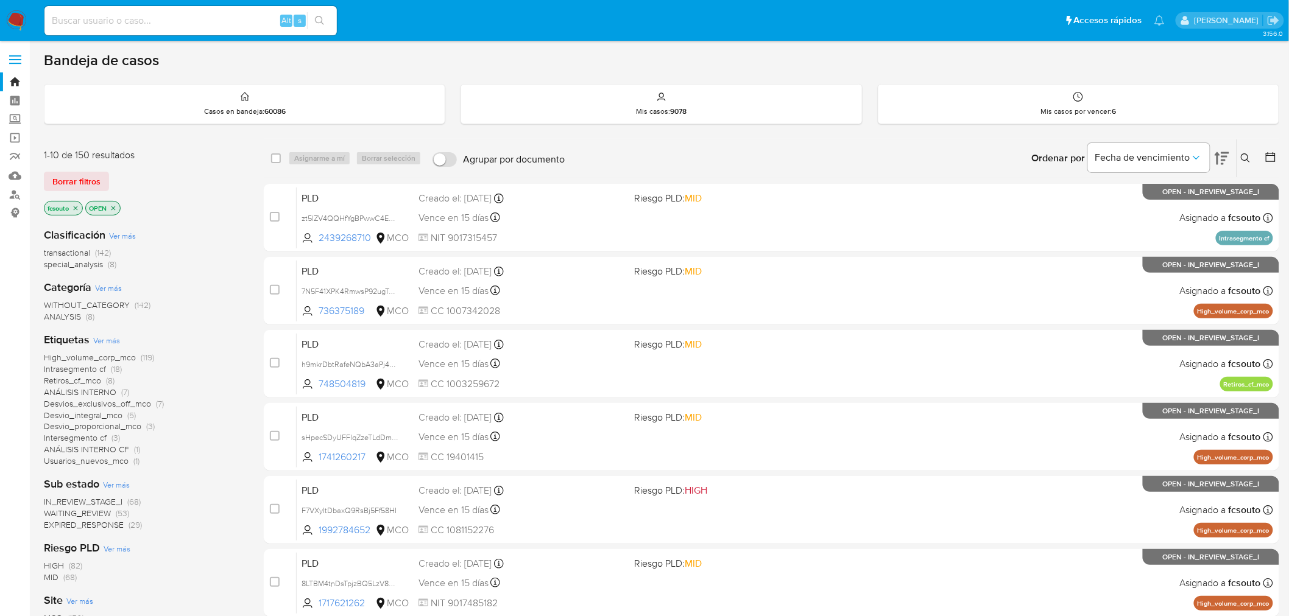
click at [86, 515] on span "WAITING_REVIEW" at bounding box center [77, 513] width 67 height 12
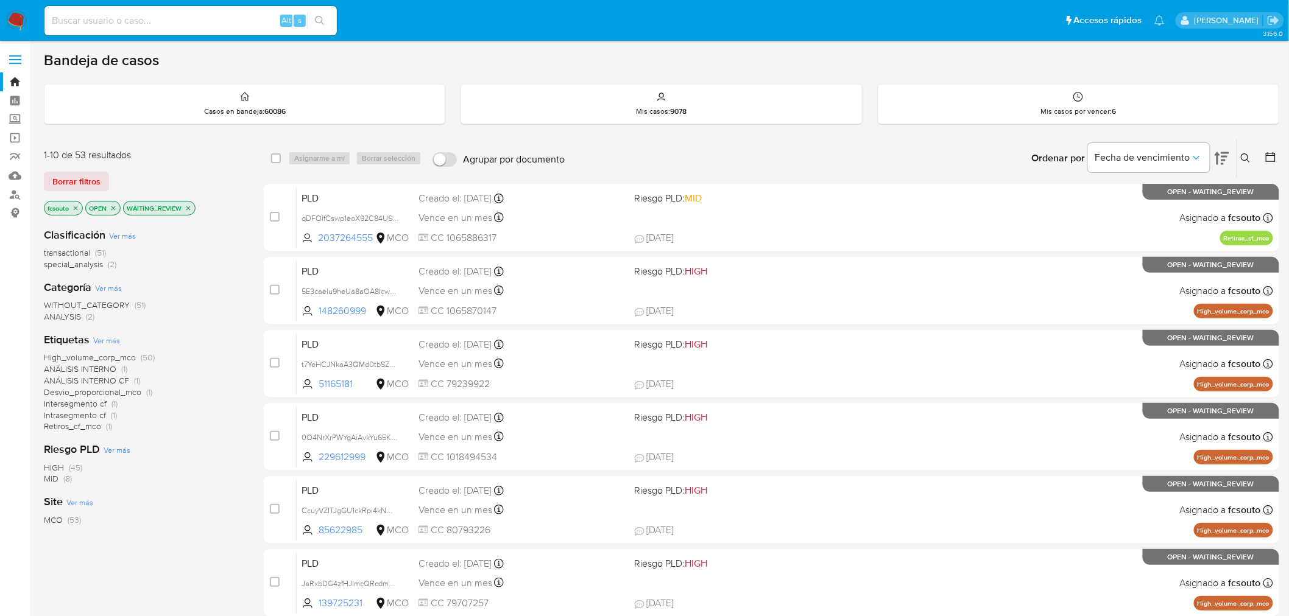
click at [189, 205] on icon "close-filter" at bounding box center [188, 208] width 7 height 7
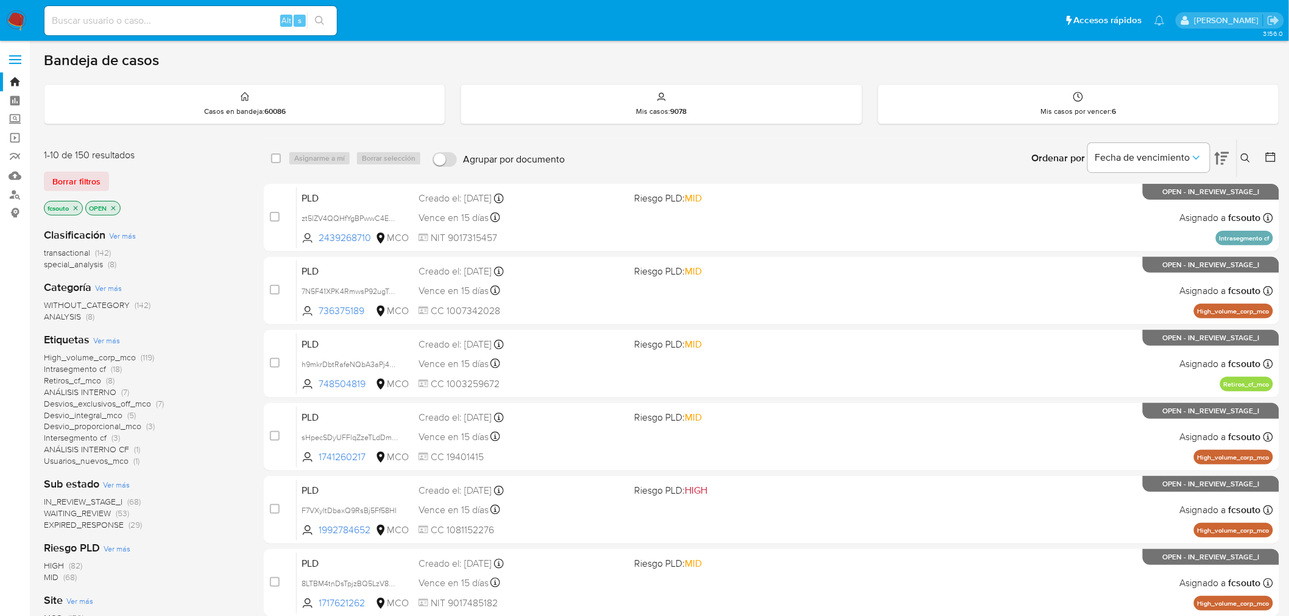
click at [89, 502] on span "IN_REVIEW_STAGE_I" at bounding box center [83, 502] width 79 height 12
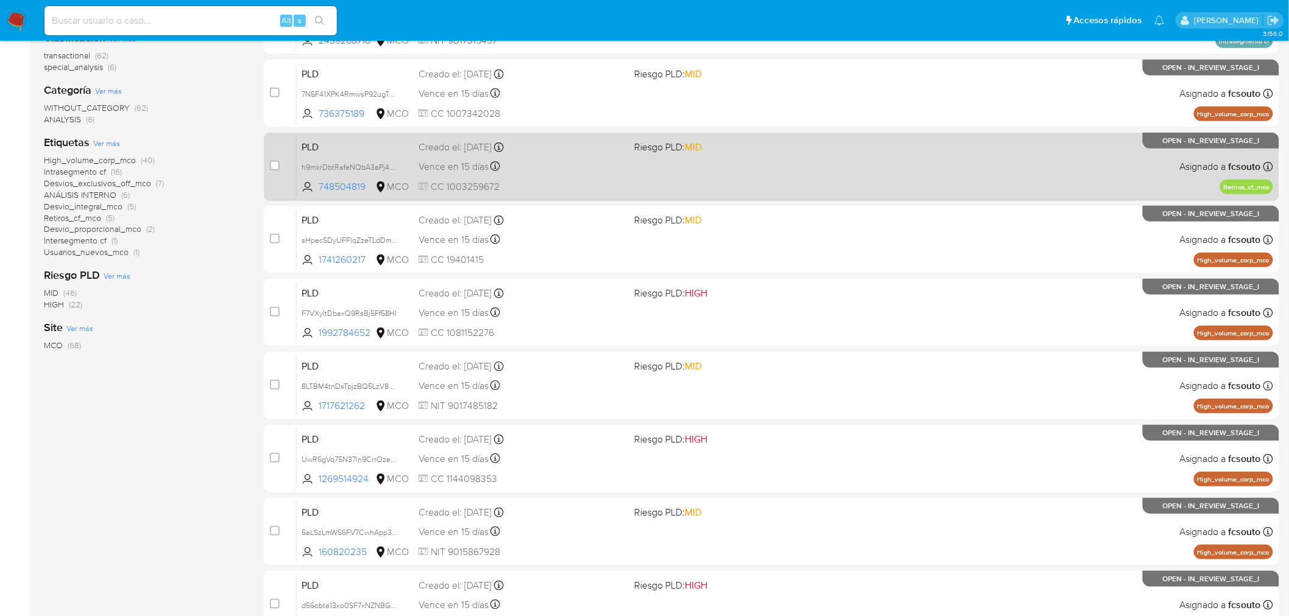
scroll to position [344, 0]
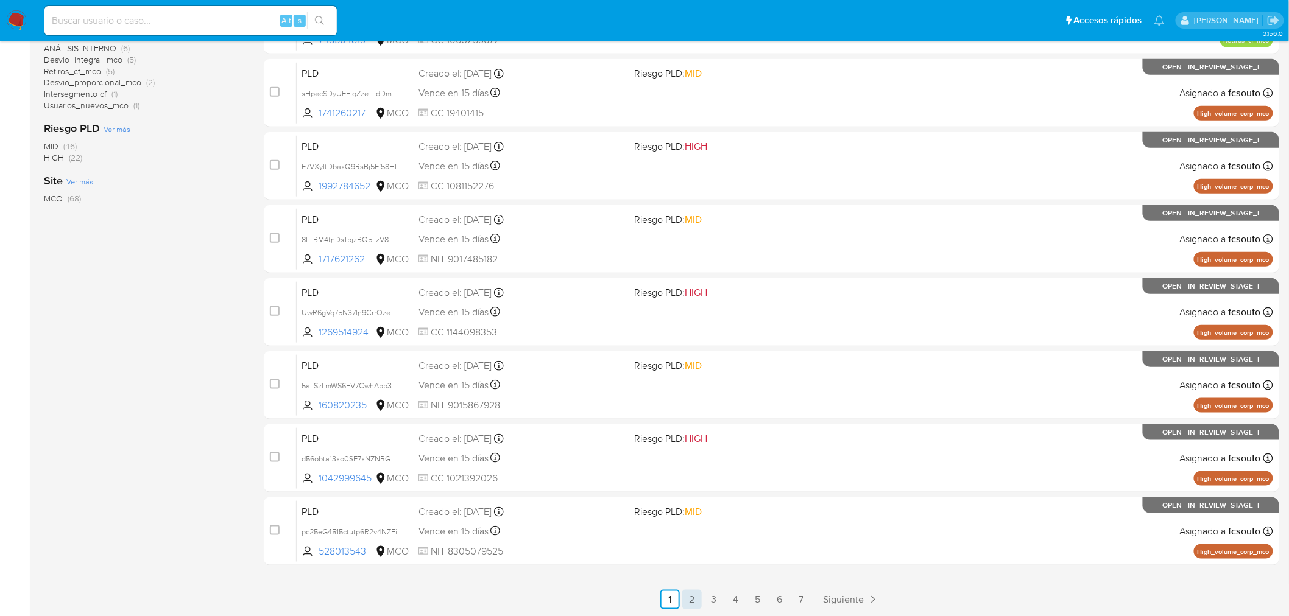
click at [689, 593] on link "2" at bounding box center [691, 599] width 19 height 19
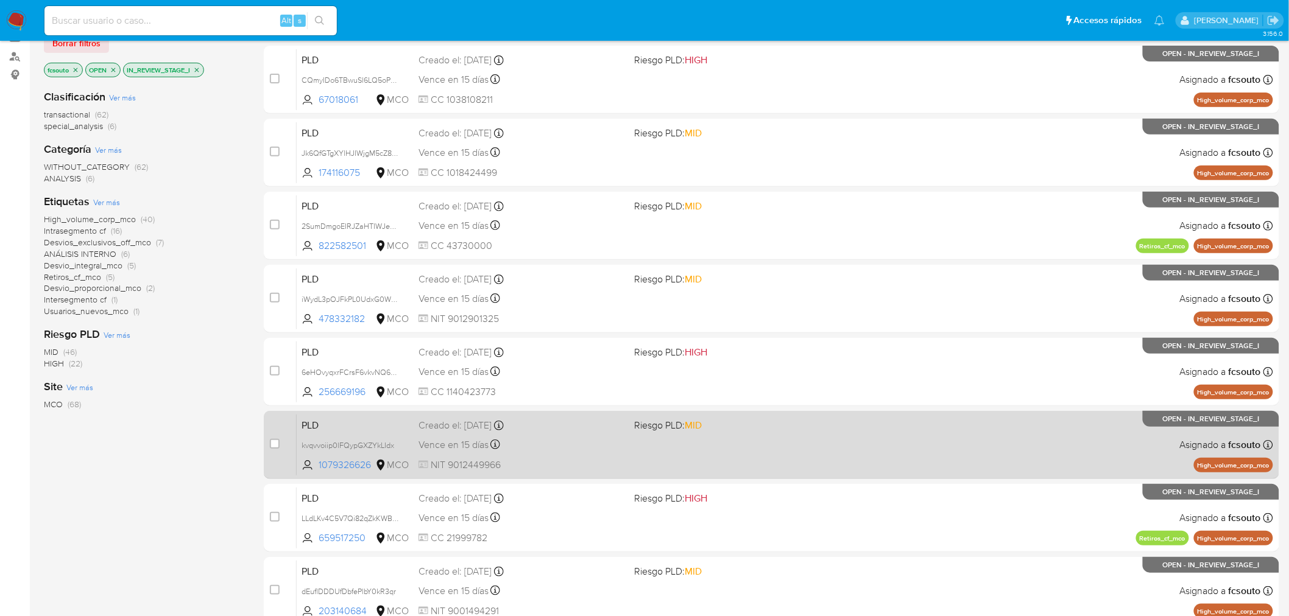
scroll to position [344, 0]
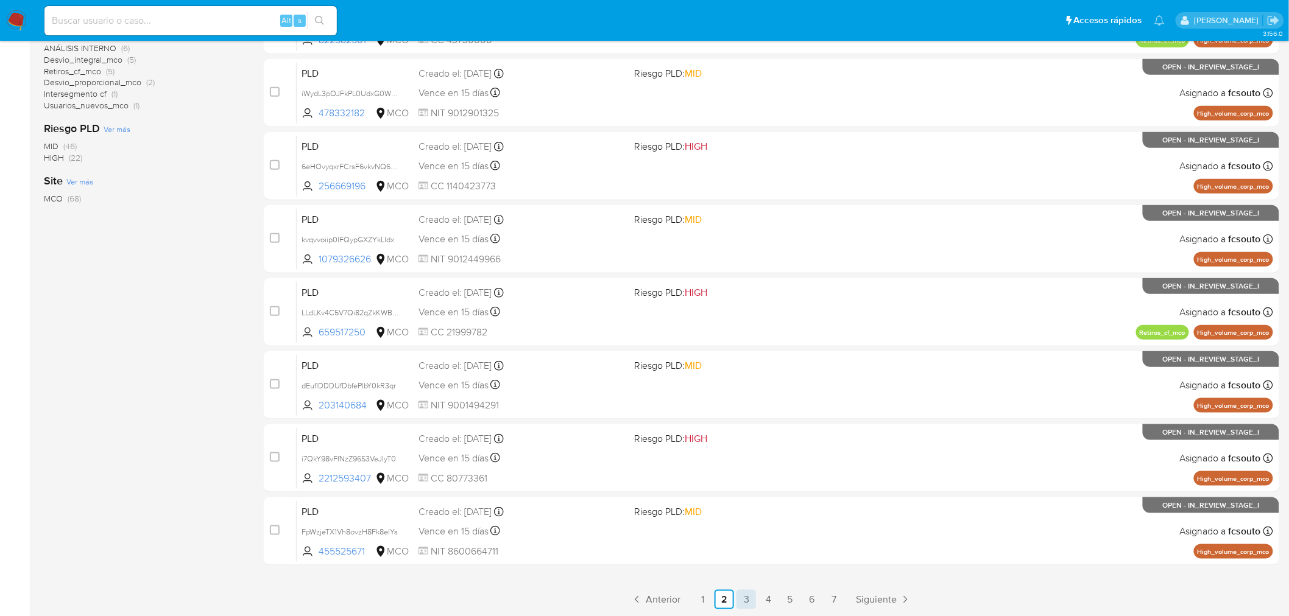
click at [745, 599] on link "3" at bounding box center [745, 599] width 19 height 19
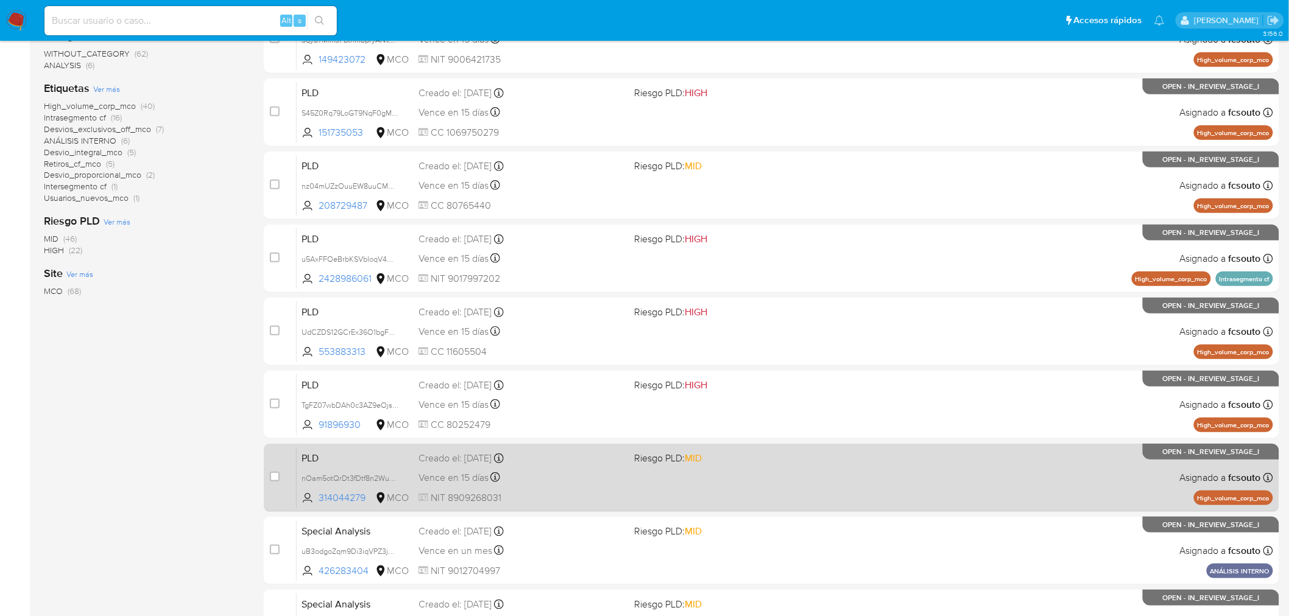
scroll to position [338, 0]
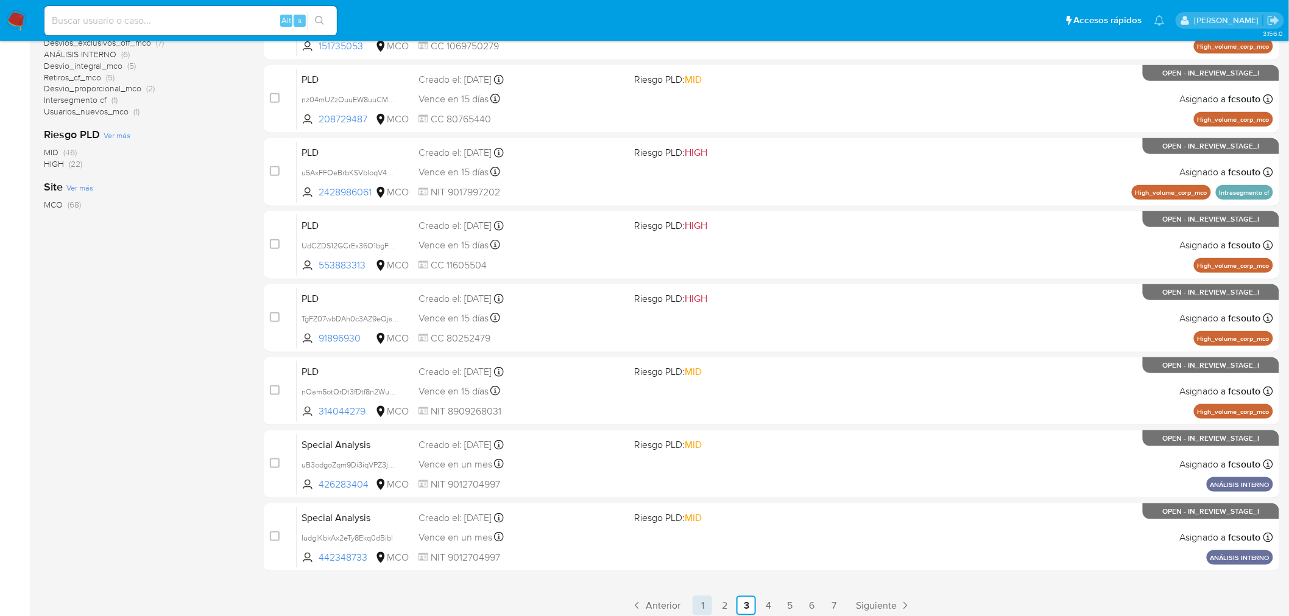
click at [701, 602] on link "1" at bounding box center [701, 605] width 19 height 19
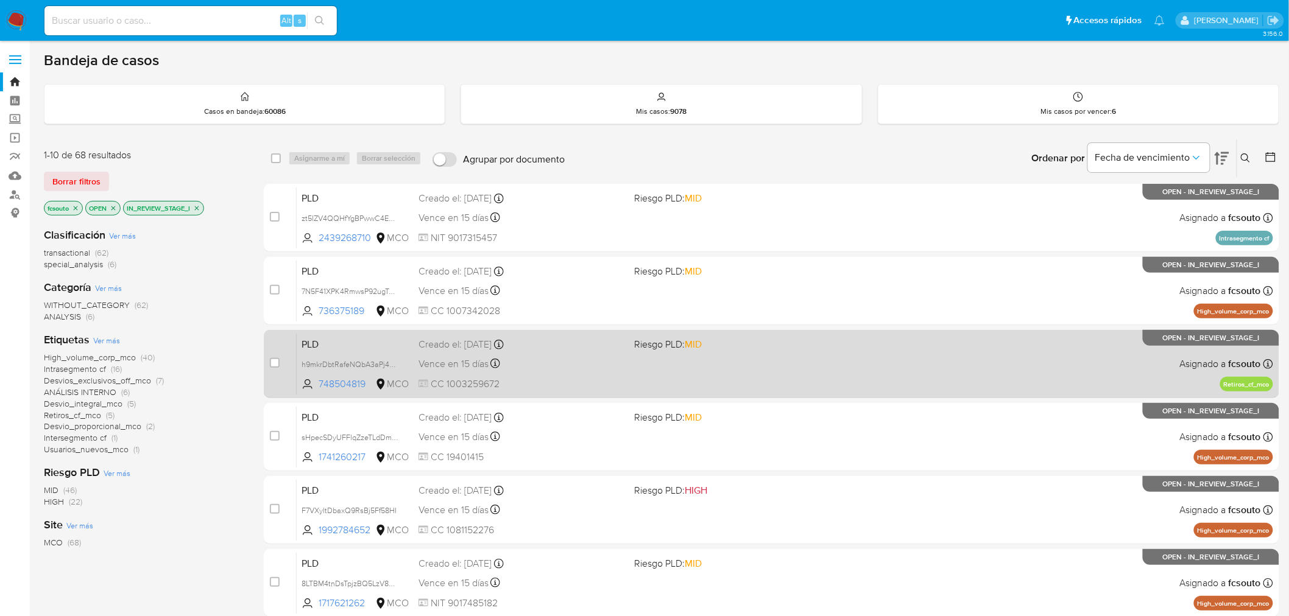
scroll to position [135, 0]
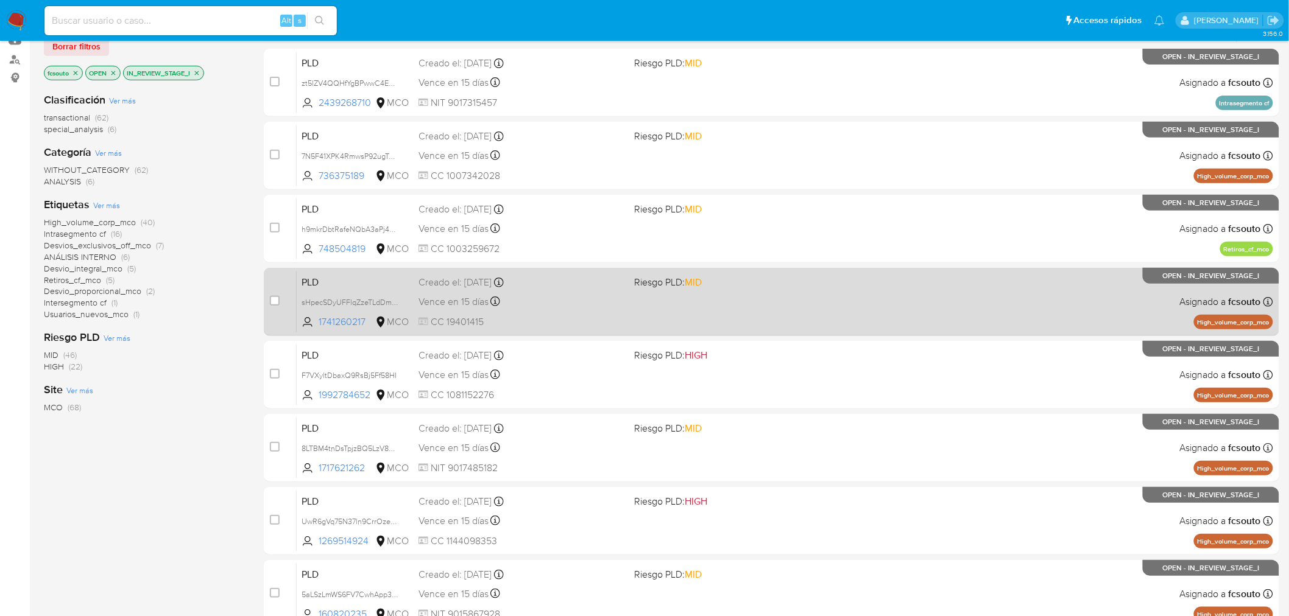
click at [599, 294] on div "Vence en 15 días Vence el [DATE] 07:04:57" at bounding box center [521, 302] width 206 height 16
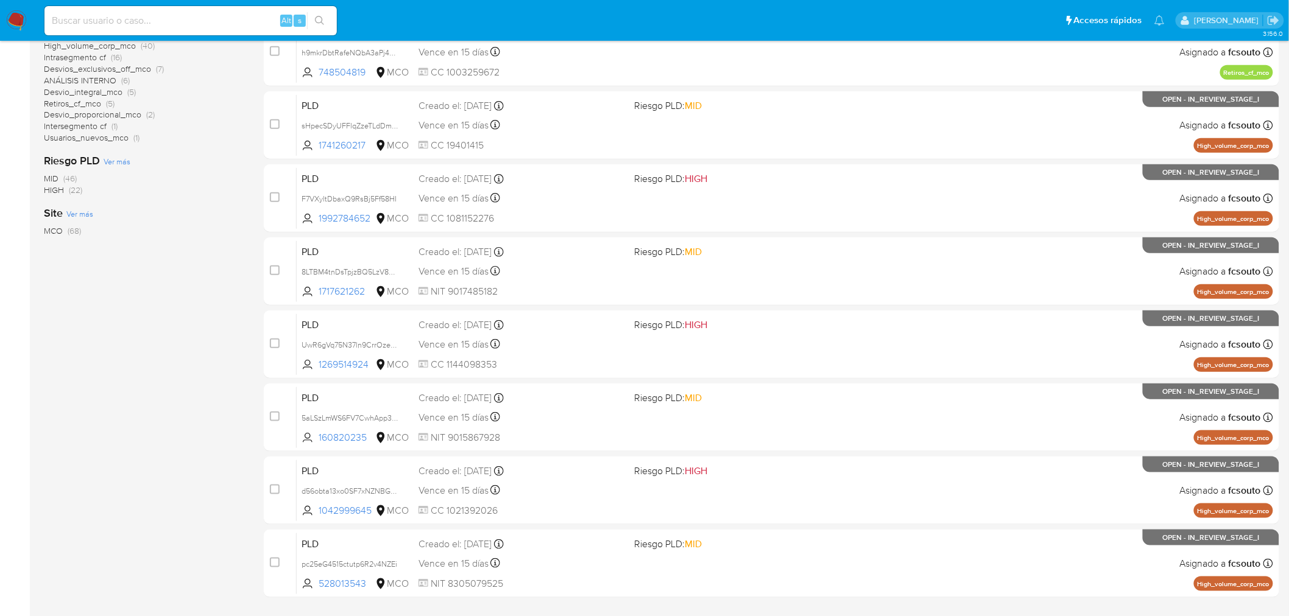
scroll to position [338, 0]
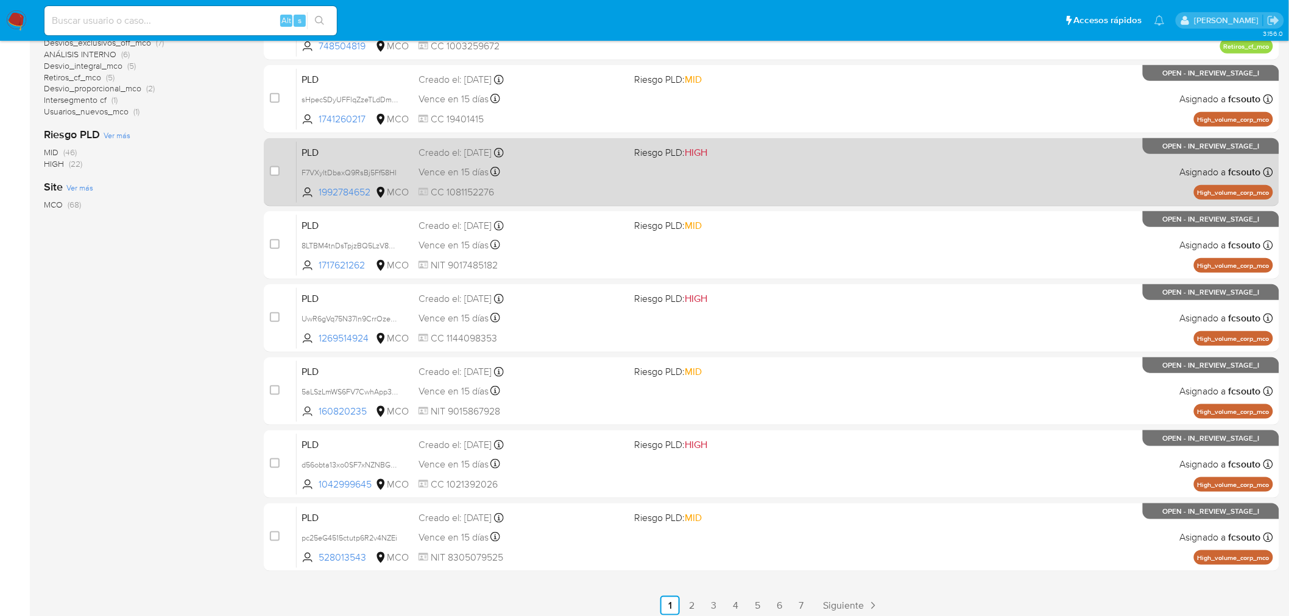
click at [594, 187] on span "CC 1081152276" at bounding box center [521, 192] width 206 height 13
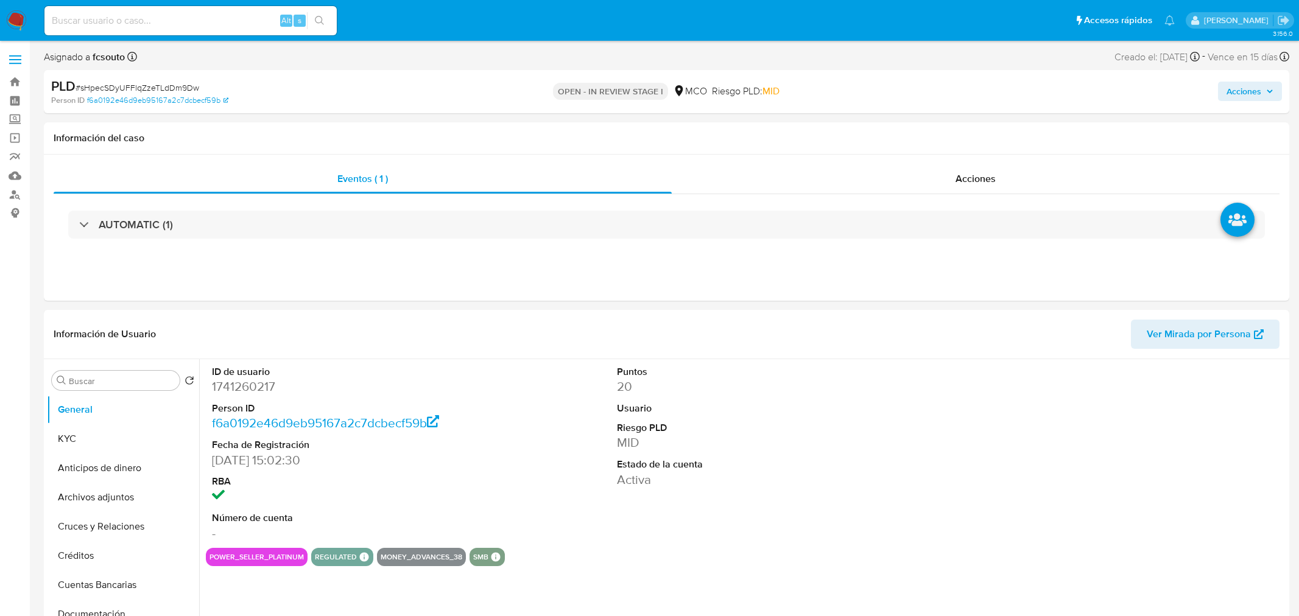
select select "10"
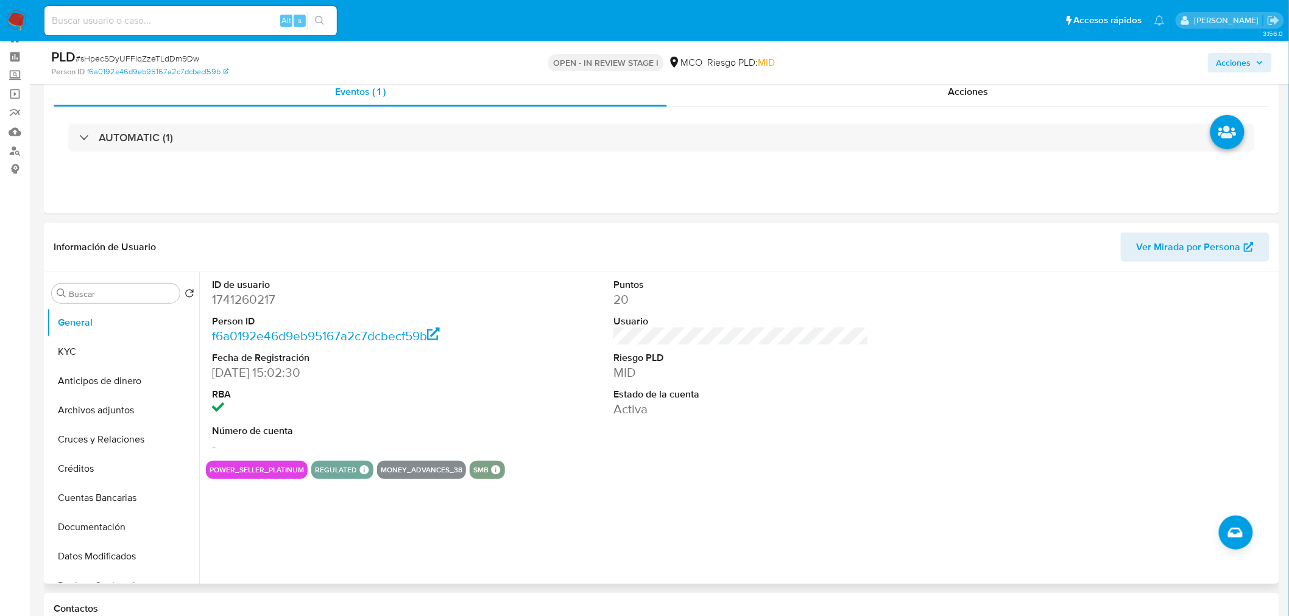
scroll to position [68, 0]
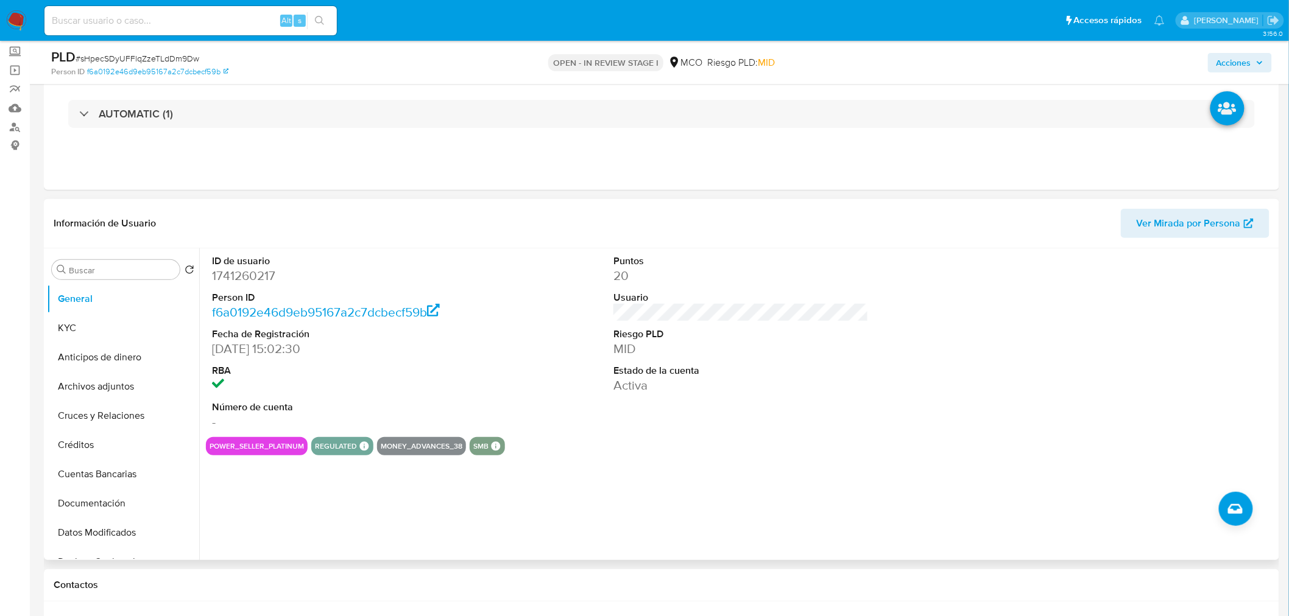
click at [251, 278] on dd "1741260217" at bounding box center [339, 275] width 255 height 17
copy dd "1741260217"
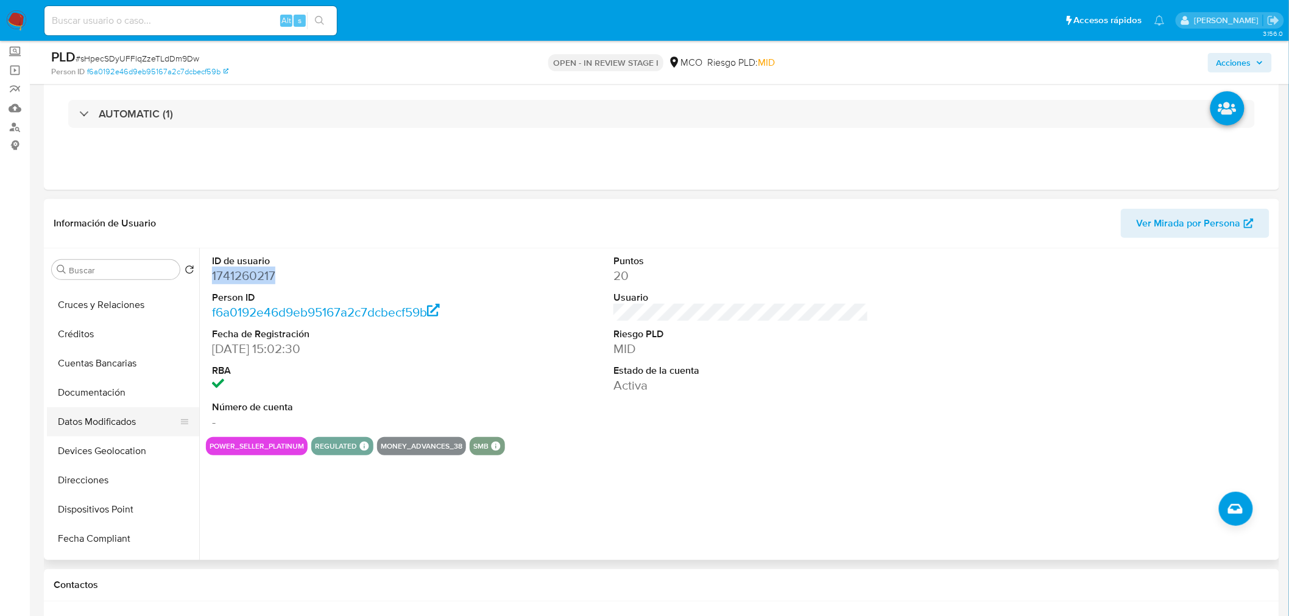
scroll to position [135, 0]
click at [104, 537] on button "Historial Casos" at bounding box center [118, 543] width 142 height 29
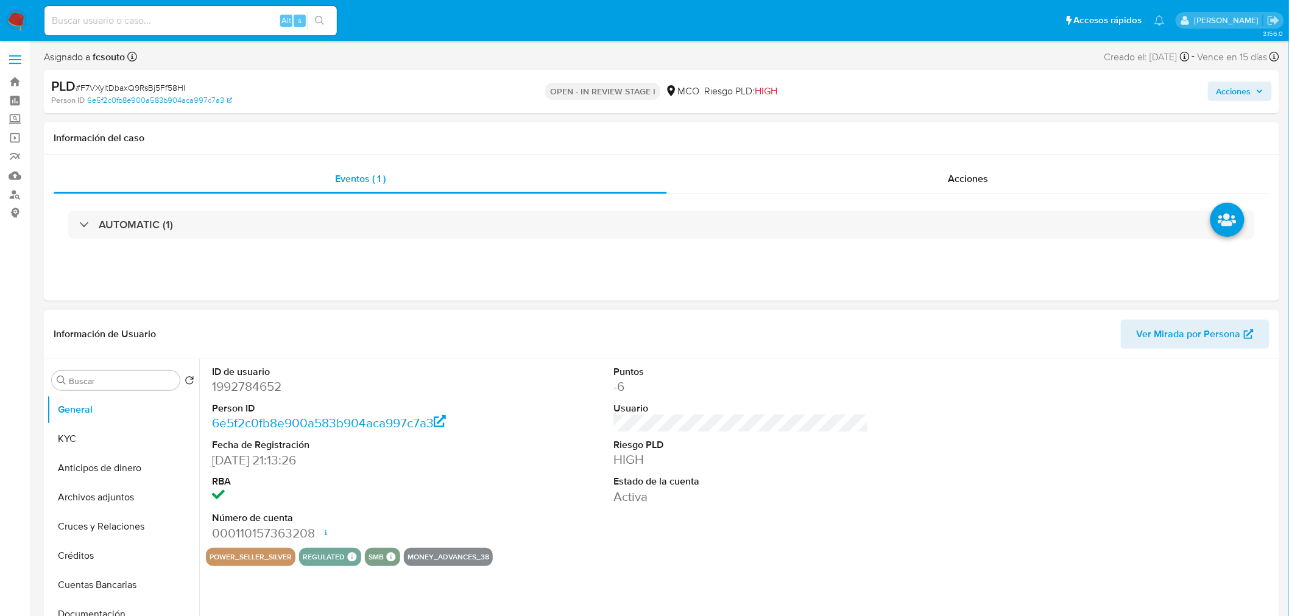
select select "10"
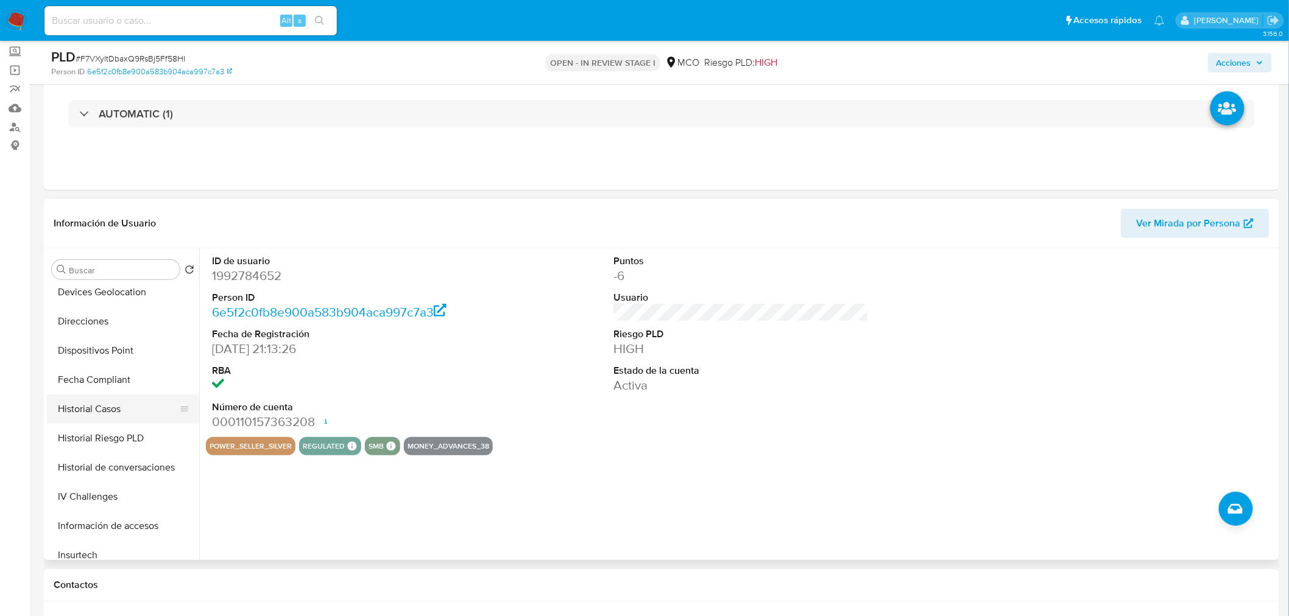
click at [99, 409] on button "Historial Casos" at bounding box center [118, 409] width 142 height 29
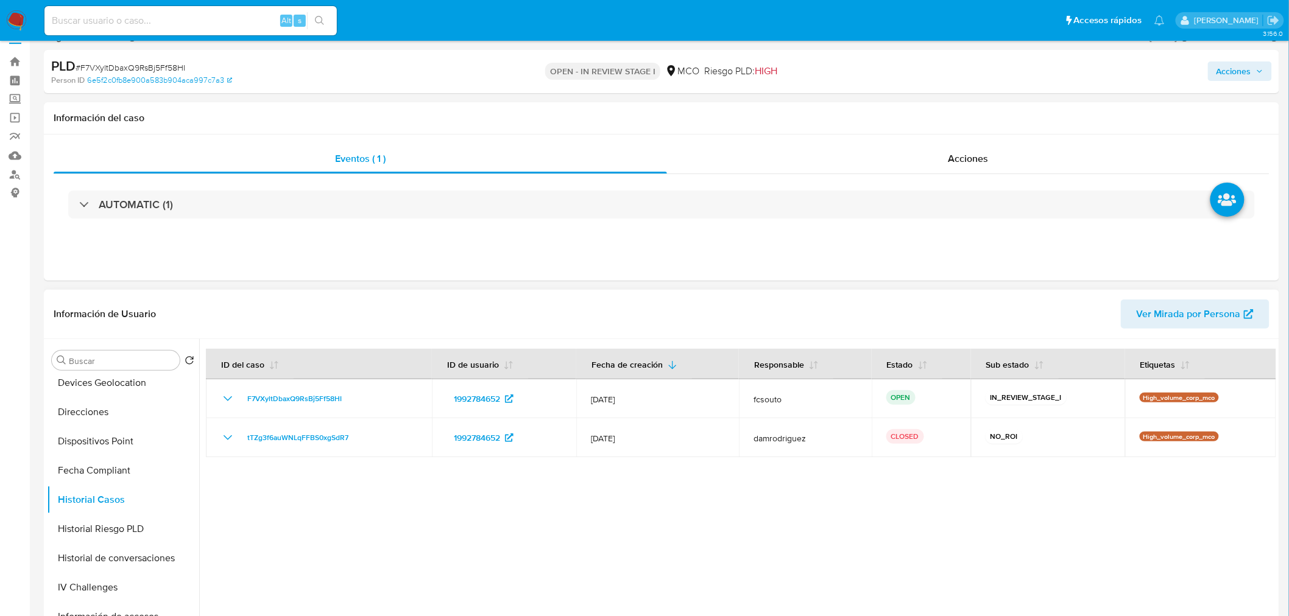
scroll to position [0, 0]
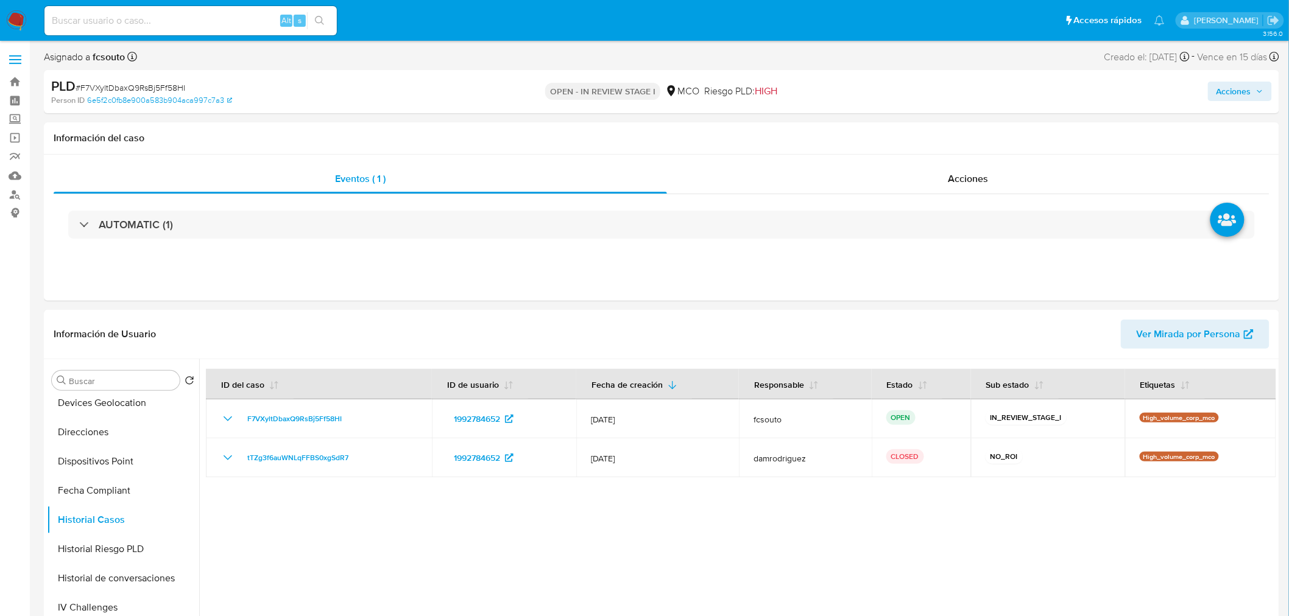
click at [1225, 90] on span "Acciones" at bounding box center [1233, 91] width 35 height 19
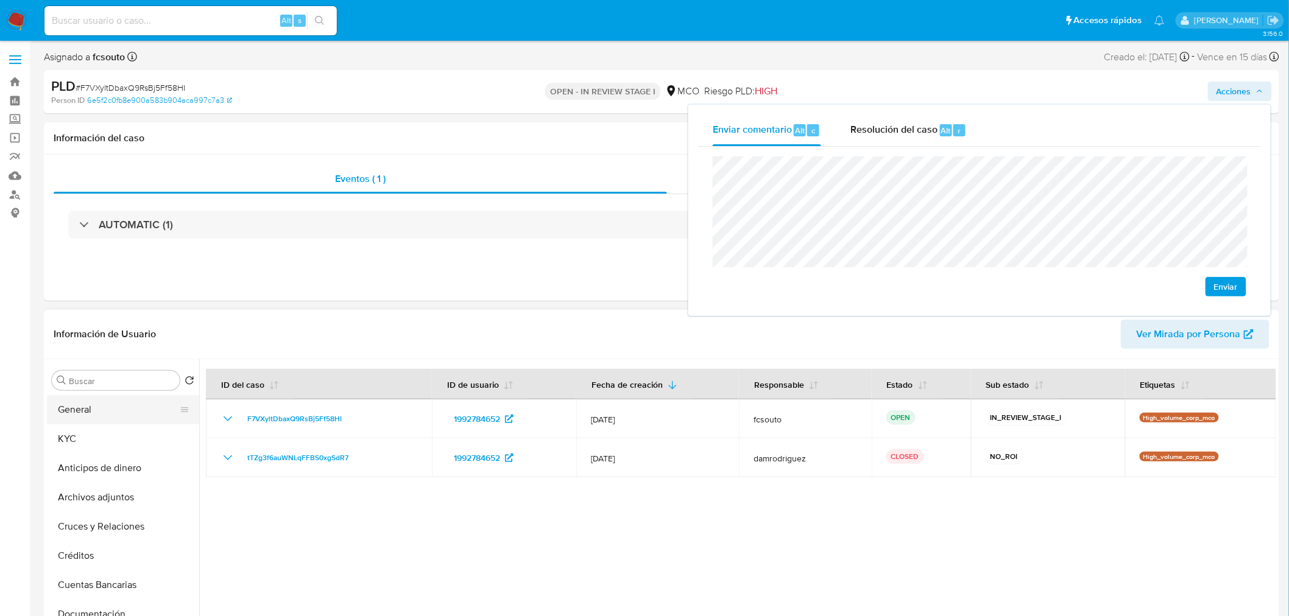
click at [87, 415] on button "General" at bounding box center [118, 409] width 142 height 29
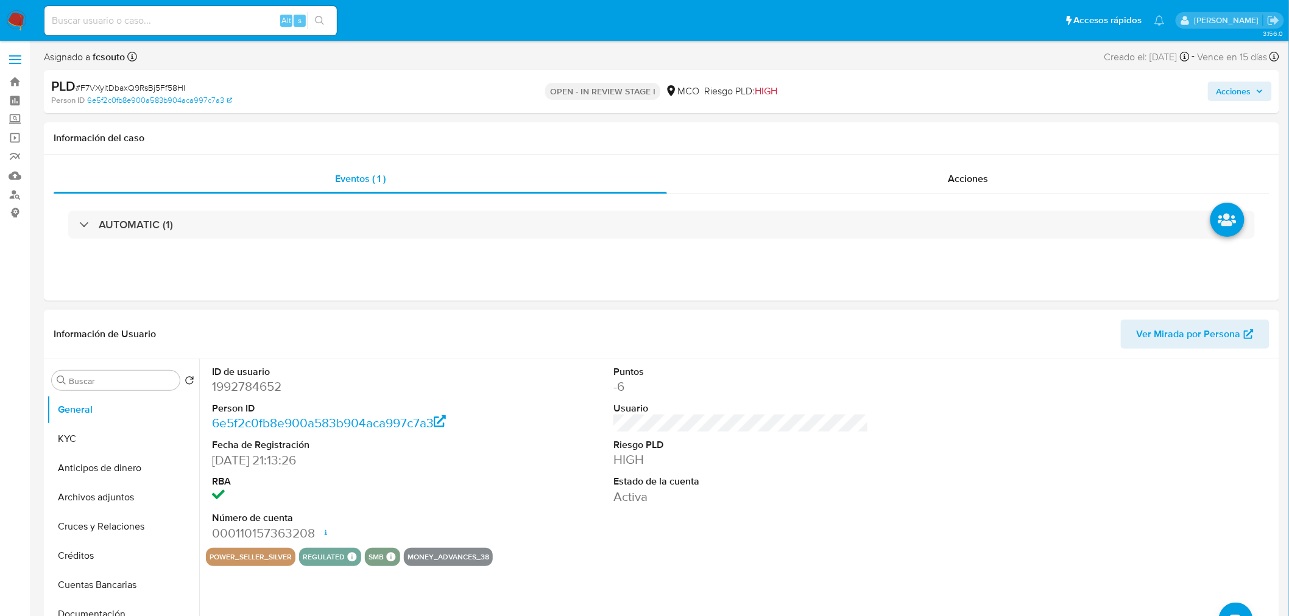
click at [250, 386] on dd "1992784652" at bounding box center [339, 386] width 255 height 17
copy dd "1992784652"
click at [263, 384] on dd "1992784652" at bounding box center [339, 386] width 255 height 17
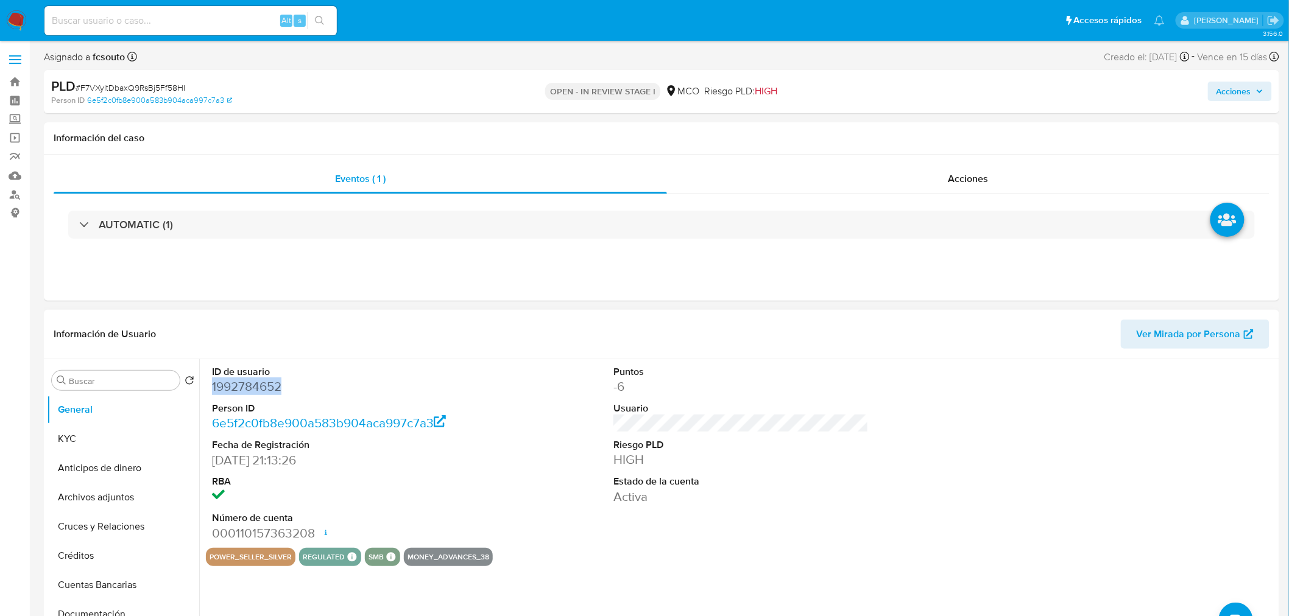
click at [236, 388] on dd "1992784652" at bounding box center [339, 386] width 255 height 17
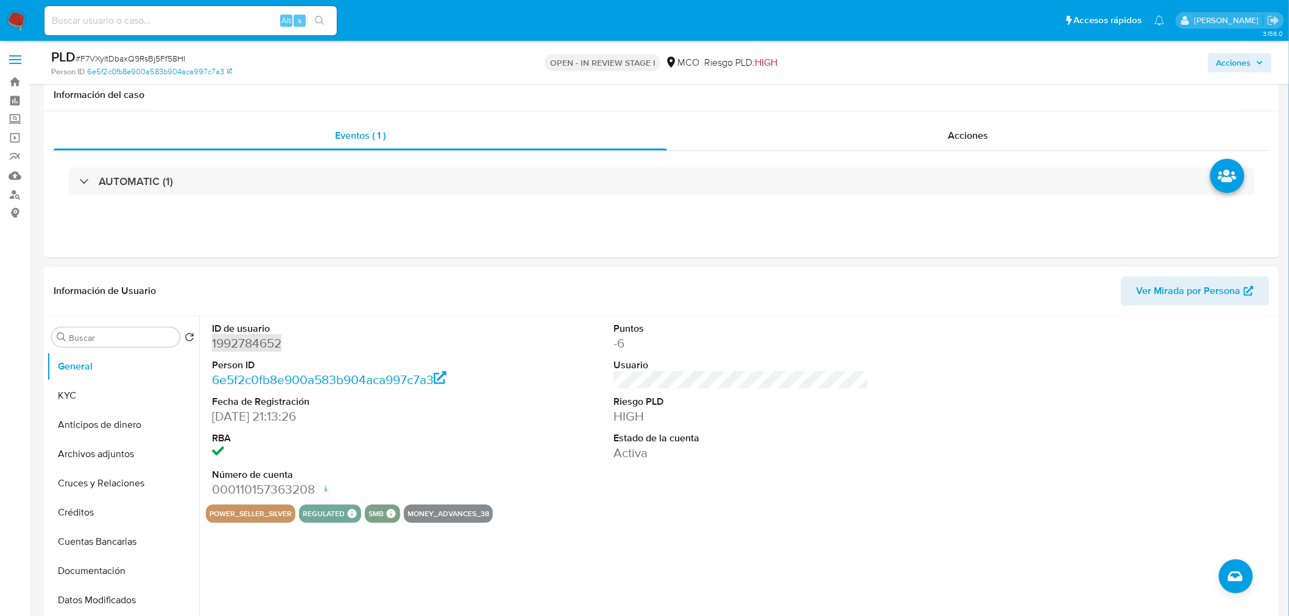
scroll to position [68, 0]
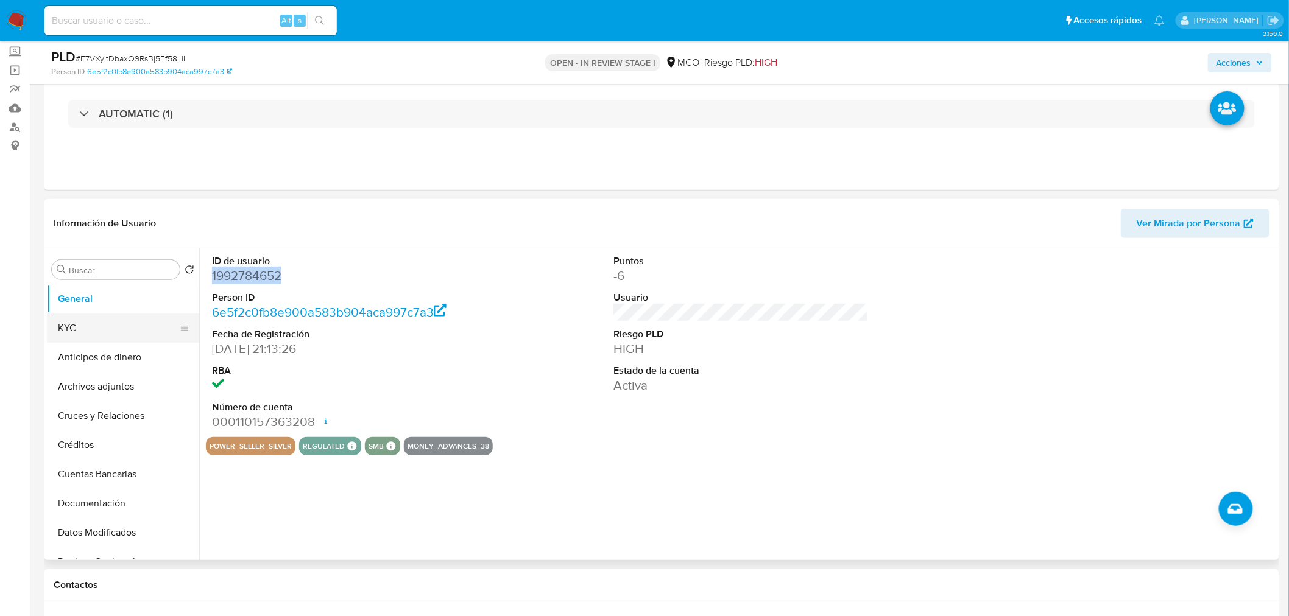
click at [112, 326] on button "KYC" at bounding box center [118, 328] width 142 height 29
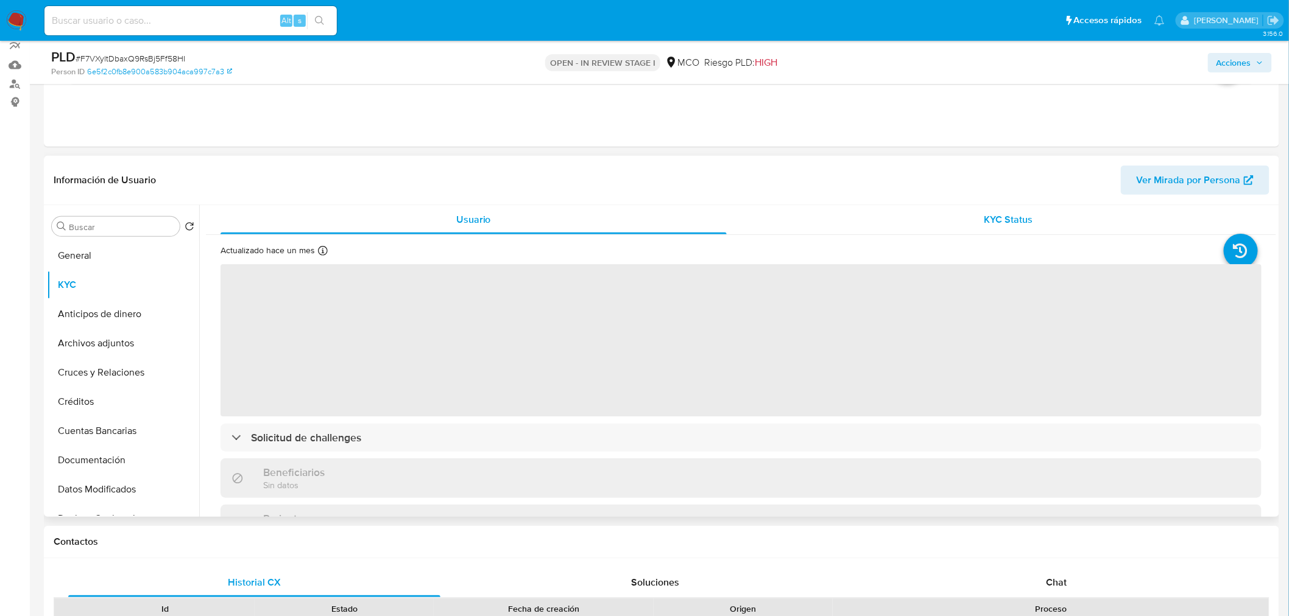
scroll to position [135, 0]
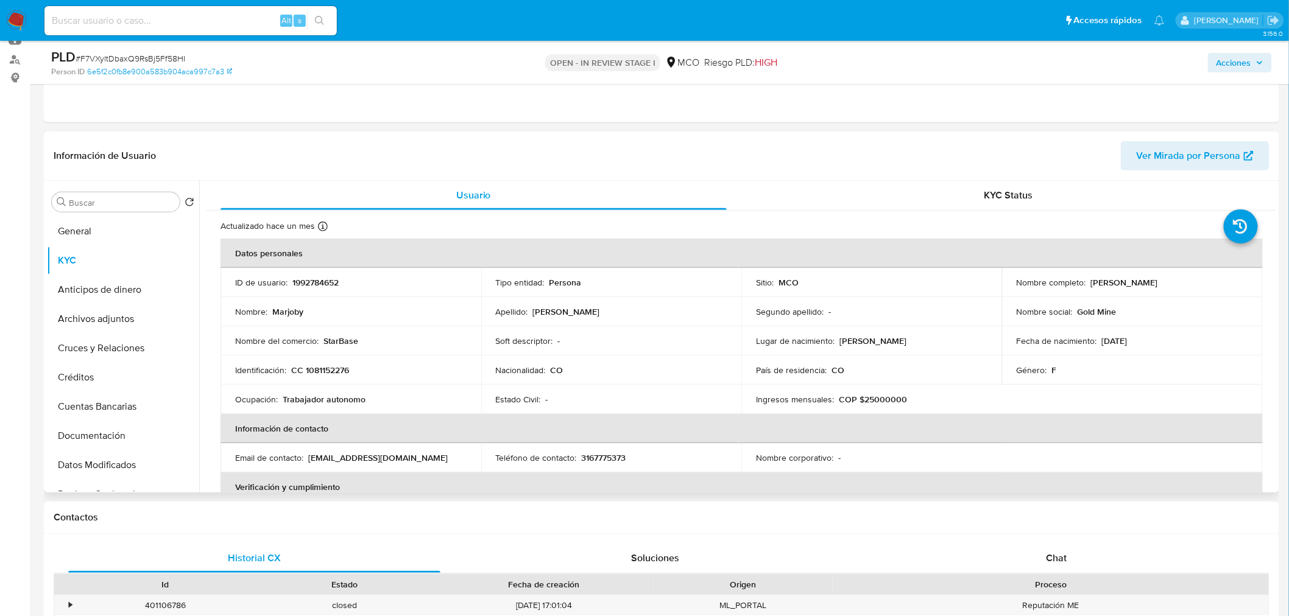
drag, startPoint x: 1086, startPoint y: 280, endPoint x: 1172, endPoint y: 278, distance: 86.5
click at [1172, 278] on div "Nombre completo : [PERSON_NAME]" at bounding box center [1131, 282] width 231 height 11
copy p "[PERSON_NAME]"
click at [899, 295] on td "Sitio : MCO" at bounding box center [871, 282] width 261 height 29
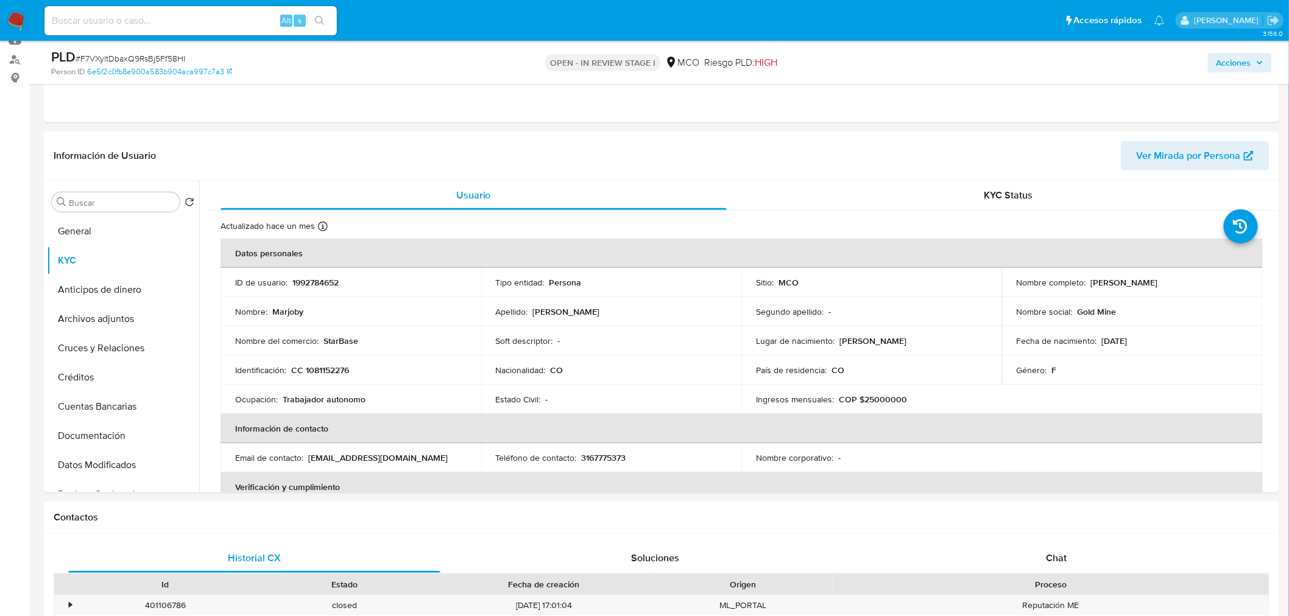
click at [1222, 70] on span "Acciones" at bounding box center [1233, 62] width 35 height 19
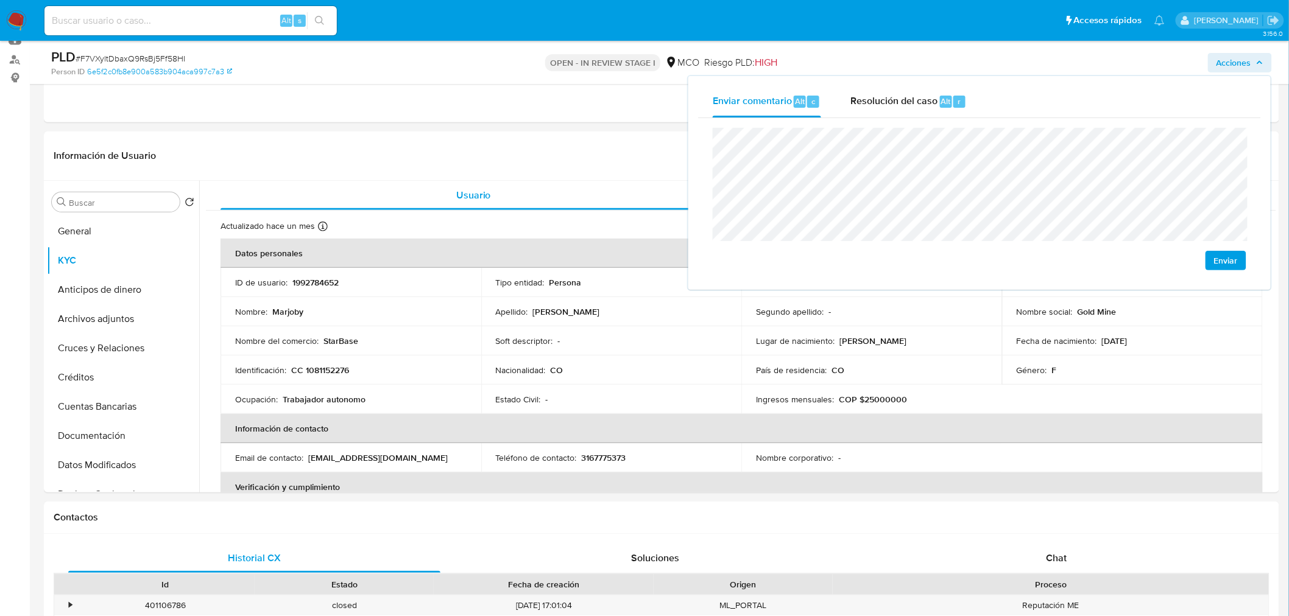
click at [1225, 66] on span "Acciones" at bounding box center [1233, 62] width 35 height 19
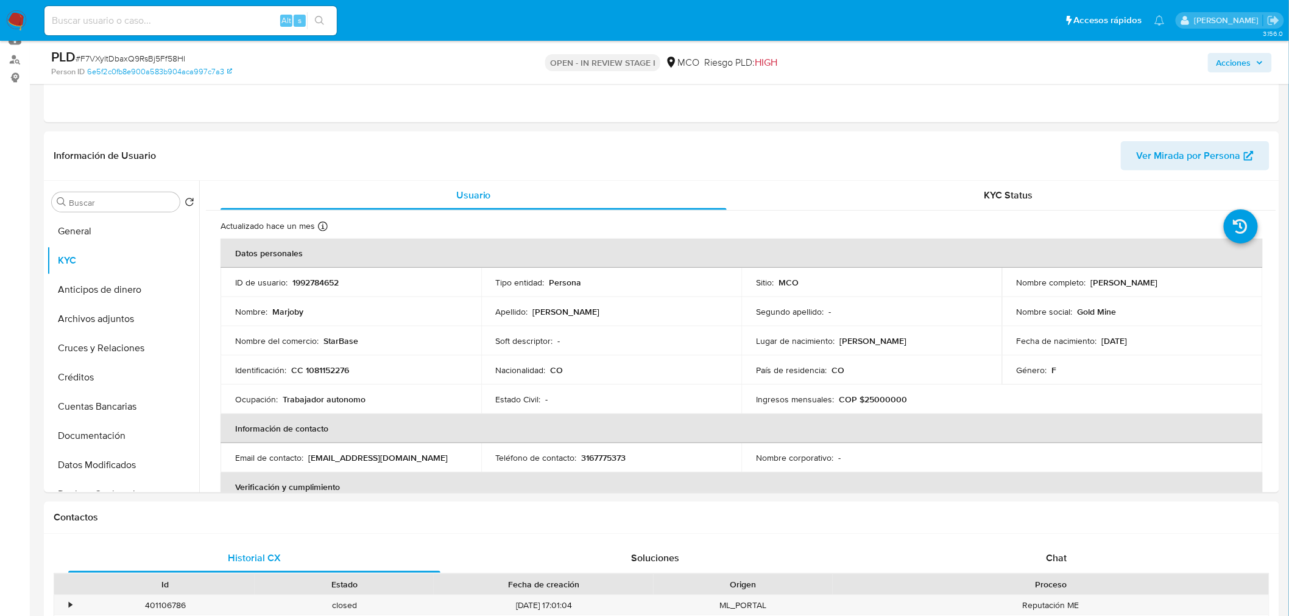
click at [1239, 56] on span "Acciones" at bounding box center [1233, 62] width 35 height 19
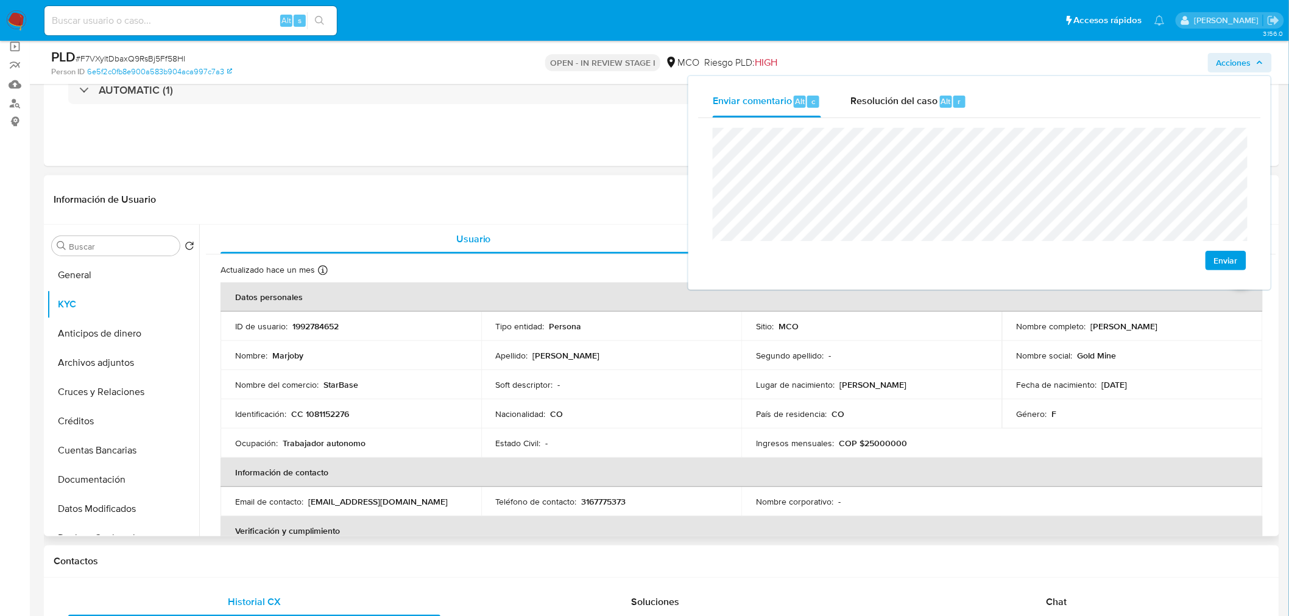
scroll to position [68, 0]
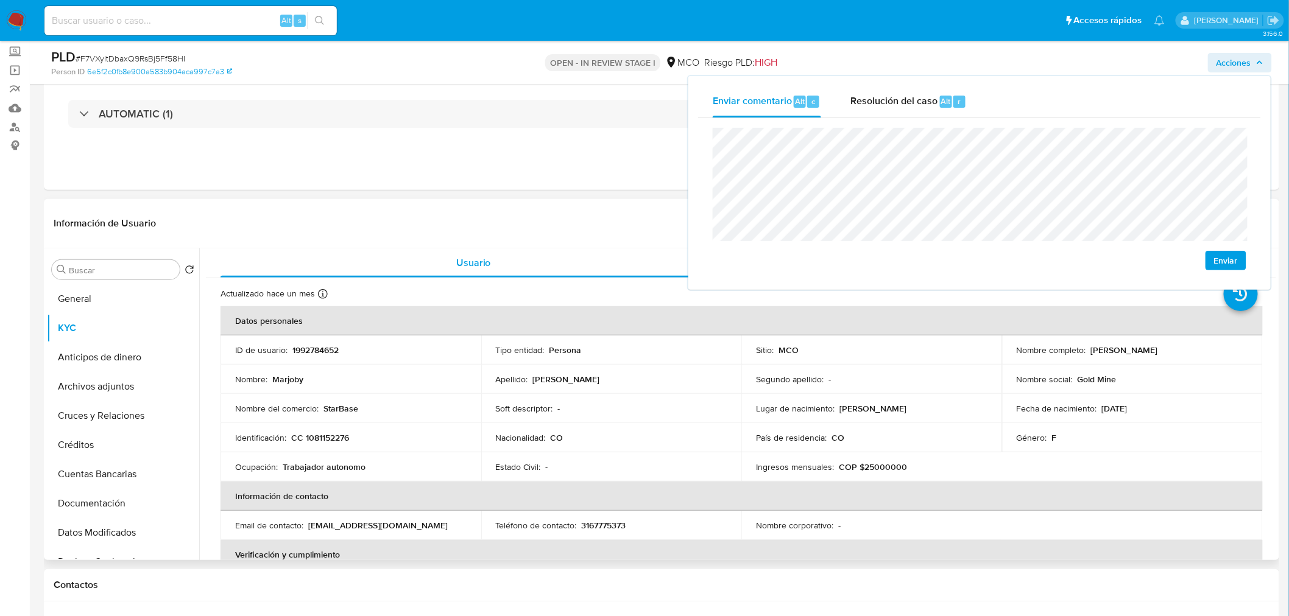
drag, startPoint x: 1087, startPoint y: 348, endPoint x: 1178, endPoint y: 348, distance: 90.7
click at [1178, 348] on div "Nombre completo : [PERSON_NAME]" at bounding box center [1131, 350] width 231 height 11
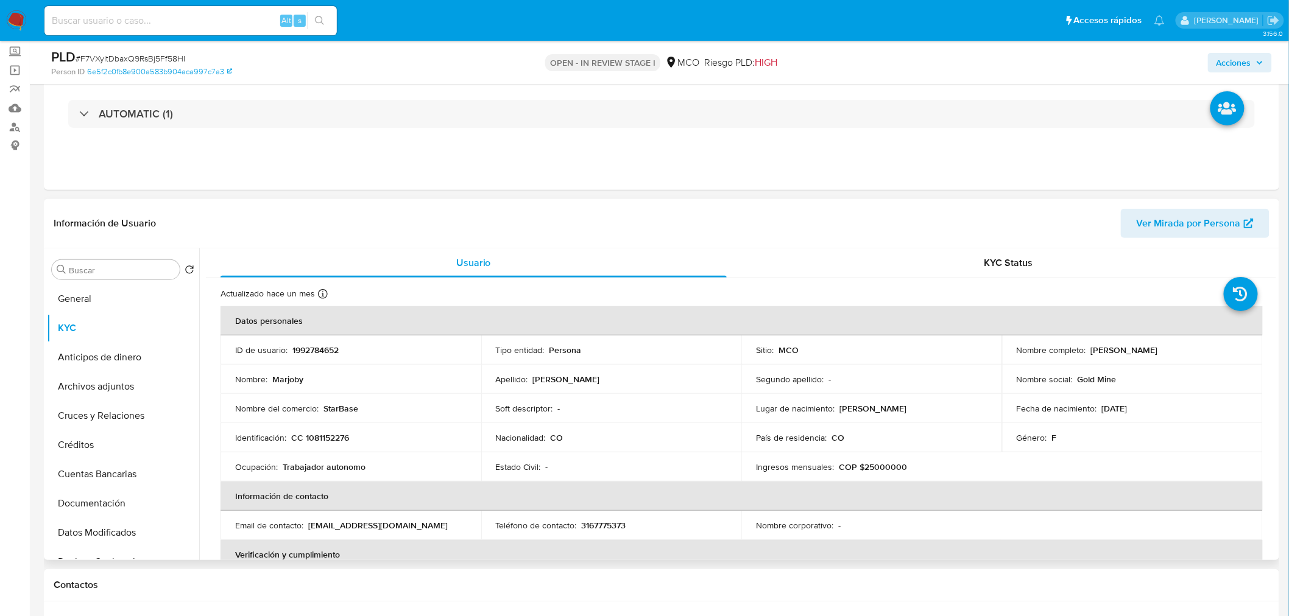
copy p "[PERSON_NAME]"
drag, startPoint x: 1228, startPoint y: 63, endPoint x: 1217, endPoint y: 71, distance: 13.2
click at [1228, 63] on span "Acciones" at bounding box center [1233, 62] width 35 height 19
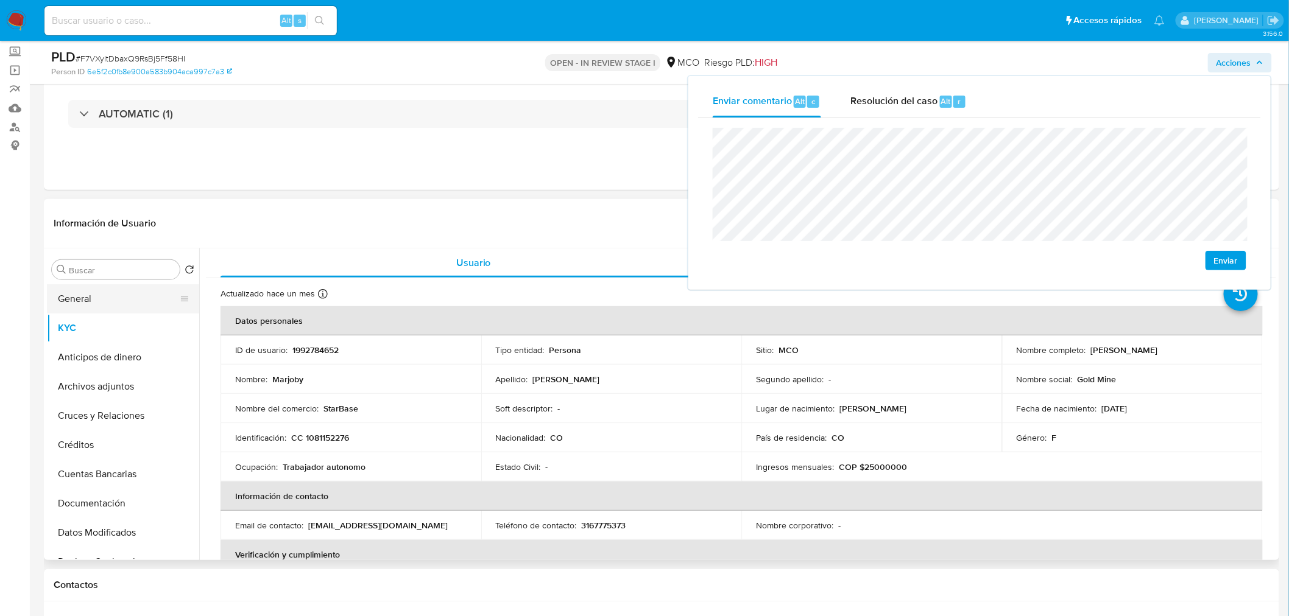
click at [132, 301] on button "General" at bounding box center [118, 298] width 142 height 29
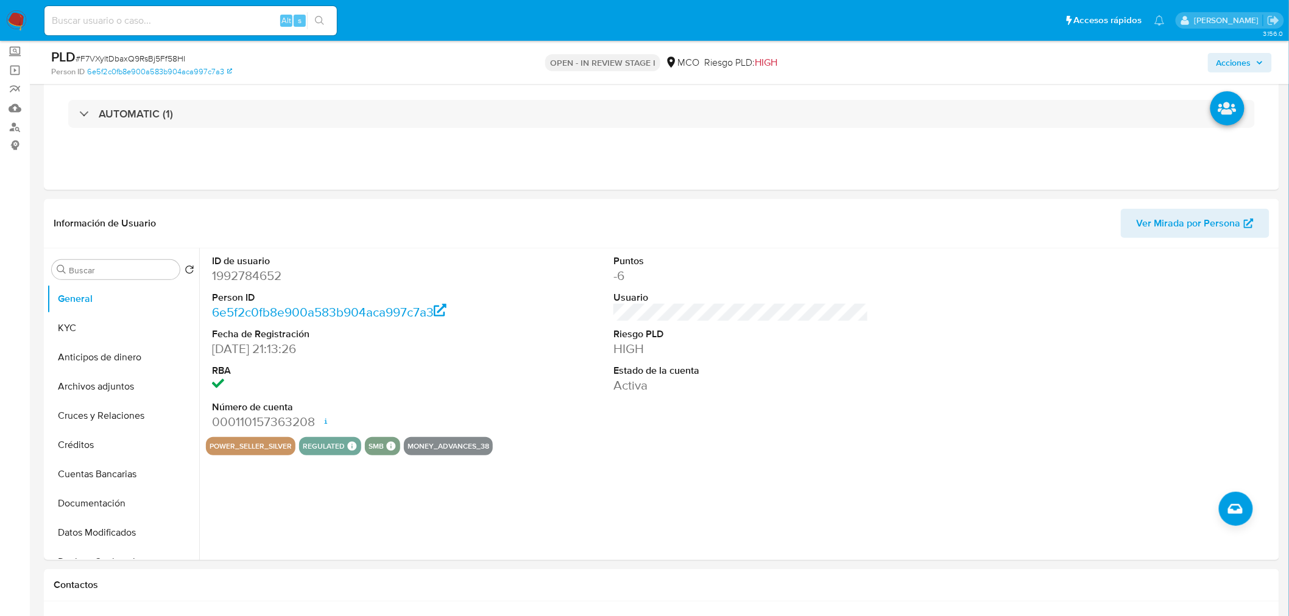
click at [1245, 58] on span "Acciones" at bounding box center [1233, 62] width 35 height 19
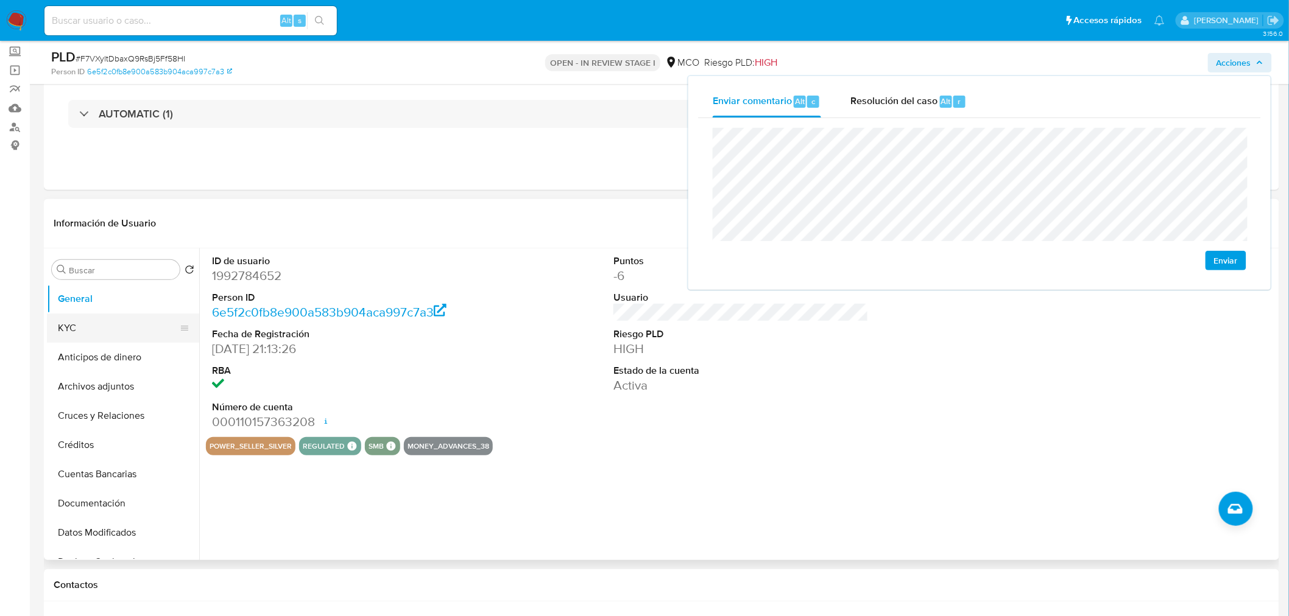
click at [122, 321] on button "KYC" at bounding box center [118, 328] width 142 height 29
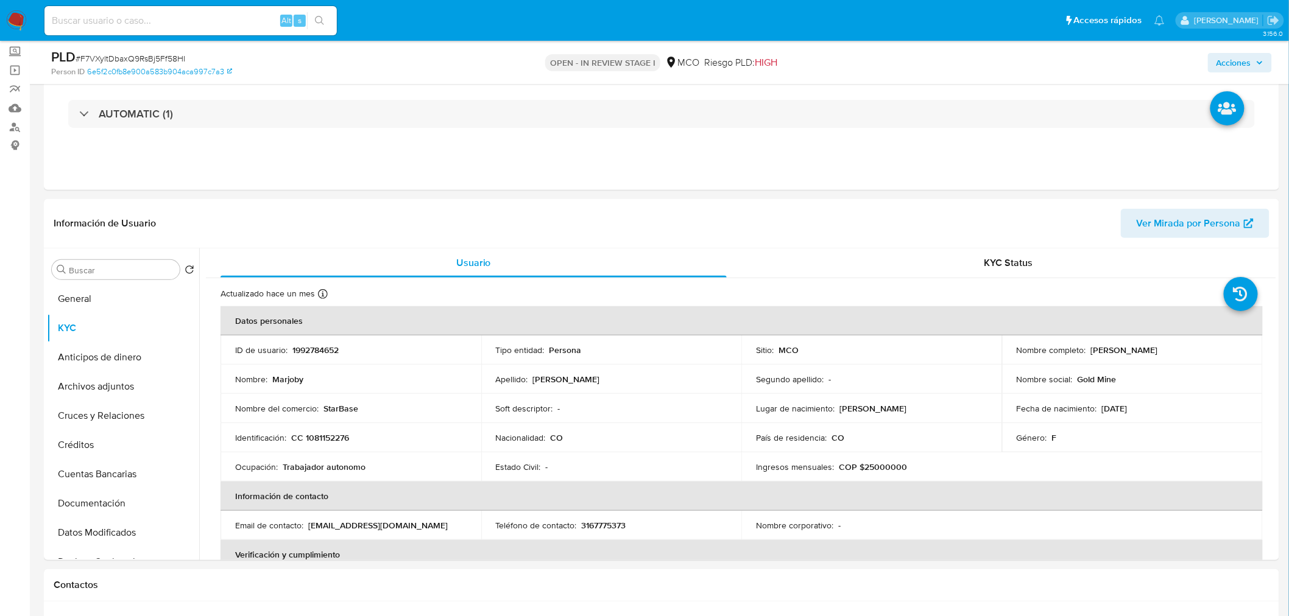
click at [1226, 56] on span "Acciones" at bounding box center [1233, 62] width 35 height 19
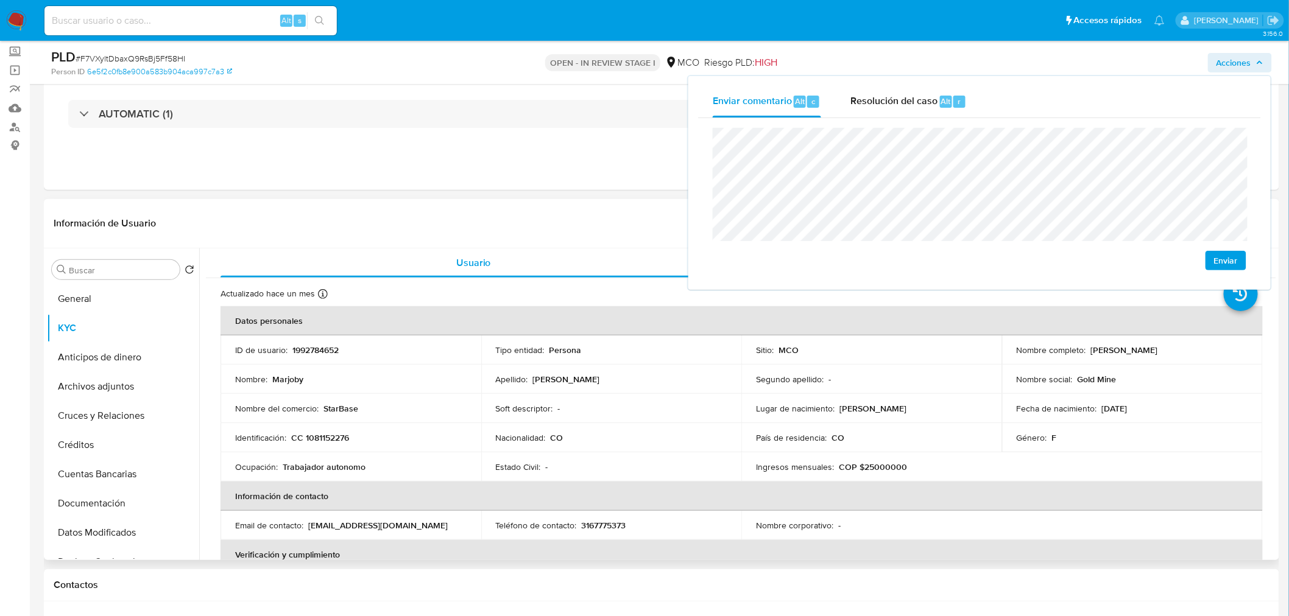
click at [325, 434] on p "CC 1081152276" at bounding box center [320, 437] width 58 height 11
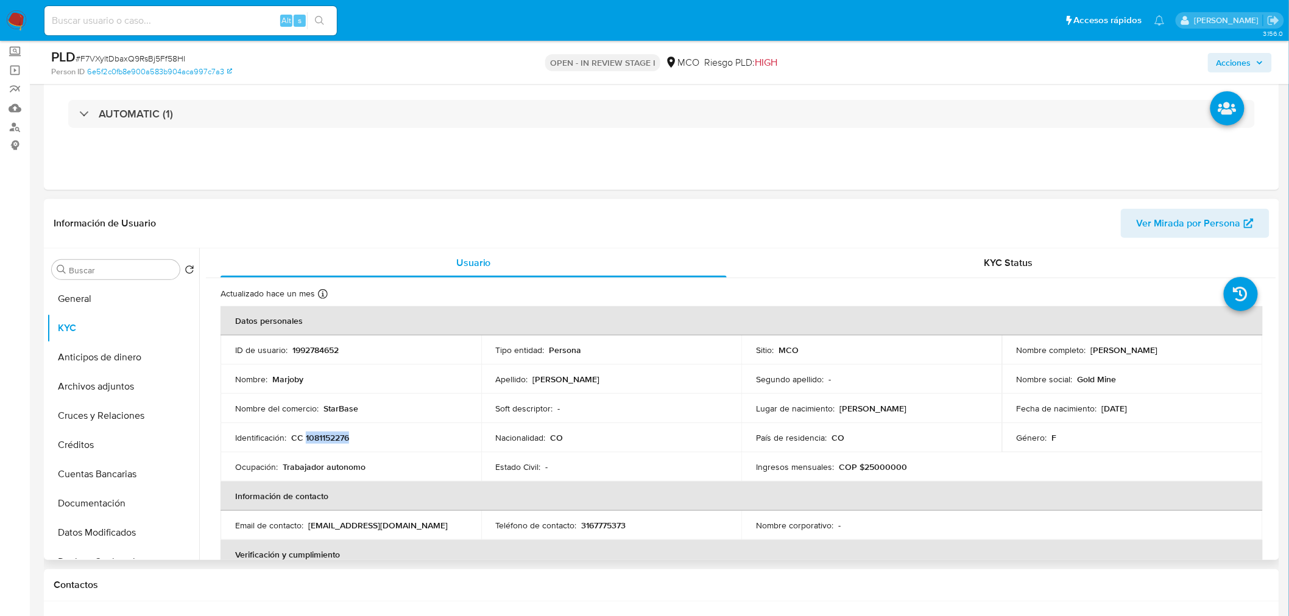
click at [325, 434] on p "CC 1081152276" at bounding box center [320, 437] width 58 height 11
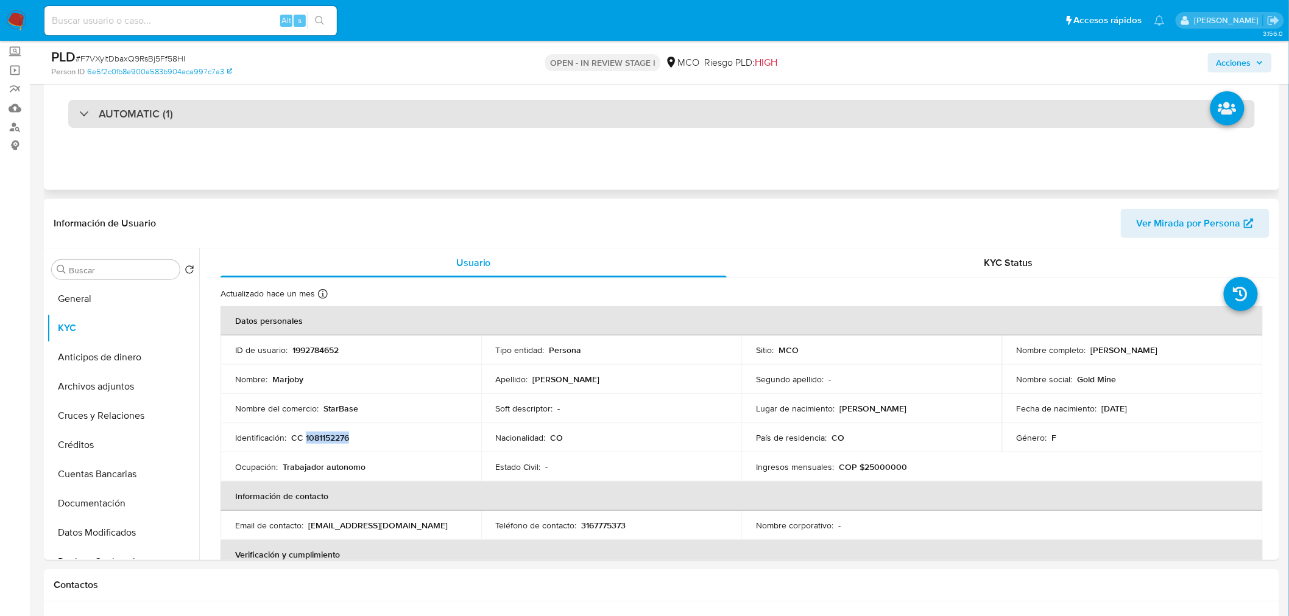
copy p "1081152276"
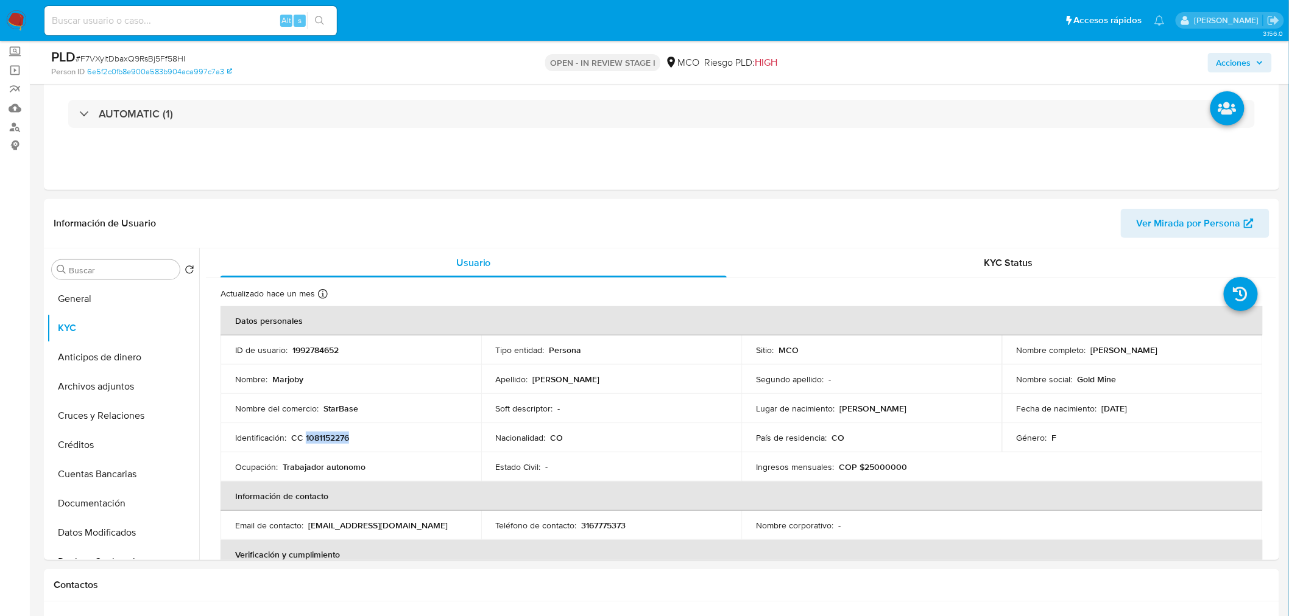
click at [1246, 58] on span "Acciones" at bounding box center [1233, 62] width 35 height 19
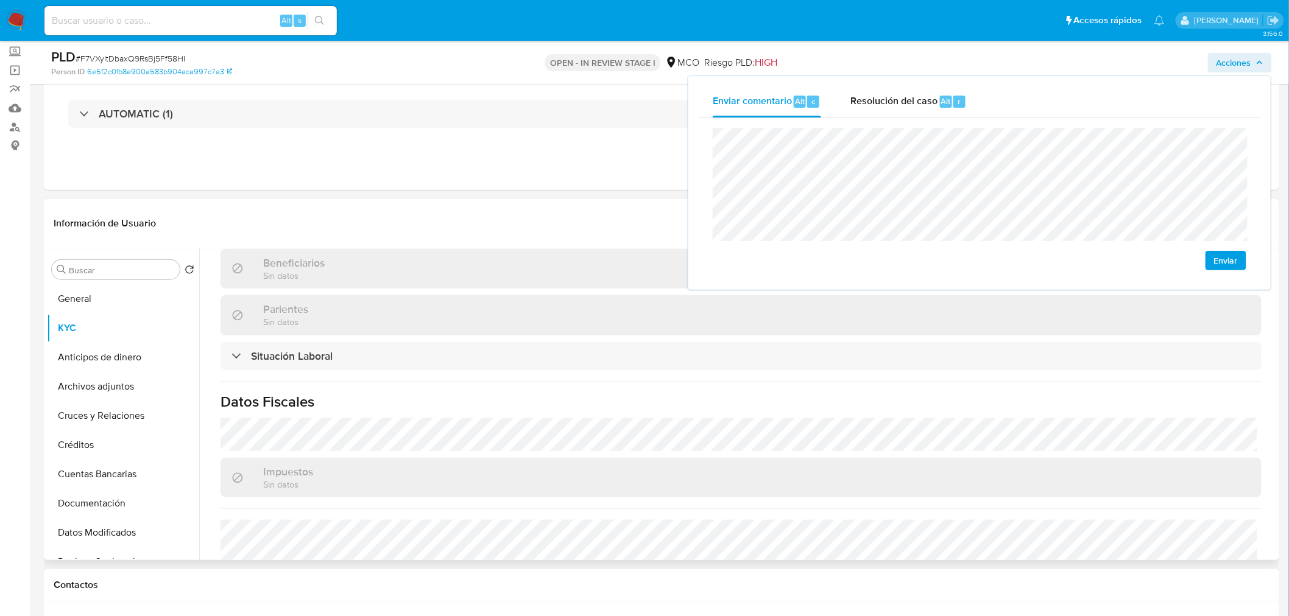
scroll to position [653, 0]
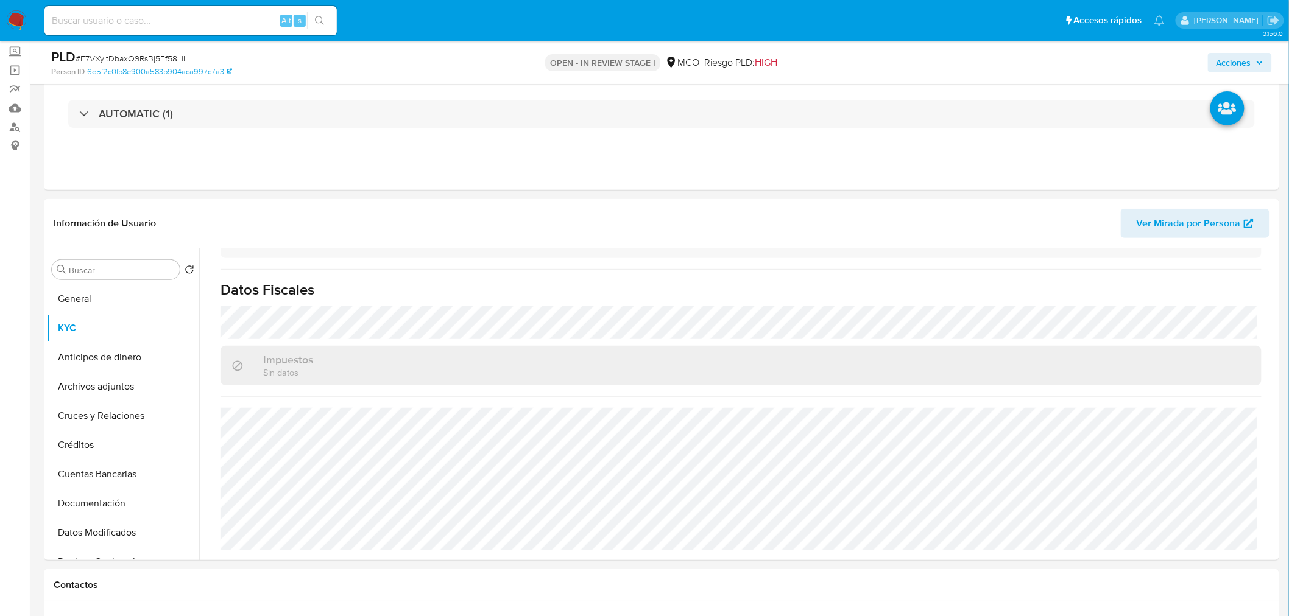
click at [1248, 57] on span "Acciones" at bounding box center [1233, 62] width 35 height 19
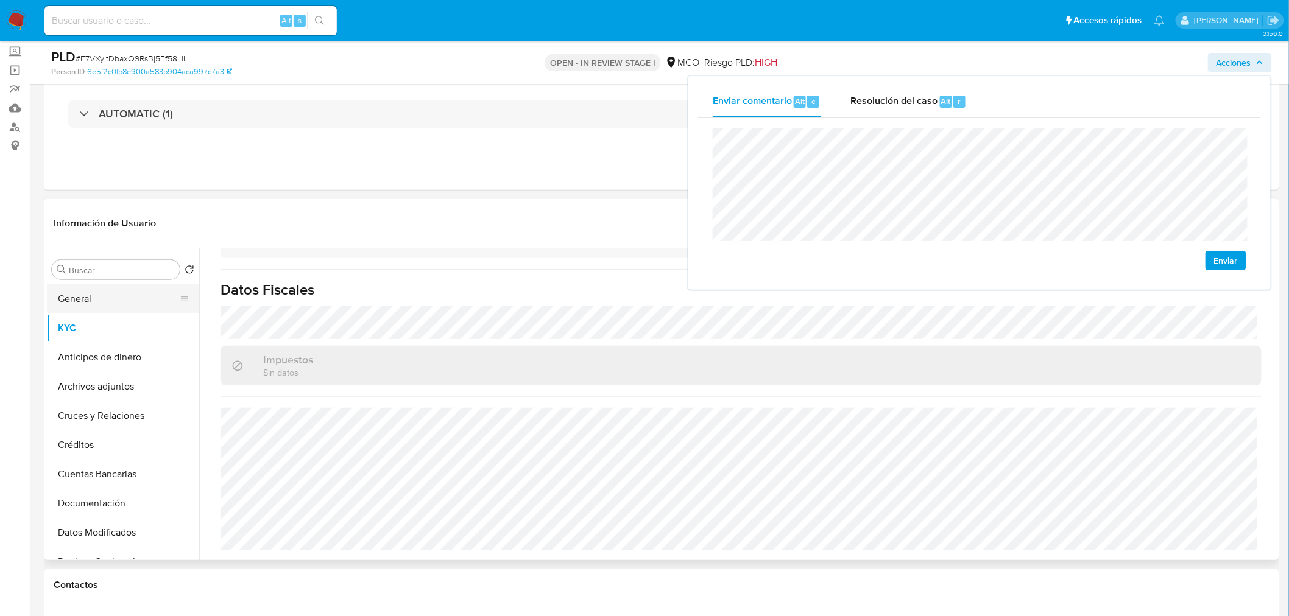
click at [113, 306] on button "General" at bounding box center [118, 298] width 142 height 29
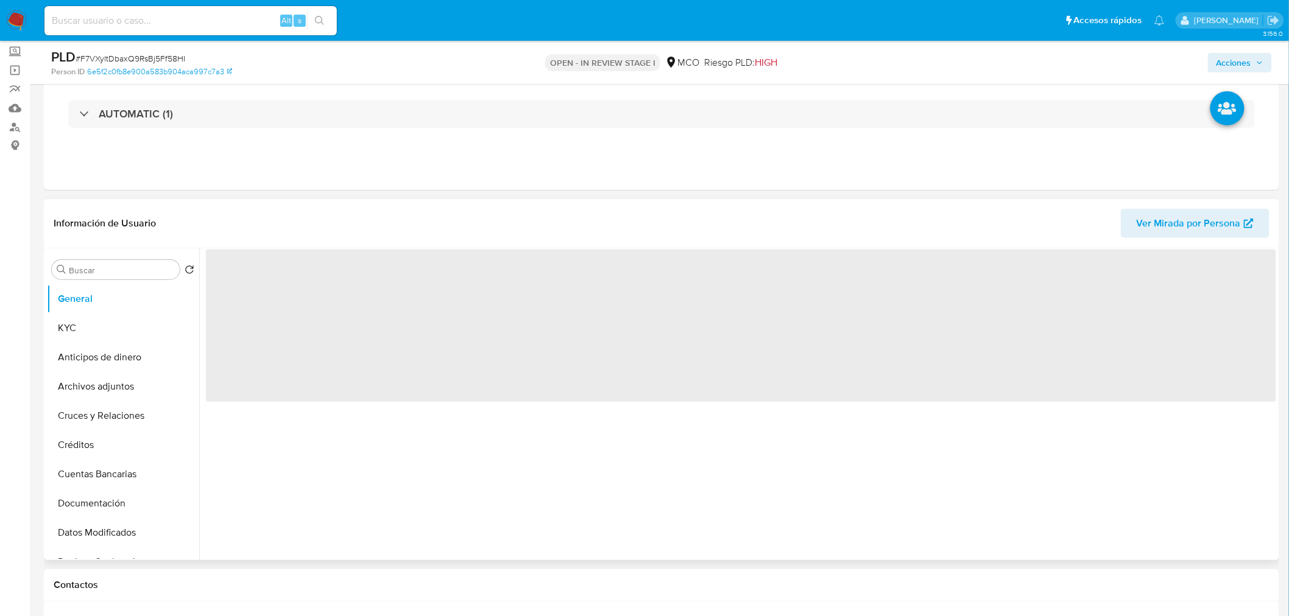
scroll to position [0, 0]
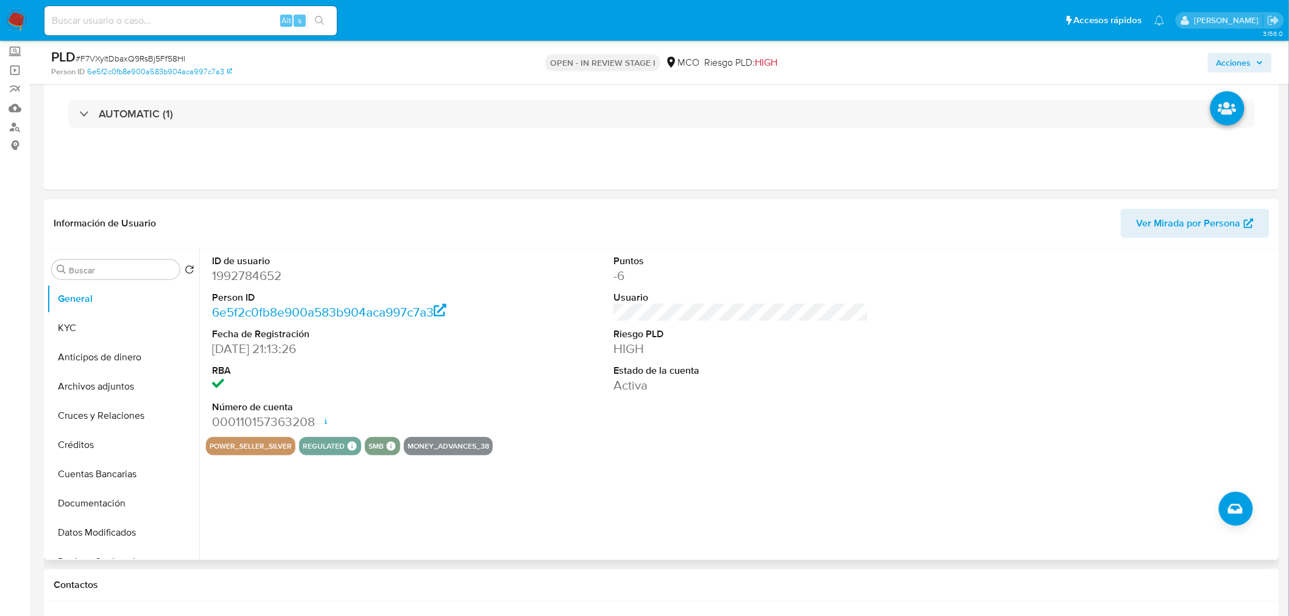
drag, startPoint x: 1225, startPoint y: 59, endPoint x: 1206, endPoint y: 69, distance: 21.0
click at [1225, 59] on span "Acciones" at bounding box center [1233, 62] width 35 height 19
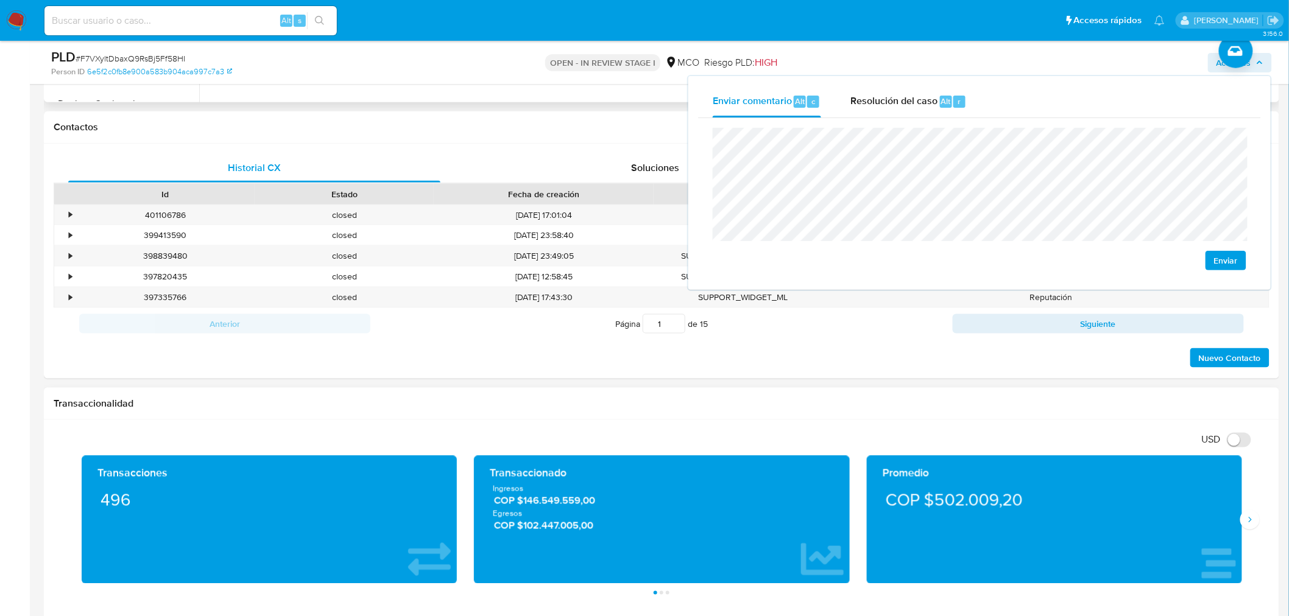
scroll to position [541, 0]
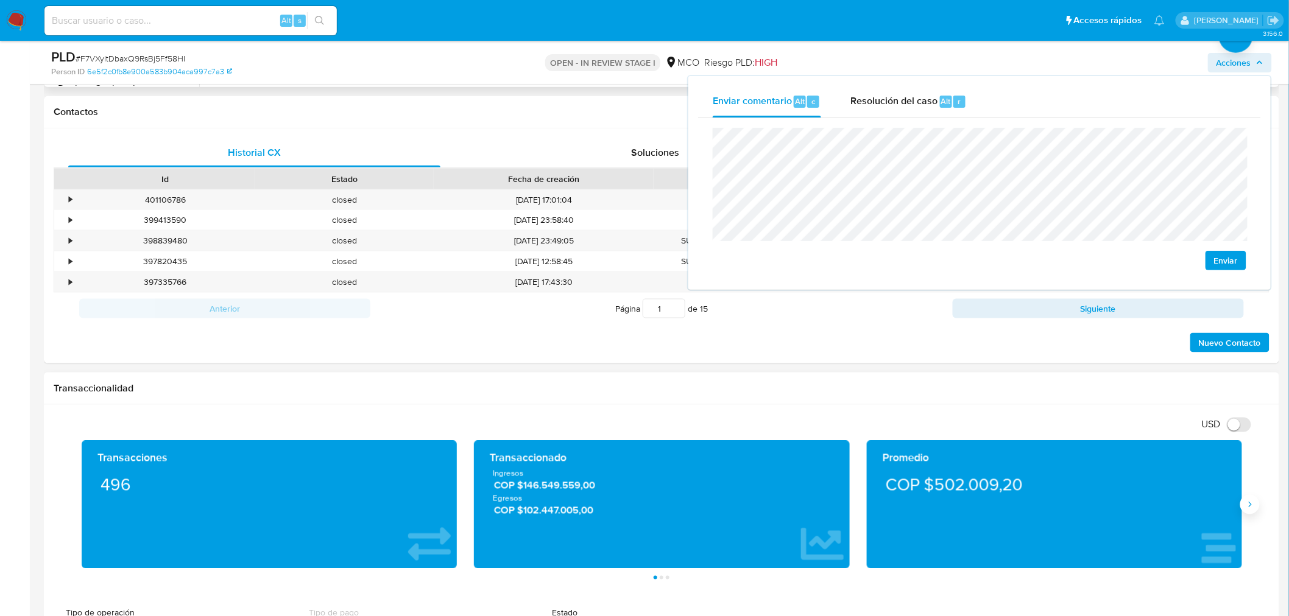
click at [1251, 507] on icon "Siguiente" at bounding box center [1250, 505] width 10 height 10
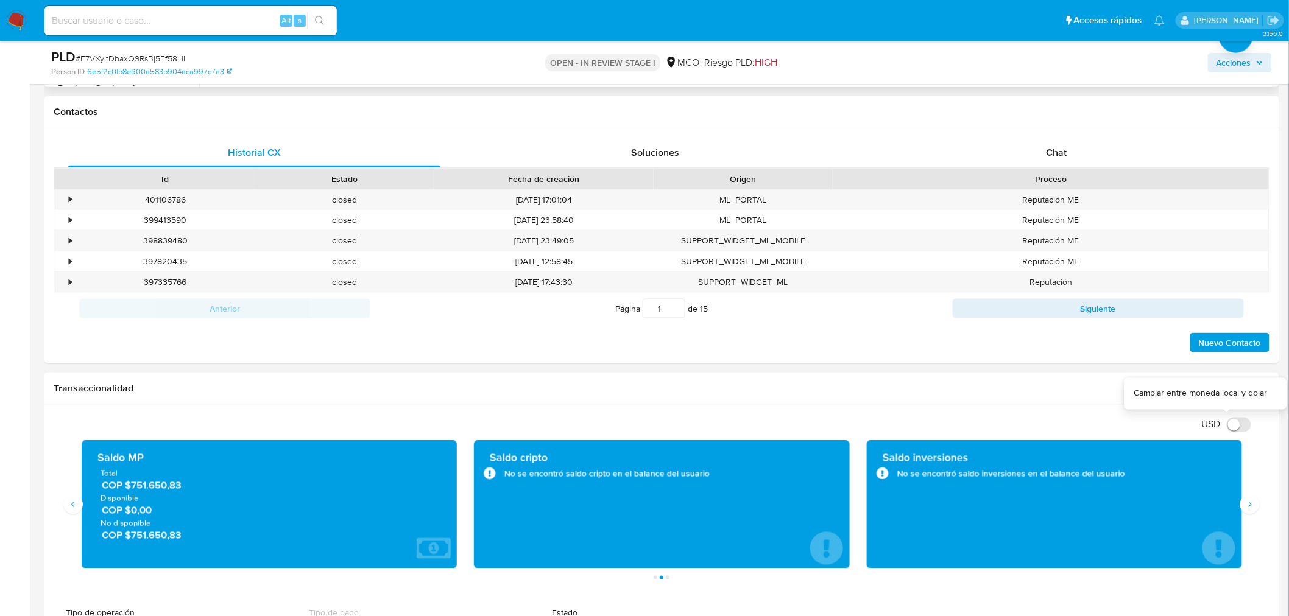
click at [1238, 425] on input "USD" at bounding box center [1238, 425] width 24 height 15
checkbox input "true"
click at [1247, 61] on span "Acciones" at bounding box center [1233, 62] width 35 height 19
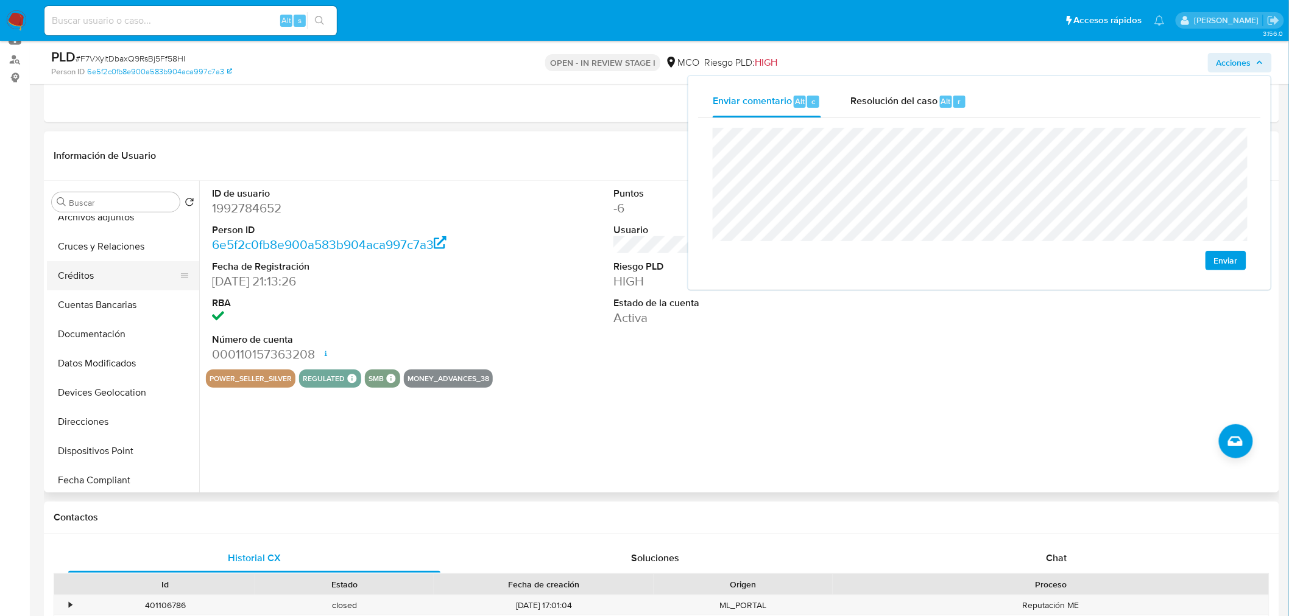
scroll to position [135, 0]
click at [116, 294] on button "Documentación" at bounding box center [118, 300] width 142 height 29
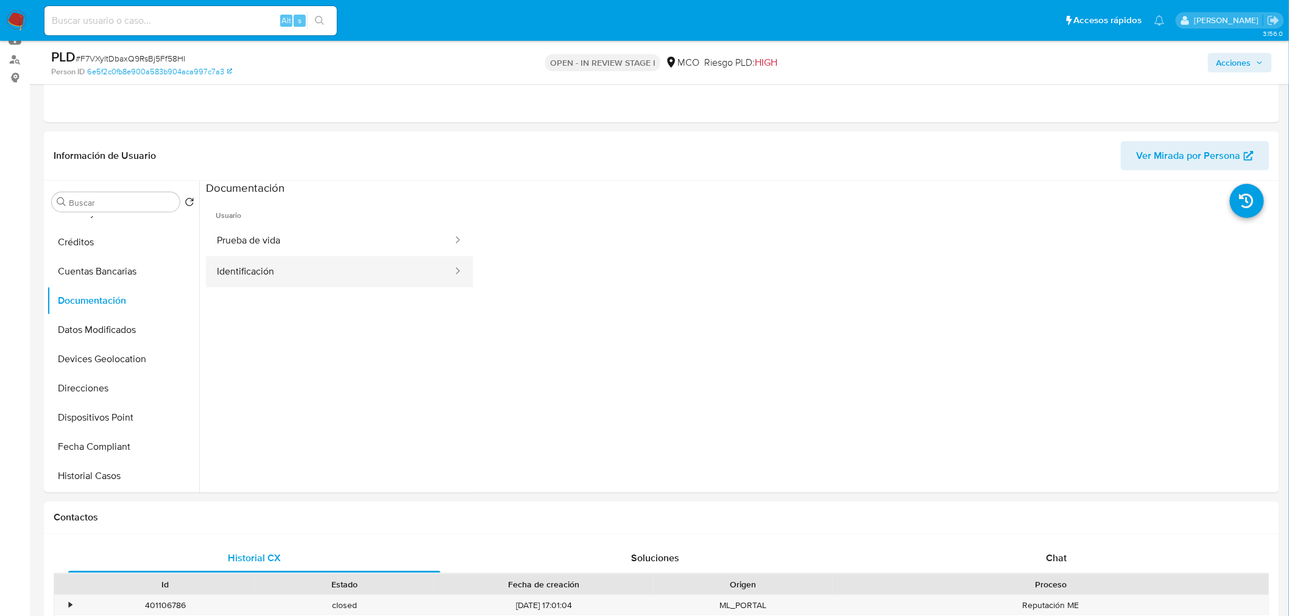
click at [388, 268] on button "Identificación" at bounding box center [330, 271] width 248 height 31
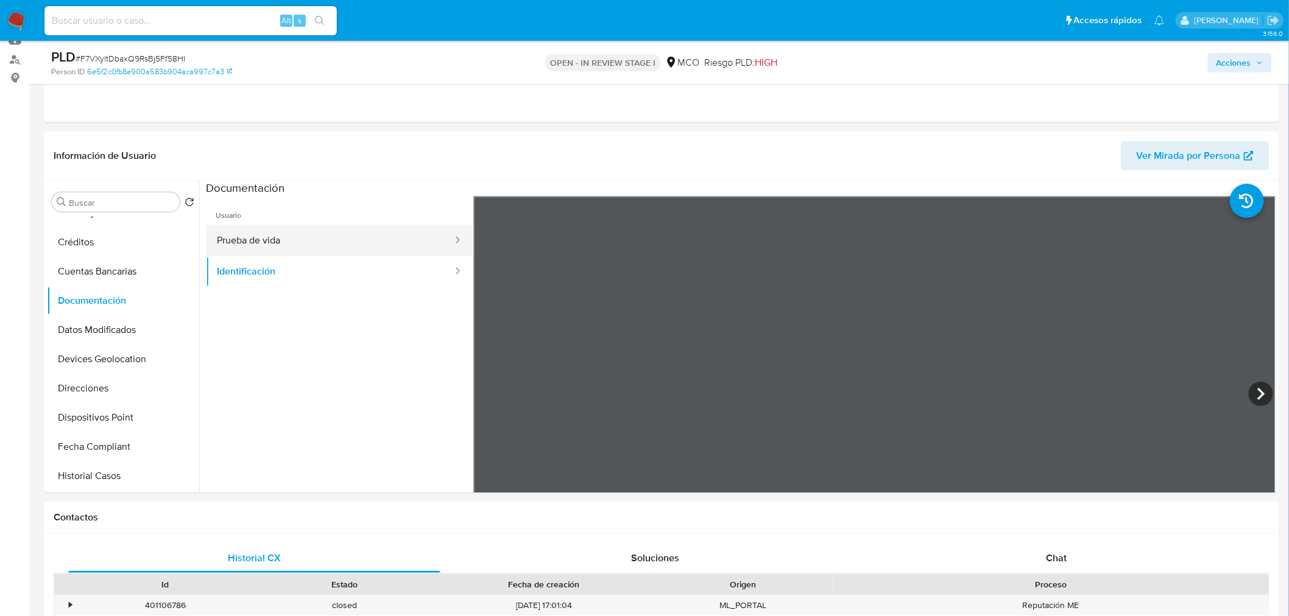
click at [404, 235] on button "Prueba de vida" at bounding box center [330, 240] width 248 height 31
click at [400, 258] on button "Identificación" at bounding box center [330, 271] width 248 height 31
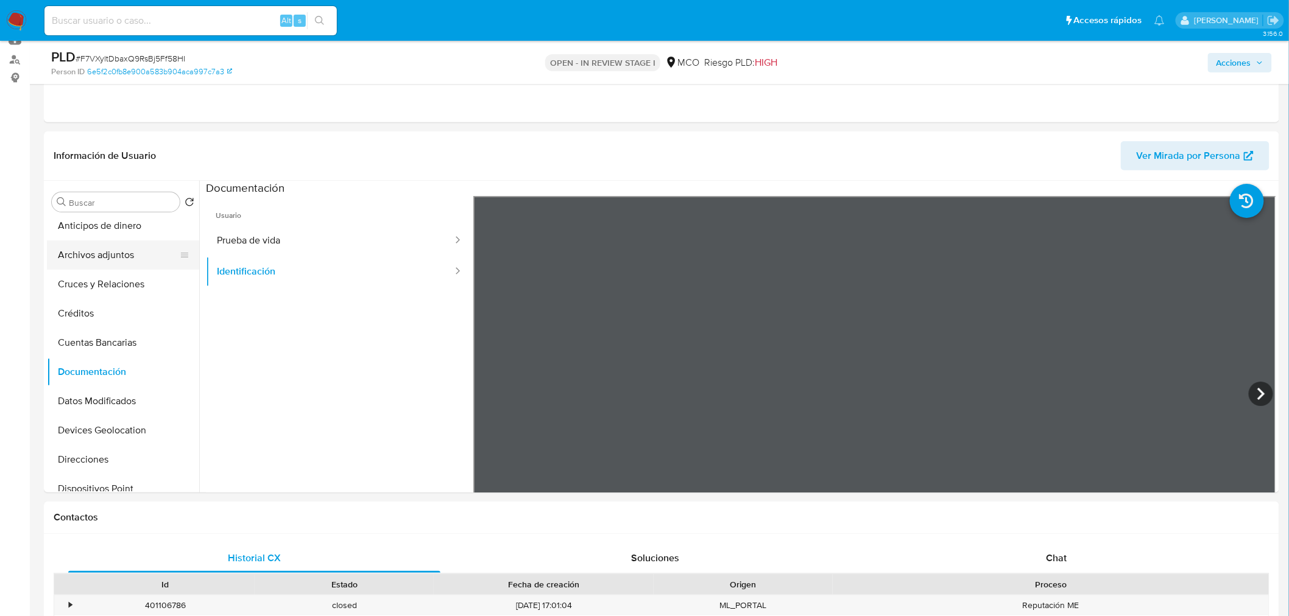
scroll to position [0, 0]
click at [96, 258] on button "KYC" at bounding box center [118, 260] width 142 height 29
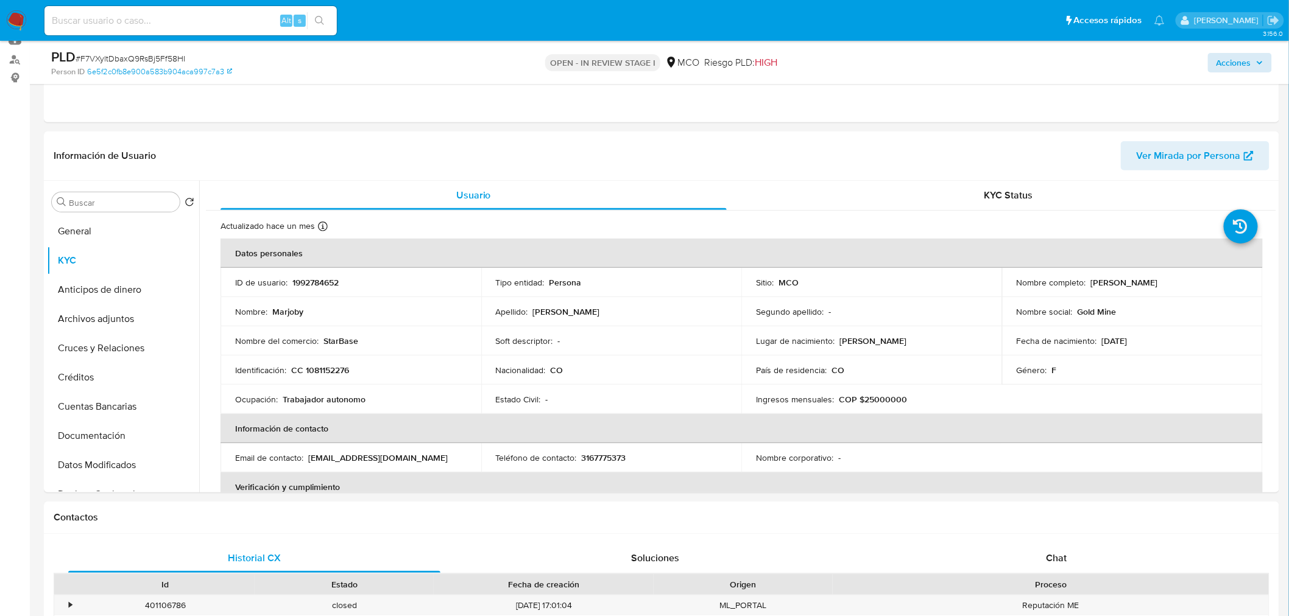
drag, startPoint x: 1273, startPoint y: 58, endPoint x: 1257, endPoint y: 62, distance: 15.7
click at [1271, 58] on div "PLD # F7VXyltDbaxQ9RsBj5Ff58HI Person ID 6e5f2c0fb8e900a583b904aca997c7a3 OPEN …" at bounding box center [661, 62] width 1235 height 43
click at [1256, 62] on icon "button" at bounding box center [1259, 62] width 7 height 7
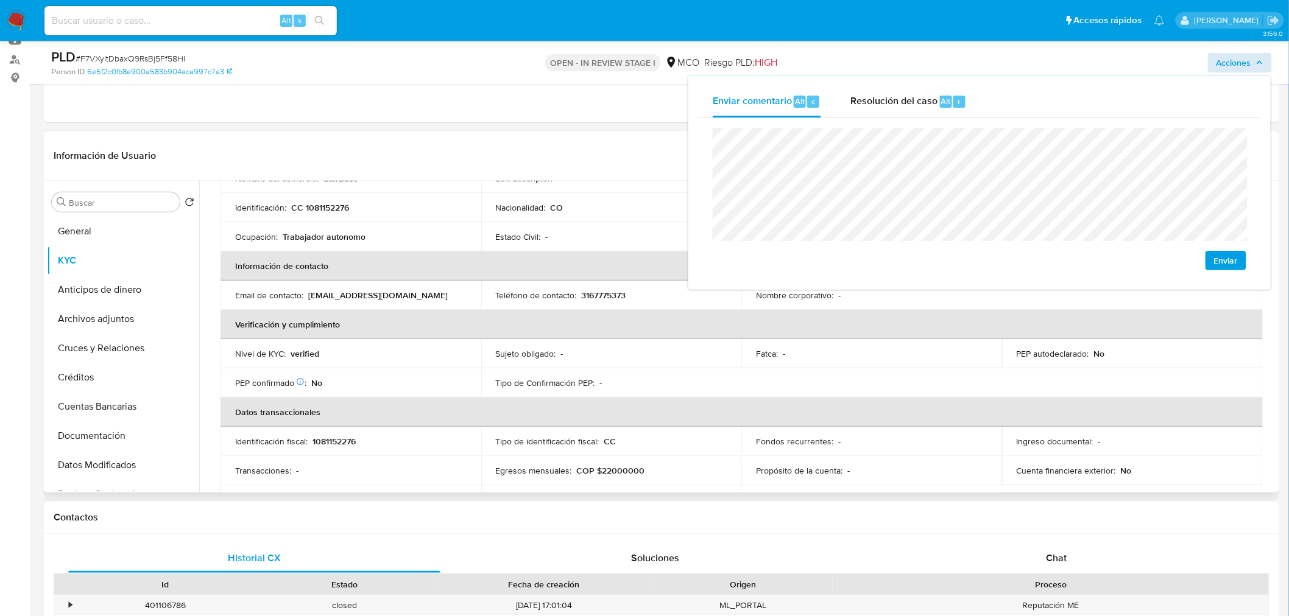
scroll to position [203, 0]
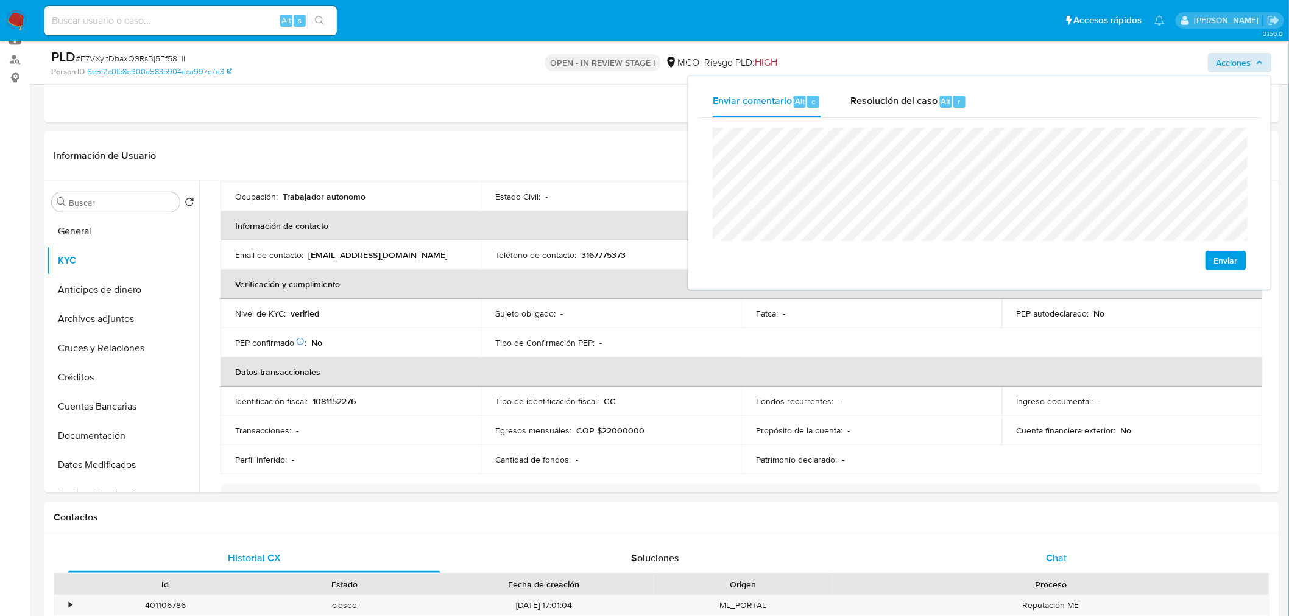
click at [1054, 557] on span "Chat" at bounding box center [1056, 558] width 21 height 14
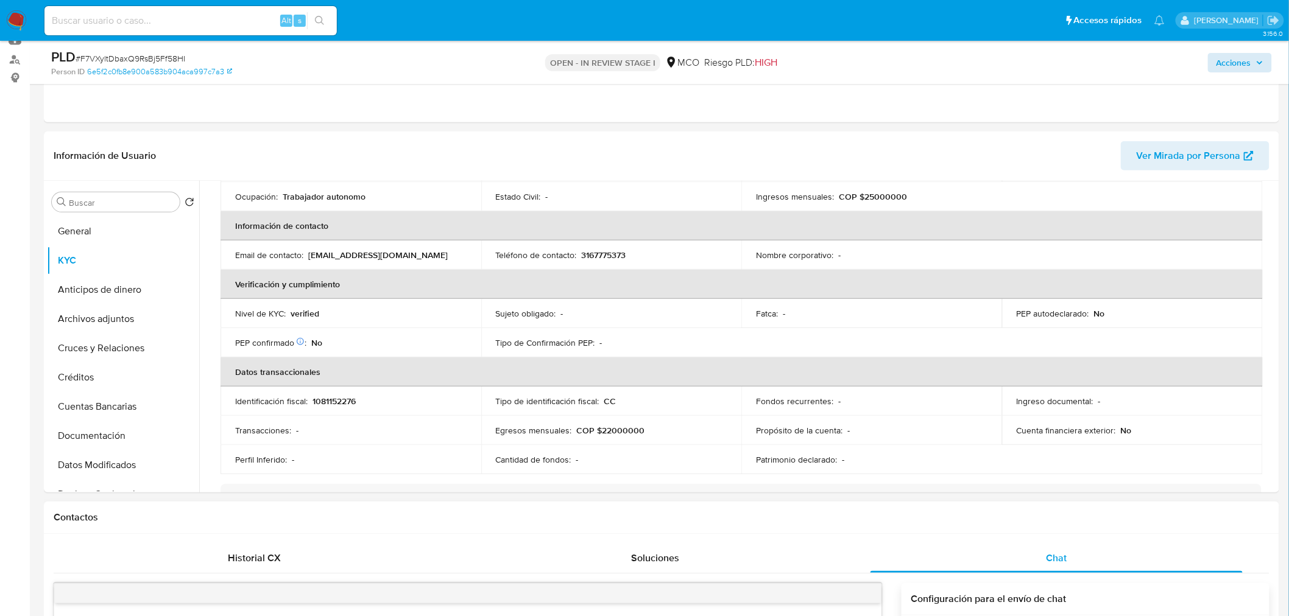
scroll to position [0, 0]
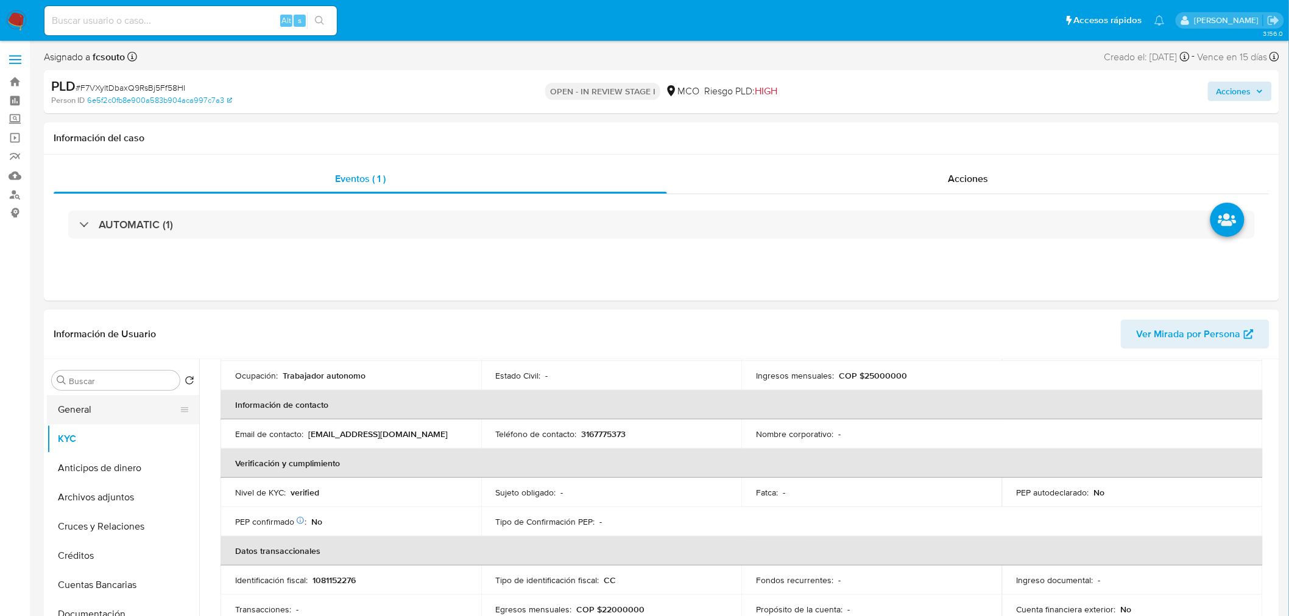
drag, startPoint x: 93, startPoint y: 409, endPoint x: 181, endPoint y: 413, distance: 88.4
click at [93, 409] on button "General" at bounding box center [118, 409] width 142 height 29
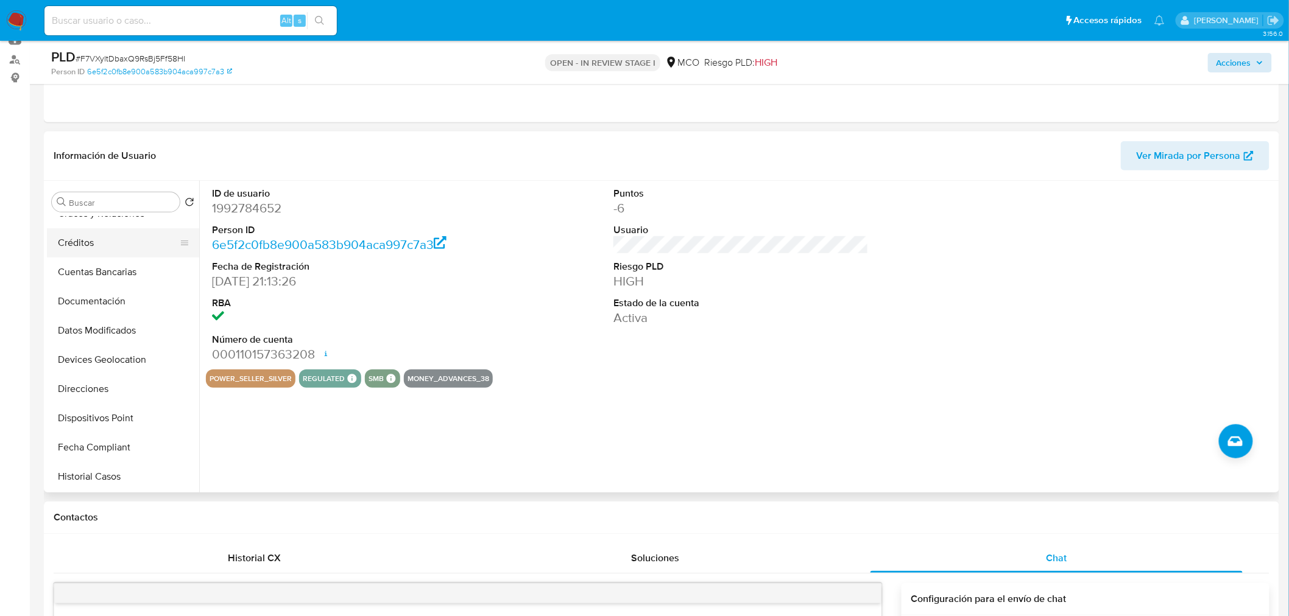
scroll to position [135, 0]
click at [104, 301] on button "Documentación" at bounding box center [118, 300] width 142 height 29
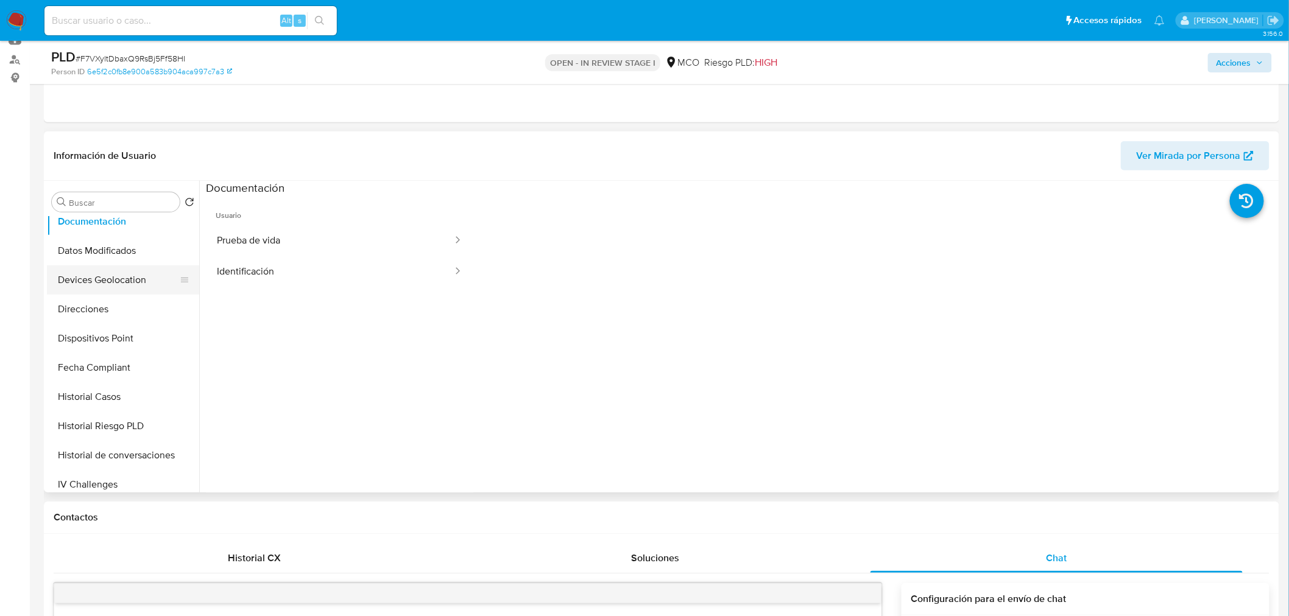
scroll to position [270, 0]
click at [107, 343] on button "Historial Casos" at bounding box center [118, 340] width 142 height 29
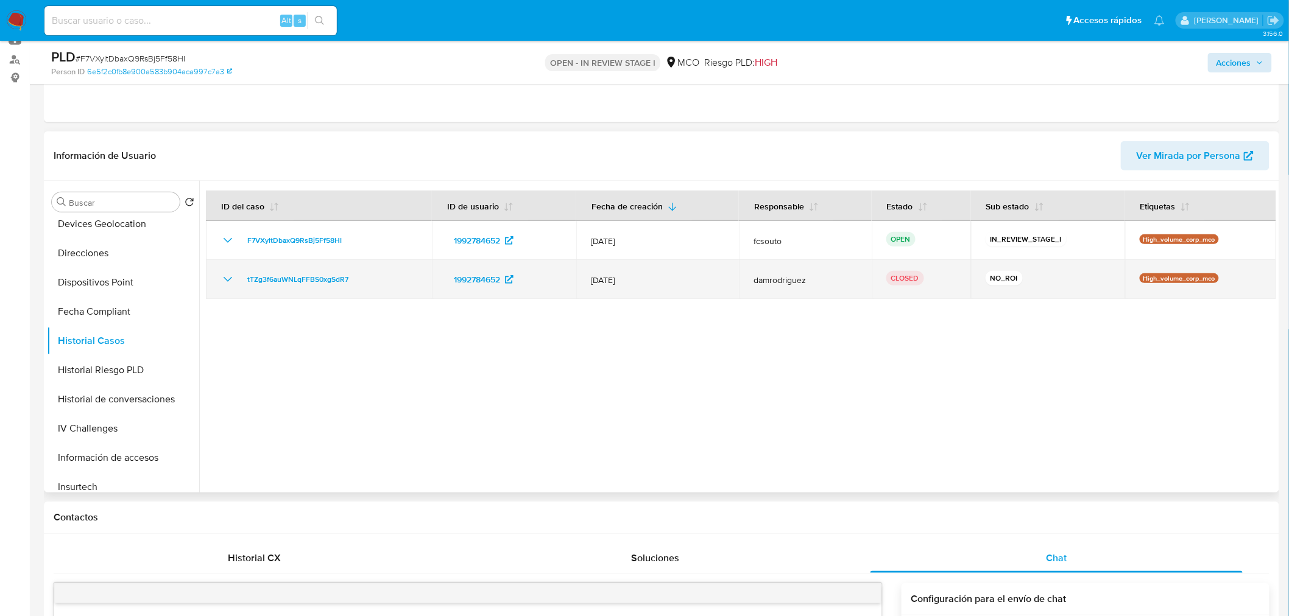
click at [224, 272] on icon "Mostrar/Ocultar" at bounding box center [227, 279] width 15 height 15
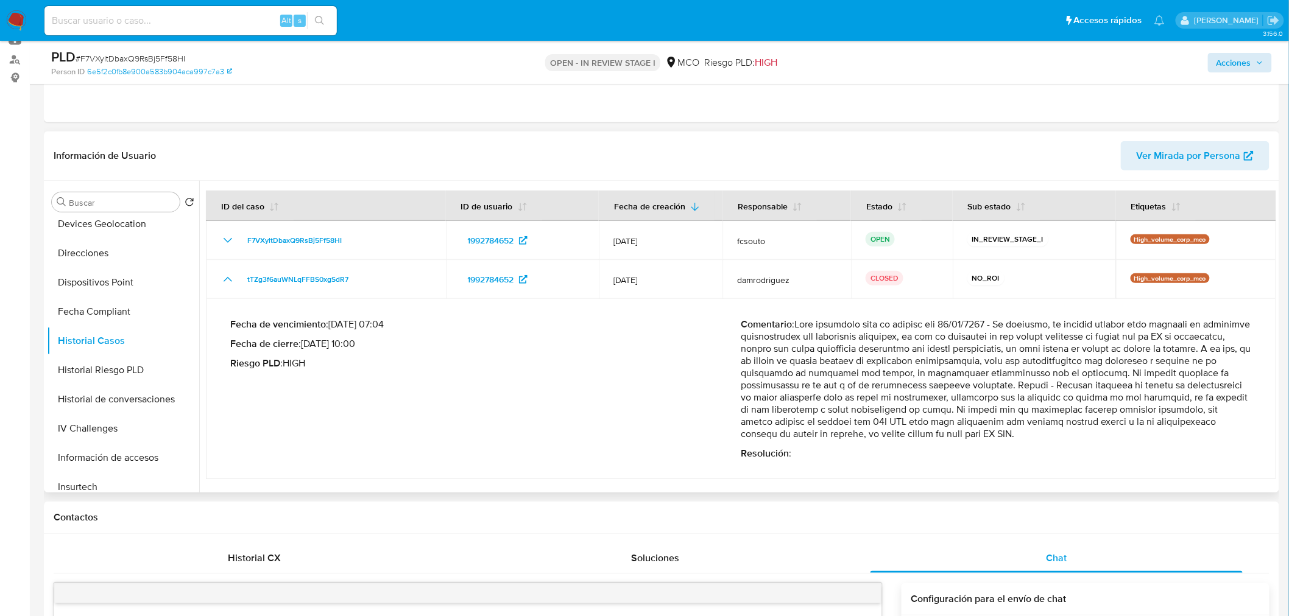
drag, startPoint x: 1105, startPoint y: 385, endPoint x: 1128, endPoint y: 434, distance: 53.7
click at [1128, 434] on p "Comentario :" at bounding box center [996, 379] width 511 height 122
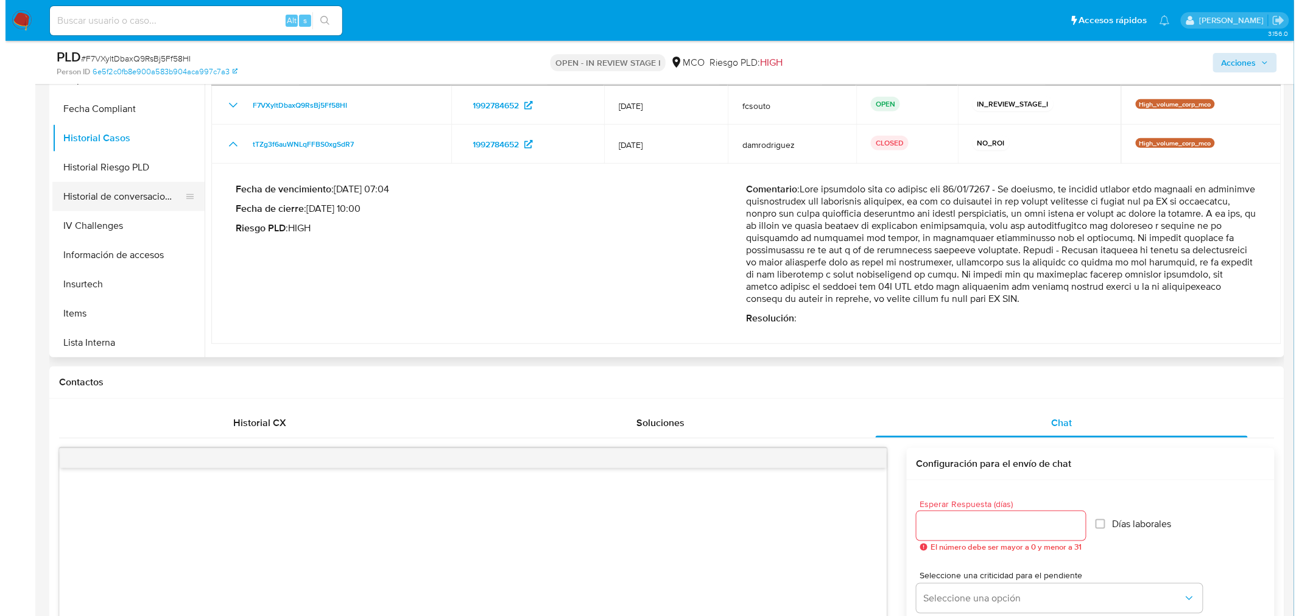
scroll to position [203, 0]
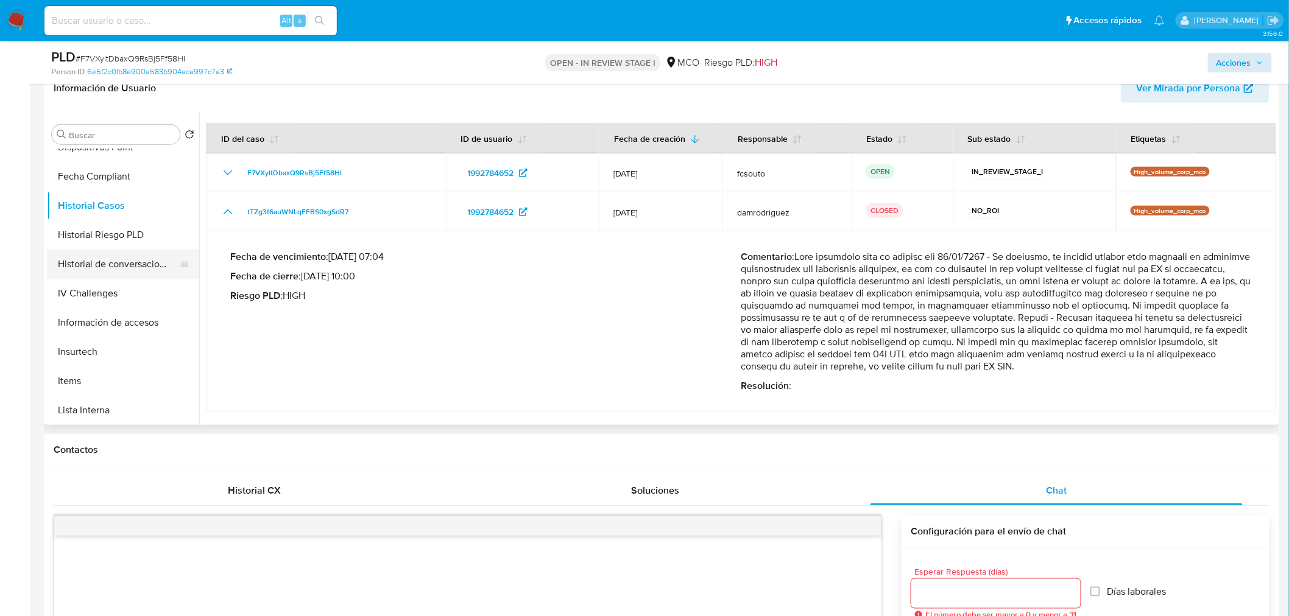
click at [116, 263] on button "Historial de conversaciones" at bounding box center [118, 264] width 142 height 29
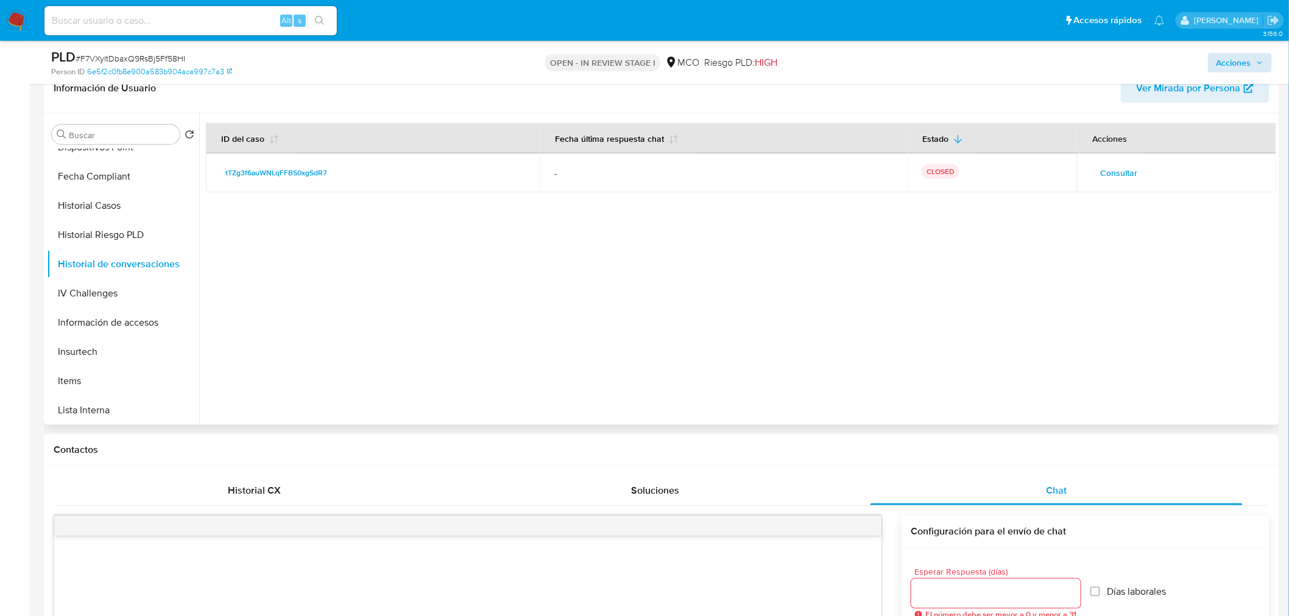
click at [1111, 167] on span "Consultar" at bounding box center [1118, 172] width 37 height 17
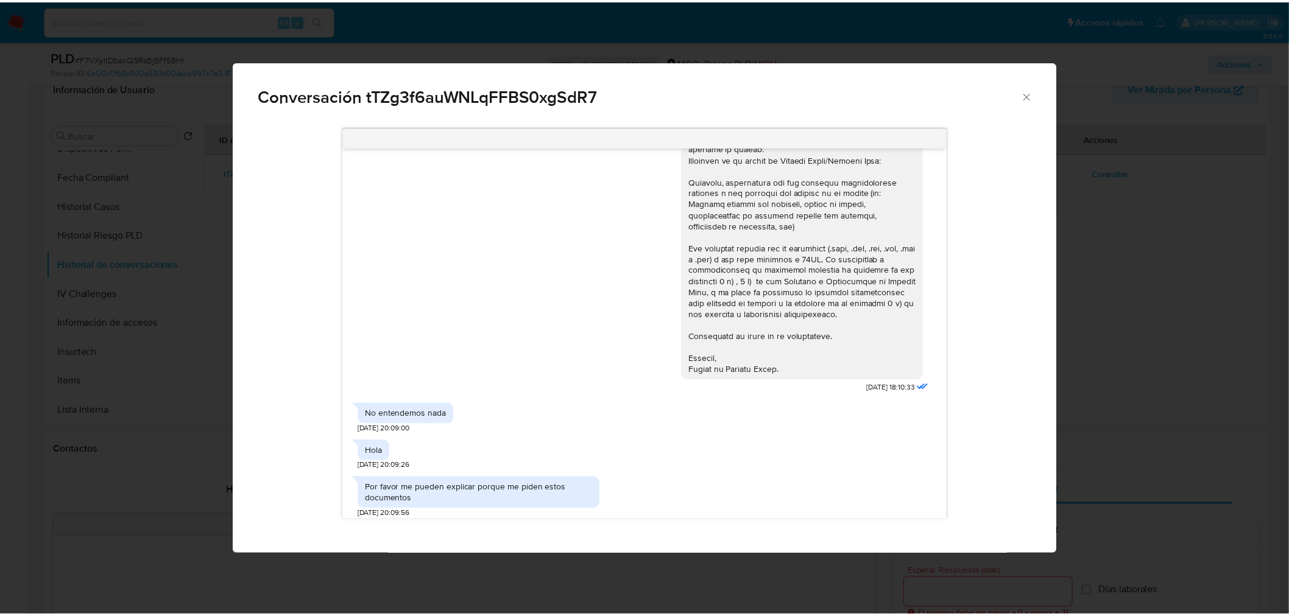
scroll to position [504, 0]
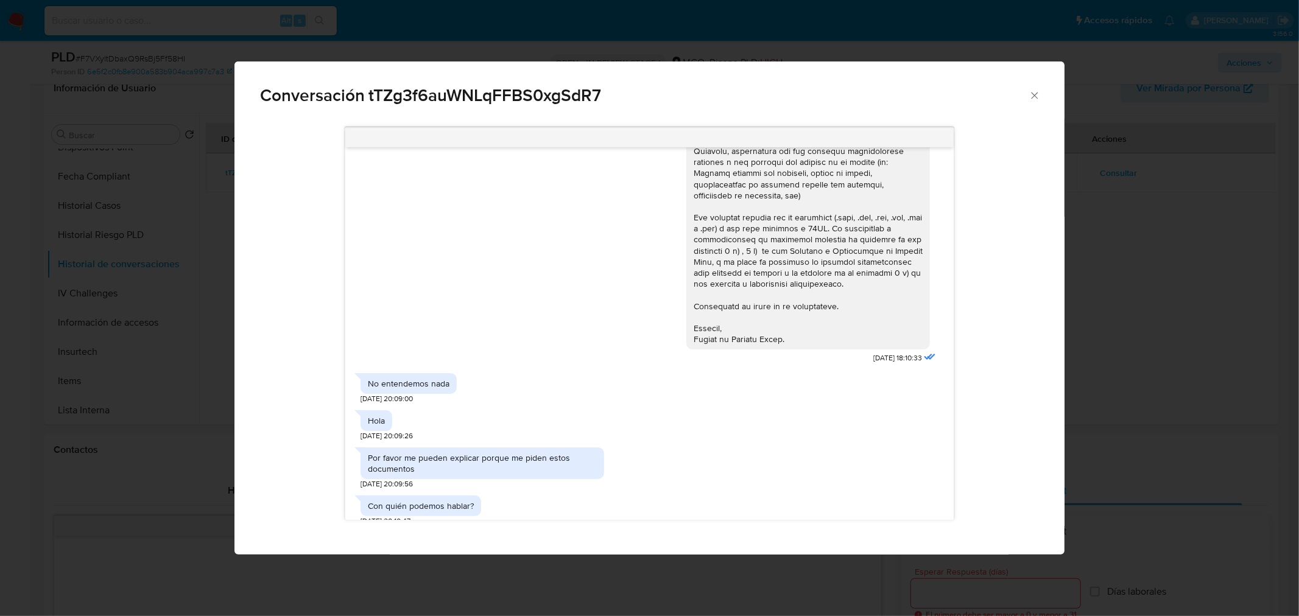
click at [1130, 264] on div "Conversación tTZg3f6auWNLqFFBS0xgSdR7 21/03/2025 20:15:21 Hola no entendemos na…" at bounding box center [649, 308] width 1299 height 616
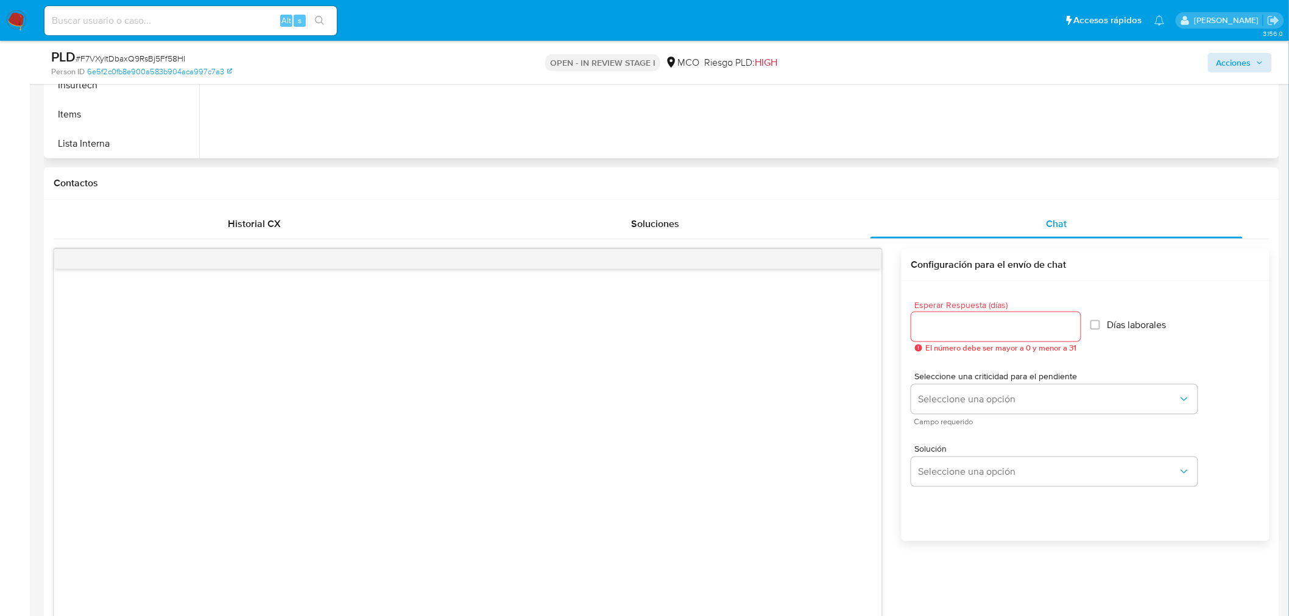
scroll to position [473, 0]
click at [957, 325] on input "Esperar Respuesta (días)" at bounding box center [995, 323] width 169 height 16
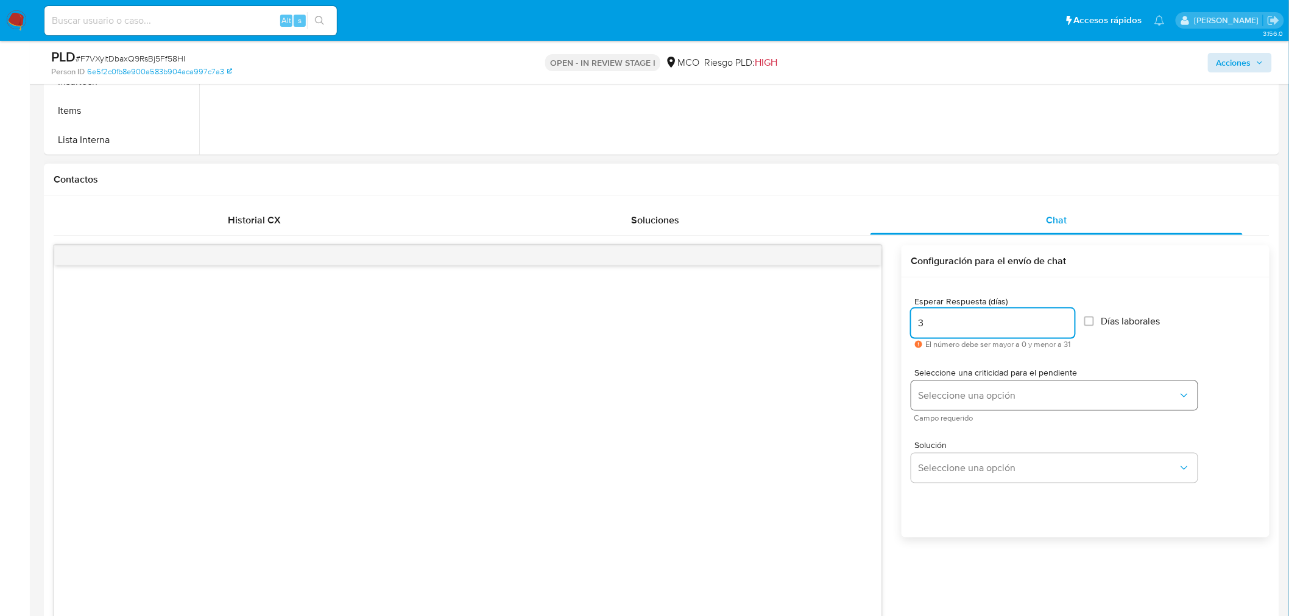
type input "3"
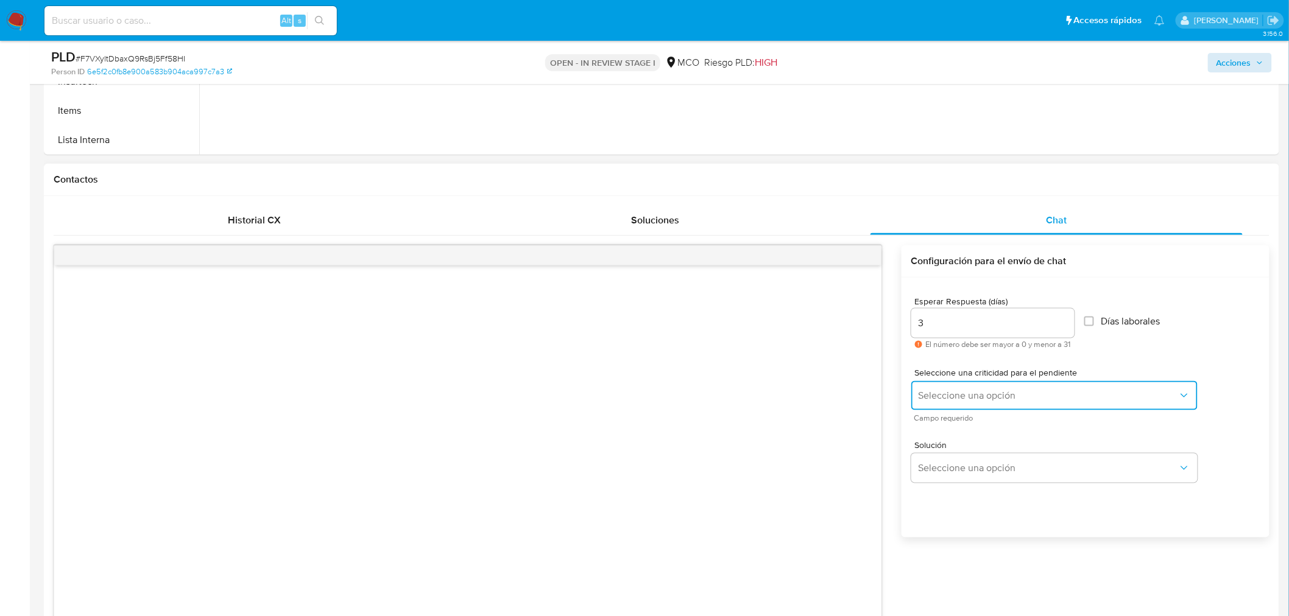
click at [958, 396] on span "Seleccione una opción" at bounding box center [1047, 396] width 259 height 12
click at [951, 399] on div "LOW" at bounding box center [1047, 396] width 259 height 24
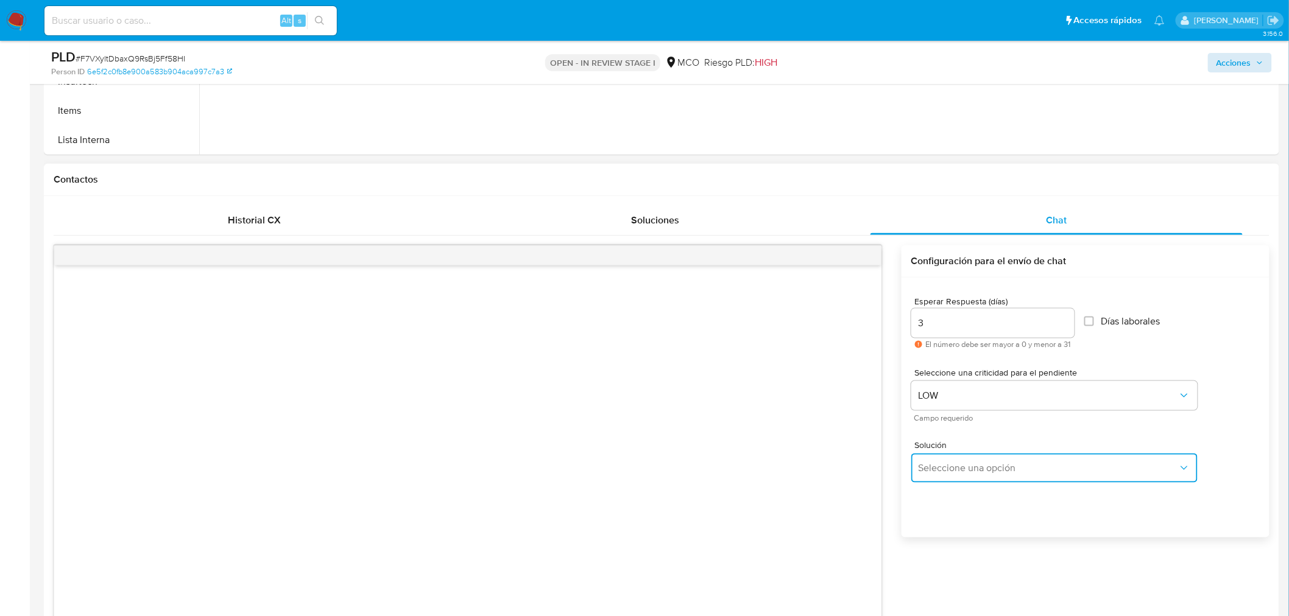
click at [941, 465] on span "Seleccione una opción" at bounding box center [1047, 468] width 259 height 12
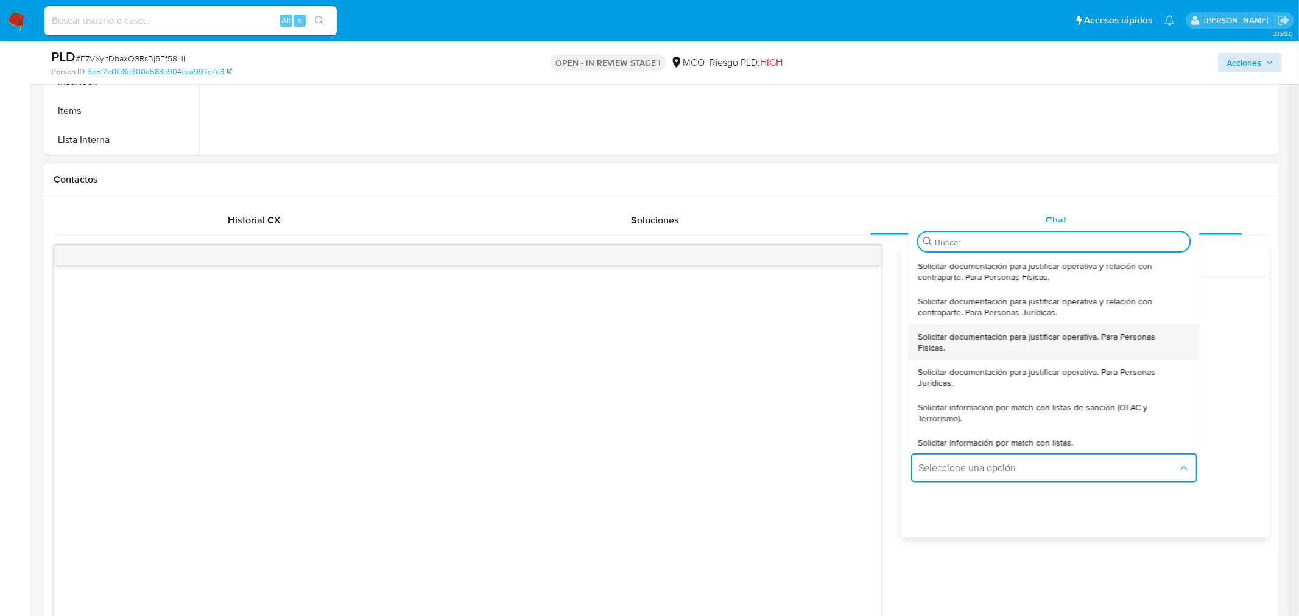
click at [962, 347] on span "Solicitar documentación para justificar operativa. Para Personas Físicas." at bounding box center [1050, 342] width 264 height 22
type textarea "Hola, En Mercado Libre nos importa tu seguridad. Por eso, necesitamos verificar…"
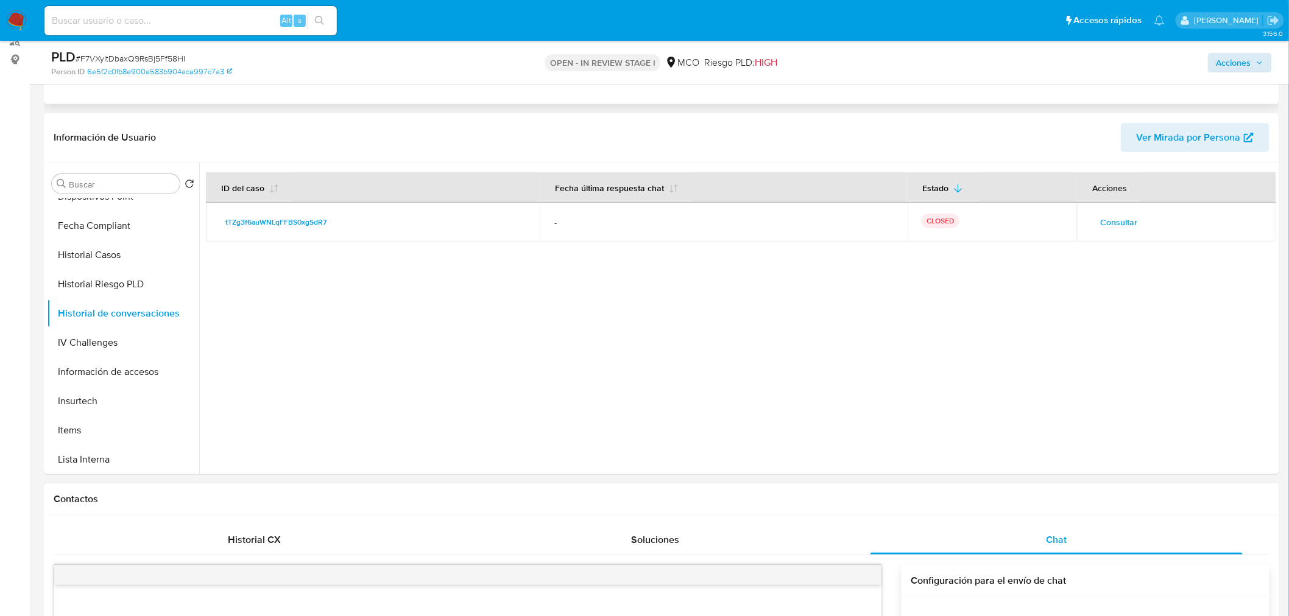
scroll to position [0, 0]
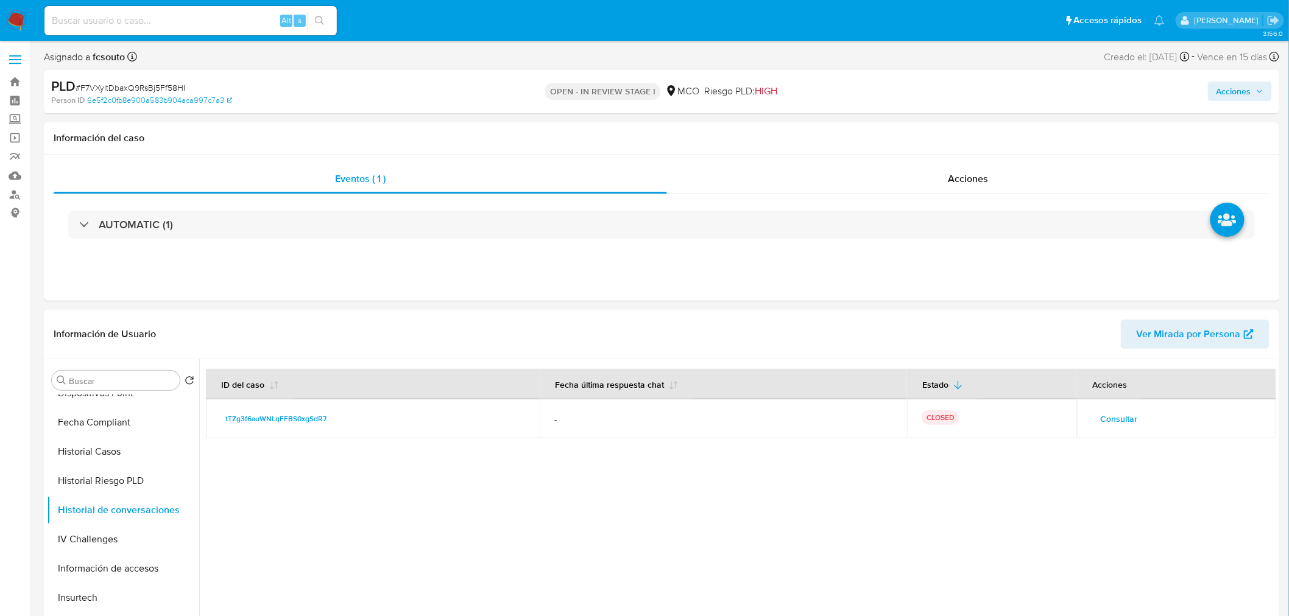
click at [1228, 94] on span "Acciones" at bounding box center [1233, 91] width 35 height 19
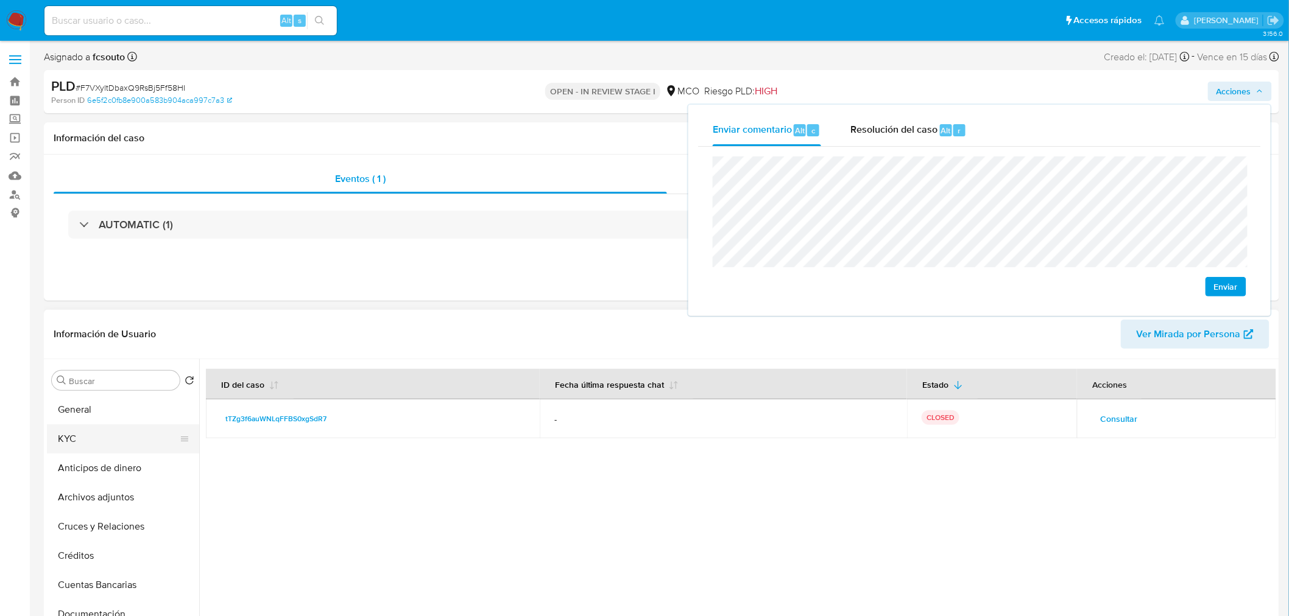
click at [83, 440] on button "KYC" at bounding box center [118, 438] width 142 height 29
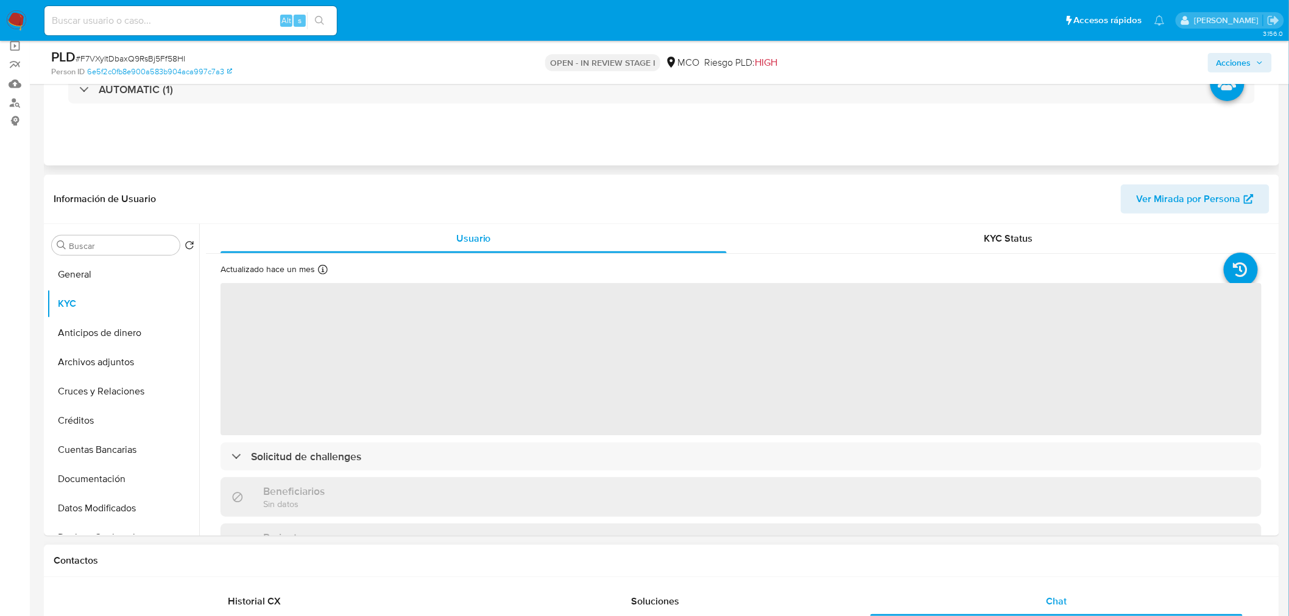
scroll to position [135, 0]
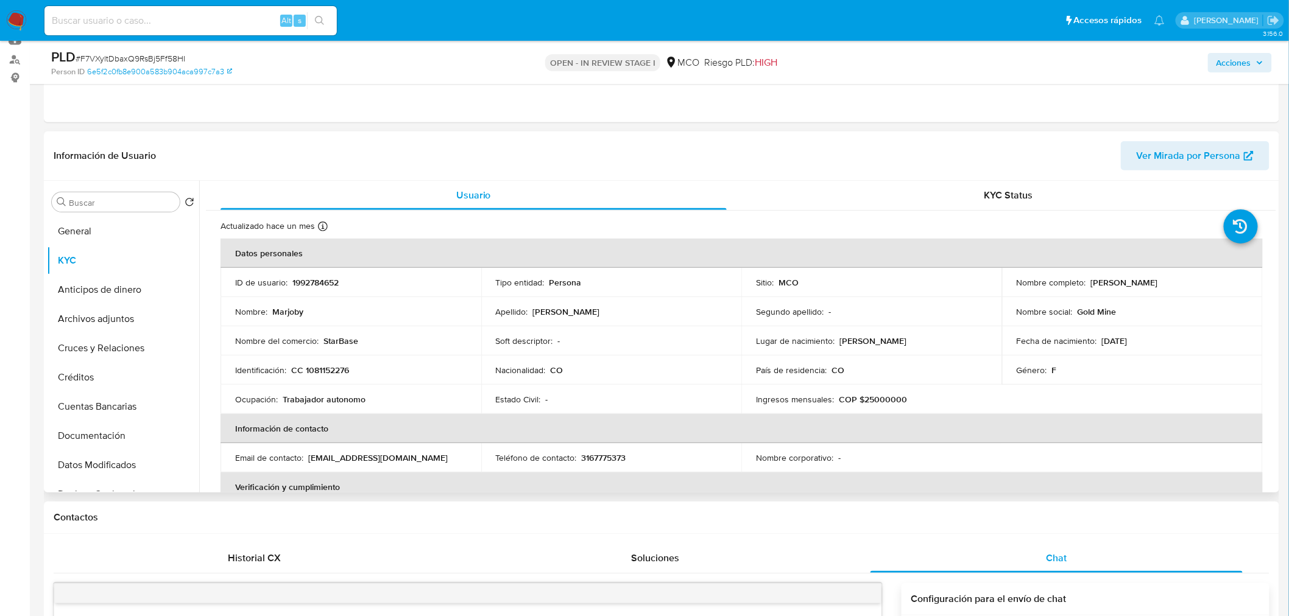
click at [337, 367] on p "CC 1081152276" at bounding box center [320, 370] width 58 height 11
copy p "1081152276"
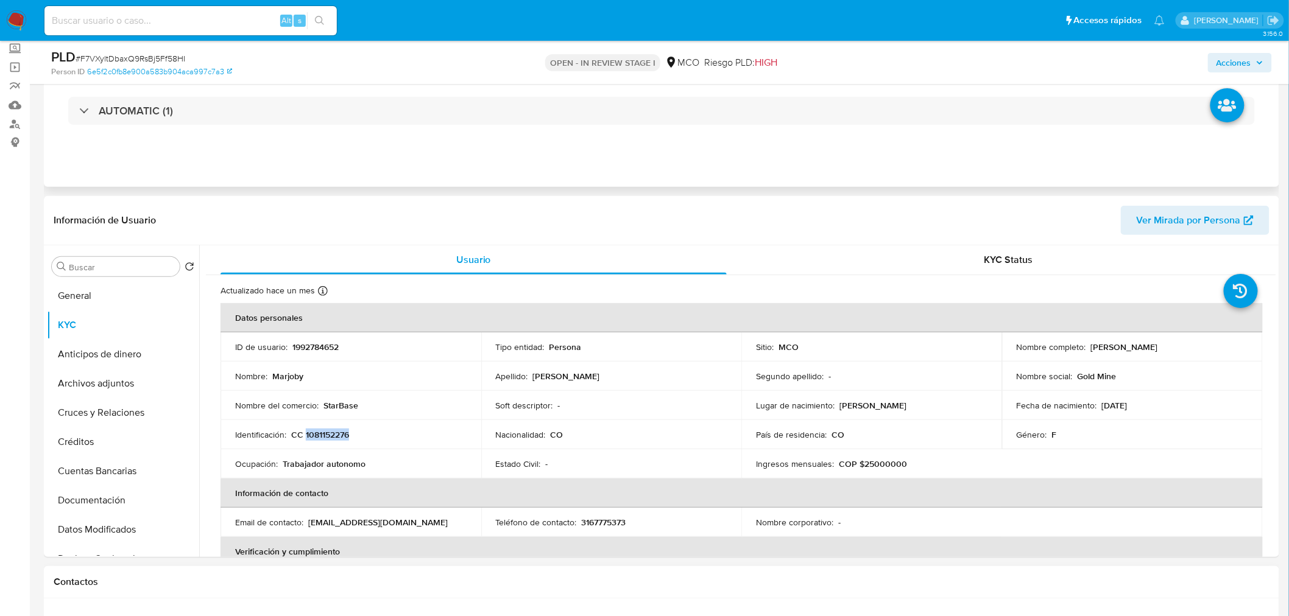
scroll to position [0, 0]
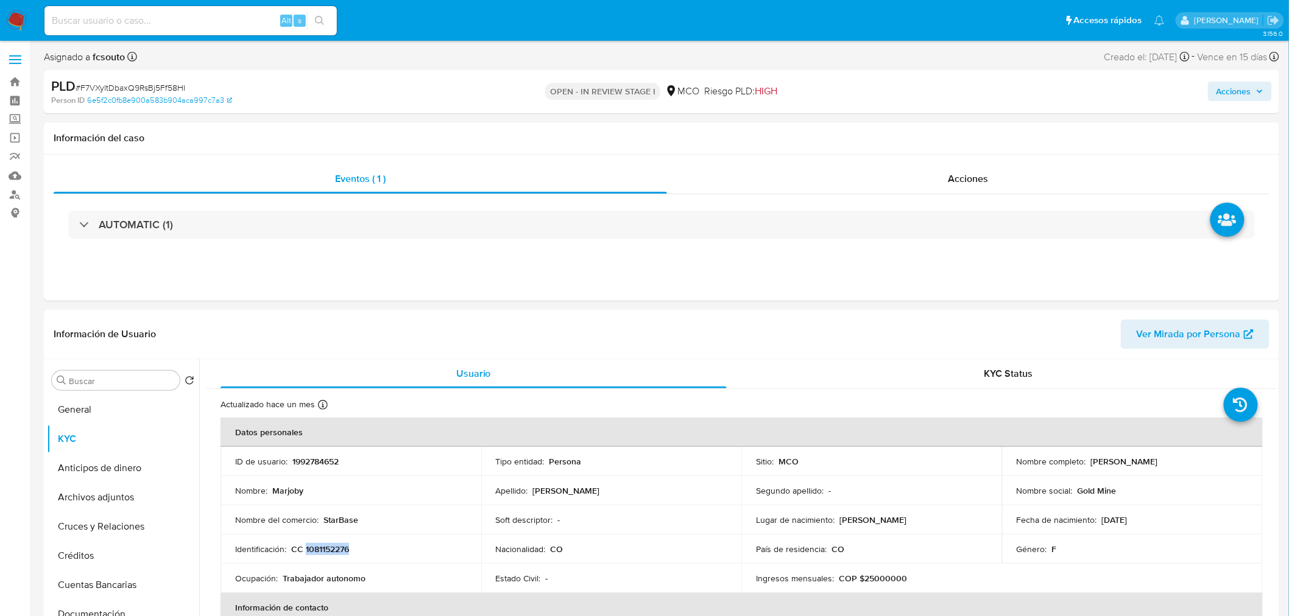
click at [1217, 91] on button "Acciones" at bounding box center [1240, 91] width 64 height 19
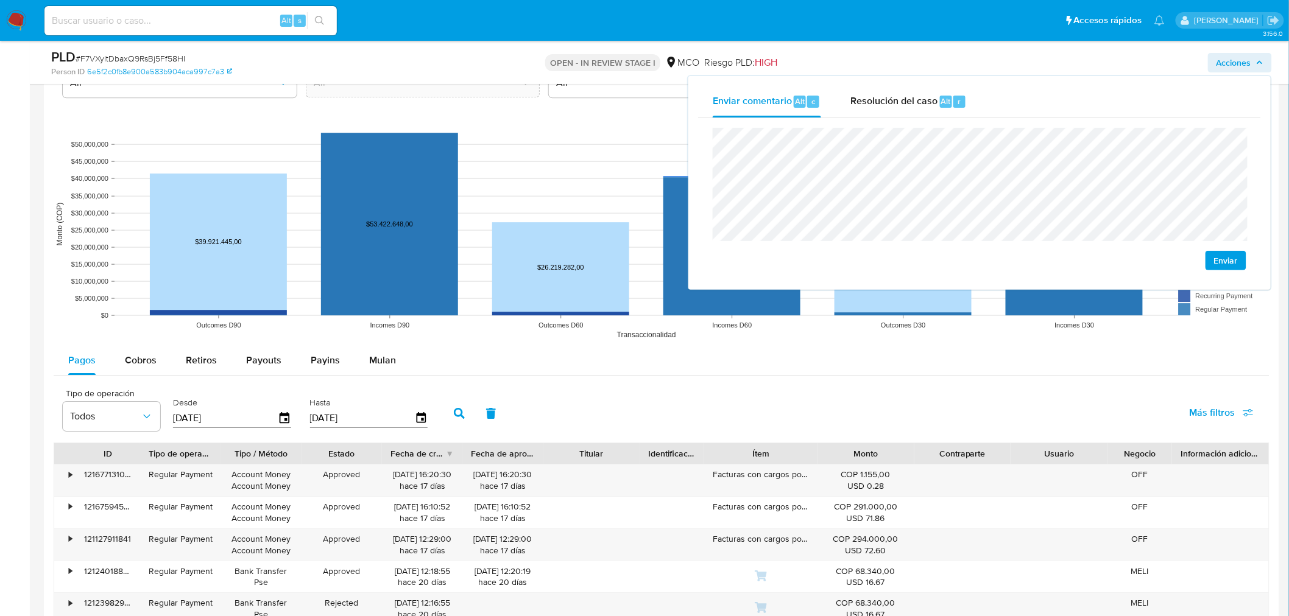
scroll to position [1488, 0]
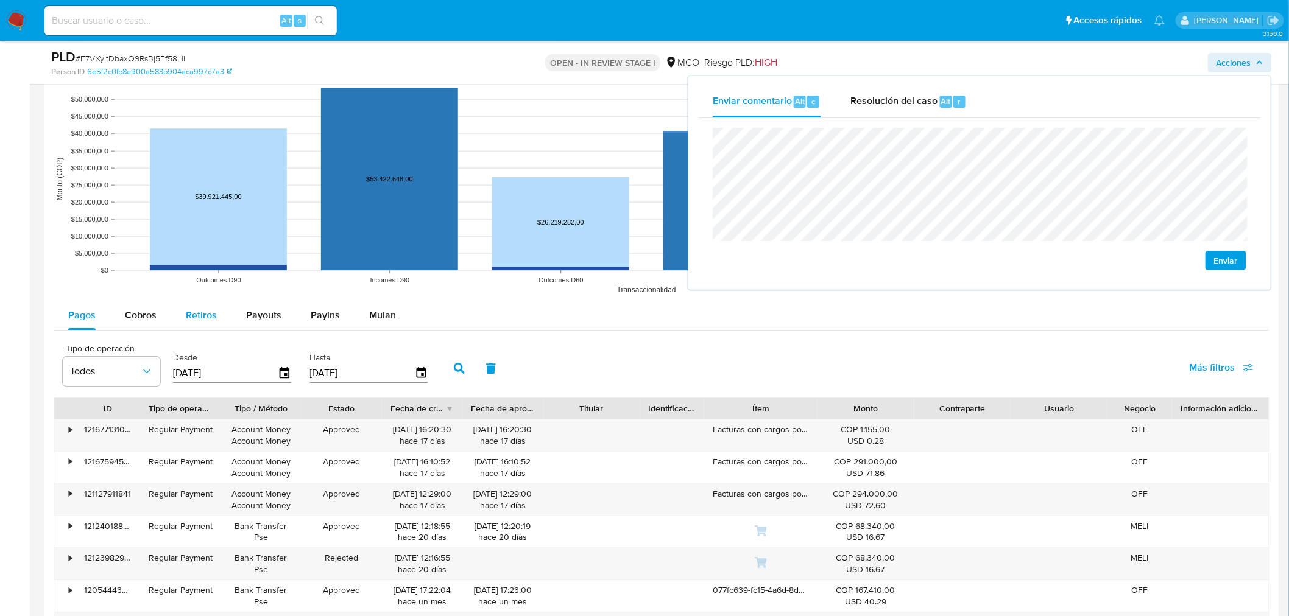
click at [201, 326] on div "Retiros" at bounding box center [201, 315] width 31 height 29
select select "10"
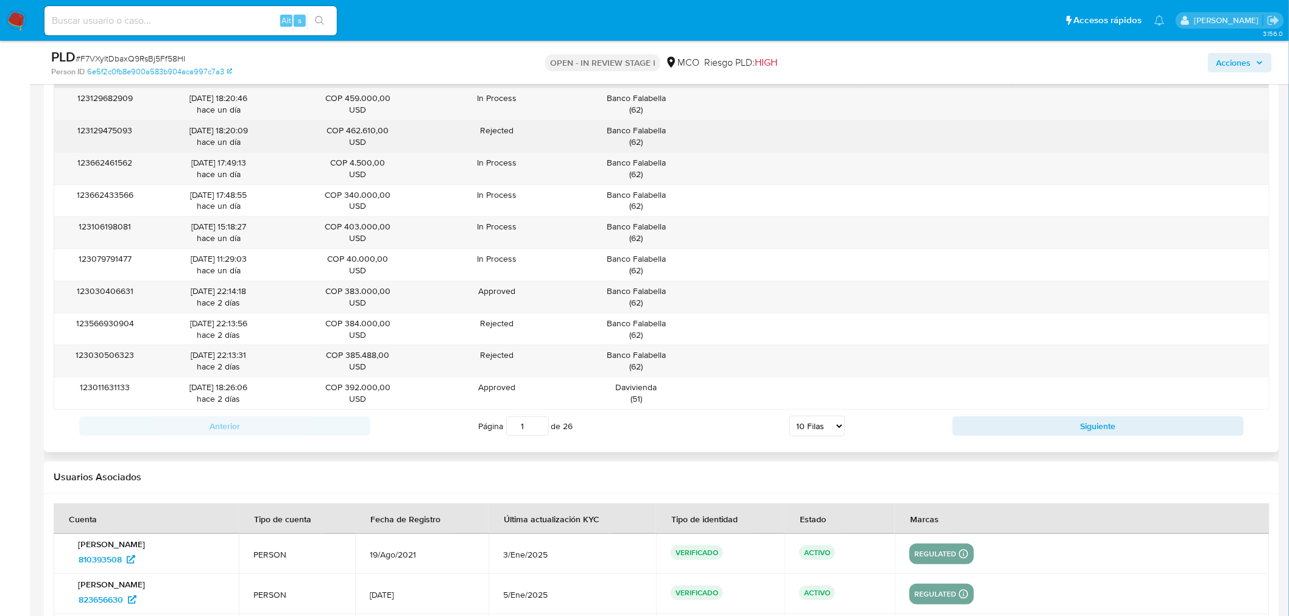
scroll to position [1827, 0]
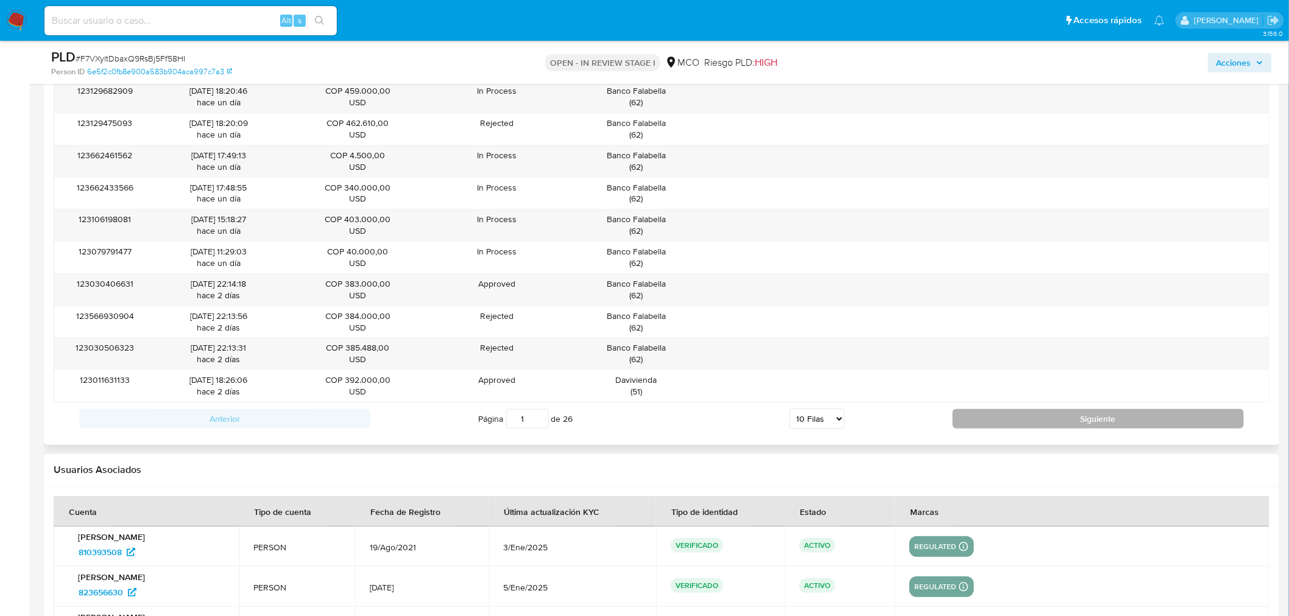
click at [1066, 418] on button "Siguiente" at bounding box center [1097, 418] width 291 height 19
type input "2"
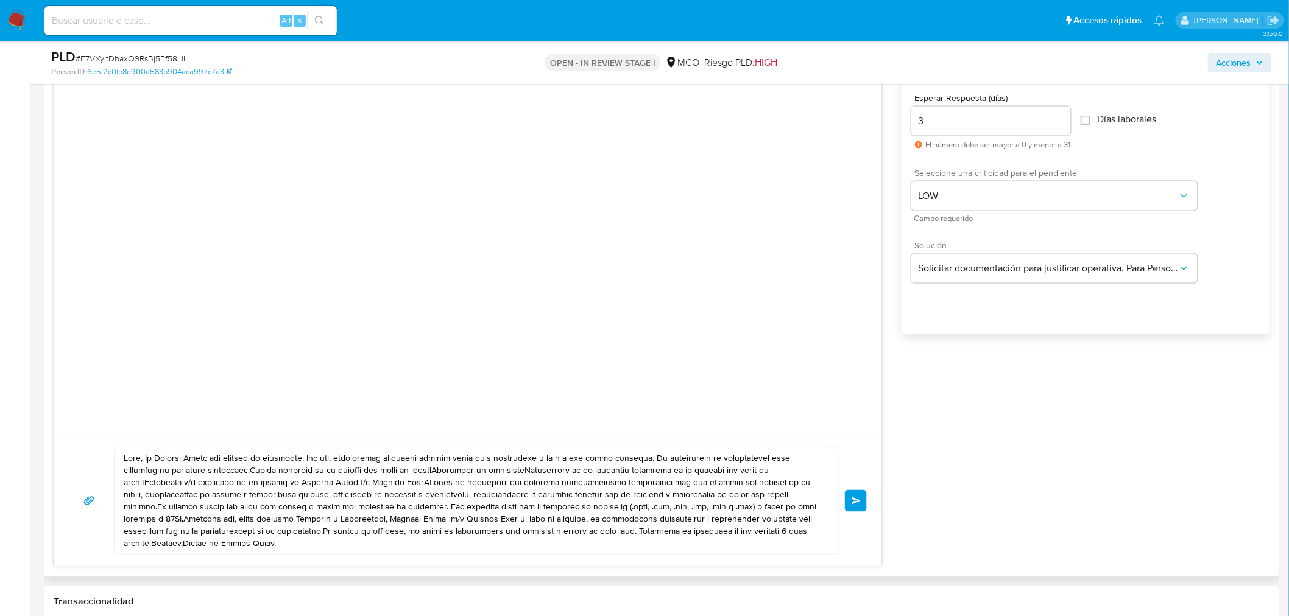
scroll to position [203, 0]
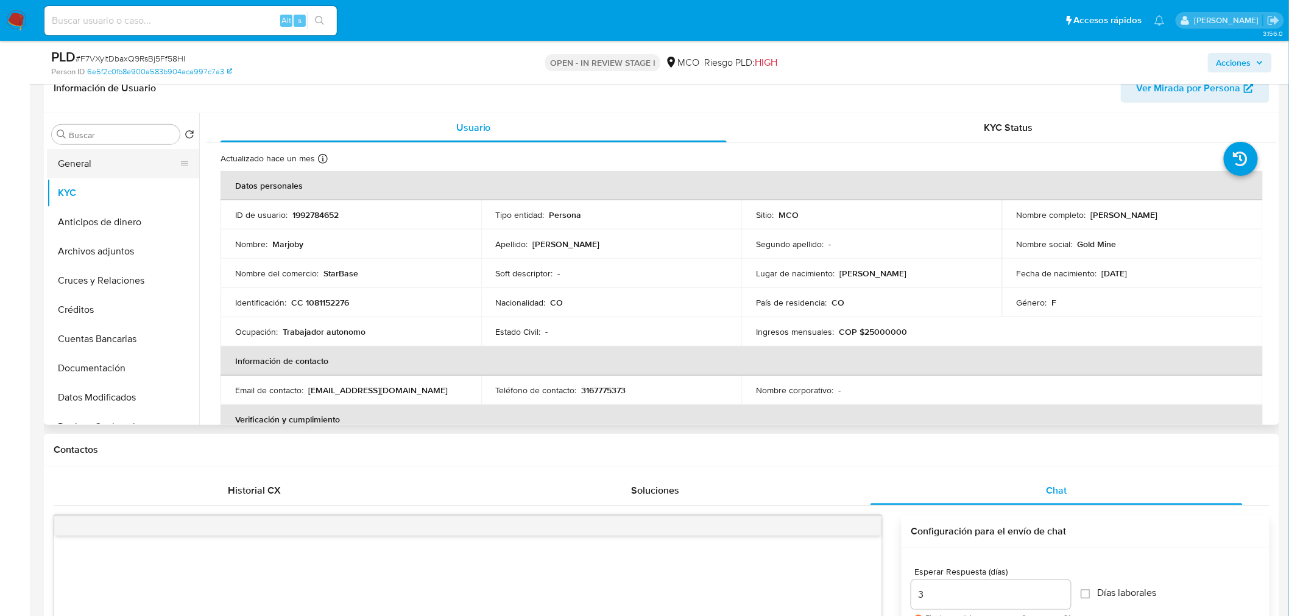
click at [78, 162] on button "General" at bounding box center [118, 163] width 142 height 29
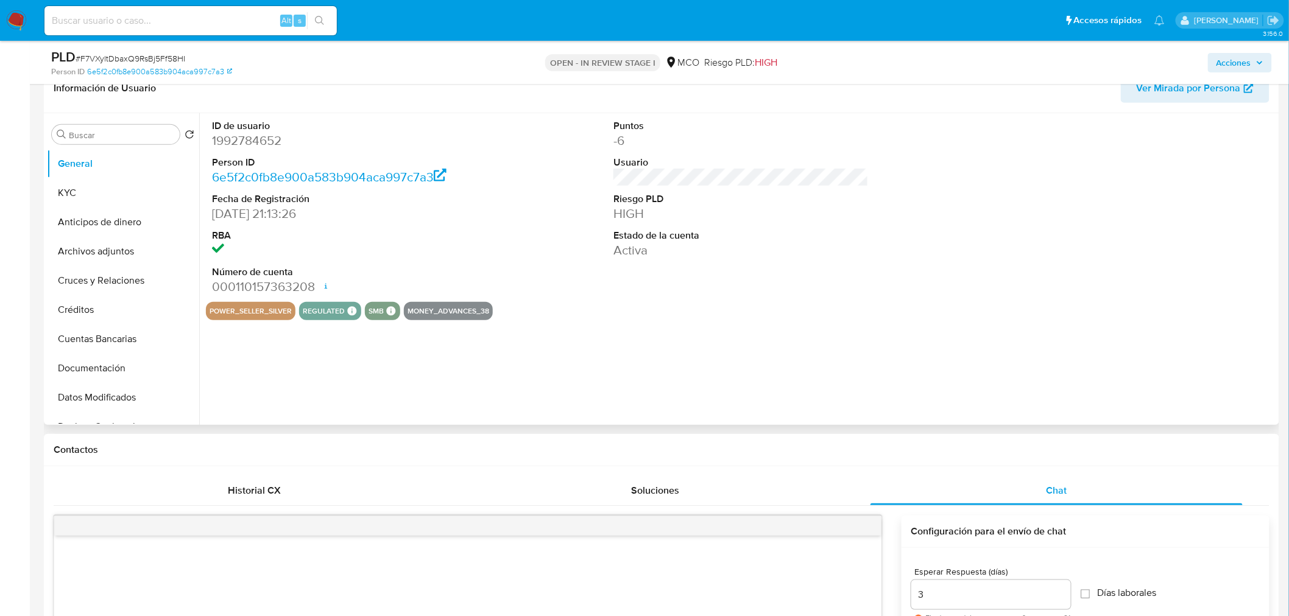
click at [253, 138] on dd "1992784652" at bounding box center [339, 140] width 255 height 17
click at [255, 140] on dd "1992784652" at bounding box center [339, 140] width 255 height 17
copy dd "1992784652"
click at [118, 189] on button "KYC" at bounding box center [118, 192] width 142 height 29
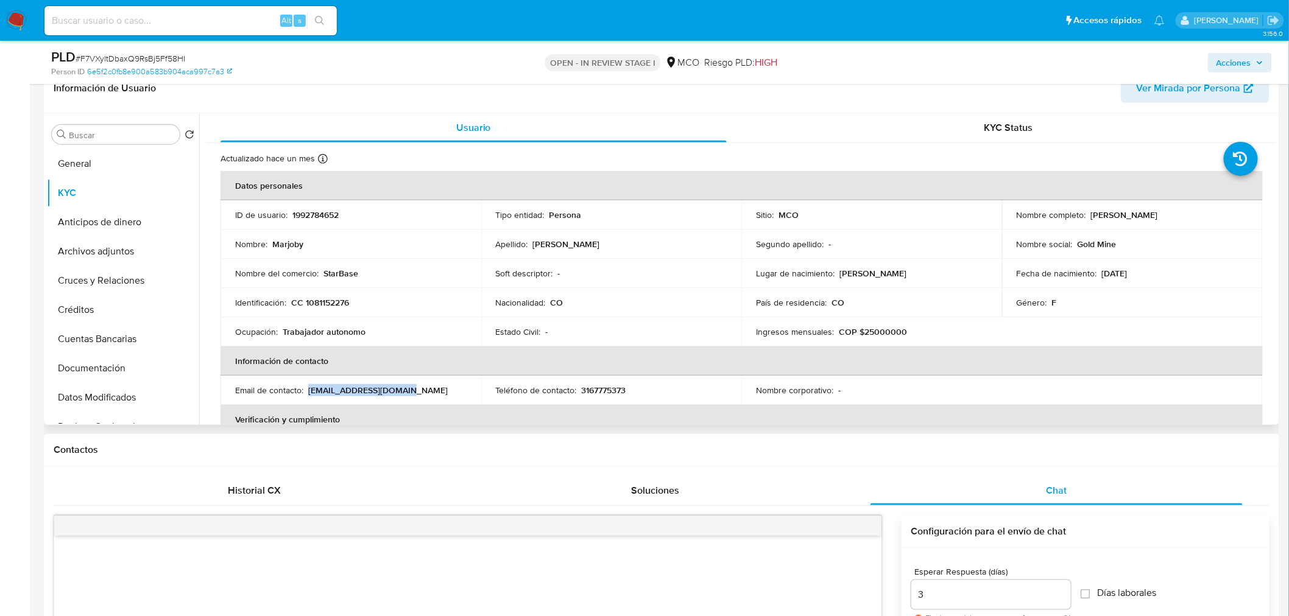
drag, startPoint x: 409, startPoint y: 388, endPoint x: 308, endPoint y: 387, distance: 100.5
click at [308, 387] on div "Email de contacto : agarzonp1989@gmail.com" at bounding box center [350, 390] width 231 height 11
copy p "agarzonp1989@gmail.com"
drag, startPoint x: 1160, startPoint y: 272, endPoint x: 1099, endPoint y: 276, distance: 61.7
click at [1099, 276] on div "Fecha de nacimiento : 06/12/1985" at bounding box center [1131, 273] width 231 height 11
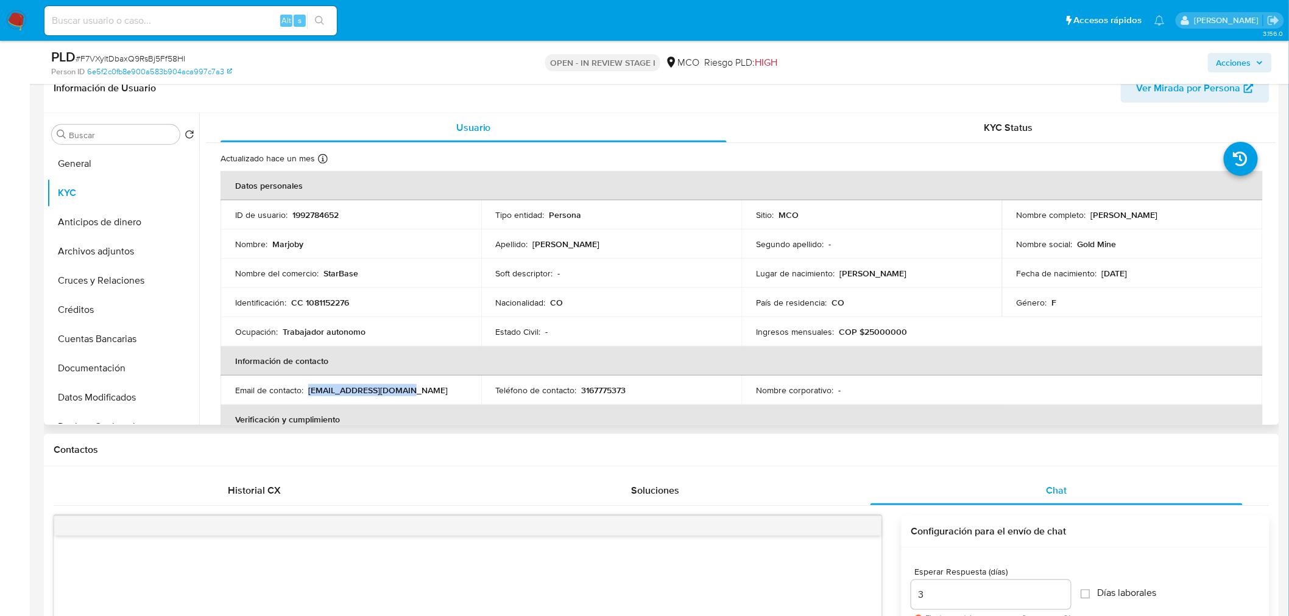
copy p "06/12/1985"
click at [932, 346] on th "Información de contacto" at bounding box center [741, 360] width 1042 height 29
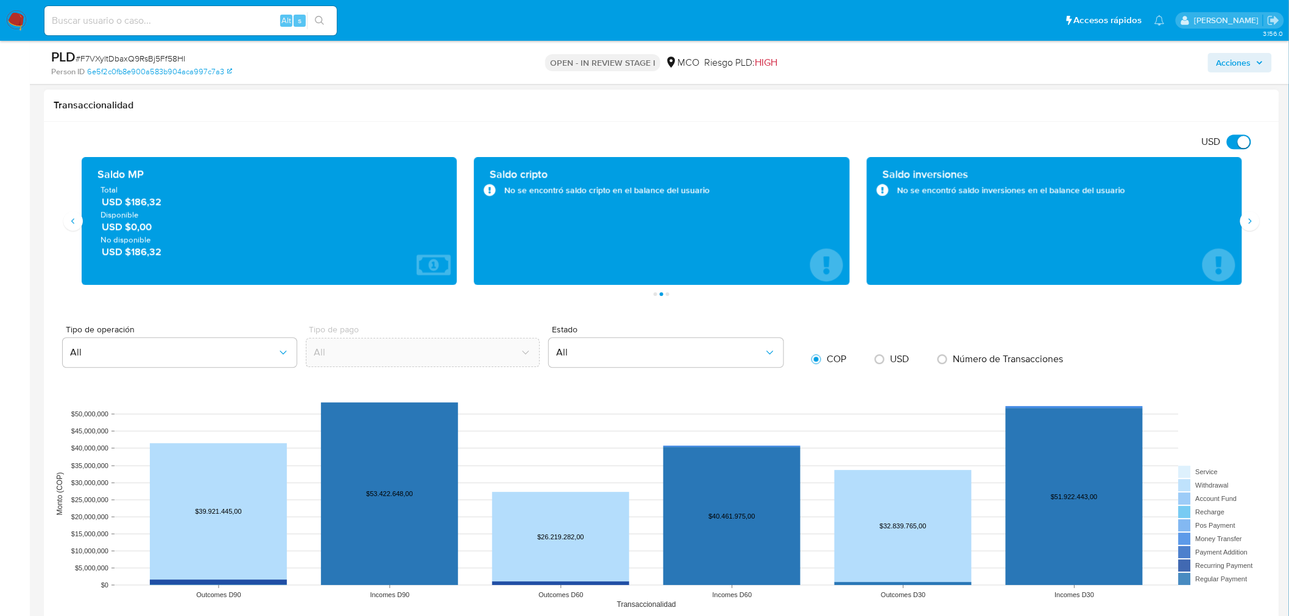
scroll to position [1150, 0]
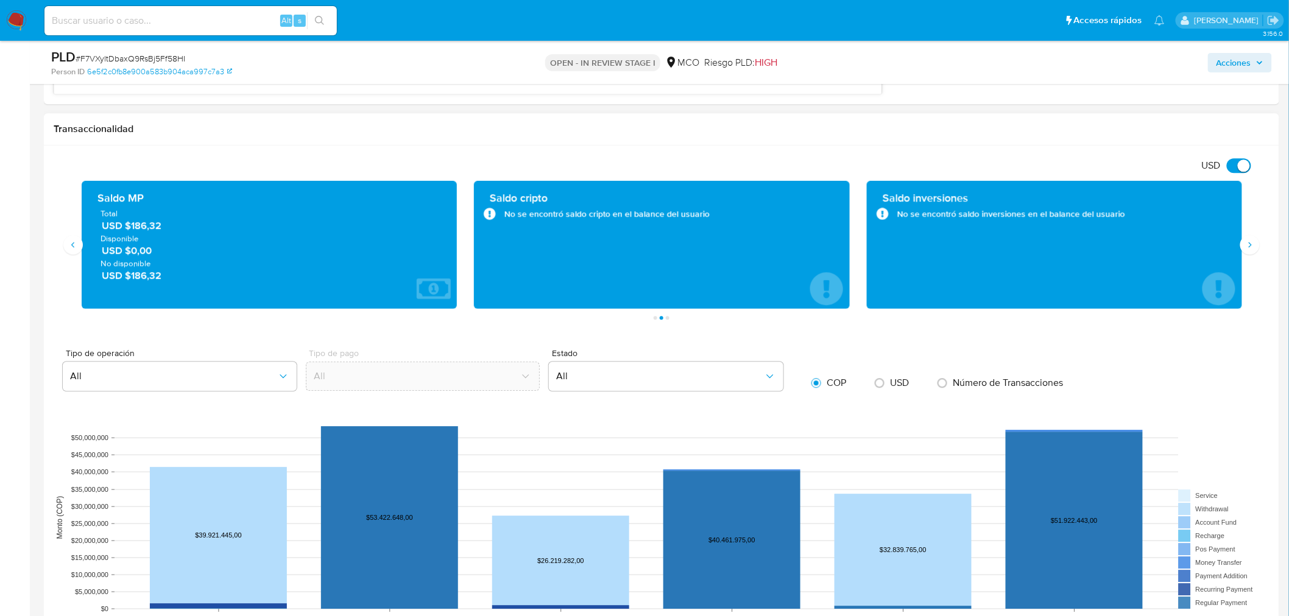
click at [1240, 245] on button "Siguiente" at bounding box center [1249, 244] width 19 height 19
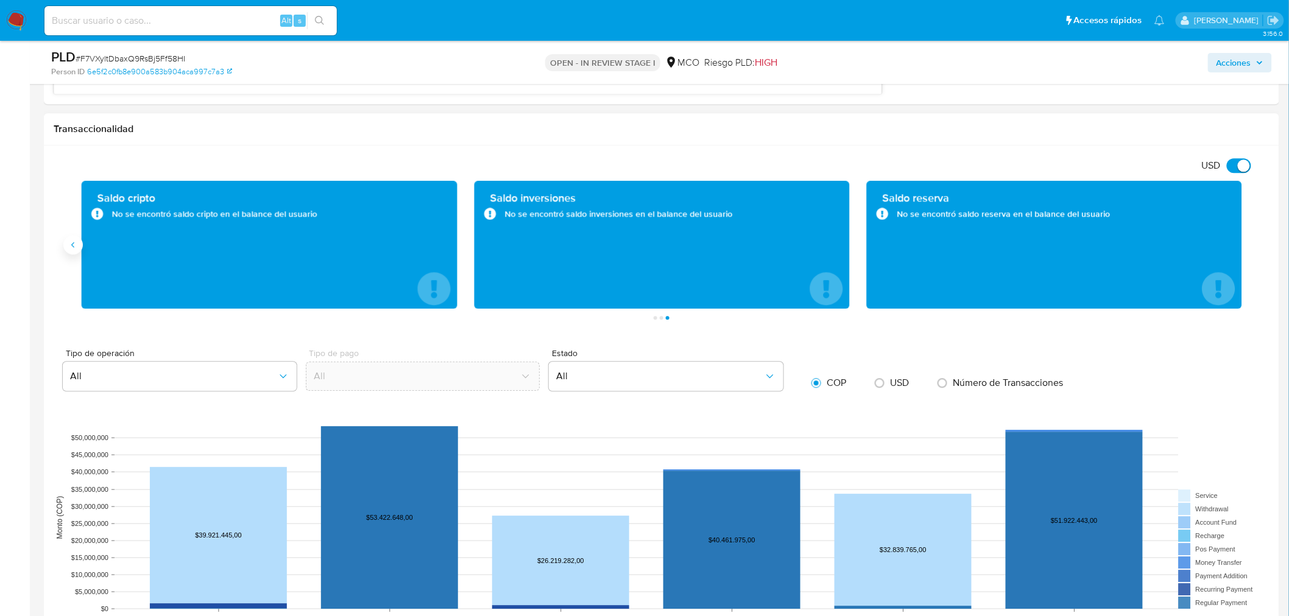
click at [69, 245] on icon "Anterior" at bounding box center [73, 245] width 10 height 10
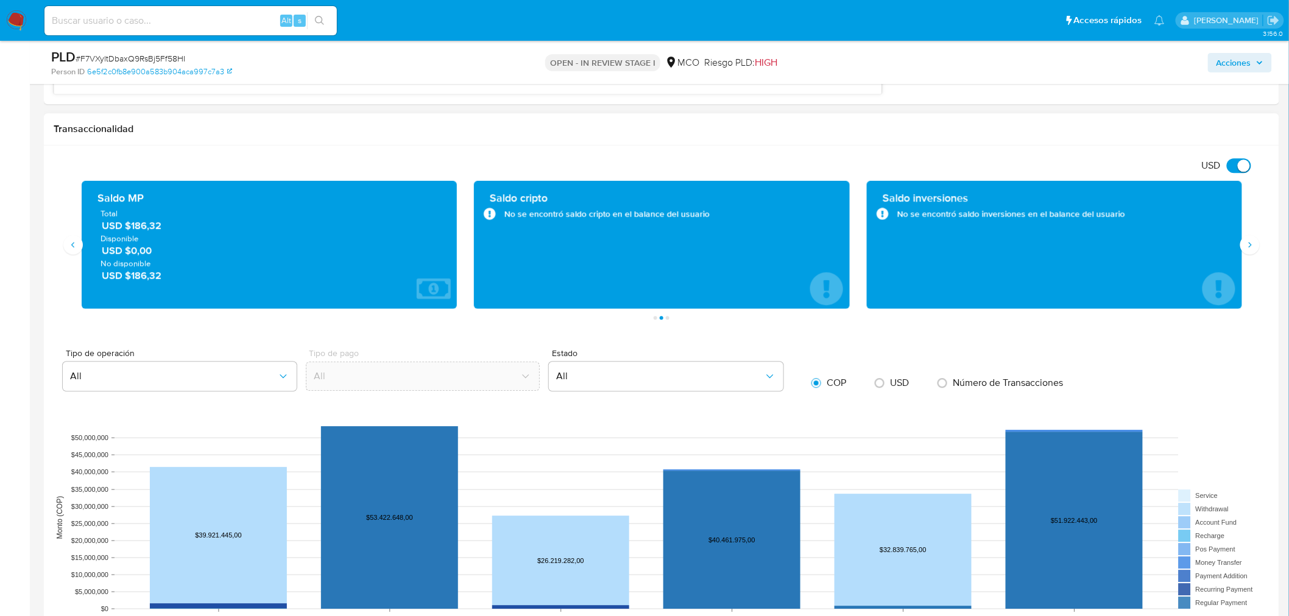
drag, startPoint x: 175, startPoint y: 276, endPoint x: 130, endPoint y: 287, distance: 46.5
click at [130, 287] on div "Saldo MP Total USD $186,32 Disponible USD $0,00 No disponible USD $186,32" at bounding box center [269, 245] width 356 height 108
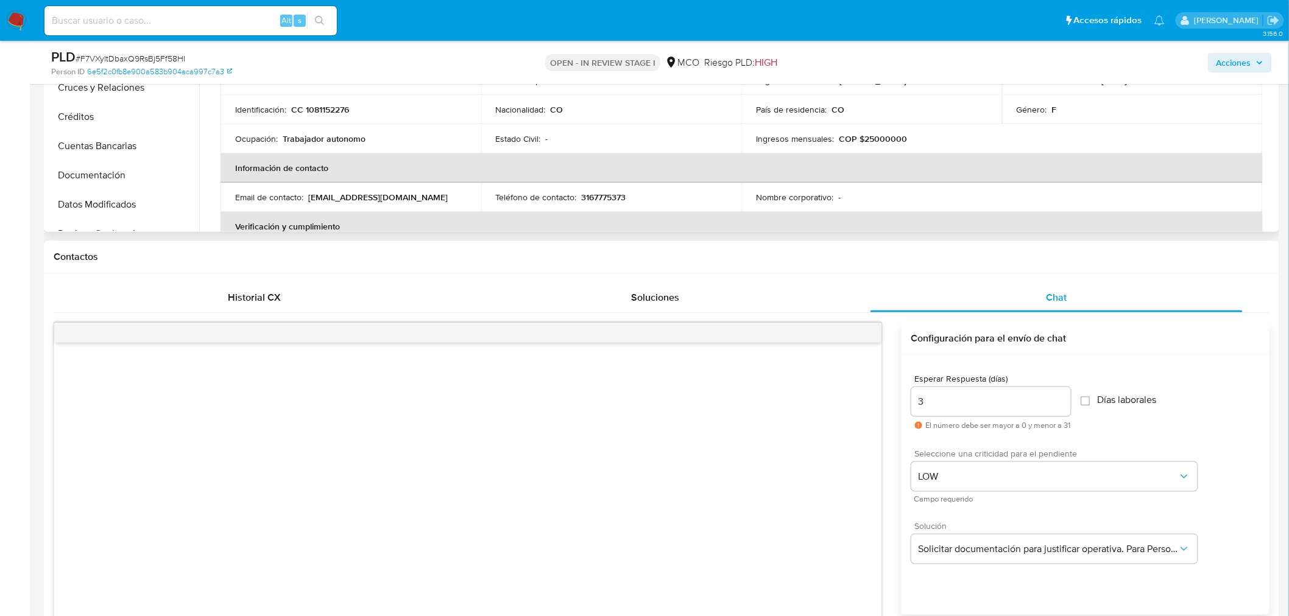
scroll to position [68, 0]
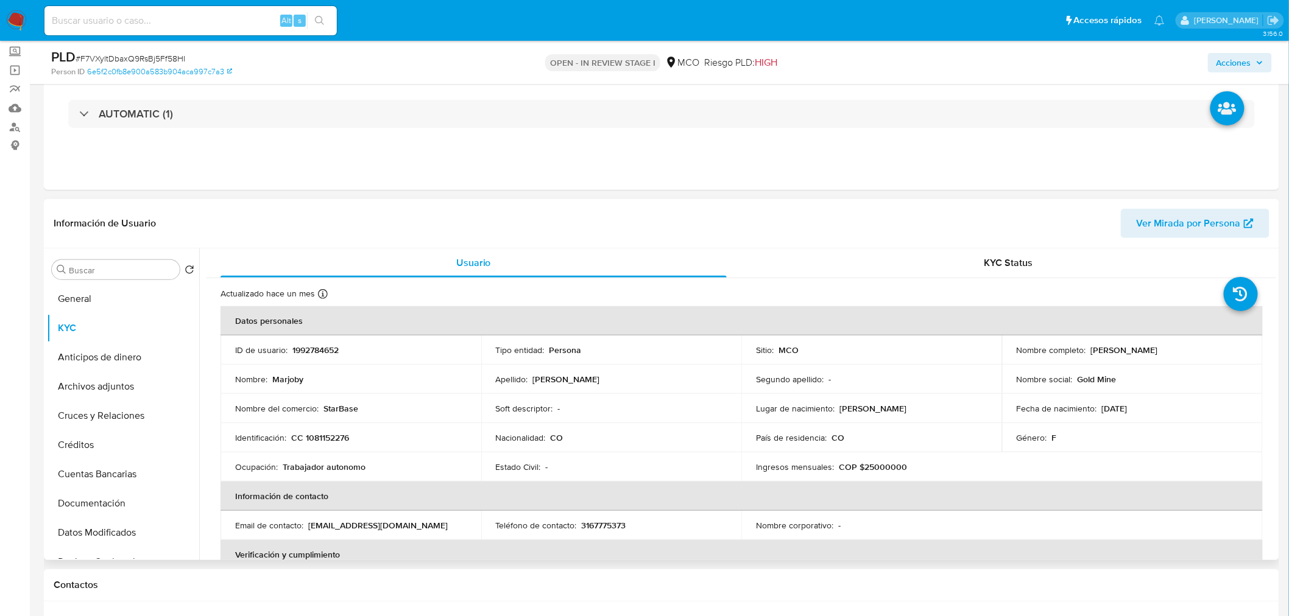
click at [344, 410] on p "StarBase" at bounding box center [340, 408] width 35 height 11
copy p "StarBase"
click at [1246, 55] on span "Acciones" at bounding box center [1233, 62] width 35 height 19
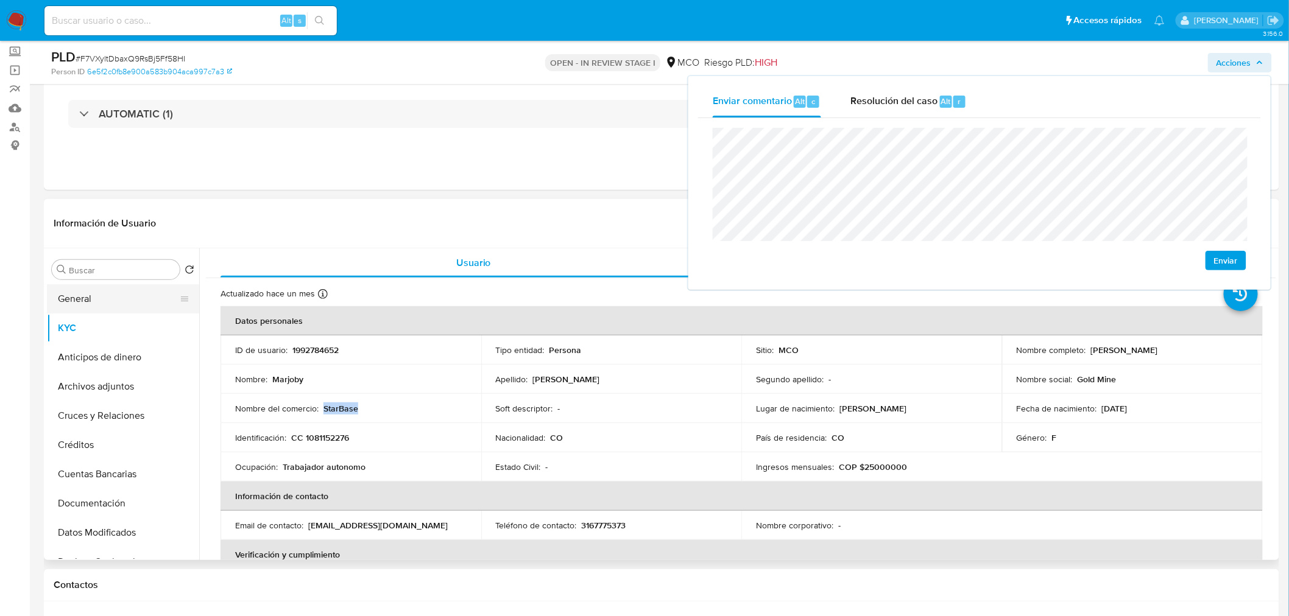
click at [150, 300] on button "General" at bounding box center [118, 298] width 142 height 29
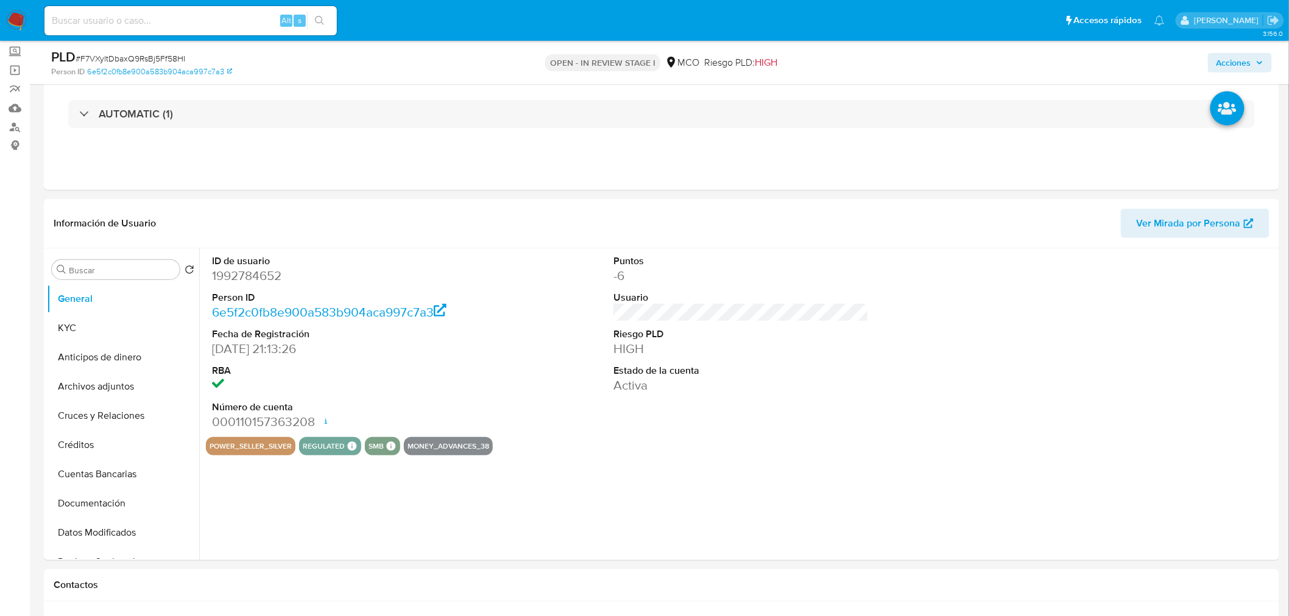
click at [1237, 56] on span "Acciones" at bounding box center [1233, 62] width 35 height 19
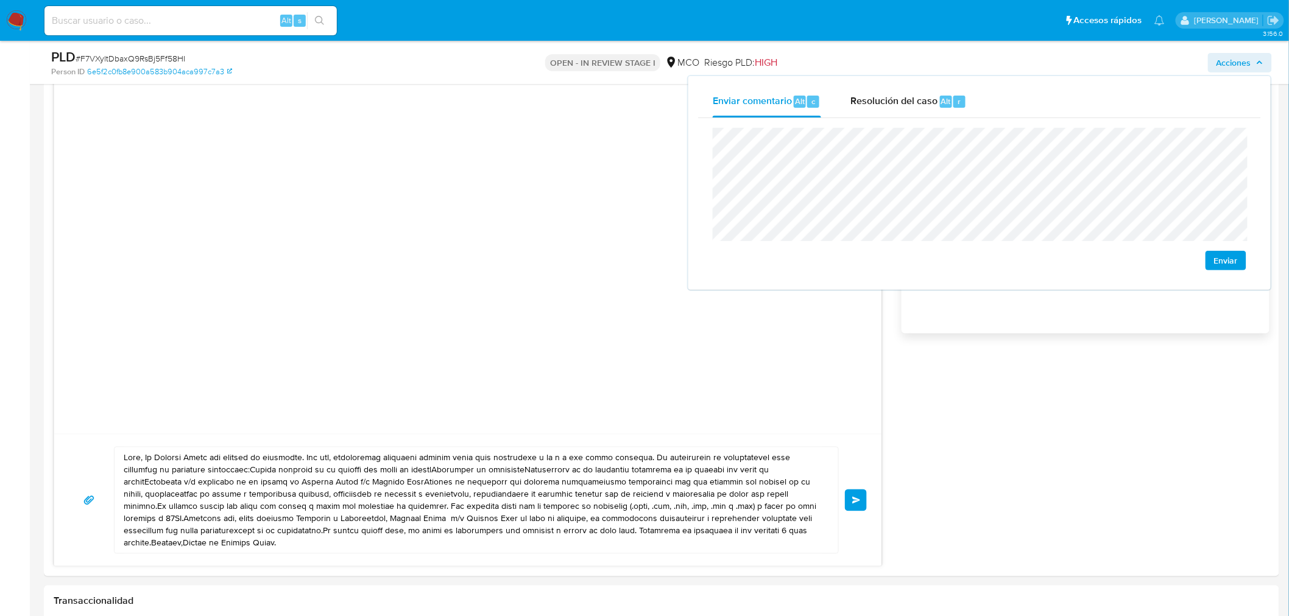
scroll to position [879, 0]
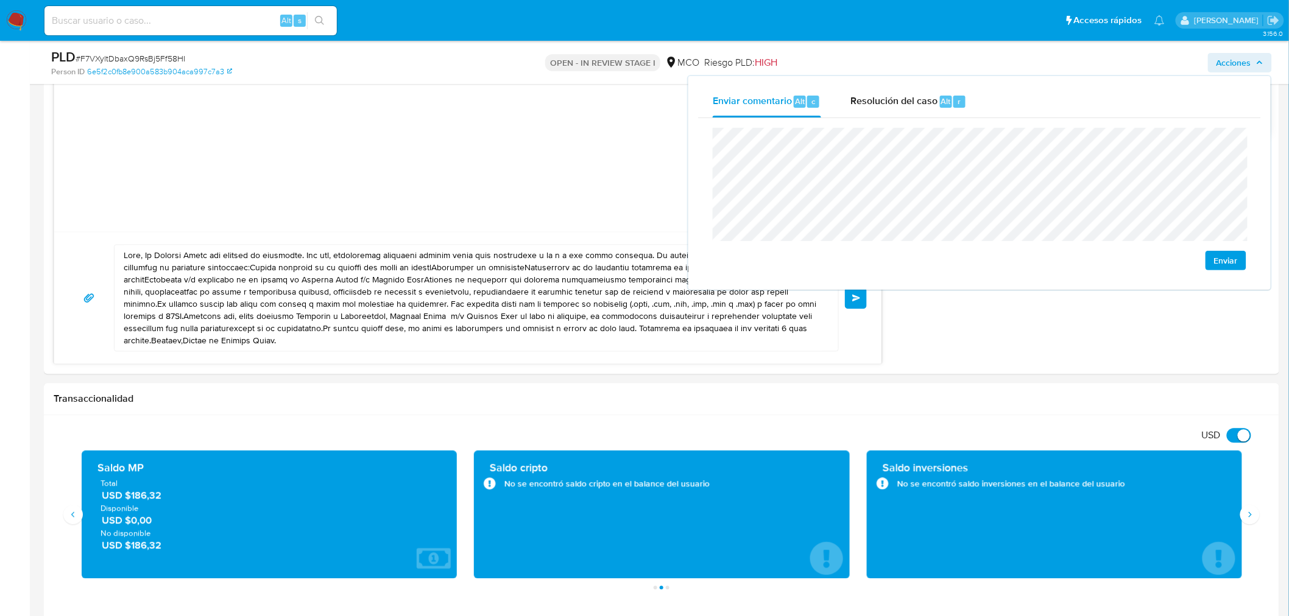
click at [1231, 261] on span "Enviar" at bounding box center [1226, 260] width 24 height 17
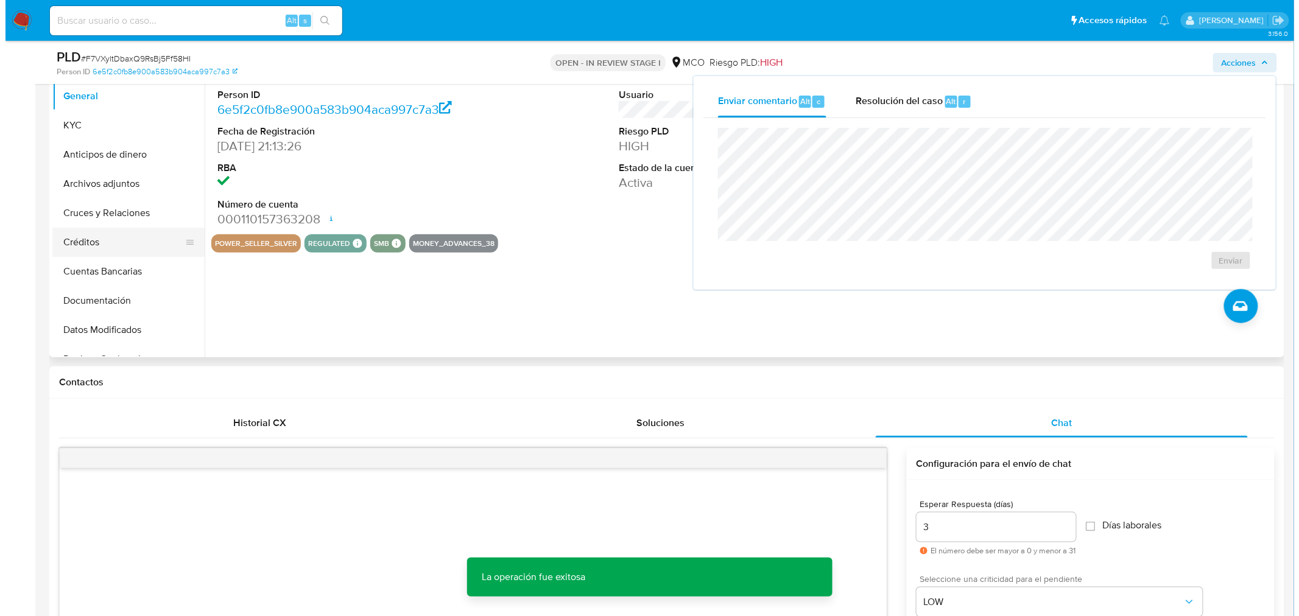
scroll to position [203, 0]
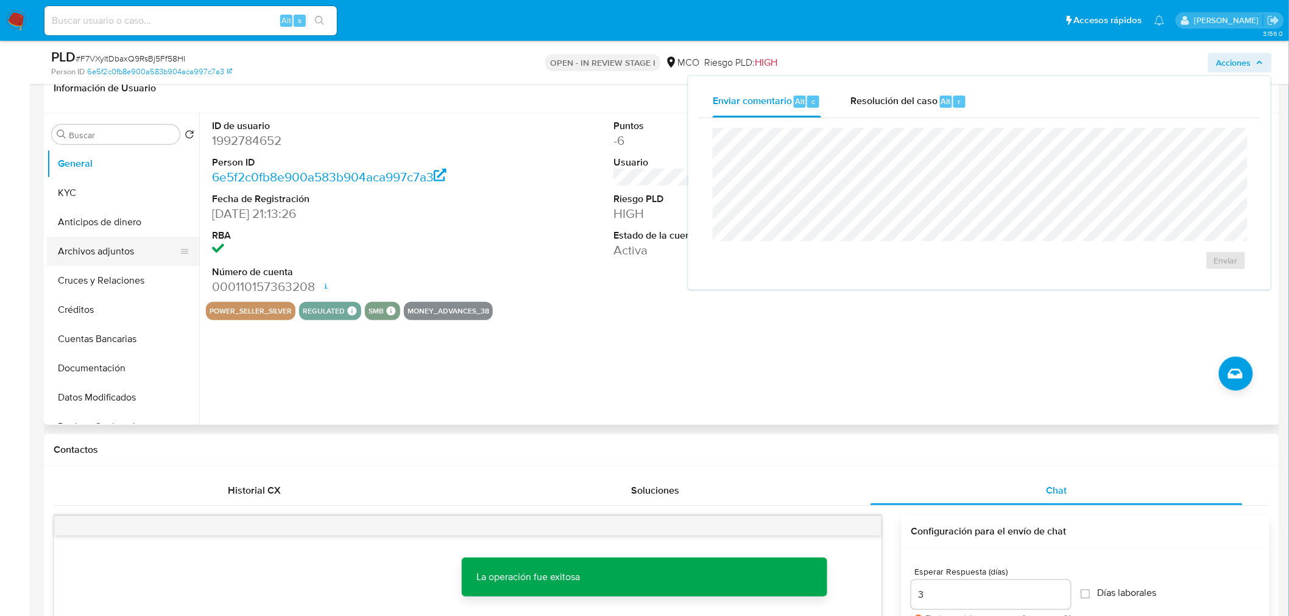
click at [111, 254] on button "Archivos adjuntos" at bounding box center [118, 251] width 142 height 29
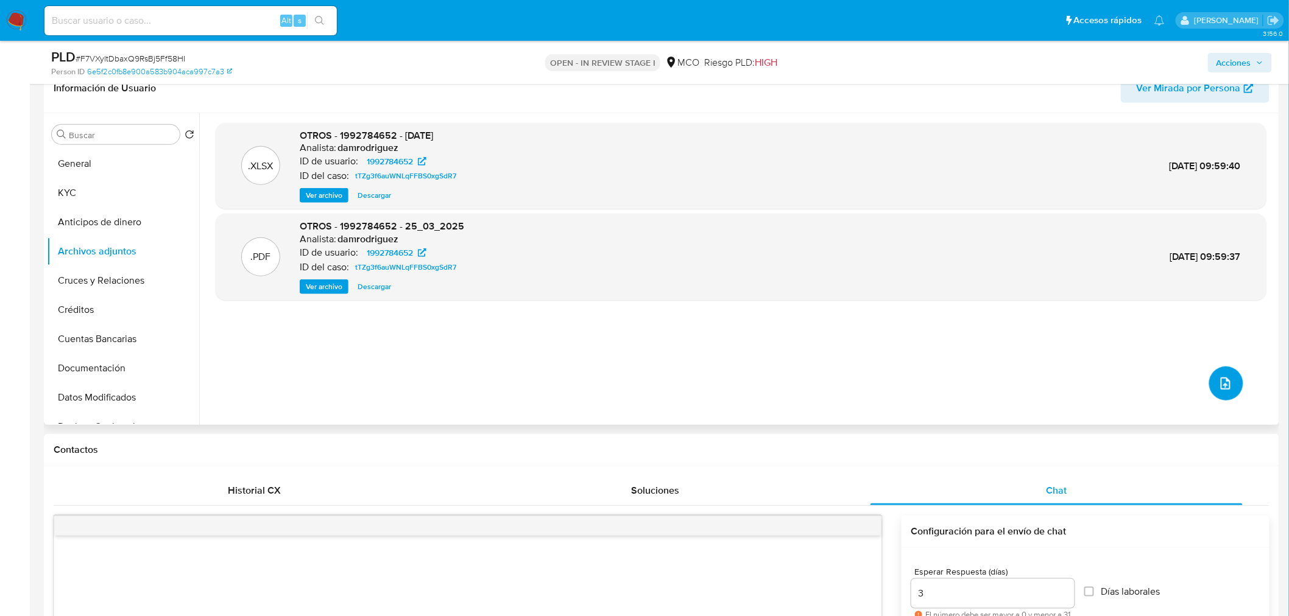
click at [1221, 376] on icon "upload-file" at bounding box center [1225, 383] width 15 height 15
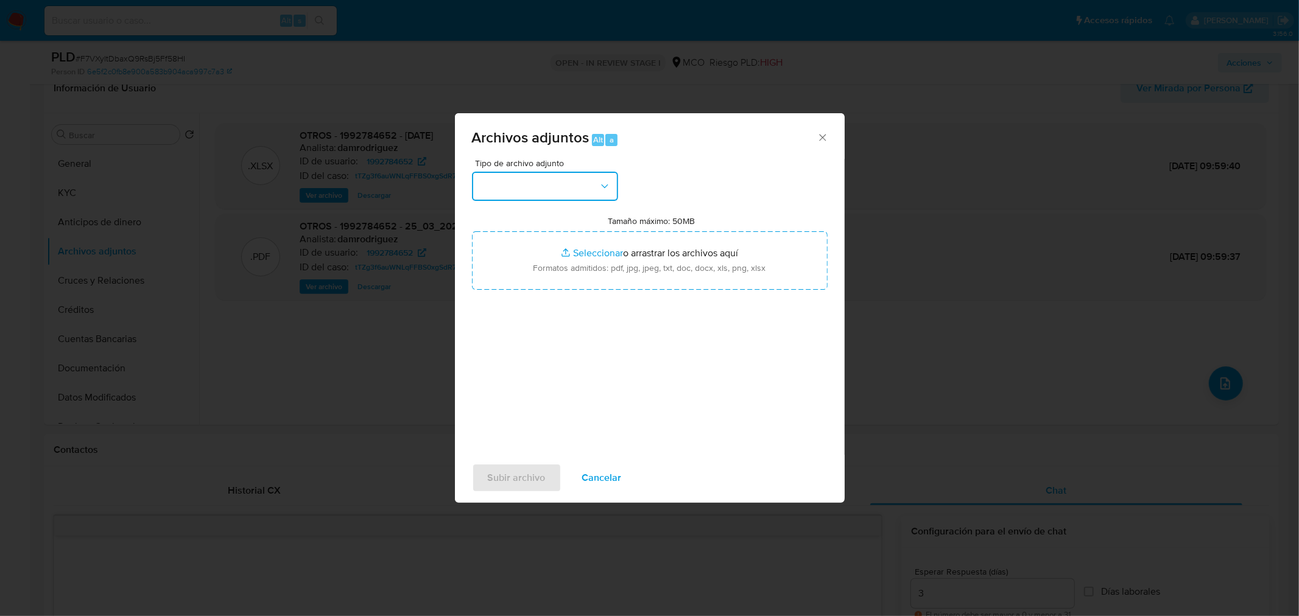
drag, startPoint x: 539, startPoint y: 173, endPoint x: 543, endPoint y: 197, distance: 24.7
click at [539, 174] on button "button" at bounding box center [545, 186] width 146 height 29
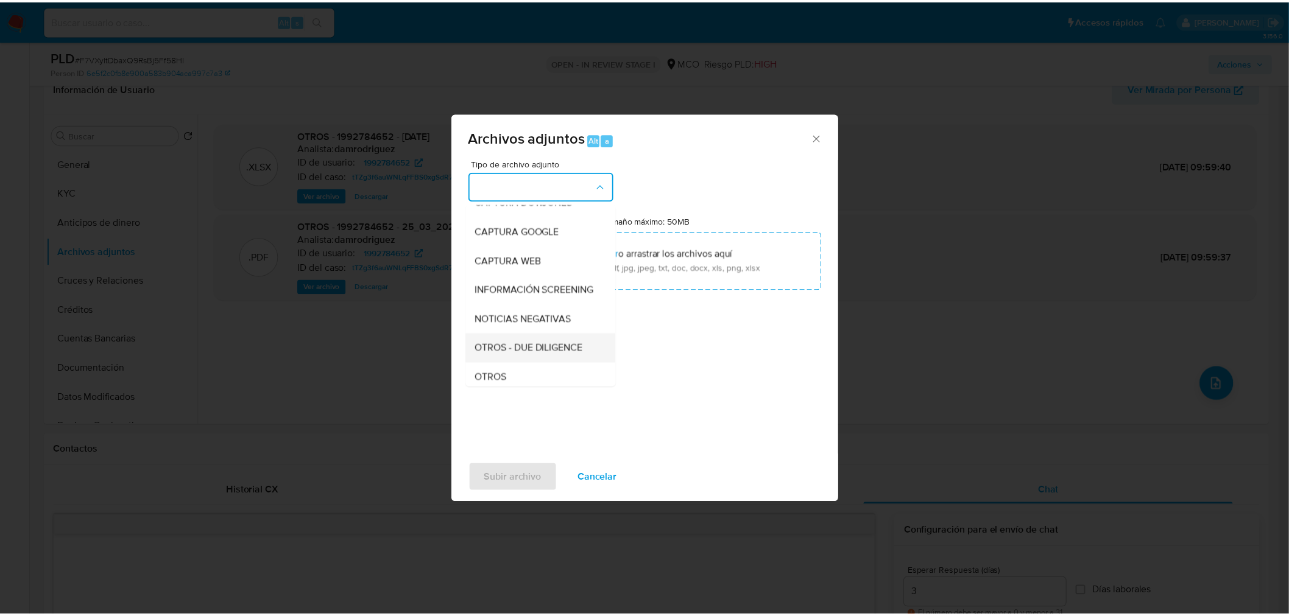
scroll to position [68, 0]
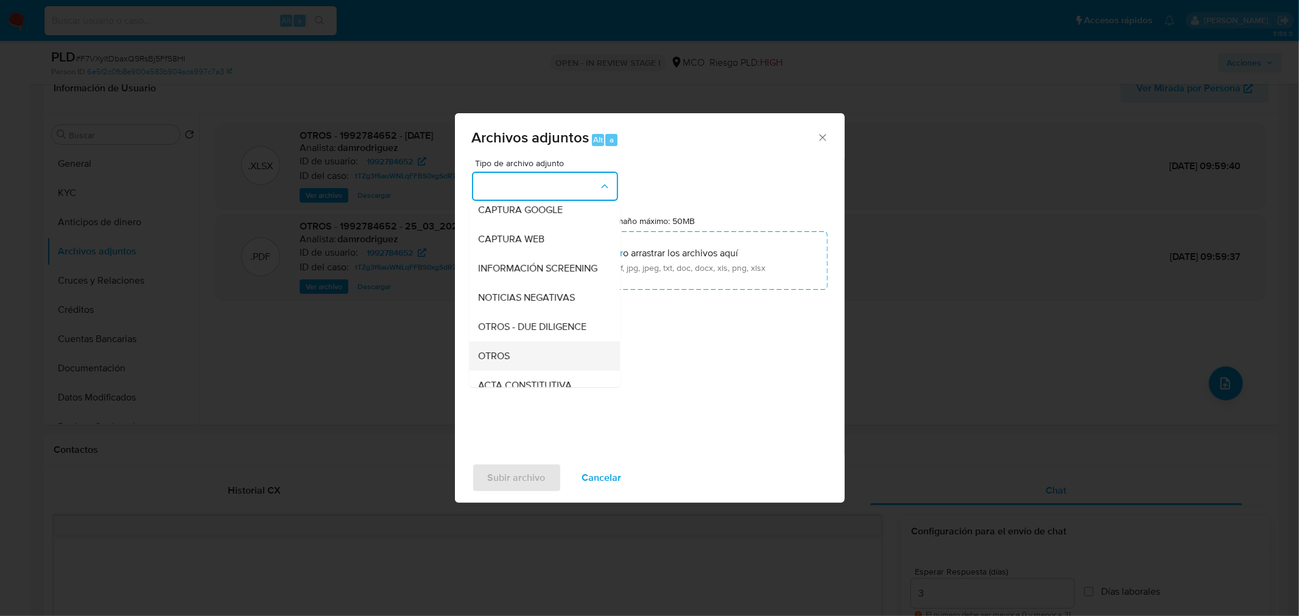
click at [534, 367] on div "OTROS" at bounding box center [541, 355] width 124 height 29
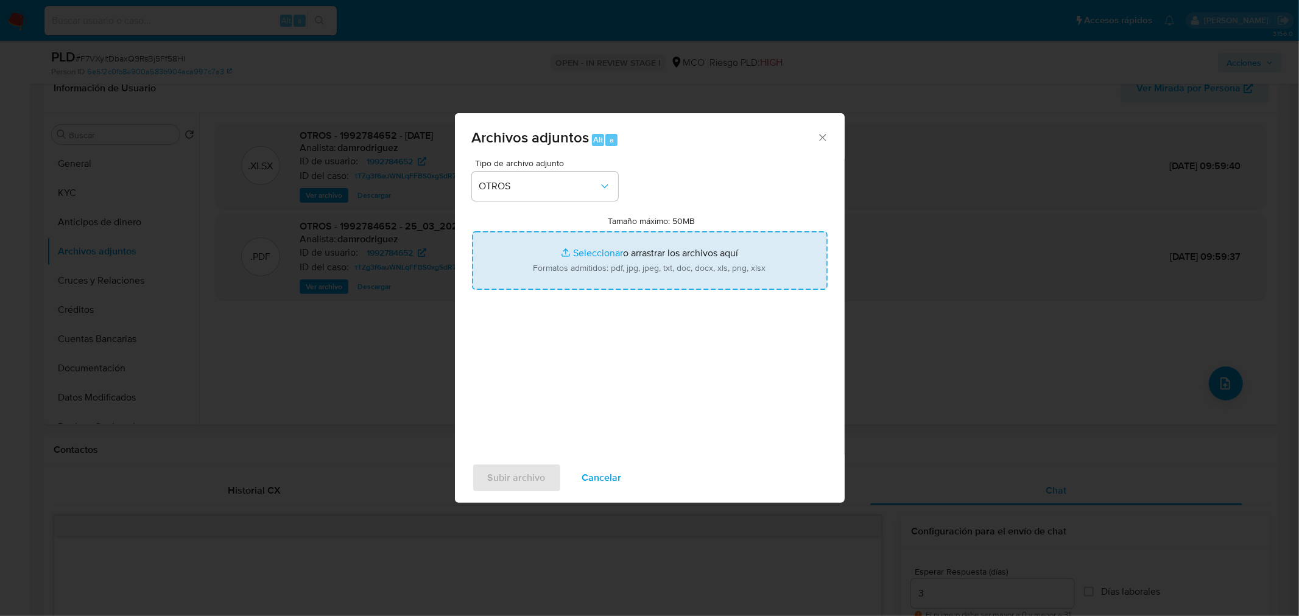
click at [637, 260] on input "Tamaño máximo: 50MB Seleccionar archivos" at bounding box center [650, 260] width 356 height 58
type input "C:\fakepath\1992784652 - 26_8_2025.pdf"
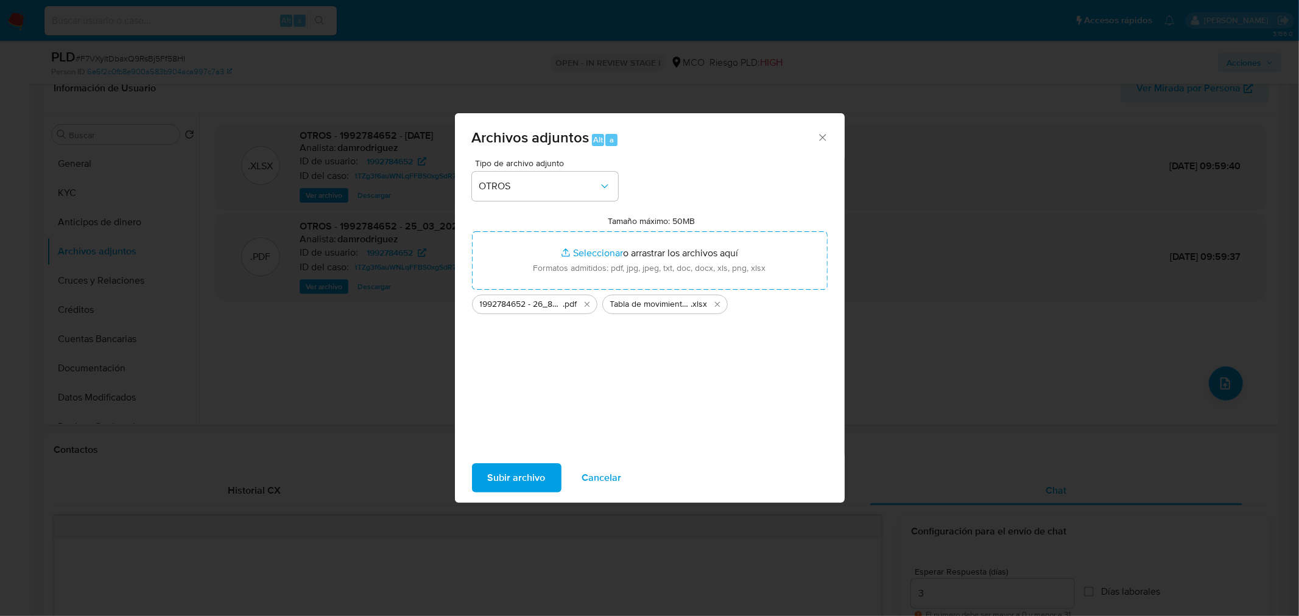
click at [524, 473] on span "Subir archivo" at bounding box center [517, 478] width 58 height 27
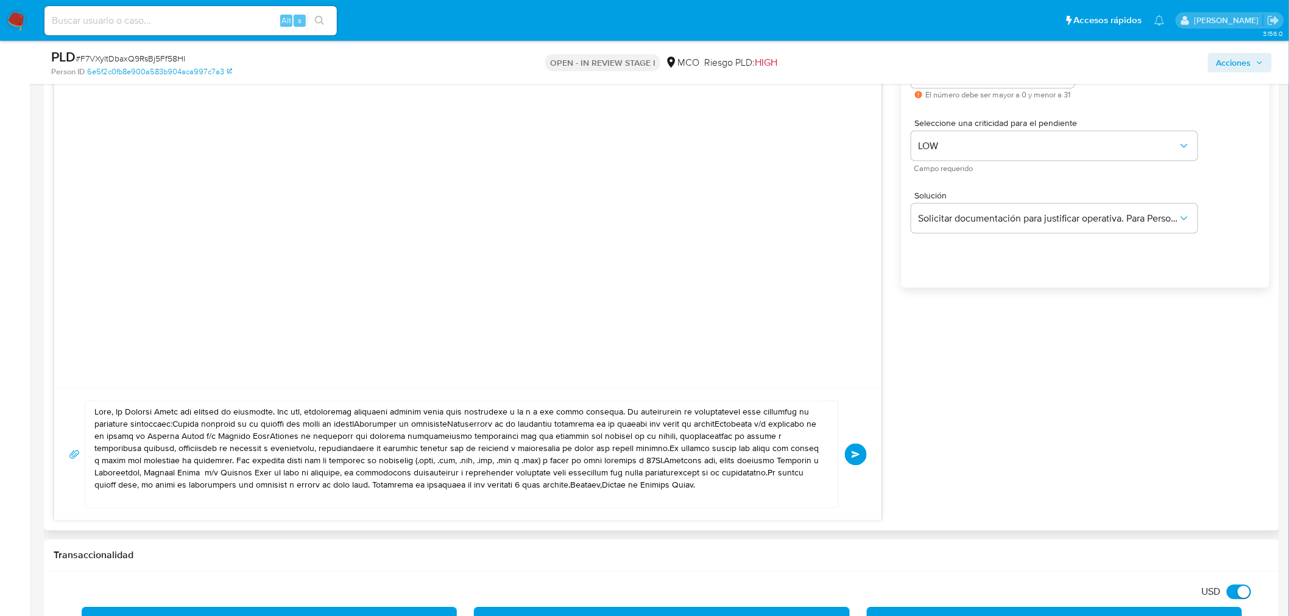
scroll to position [744, 0]
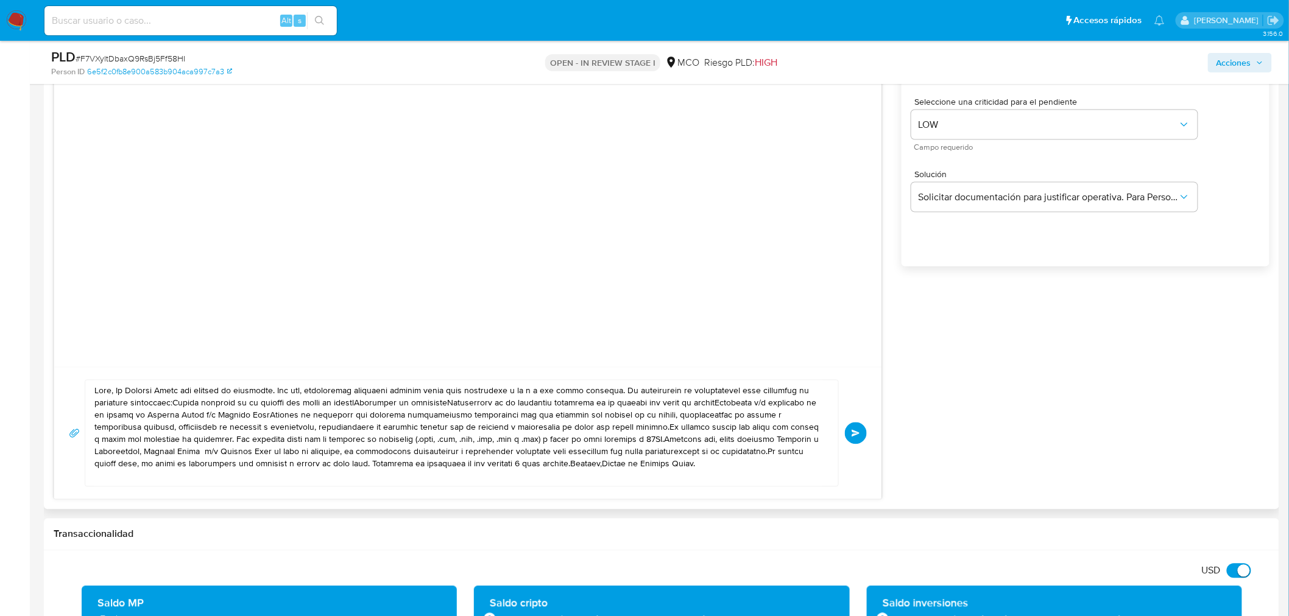
click at [116, 392] on textarea at bounding box center [458, 434] width 728 height 106
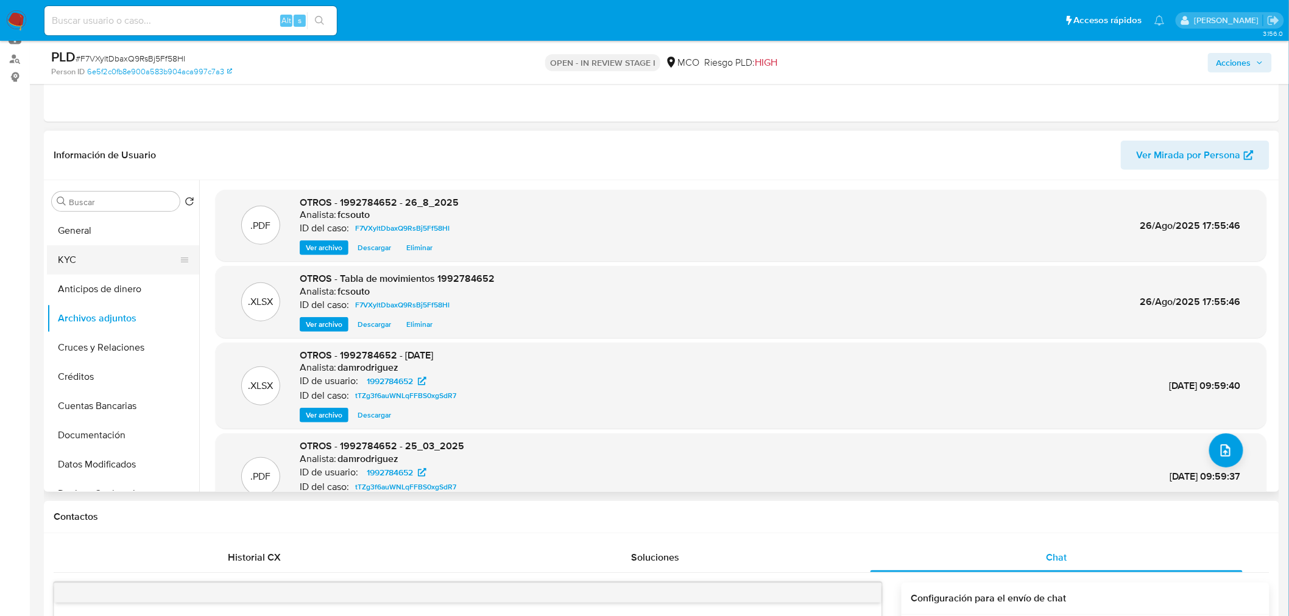
scroll to position [135, 0]
click at [102, 253] on button "KYC" at bounding box center [118, 260] width 142 height 29
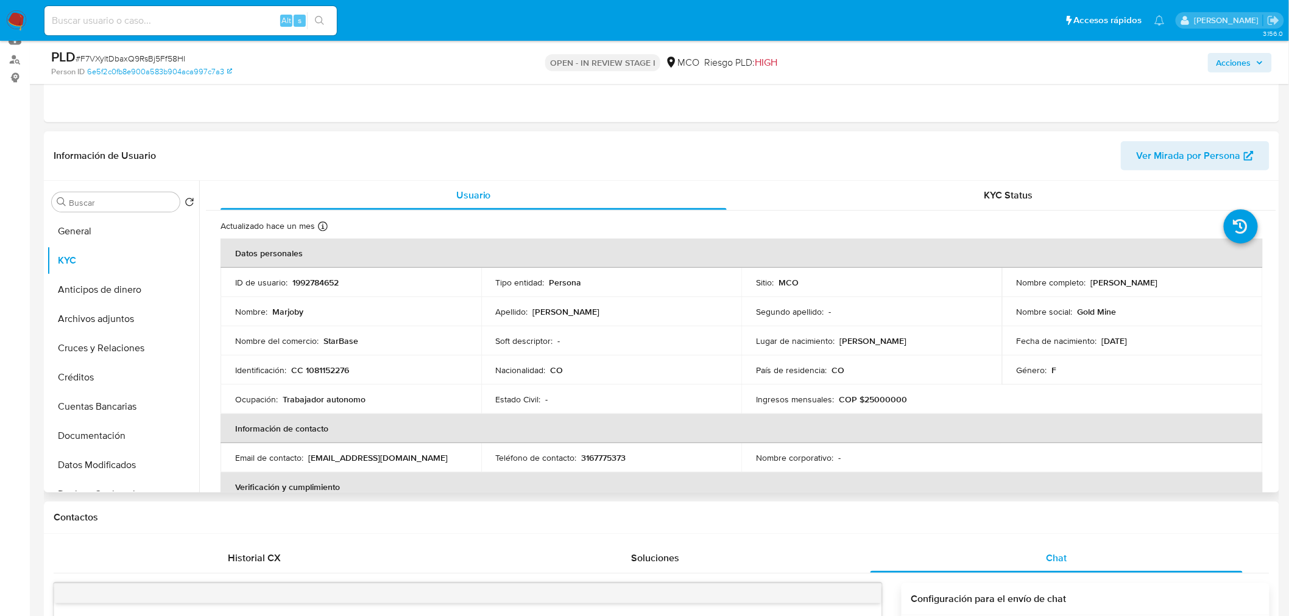
click at [1097, 278] on p "[PERSON_NAME]" at bounding box center [1124, 282] width 67 height 11
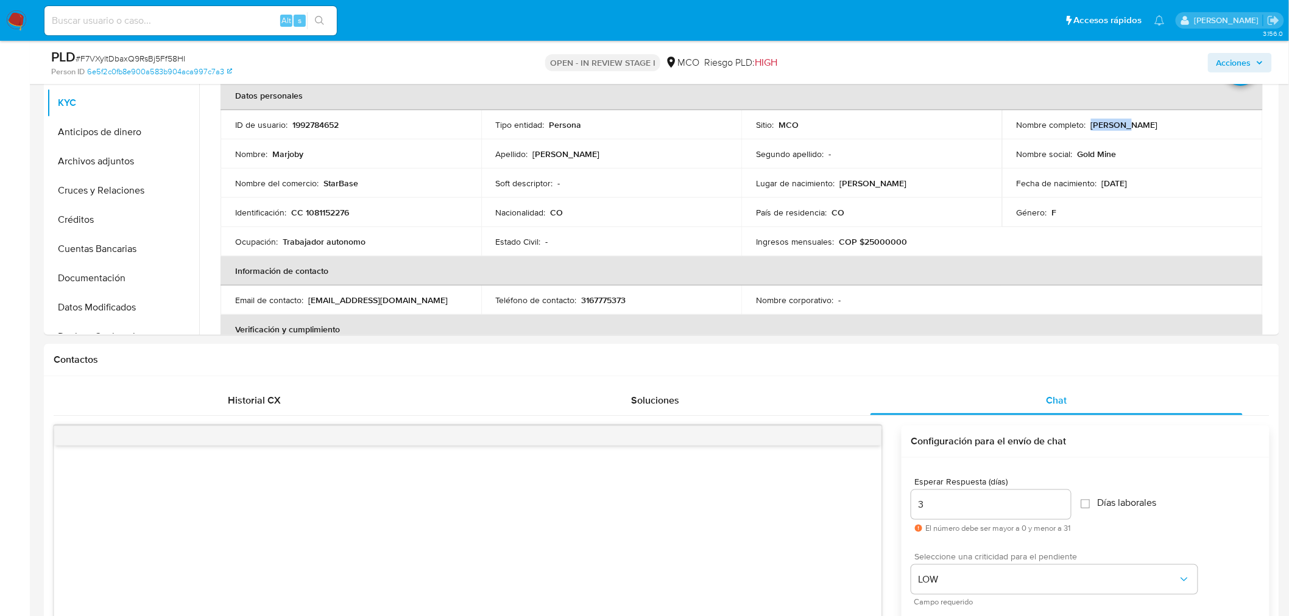
scroll to position [677, 0]
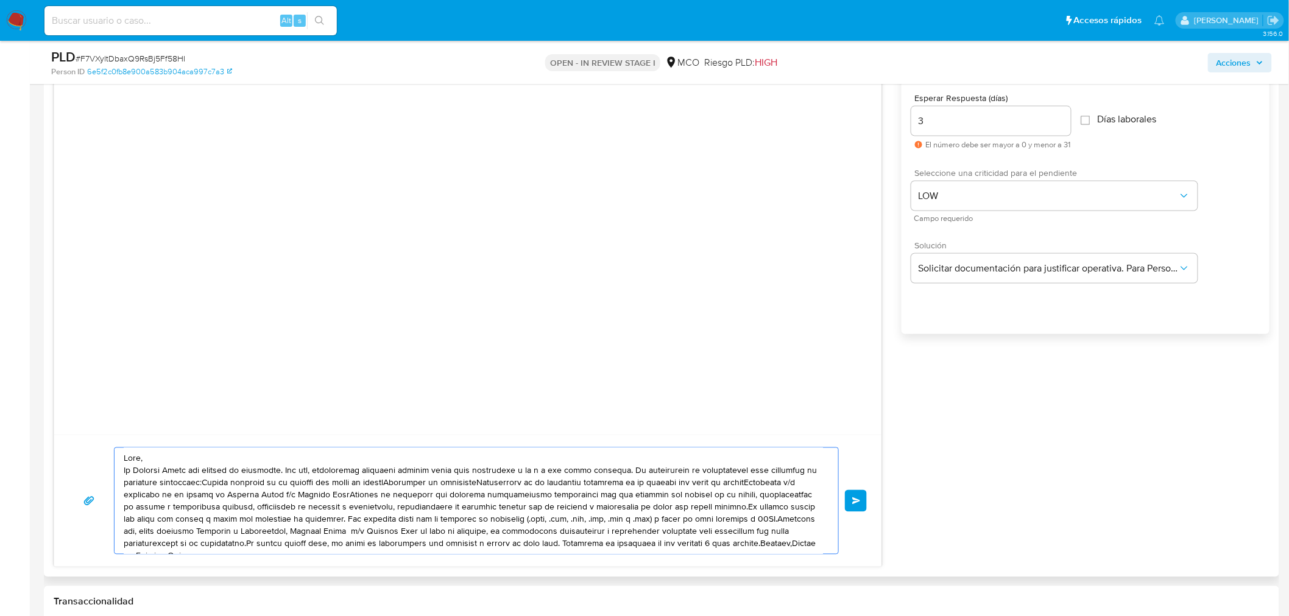
click at [141, 463] on textarea at bounding box center [473, 501] width 699 height 106
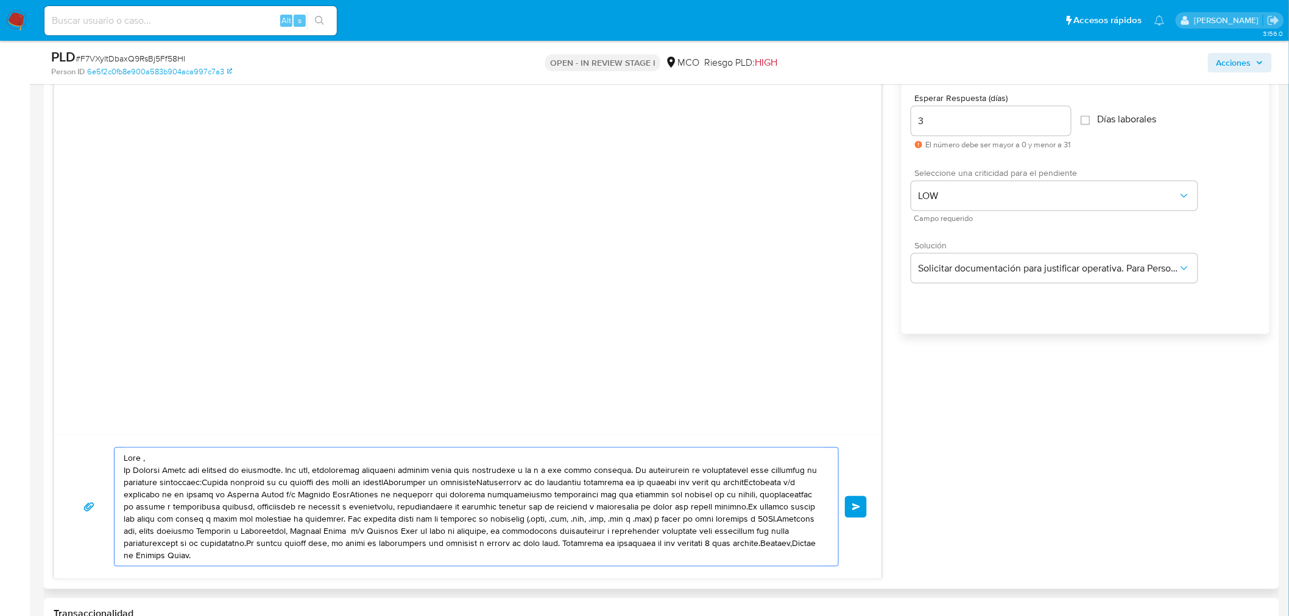
paste textarea "Marjoby"
click at [621, 471] on textarea at bounding box center [473, 507] width 699 height 118
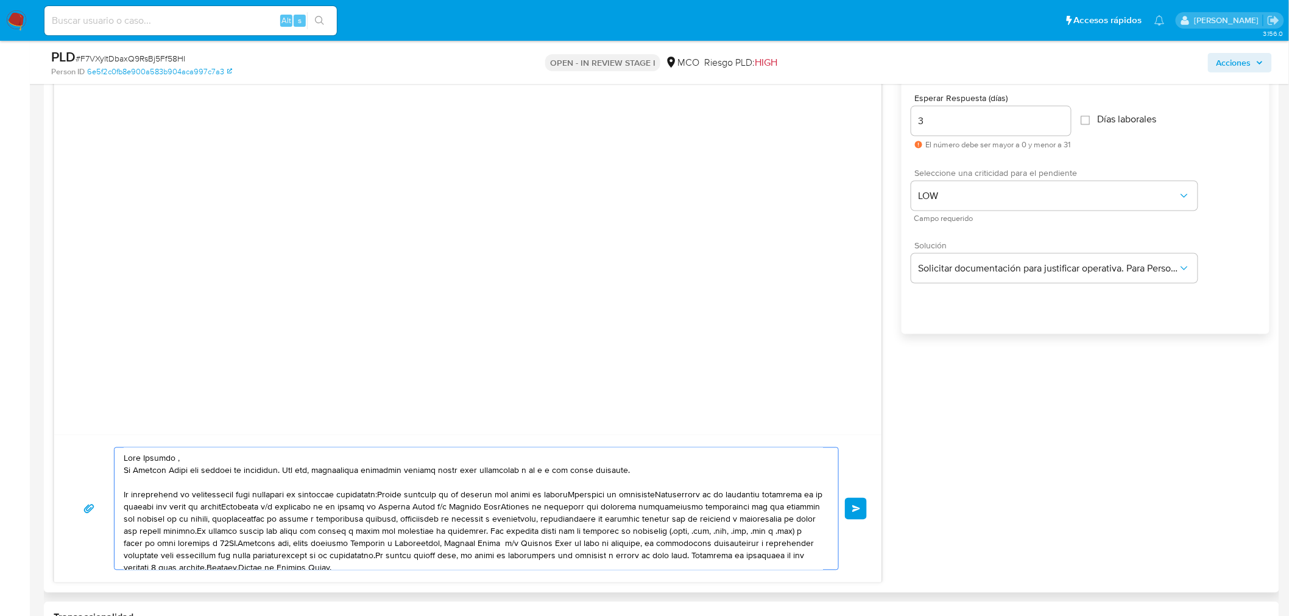
click at [384, 495] on textarea at bounding box center [473, 509] width 699 height 122
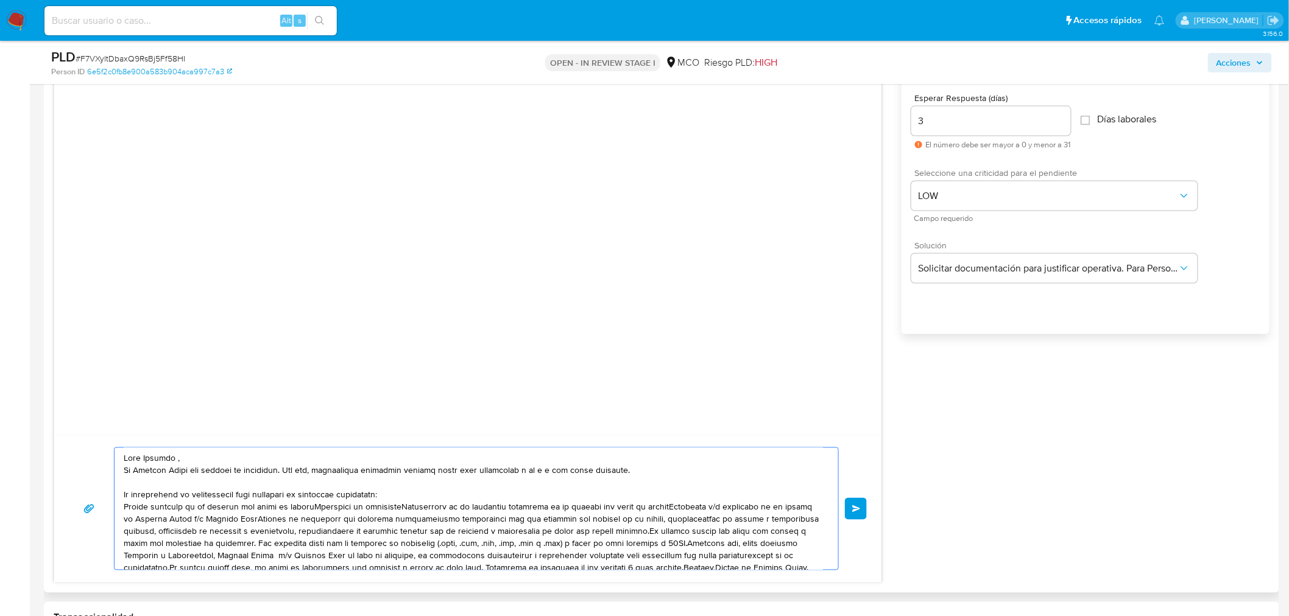
click at [323, 506] on textarea at bounding box center [473, 509] width 699 height 122
click at [216, 519] on textarea at bounding box center [473, 509] width 699 height 122
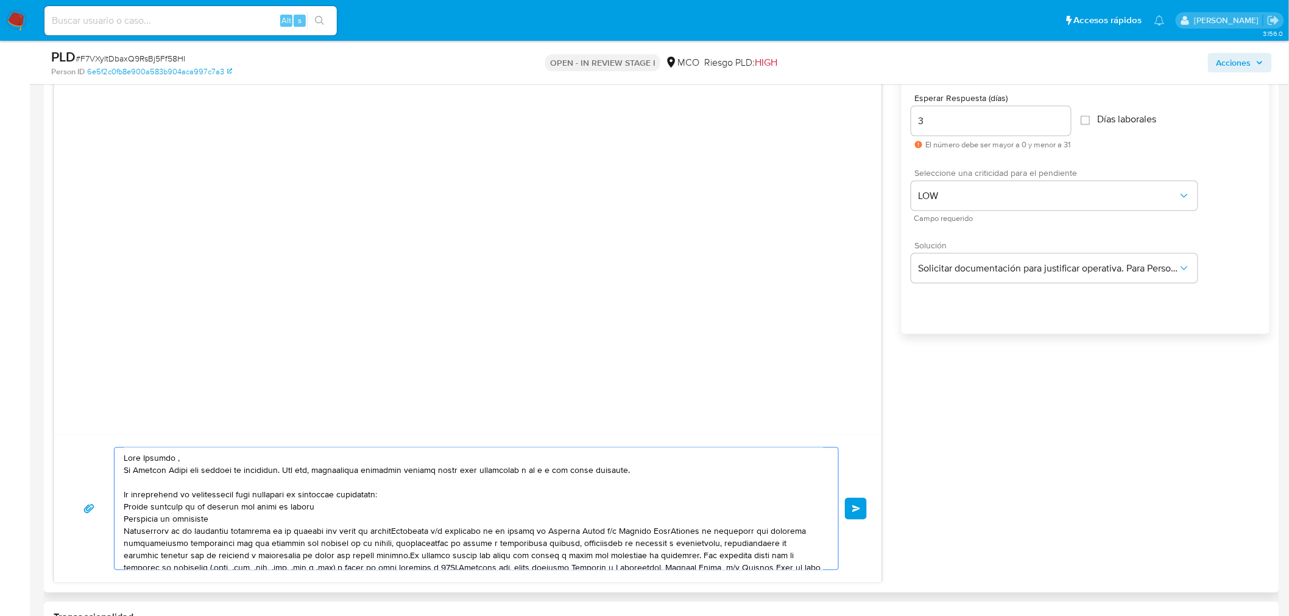
click at [399, 530] on textarea at bounding box center [473, 509] width 699 height 122
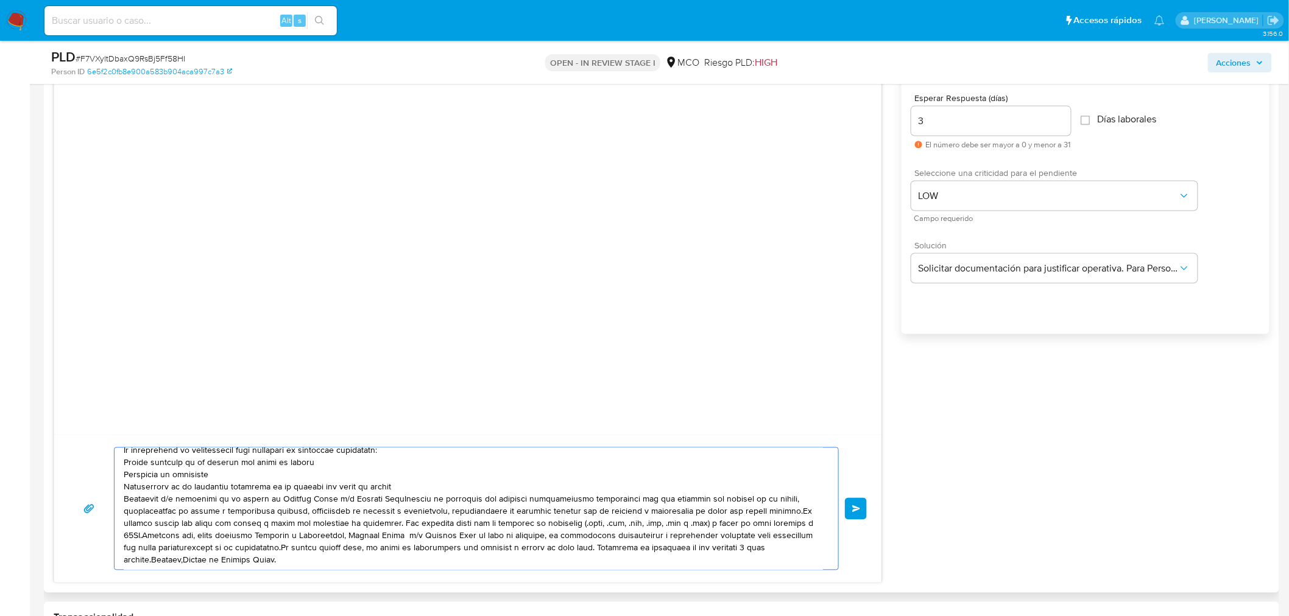
click at [396, 496] on textarea at bounding box center [473, 509] width 699 height 122
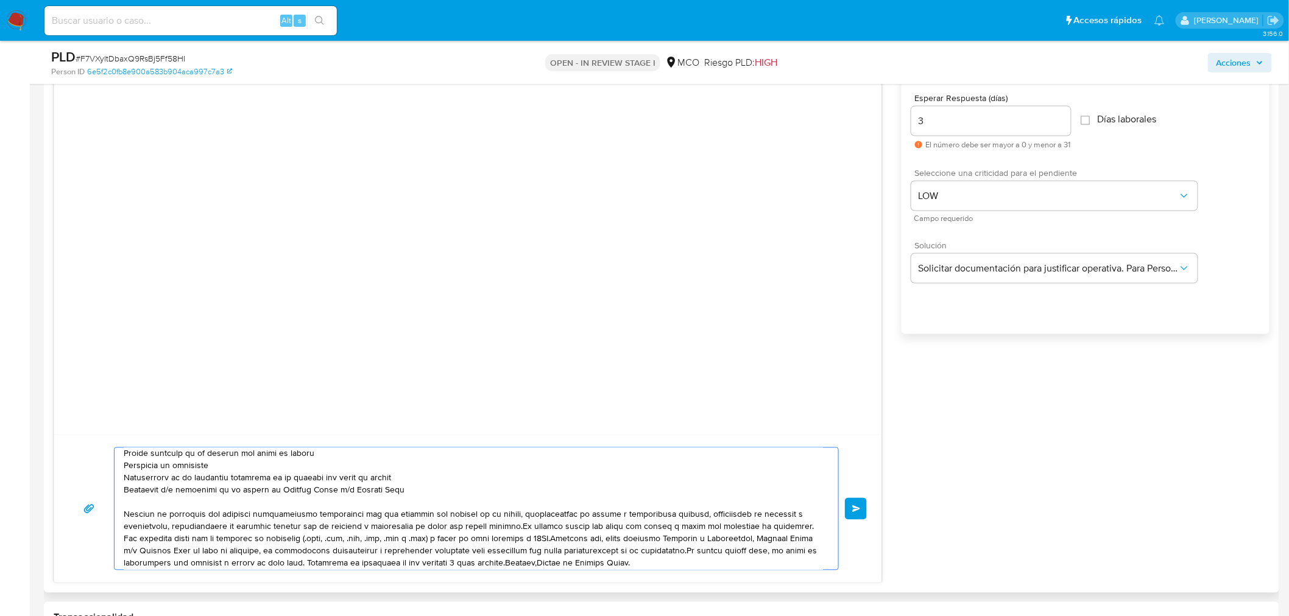
scroll to position [57, 0]
click at [514, 519] on textarea at bounding box center [473, 509] width 699 height 122
drag, startPoint x: 408, startPoint y: 534, endPoint x: 428, endPoint y: 542, distance: 21.6
click at [408, 535] on textarea at bounding box center [473, 509] width 699 height 122
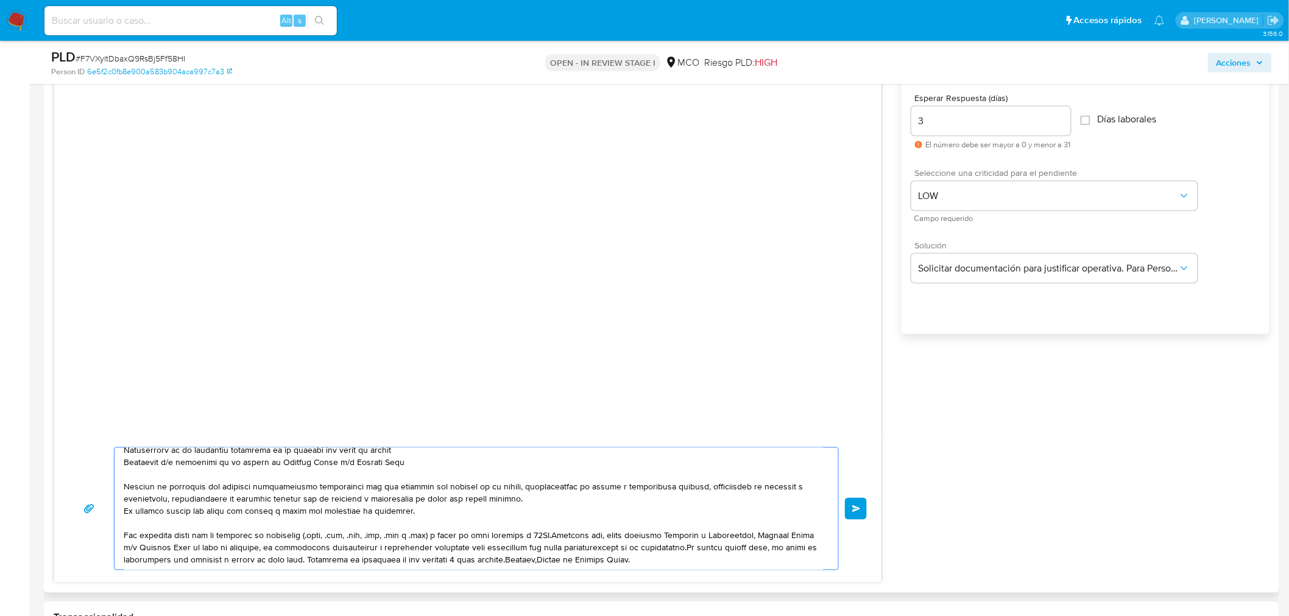
scroll to position [744, 0]
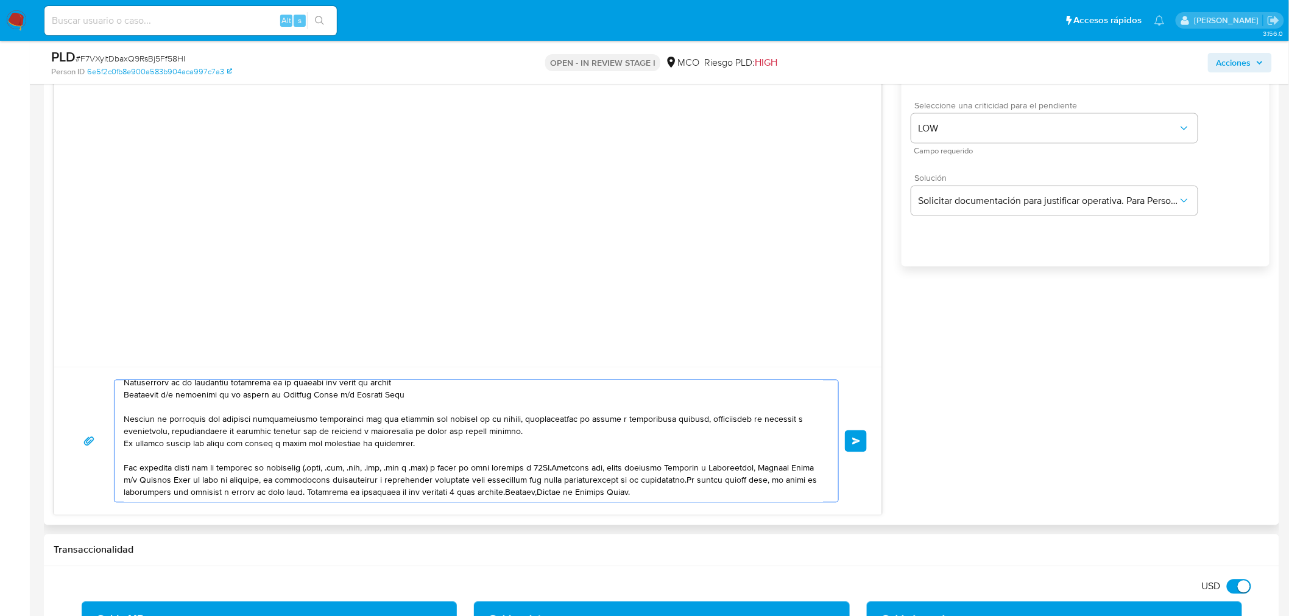
click at [552, 466] on textarea at bounding box center [473, 442] width 699 height 122
click at [273, 490] on textarea at bounding box center [473, 442] width 699 height 122
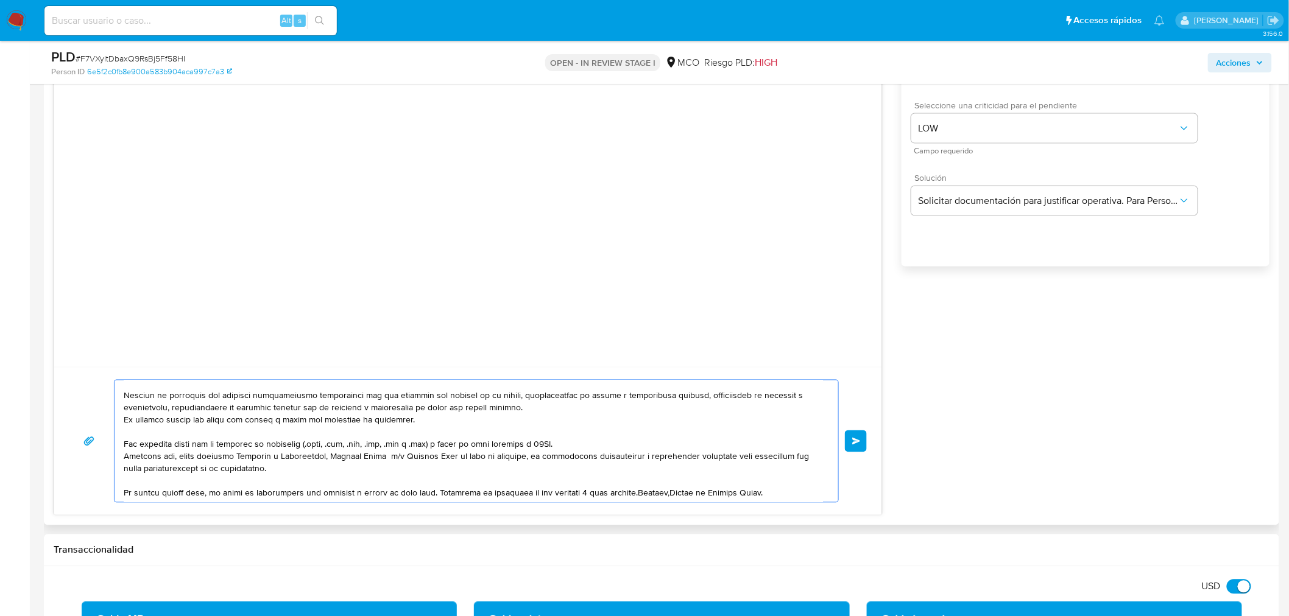
scroll to position [105, 0]
click at [440, 491] on textarea at bounding box center [473, 442] width 699 height 122
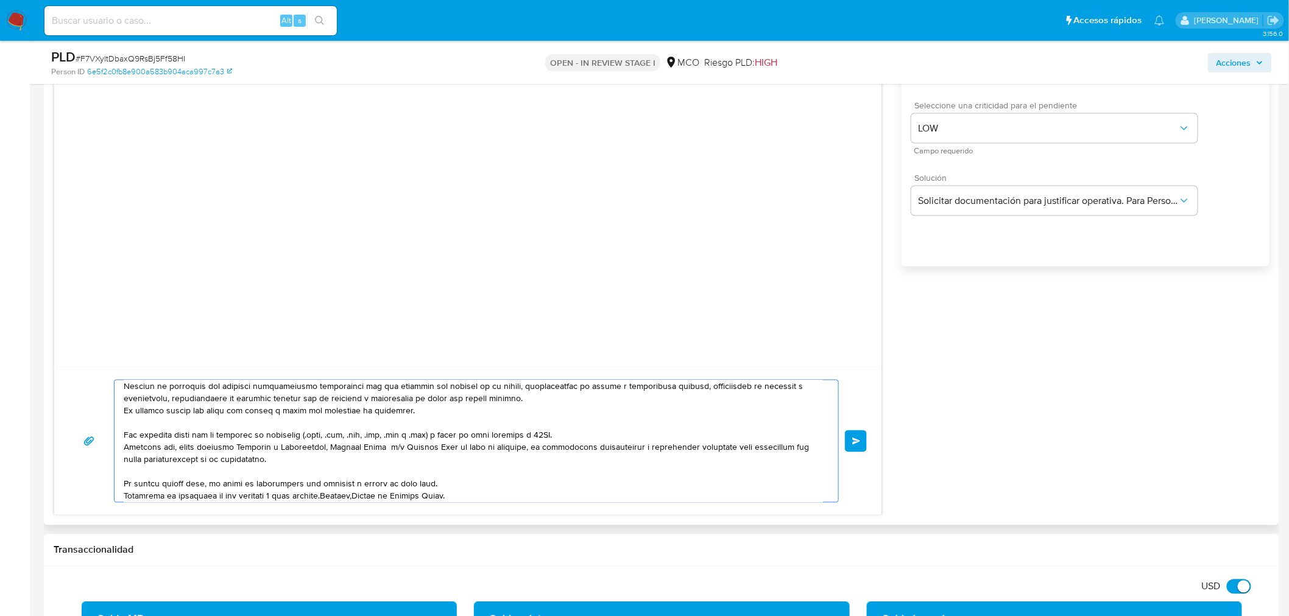
click at [329, 494] on textarea at bounding box center [473, 442] width 699 height 122
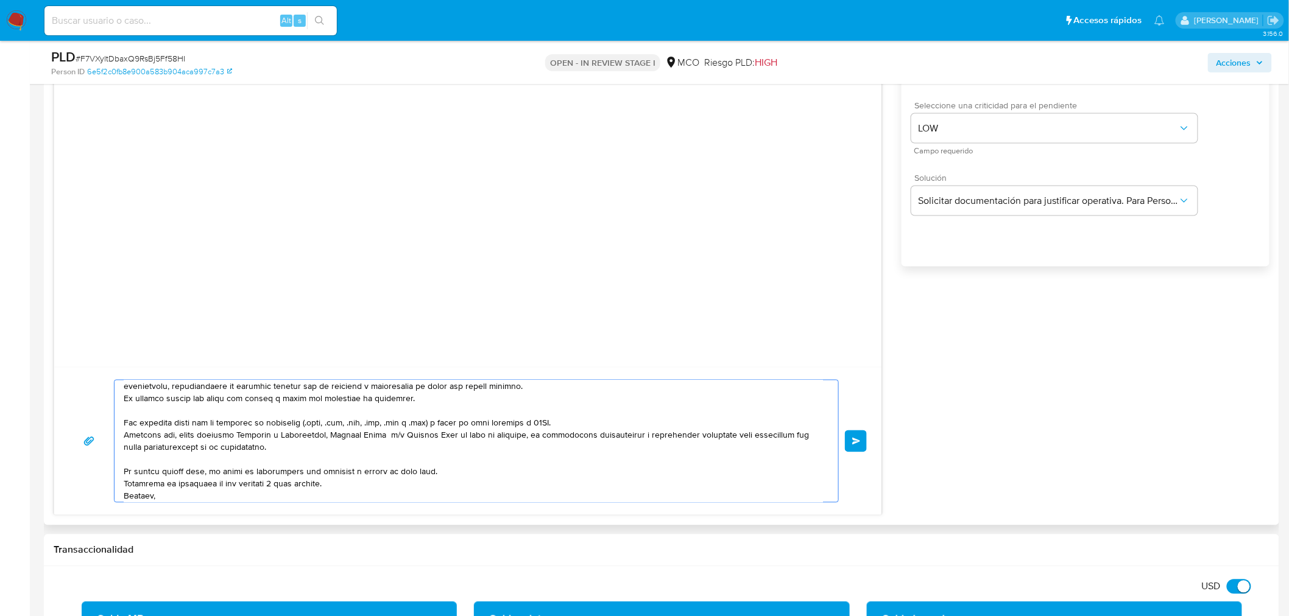
scroll to position [138, 0]
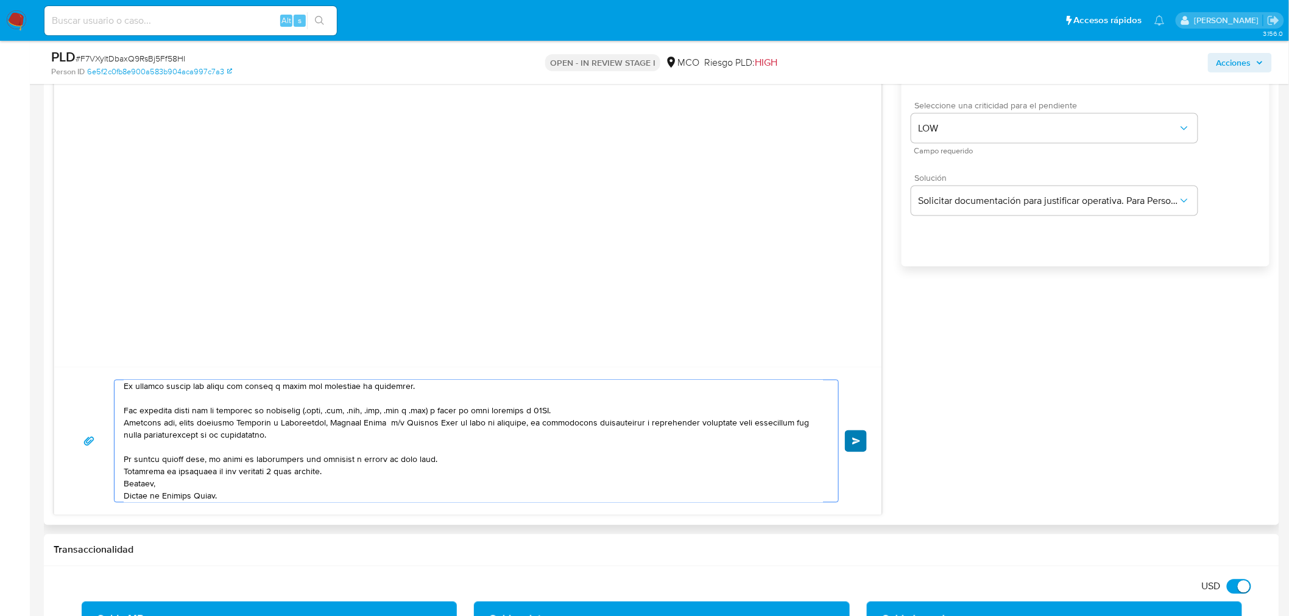
type textarea "Hola Marjoby , En Mercado Libre nos importa tu seguridad. Por eso, necesitamos …"
click at [856, 439] on span "Enviar" at bounding box center [856, 441] width 9 height 7
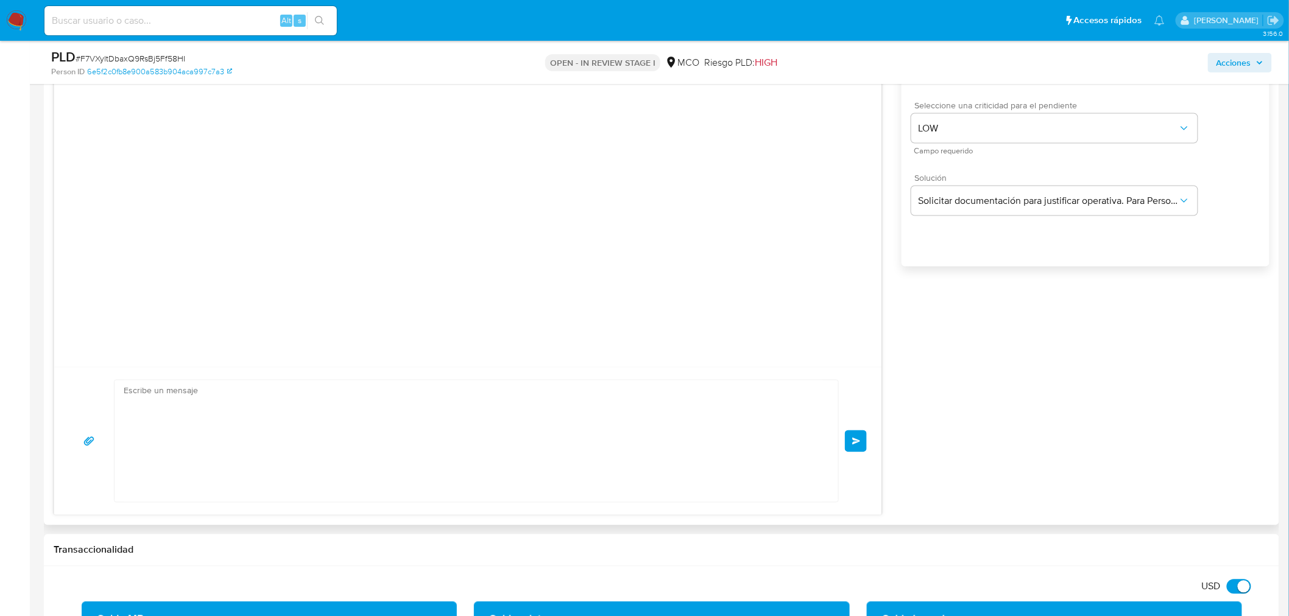
scroll to position [0, 0]
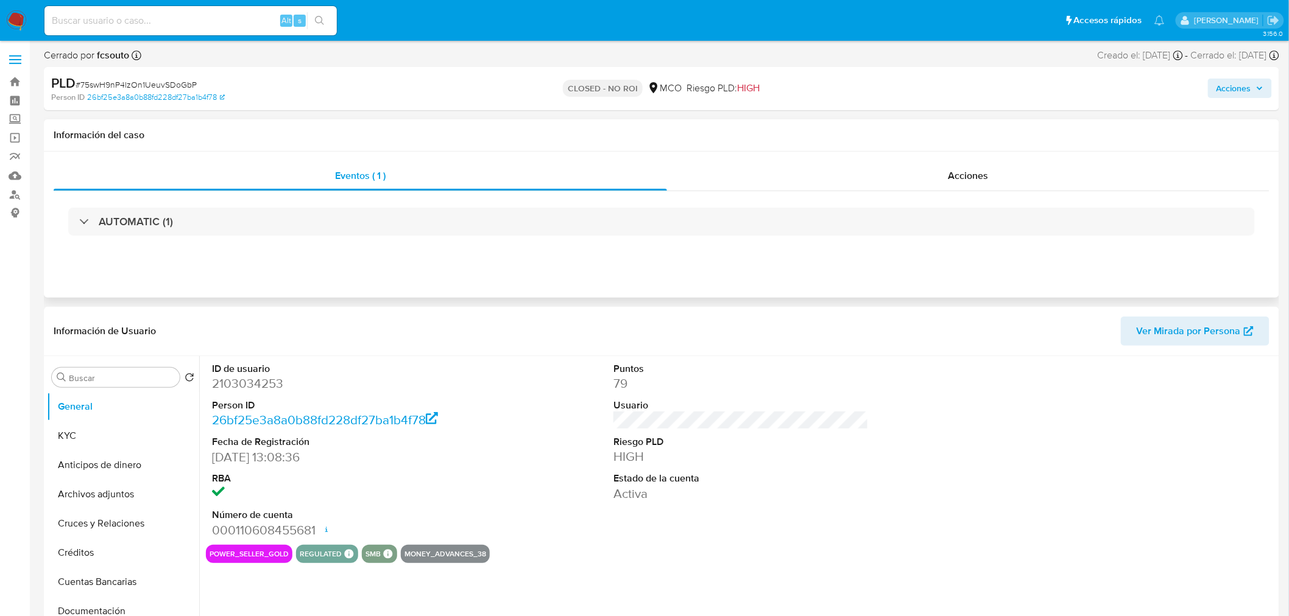
select select "10"
click at [1228, 99] on div "Acciones" at bounding box center [1070, 88] width 404 height 29
click at [1226, 95] on span "Acciones" at bounding box center [1233, 88] width 35 height 19
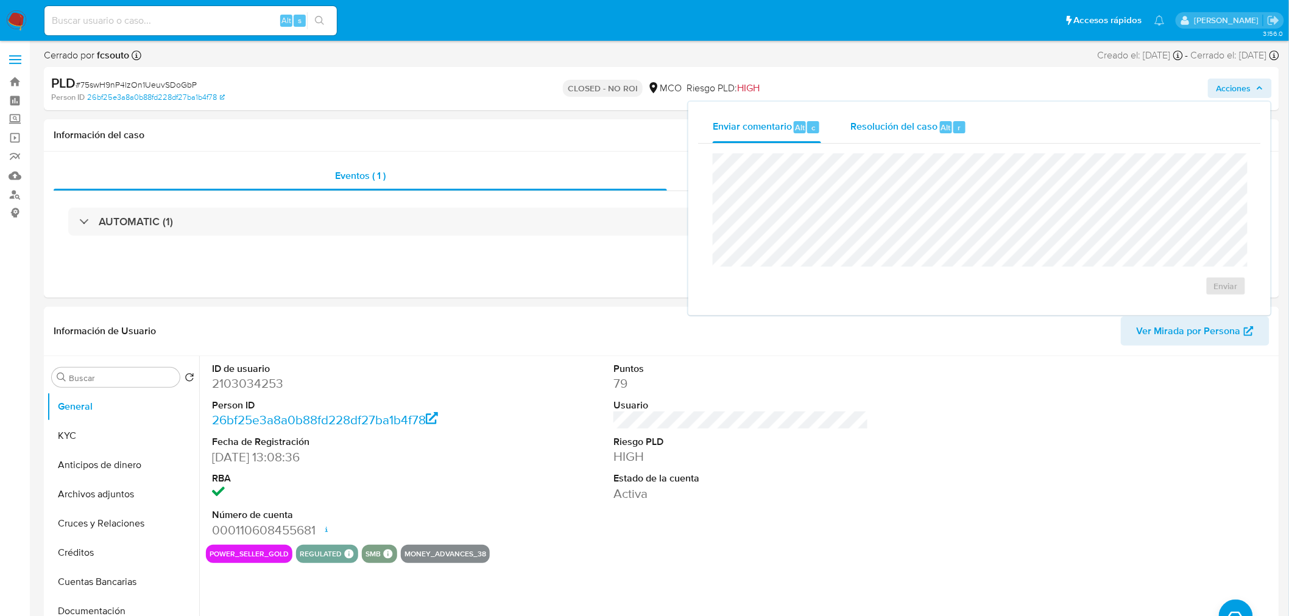
click at [904, 137] on div "Resolución del caso Alt r" at bounding box center [908, 127] width 116 height 32
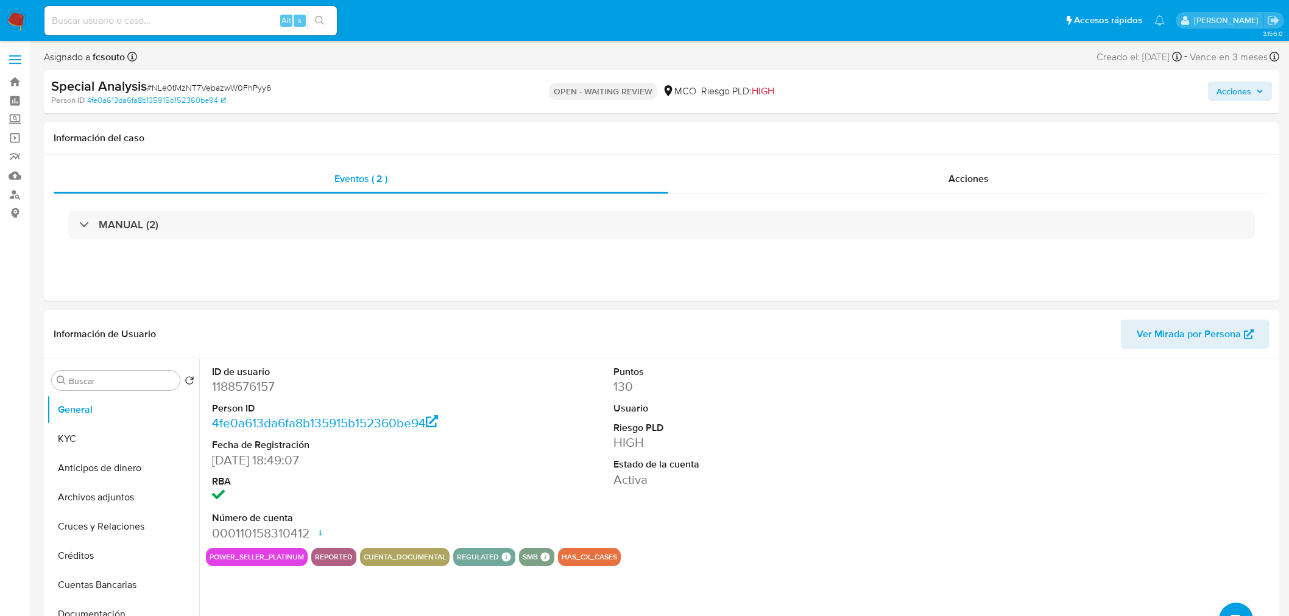
select select "10"
click at [91, 451] on button "KYC" at bounding box center [118, 438] width 142 height 29
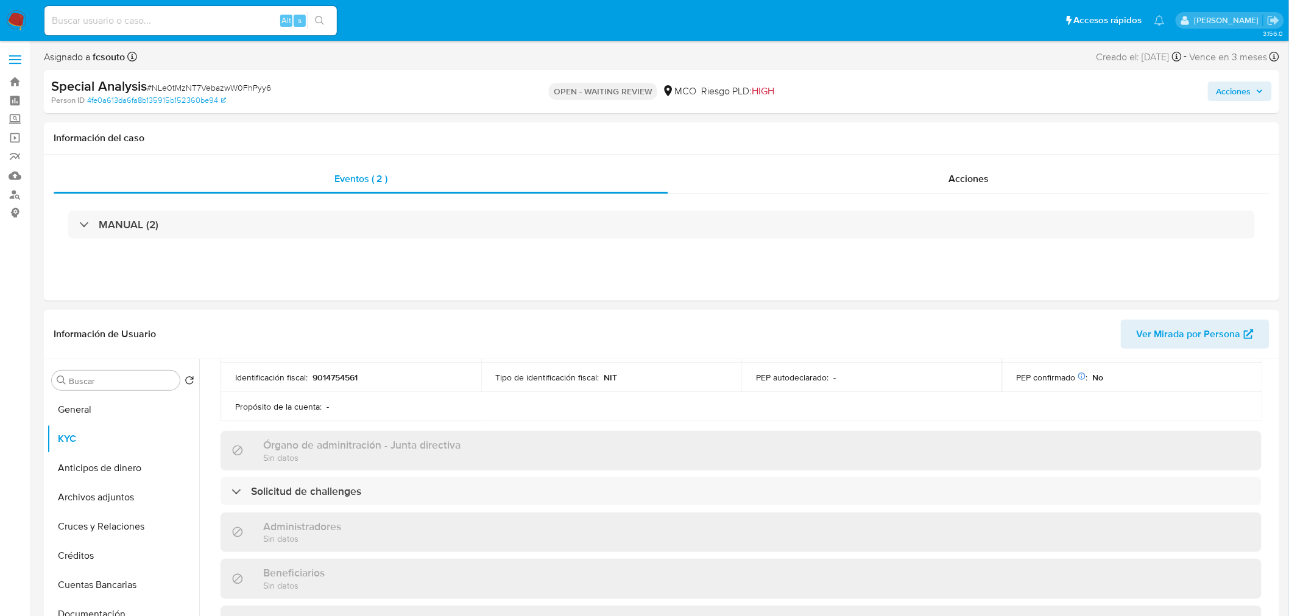
scroll to position [270, 0]
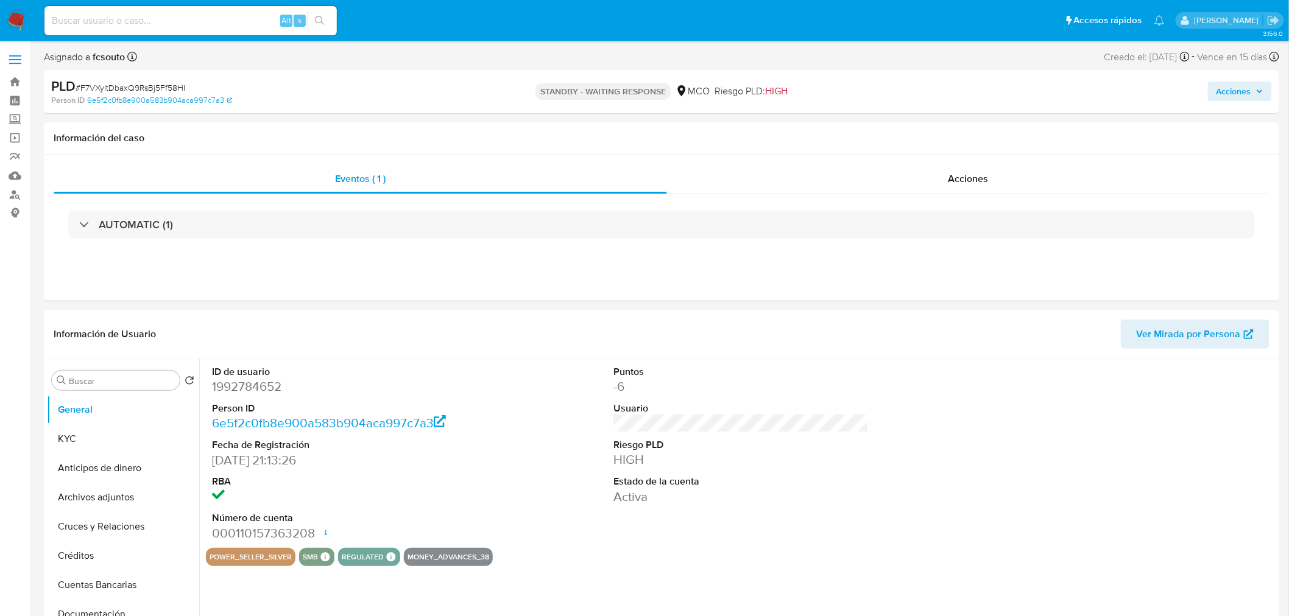
select select "10"
